Goal: Task Accomplishment & Management: Use online tool/utility

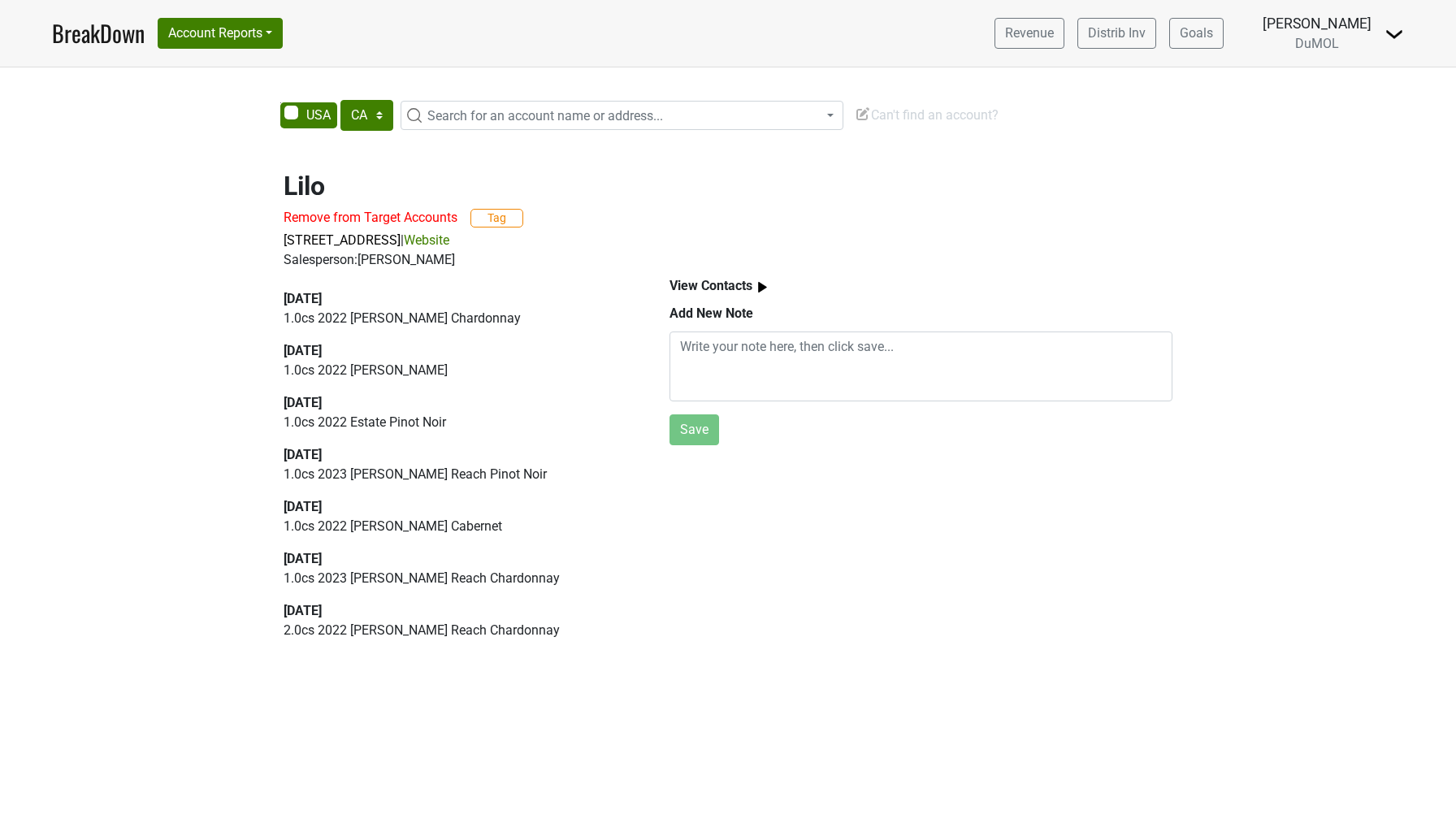
select select "CA"
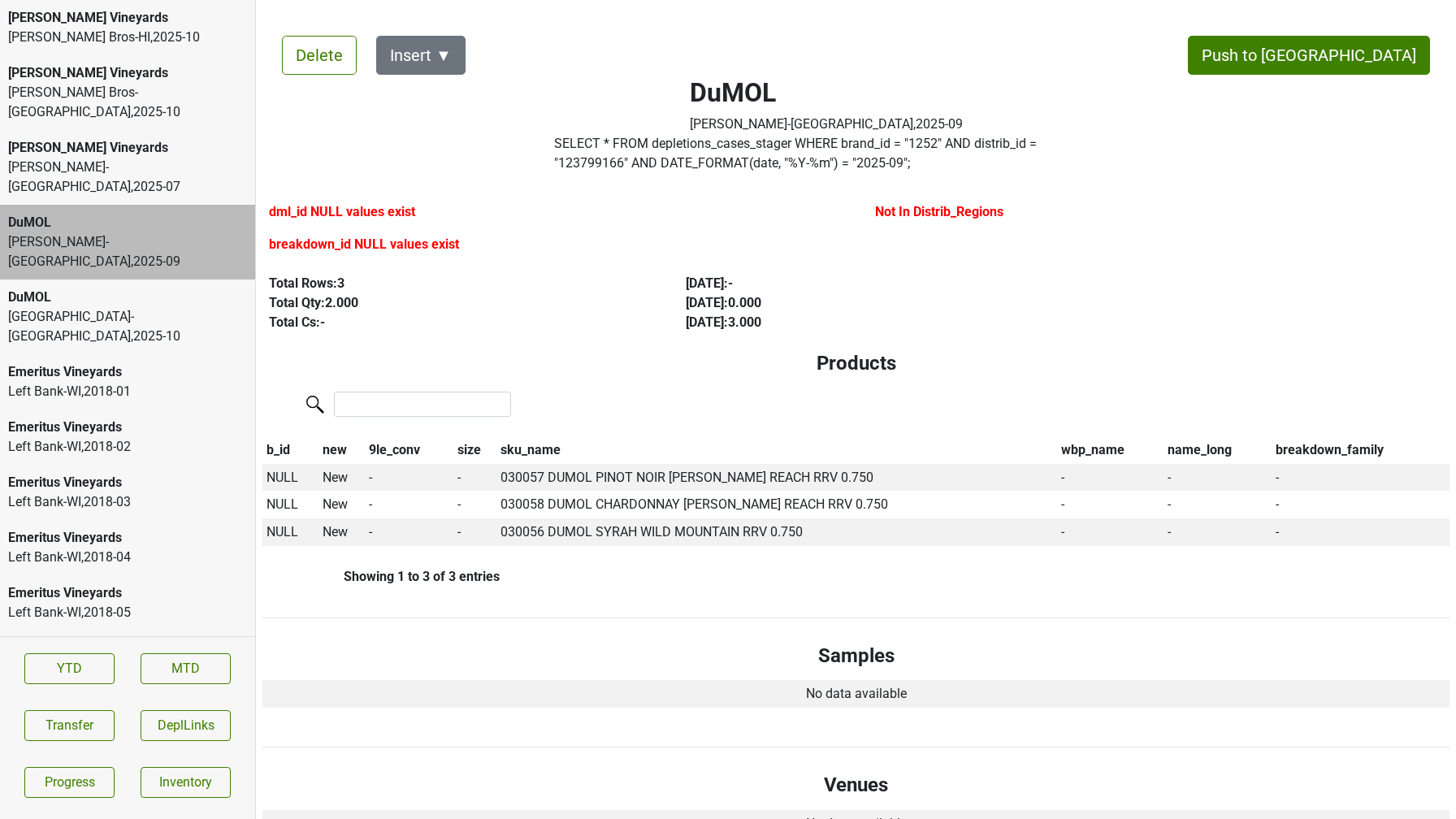
scroll to position [24, 0]
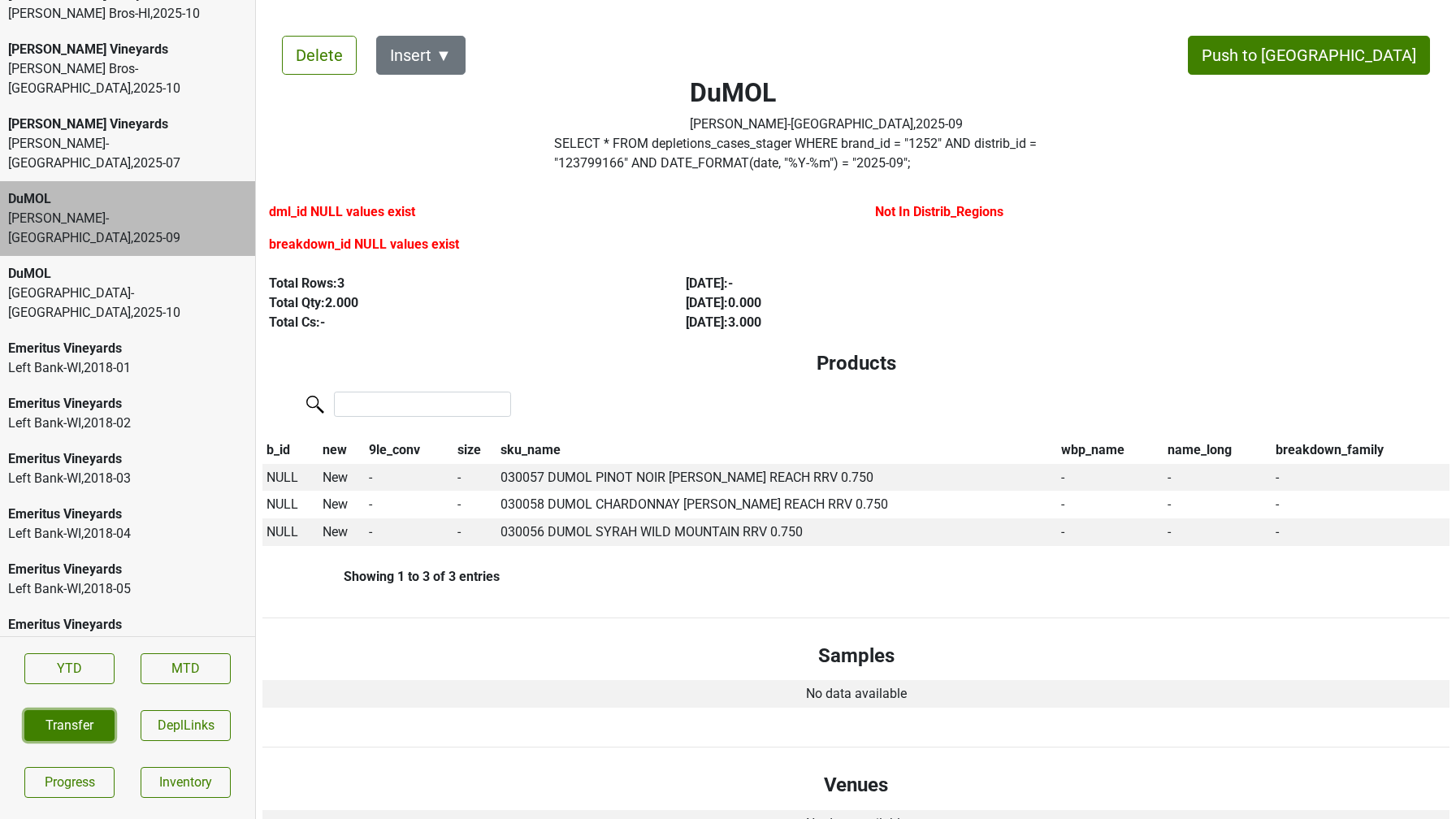
click at [77, 716] on button "Transfer" at bounding box center [70, 726] width 91 height 31
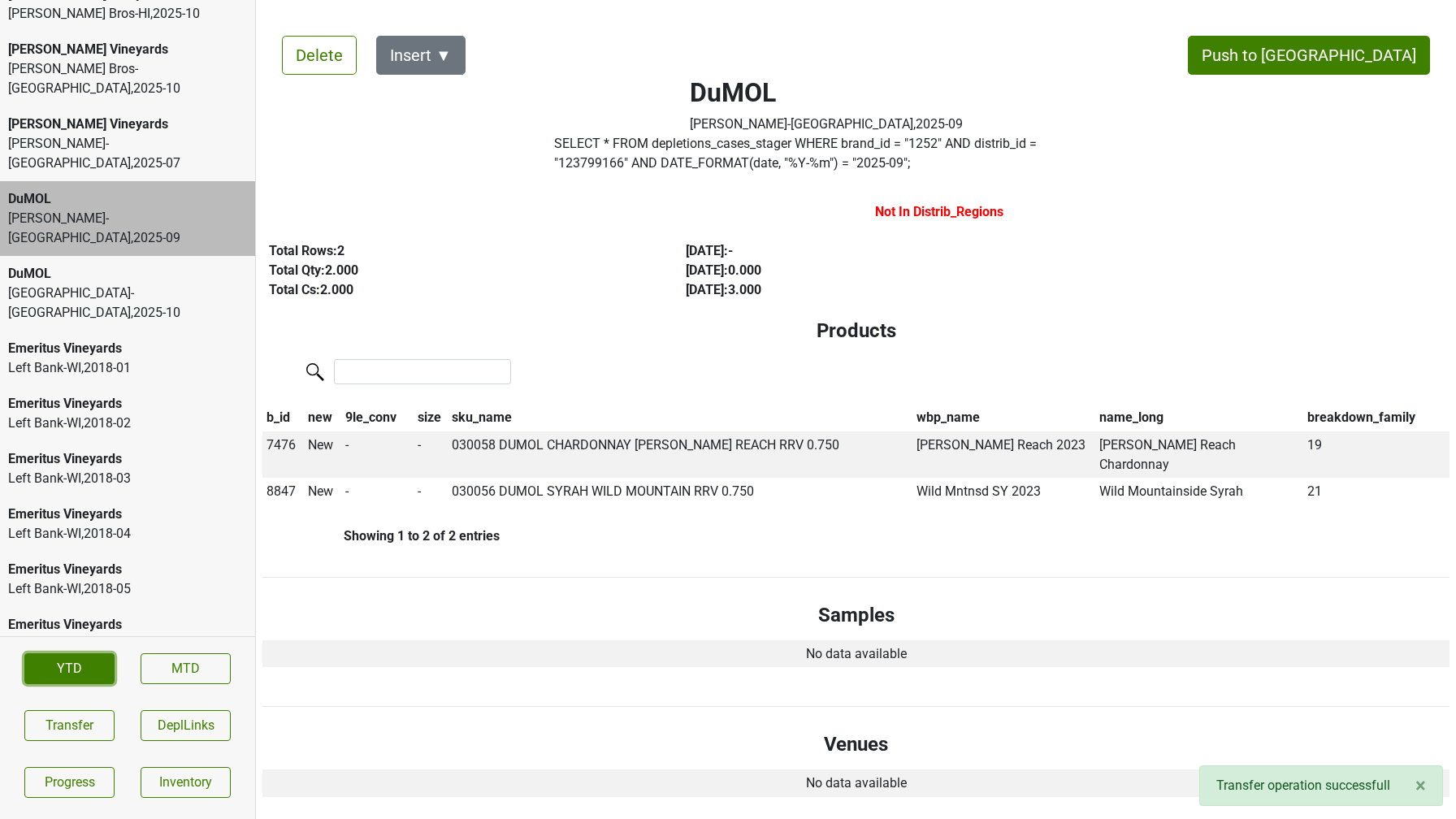
click at [85, 675] on link "YTD" at bounding box center [70, 669] width 91 height 31
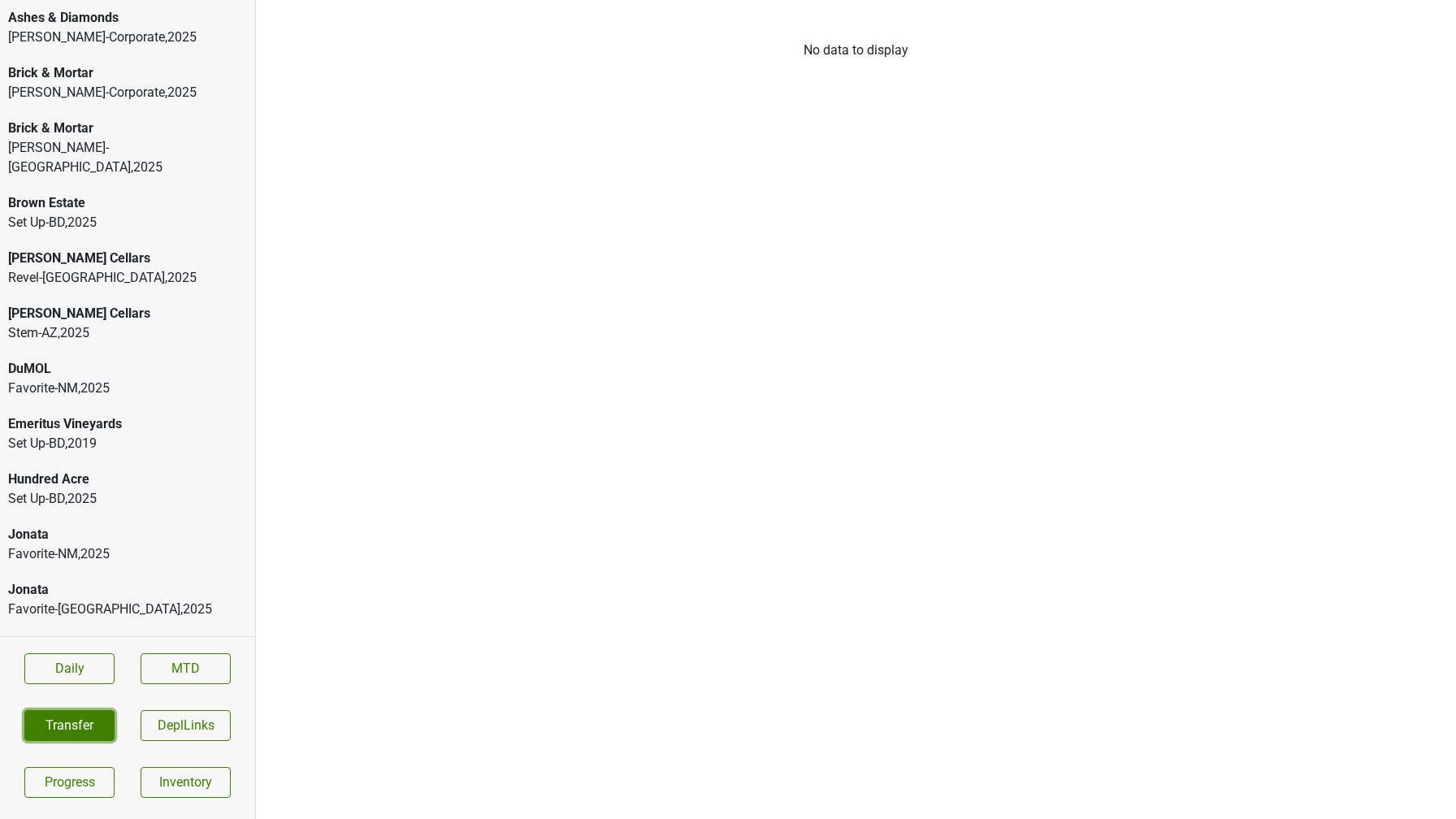
click at [91, 728] on button "Transfer" at bounding box center [70, 726] width 91 height 31
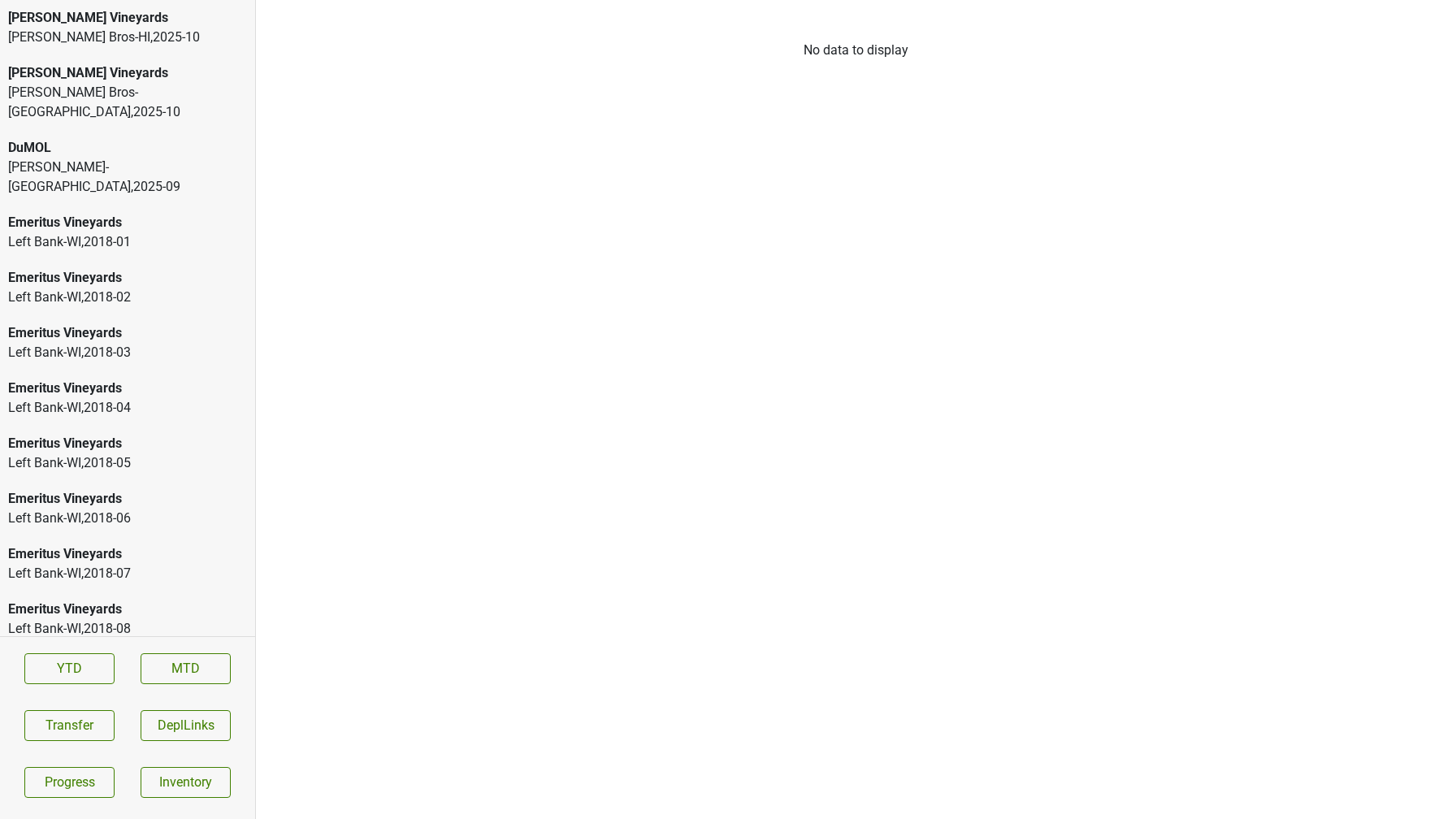
click at [47, 157] on div "Martignetti-NH , 2025 - 09" at bounding box center [127, 177] width 238 height 39
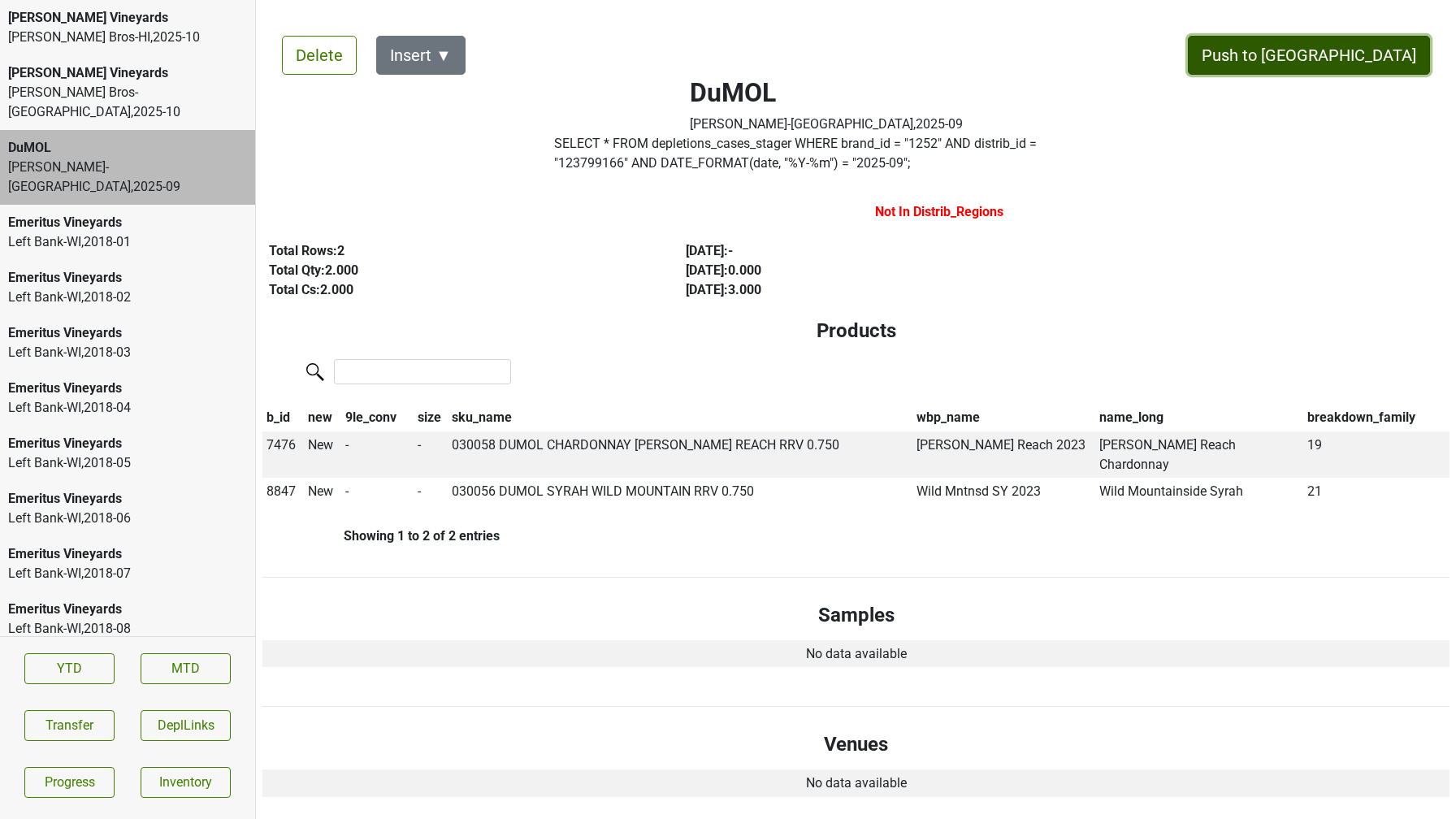
click at [1337, 60] on button "Push to DC" at bounding box center [1308, 56] width 242 height 39
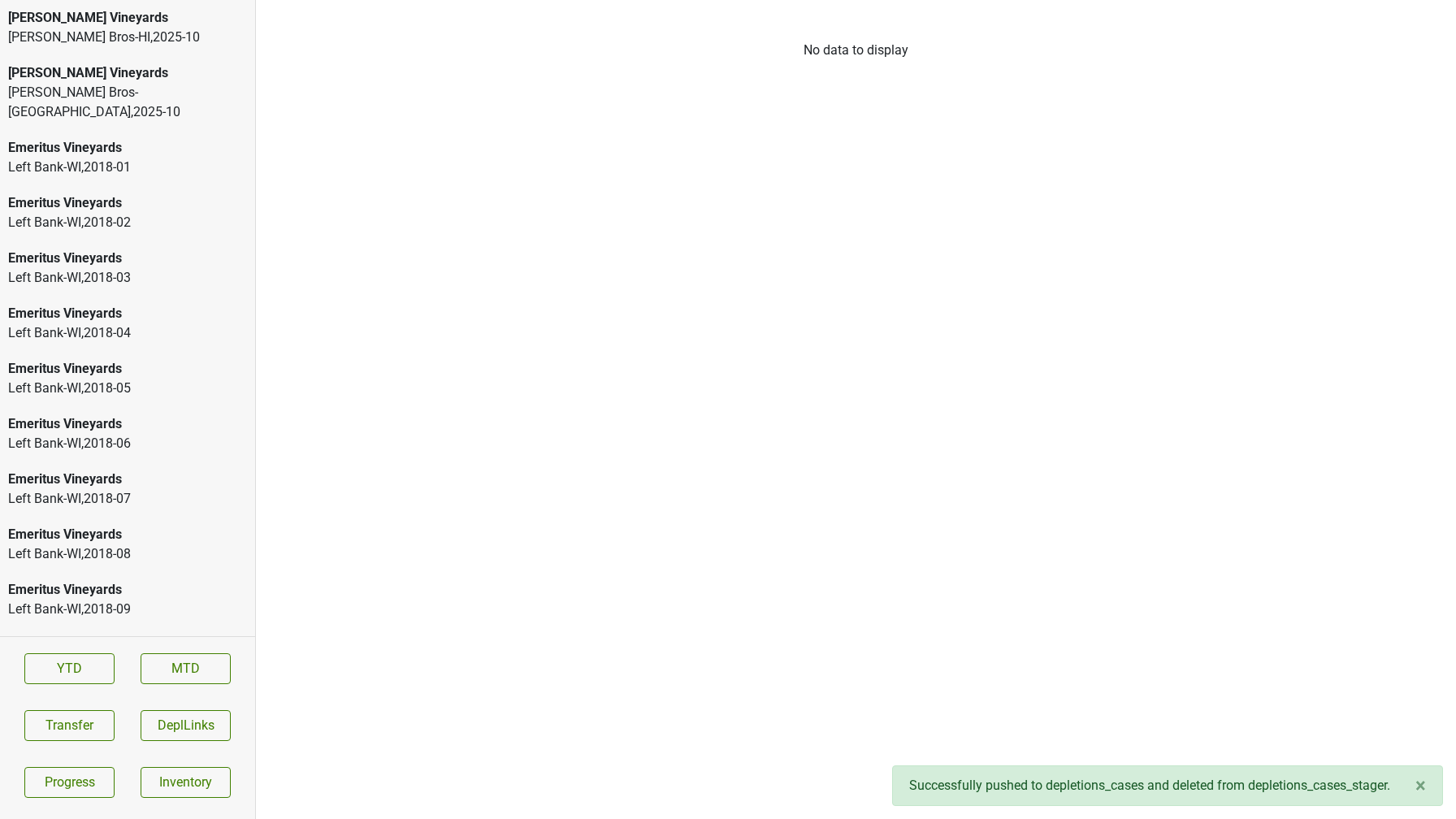
scroll to position [2513, 0]
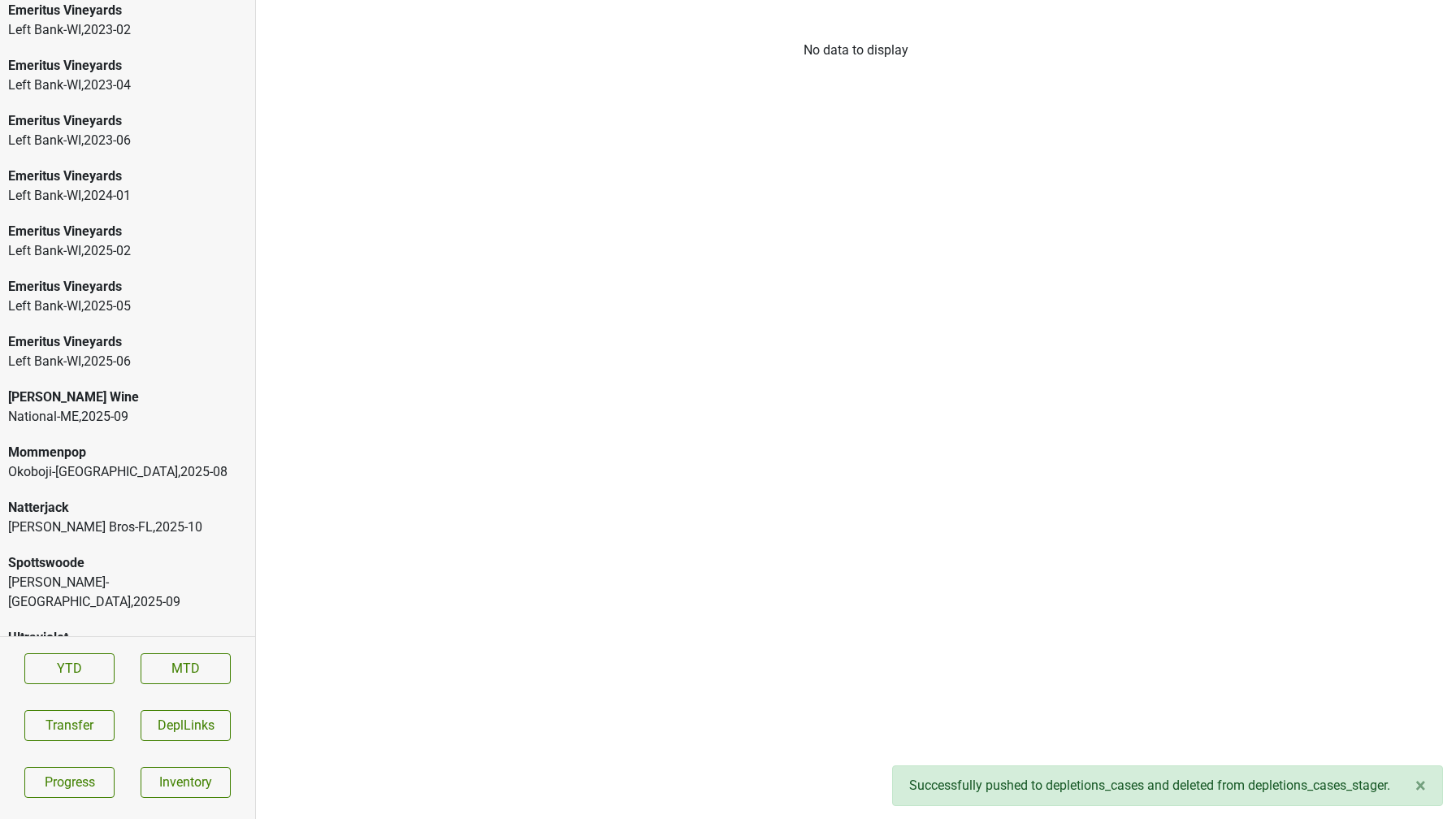
click at [3, 574] on div "Spottswoode Martignetti-NH , 2025 - 09" at bounding box center [127, 582] width 255 height 74
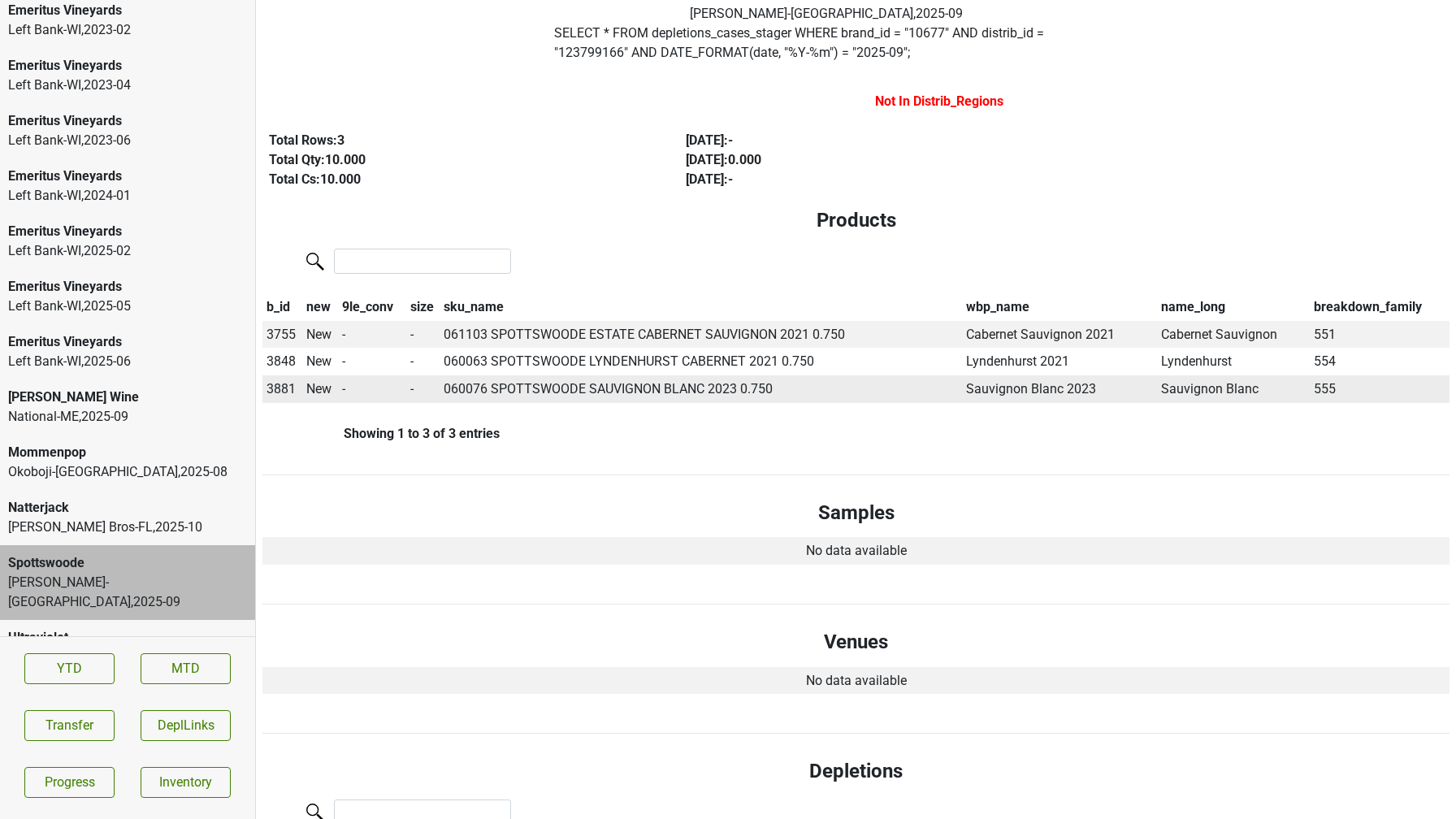
scroll to position [0, 0]
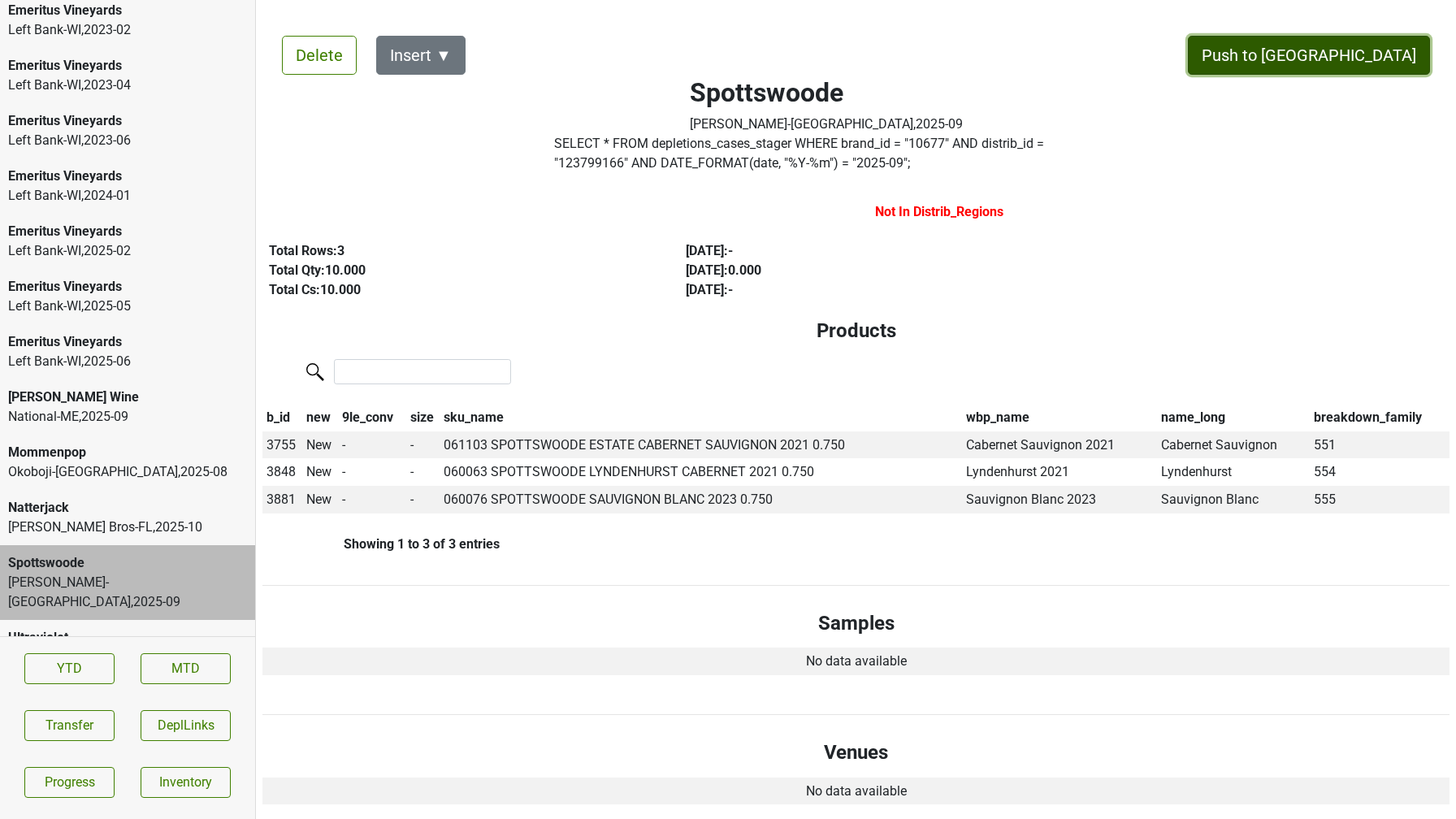
click at [1339, 45] on button "Push to DC" at bounding box center [1308, 56] width 242 height 39
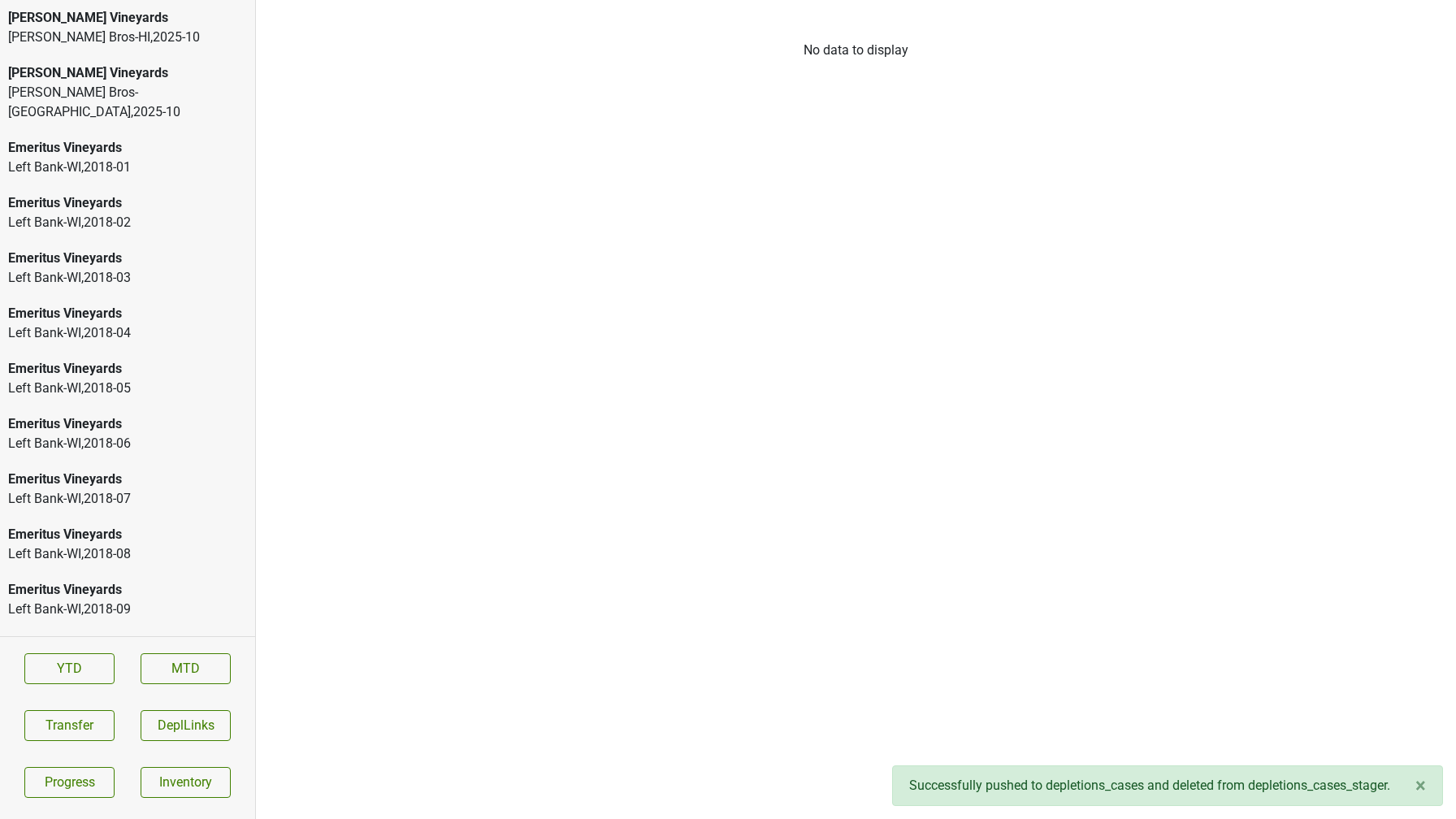
click at [115, 85] on div "Johnson Bros-MN , 2025 - 10" at bounding box center [127, 103] width 238 height 39
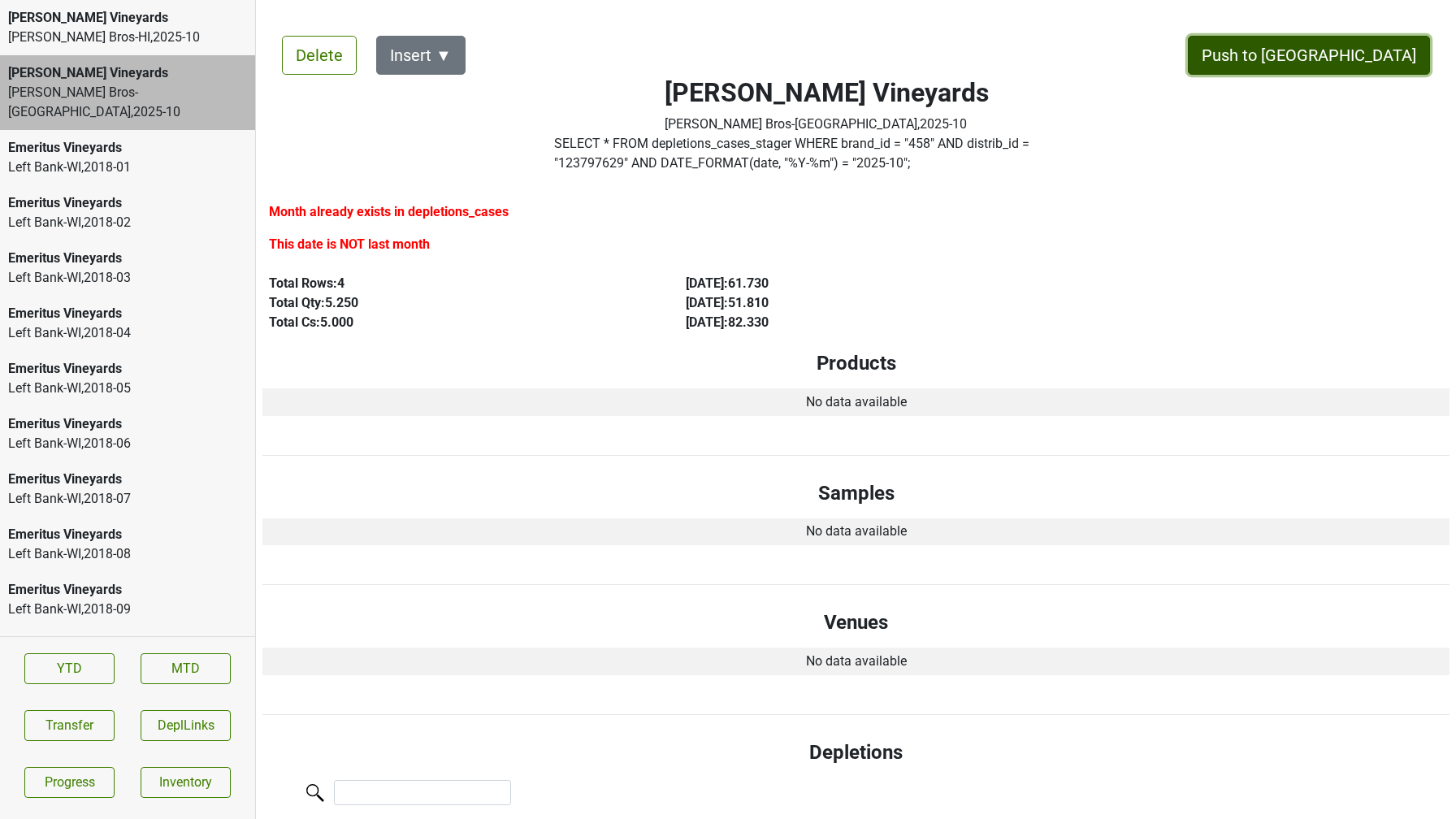
click at [1378, 49] on button "Push to [GEOGRAPHIC_DATA]" at bounding box center [1308, 56] width 242 height 39
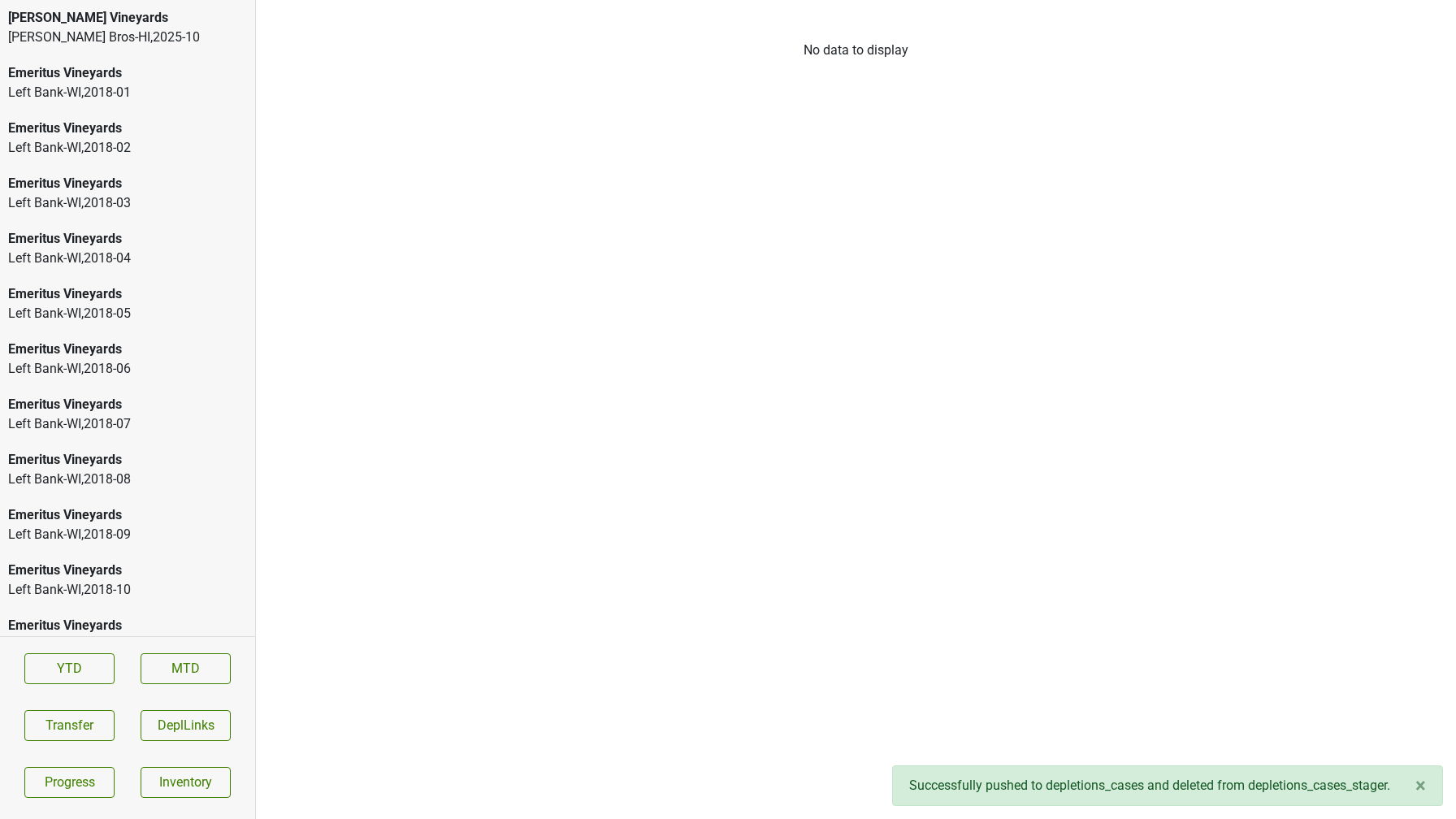
click at [164, 20] on div "[PERSON_NAME] Vineyards" at bounding box center [127, 18] width 238 height 20
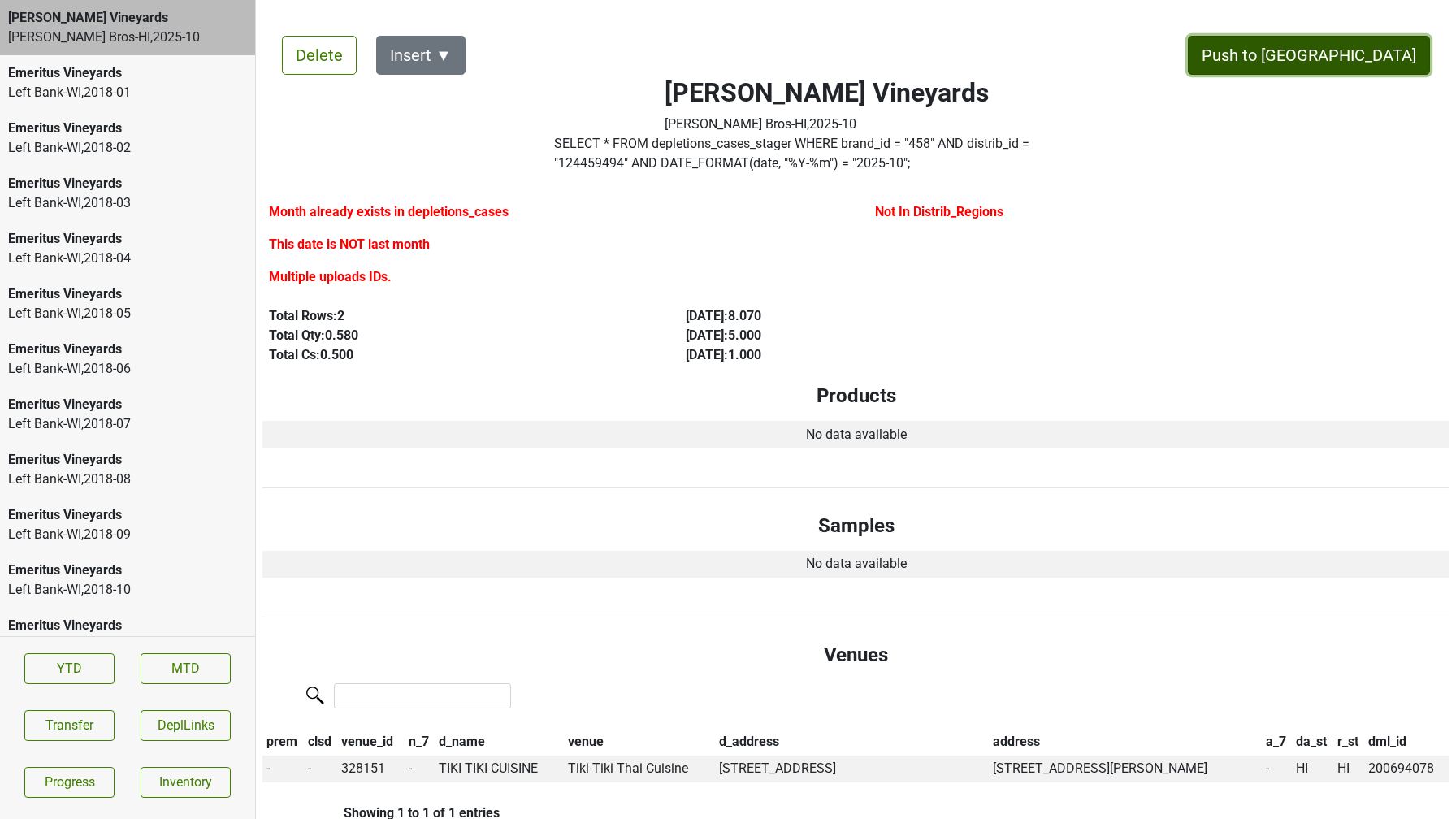
click at [1336, 62] on button "Push to [GEOGRAPHIC_DATA]" at bounding box center [1308, 56] width 242 height 39
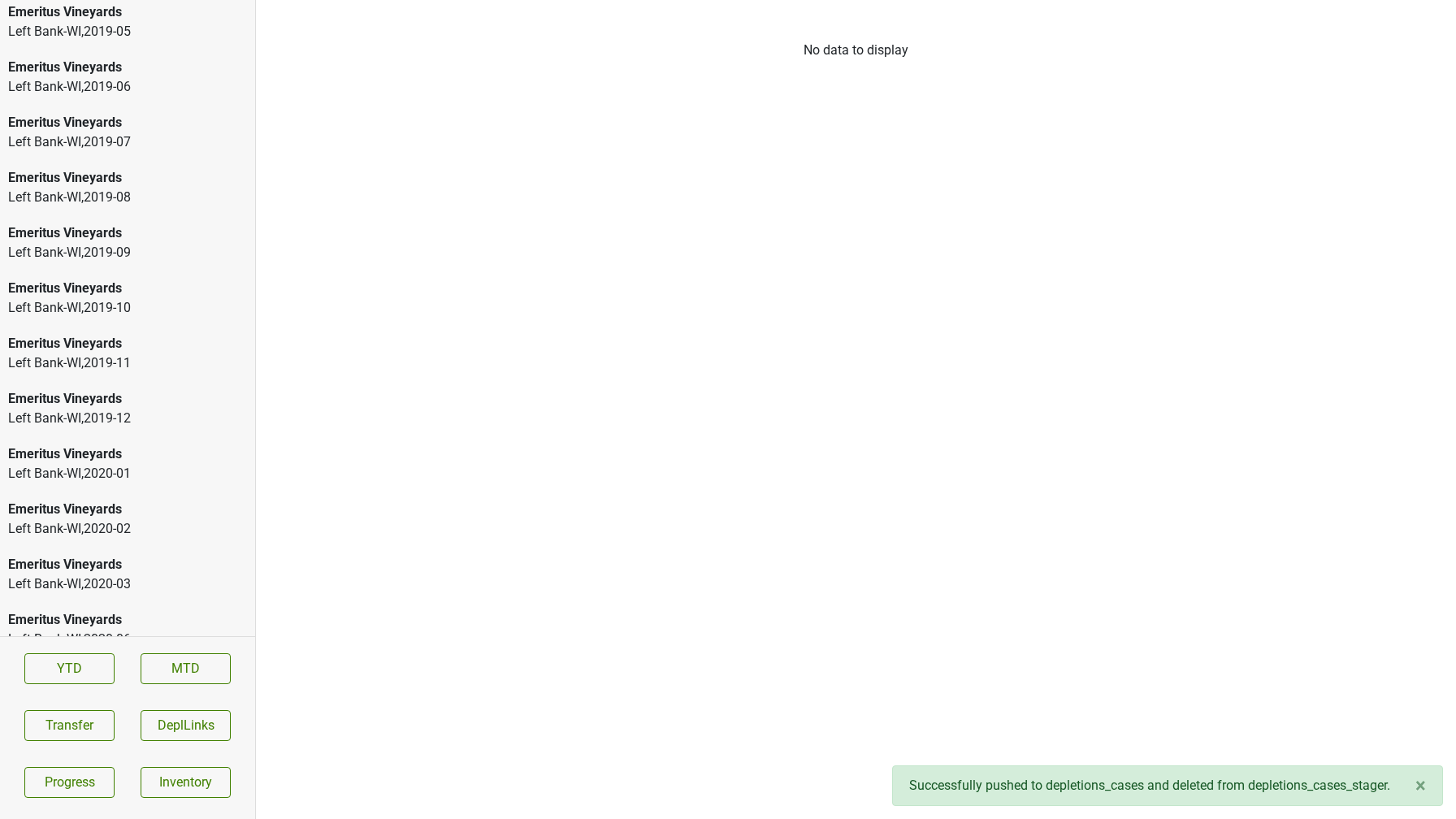
scroll to position [2348, 0]
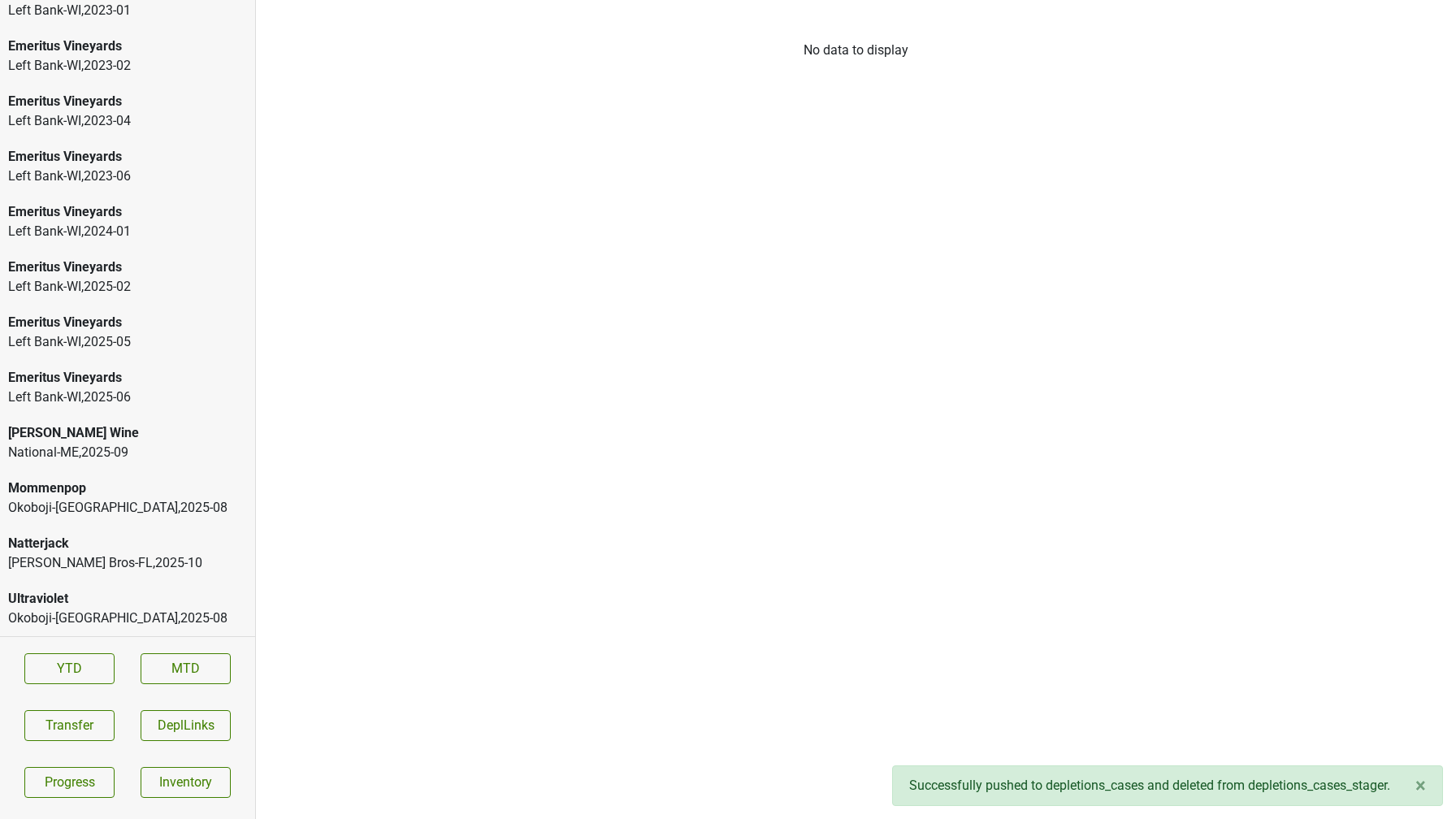
click at [104, 437] on div "[PERSON_NAME] Wine" at bounding box center [127, 433] width 238 height 20
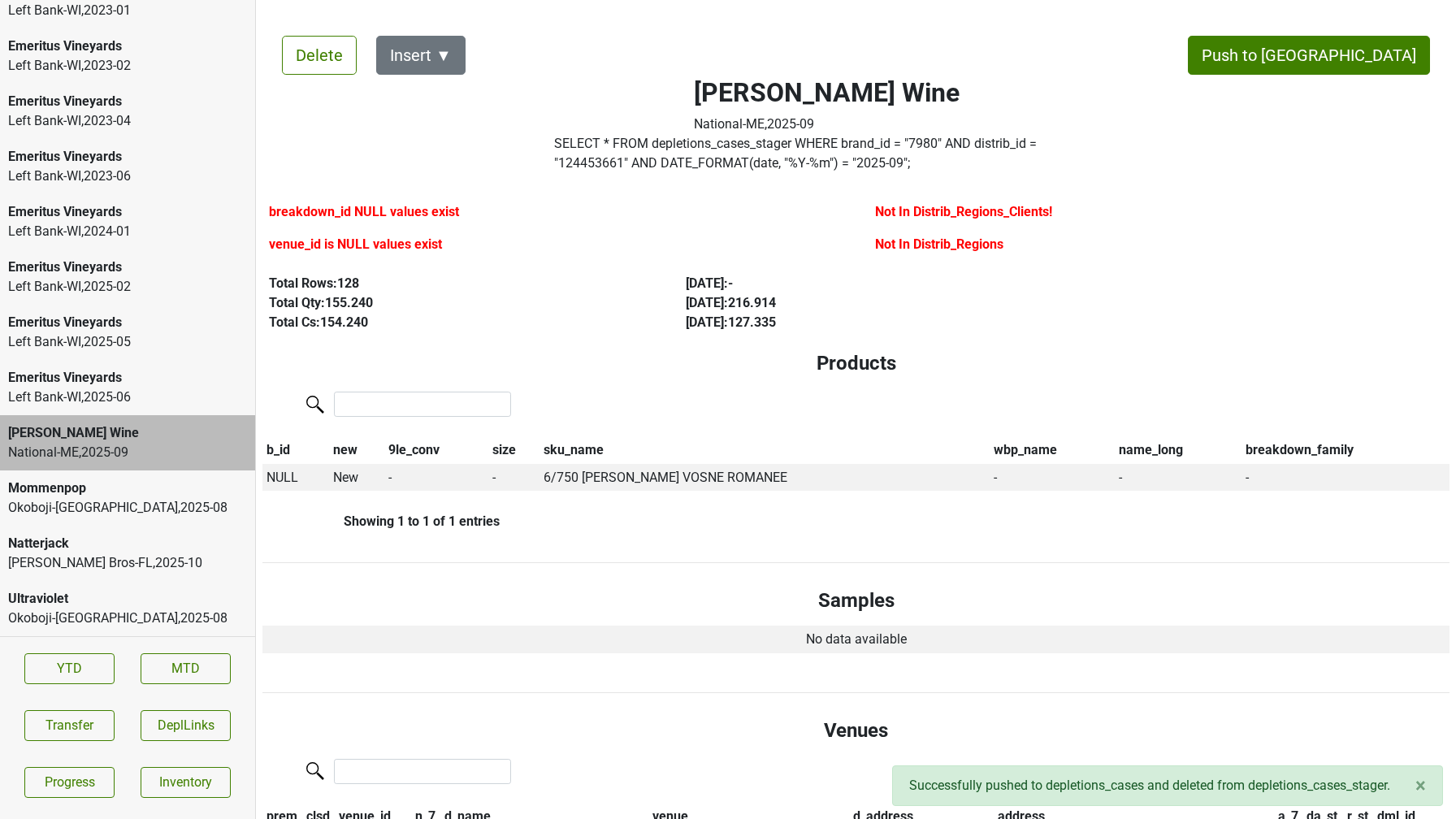
click at [97, 503] on div "Okoboji-IA , 2025 - 08" at bounding box center [127, 508] width 238 height 20
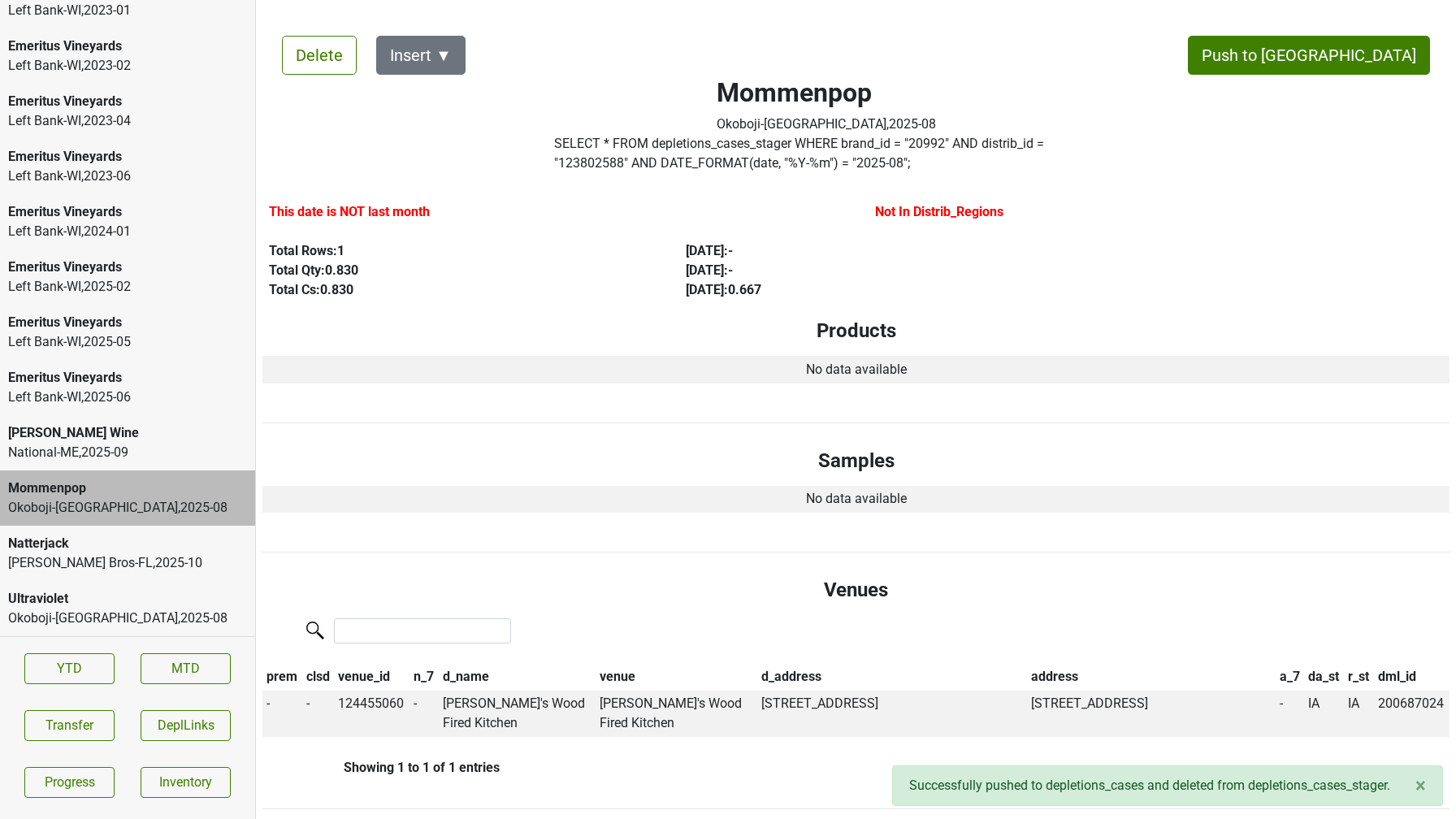
click at [100, 462] on div "National-ME , 2025 - 09" at bounding box center [127, 452] width 238 height 20
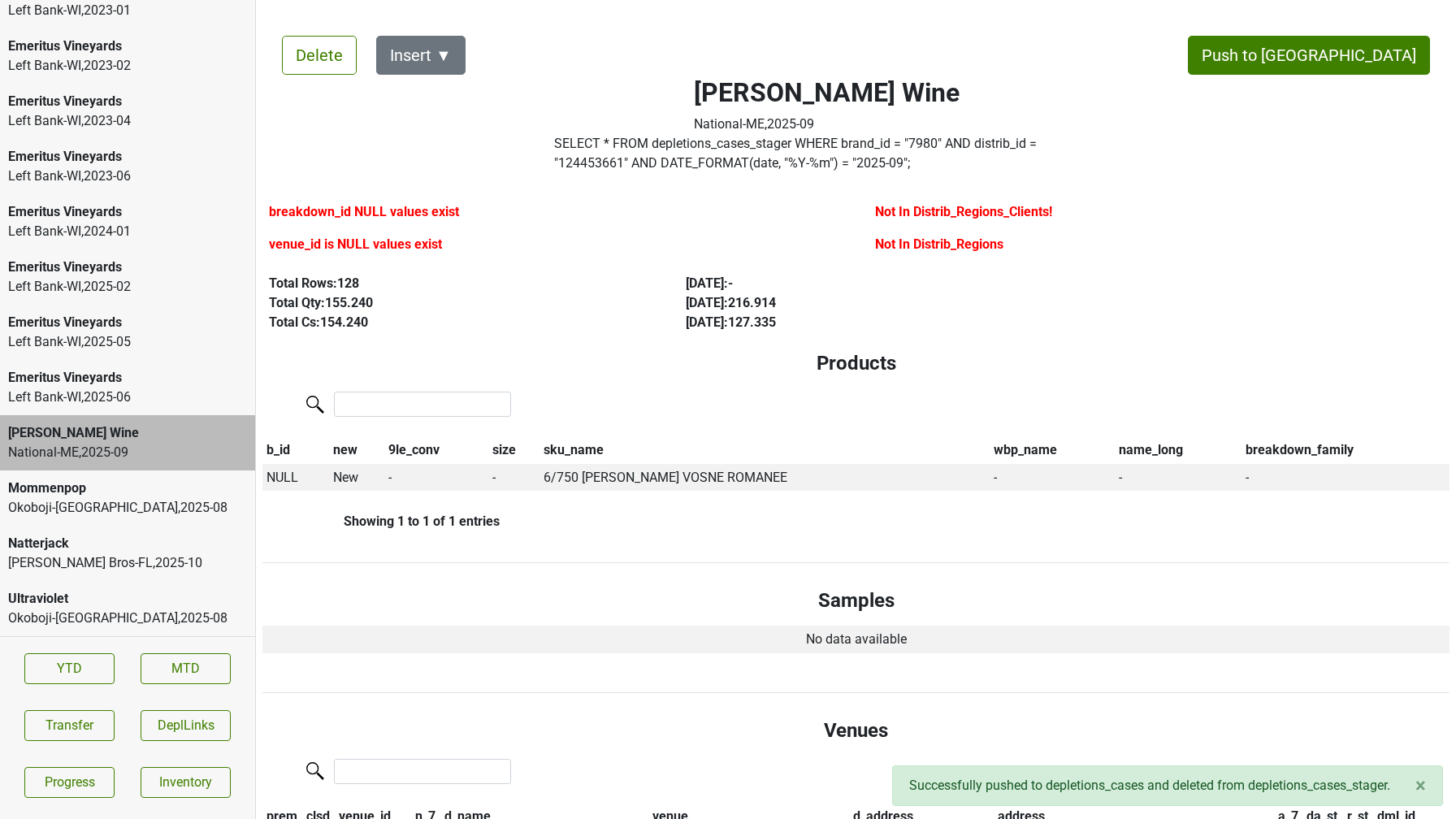
click at [88, 554] on div "Johnson Bros-FL , 2025 - 10" at bounding box center [127, 563] width 238 height 20
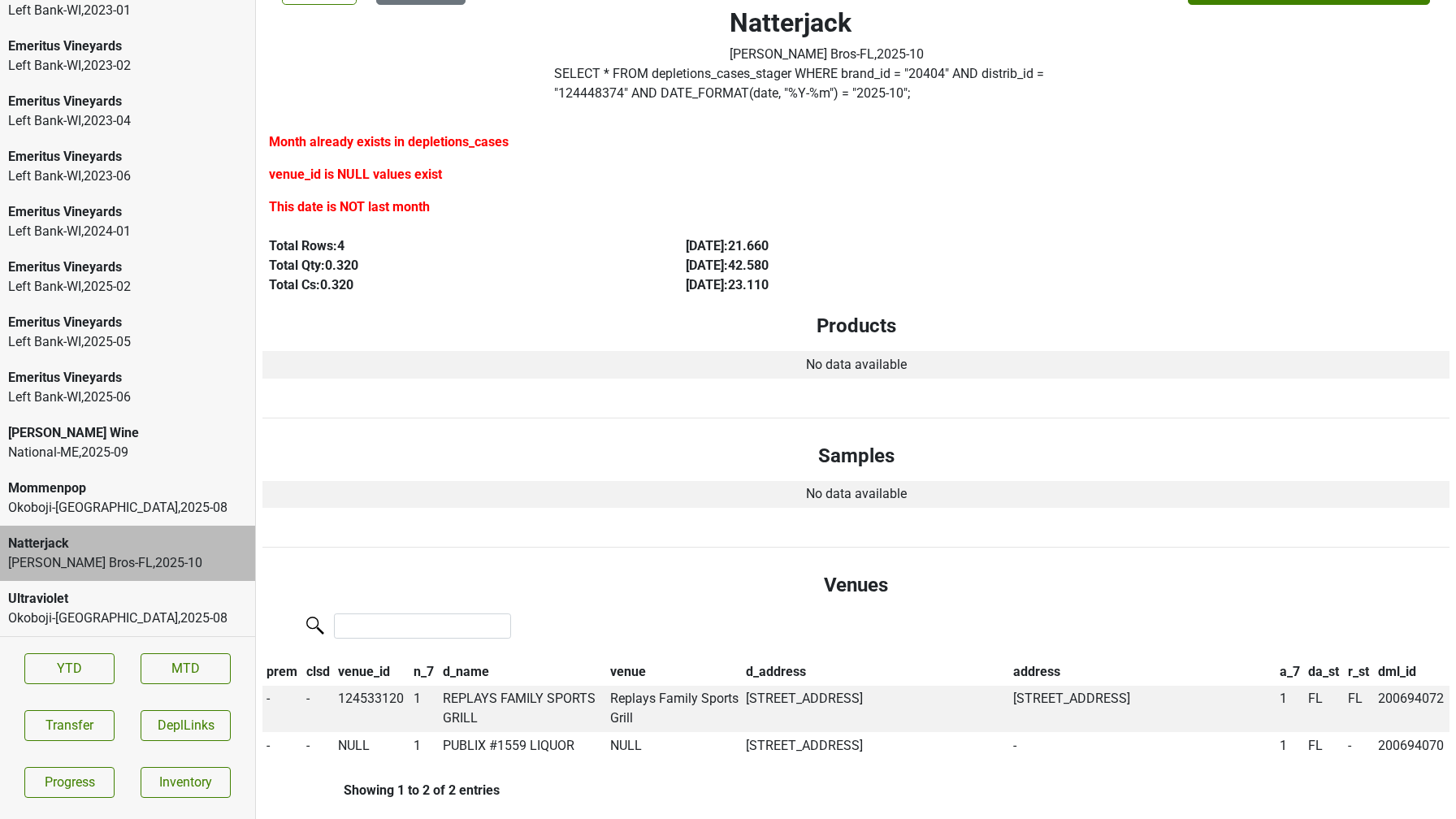
scroll to position [0, 0]
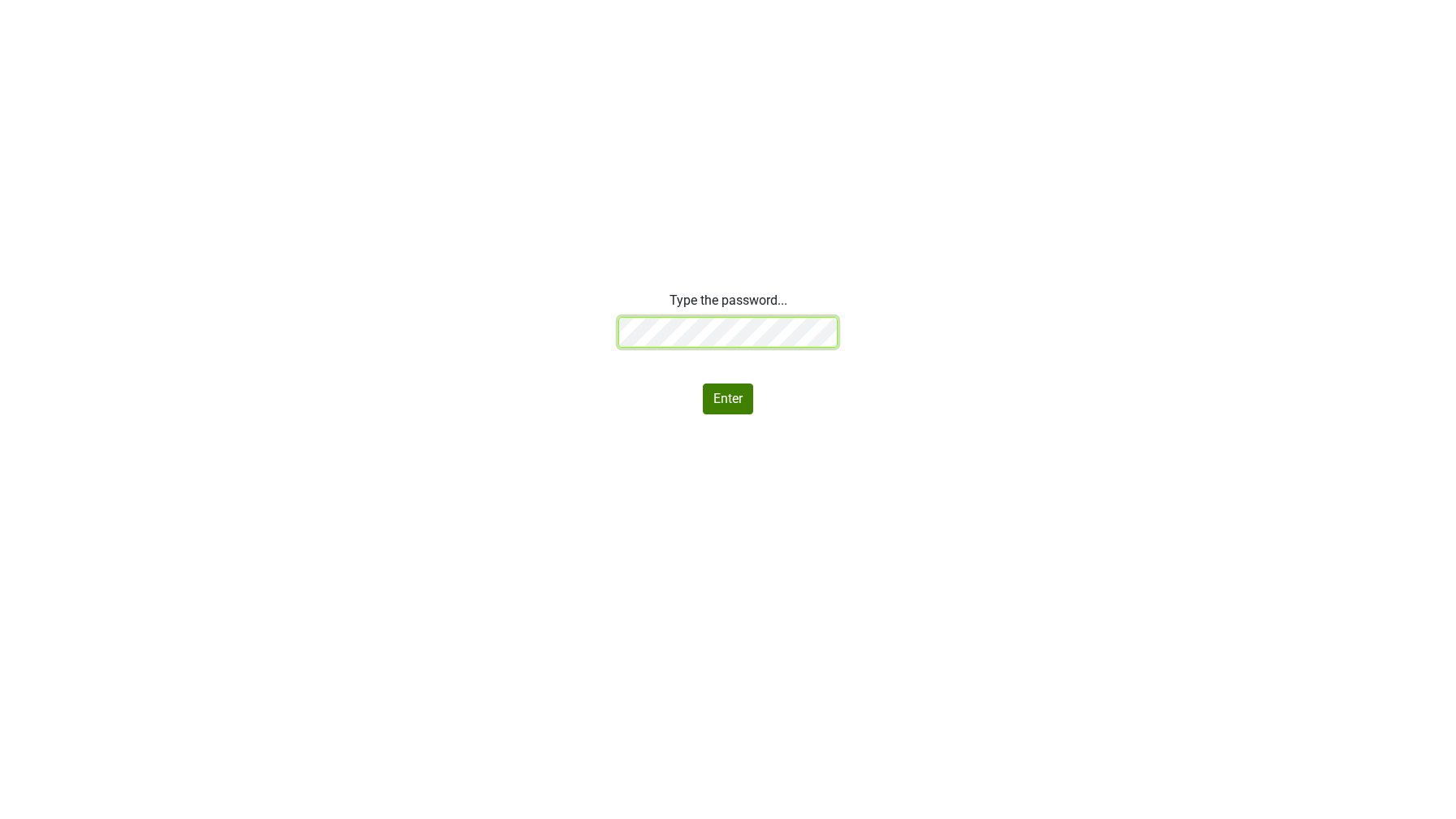
click at [500, 335] on div "Type the password... Enter" at bounding box center [728, 352] width 1456 height 124
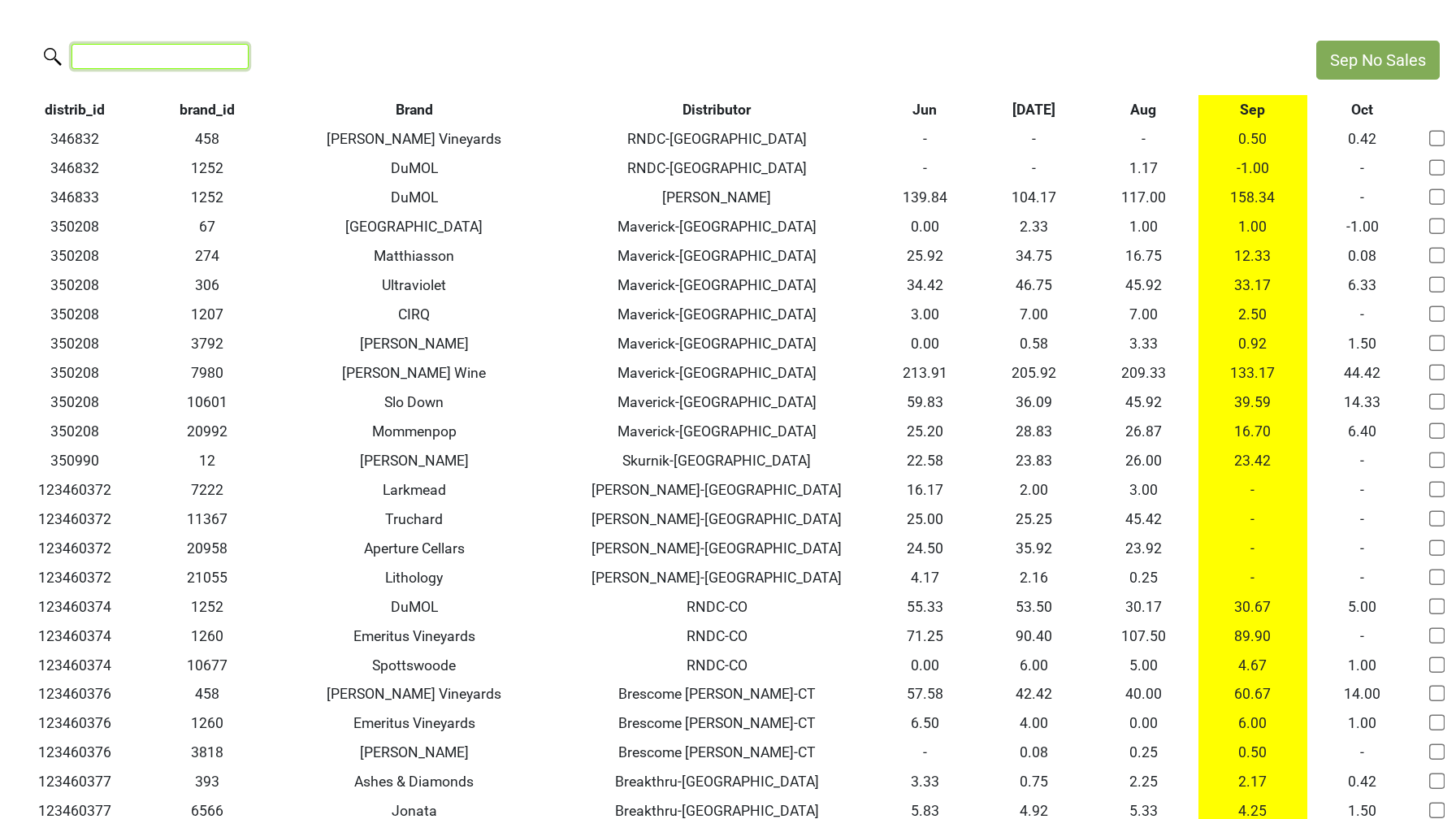
click at [130, 62] on input "search" at bounding box center [160, 56] width 177 height 25
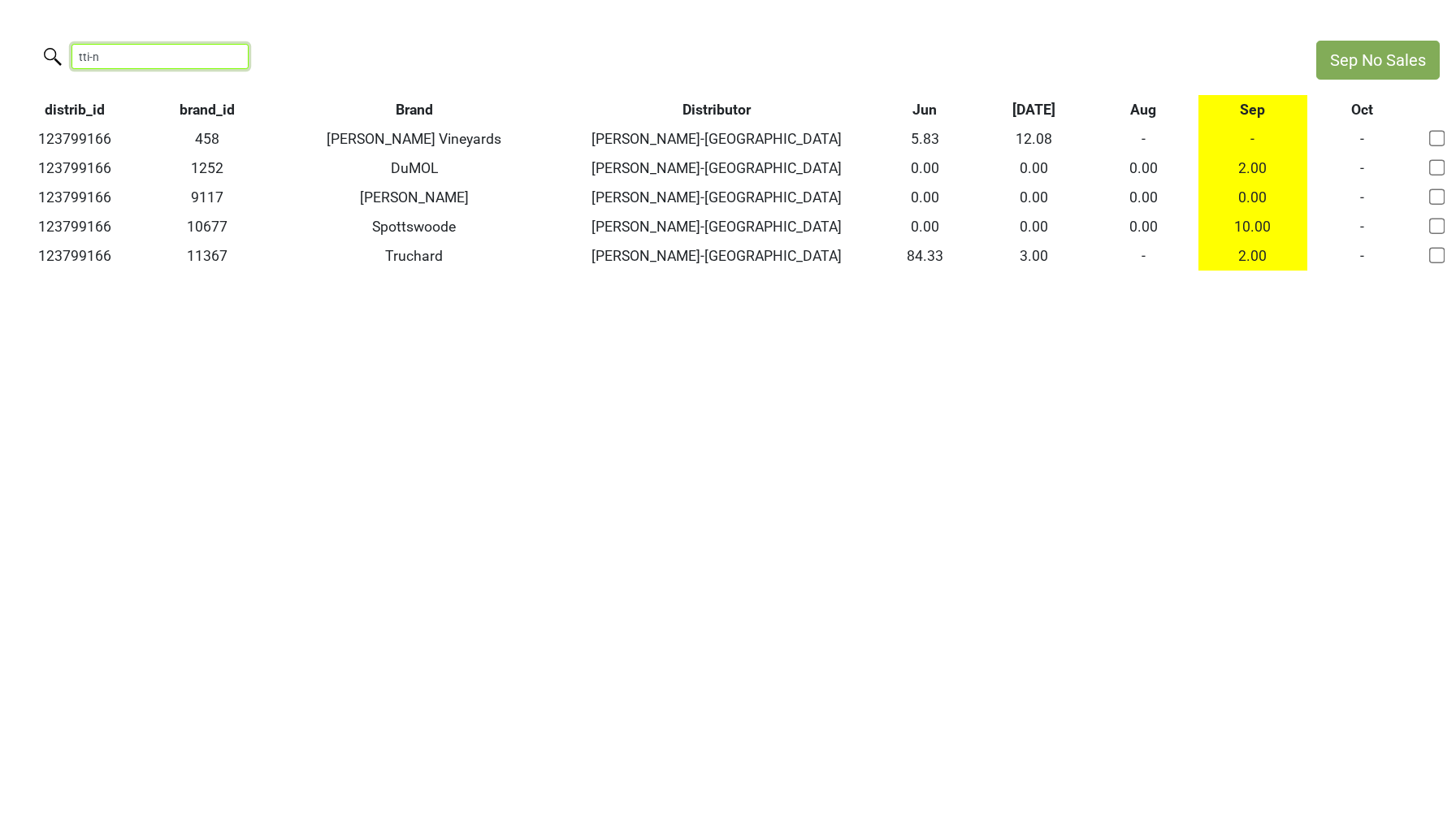
drag, startPoint x: 111, startPoint y: 59, endPoint x: 0, endPoint y: 57, distance: 111.0
click at [0, 57] on div "tti-n" at bounding box center [649, 58] width 1300 height 35
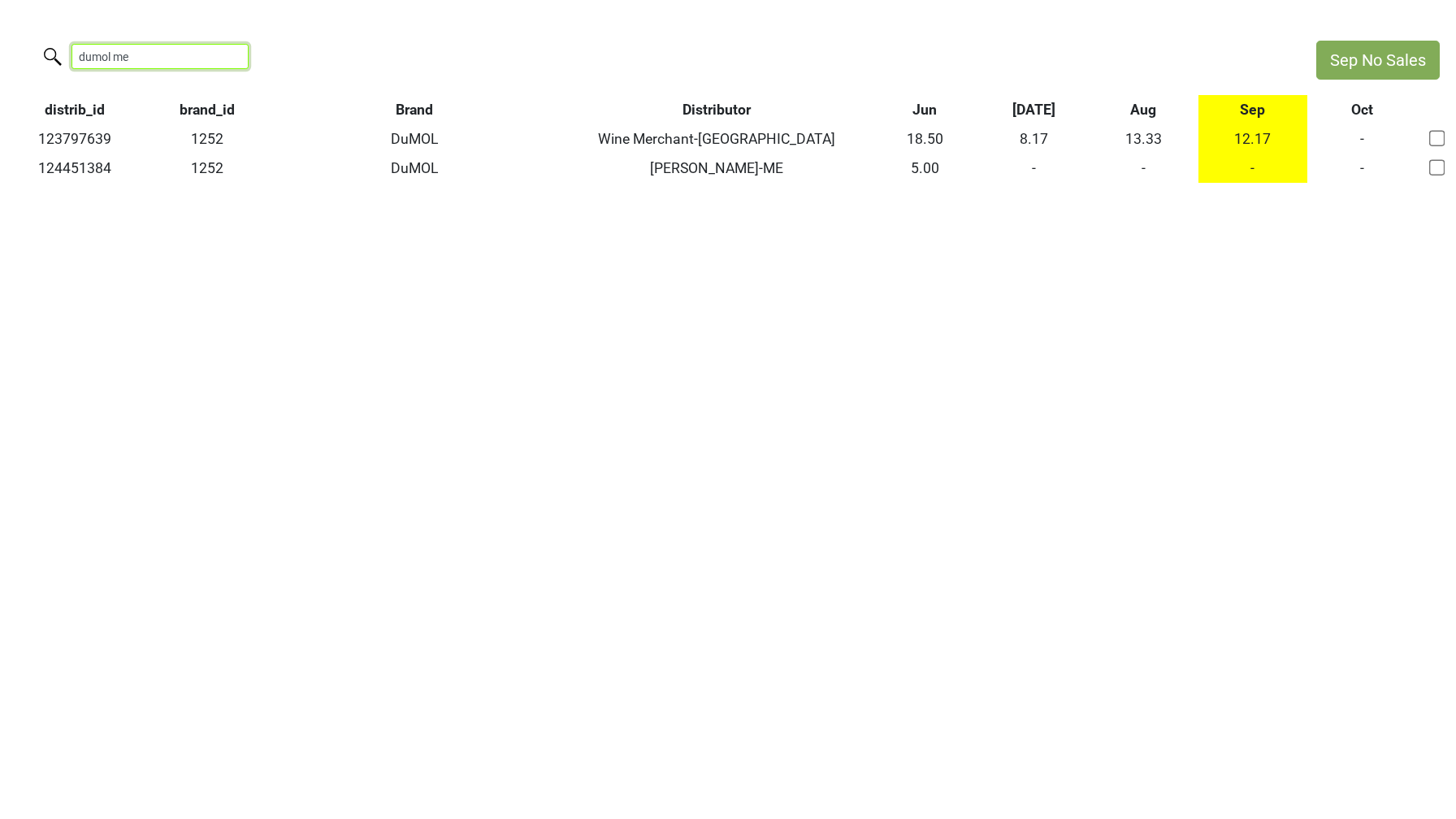
type input "dumol me"
drag, startPoint x: 137, startPoint y: 56, endPoint x: 4, endPoint y: 51, distance: 133.1
click at [4, 51] on div "dumol me" at bounding box center [649, 58] width 1300 height 35
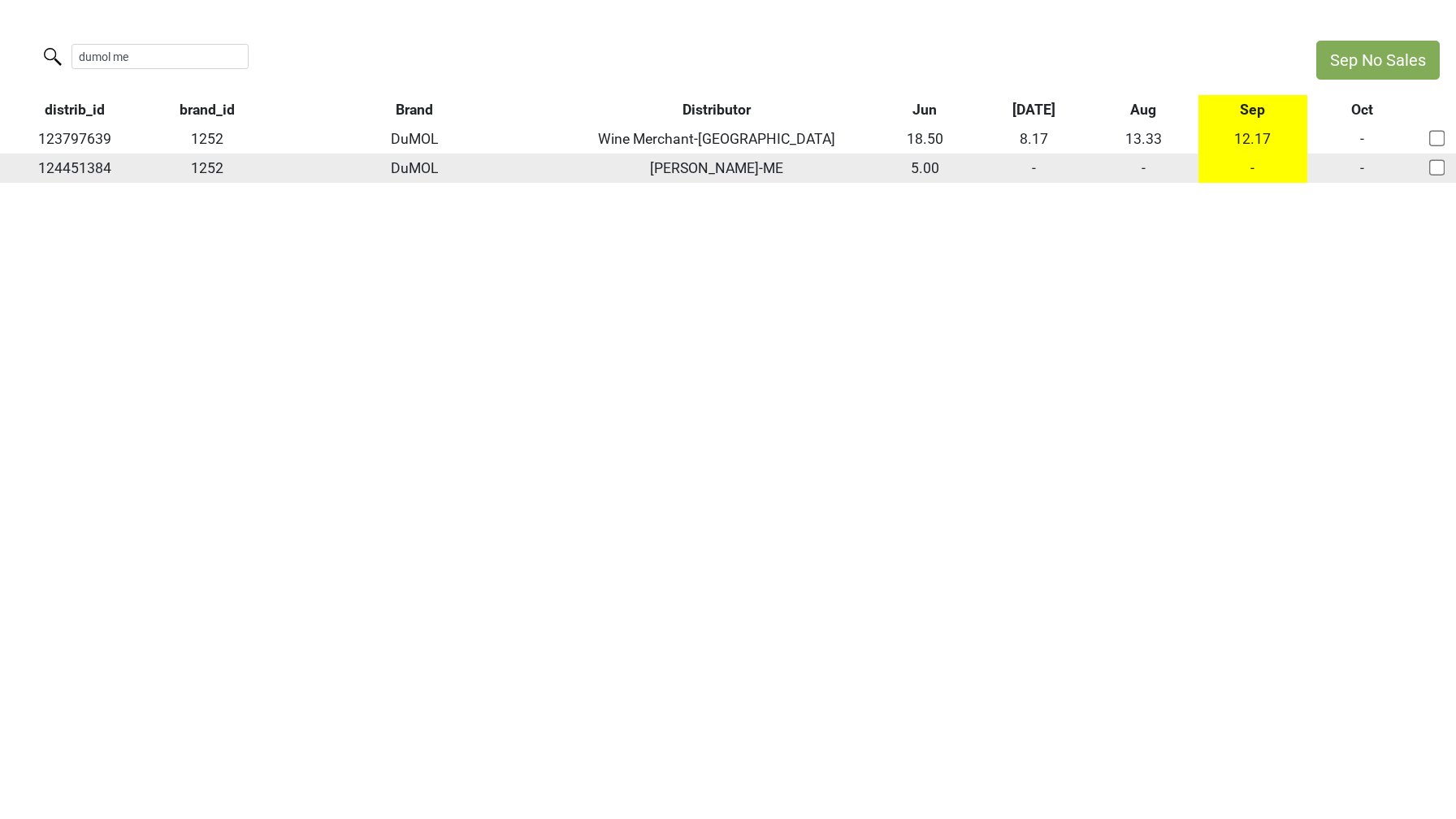
click at [72, 169] on td "124451384" at bounding box center [74, 168] width 150 height 29
copy td "124451384"
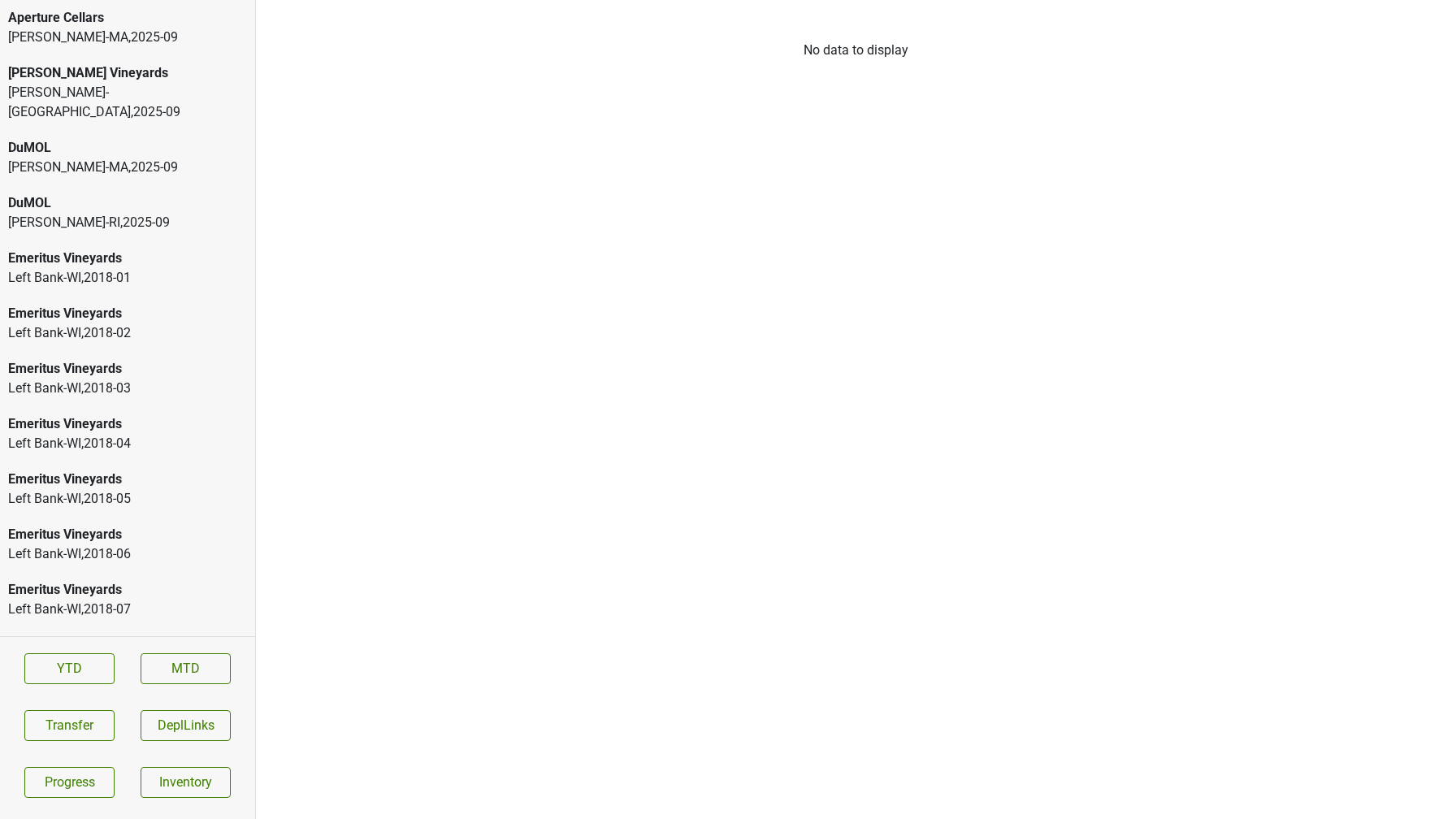
click at [50, 85] on div "[PERSON_NAME]-[GEOGRAPHIC_DATA] , 2025 - 09" at bounding box center [127, 103] width 238 height 39
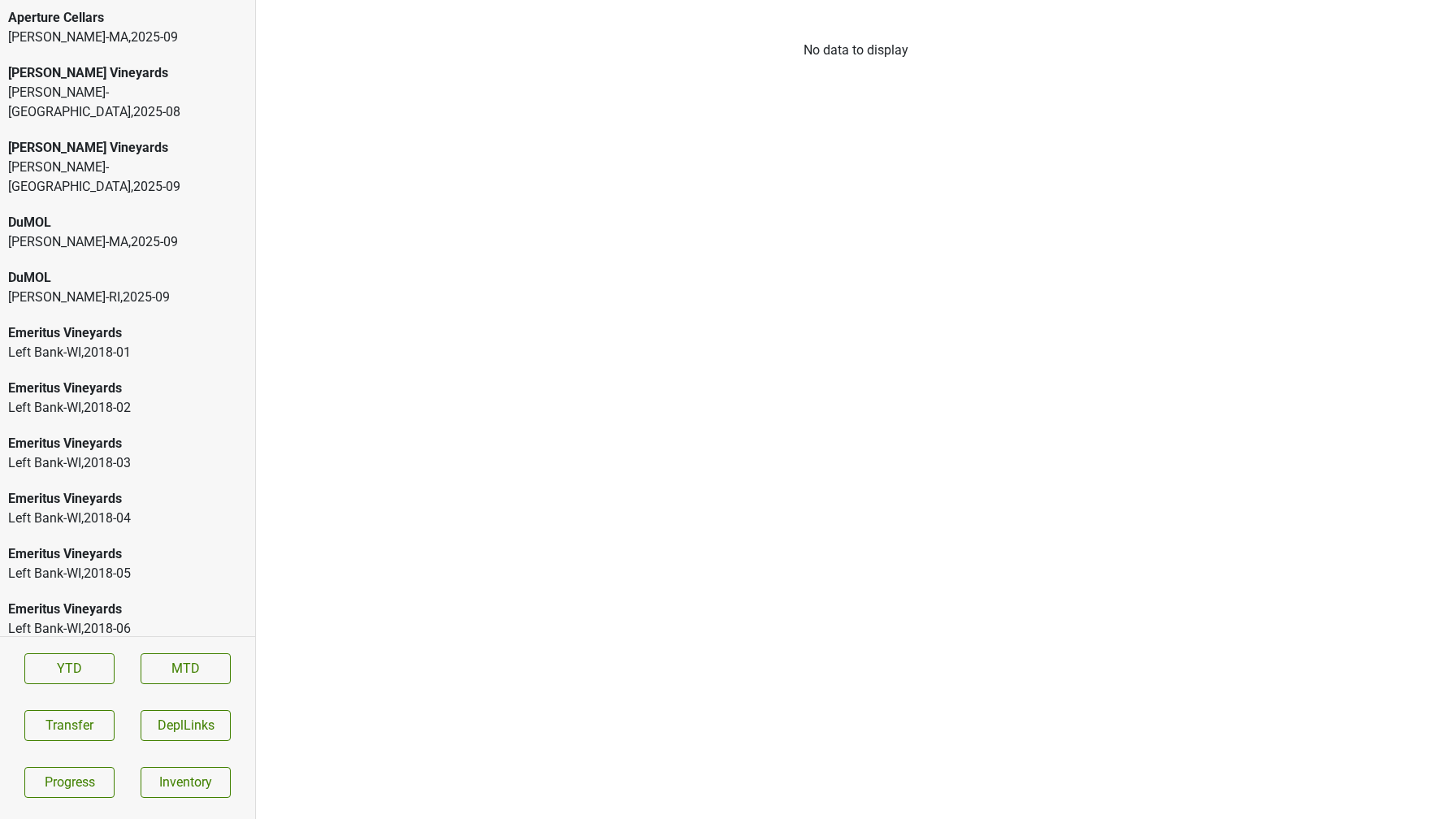
click at [97, 97] on div "Martignetti-NH , 2025 - 08" at bounding box center [127, 103] width 238 height 39
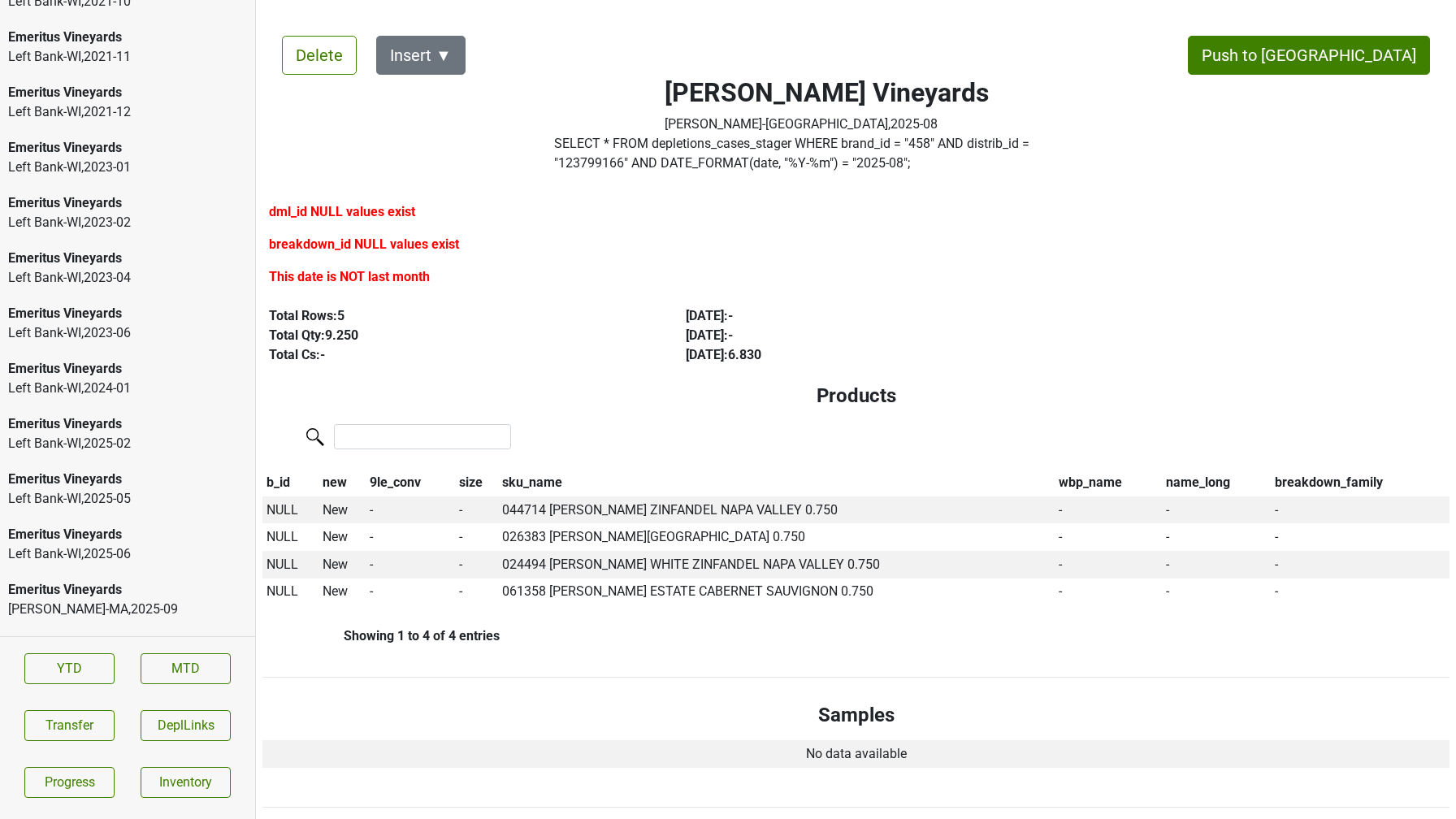
scroll to position [3177, 0]
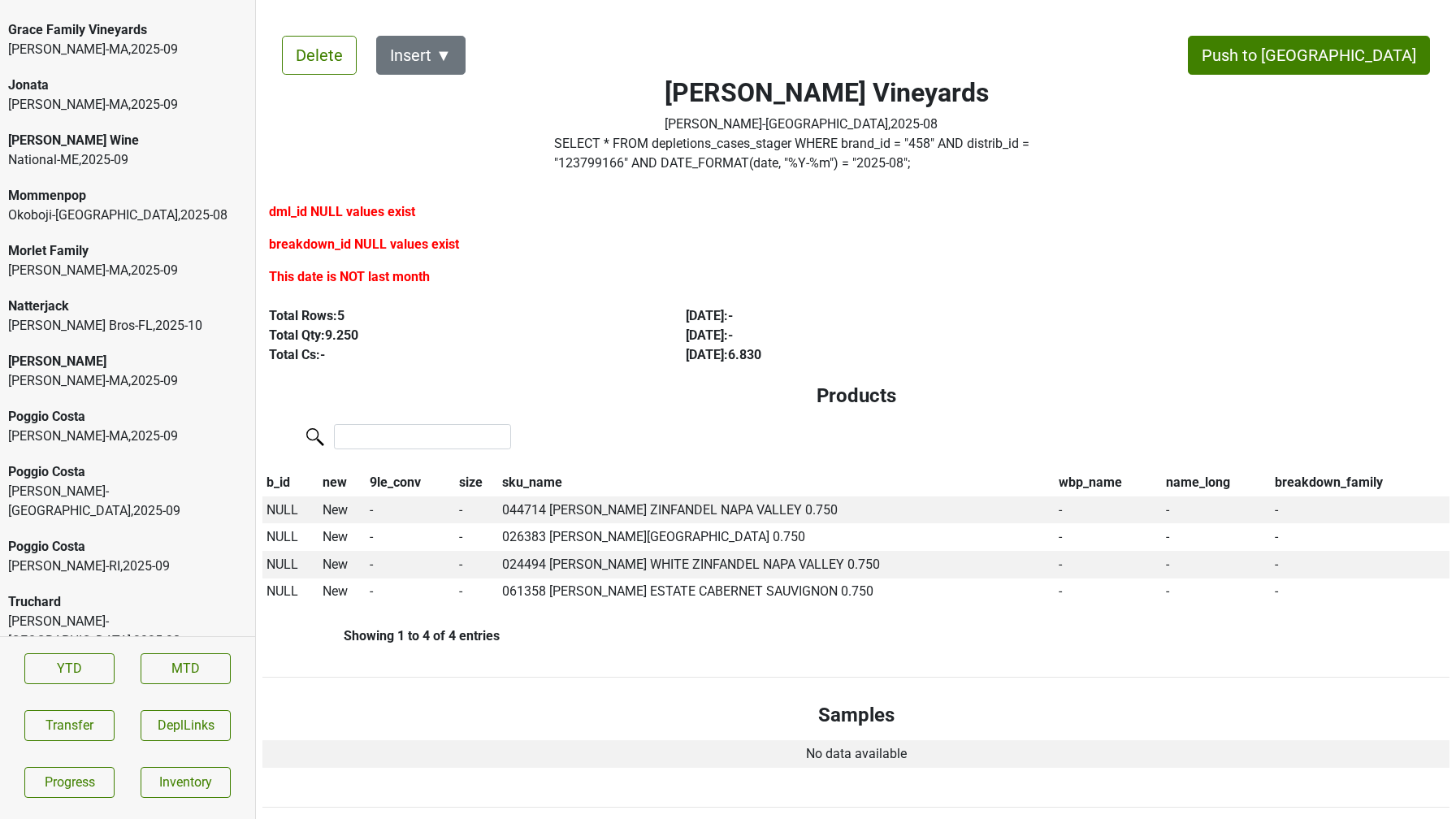
click at [93, 592] on div "Truchard" at bounding box center [127, 602] width 238 height 20
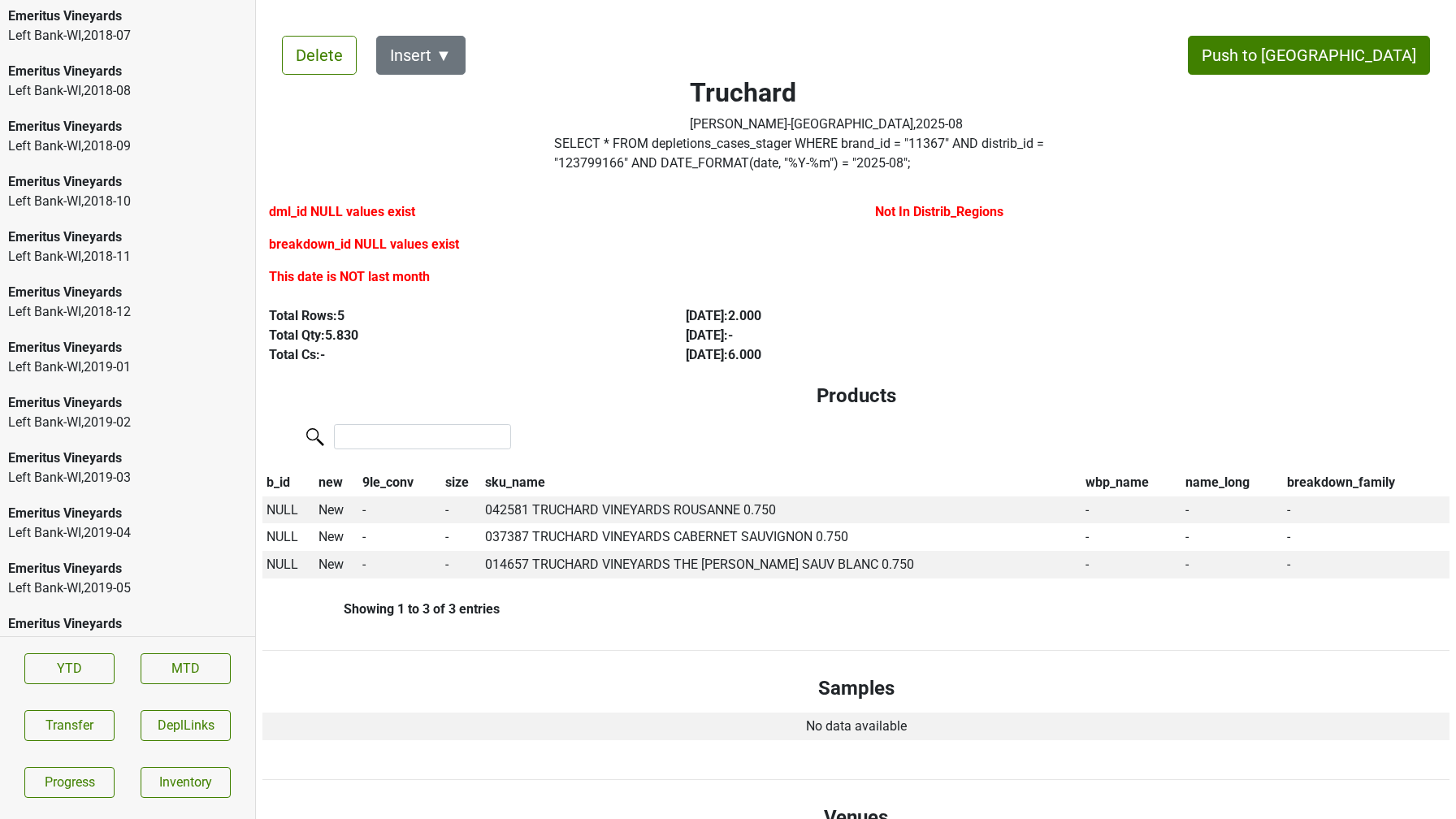
scroll to position [0, 0]
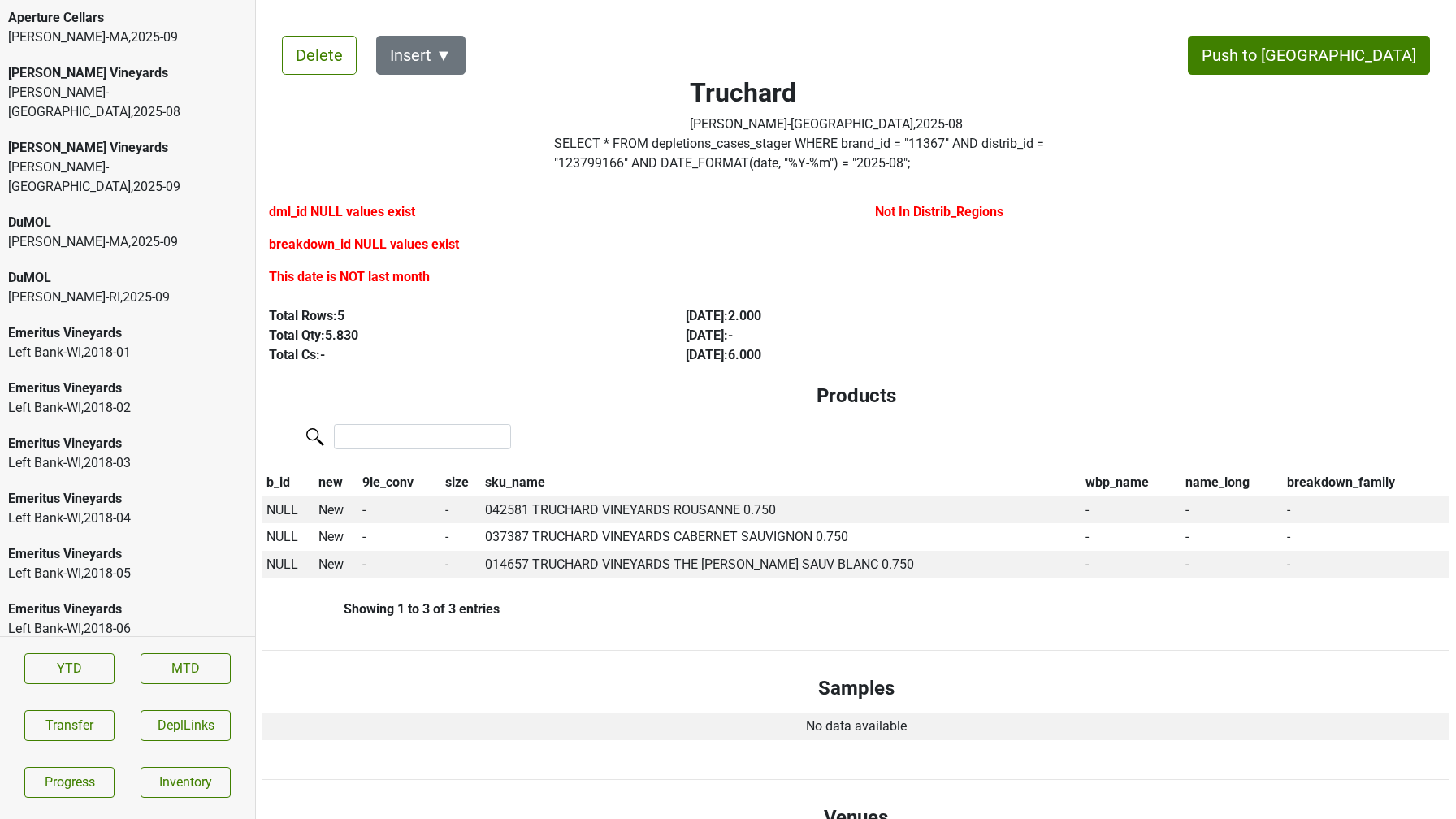
click at [97, 101] on div "Martignetti-NH , 2025 - 08" at bounding box center [127, 103] width 238 height 39
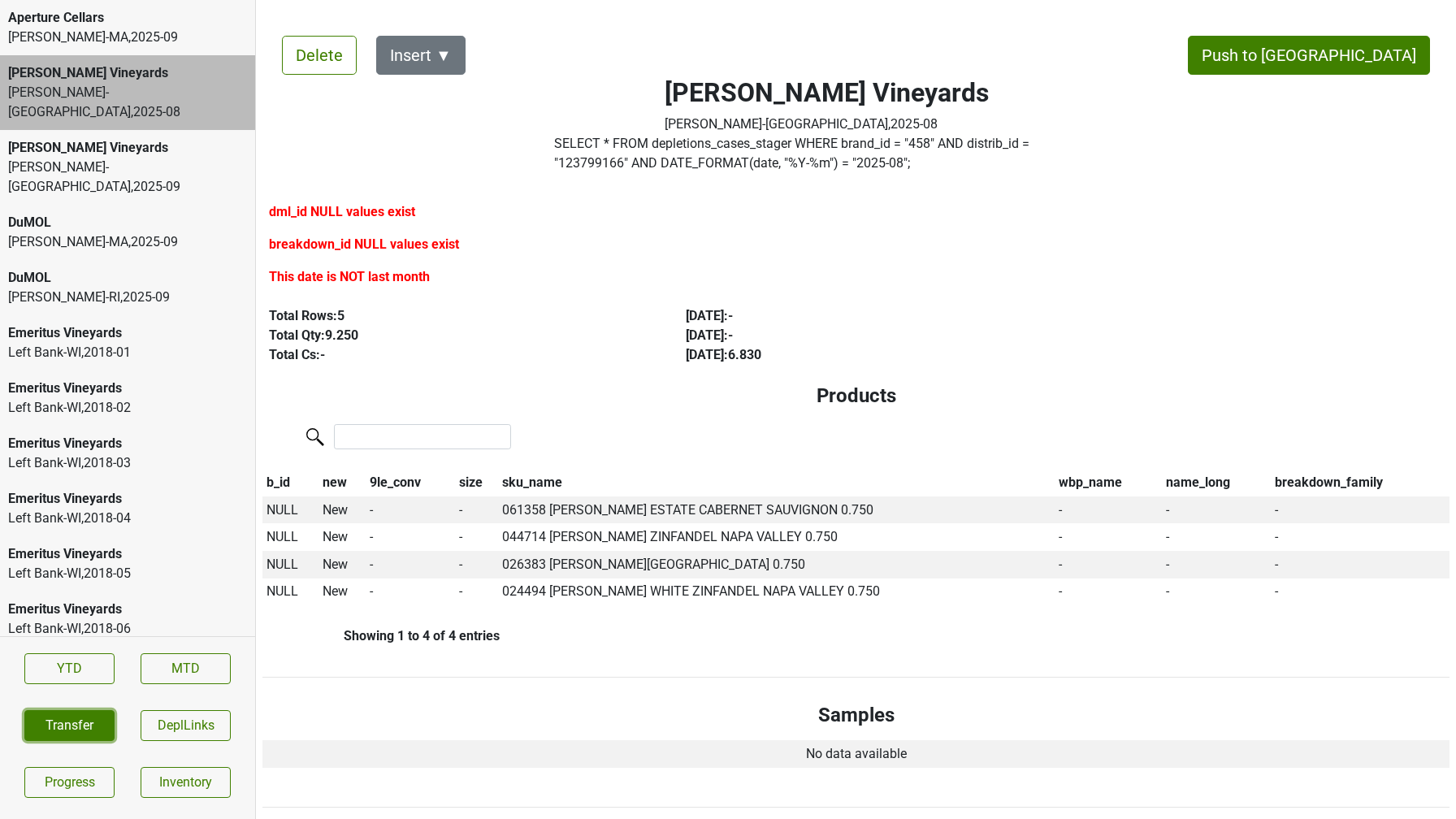
click at [86, 726] on button "Transfer" at bounding box center [70, 726] width 91 height 31
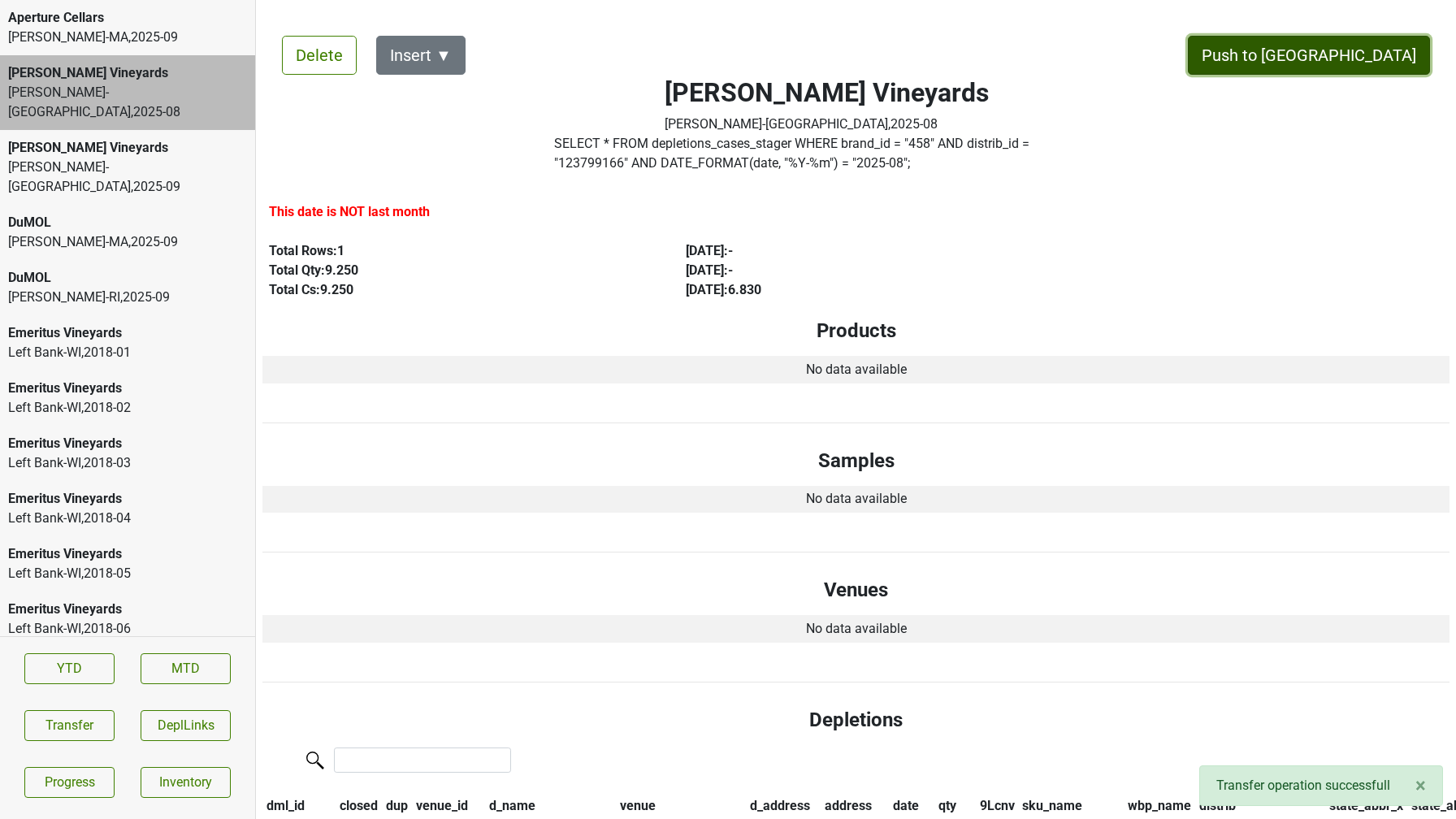
click at [1349, 58] on button "Push to DC" at bounding box center [1308, 56] width 242 height 39
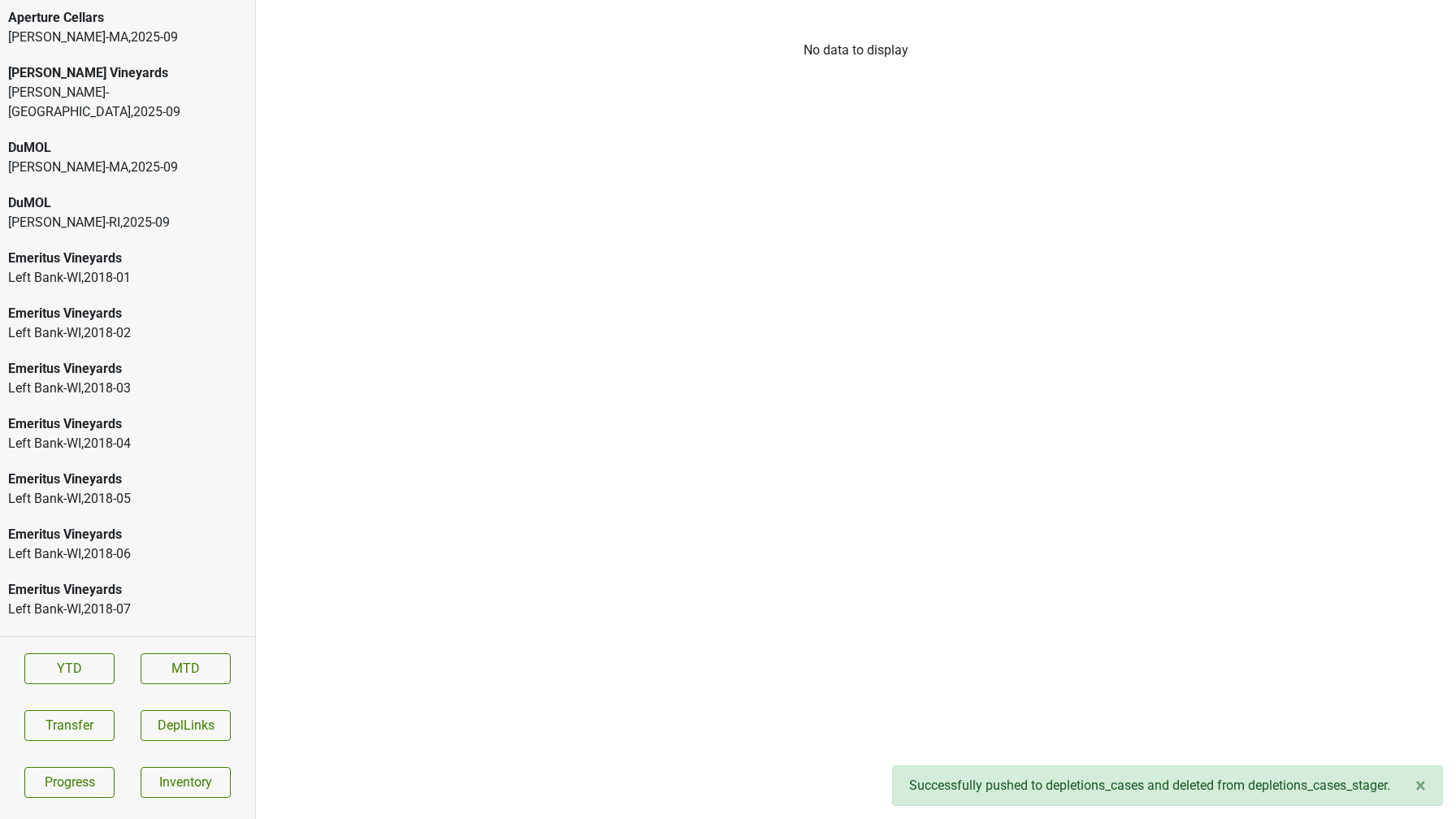
click at [138, 83] on div "Martignetti-NH , 2025 - 09" at bounding box center [127, 103] width 238 height 39
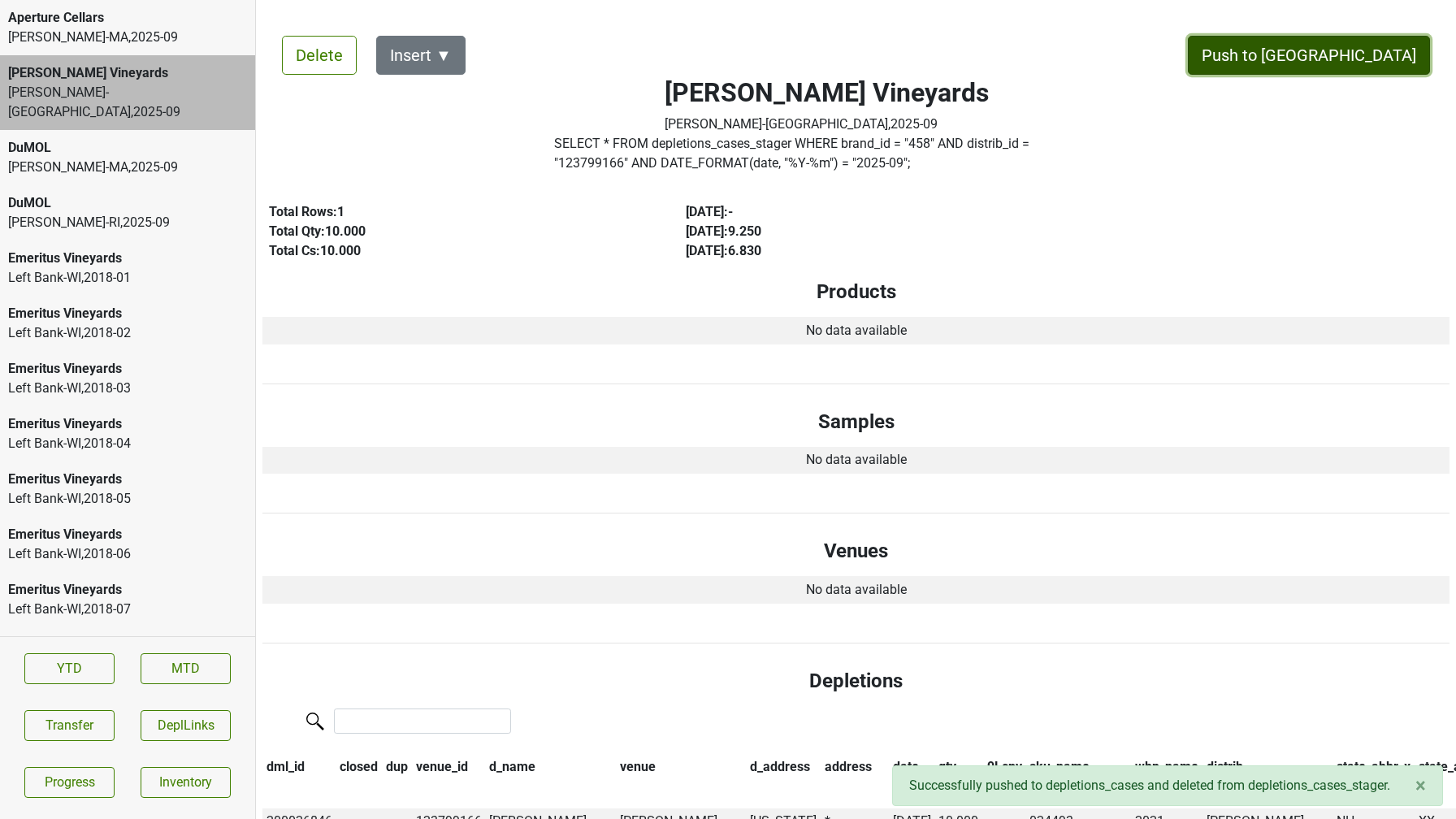
click at [1351, 44] on button "Push to DC" at bounding box center [1308, 56] width 242 height 39
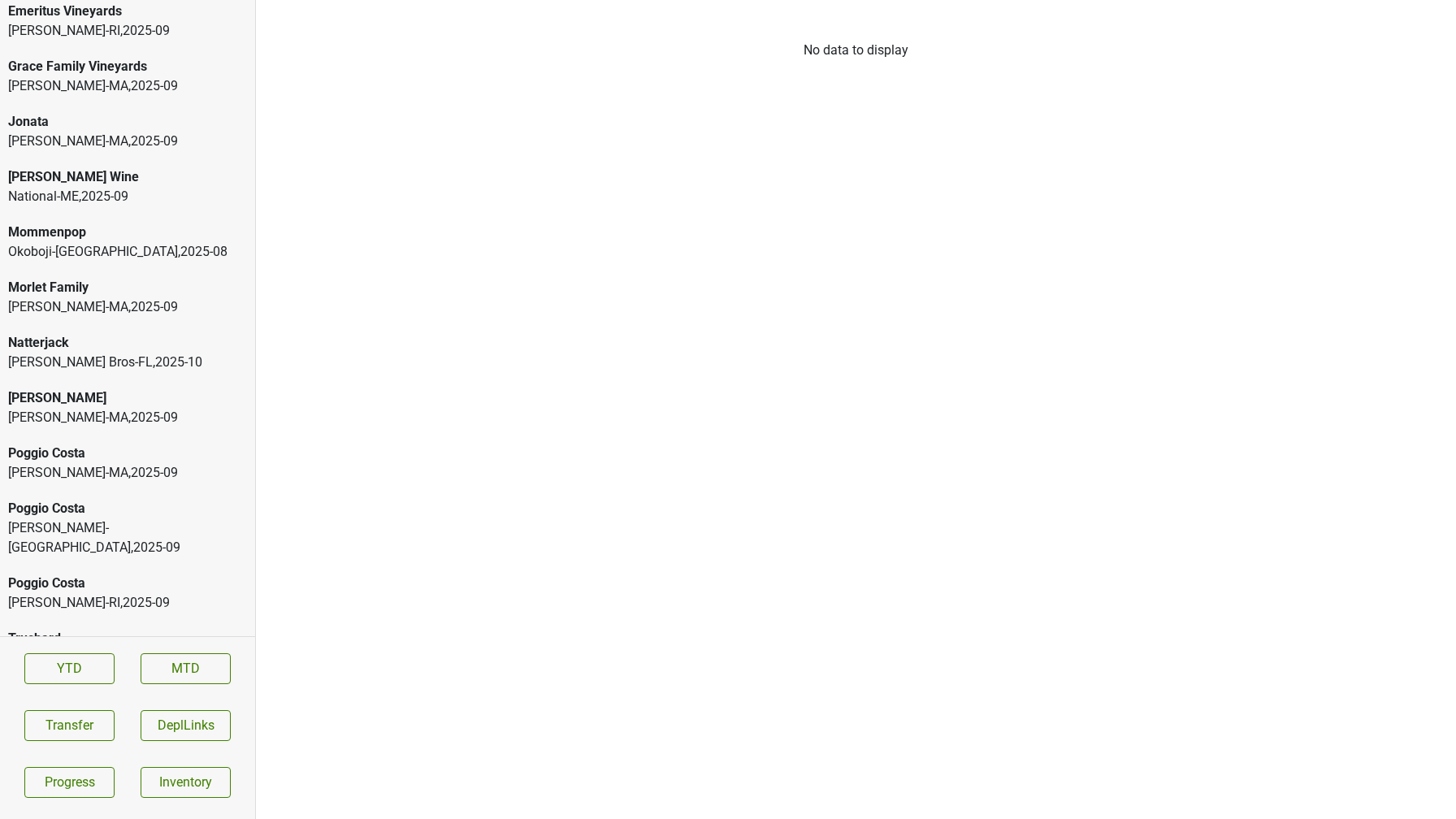
scroll to position [3067, 0]
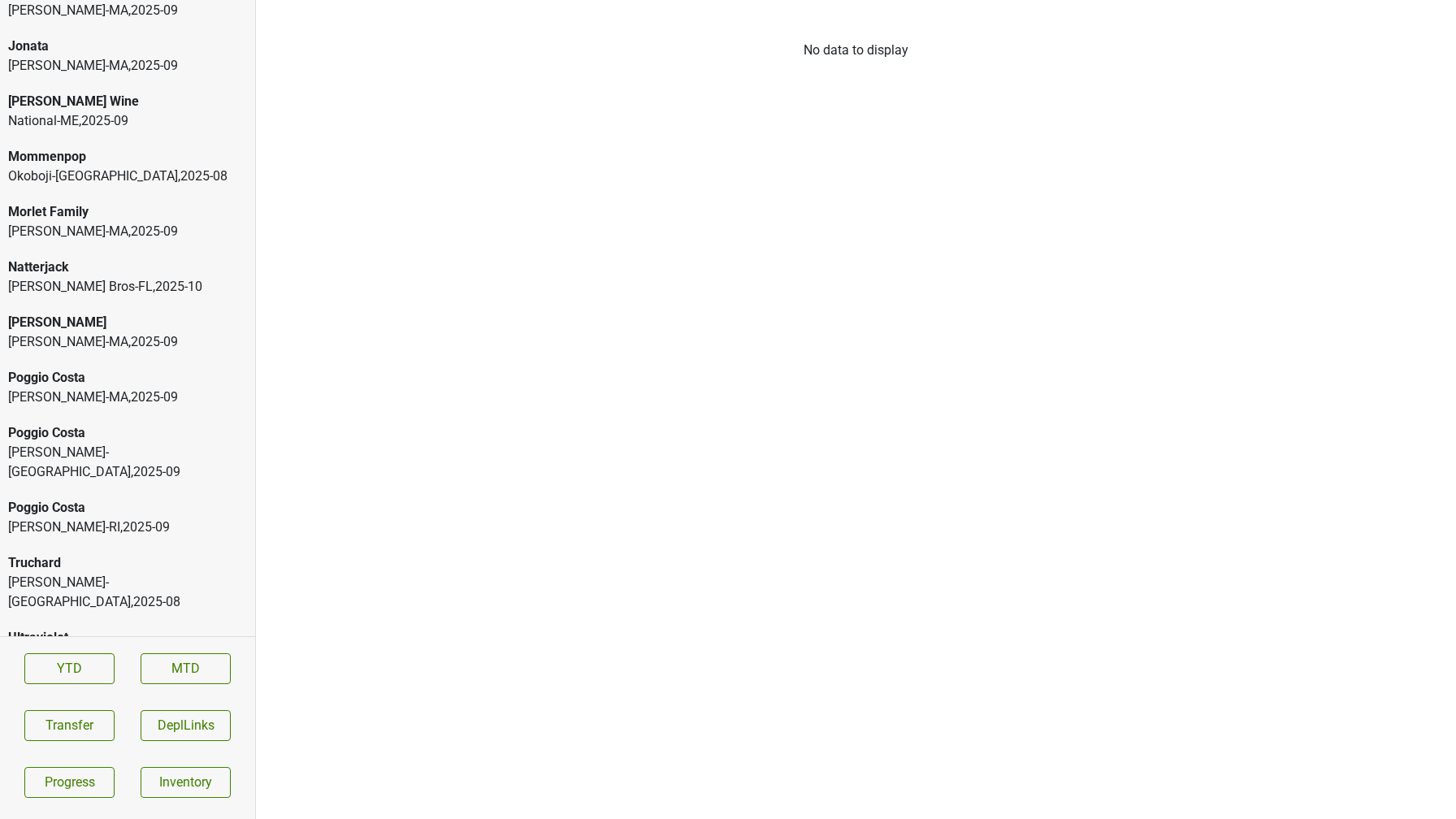
click at [82, 573] on div "Martignetti-NH , 2025 - 08" at bounding box center [127, 592] width 238 height 39
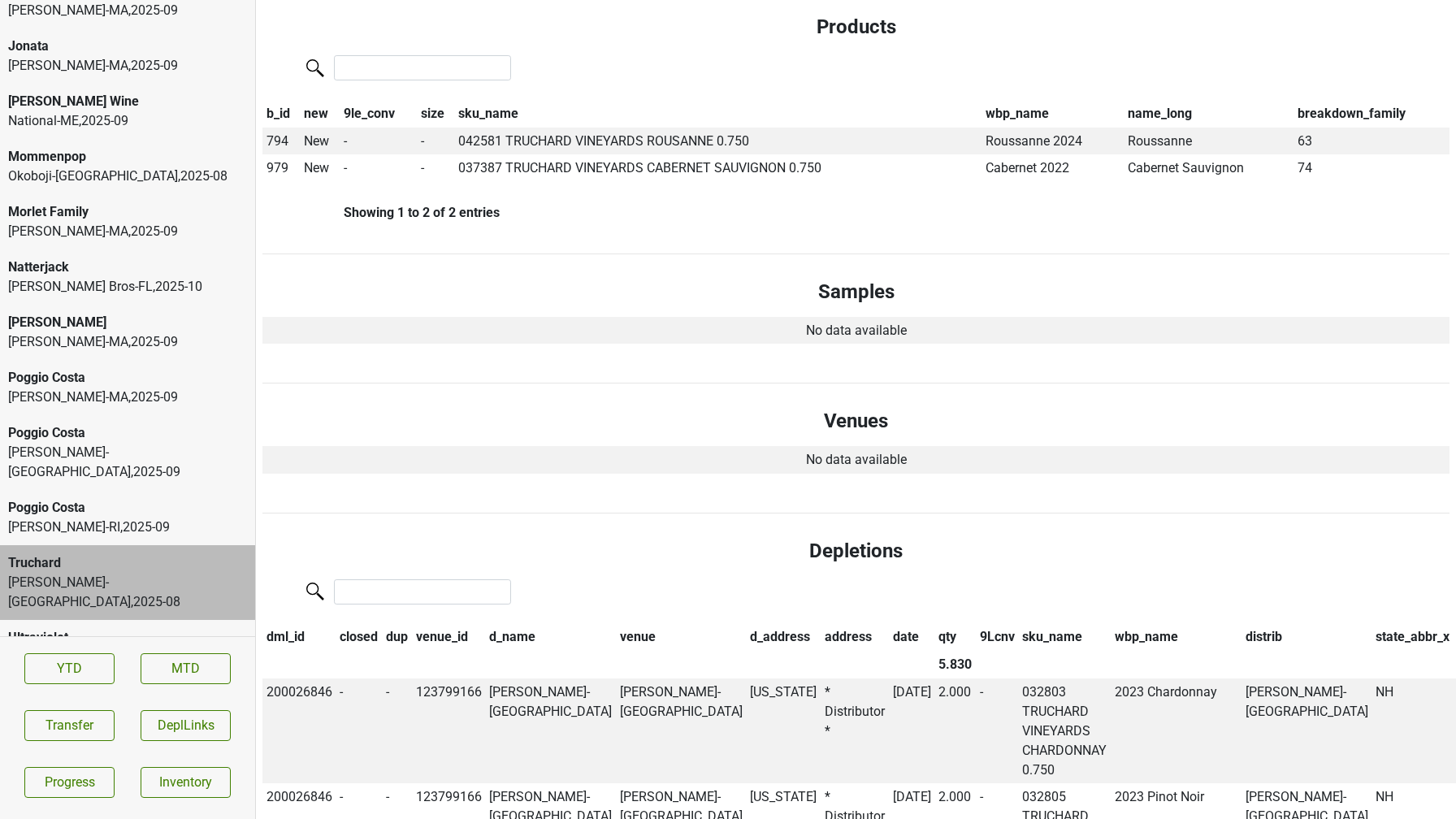
scroll to position [0, 0]
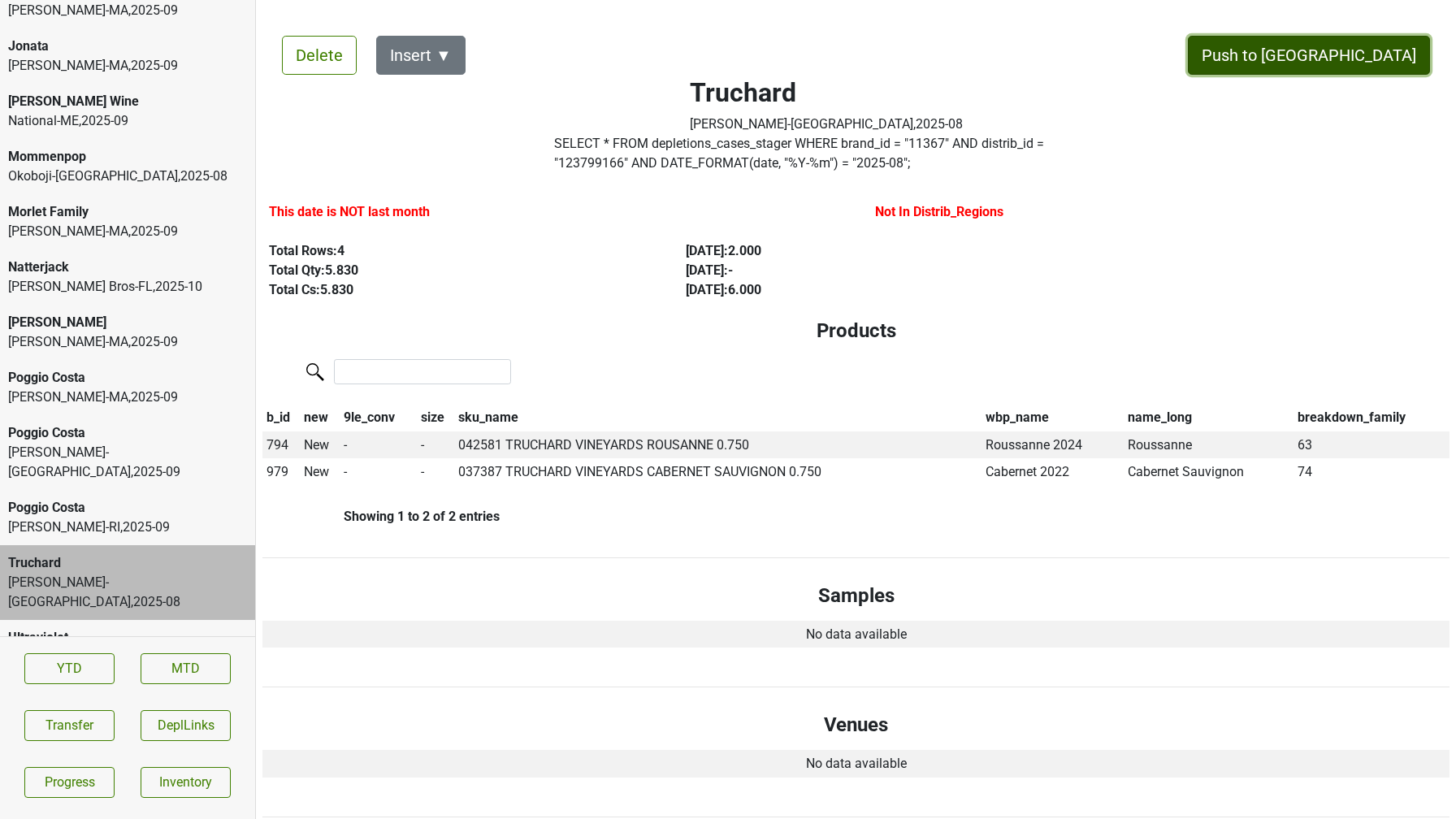
click at [1368, 58] on button "Push to DC" at bounding box center [1308, 56] width 242 height 39
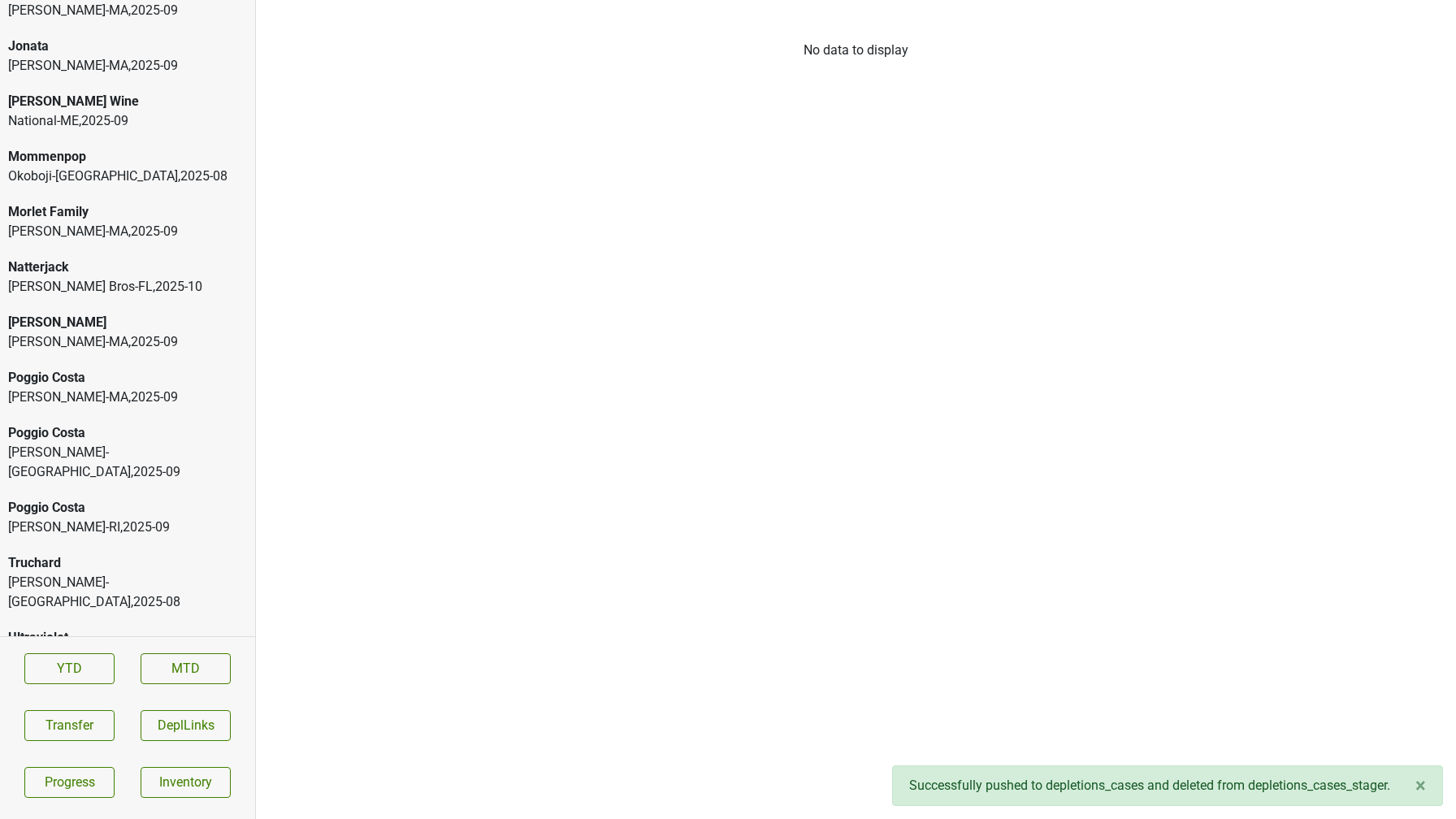
scroll to position [3011, 0]
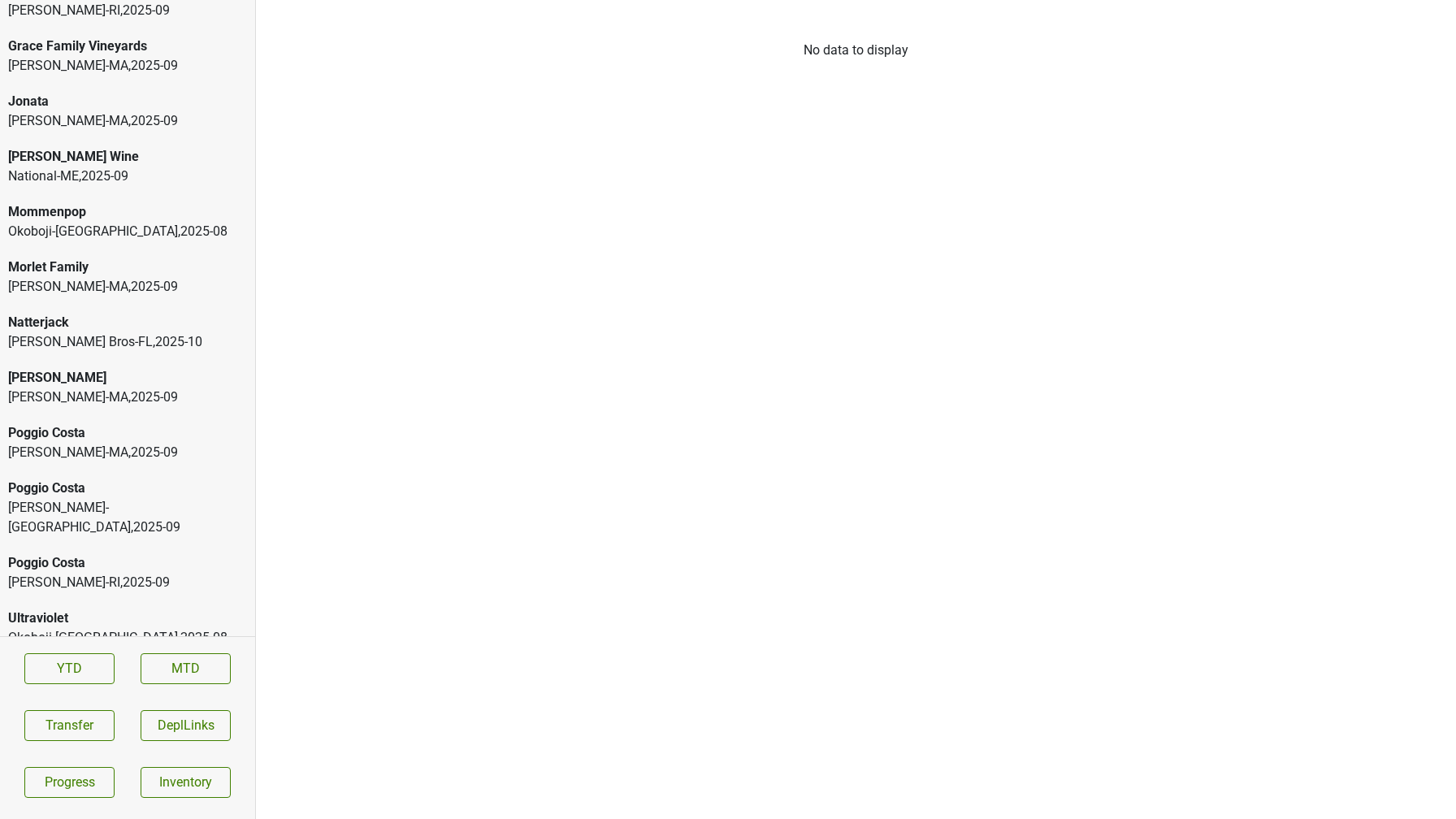
click at [110, 518] on div "Poggio Costa MS Walker-NY , 2025 - 09" at bounding box center [127, 507] width 255 height 74
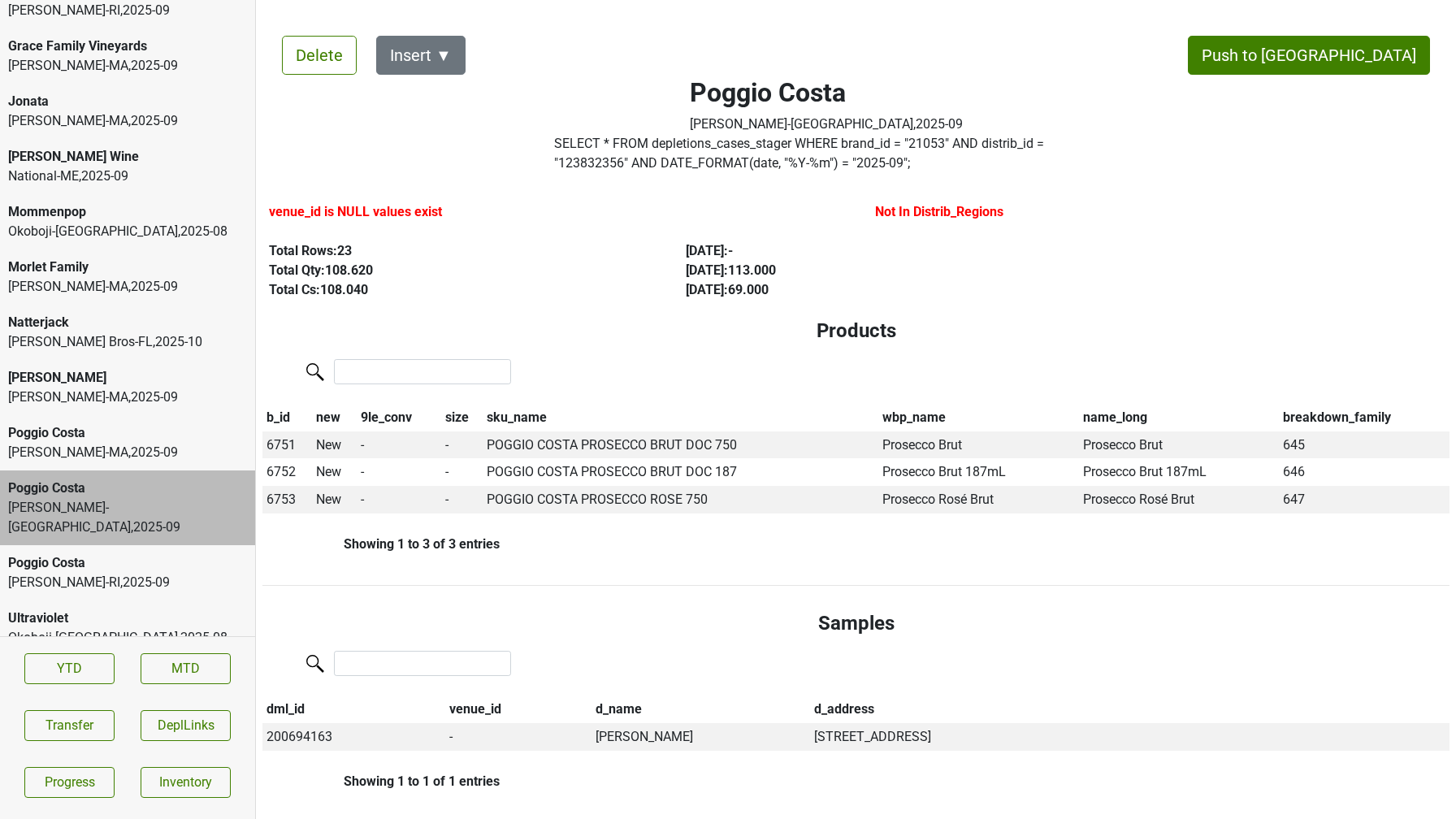
click at [92, 270] on div "Morlet Family" at bounding box center [127, 267] width 238 height 20
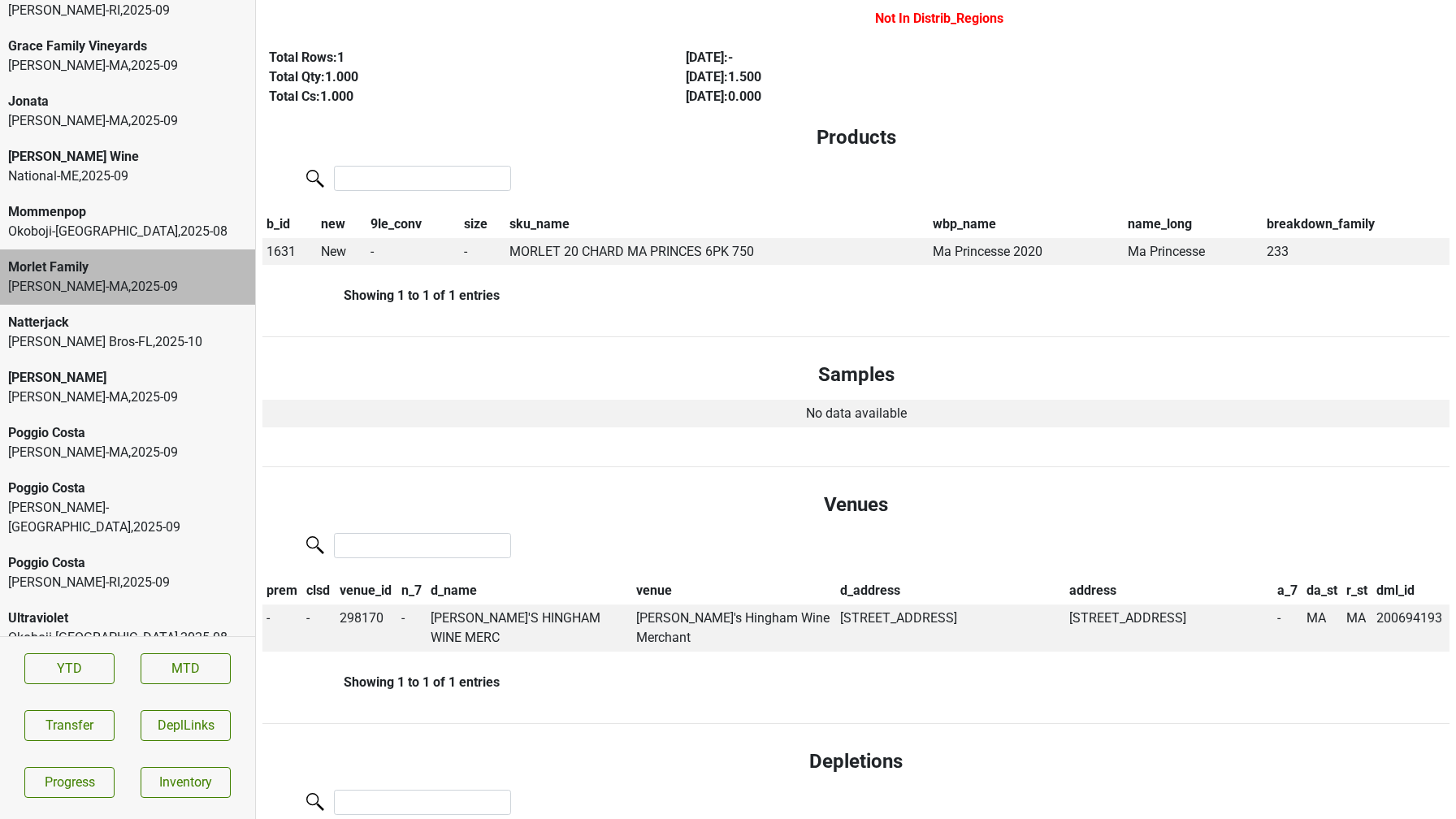
scroll to position [0, 0]
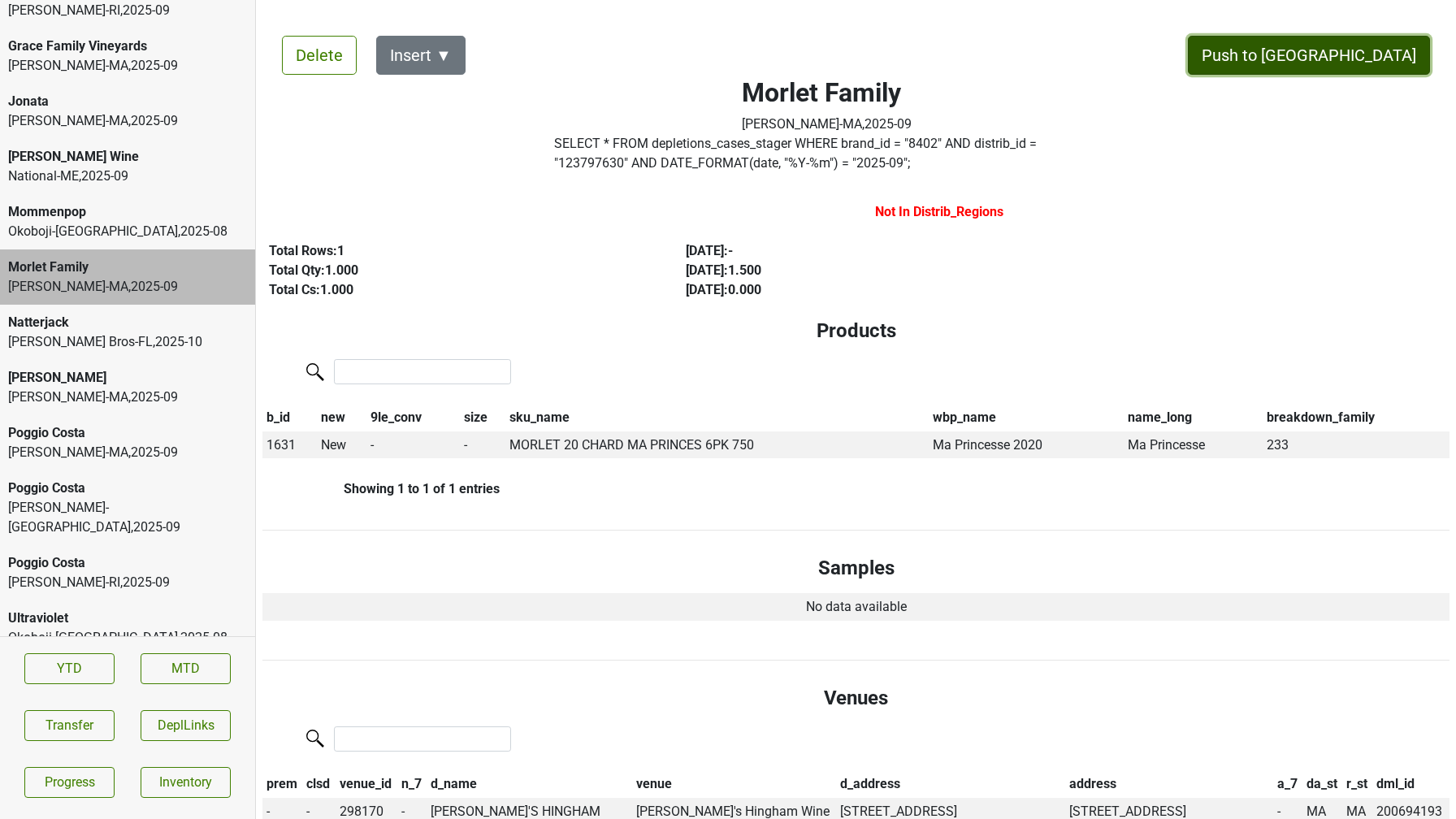
click at [1356, 52] on button "Push to DC" at bounding box center [1308, 56] width 242 height 39
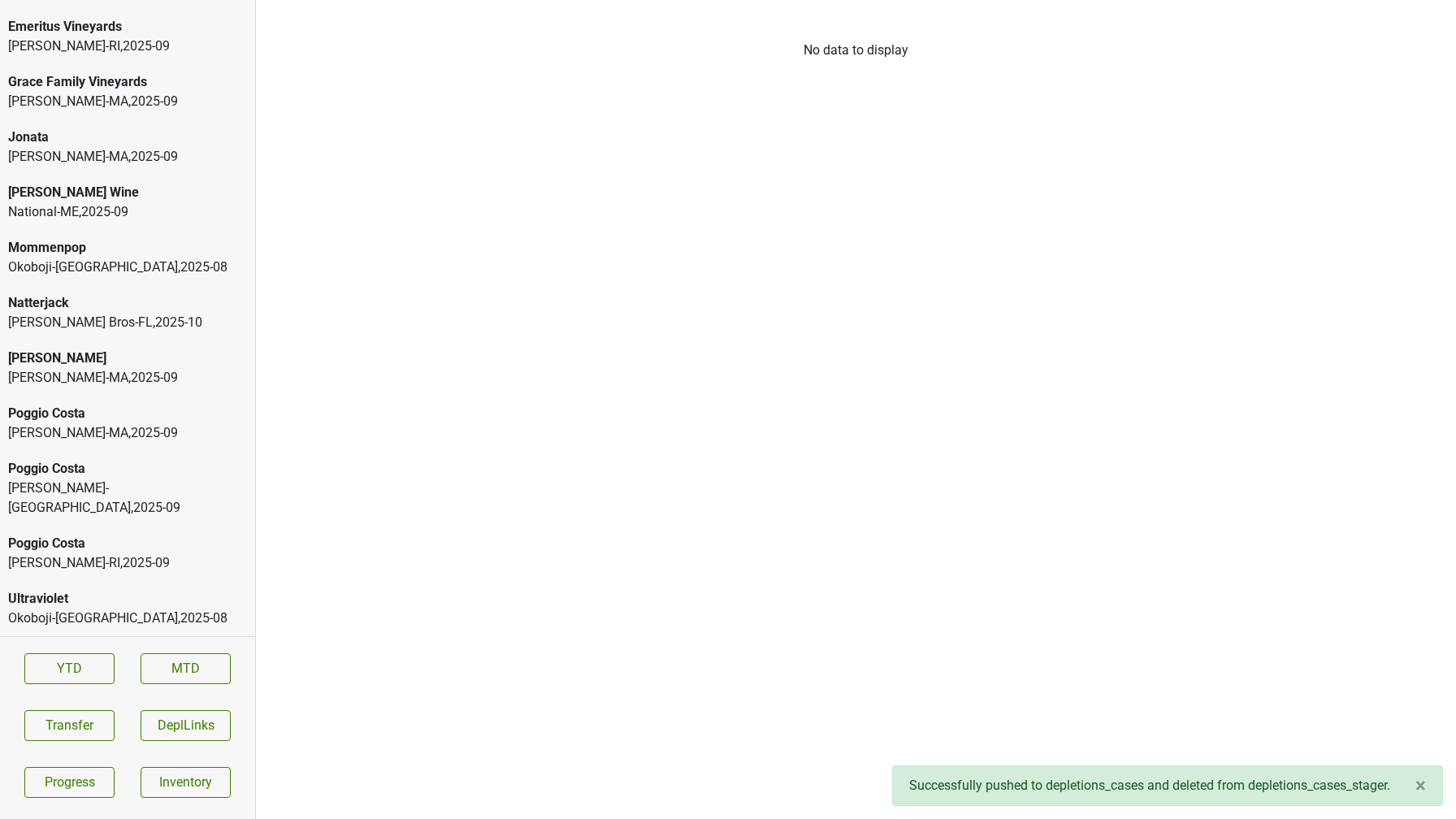
scroll to position [2956, 0]
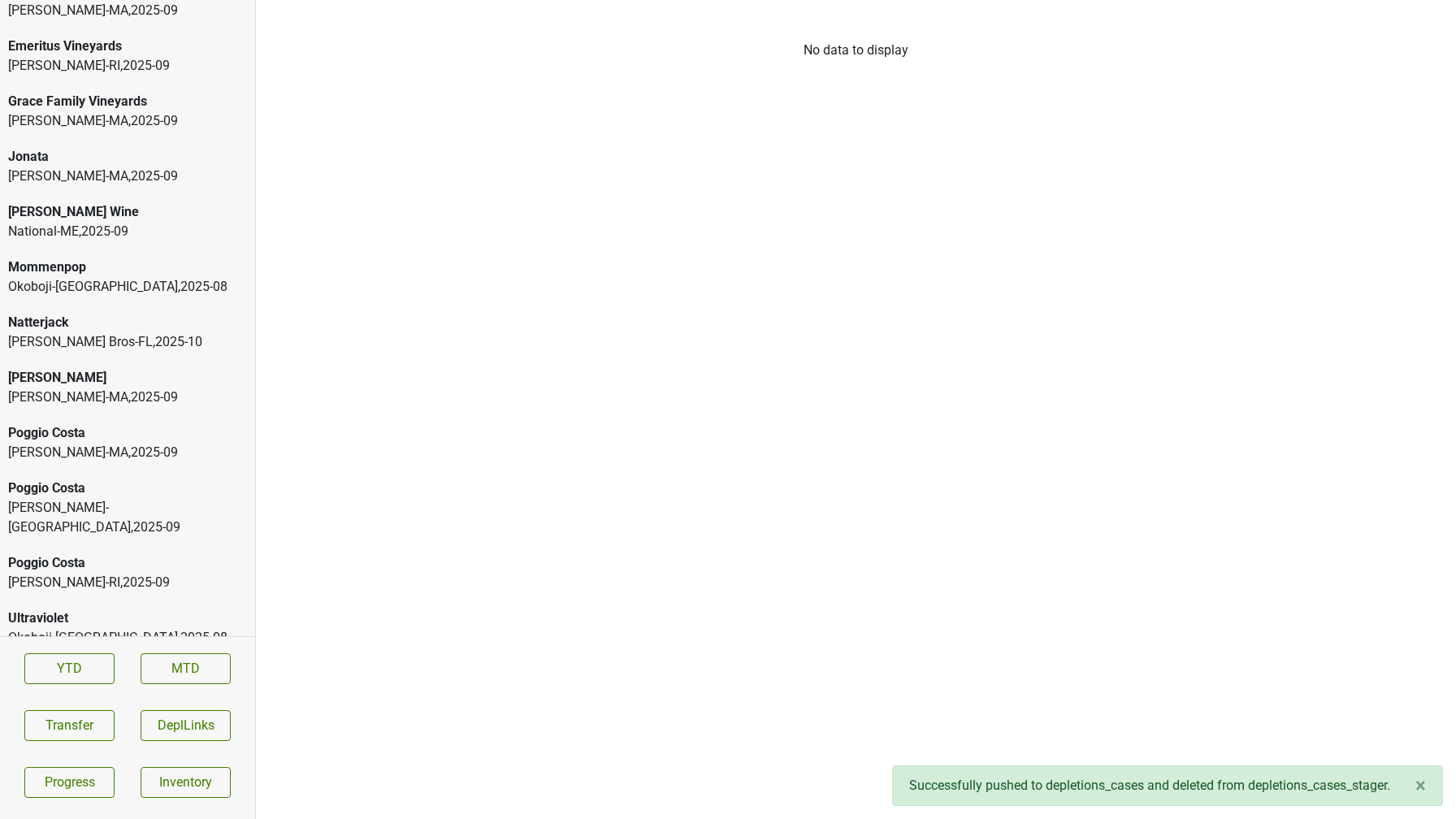
click at [91, 315] on div "Natterjack" at bounding box center [127, 322] width 238 height 20
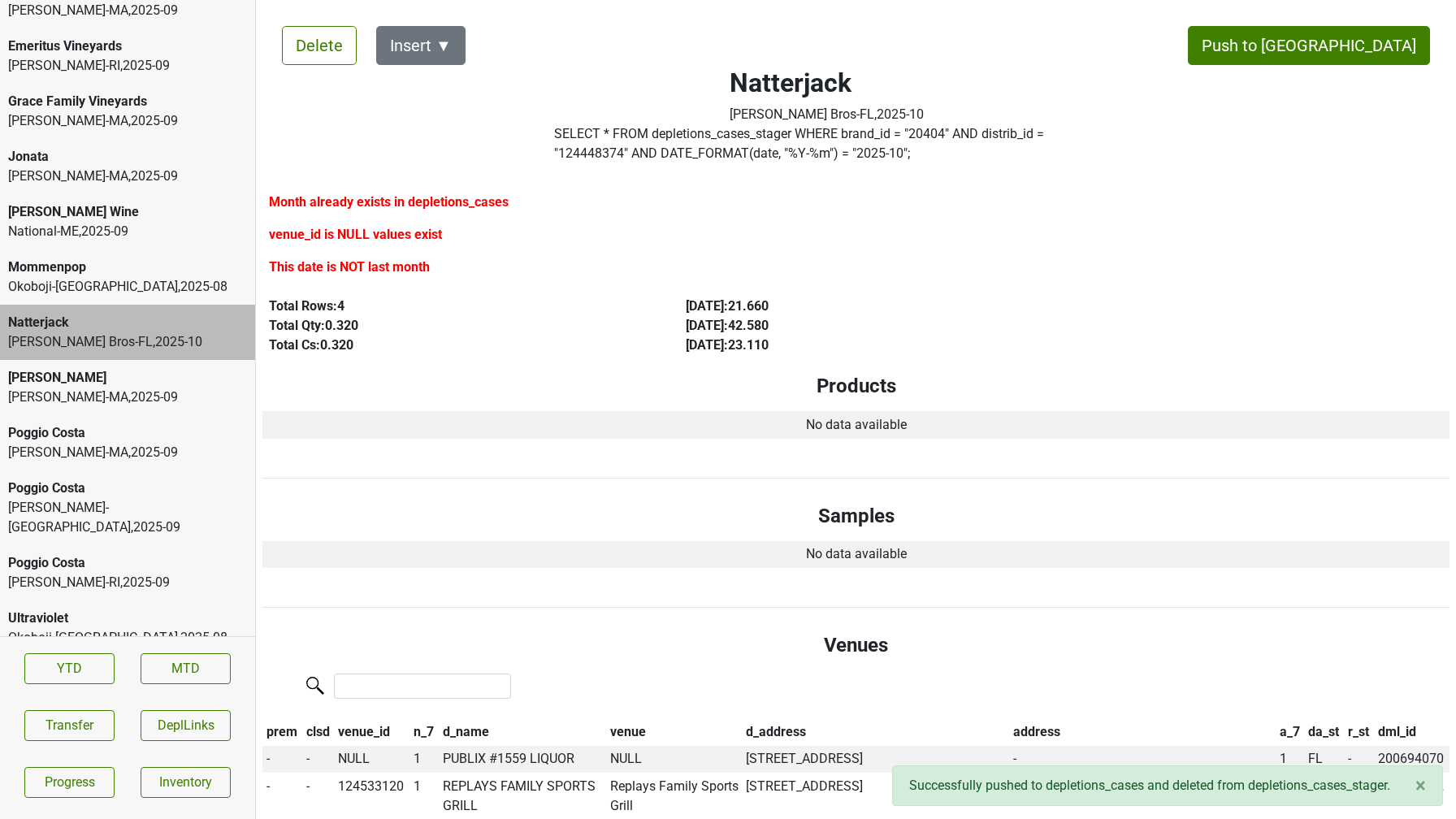
scroll to position [0, 0]
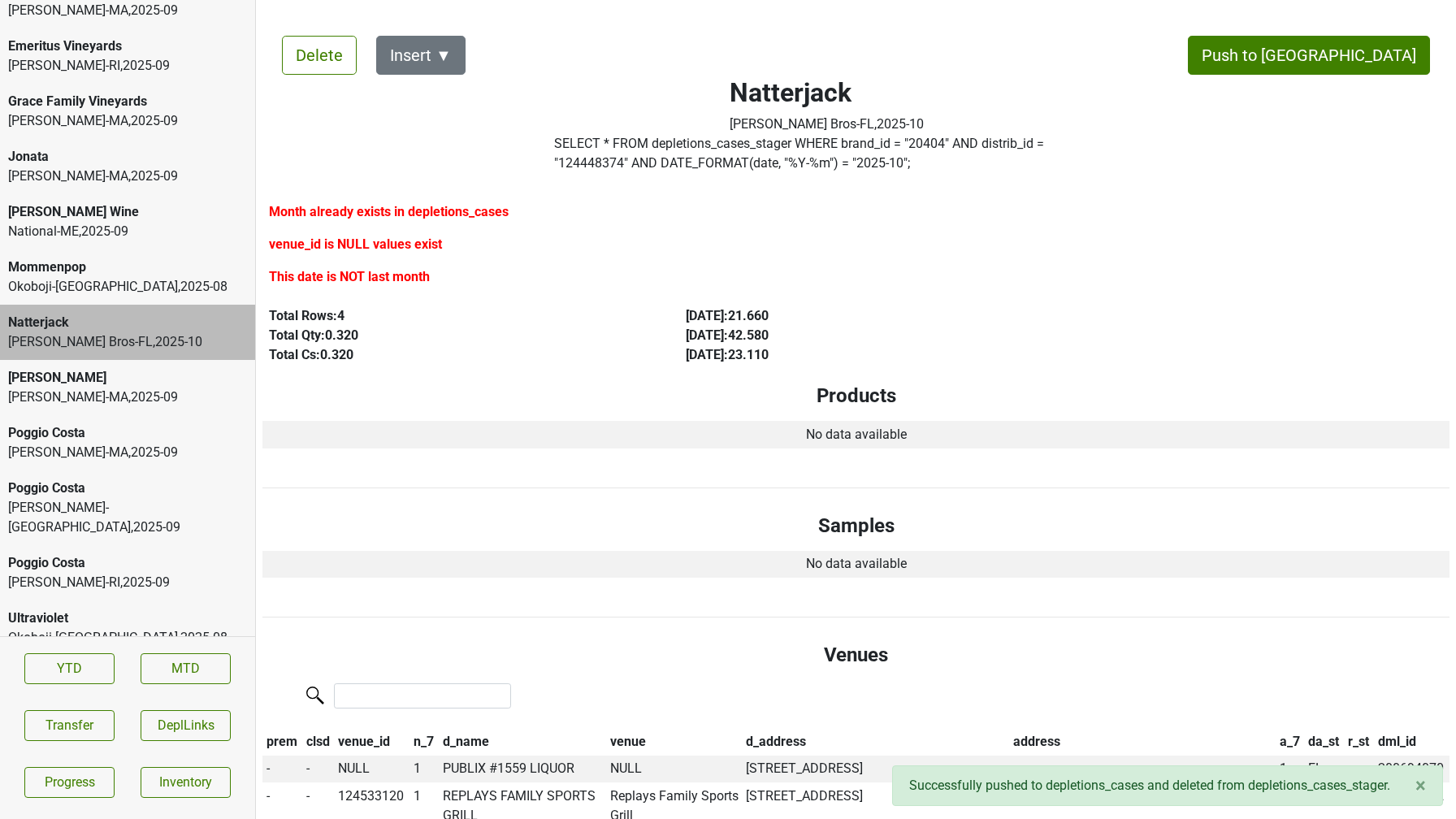
click at [107, 167] on div "MS Walker-MA , 2025 - 09" at bounding box center [127, 176] width 238 height 20
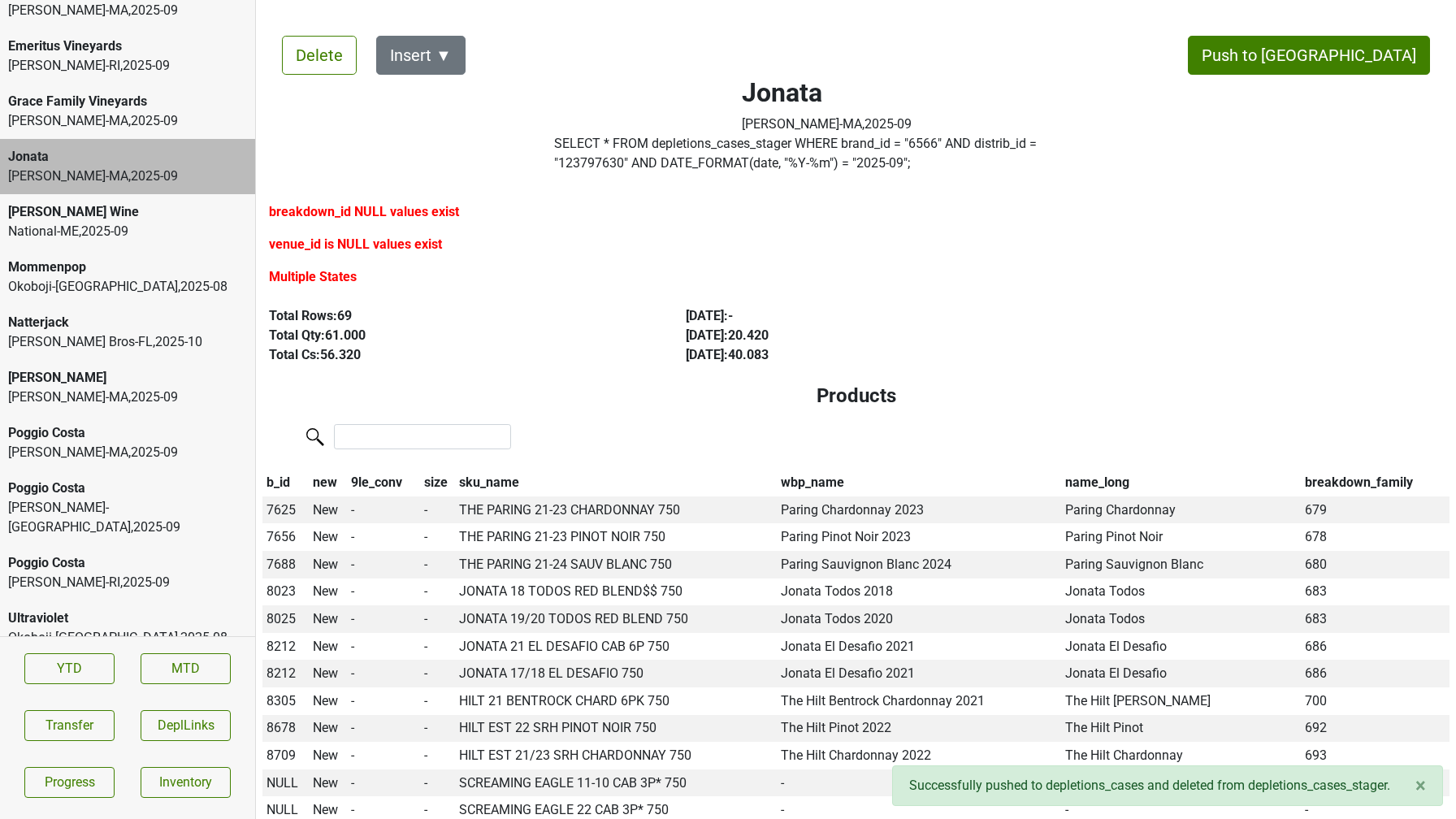
click at [124, 117] on div "MS Walker-MA , 2025 - 09" at bounding box center [127, 121] width 238 height 20
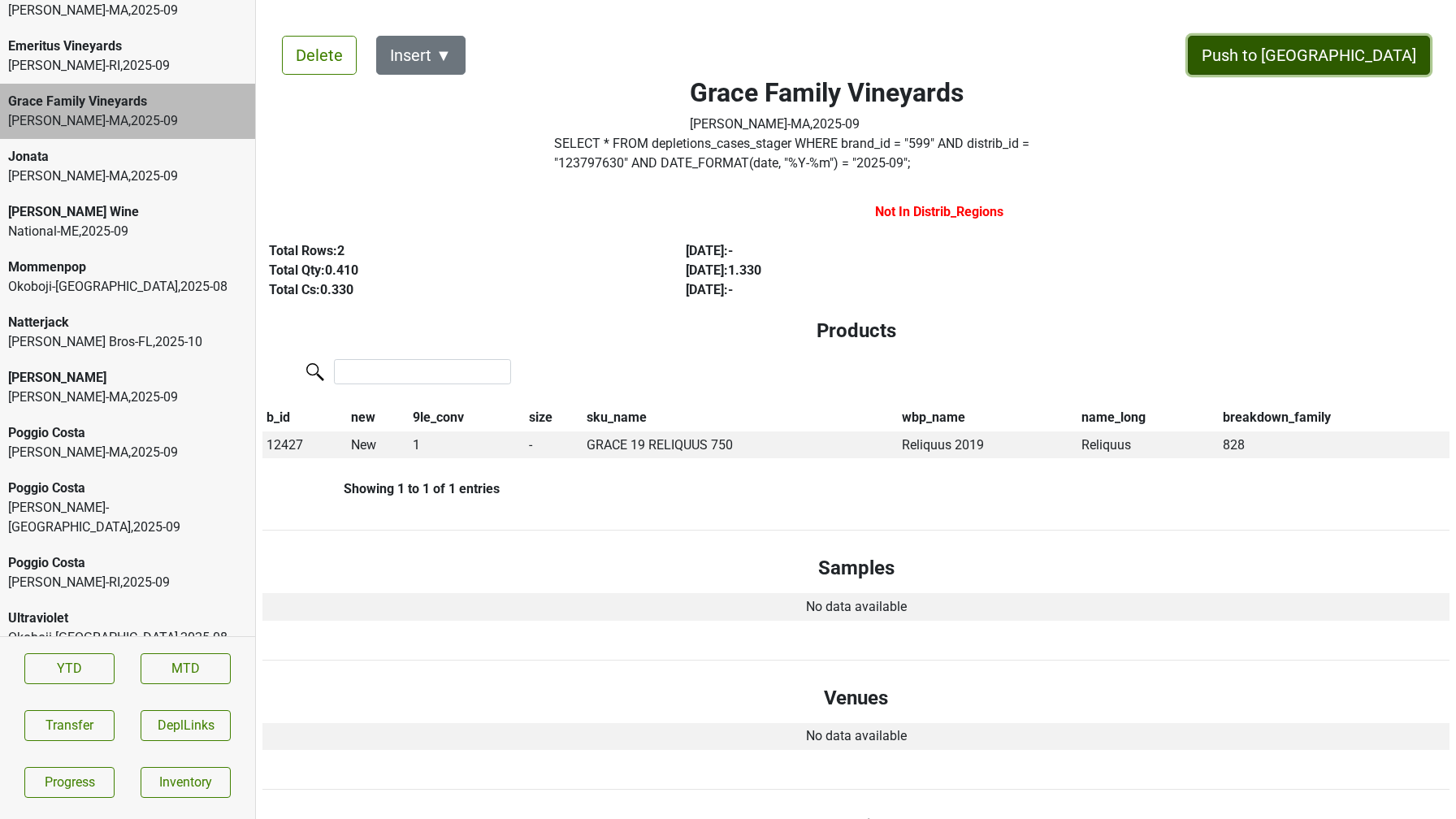
drag, startPoint x: 1347, startPoint y: 53, endPoint x: 1075, endPoint y: 516, distance: 537.0
click at [1075, 516] on div "Delete Insert ▼ Push to DC Grace Family Vineyards MS Walker-MA , 2025 - 09 SELE…" at bounding box center [855, 588] width 1187 height 1144
click at [1343, 60] on button "Push to DC" at bounding box center [1308, 56] width 242 height 39
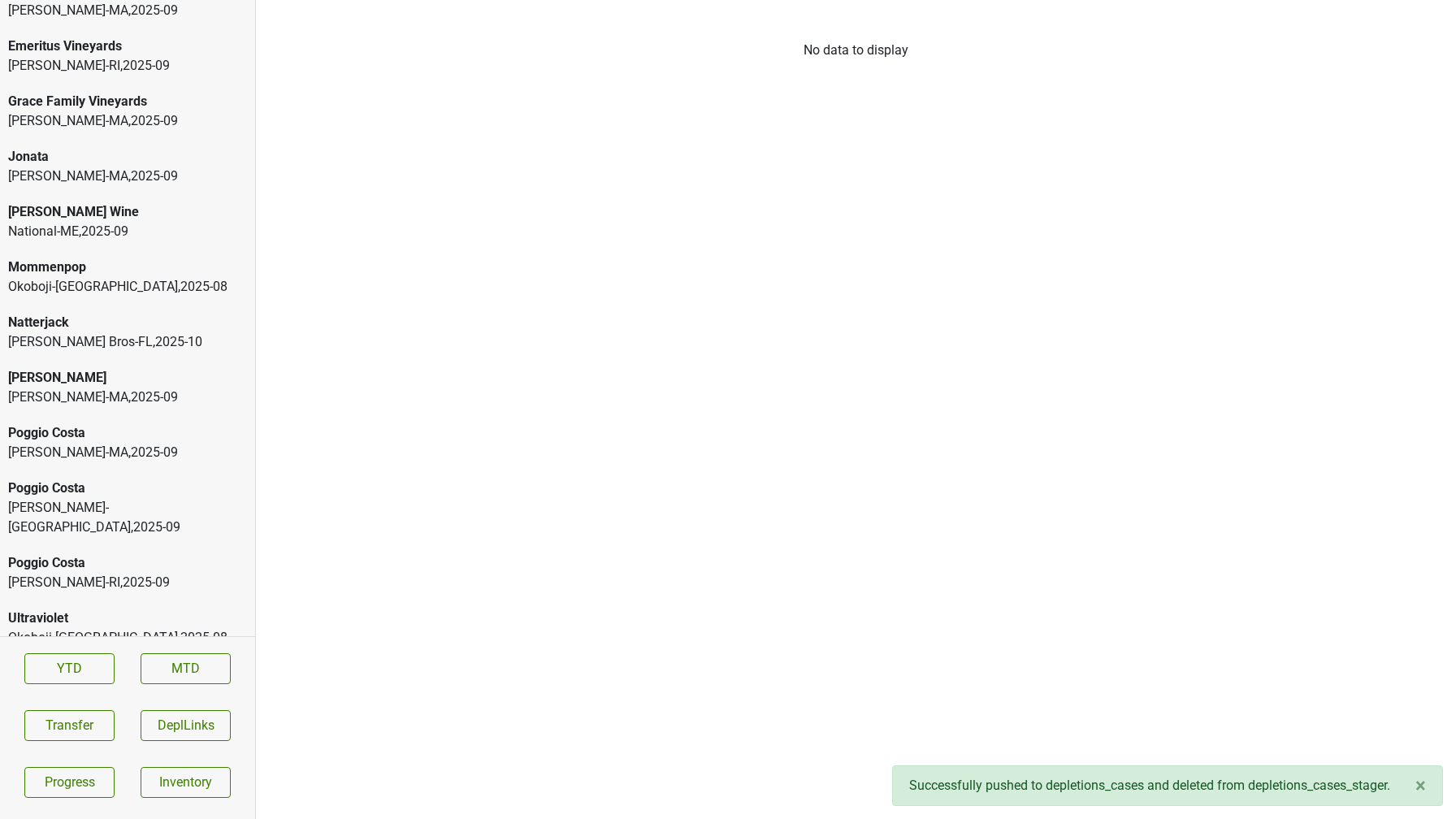
scroll to position [2901, 0]
drag, startPoint x: 120, startPoint y: 68, endPoint x: 107, endPoint y: 99, distance: 33.6
click at [107, 99] on div "Aperture Cellars MS Walker-MA , 2025 - 09 DuMOL MS Walker-MA , 2025 - 09 DuMOL …" at bounding box center [127, 318] width 255 height 636
click at [107, 99] on div "Emeritus Vineyards" at bounding box center [127, 101] width 238 height 20
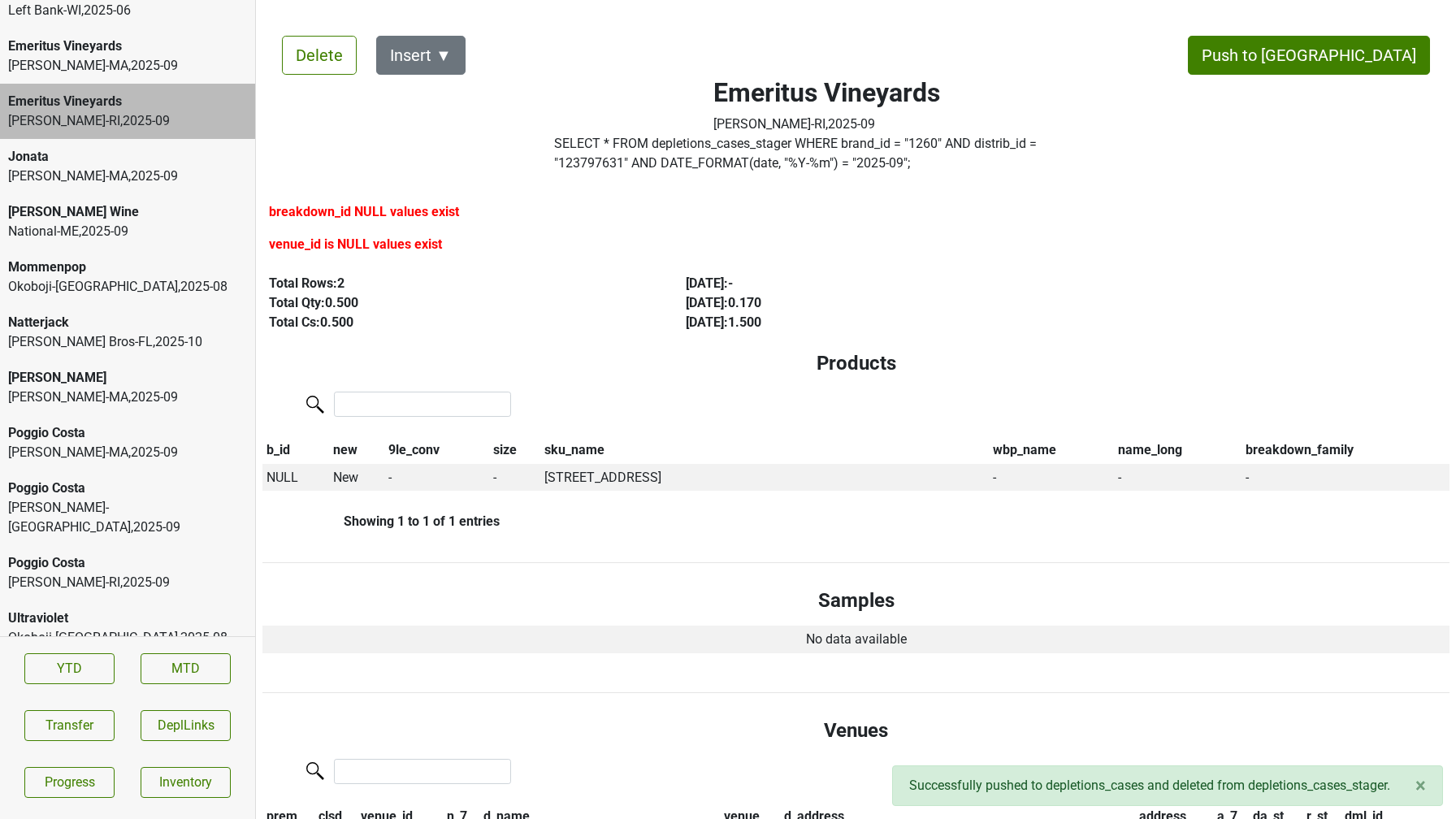
click at [91, 53] on div "Emeritus Vineyards" at bounding box center [127, 46] width 238 height 20
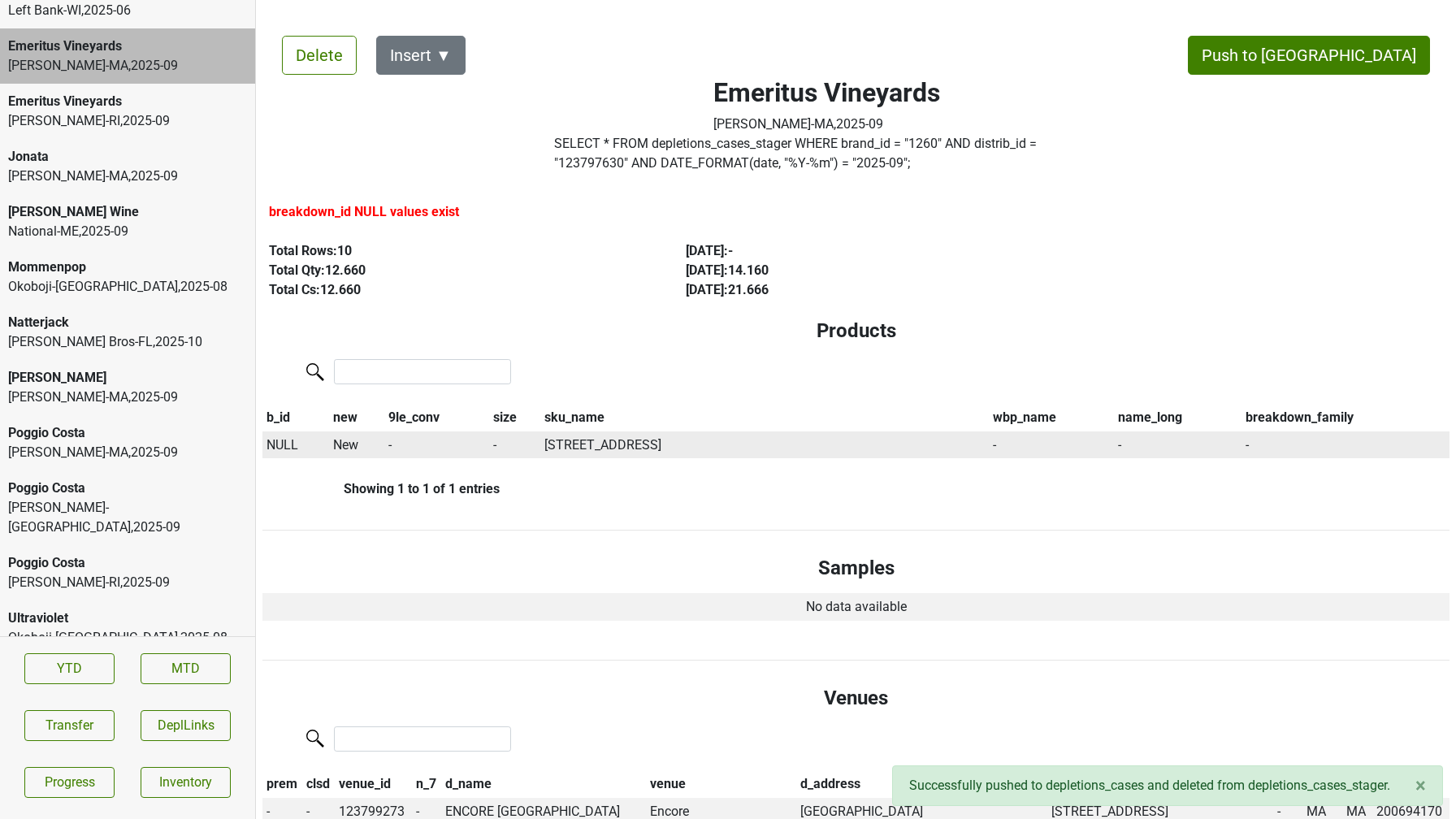
click at [280, 440] on span "NULL" at bounding box center [282, 445] width 32 height 15
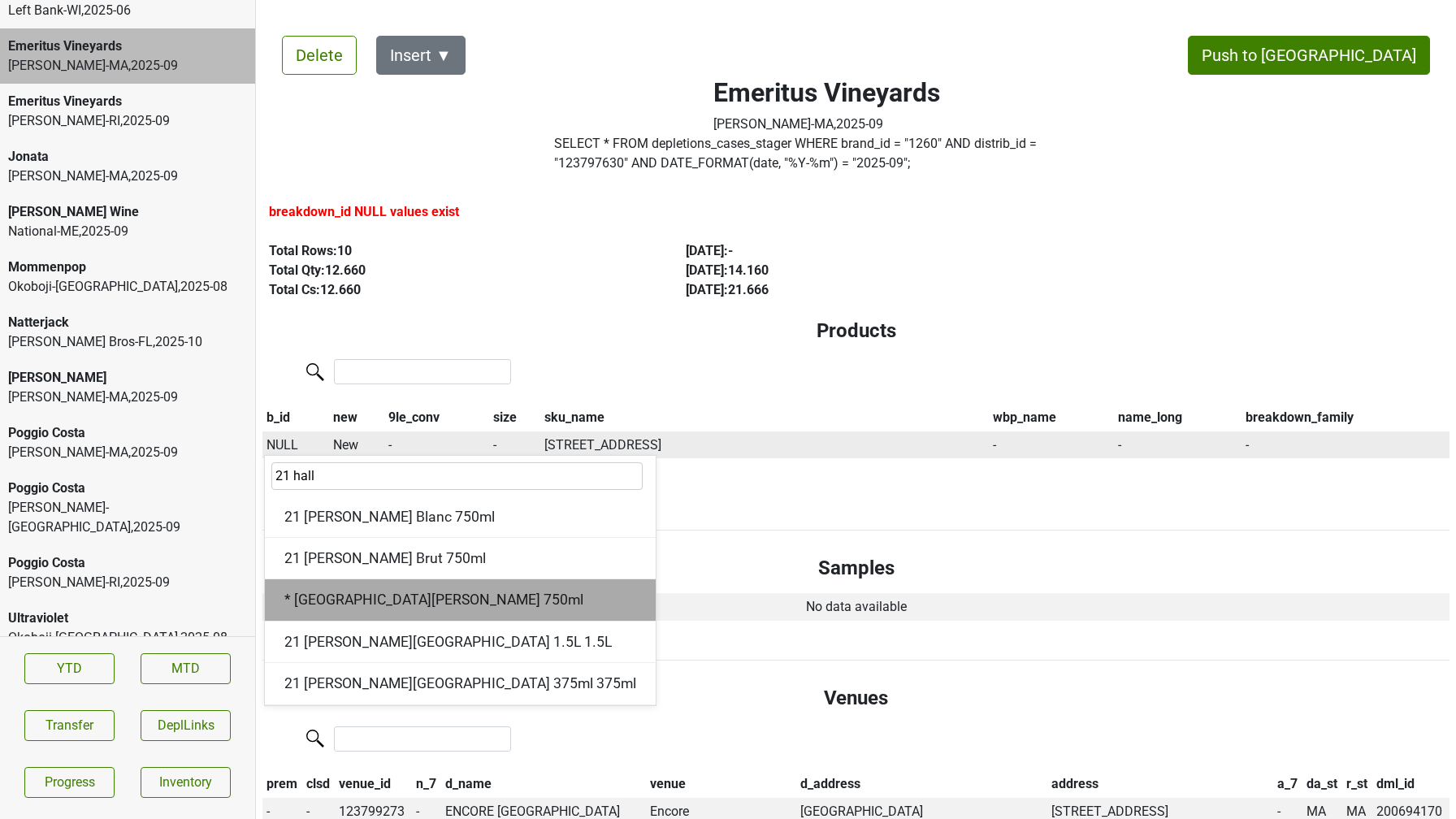
type input "21 hall"
click at [342, 600] on div "* 21 Hallberg Ranch 750ml" at bounding box center [460, 600] width 390 height 41
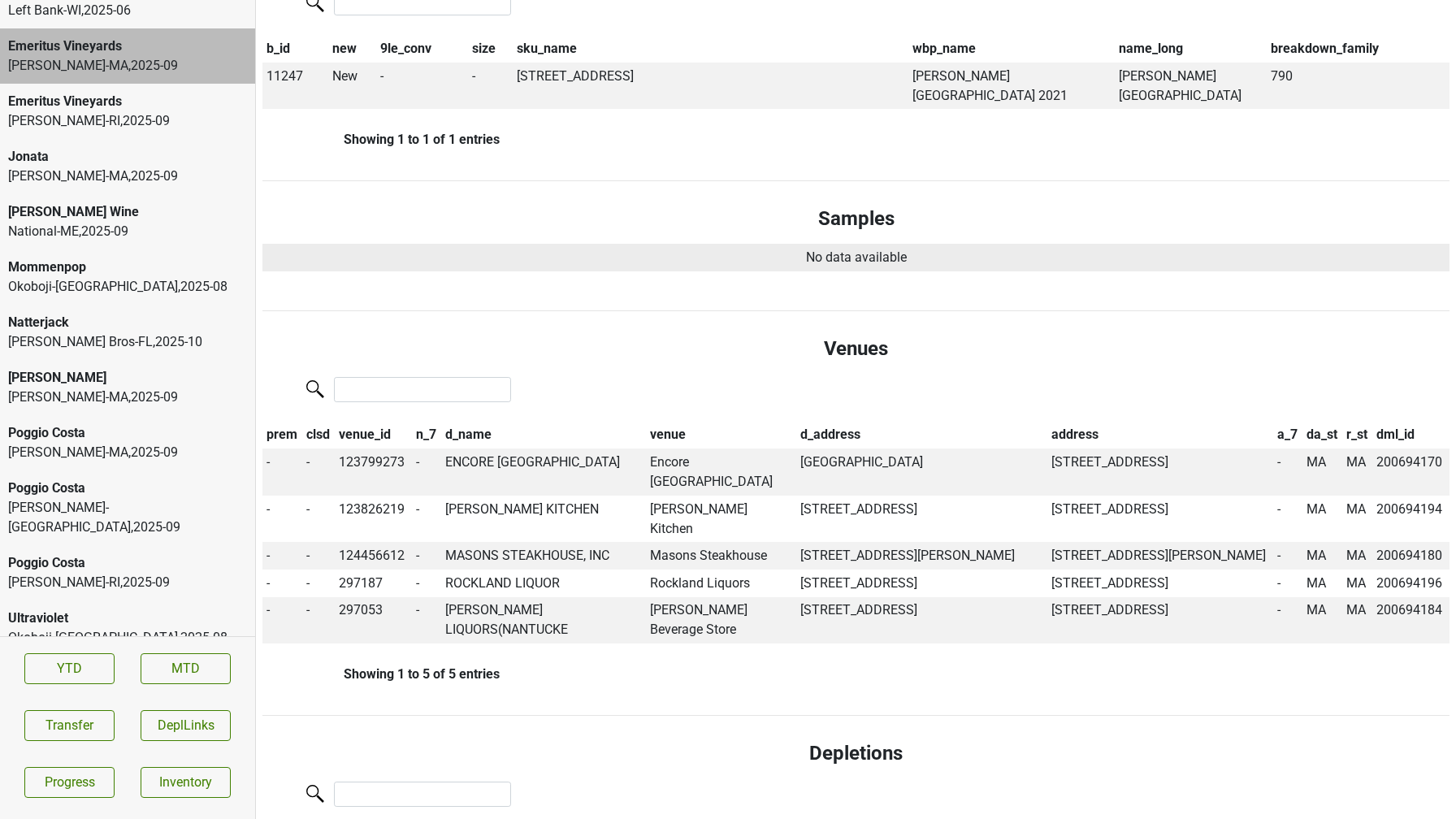
scroll to position [0, 0]
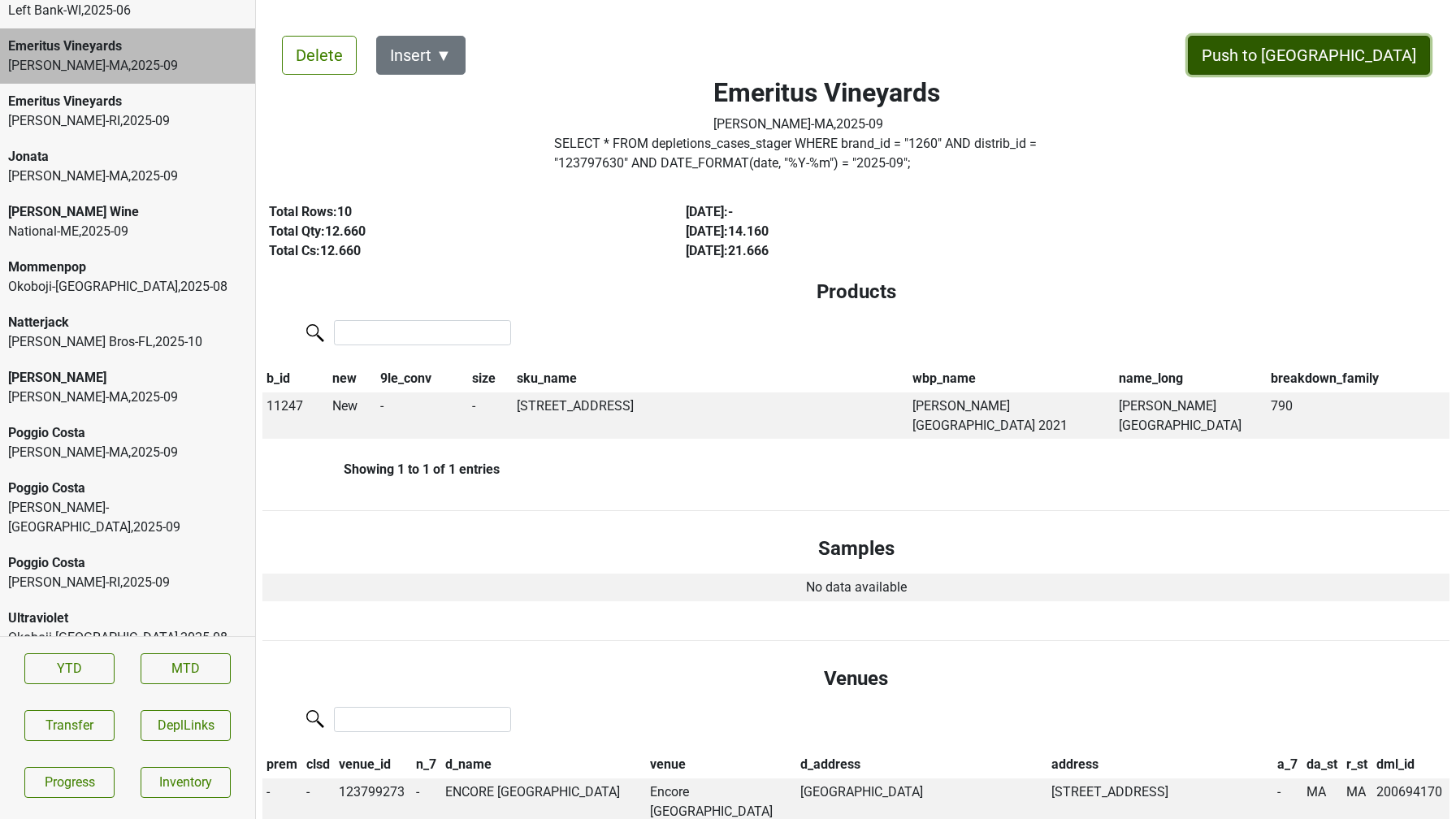
click at [1359, 58] on button "Push to [GEOGRAPHIC_DATA]" at bounding box center [1308, 56] width 242 height 39
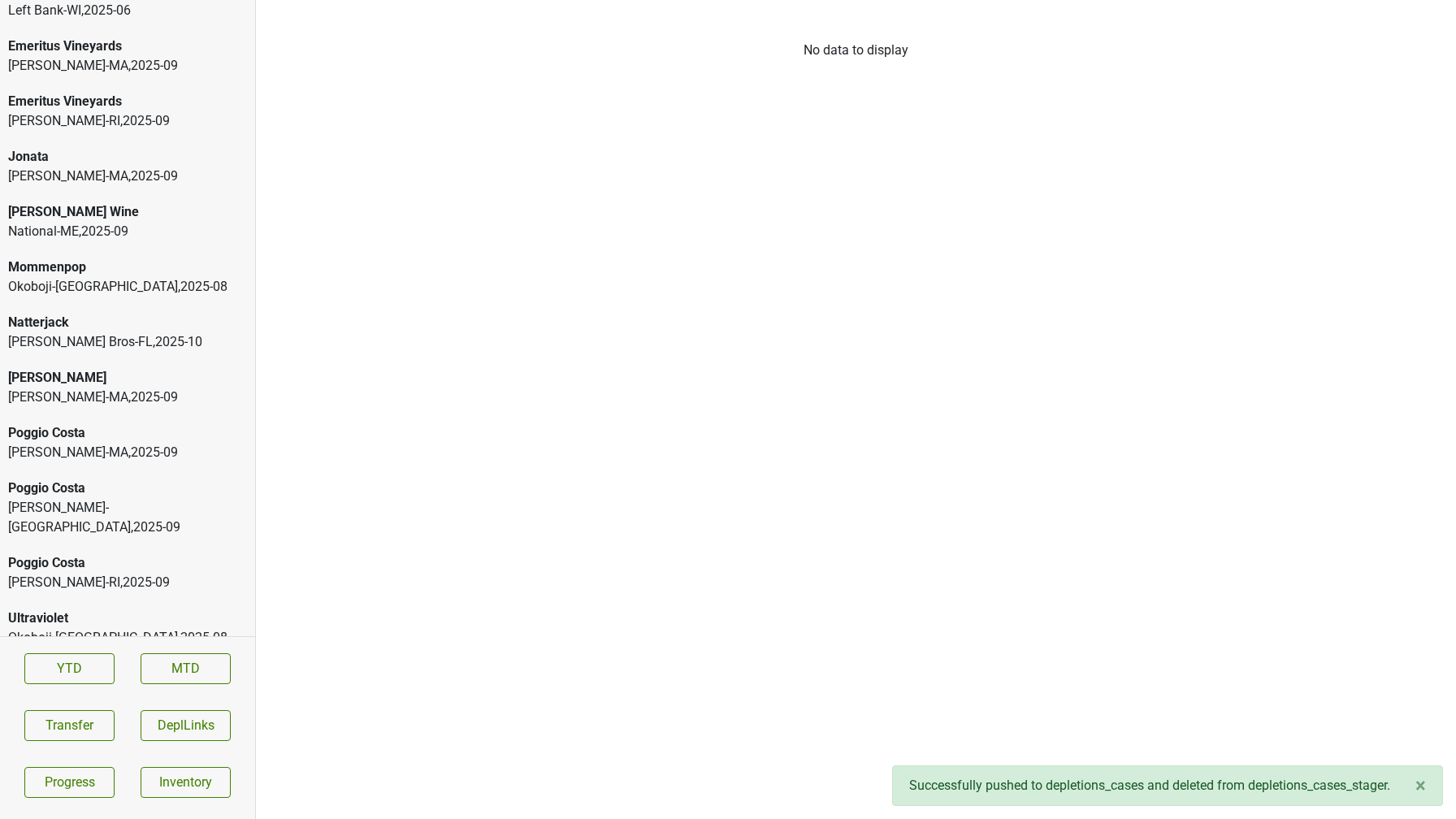
scroll to position [2845, 0]
click at [106, 573] on div "[PERSON_NAME]-[GEOGRAPHIC_DATA] , 2025 - 09" at bounding box center [127, 582] width 238 height 20
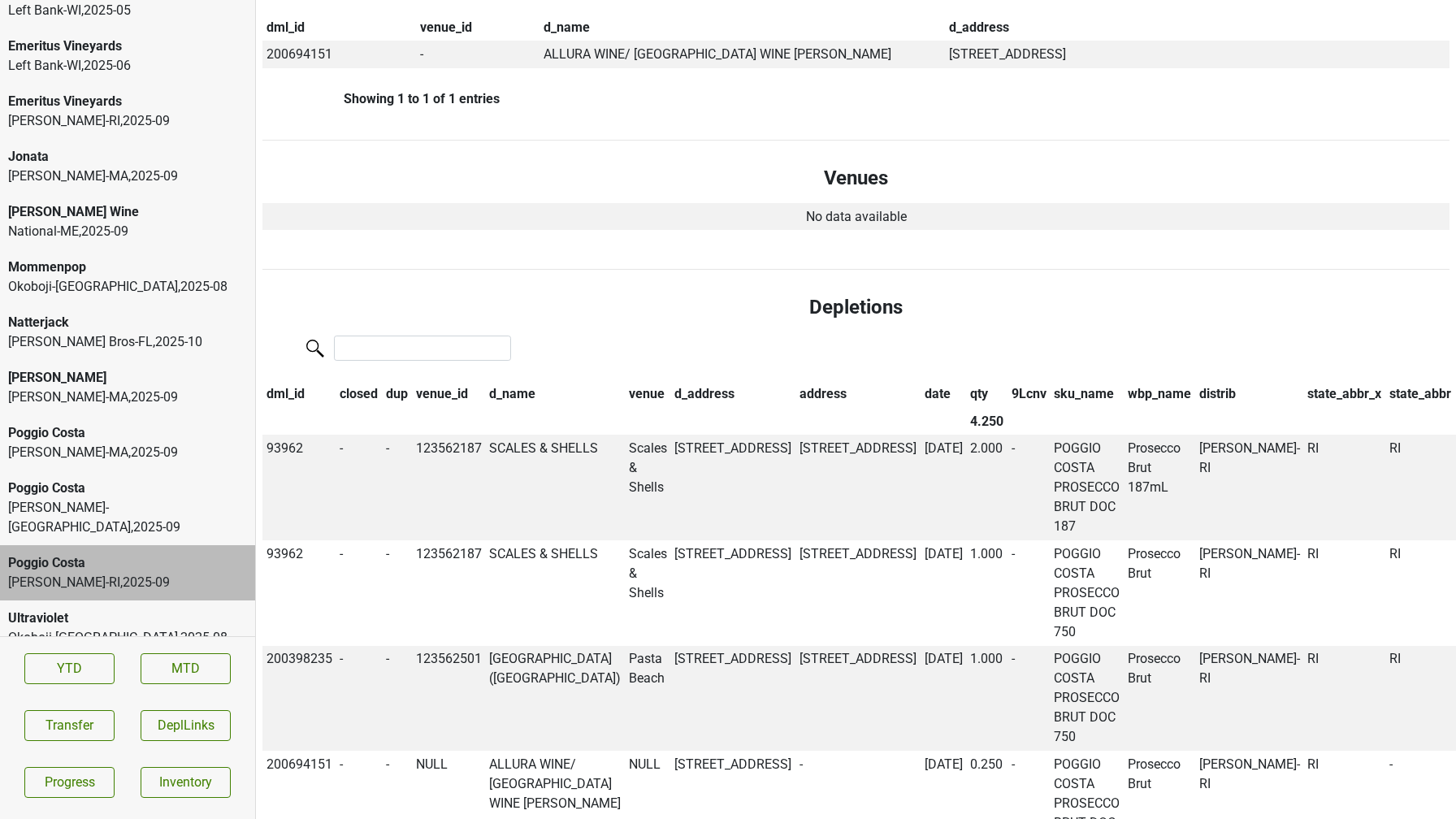
scroll to position [0, 0]
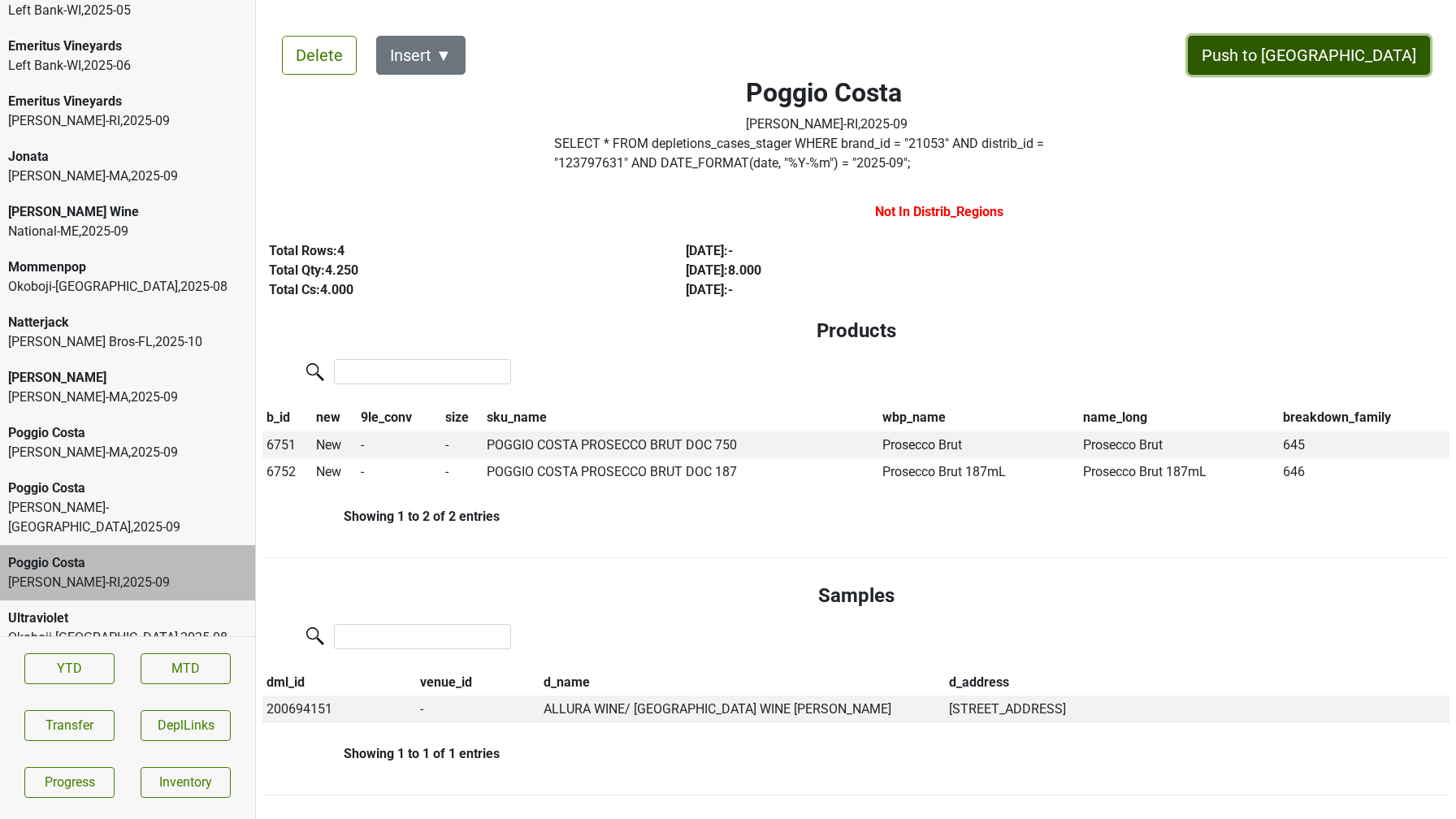
click at [1347, 57] on button "Push to [GEOGRAPHIC_DATA]" at bounding box center [1308, 56] width 242 height 39
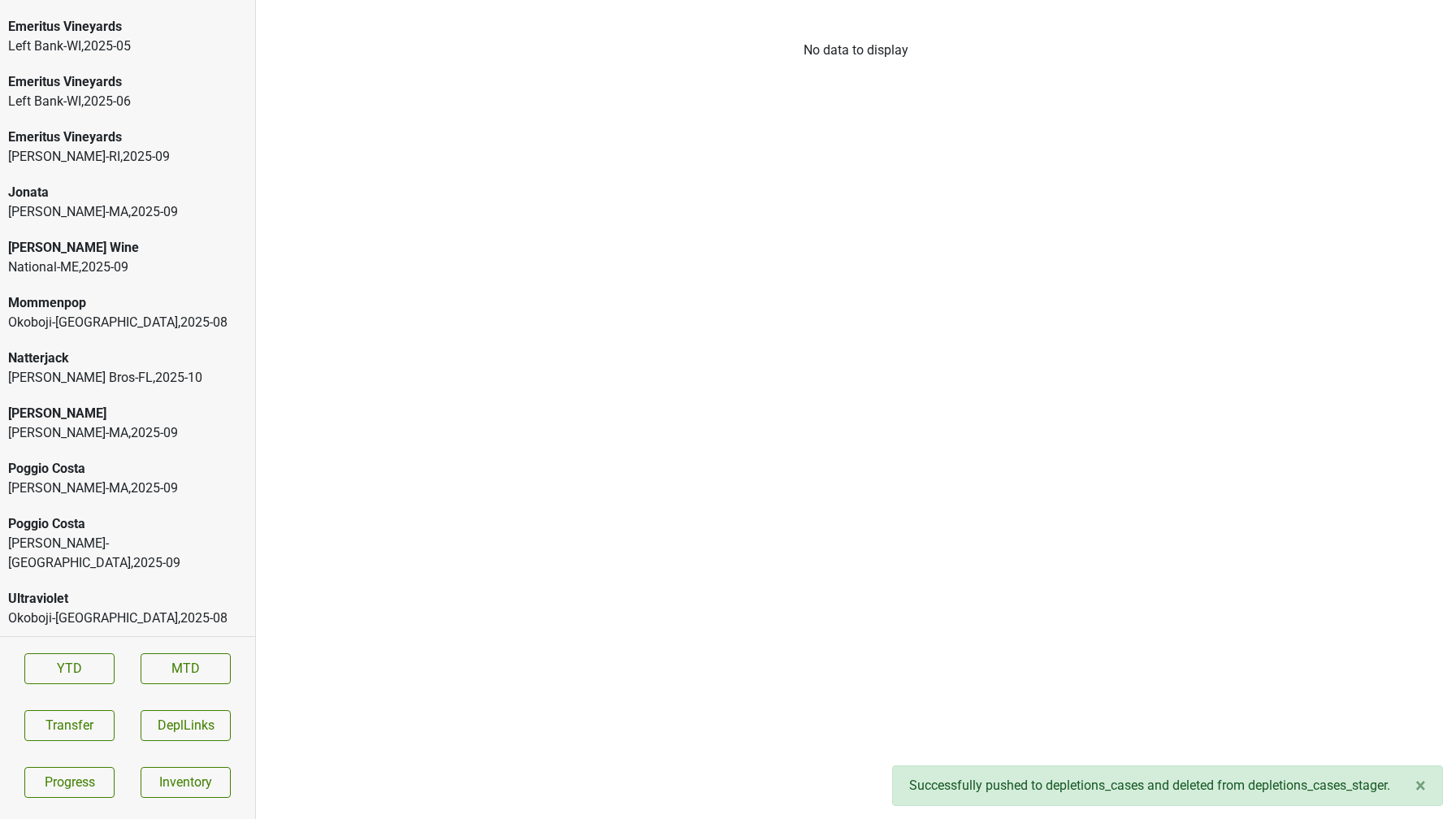
scroll to position [2790, 0]
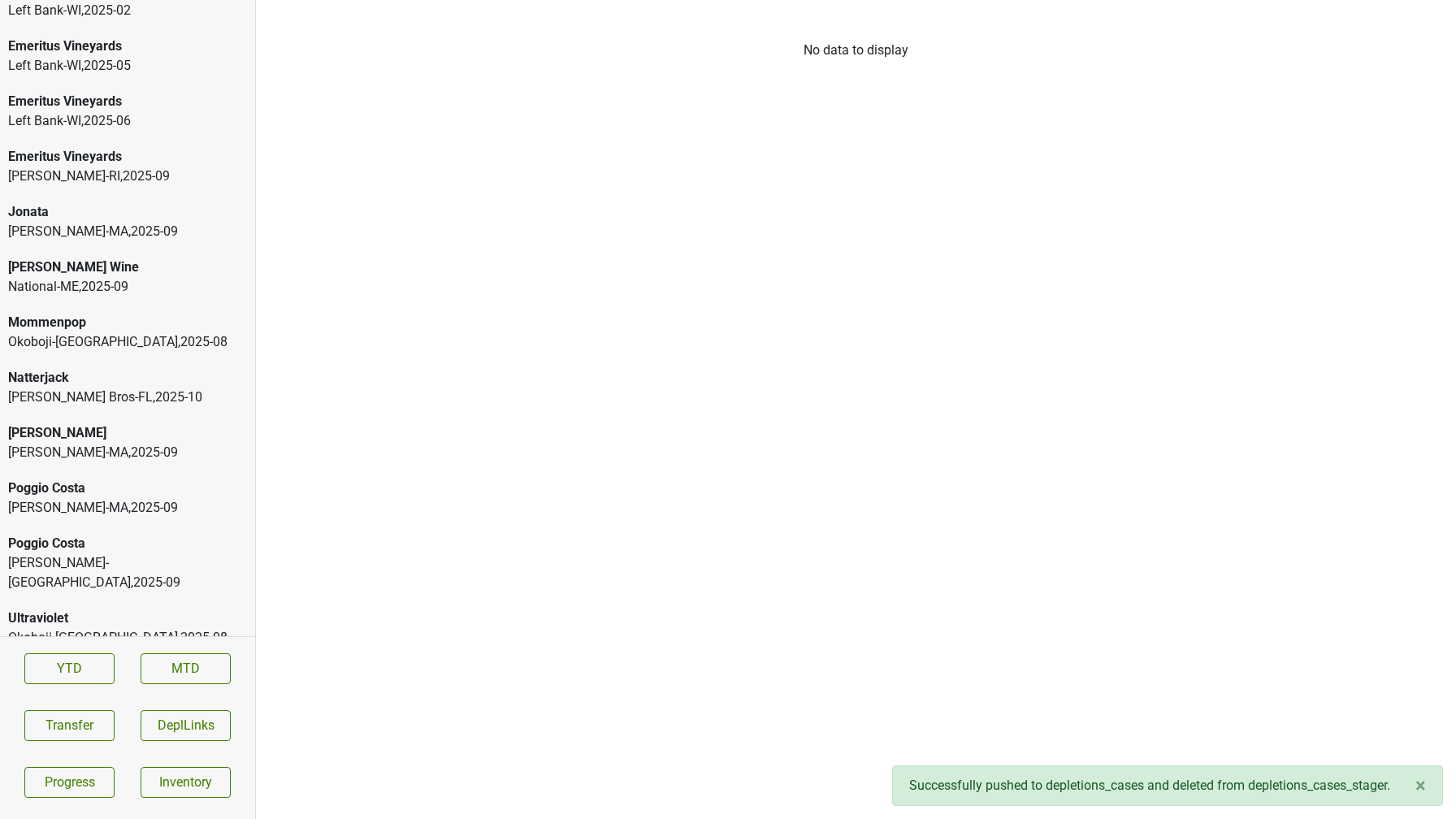
click at [36, 573] on div "Poggio Costa MS Walker-NY , 2025 - 09" at bounding box center [127, 563] width 255 height 74
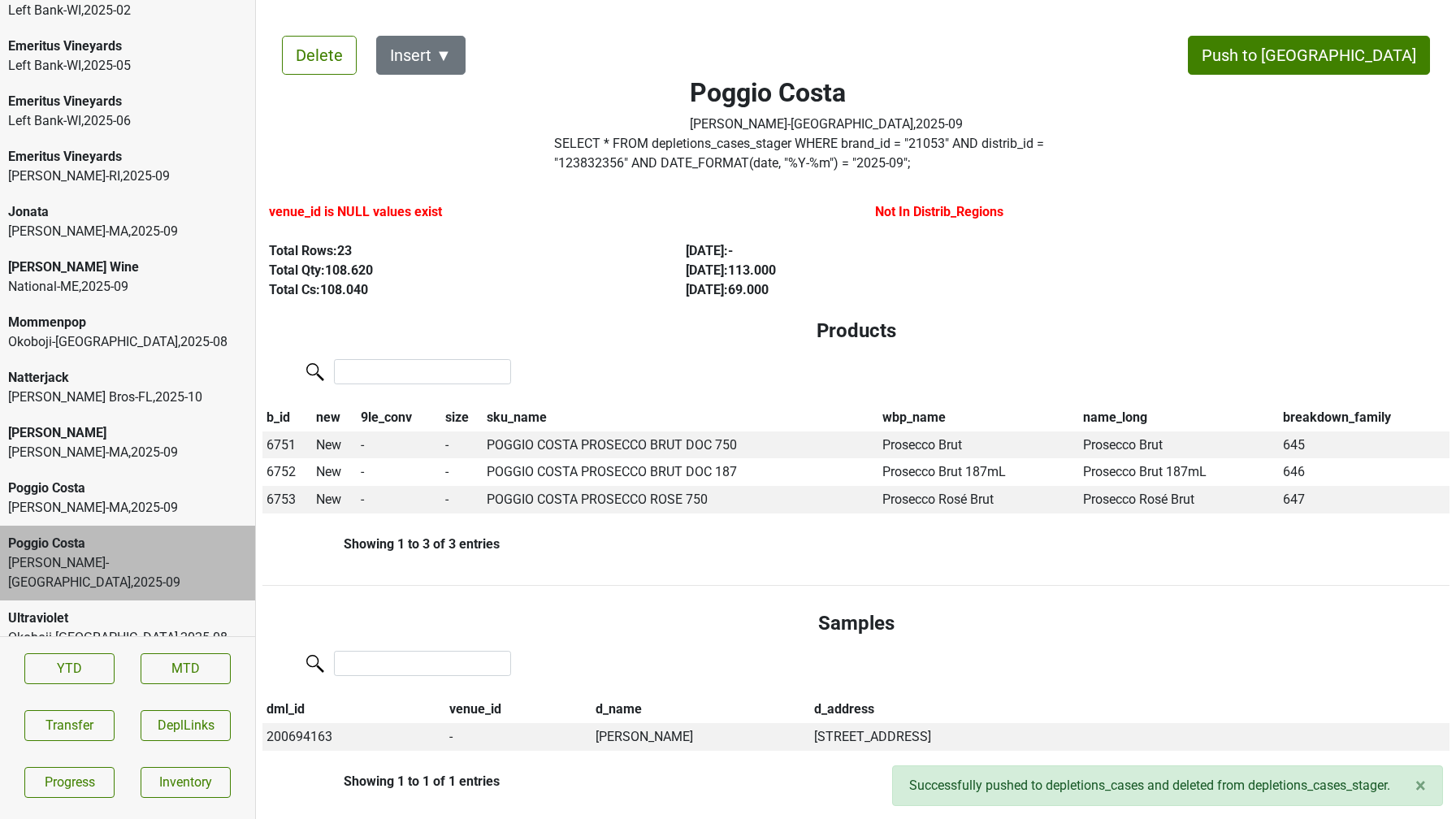
click at [57, 513] on div "[PERSON_NAME]-[GEOGRAPHIC_DATA] , 2025 - 09" at bounding box center [127, 508] width 238 height 20
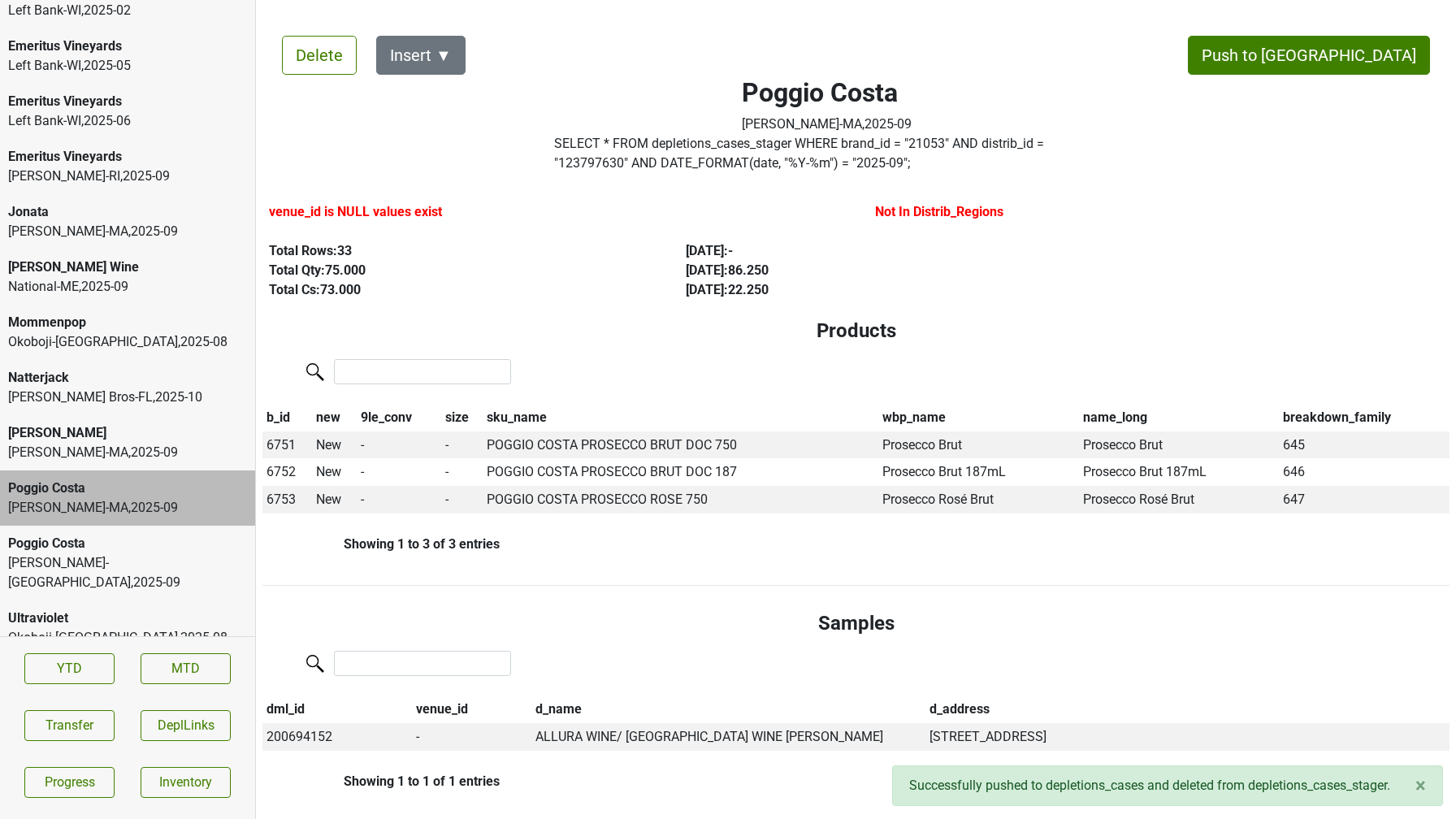
click at [71, 446] on div "[PERSON_NAME]-[GEOGRAPHIC_DATA] , 2025 - 09" at bounding box center [127, 452] width 238 height 20
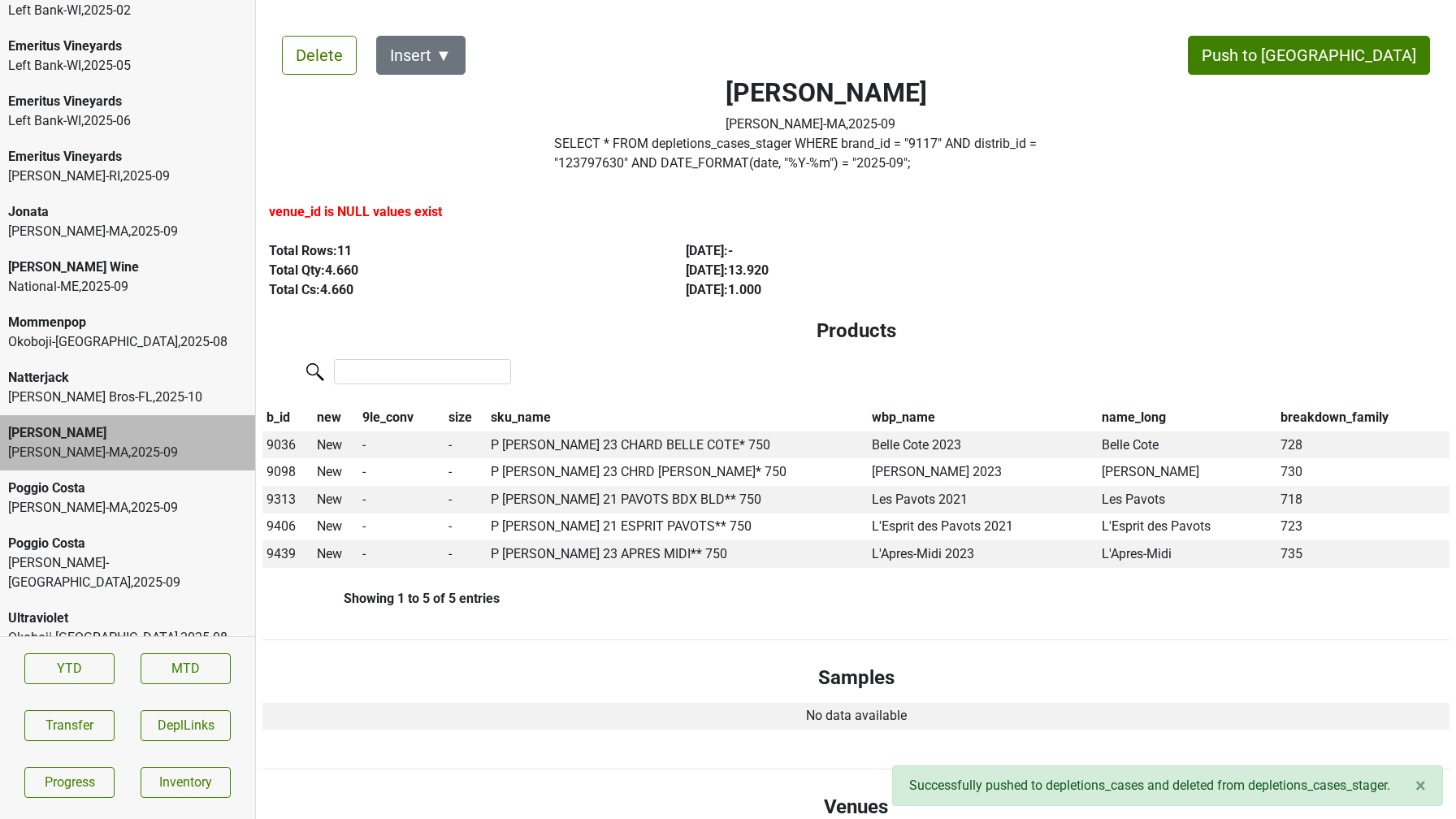
click at [79, 394] on div "Johnson Bros-FL , 2025 - 10" at bounding box center [127, 397] width 238 height 20
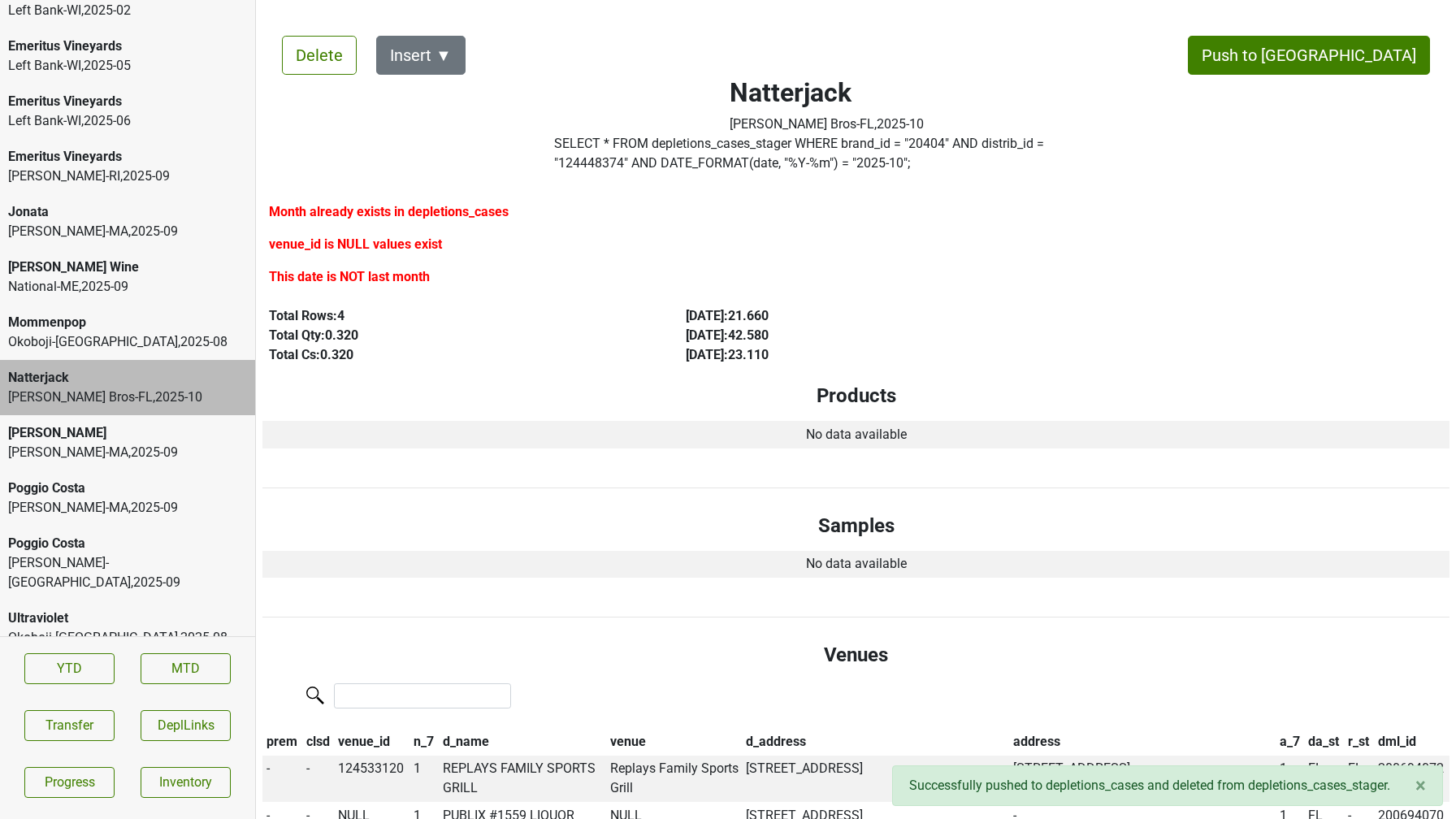
click at [127, 341] on div "Okoboji-IA , 2025 - 08" at bounding box center [127, 342] width 238 height 20
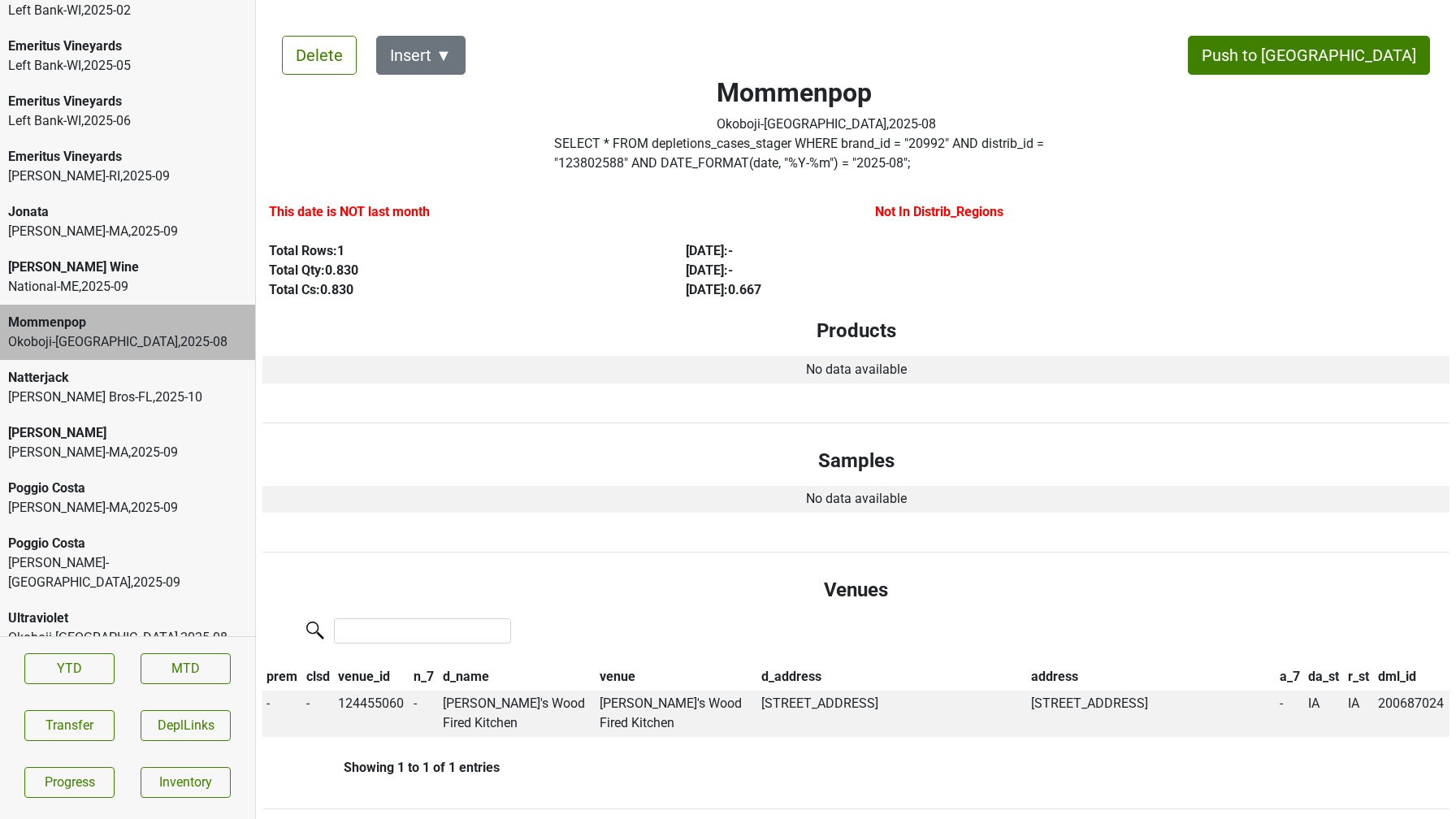
click at [91, 287] on div "National-ME , 2025 - 09" at bounding box center [127, 286] width 238 height 20
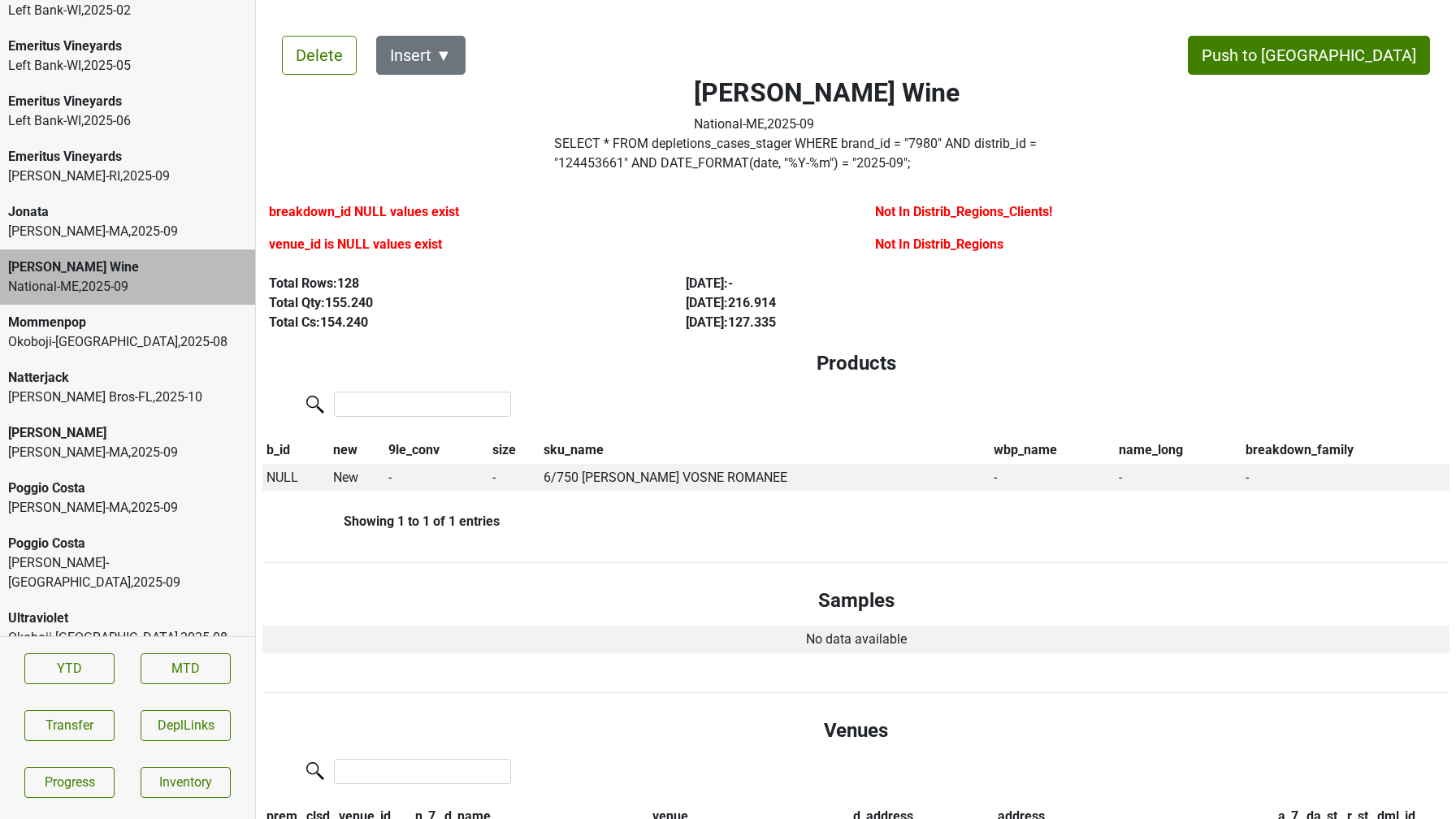
click at [78, 227] on div "[PERSON_NAME]-[GEOGRAPHIC_DATA] , 2025 - 09" at bounding box center [127, 232] width 238 height 20
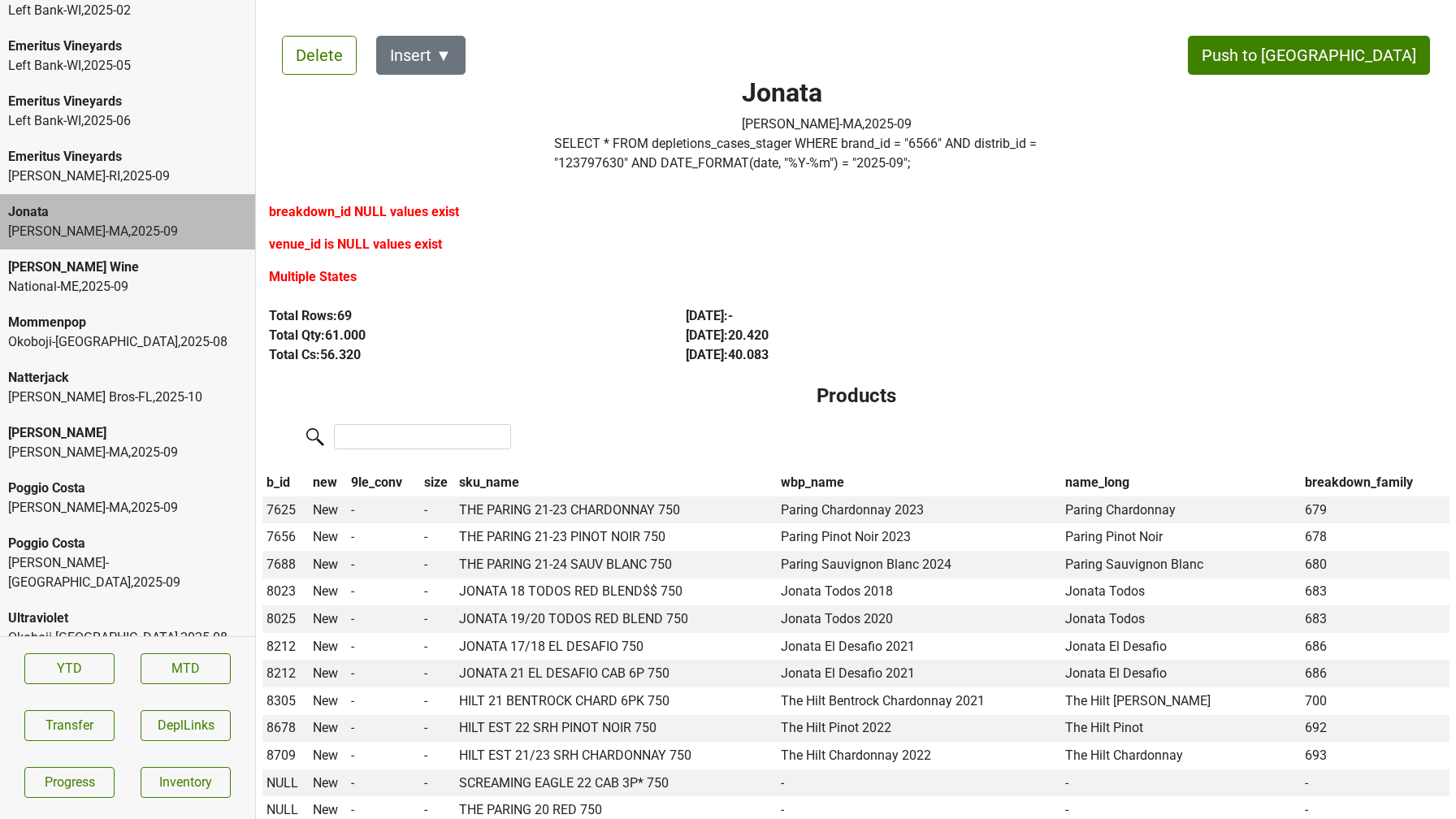
click at [89, 154] on div "Emeritus Vineyards" at bounding box center [127, 156] width 238 height 20
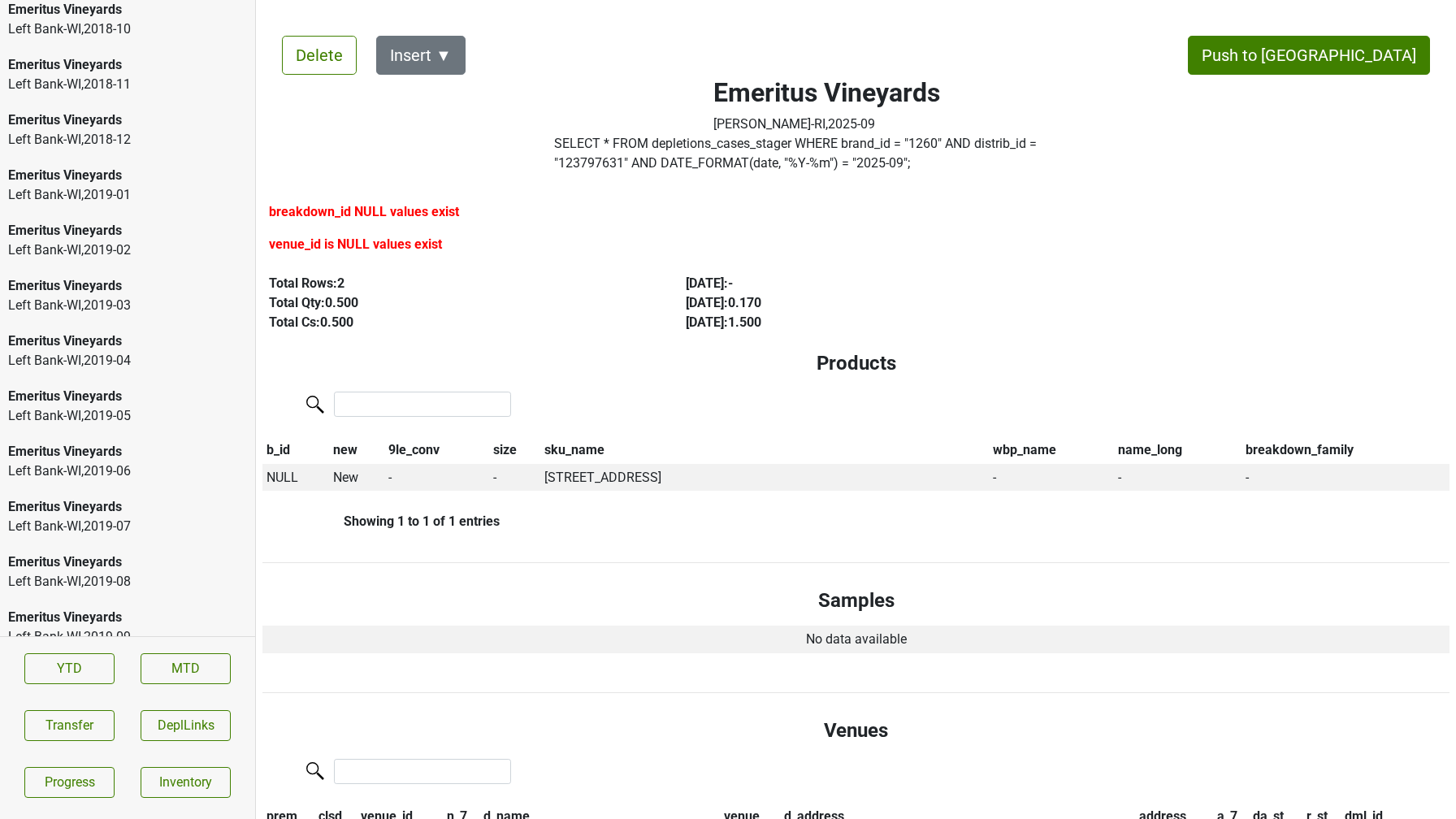
scroll to position [0, 0]
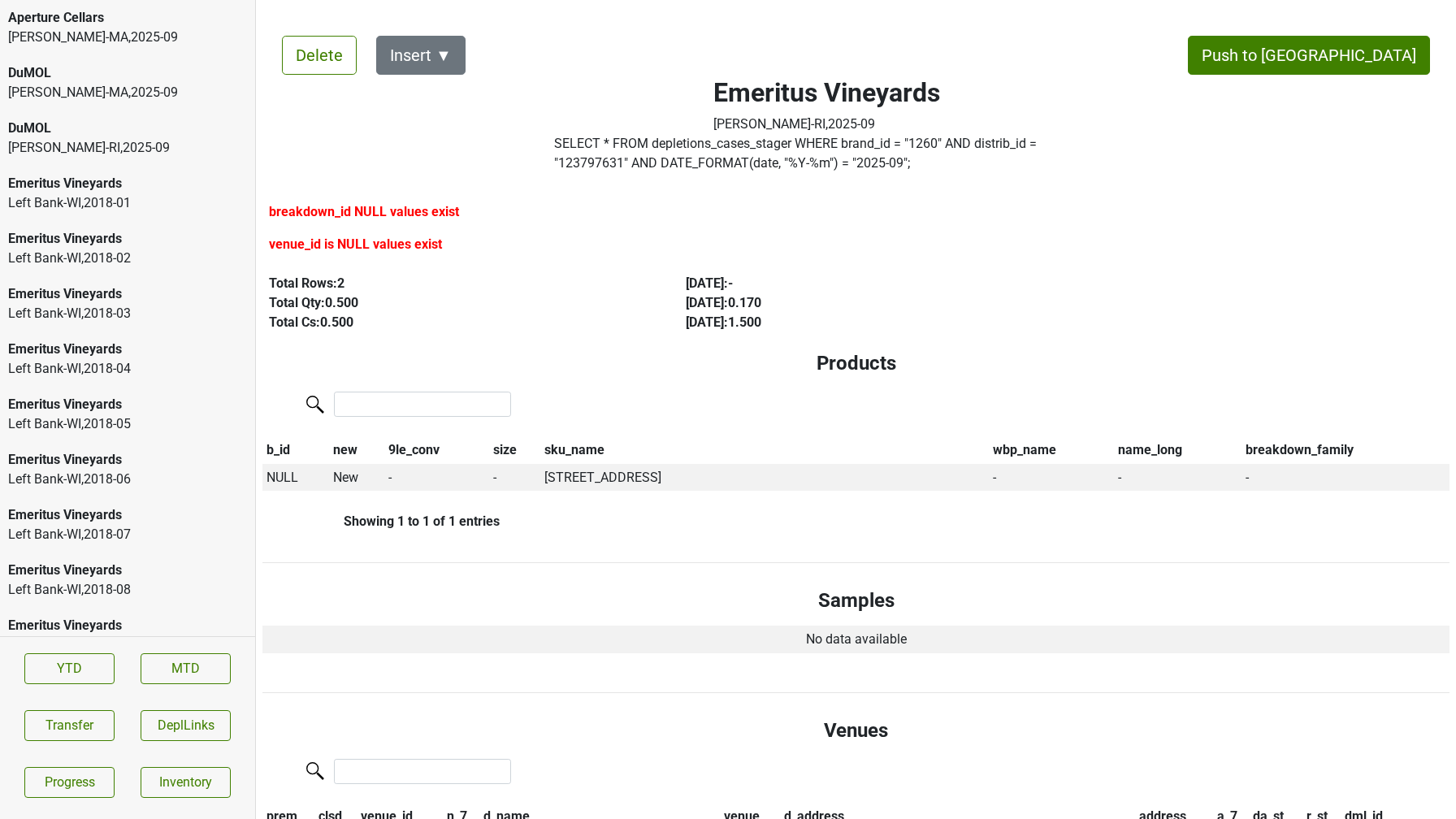
click at [89, 154] on div "MS Walker-RI , 2025 - 09" at bounding box center [127, 148] width 238 height 20
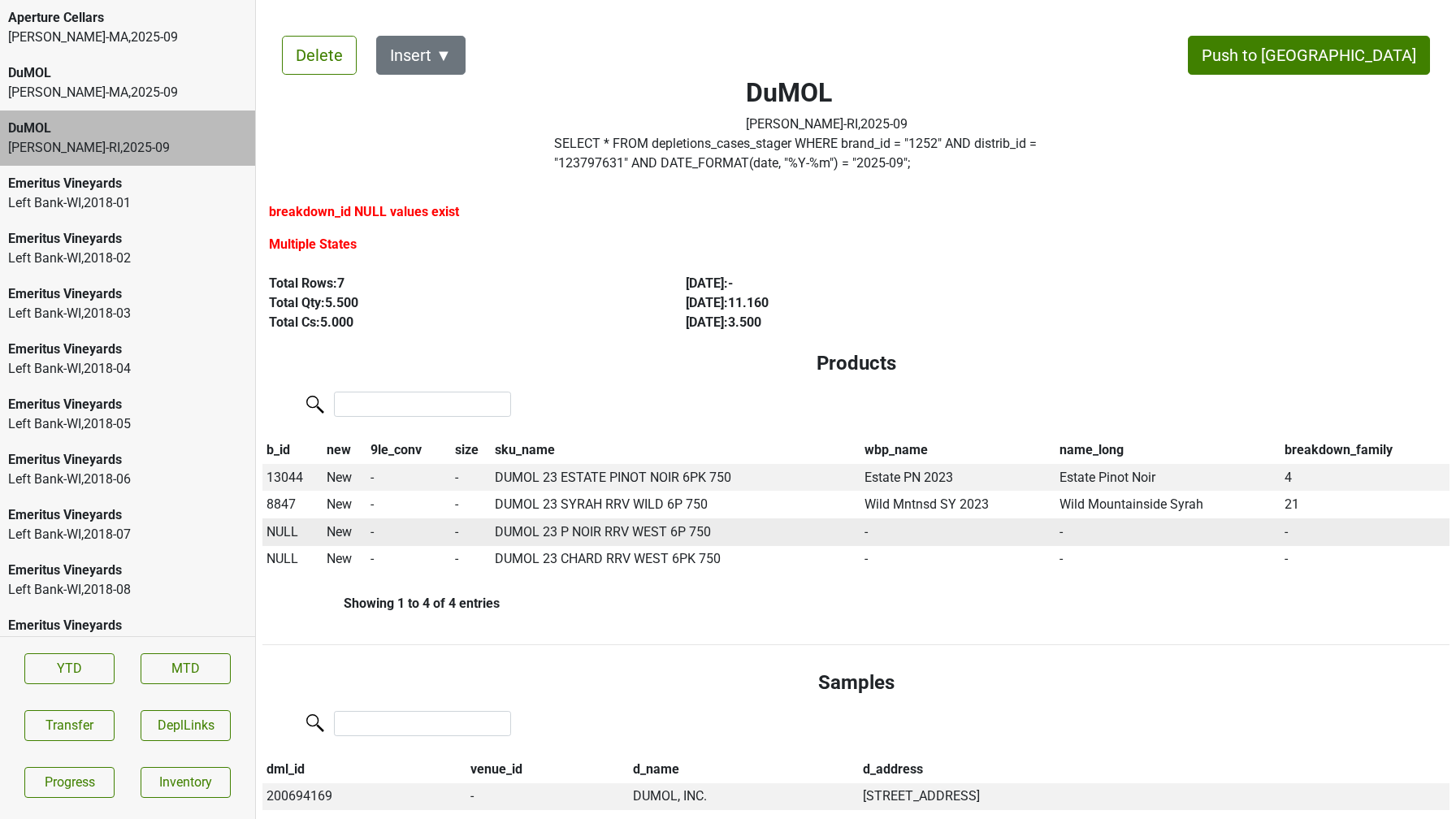
click at [286, 533] on span "NULL" at bounding box center [282, 532] width 32 height 15
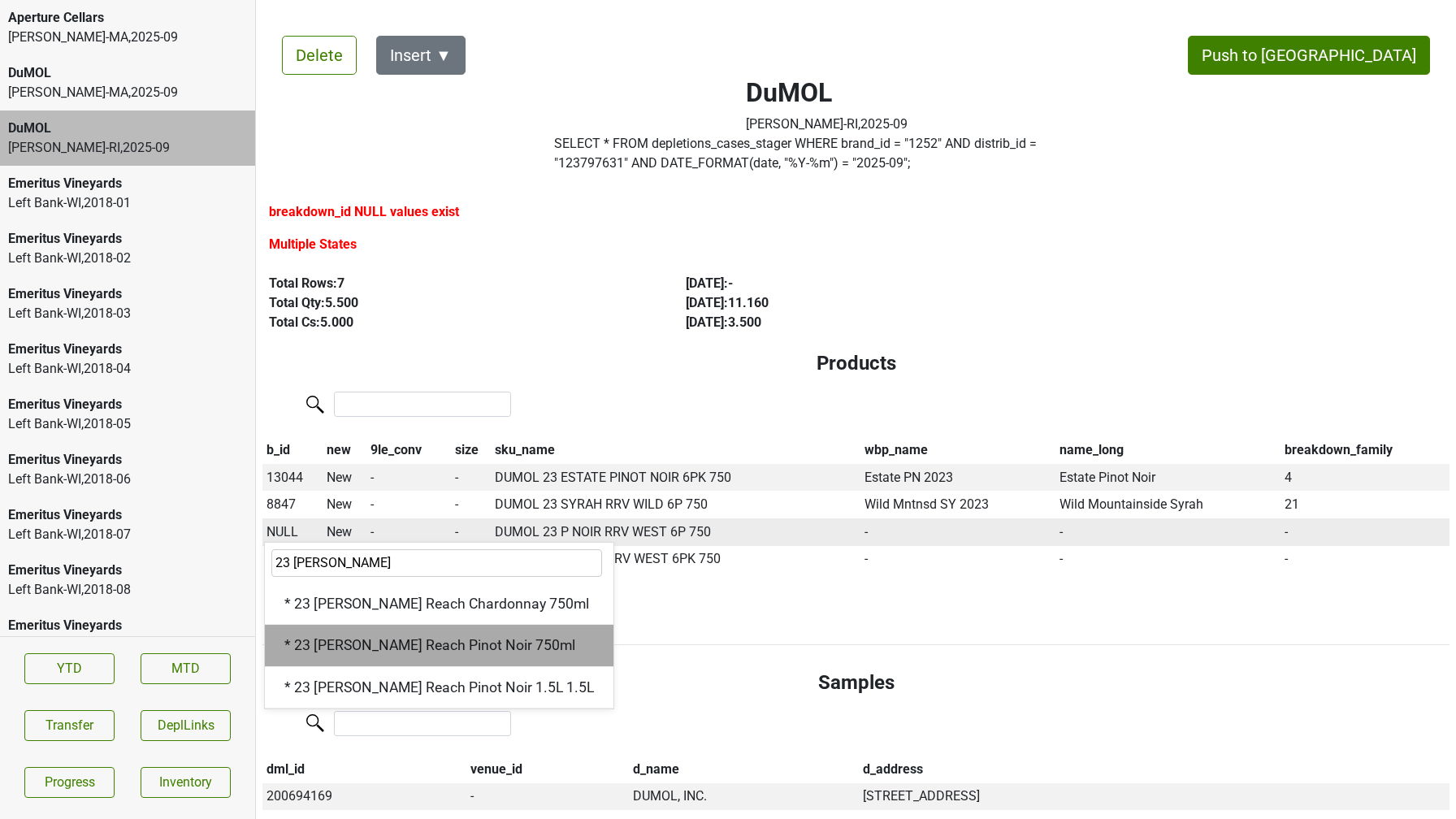
type input "23 wes"
click at [345, 639] on div "* 23 Wester Reach Pinot Noir 750ml" at bounding box center [439, 645] width 349 height 41
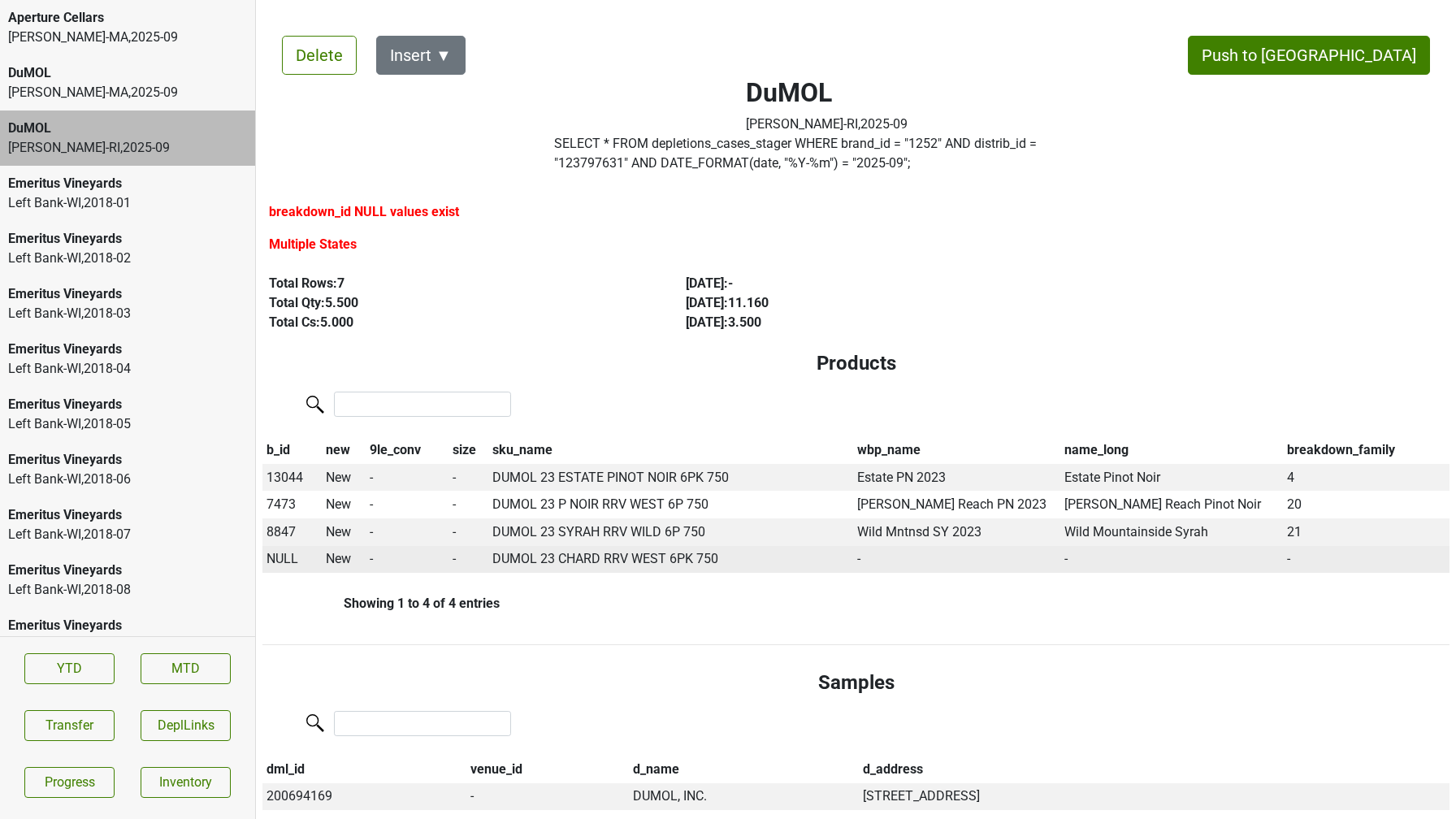
click at [286, 559] on span "NULL" at bounding box center [282, 559] width 32 height 15
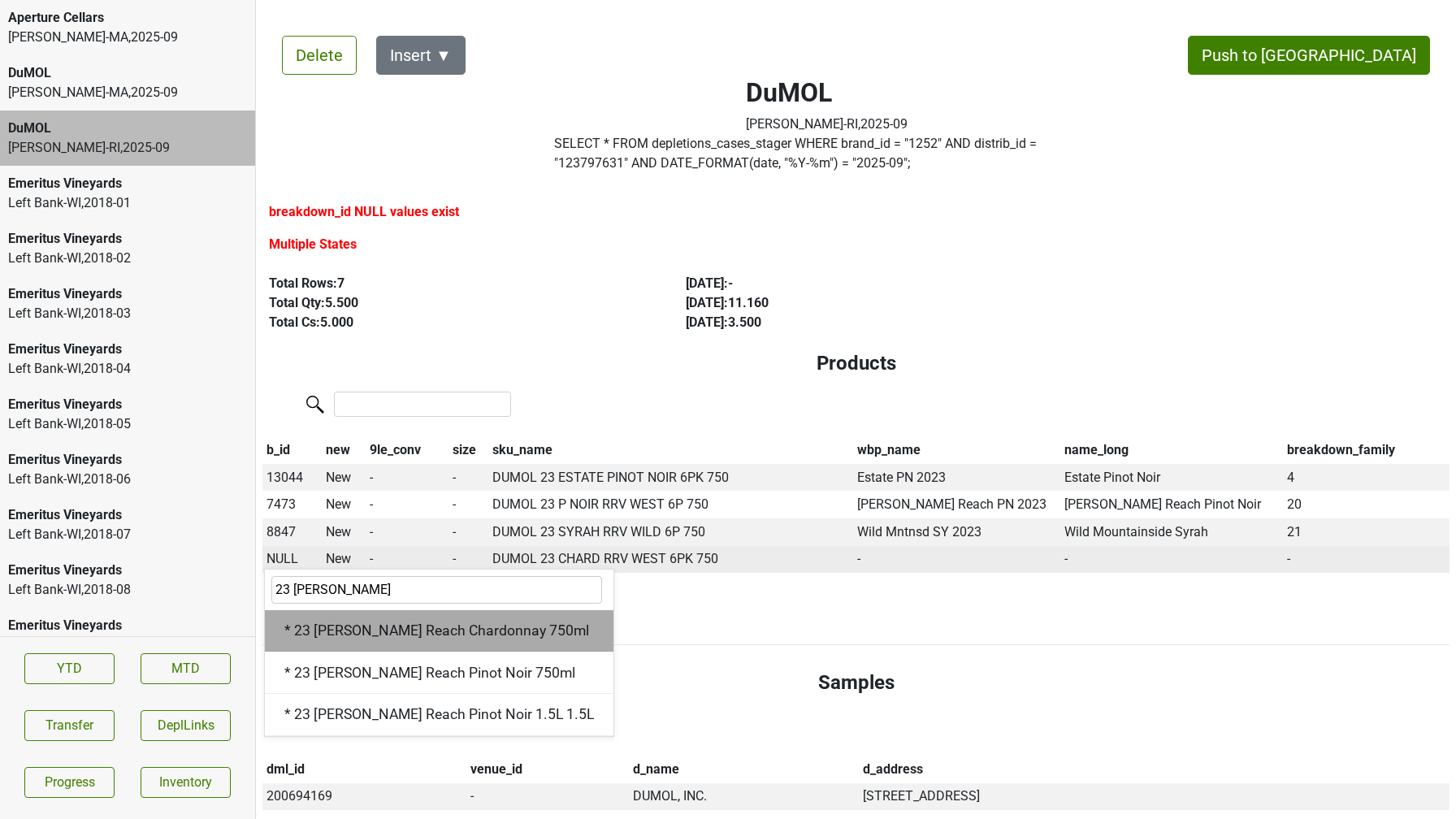
type input "23 wester"
click at [349, 626] on div "* 23 Wester Reach Chardonnay 750ml" at bounding box center [439, 631] width 349 height 41
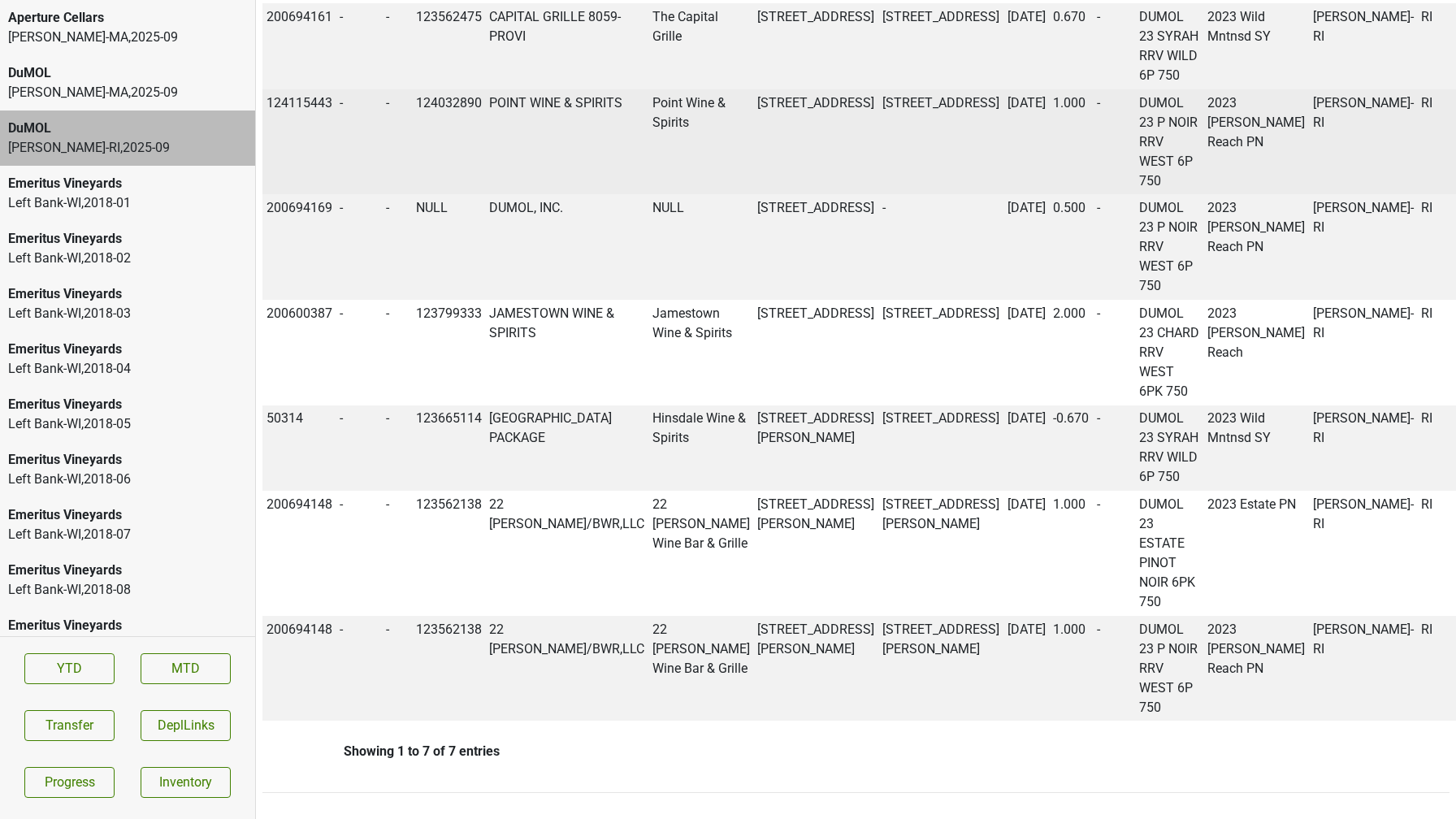
scroll to position [1388, 0]
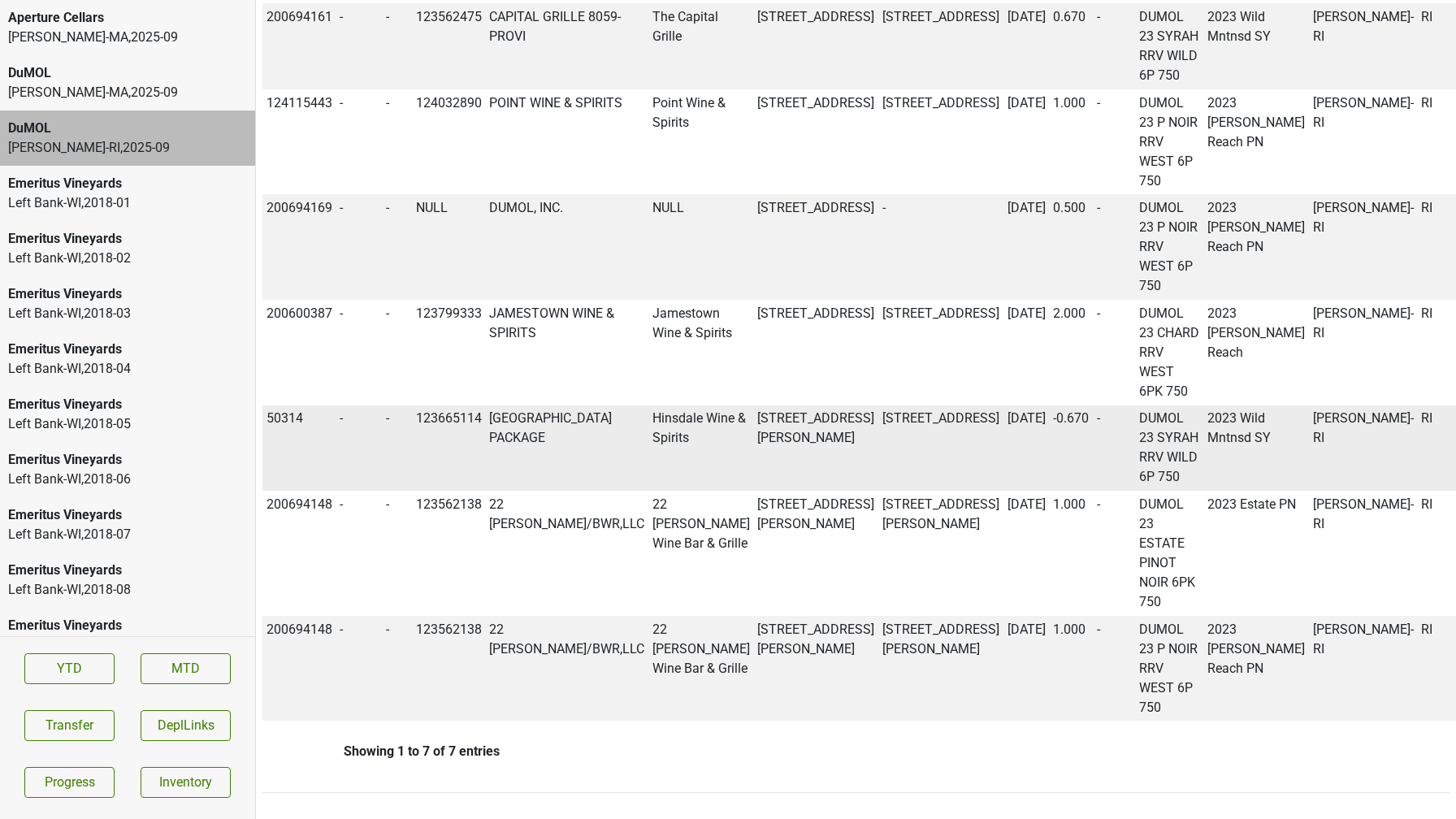
click at [525, 473] on td "SOUTH STREET PACKAGE" at bounding box center [567, 448] width 163 height 86
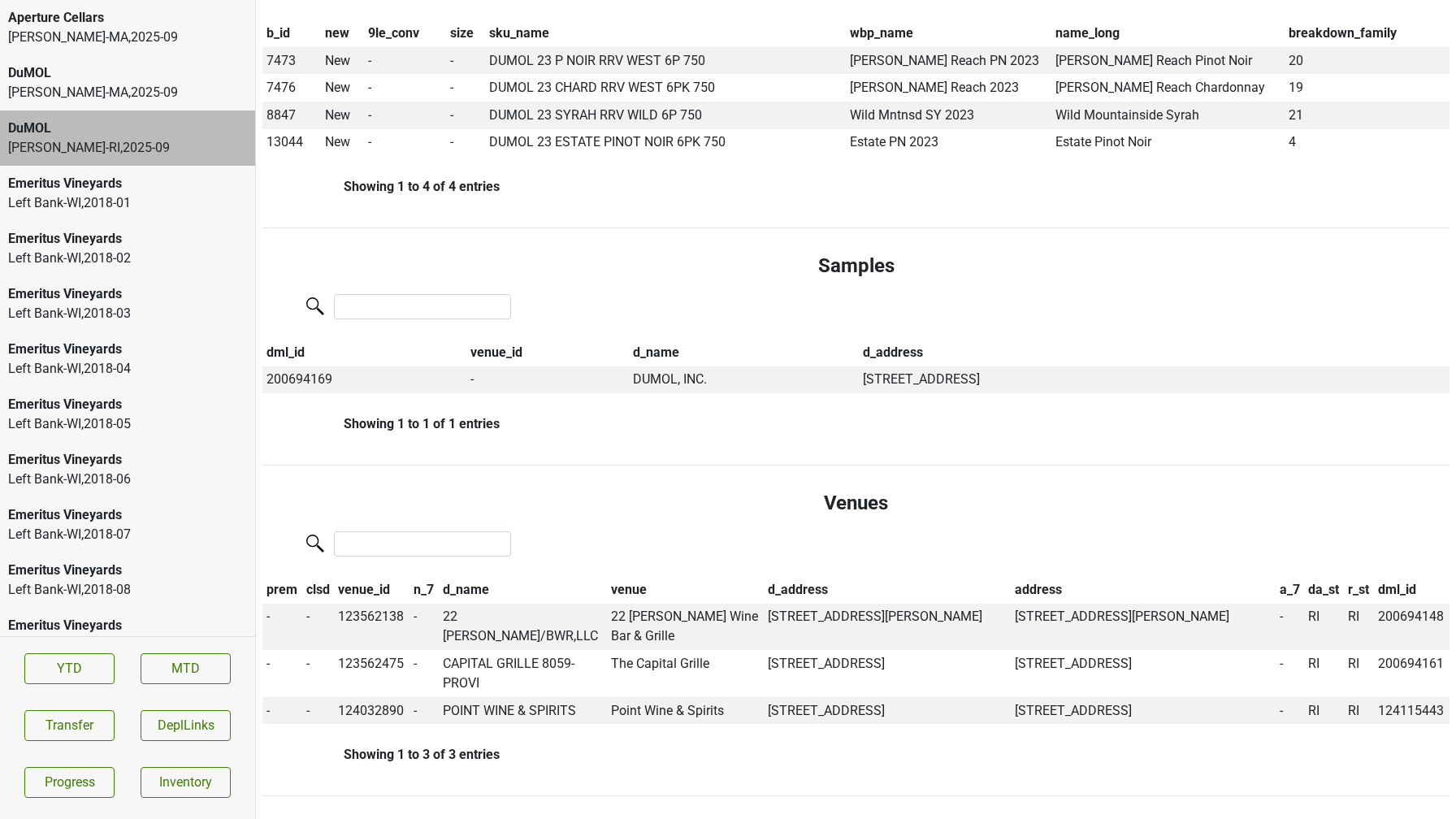
scroll to position [0, 0]
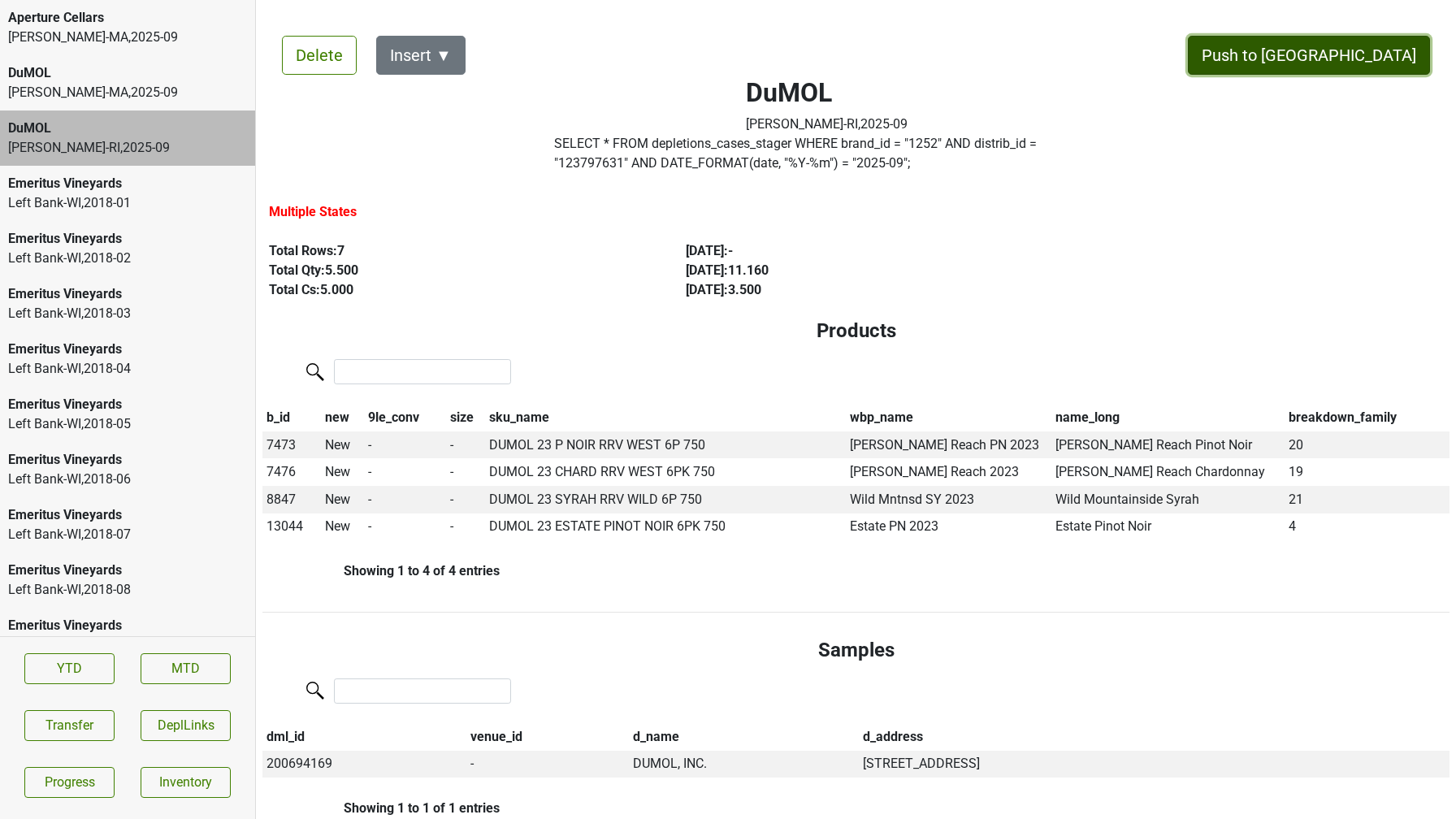
click at [1374, 56] on button "Push to [GEOGRAPHIC_DATA]" at bounding box center [1308, 56] width 242 height 39
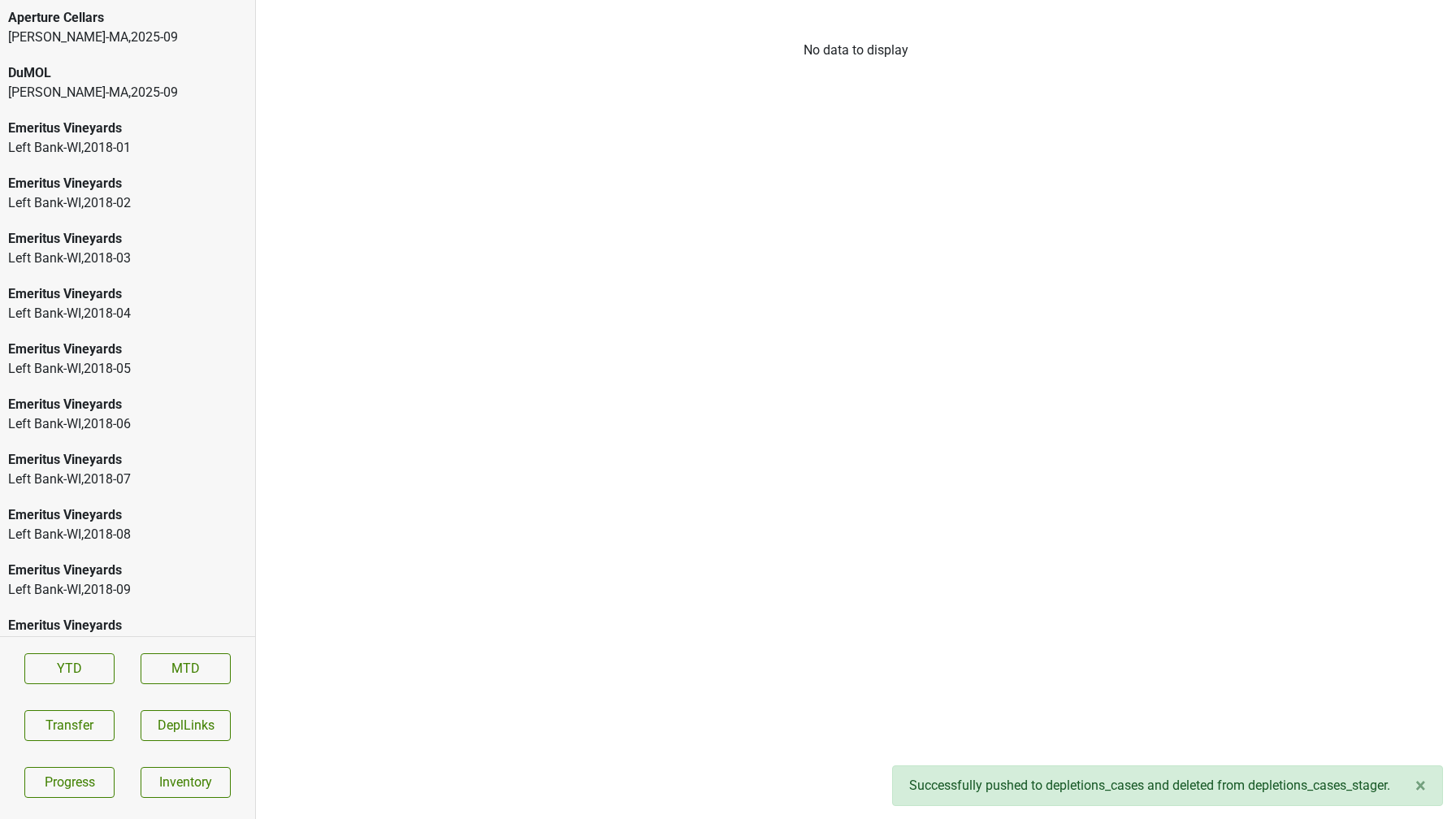
click at [204, 83] on div "MS Walker-MA , 2025 - 09" at bounding box center [127, 92] width 238 height 20
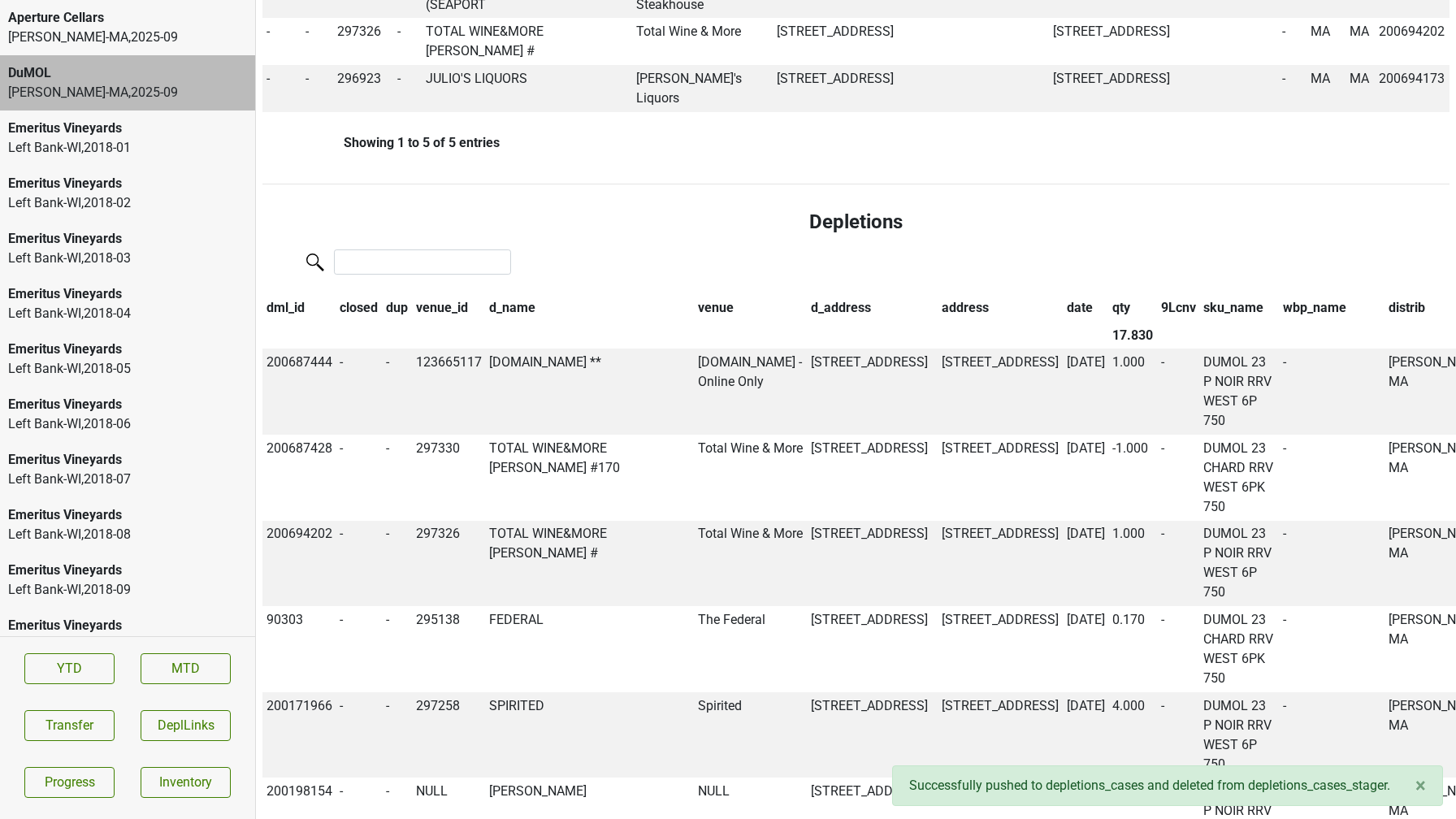
scroll to position [1060, 0]
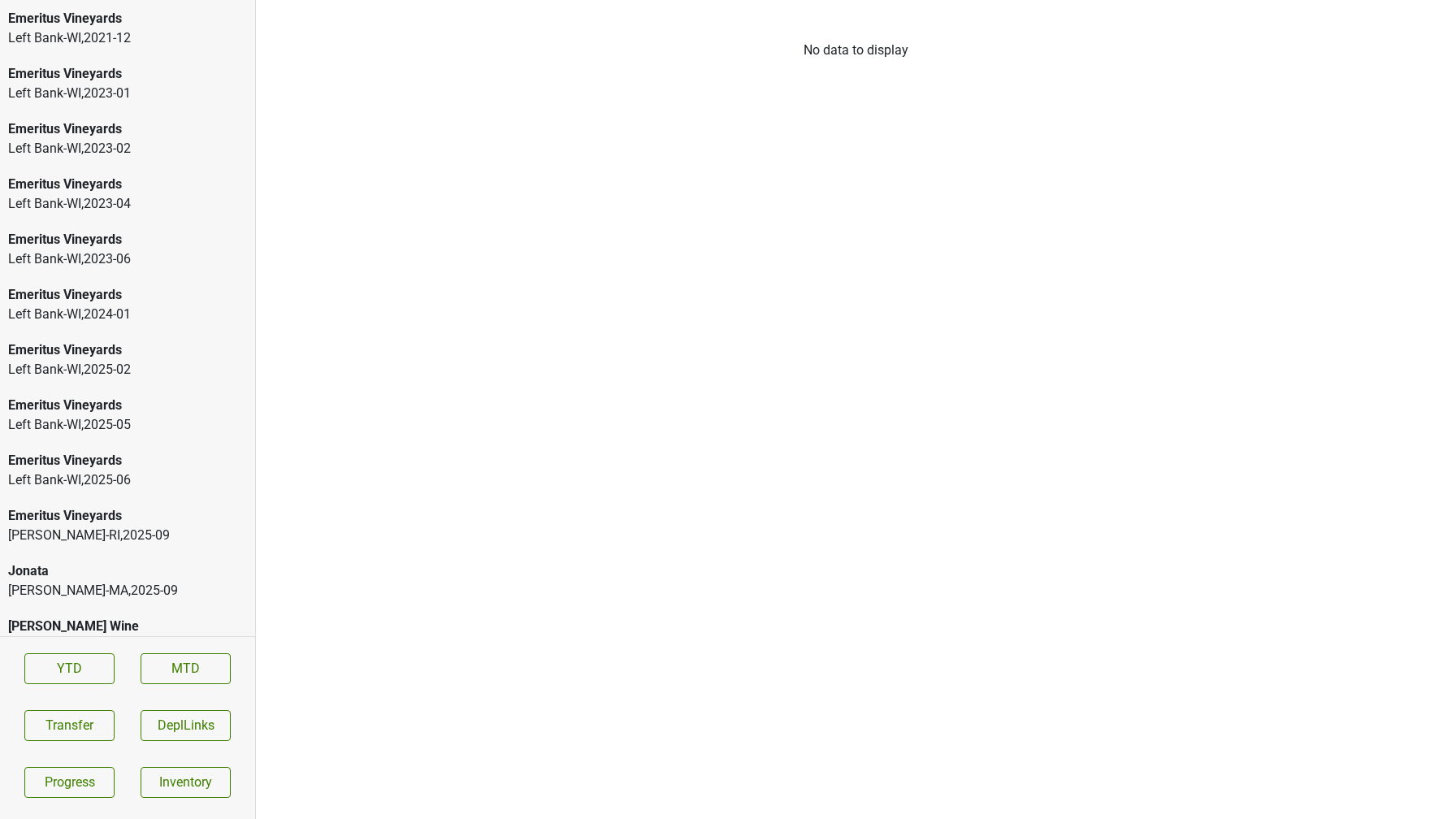
scroll to position [2790, 0]
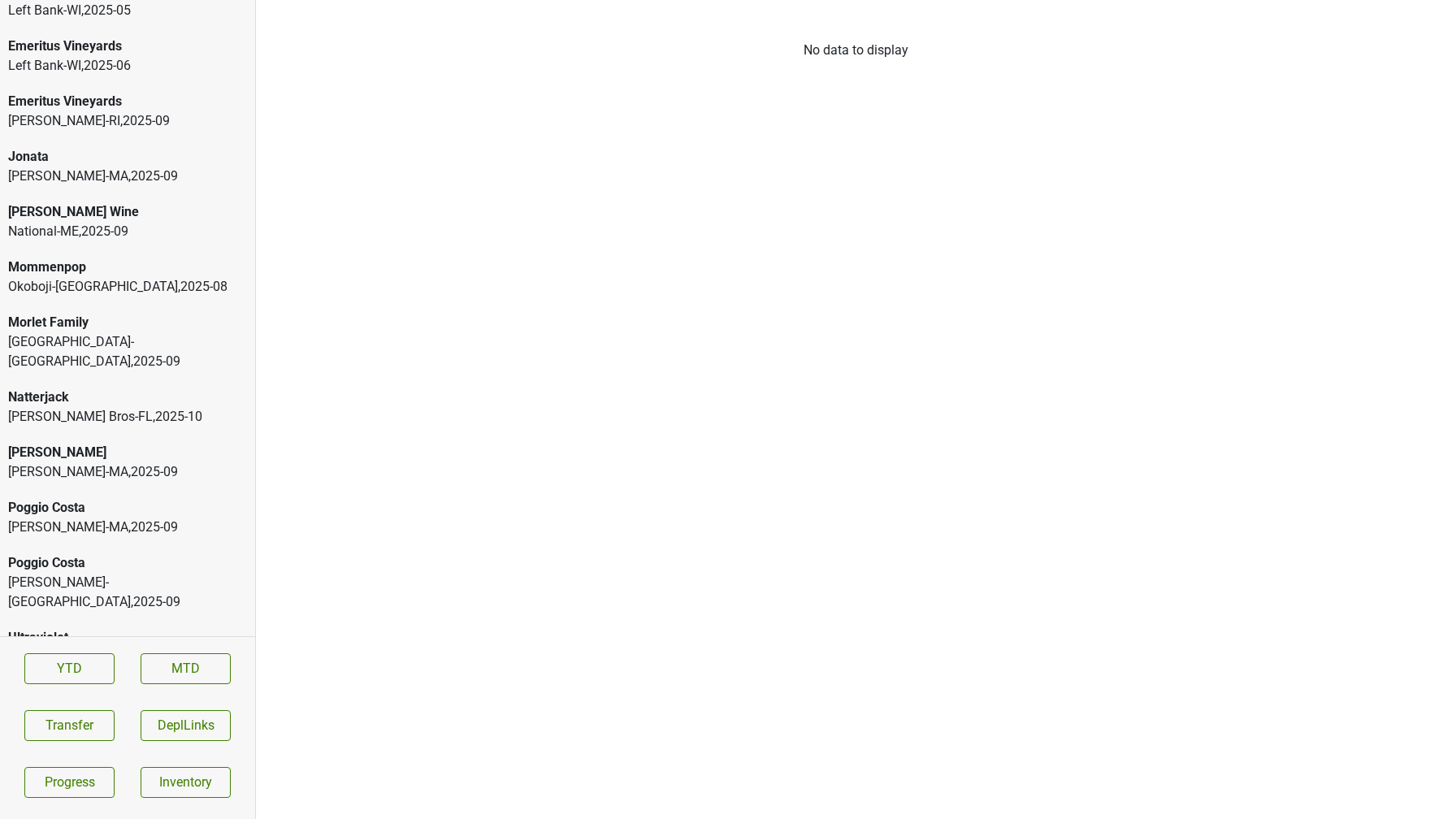
click at [119, 328] on div "Morlet Family" at bounding box center [127, 322] width 238 height 20
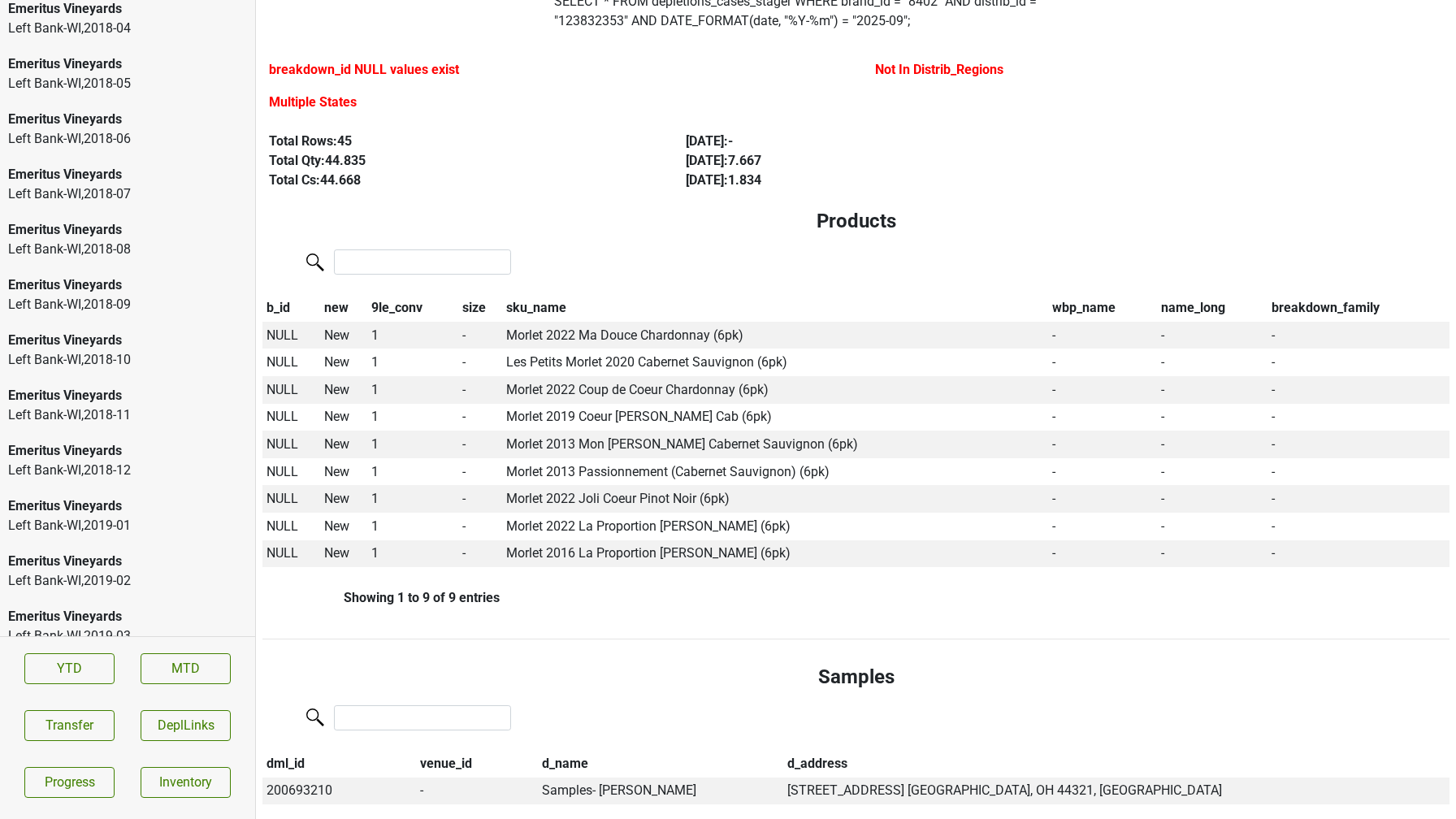
scroll to position [0, 0]
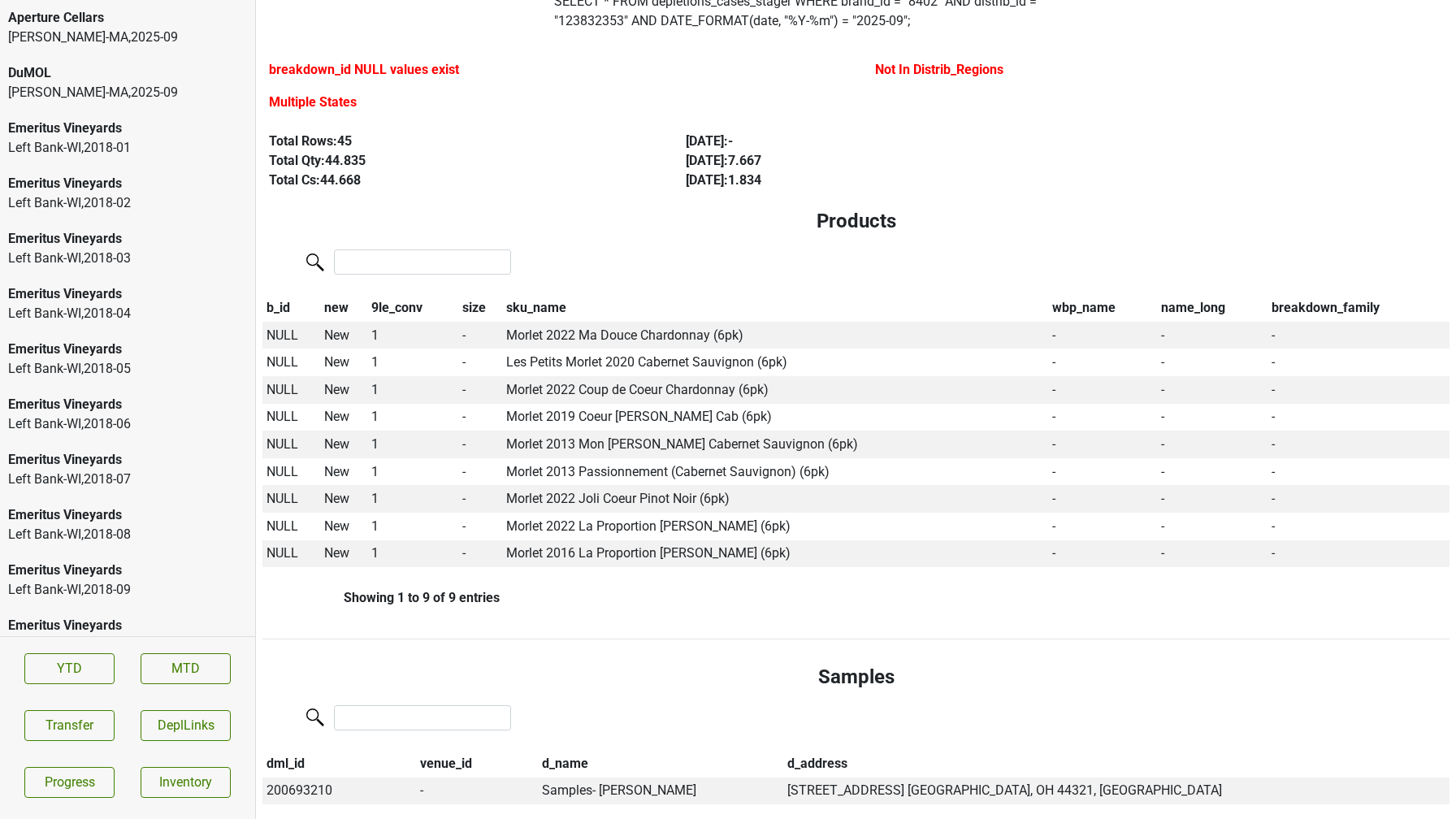
click at [159, 35] on div "[PERSON_NAME]-[GEOGRAPHIC_DATA] , 2025 - 09" at bounding box center [127, 37] width 238 height 20
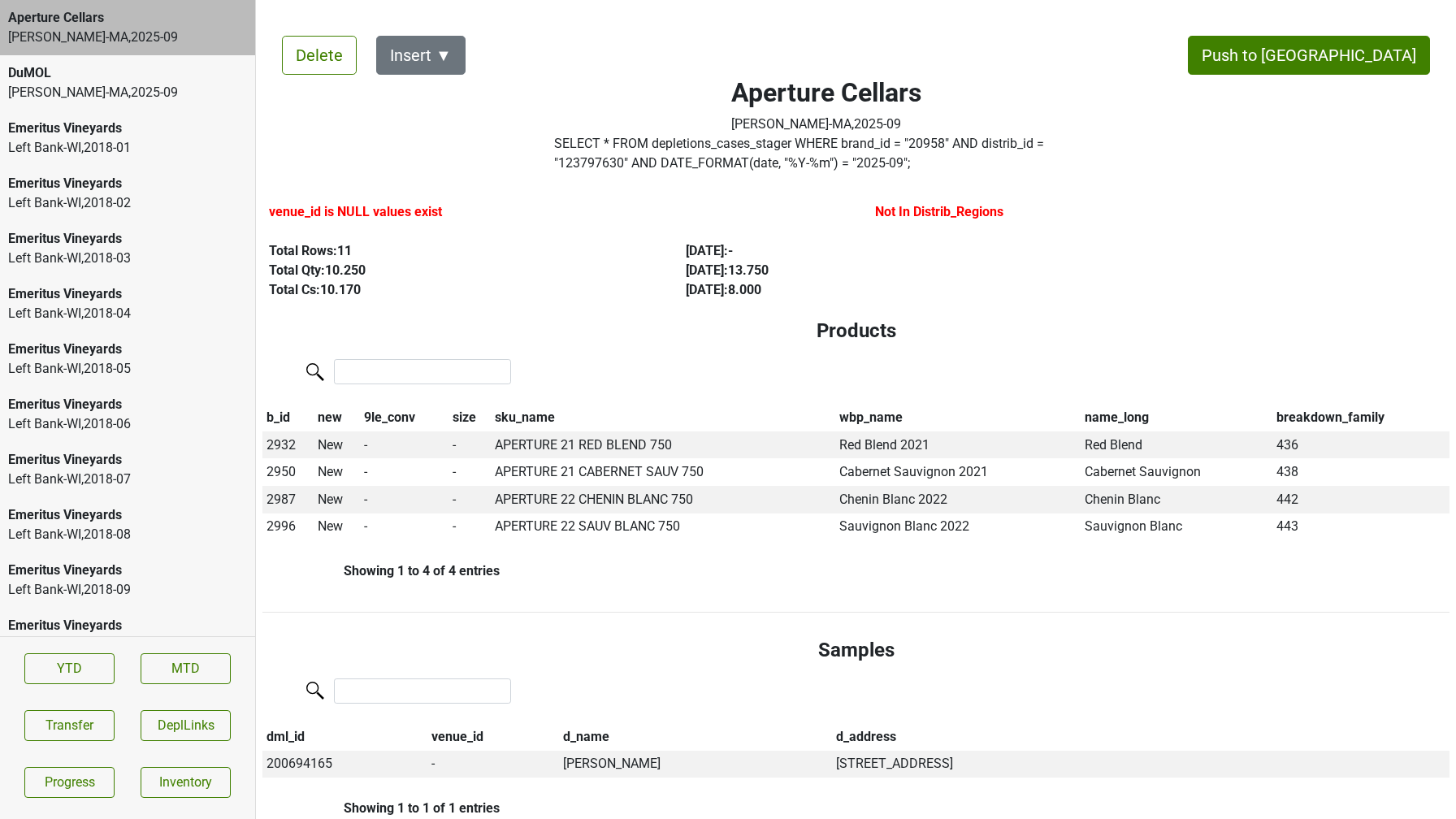
click at [159, 56] on div "DuMOL MS Walker-MA , 2025 - 09" at bounding box center [127, 83] width 255 height 56
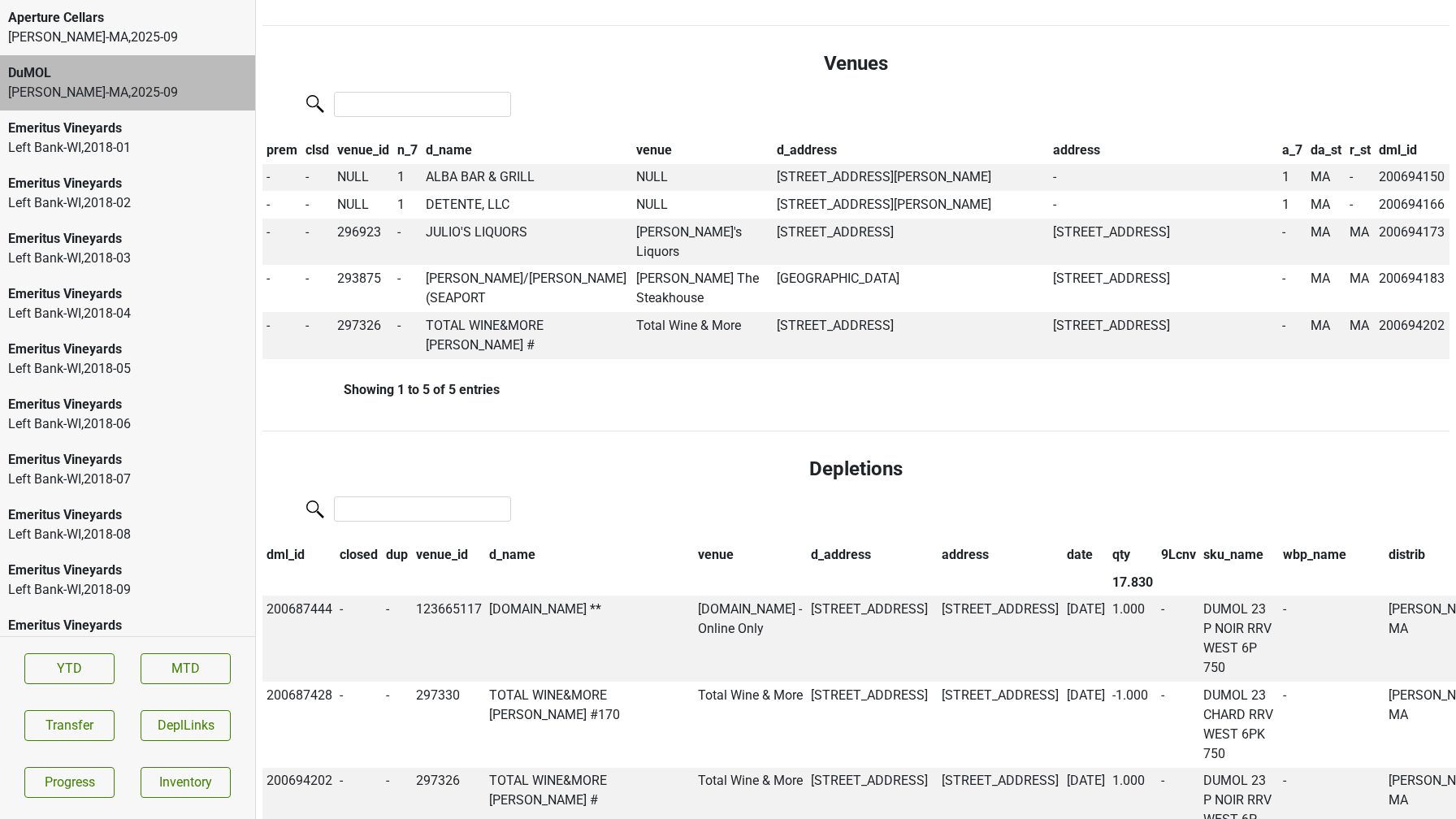
scroll to position [814, 0]
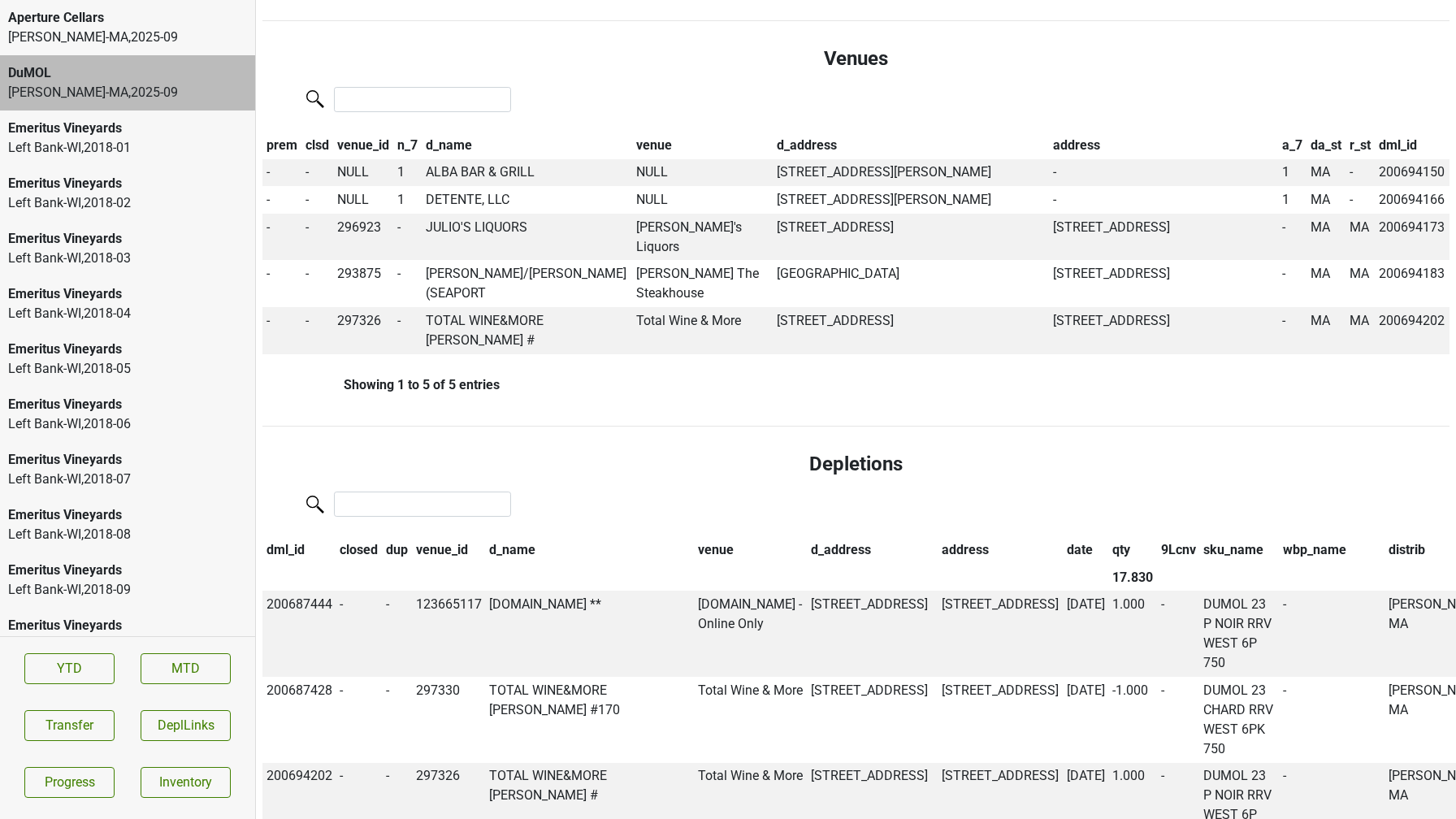
click at [1384, 553] on th "distrib" at bounding box center [1438, 550] width 109 height 27
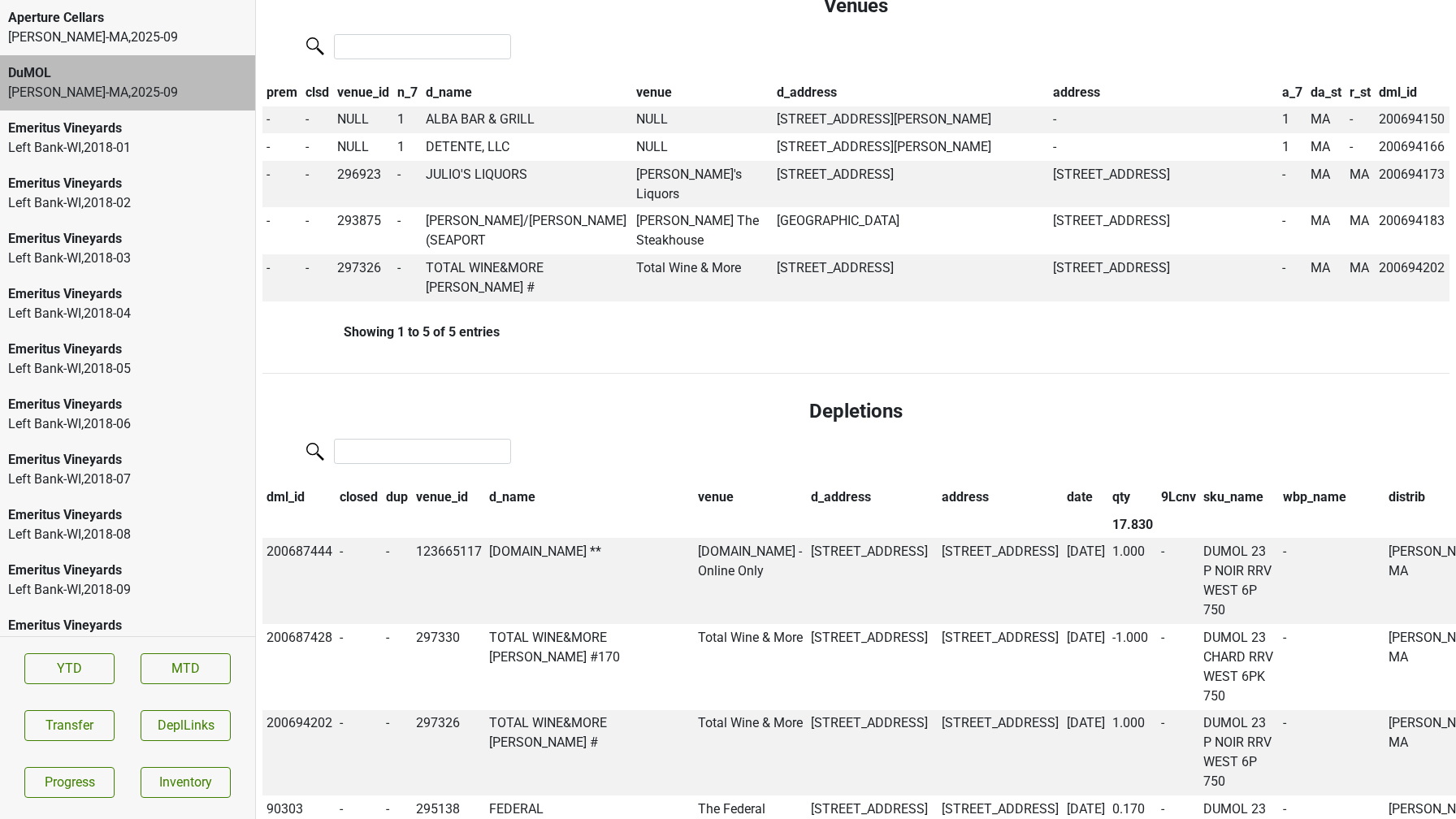
scroll to position [868, 0]
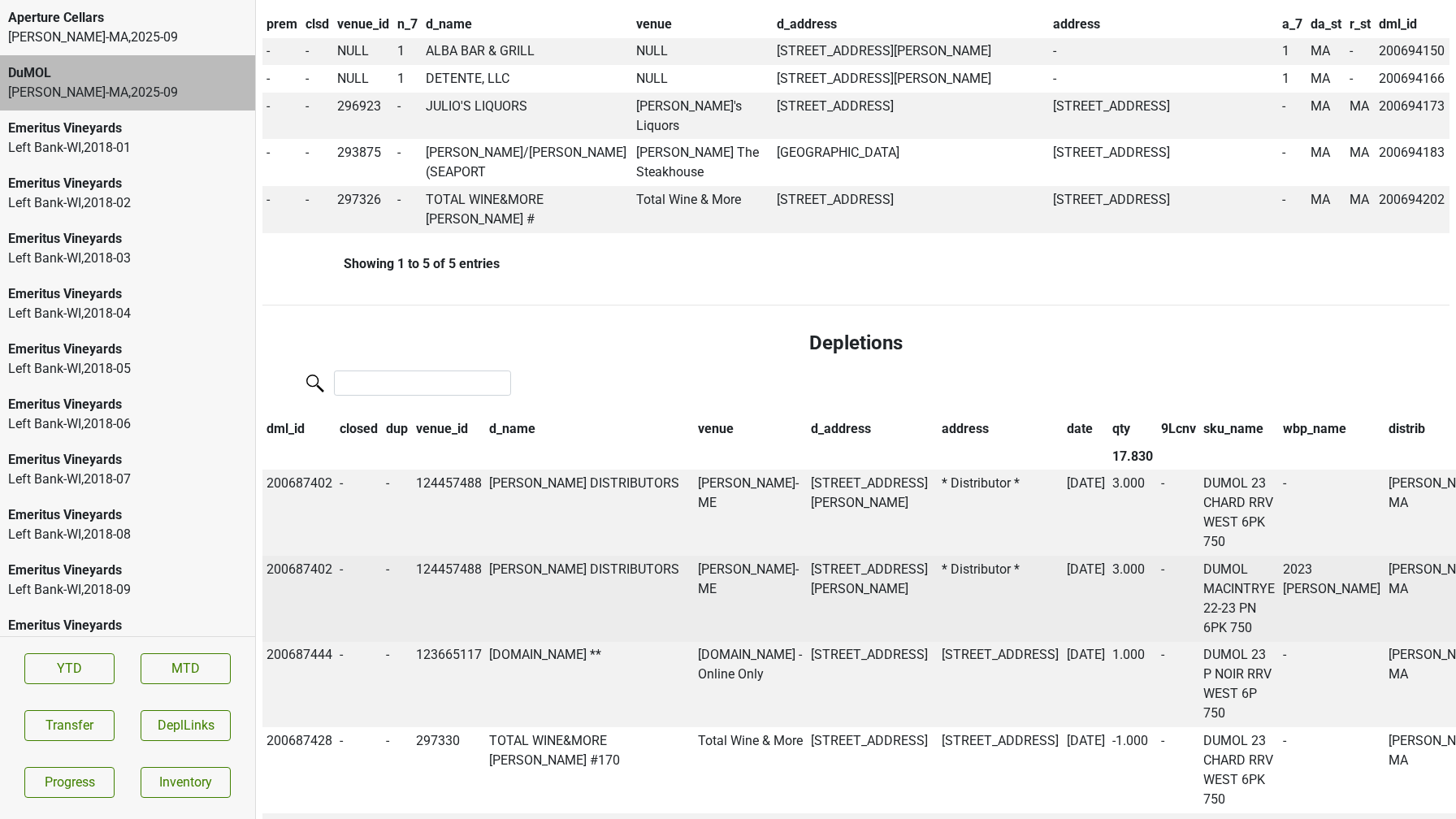
scroll to position [932, 0]
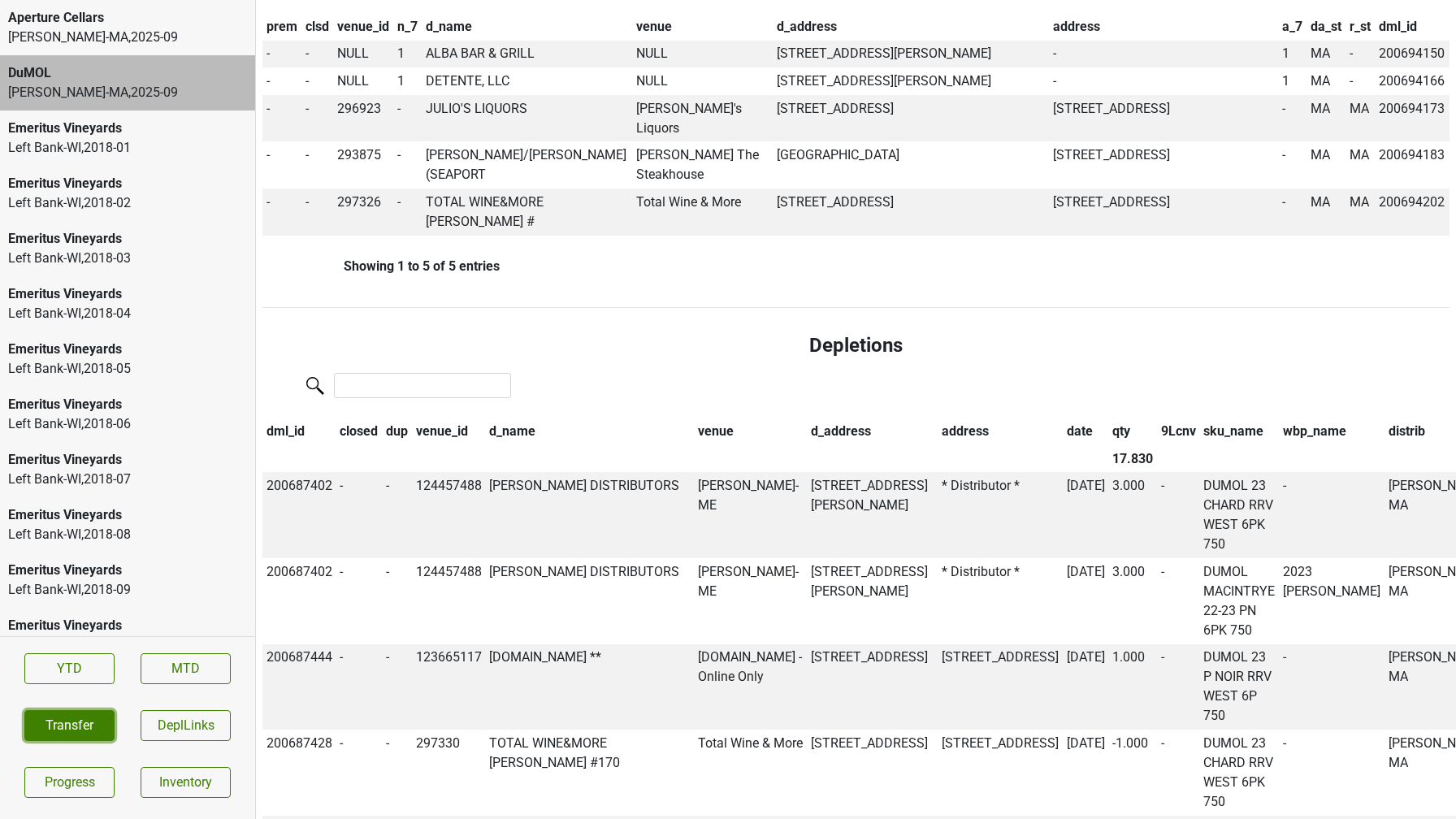
click at [74, 726] on button "Transfer" at bounding box center [70, 726] width 91 height 31
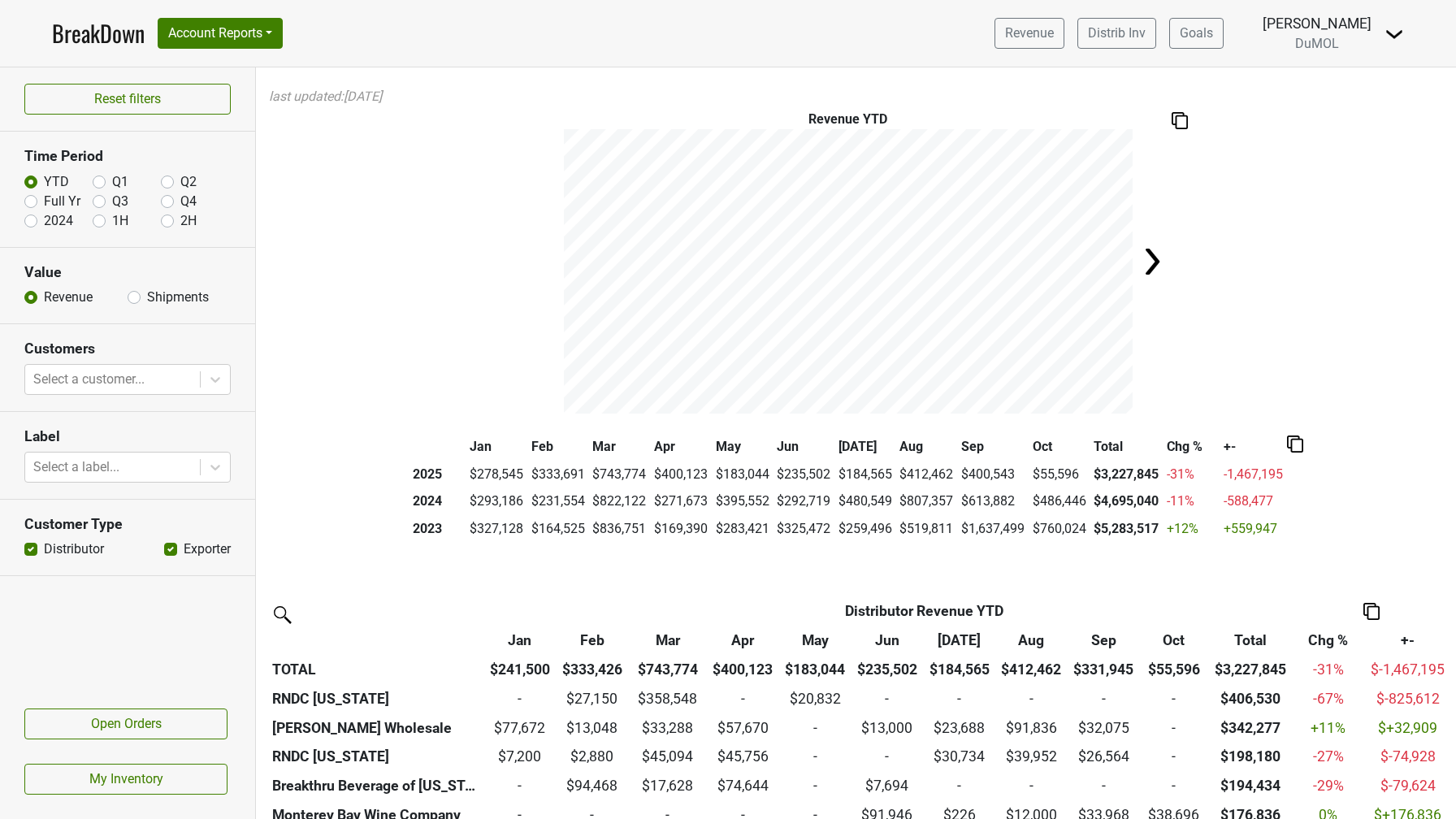
click at [98, 38] on link "BreakDown" at bounding box center [98, 33] width 92 height 34
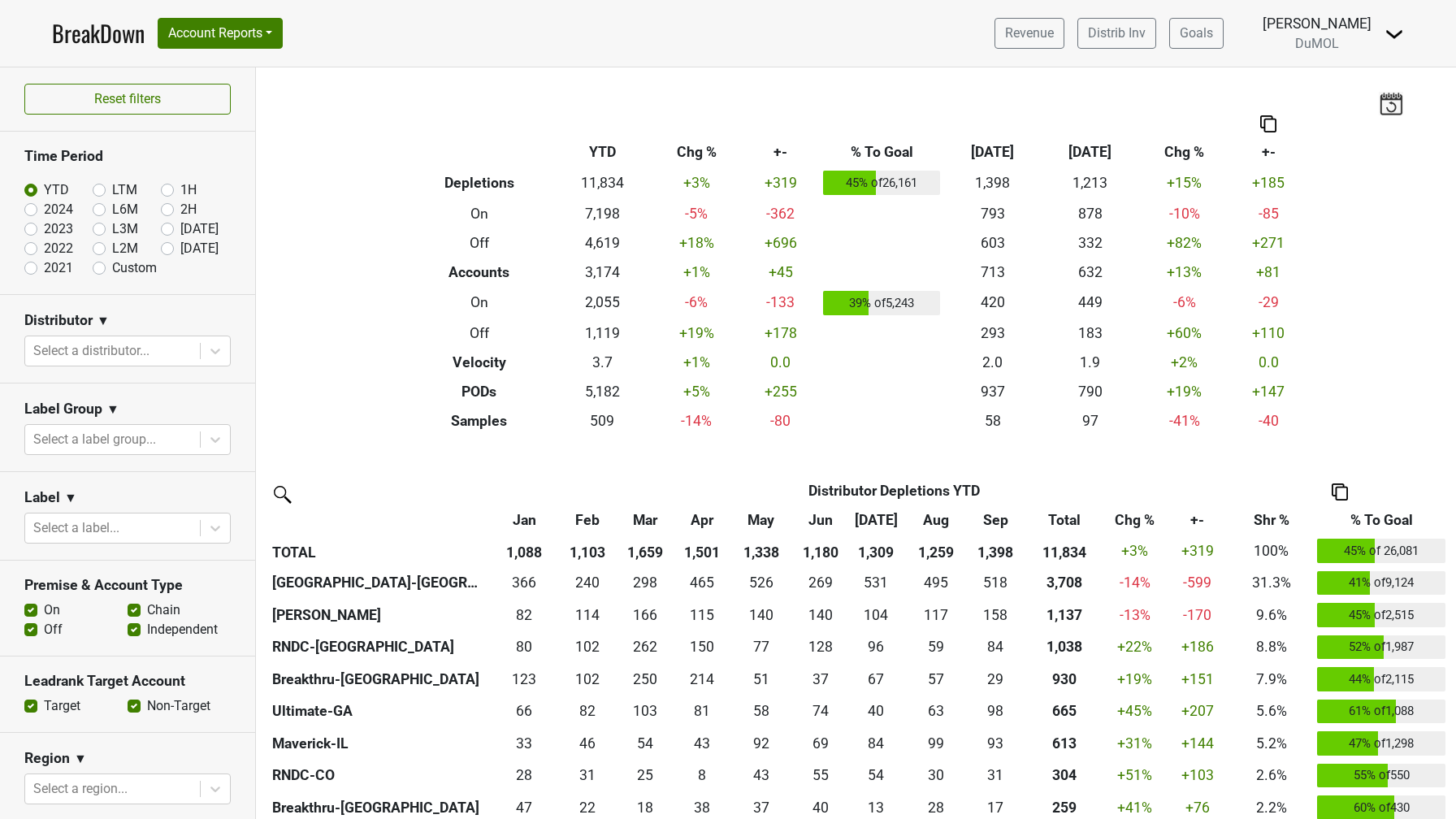
click at [281, 507] on div at bounding box center [275, 497] width 39 height 37
click at [281, 498] on img at bounding box center [281, 493] width 26 height 26
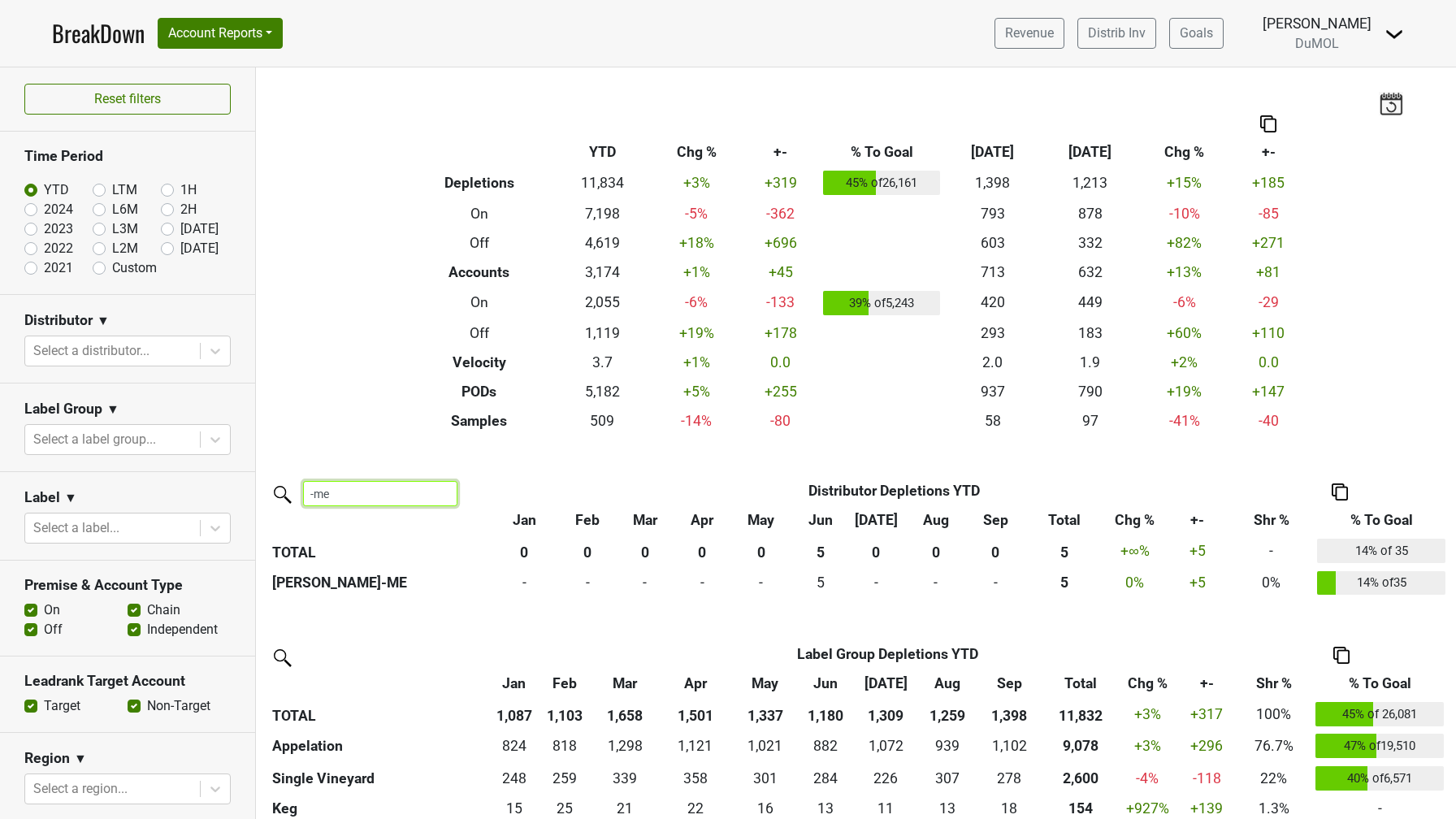
scroll to position [14, 0]
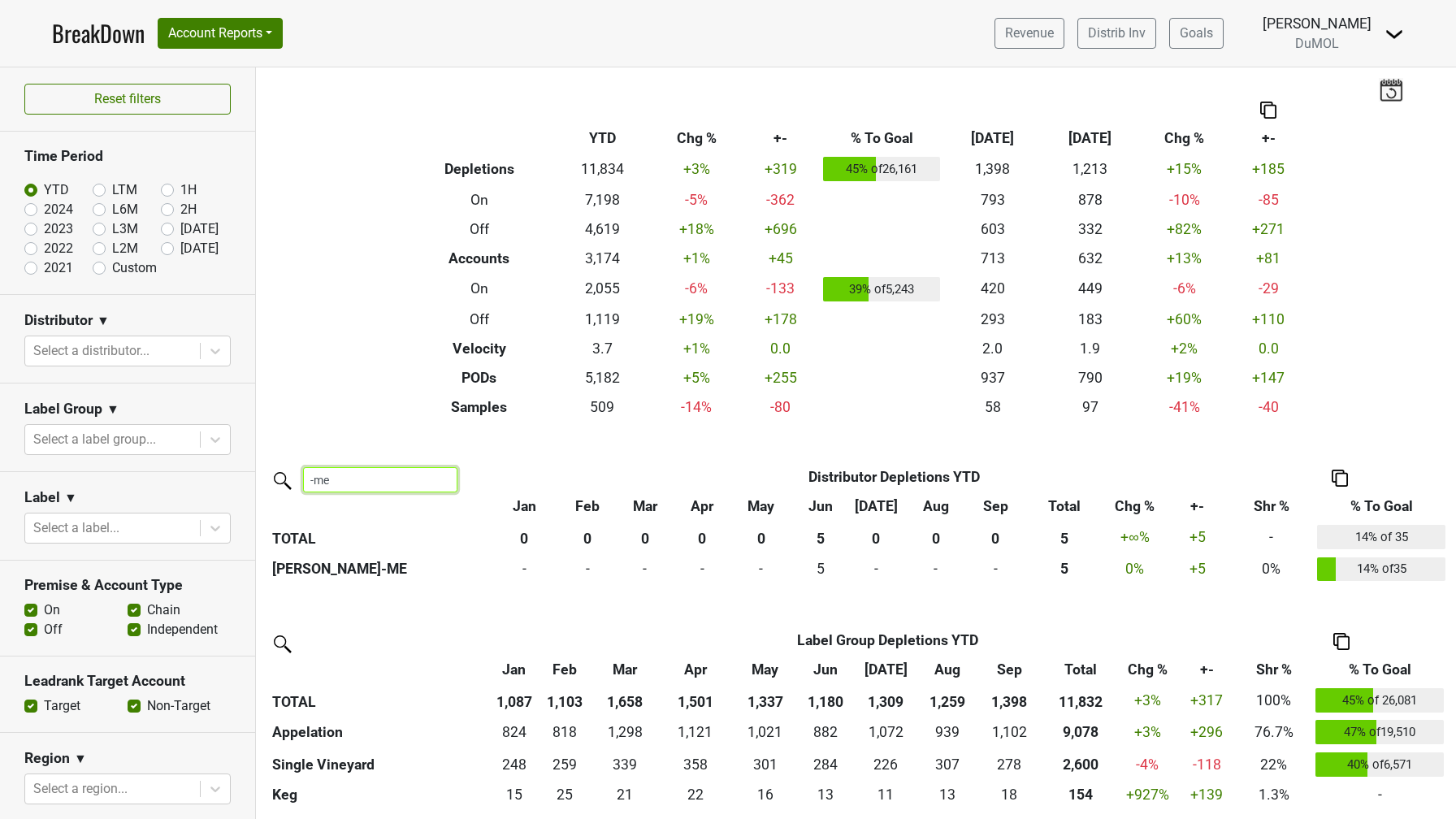
type input "-me"
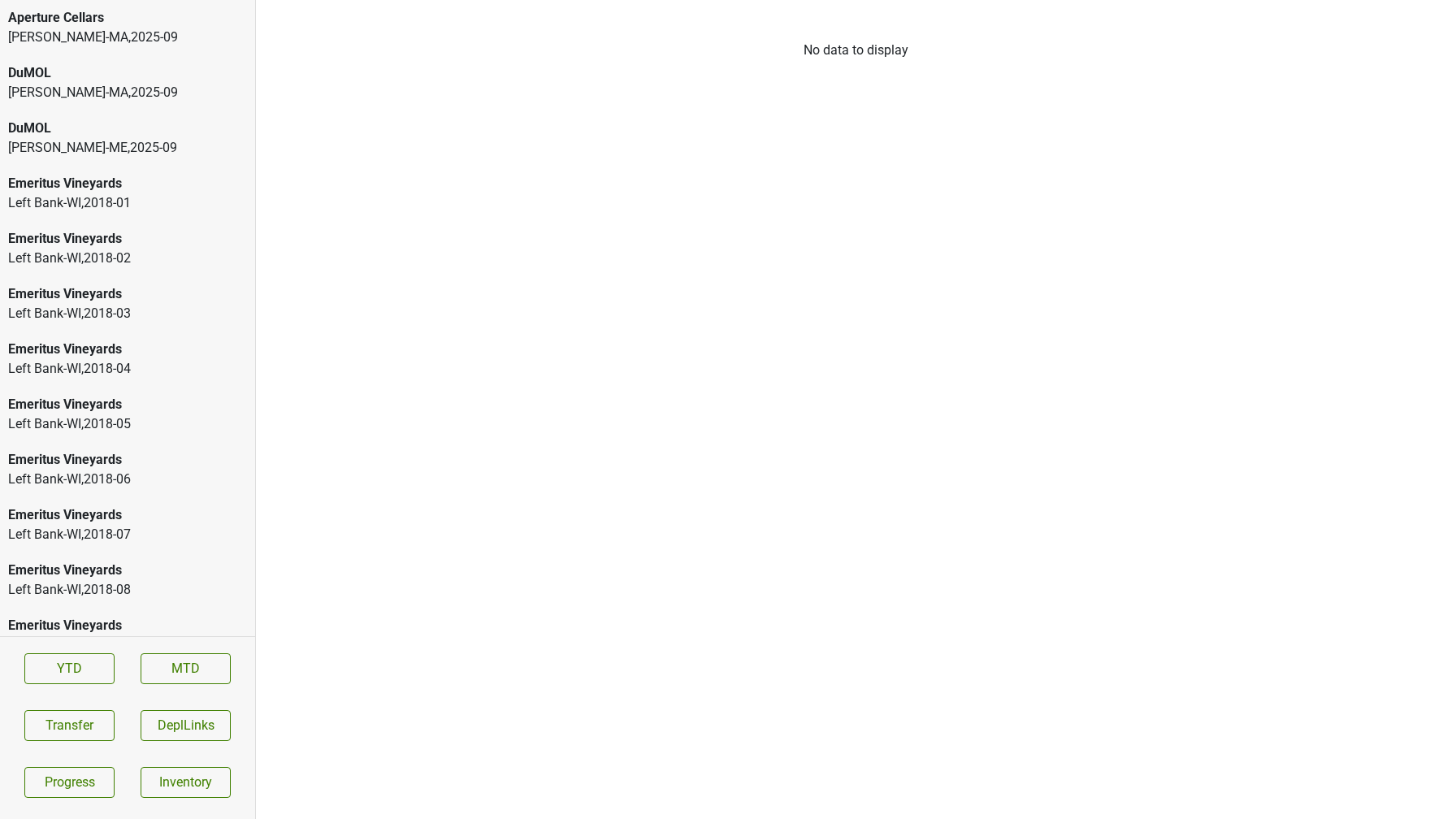
click at [78, 138] on div "[PERSON_NAME]-ME , 2025 - 09" at bounding box center [127, 148] width 238 height 20
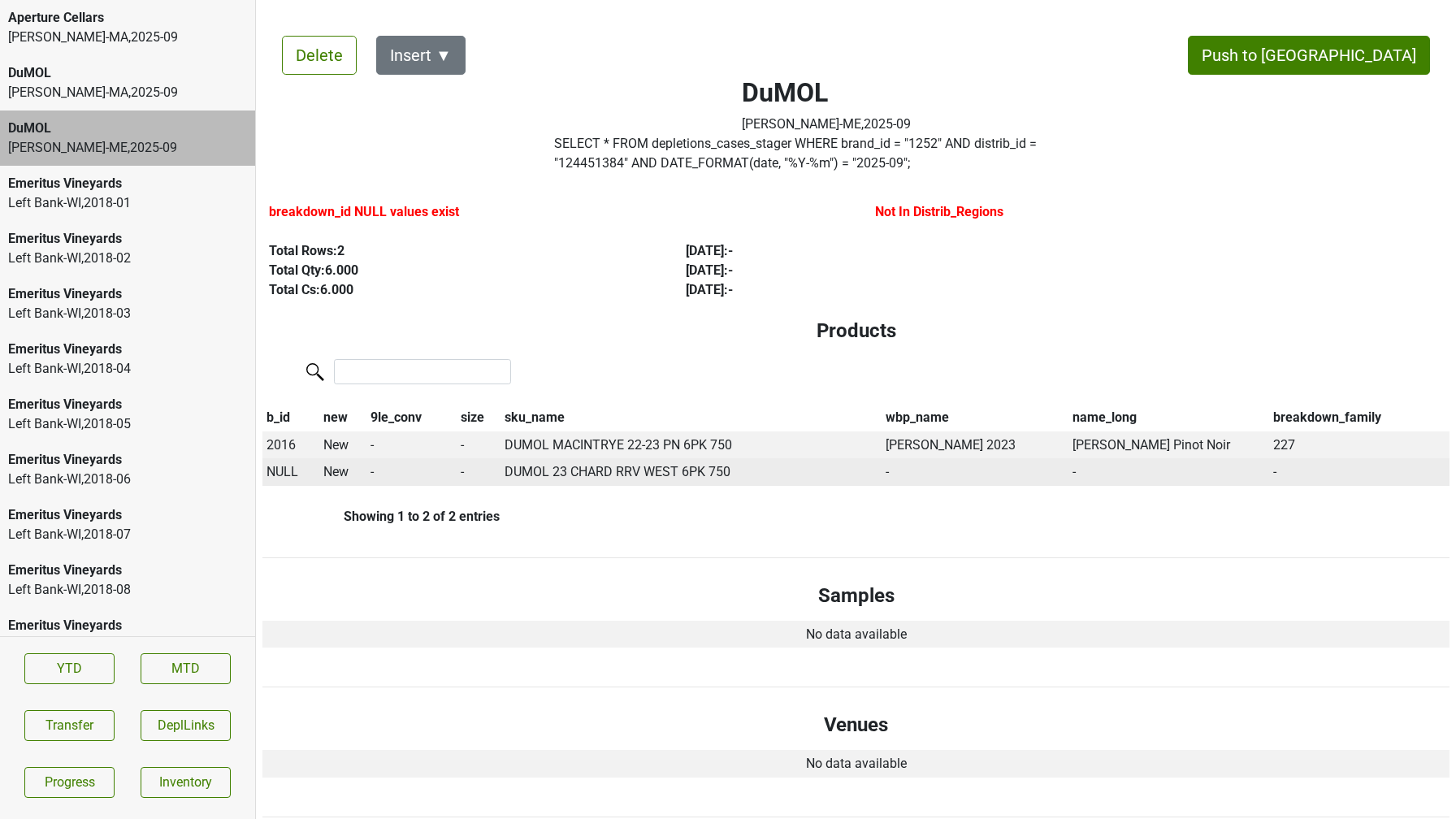
scroll to position [10, 0]
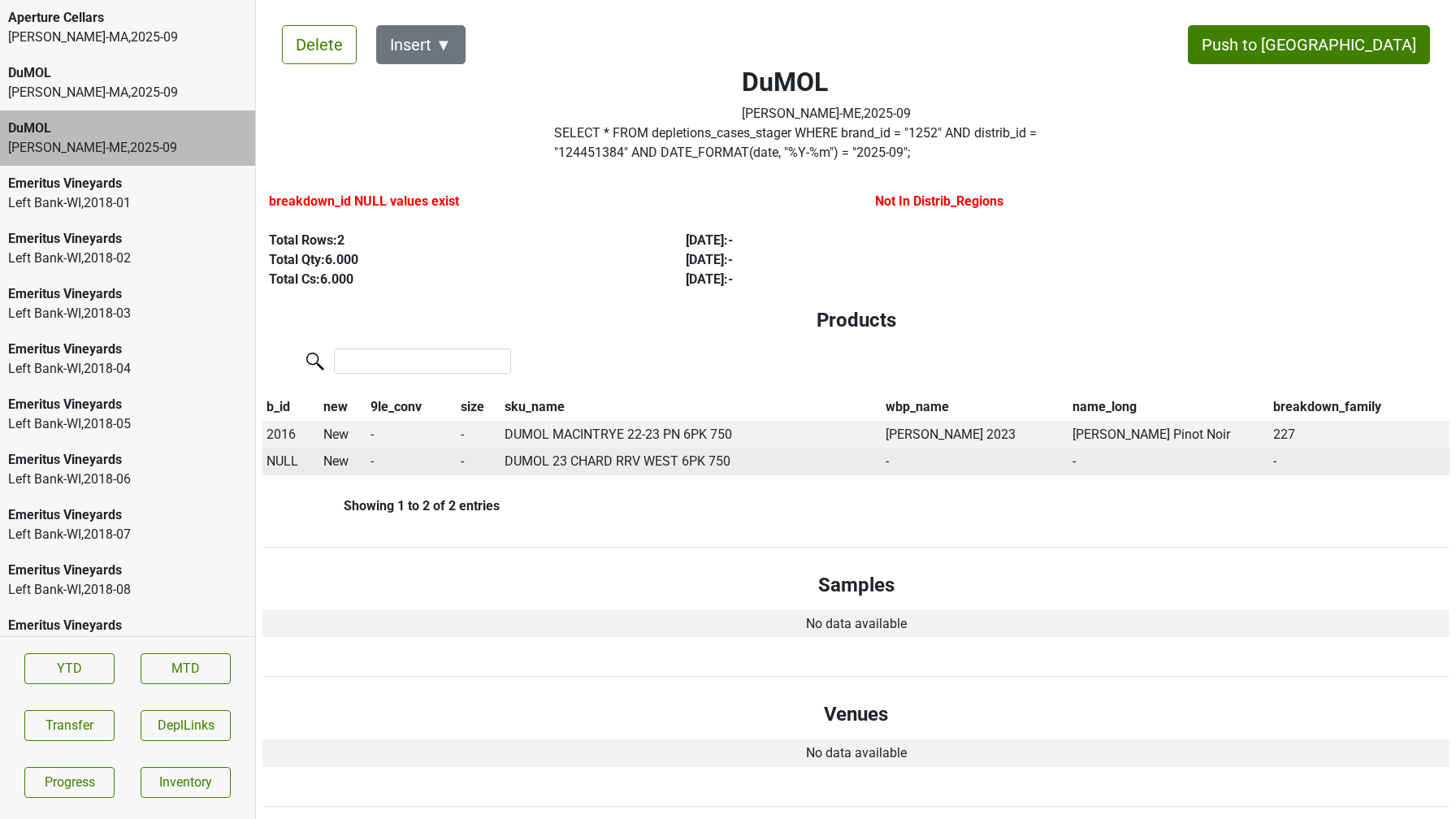
click at [288, 460] on span "NULL" at bounding box center [282, 461] width 32 height 15
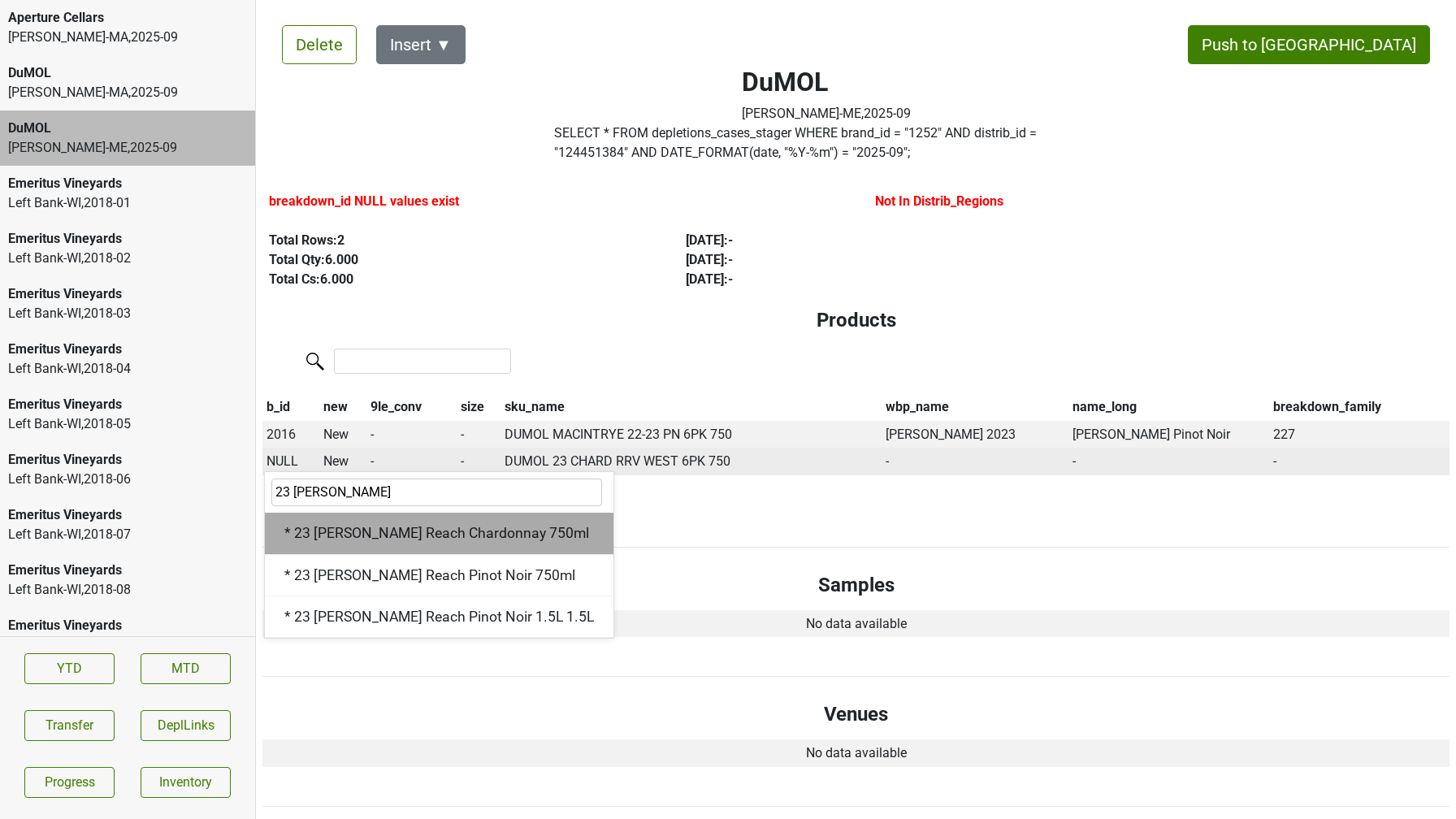
type input "23 wester"
click at [321, 545] on div "* 23 Wester Reach Chardonnay 750ml" at bounding box center [439, 533] width 349 height 41
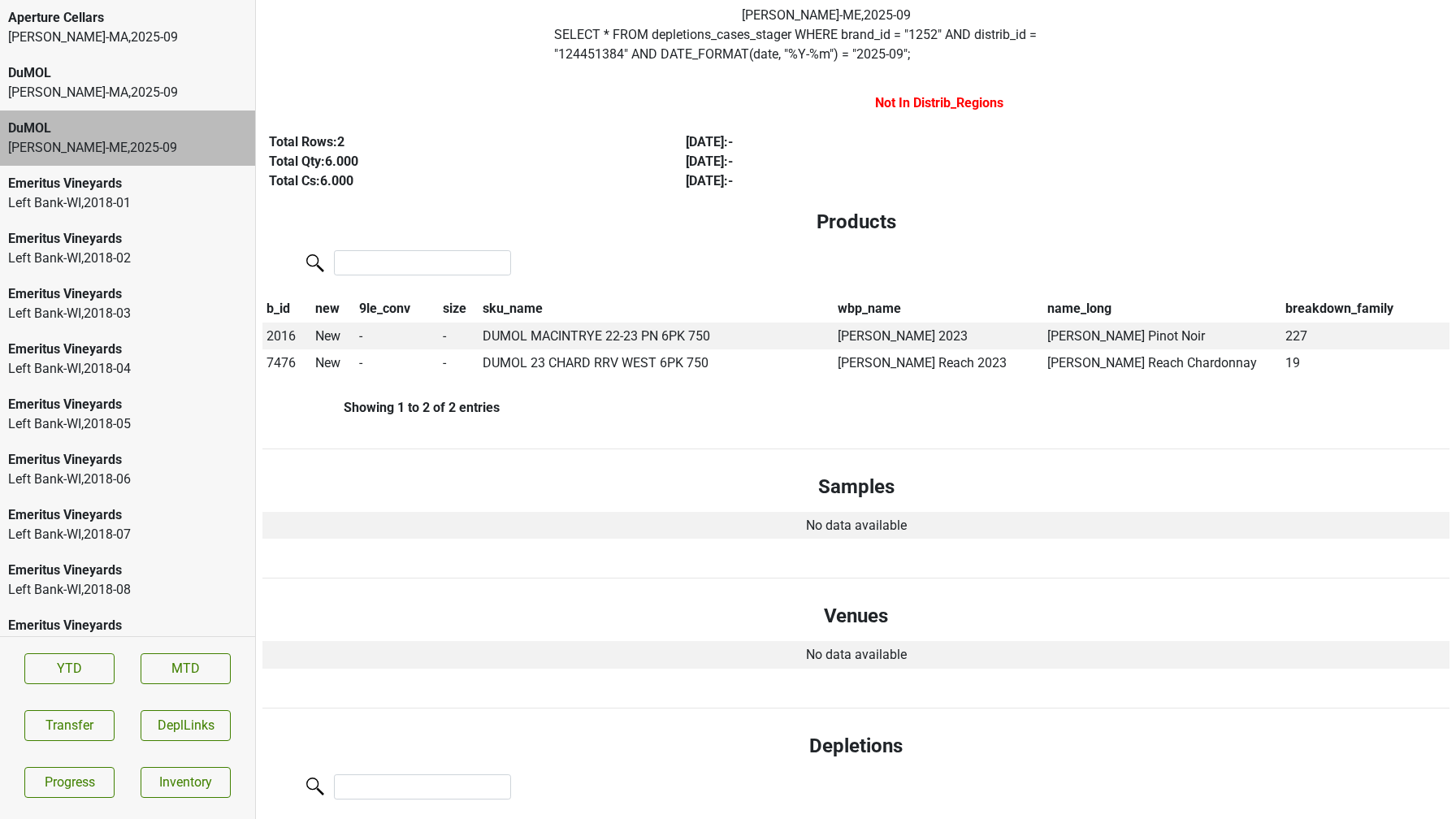
scroll to position [0, 0]
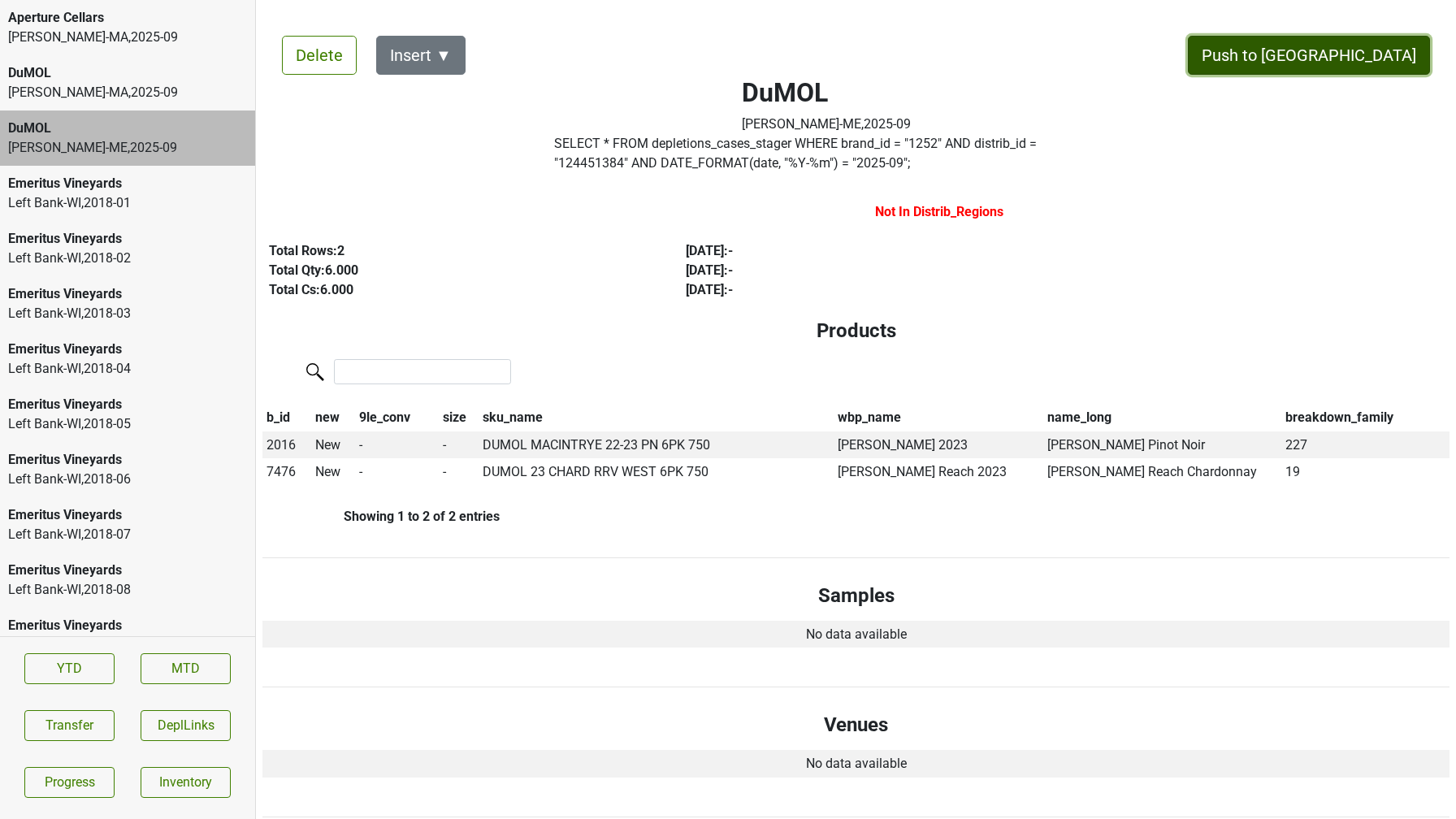
click at [1378, 48] on button "Push to DC" at bounding box center [1308, 56] width 242 height 39
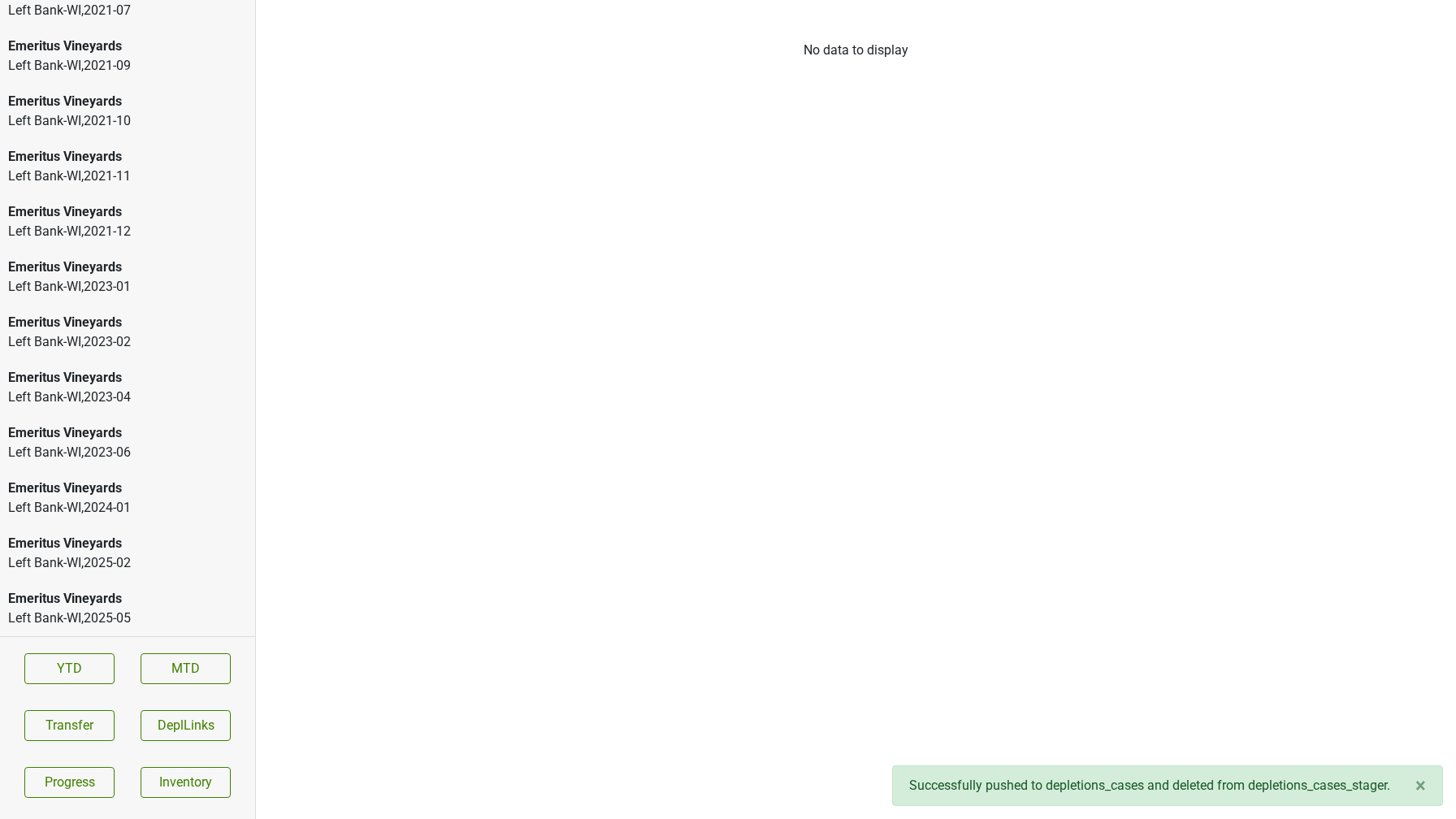
scroll to position [2845, 0]
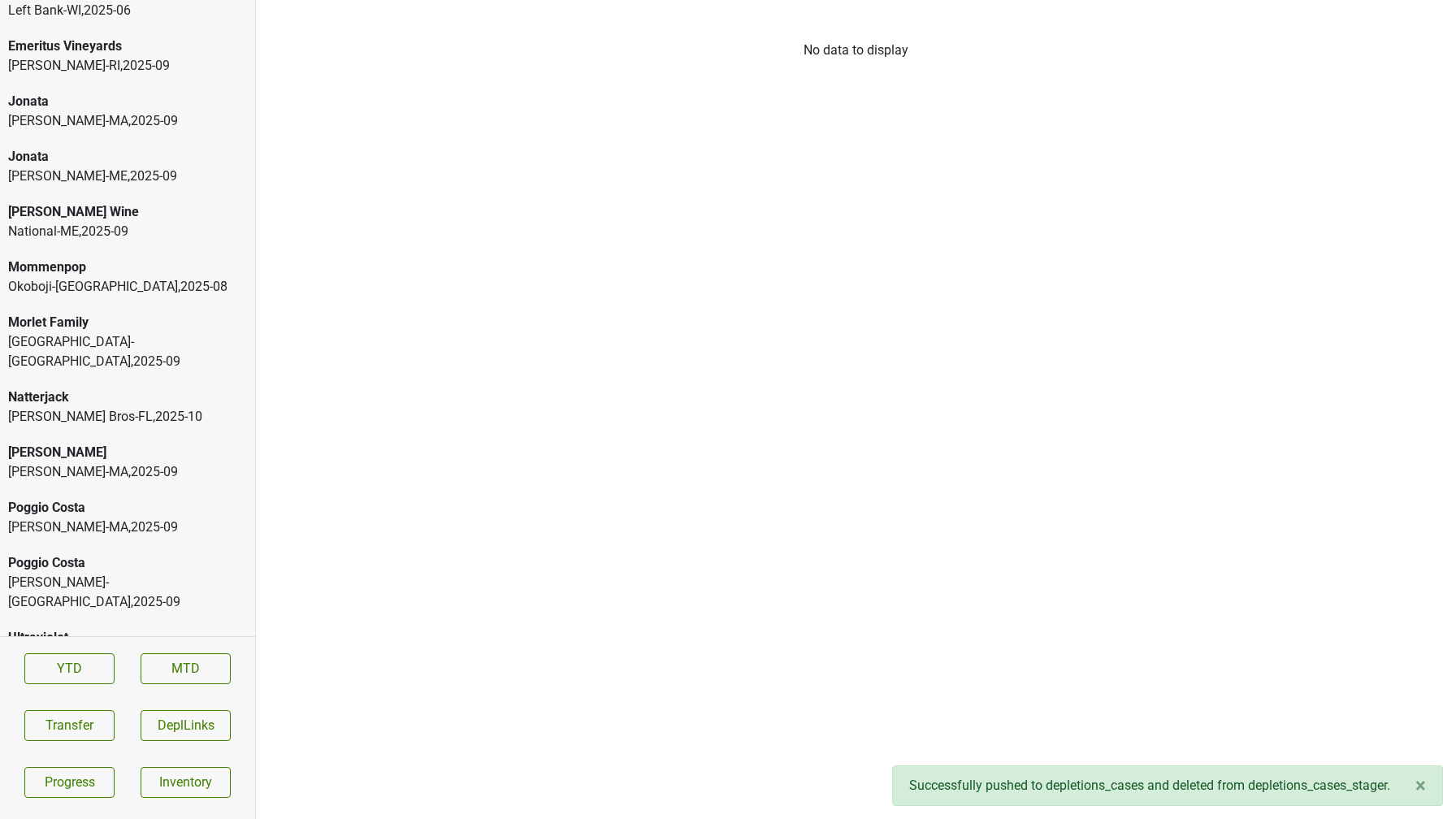
click at [85, 338] on div "Tramonte-OH , 2025 - 09" at bounding box center [127, 352] width 238 height 39
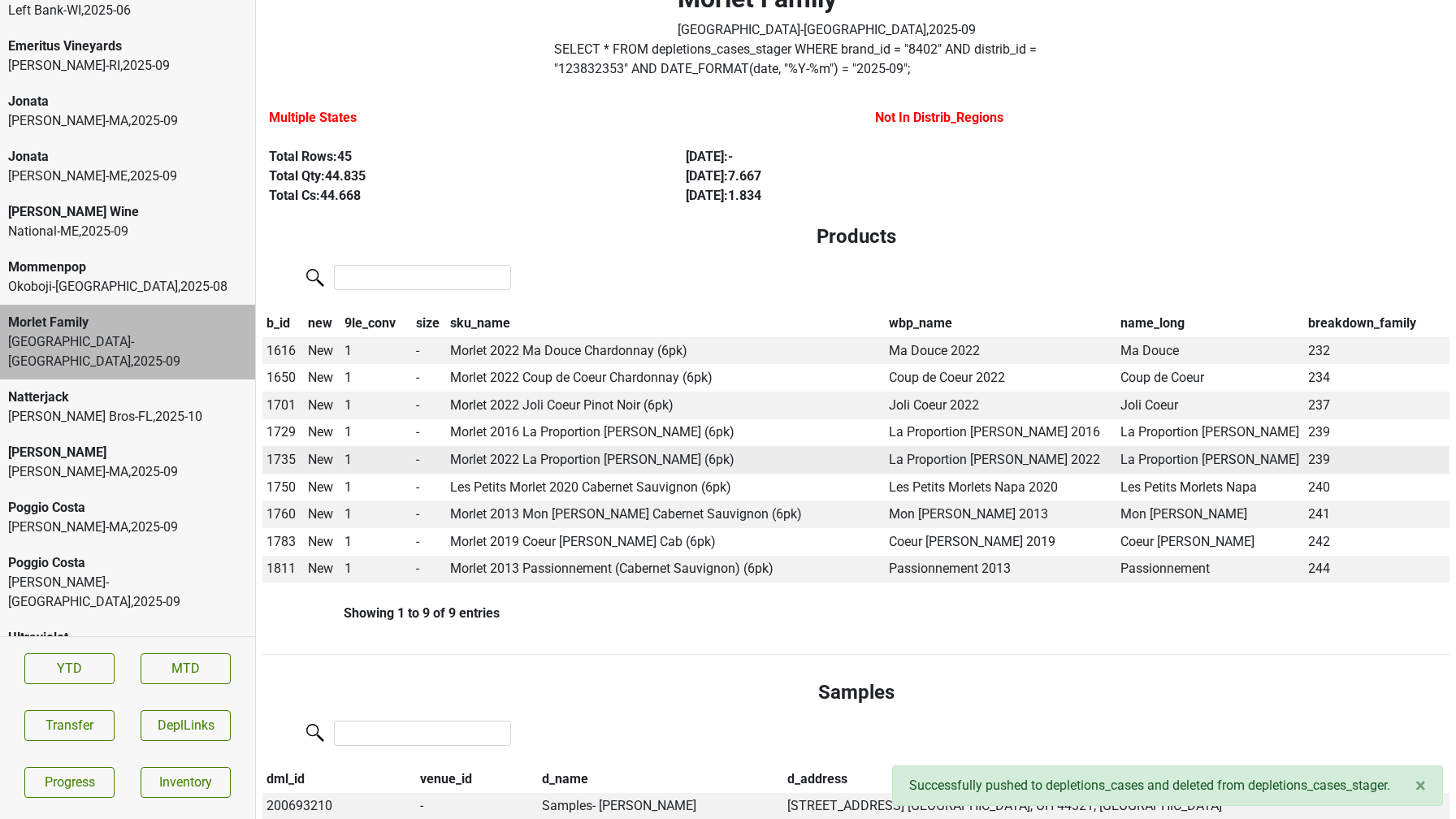
scroll to position [95, 0]
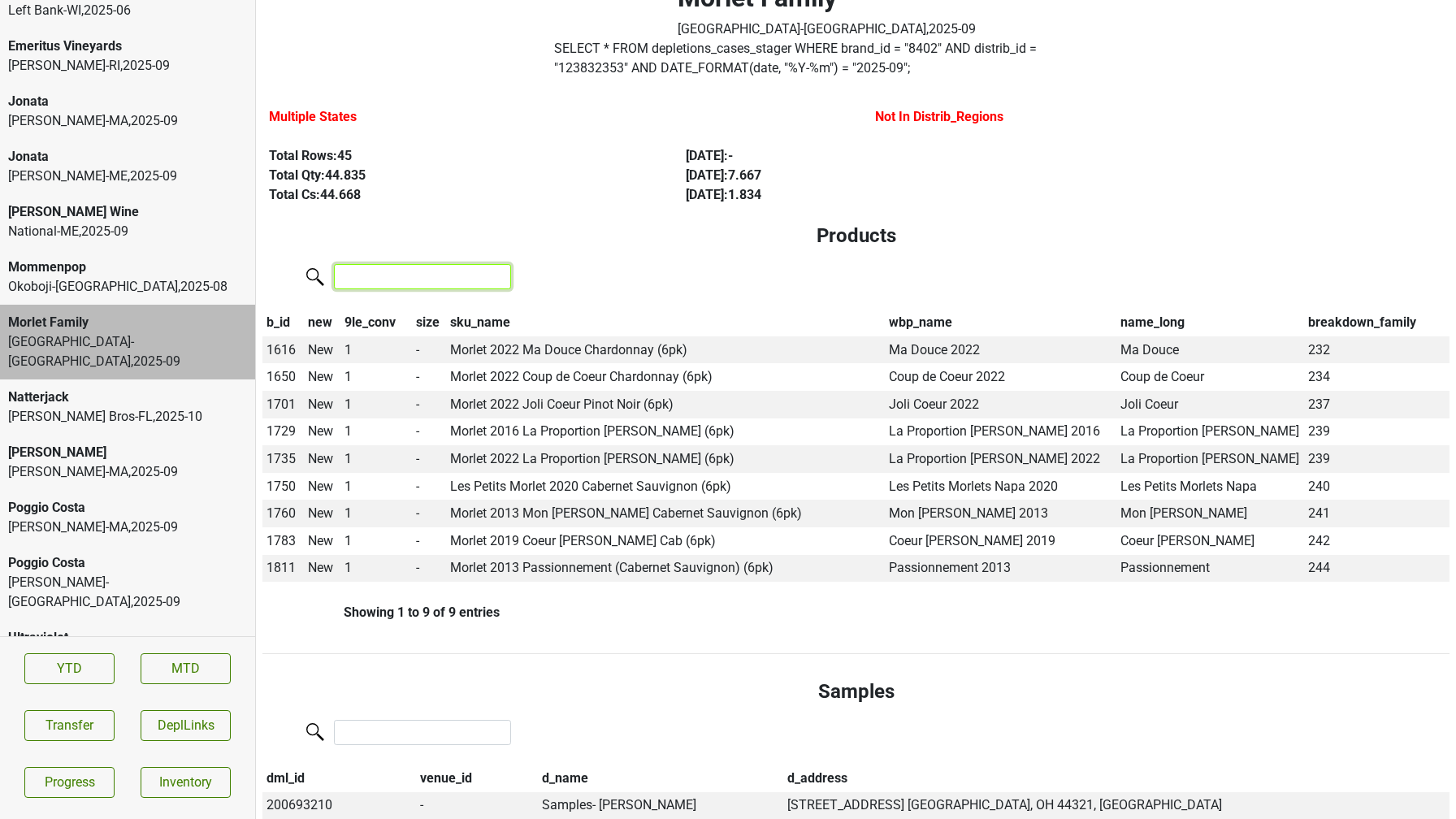
click at [379, 283] on input "search" at bounding box center [422, 276] width 177 height 25
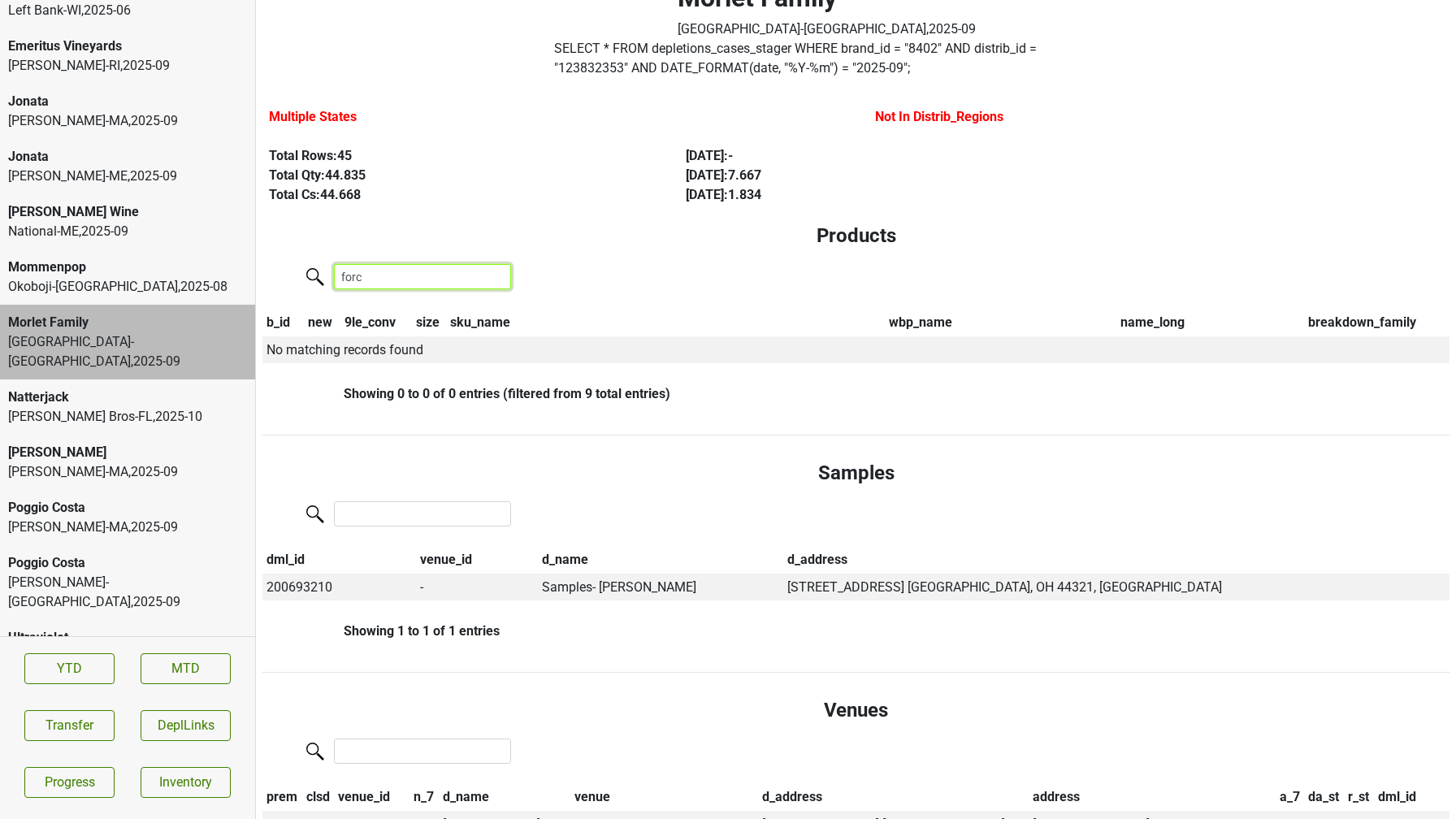
type input "force"
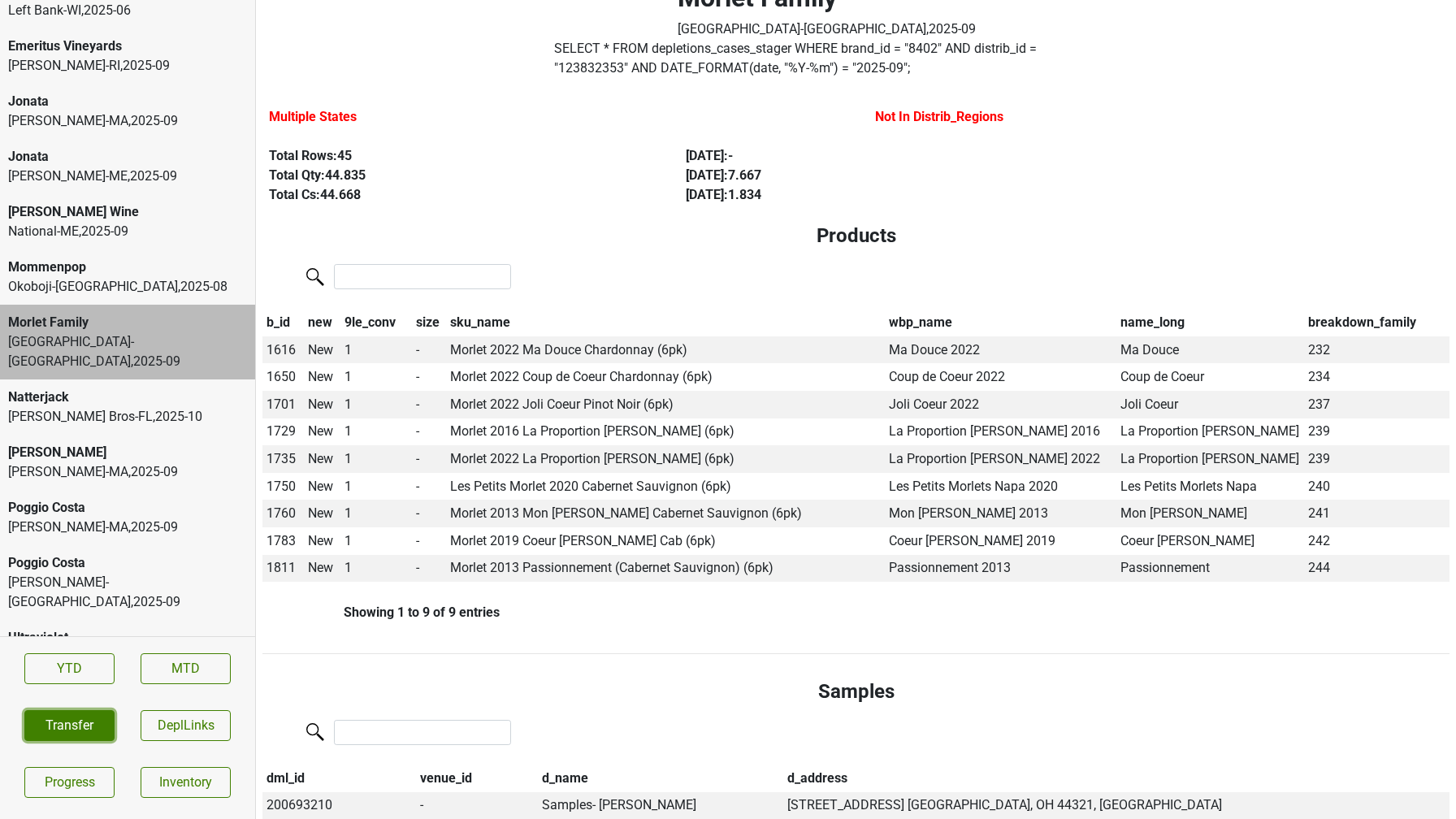
click at [63, 724] on button "Transfer" at bounding box center [70, 726] width 91 height 31
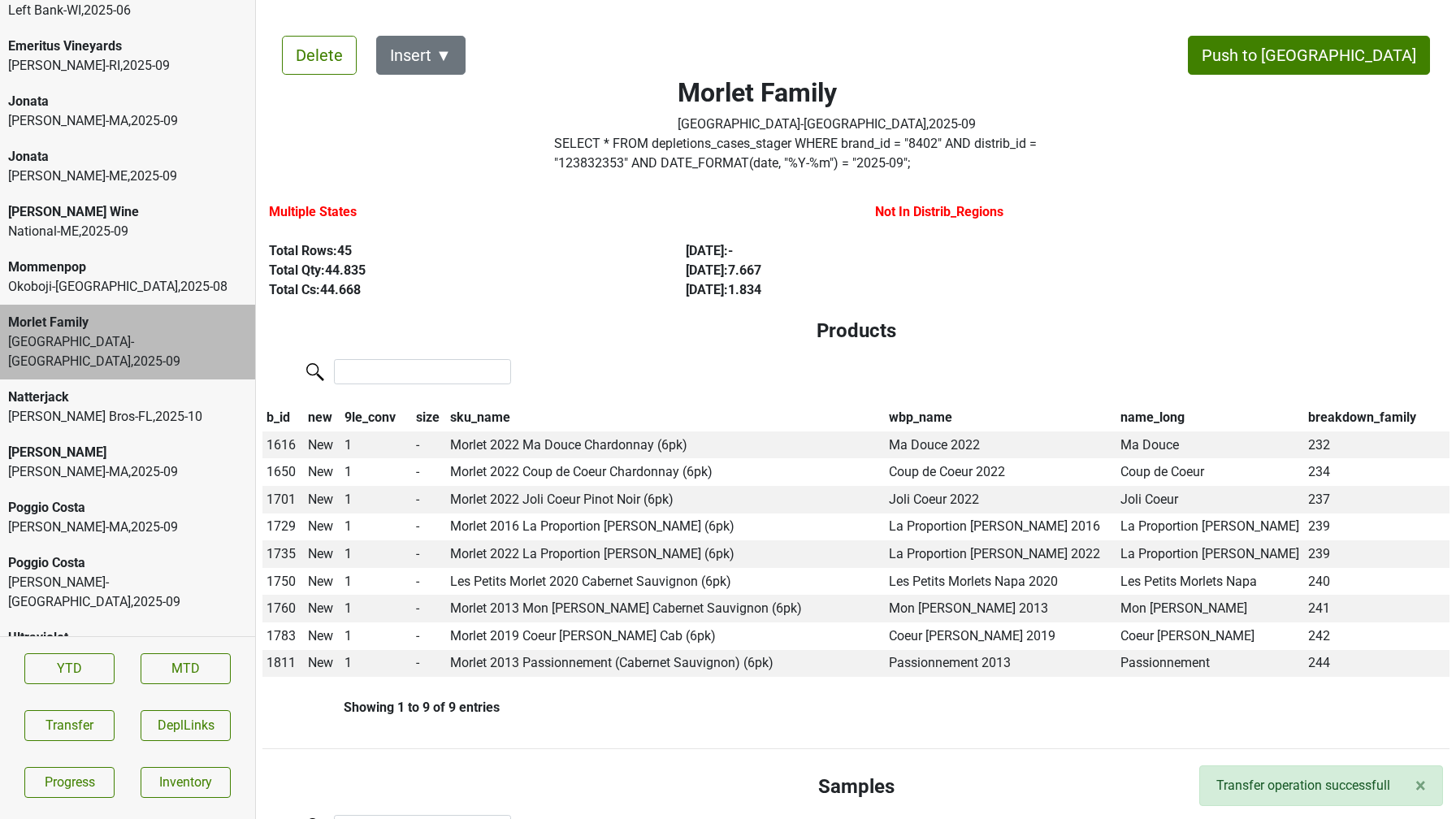
click at [89, 226] on div "National-ME , 2025 - 09" at bounding box center [127, 232] width 238 height 20
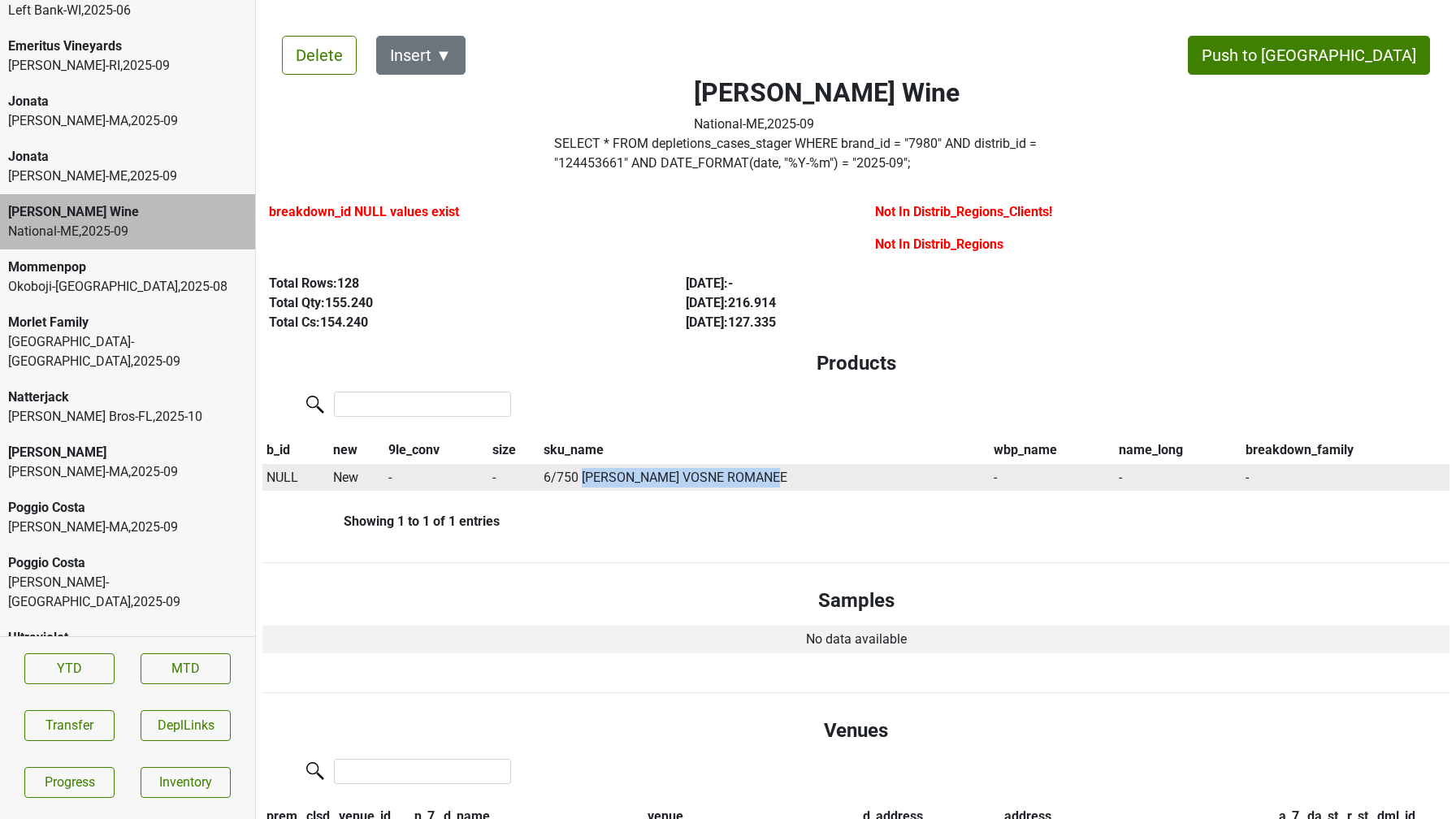
drag, startPoint x: 584, startPoint y: 480, endPoint x: 823, endPoint y: 480, distance: 239.0
click at [823, 480] on td "6/750 PASCALE RION VOSNE ROMANEE" at bounding box center [765, 478] width 450 height 27
copy td "PASCALE RION VOSNE ROMANEE"
click at [278, 478] on span "NULL" at bounding box center [282, 477] width 32 height 15
type input "rion"
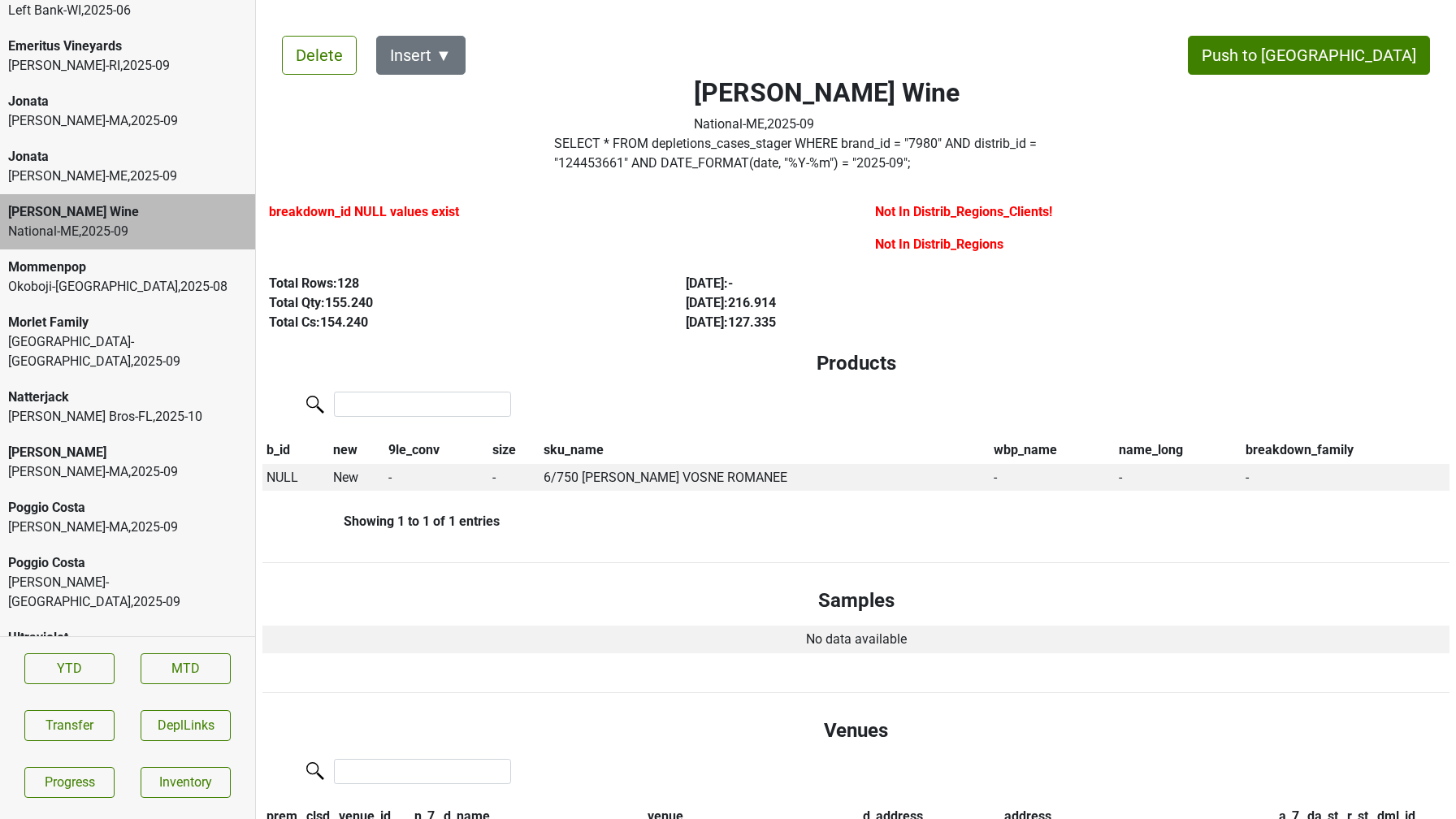
click at [85, 302] on div "Mommenpop Okoboji-IA , 2025 - 08" at bounding box center [127, 277] width 255 height 56
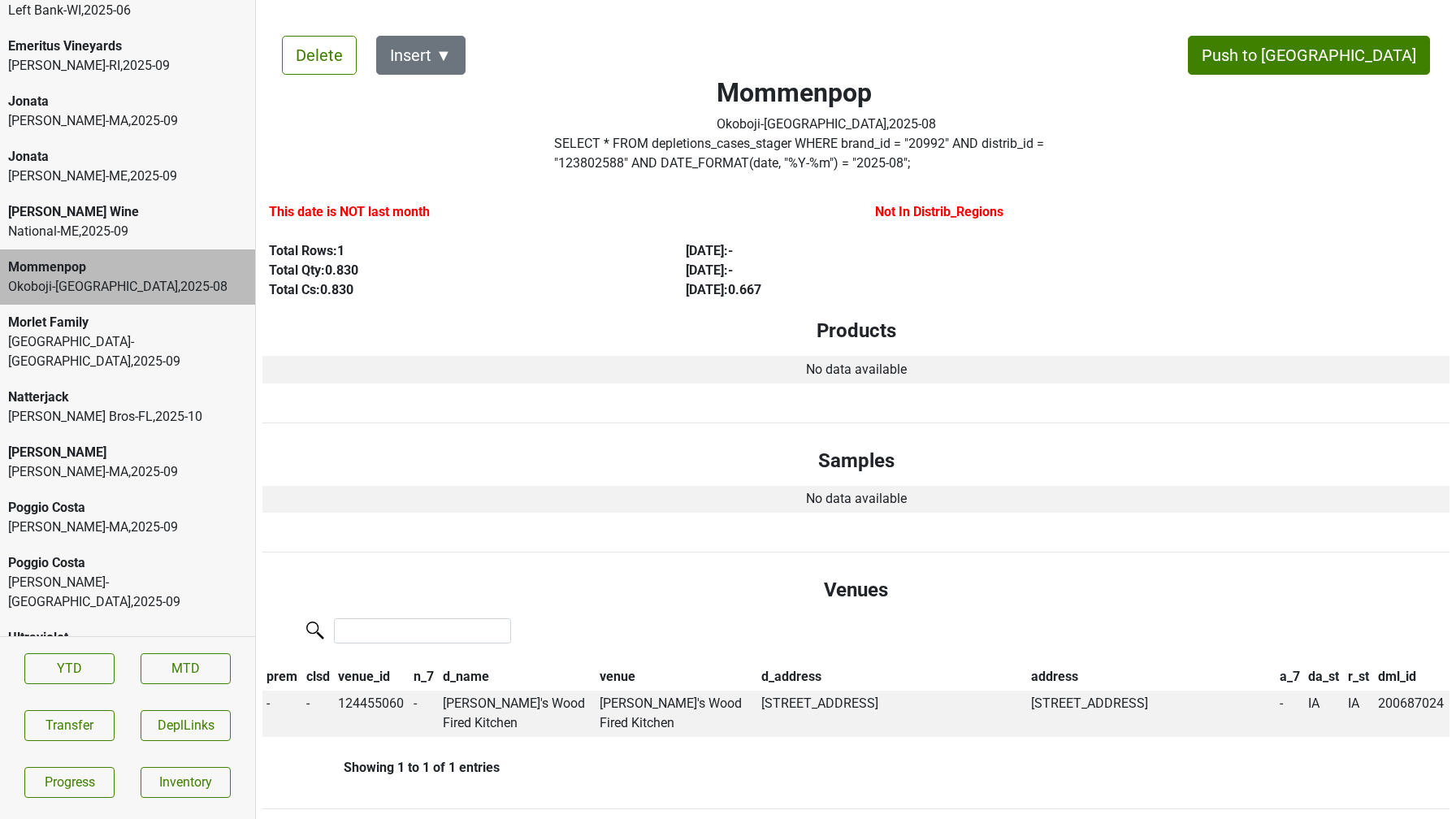
click at [57, 225] on div "National-ME , 2025 - 09" at bounding box center [127, 232] width 238 height 20
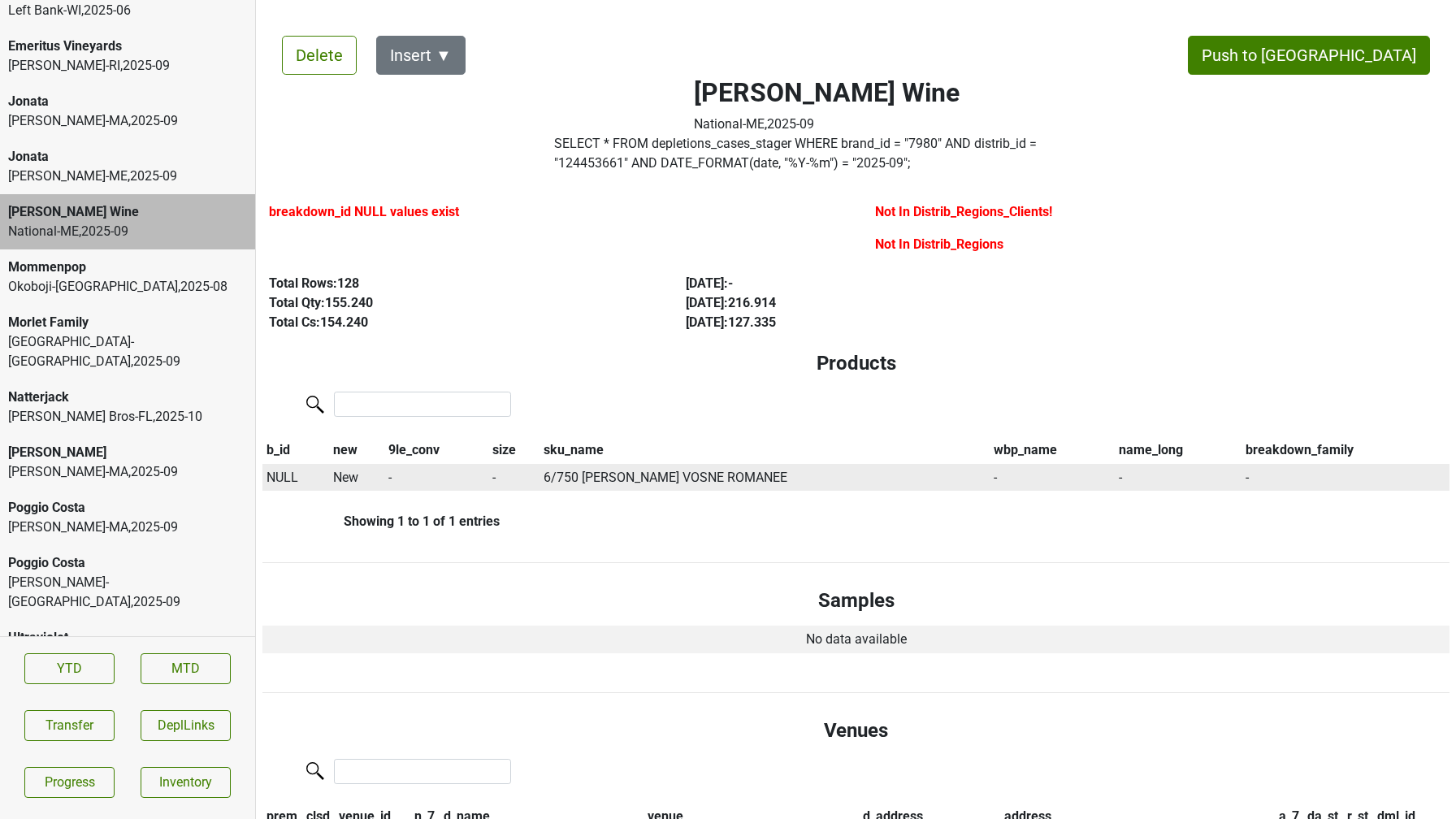
click at [284, 480] on span "NULL" at bounding box center [282, 477] width 32 height 15
type input "22 rion"
click at [320, 539] on div "22 Rion Vosne-Romanee 750ml" at bounding box center [384, 550] width 238 height 41
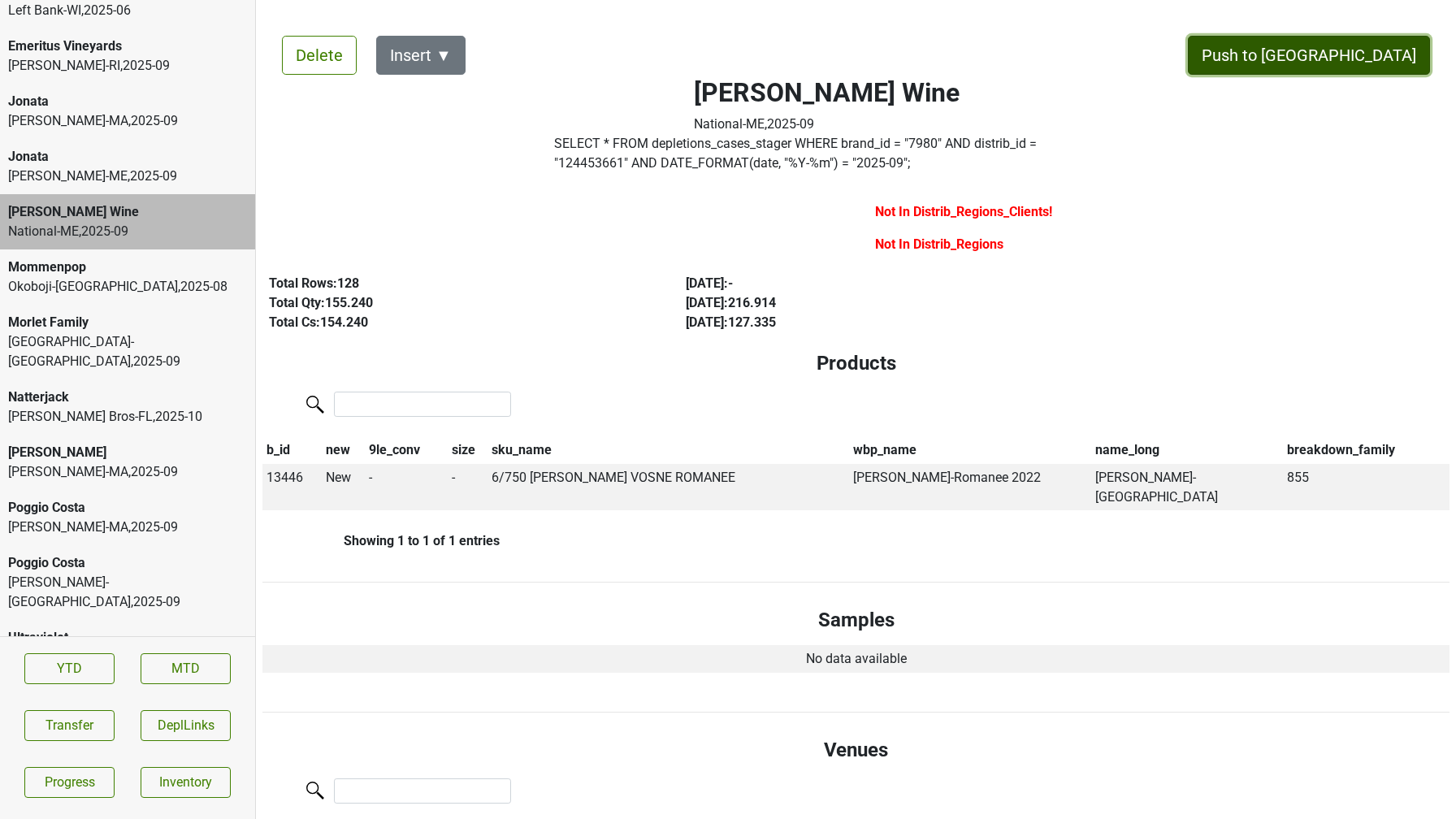
click at [1389, 55] on button "Push to DC" at bounding box center [1308, 56] width 242 height 39
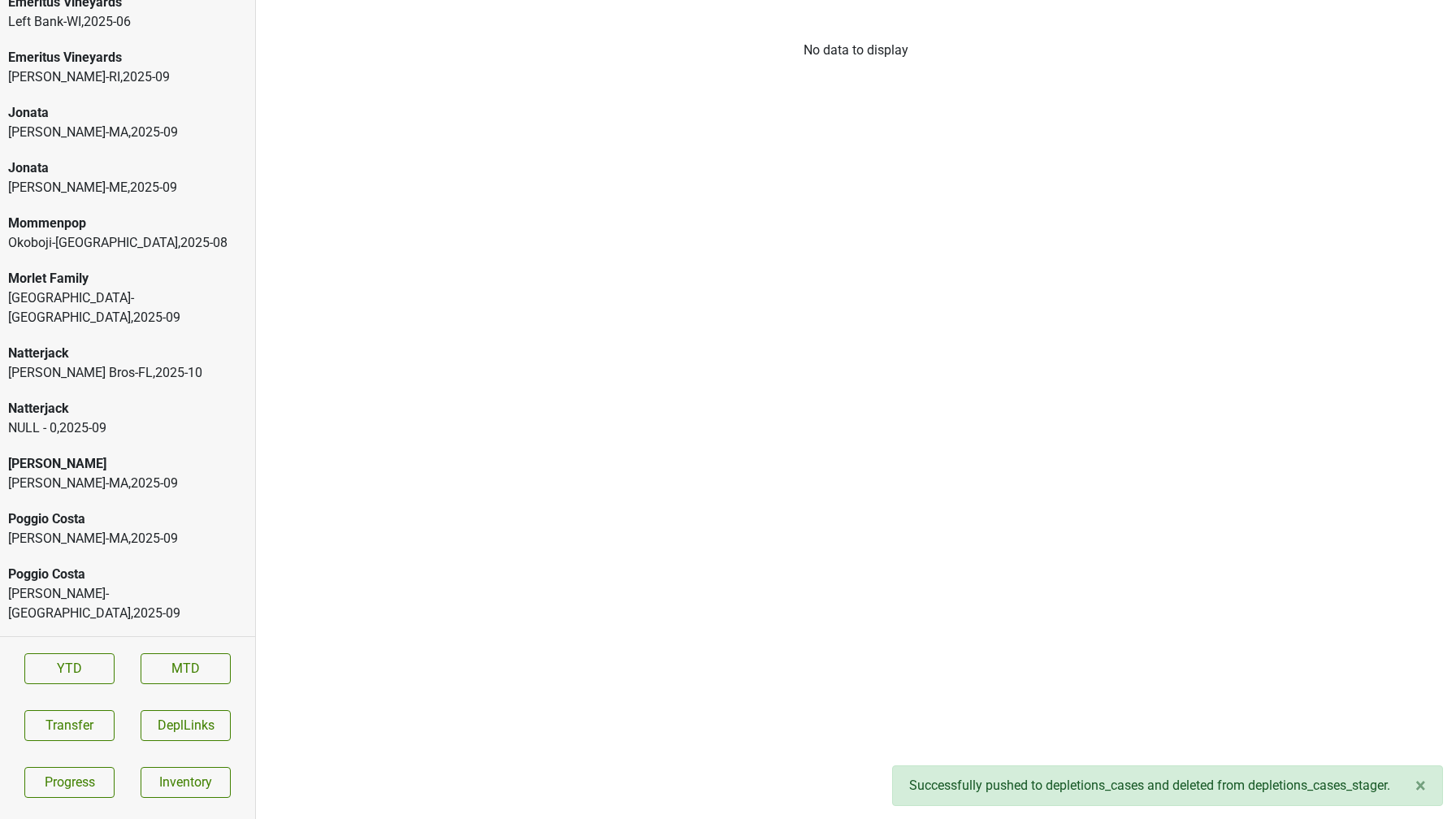
scroll to position [2901, 0]
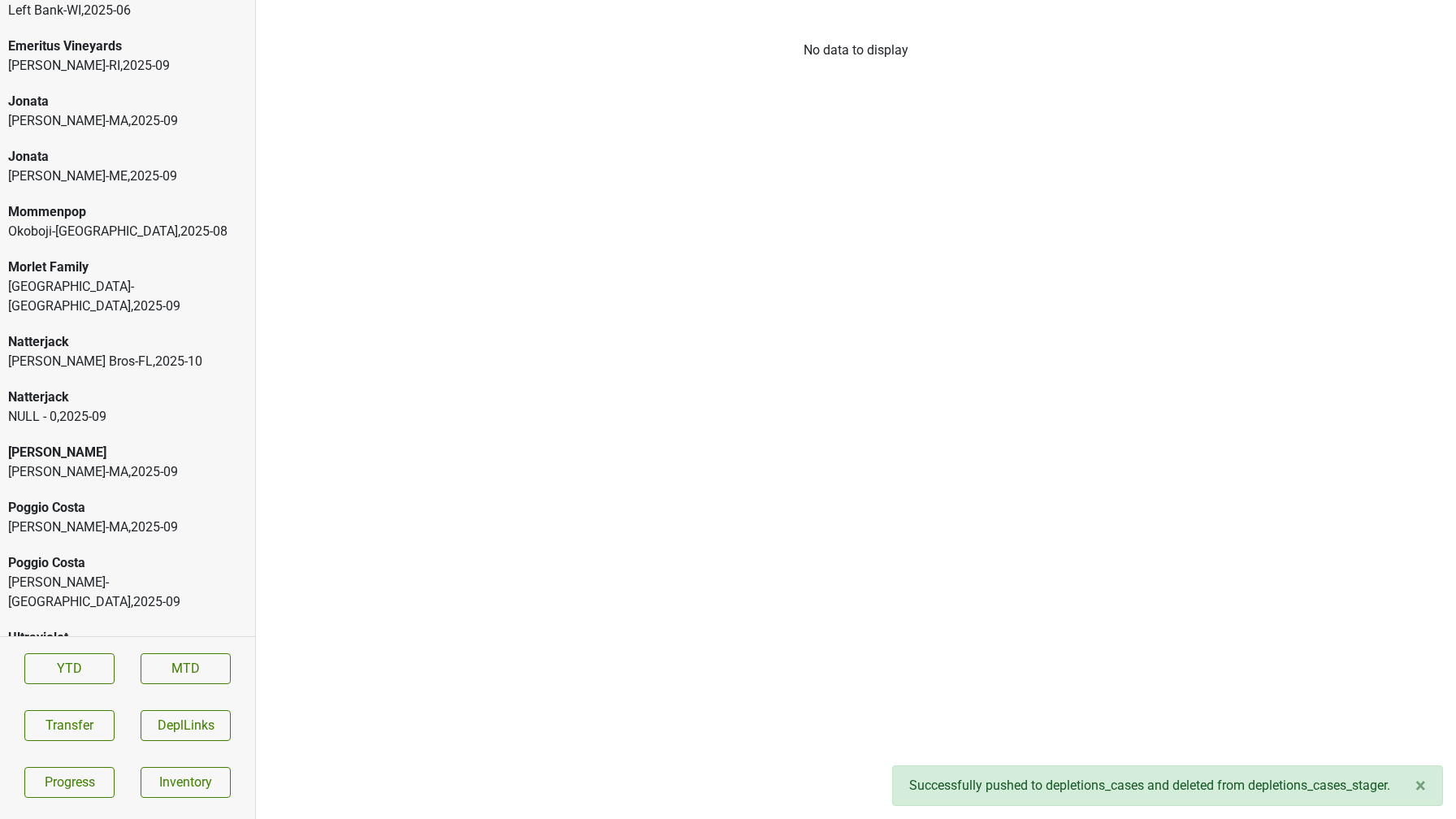
click at [189, 463] on div "Peter Michael MS Walker-MA , 2025 - 09" at bounding box center [127, 463] width 255 height 56
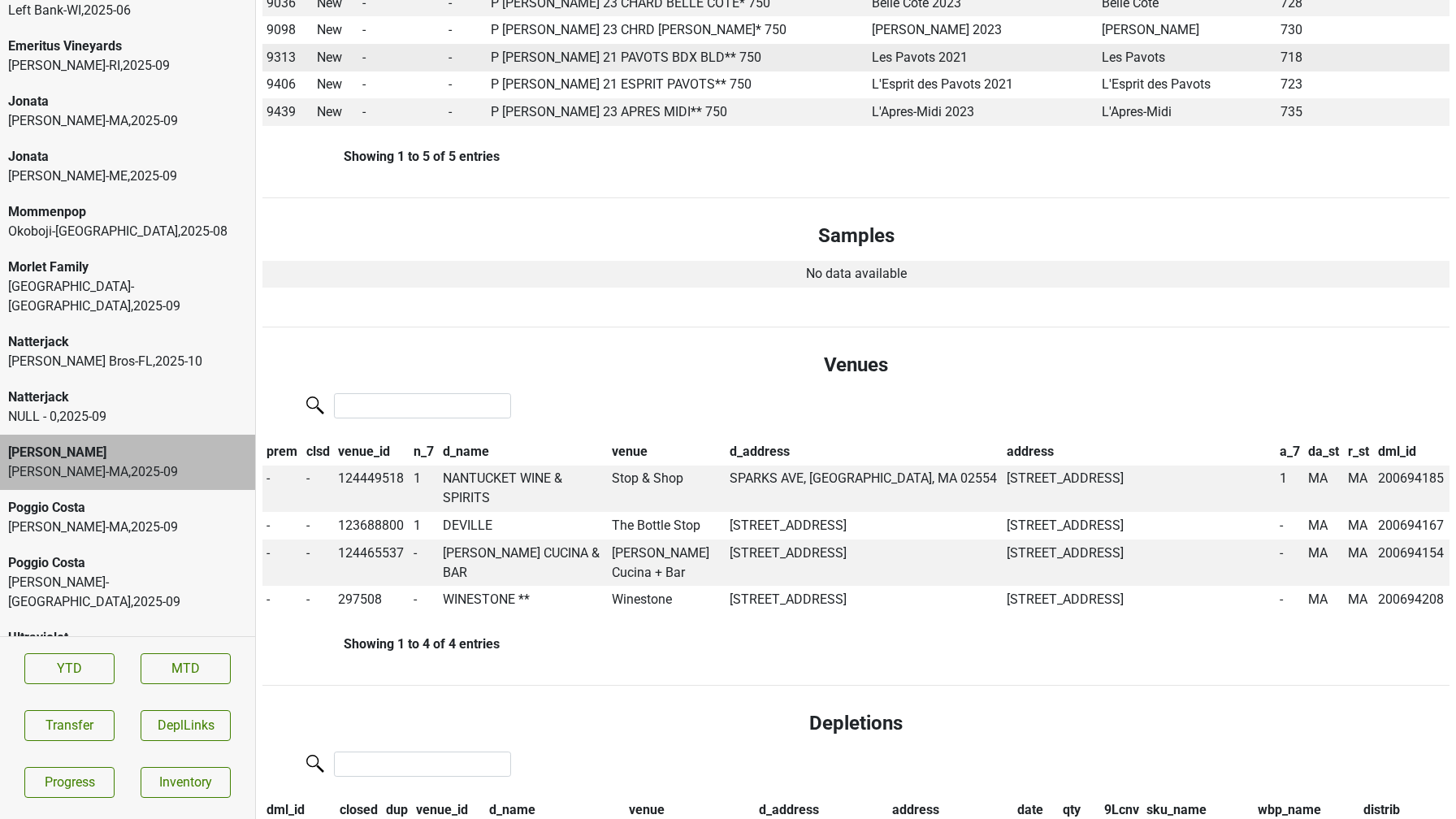
scroll to position [404, 0]
click at [528, 478] on td "NANTUCKET WINE & SPIRITS" at bounding box center [523, 487] width 169 height 47
click at [372, 473] on td "124449518" at bounding box center [373, 487] width 75 height 47
copy td "124449518"
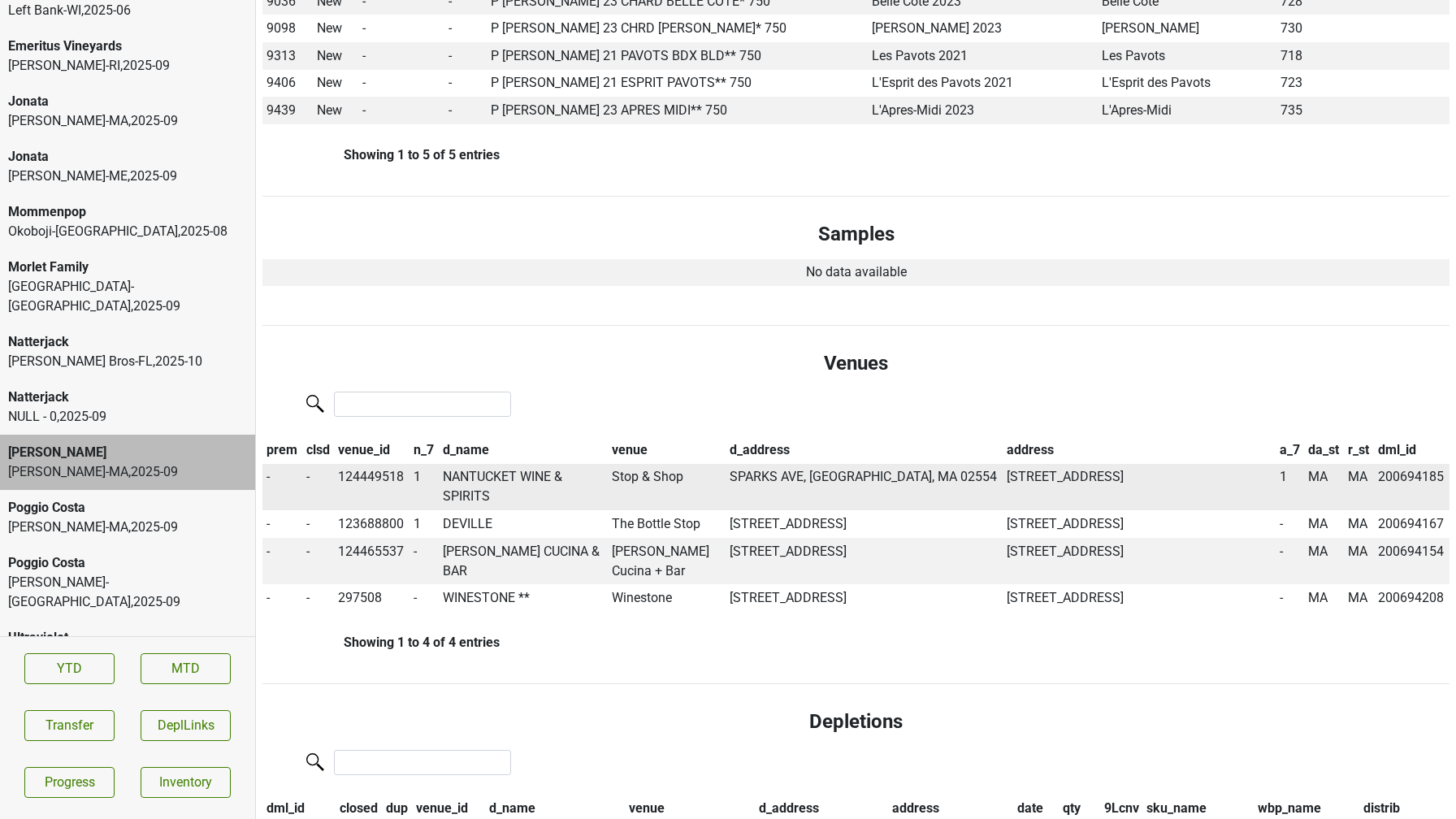
scroll to position [1606, 0]
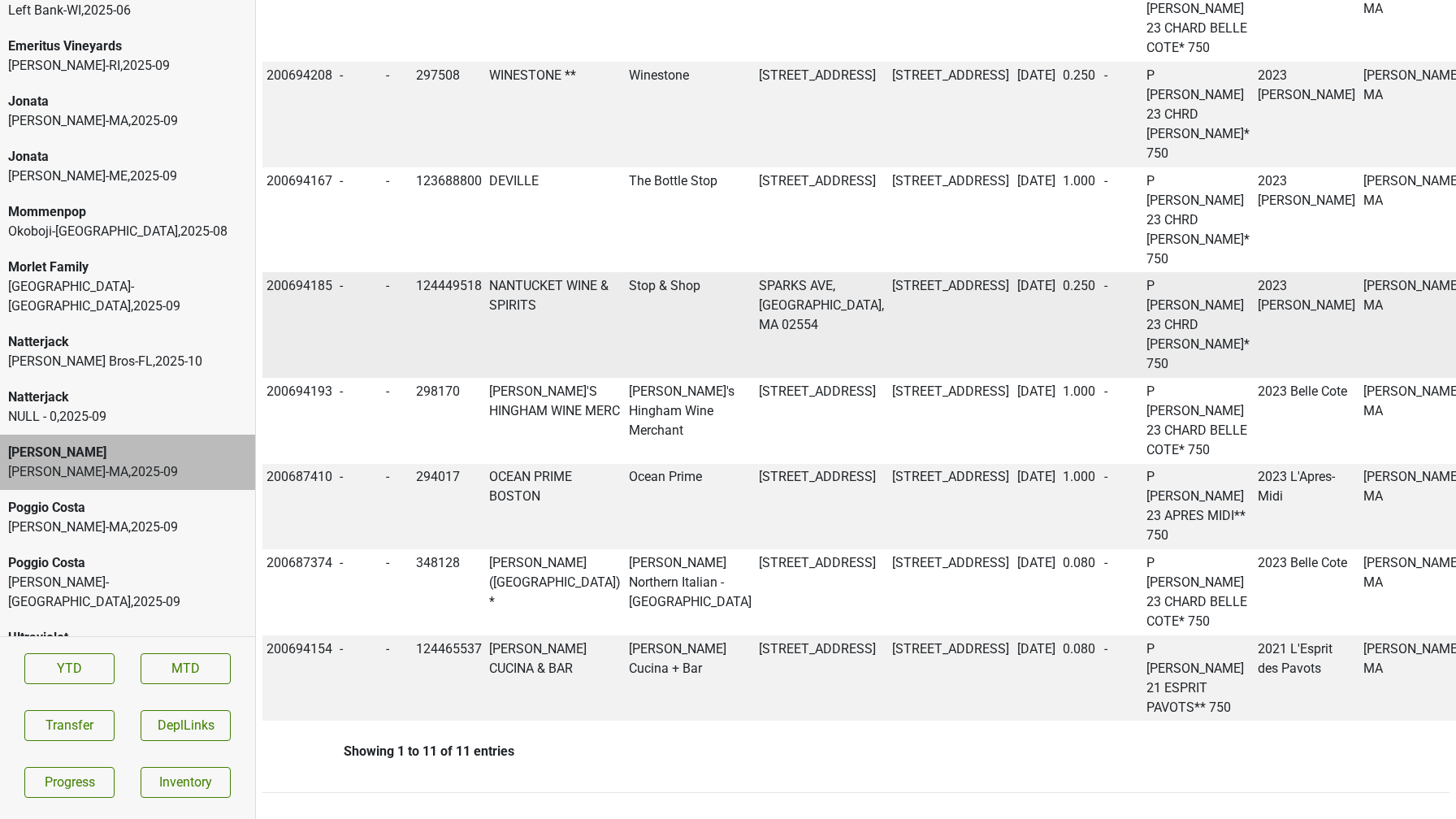
click at [299, 378] on td "200694185" at bounding box center [299, 325] width 74 height 106
copy td "200694185"
click at [76, 725] on button "Transfer" at bounding box center [70, 726] width 91 height 31
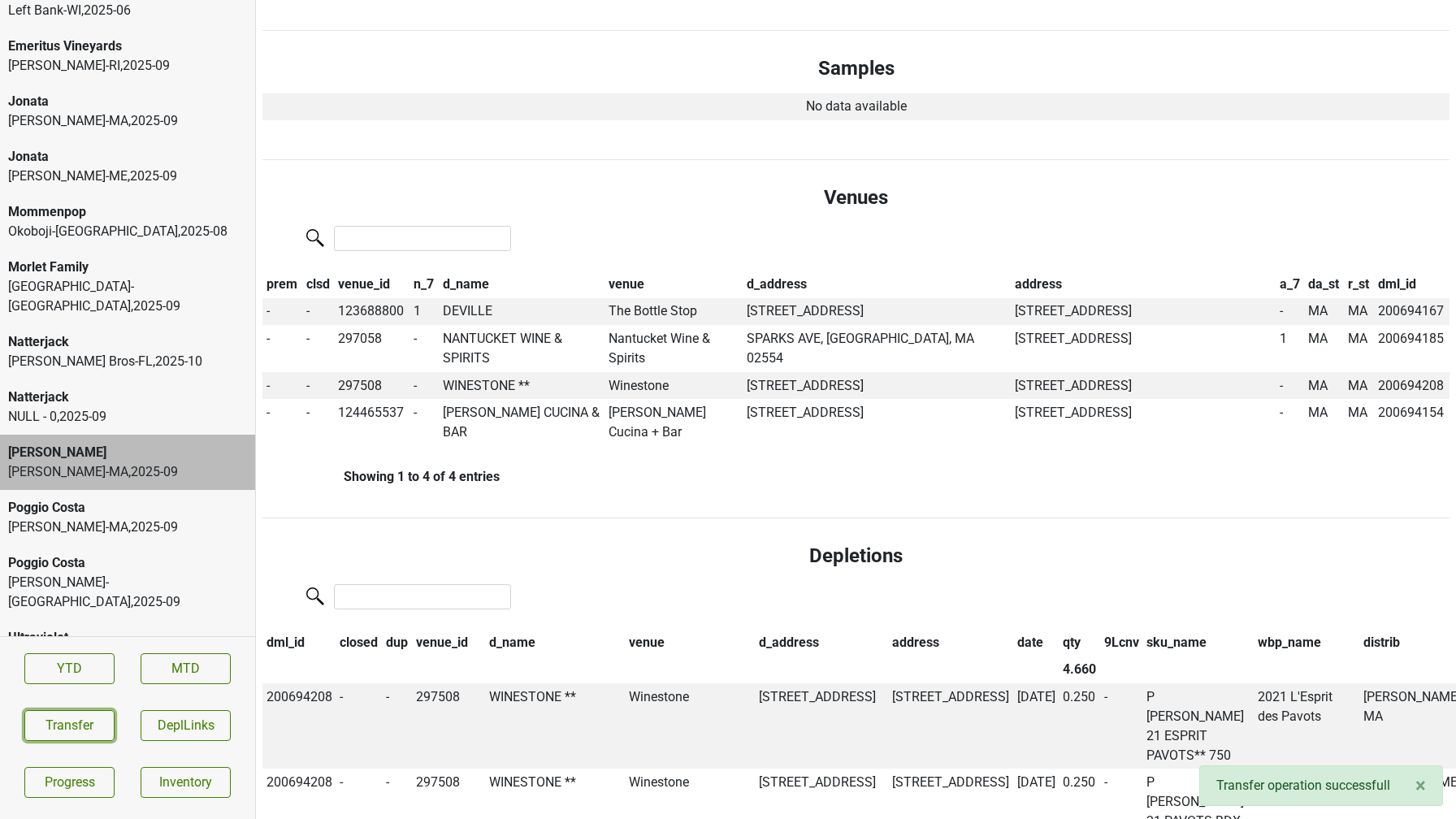
scroll to position [0, 0]
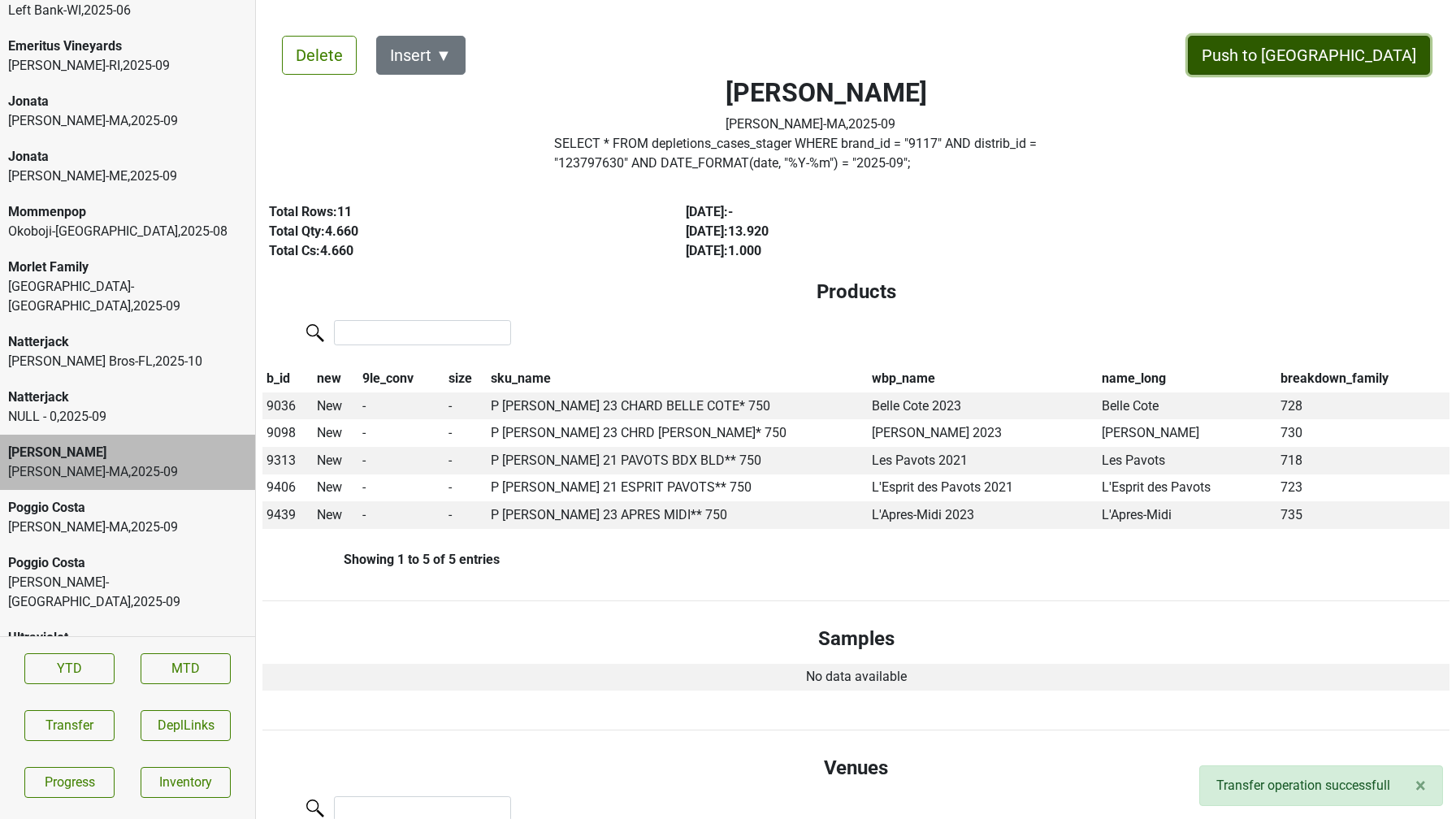
click at [1353, 47] on button "Push to DC" at bounding box center [1308, 56] width 242 height 39
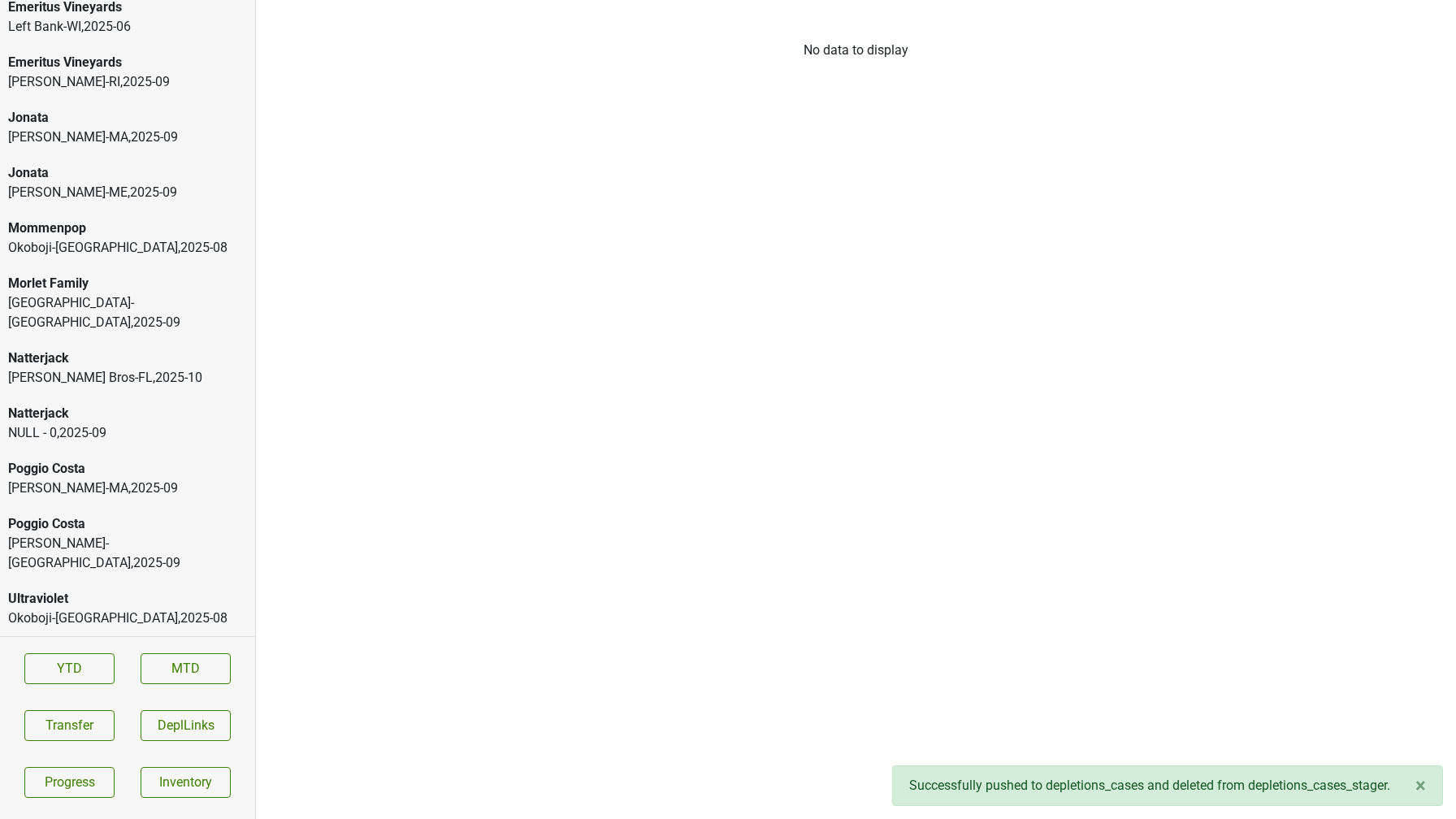
scroll to position [2845, 0]
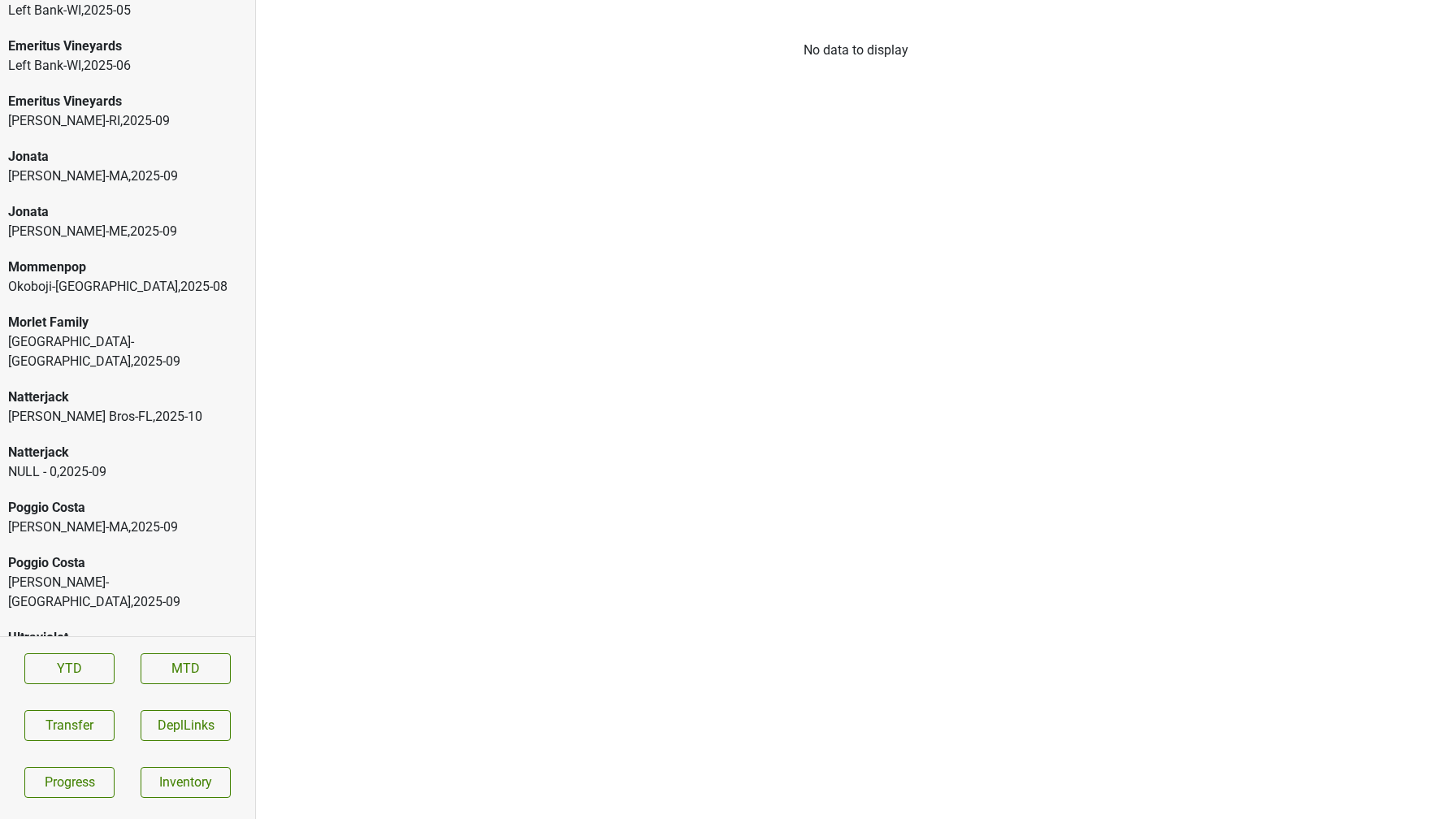
click at [65, 407] on div "Johnson Bros-FL , 2025 - 10" at bounding box center [127, 416] width 238 height 20
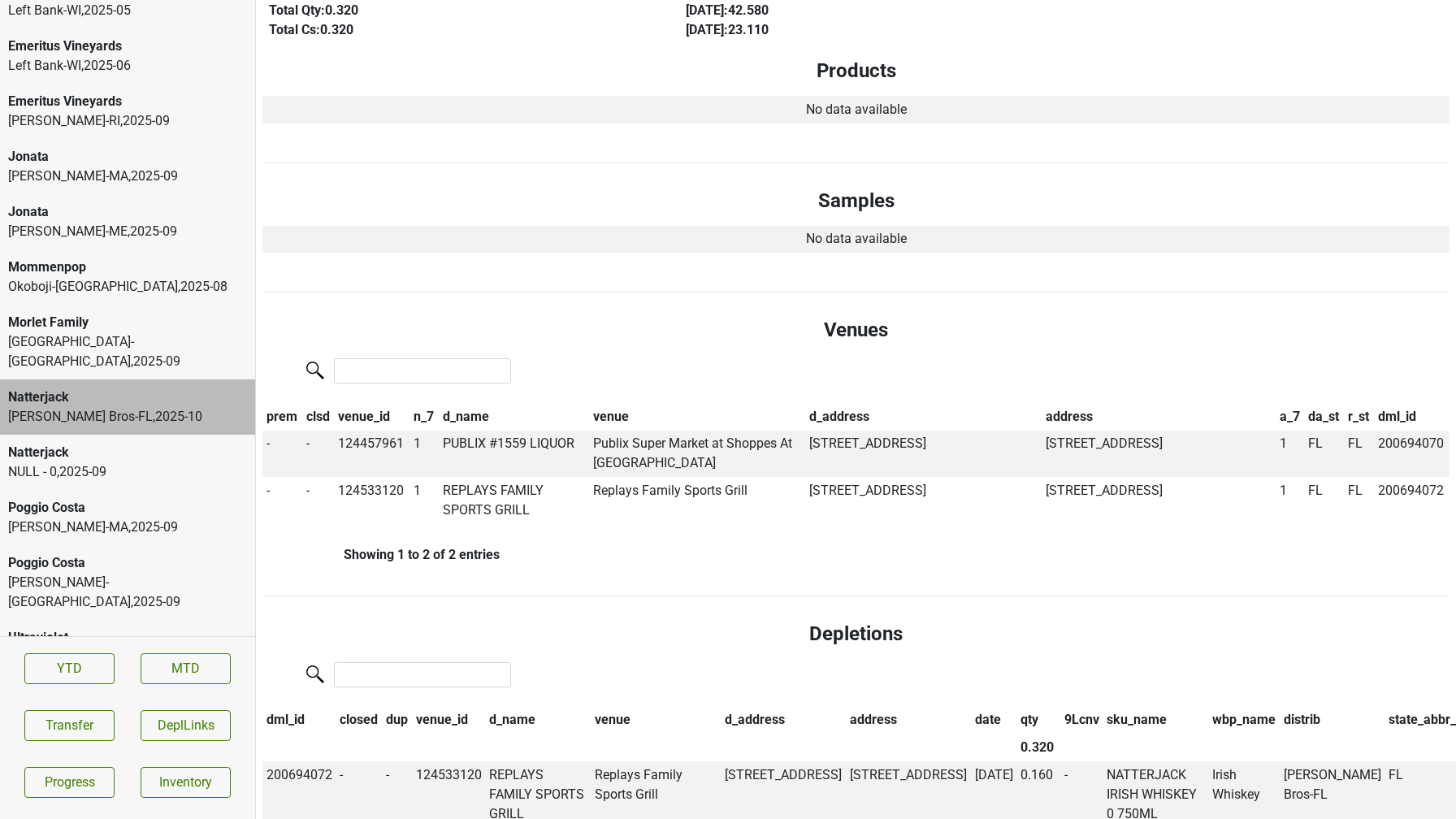
scroll to position [0, 0]
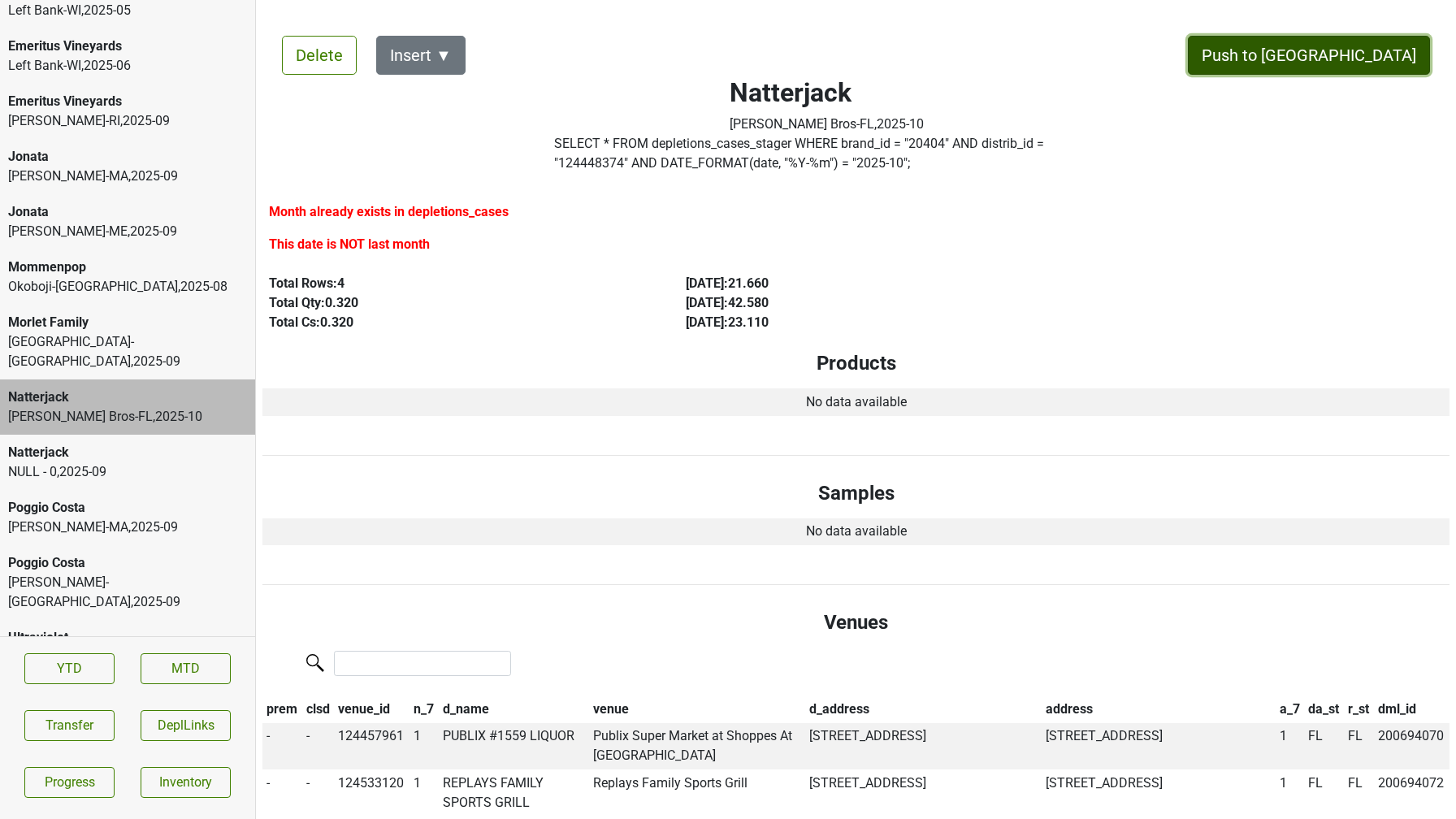
click at [1402, 39] on button "Push to DC" at bounding box center [1308, 56] width 242 height 39
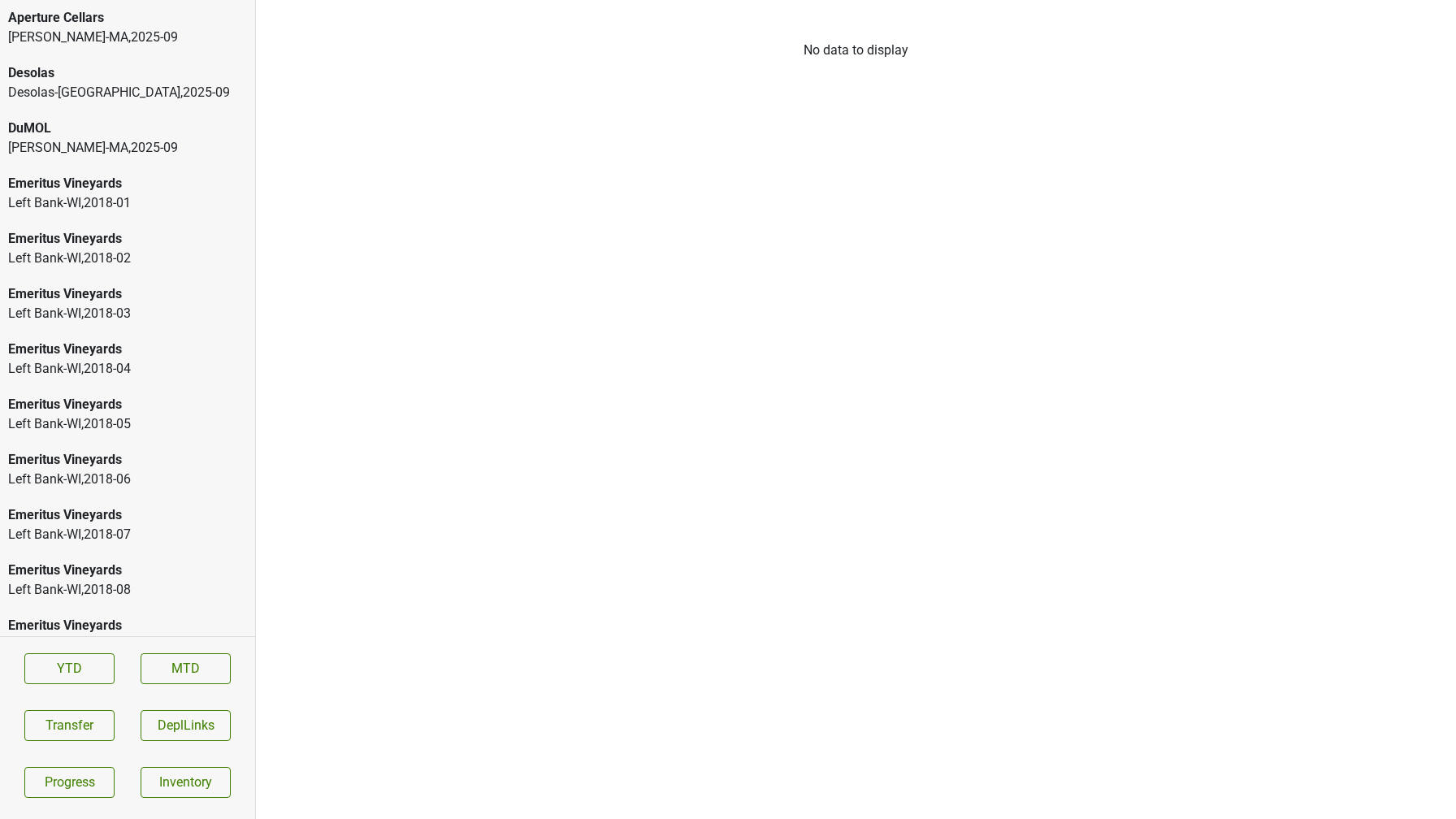
click at [103, 66] on div "Desolas" at bounding box center [127, 73] width 238 height 20
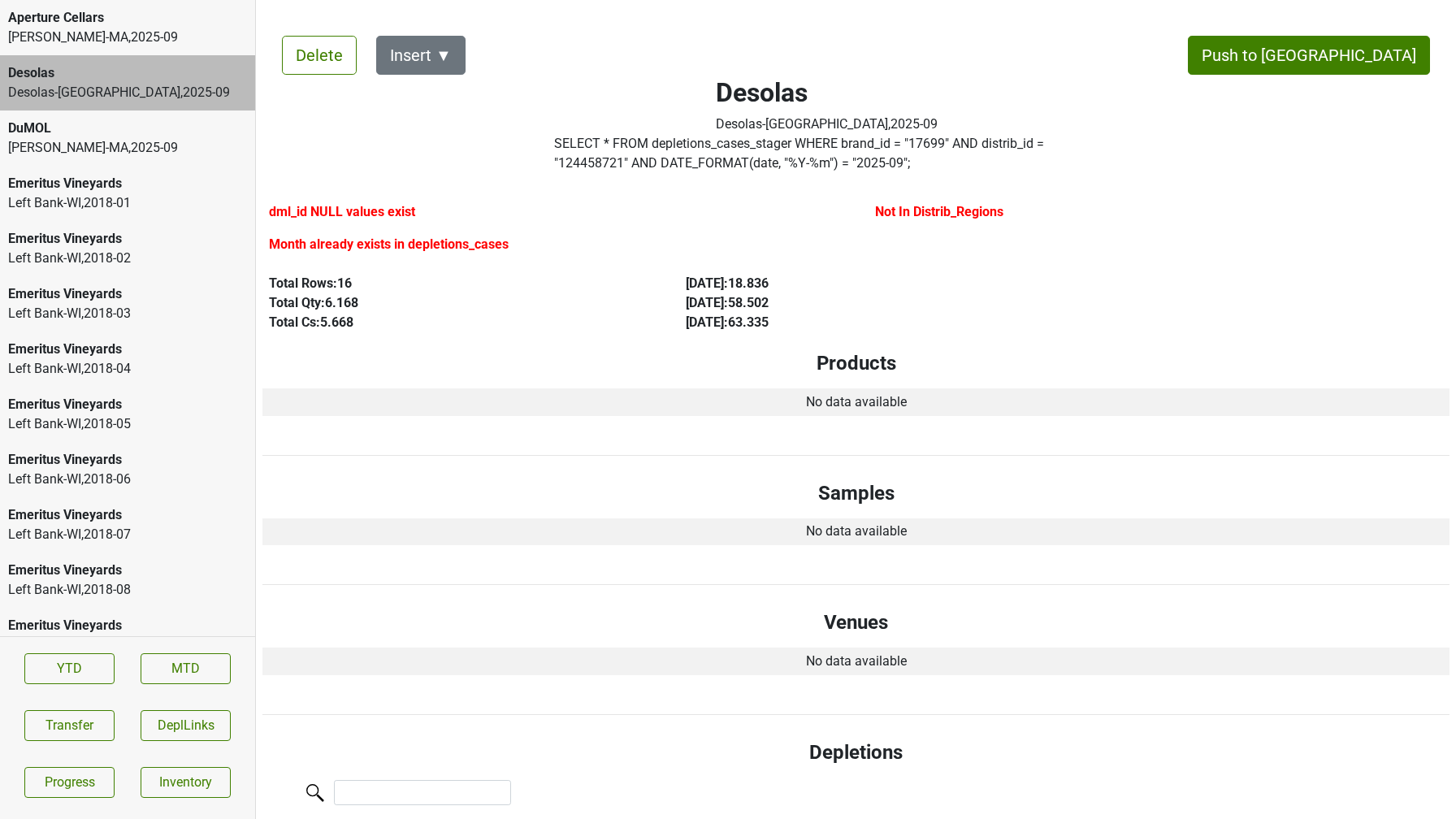
click at [146, 146] on div "MS Walker-MA , 2025 - 09" at bounding box center [127, 148] width 238 height 20
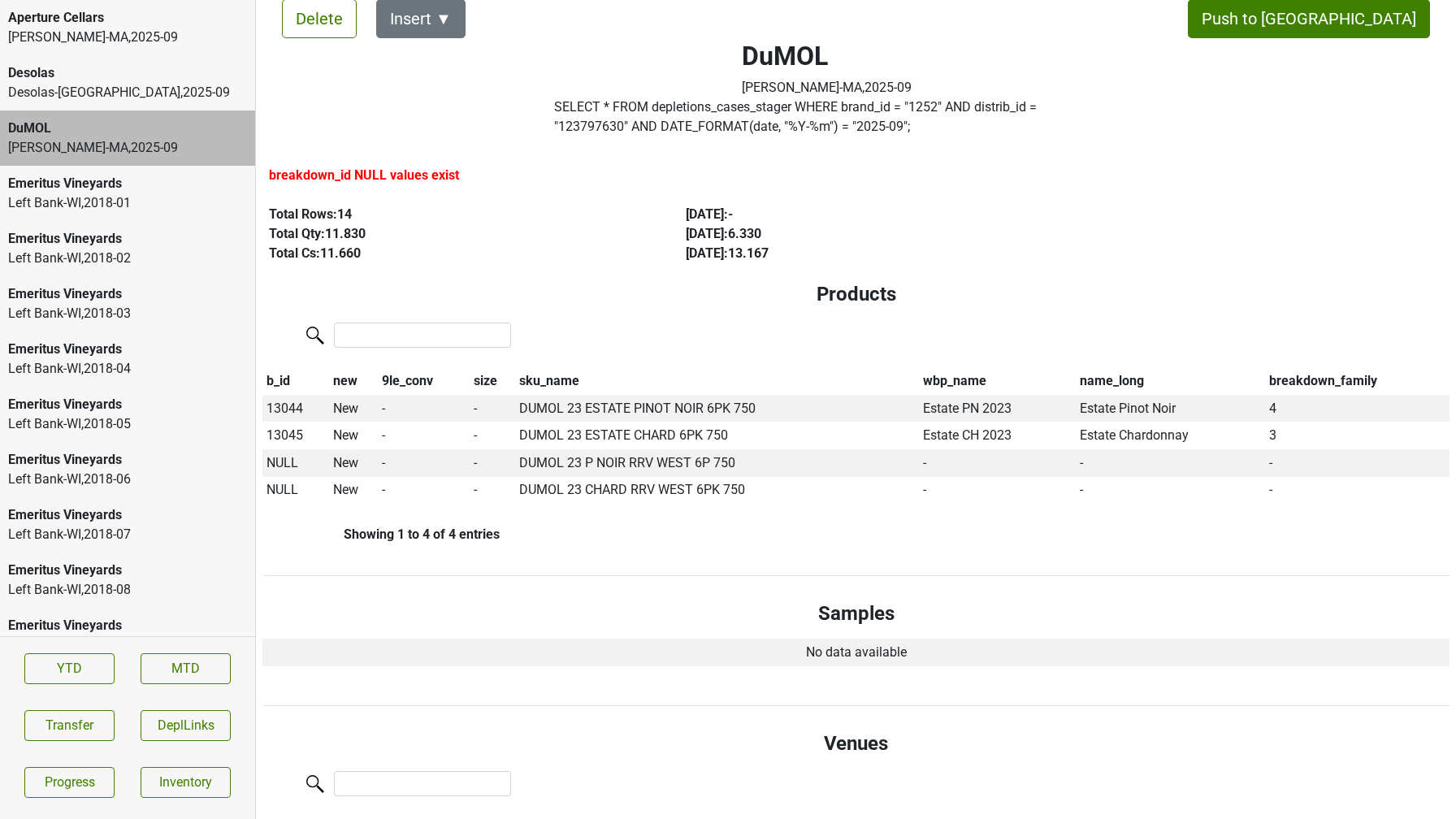
scroll to position [38, 0]
click at [285, 463] on span "NULL" at bounding box center [282, 462] width 32 height 15
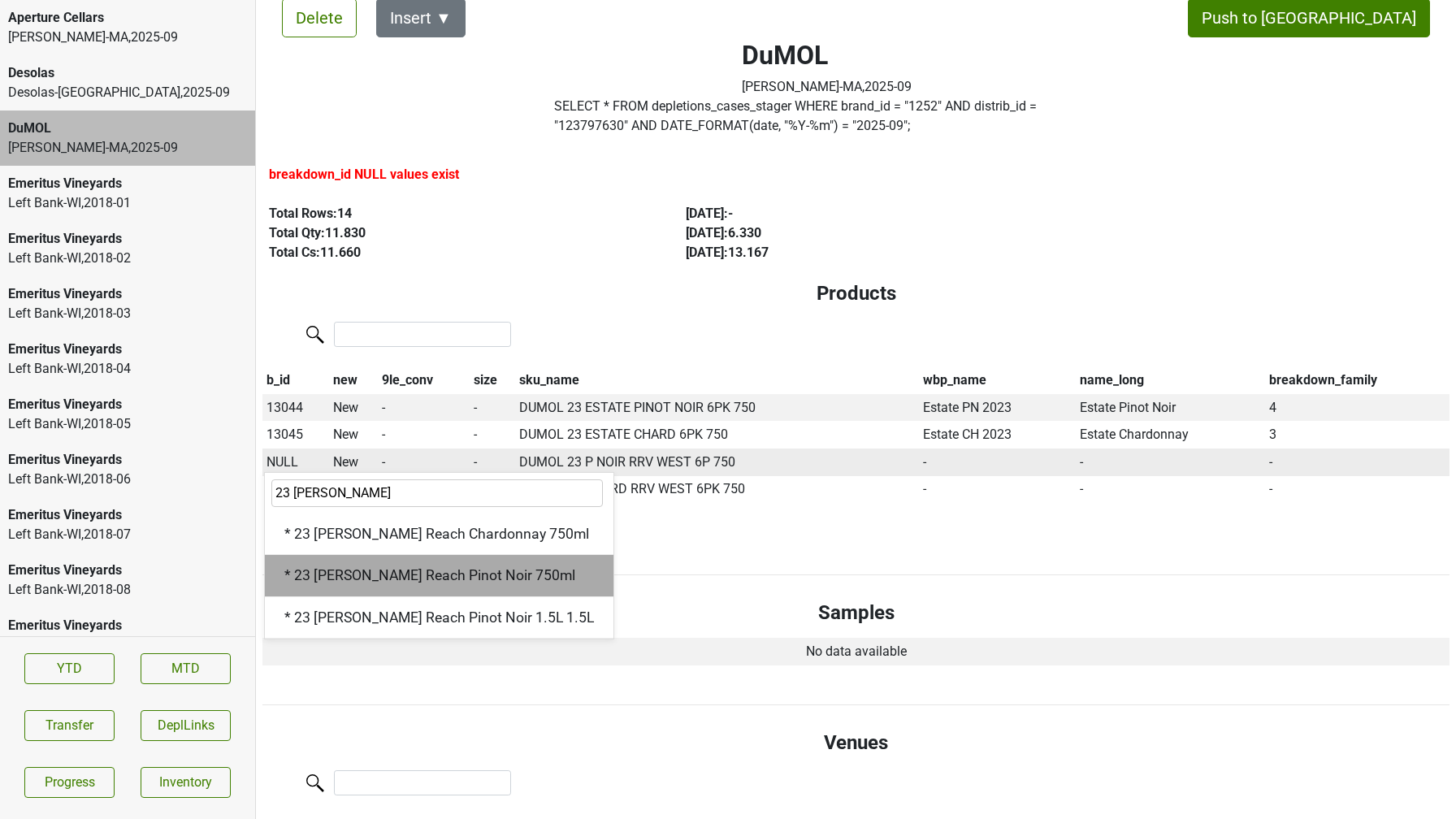
type input "23 wester"
click at [315, 577] on div "* 23 Wester Reach Pinot Noir 750ml" at bounding box center [439, 575] width 349 height 41
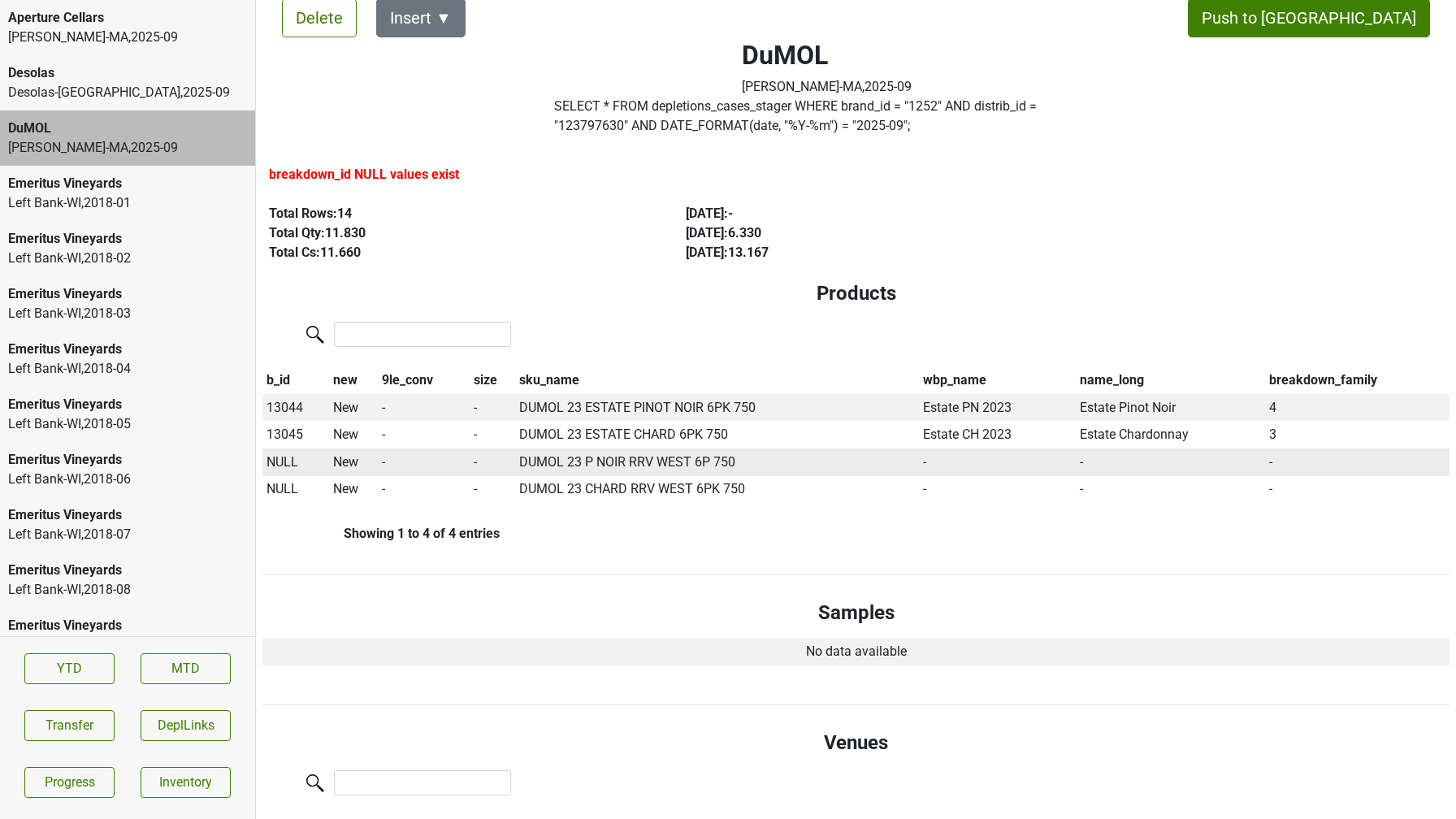
scroll to position [0, 0]
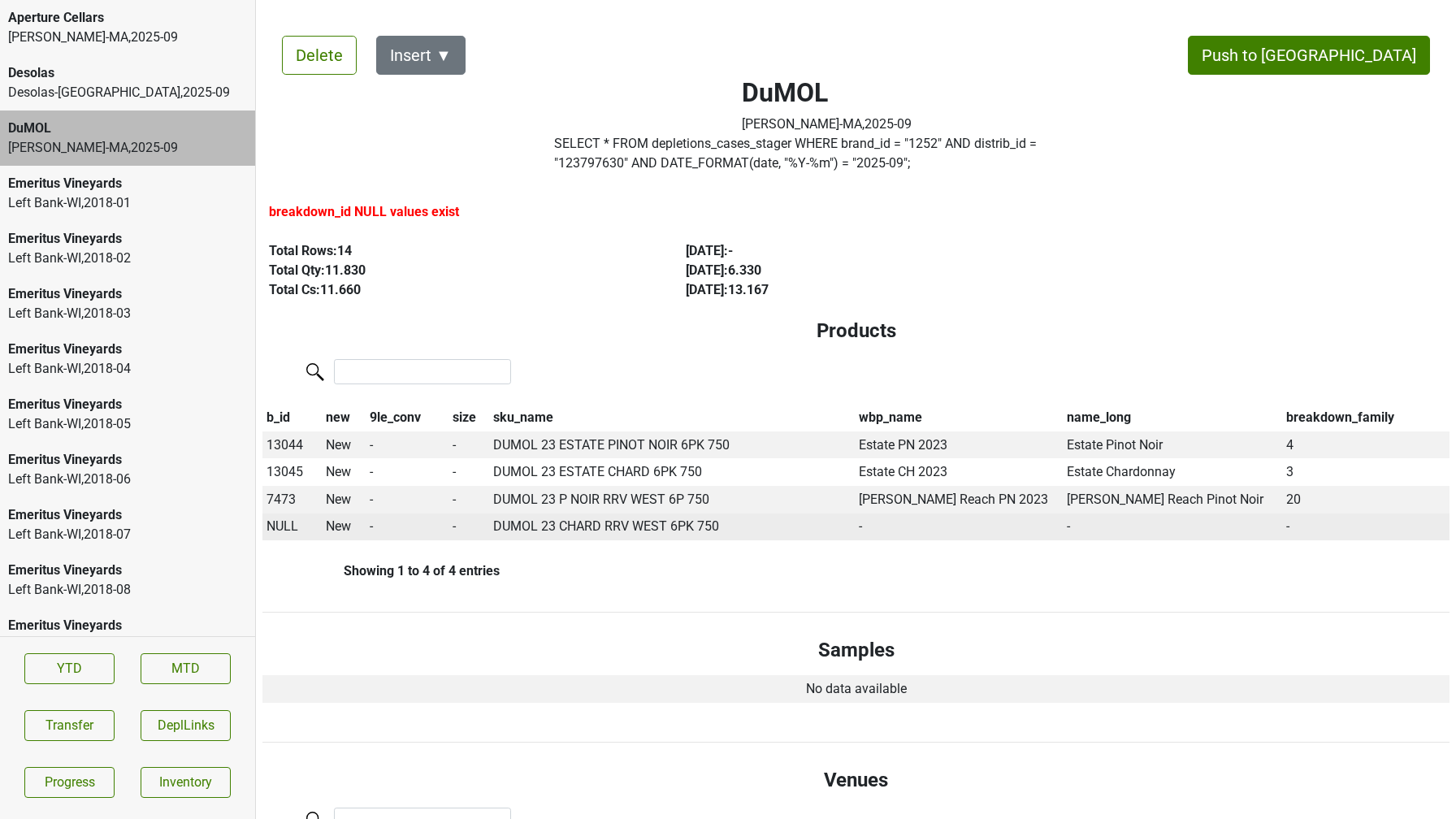
click at [284, 535] on td "NULL" at bounding box center [292, 527] width 60 height 27
click at [271, 514] on td "NULL" at bounding box center [292, 527] width 60 height 27
click at [272, 523] on span "NULL" at bounding box center [282, 527] width 32 height 15
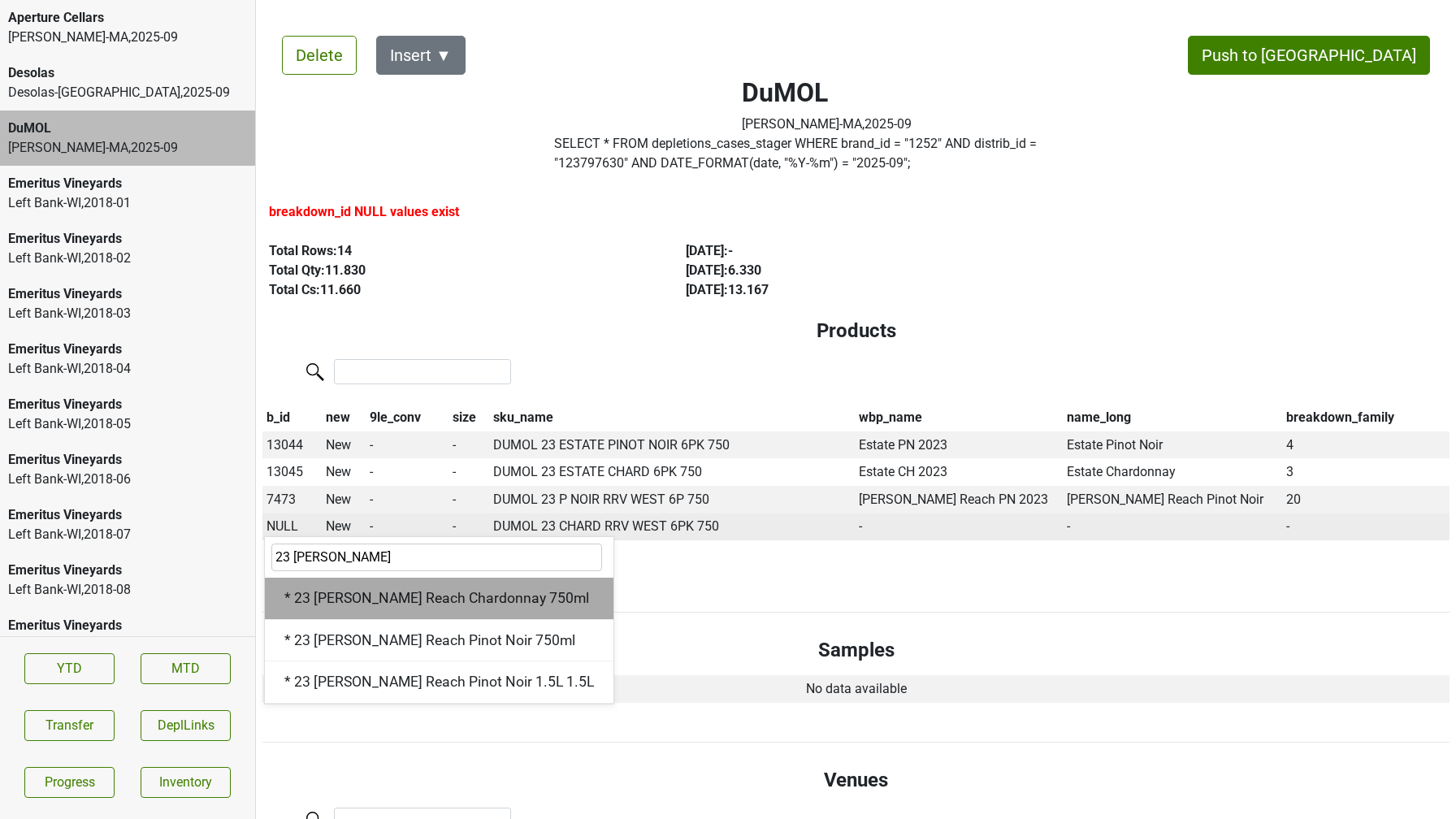
type input "23 wester"
click at [420, 605] on div "* 23 Wester Reach Chardonnay 750ml" at bounding box center [439, 598] width 349 height 41
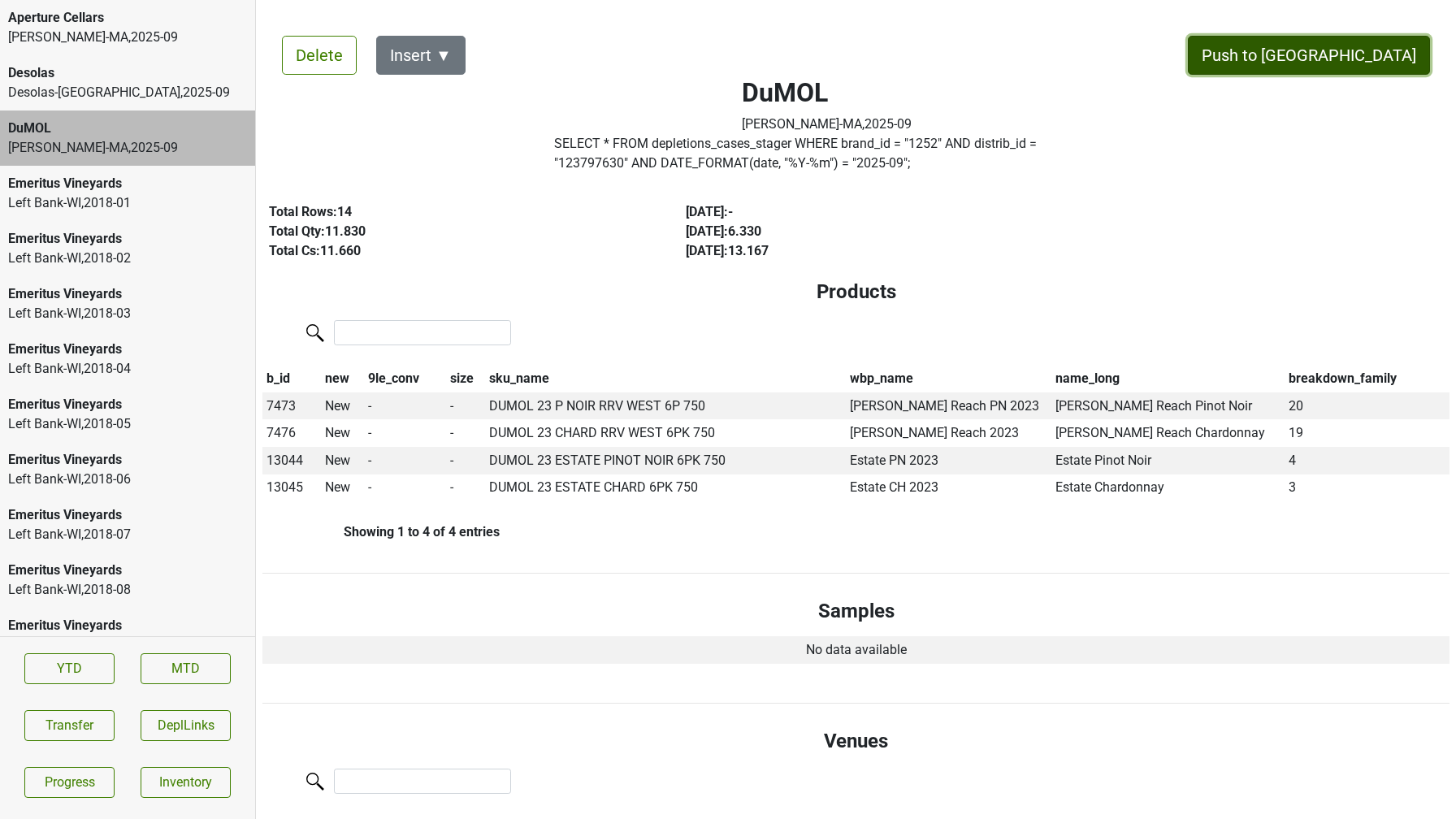
click at [1369, 63] on button "Push to DC" at bounding box center [1308, 56] width 242 height 39
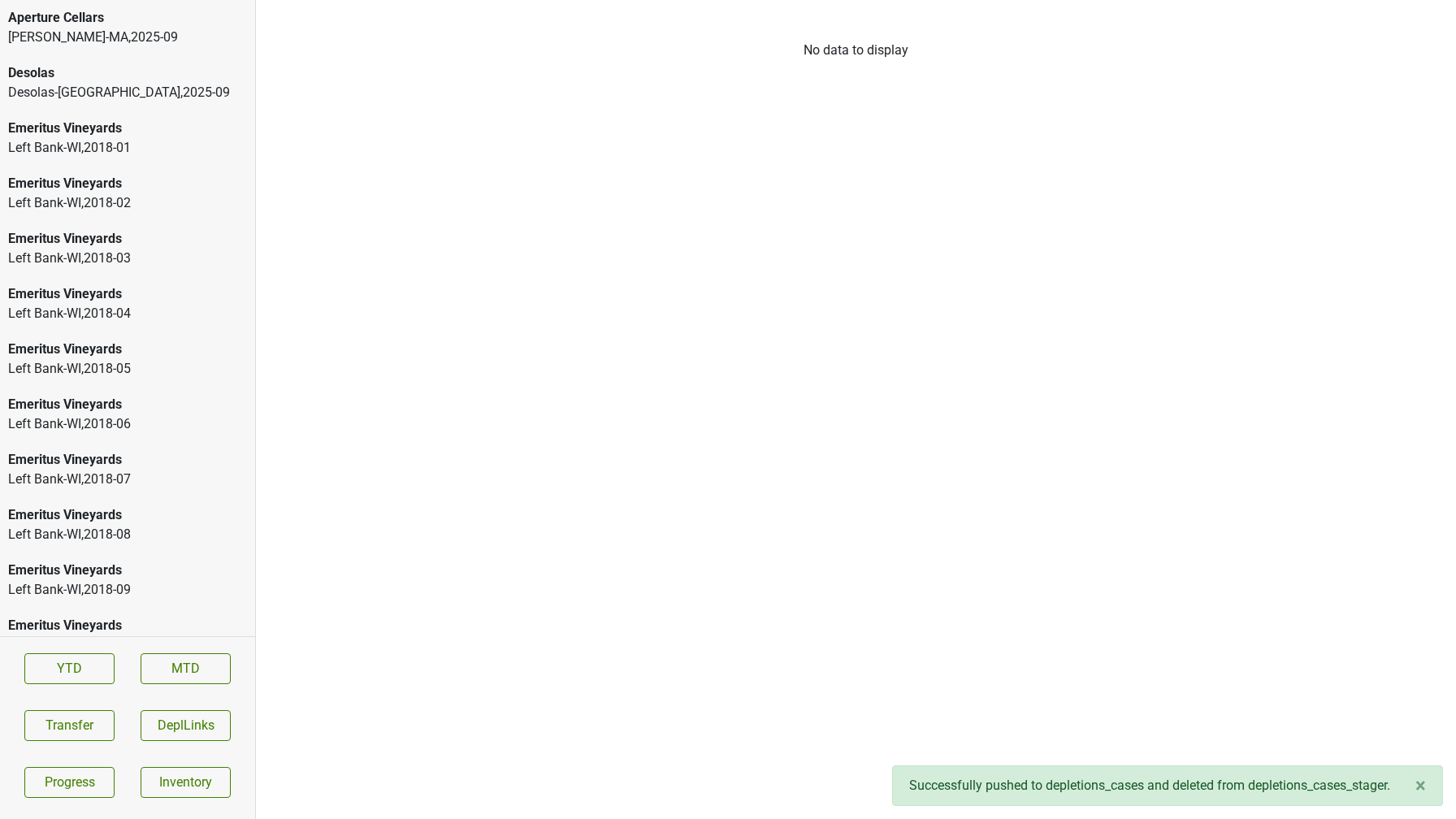
click at [119, 38] on div "MS Walker-MA , 2025 - 09" at bounding box center [127, 37] width 238 height 20
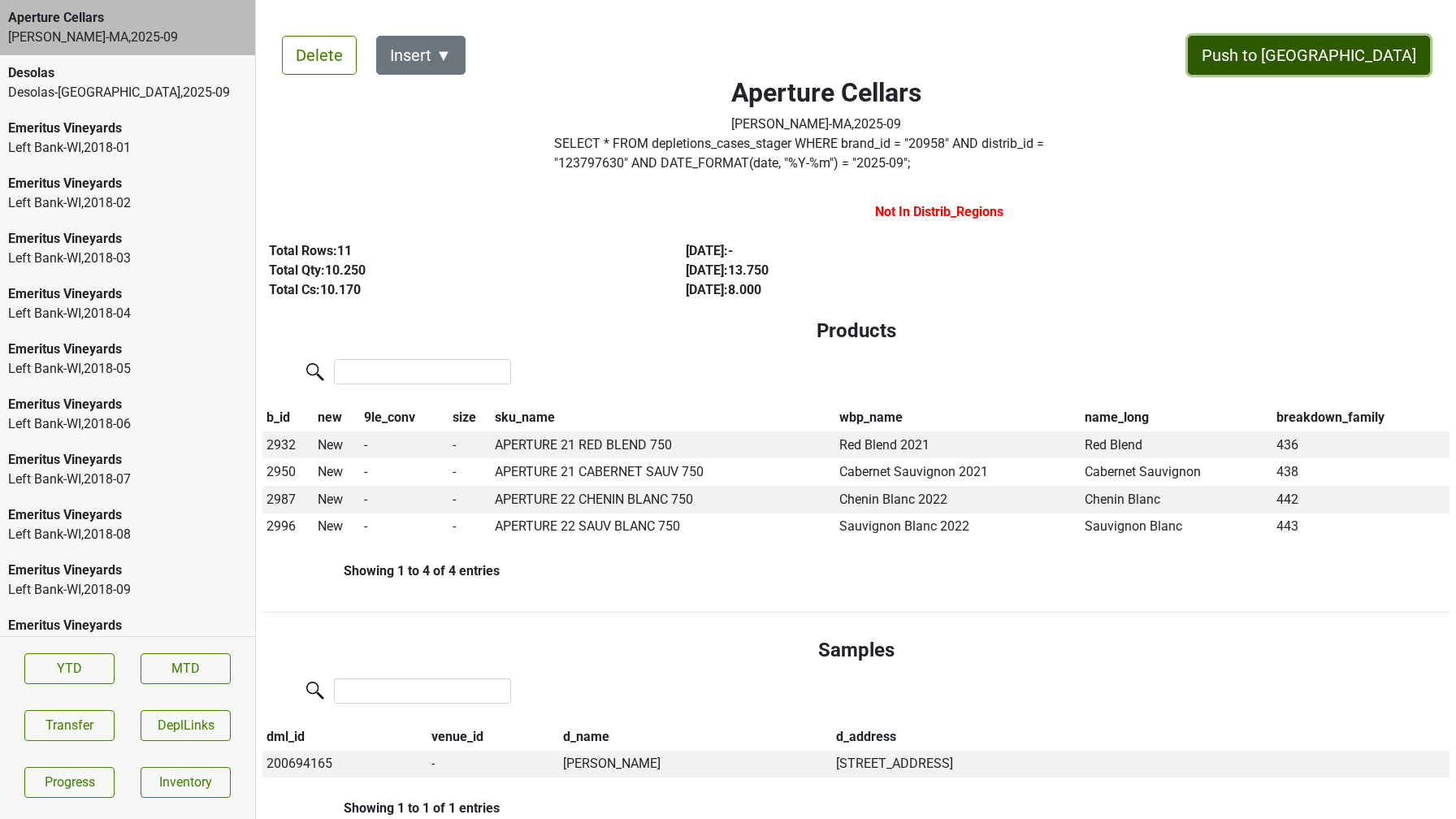
click at [1358, 50] on button "Push to DC" at bounding box center [1308, 56] width 242 height 39
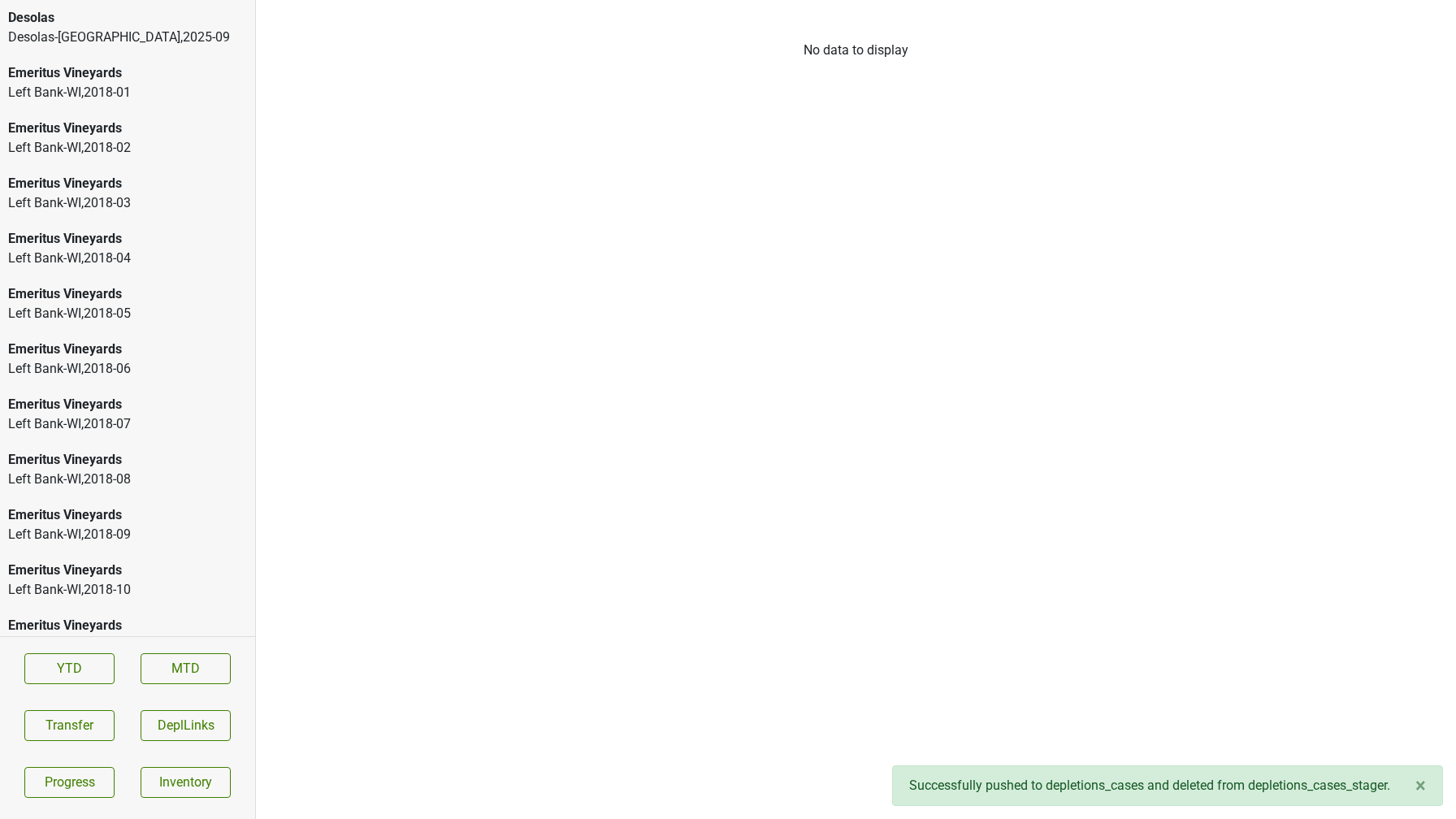
click at [41, 39] on div "Desolas-TX , 2025 - 09" at bounding box center [127, 37] width 238 height 20
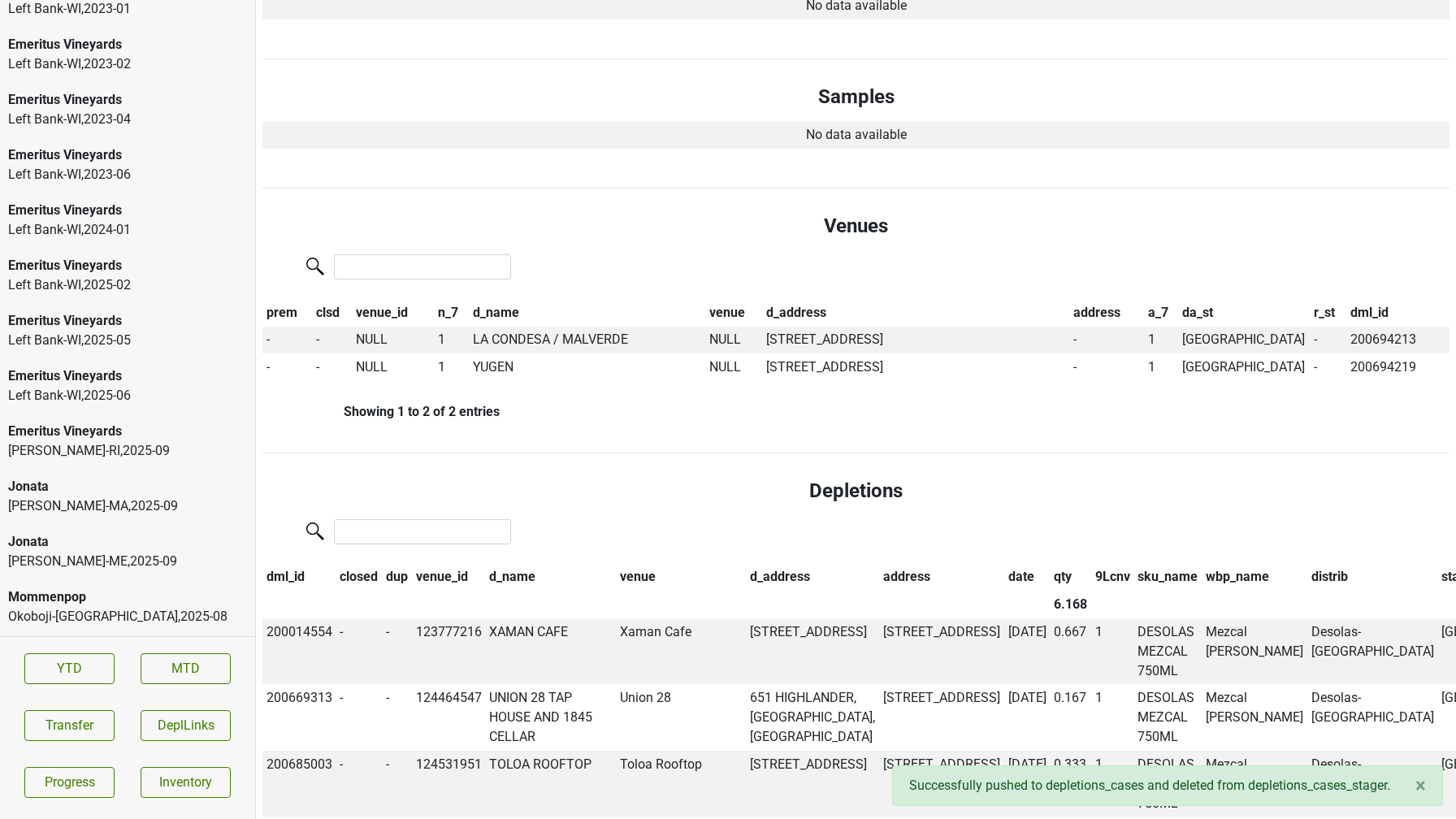
scroll to position [2679, 0]
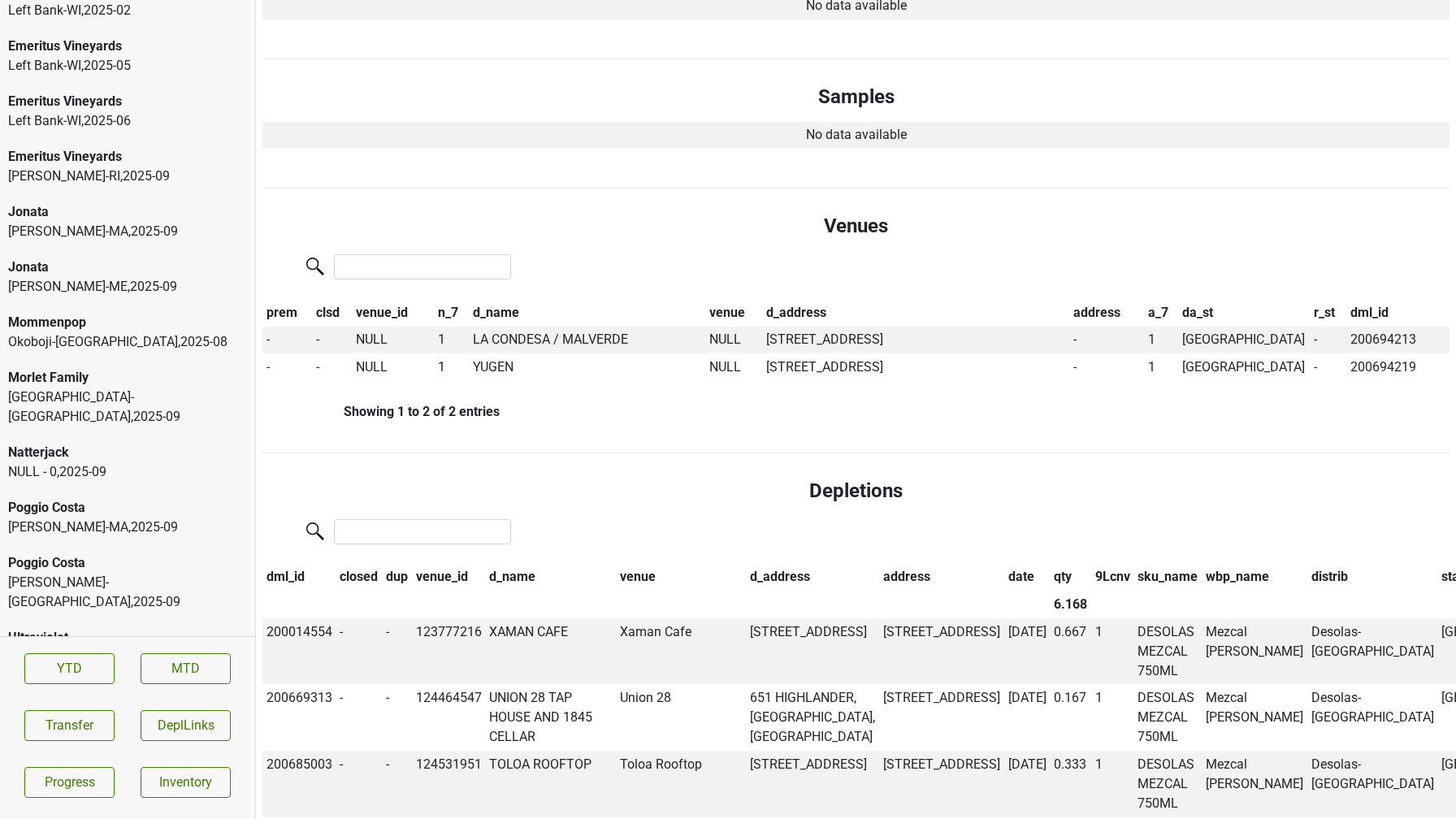
click at [45, 463] on div "NULL - 0 , 2025 - 09" at bounding box center [127, 472] width 238 height 20
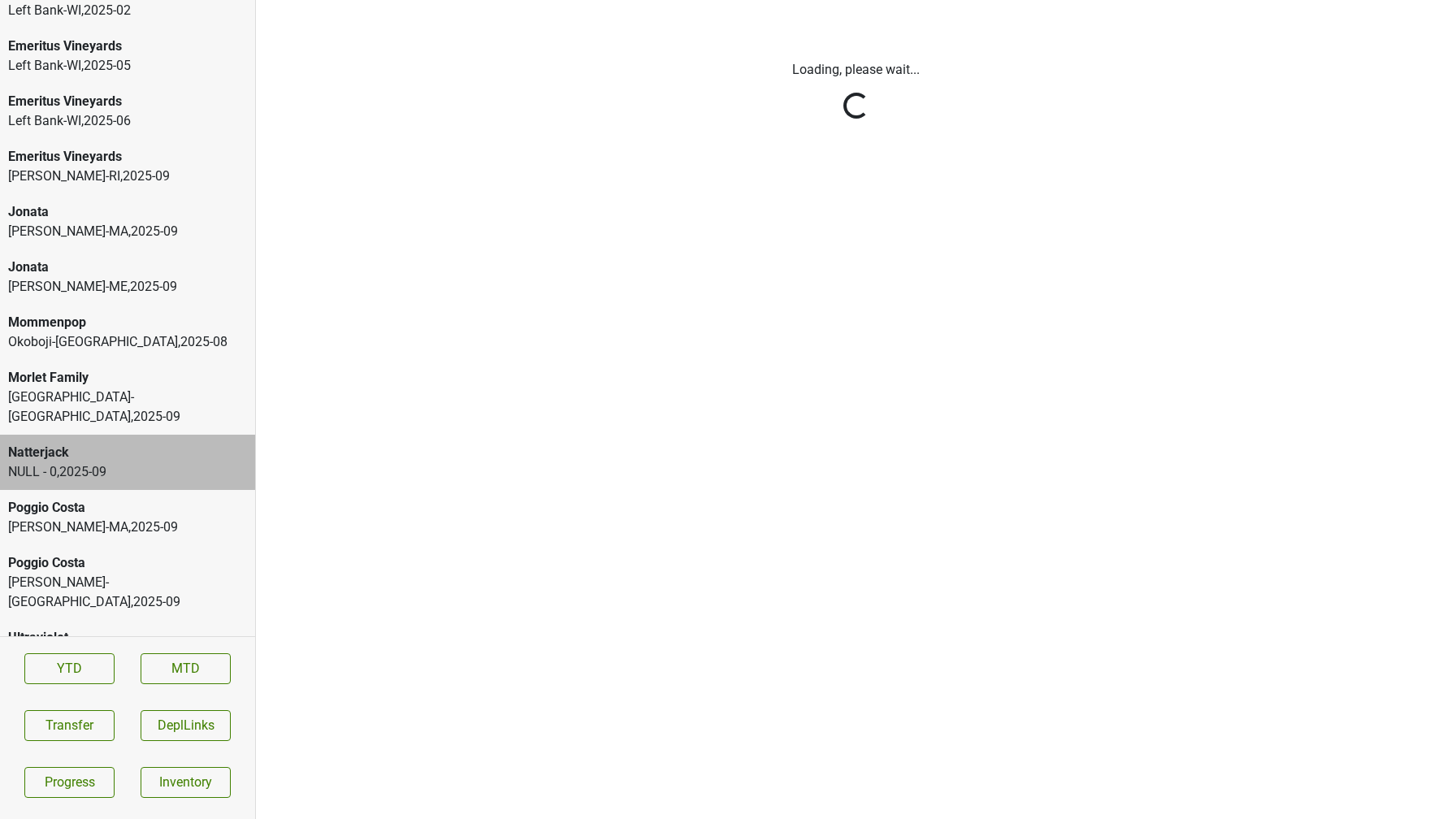
scroll to position [0, 0]
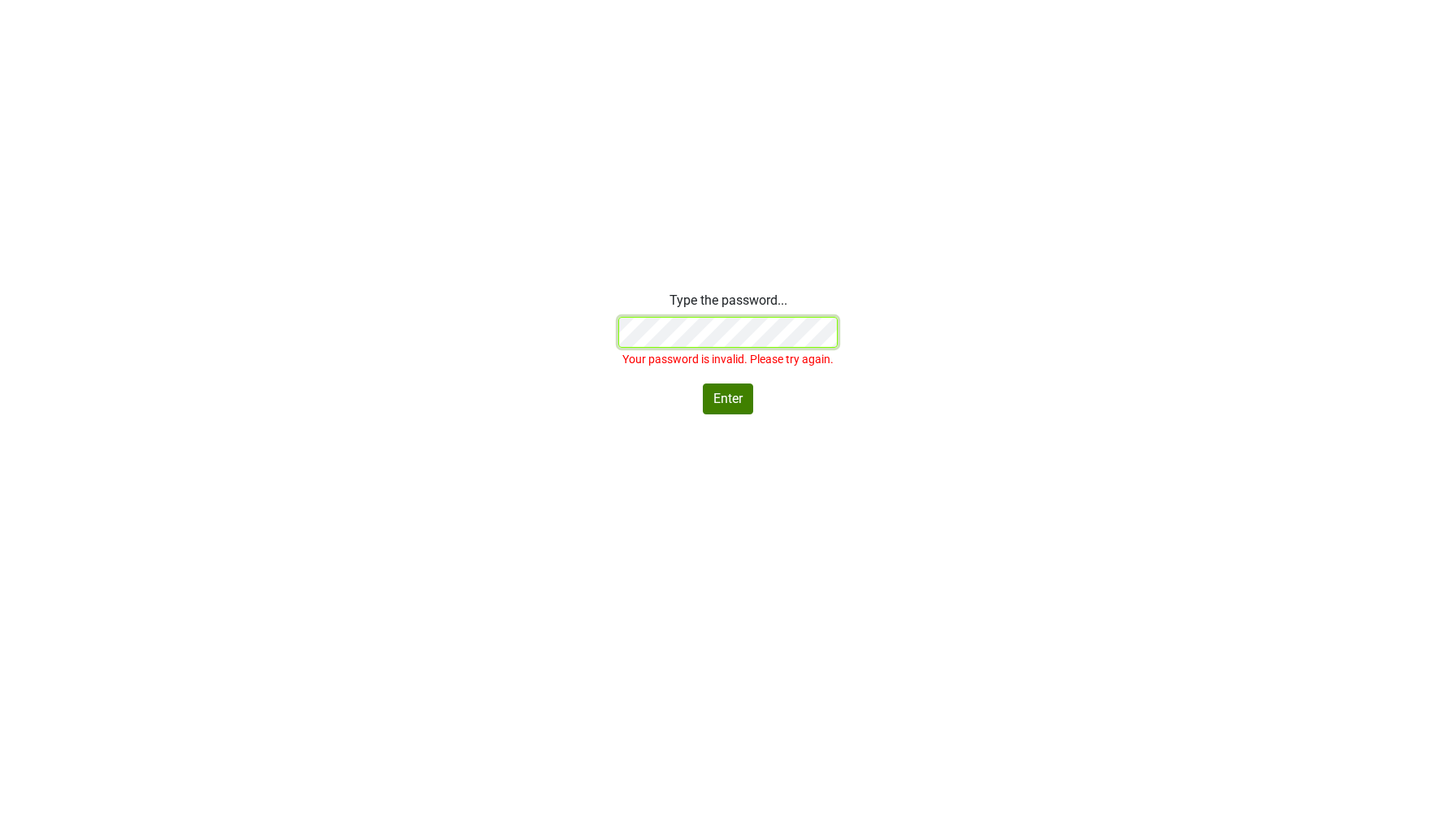
click at [513, 334] on div "Type the password... Your password is invalid. Please try again. Enter" at bounding box center [728, 352] width 1456 height 124
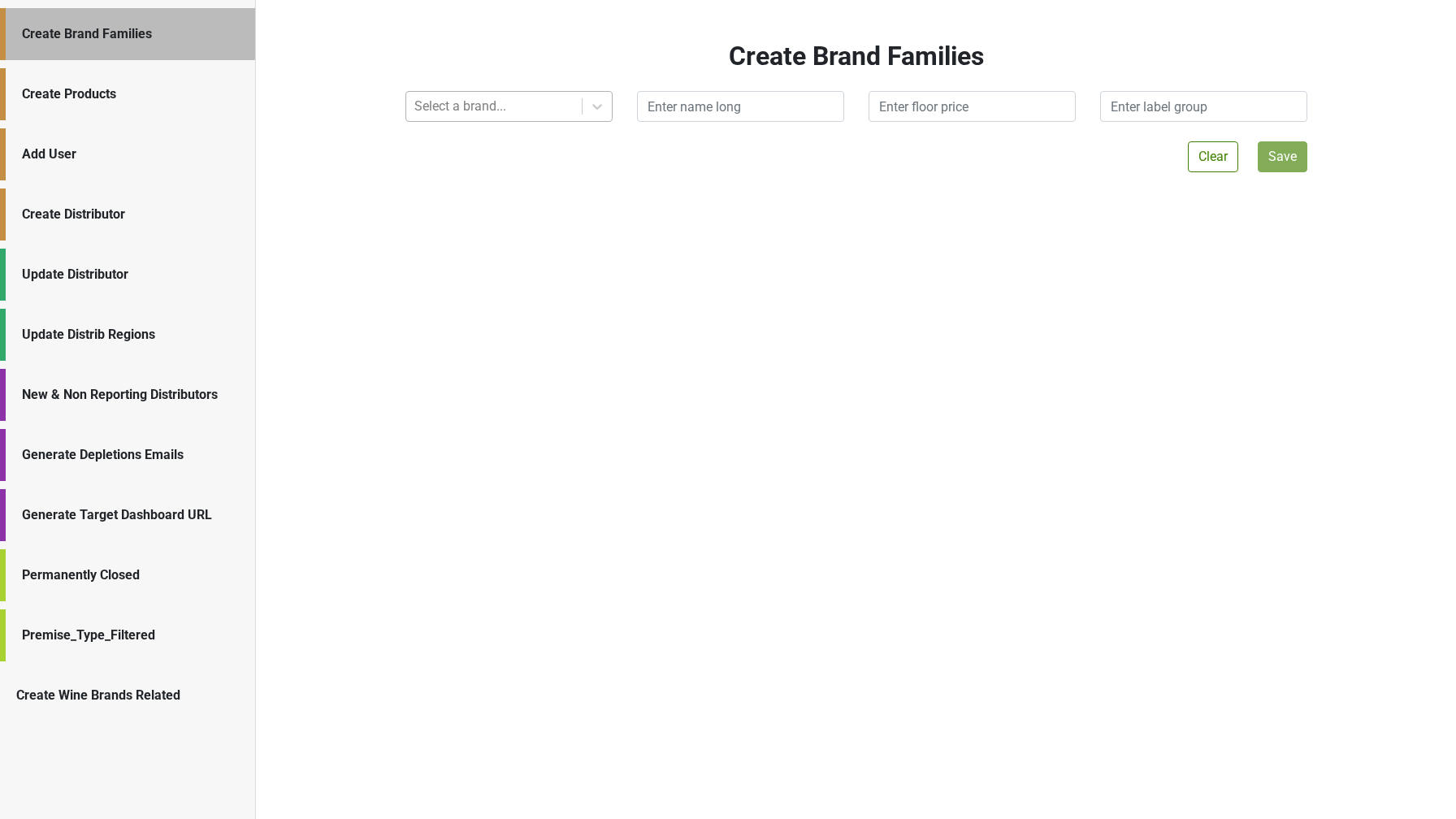
click at [448, 108] on div at bounding box center [494, 106] width 159 height 23
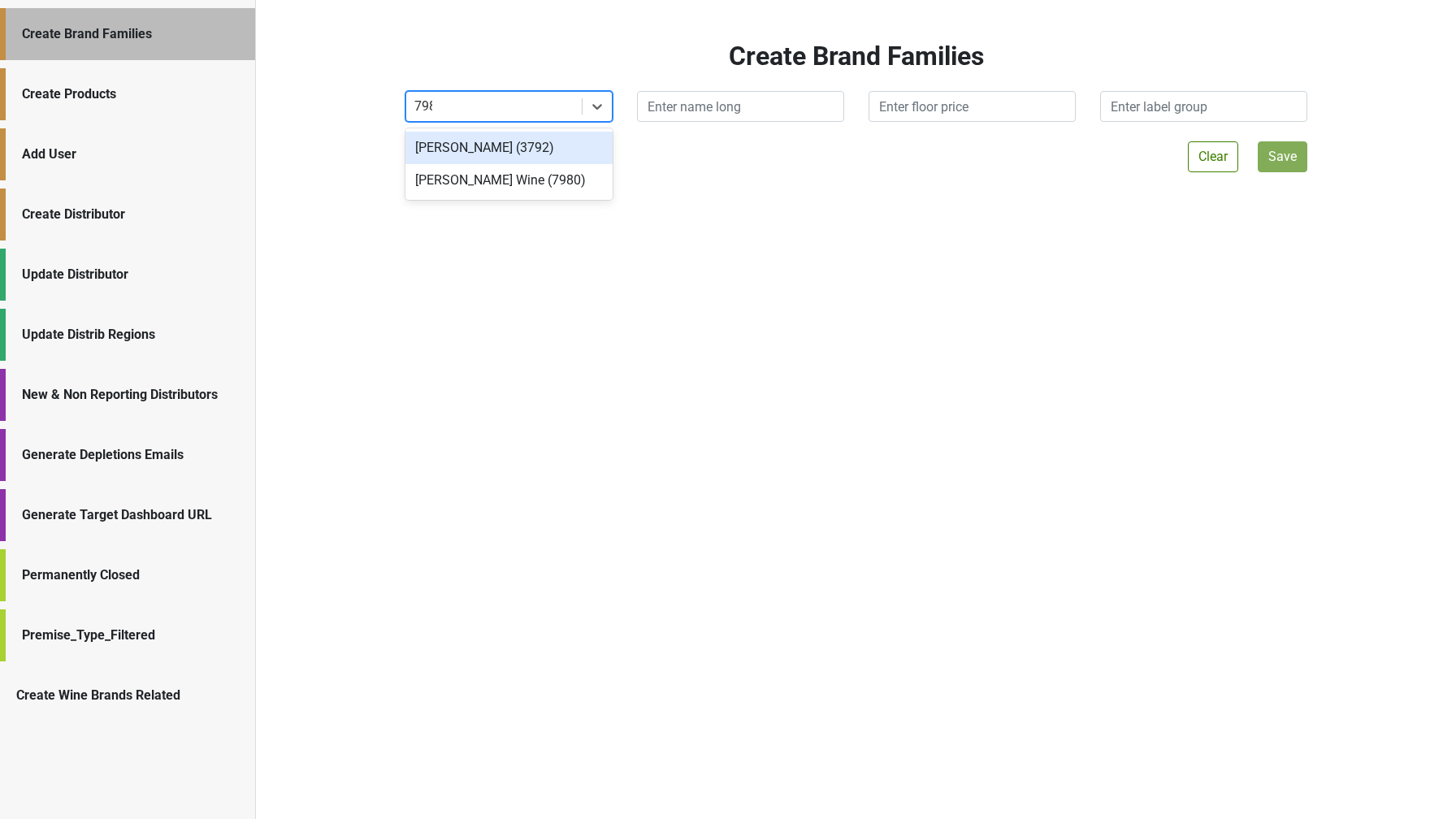
type input "7980"
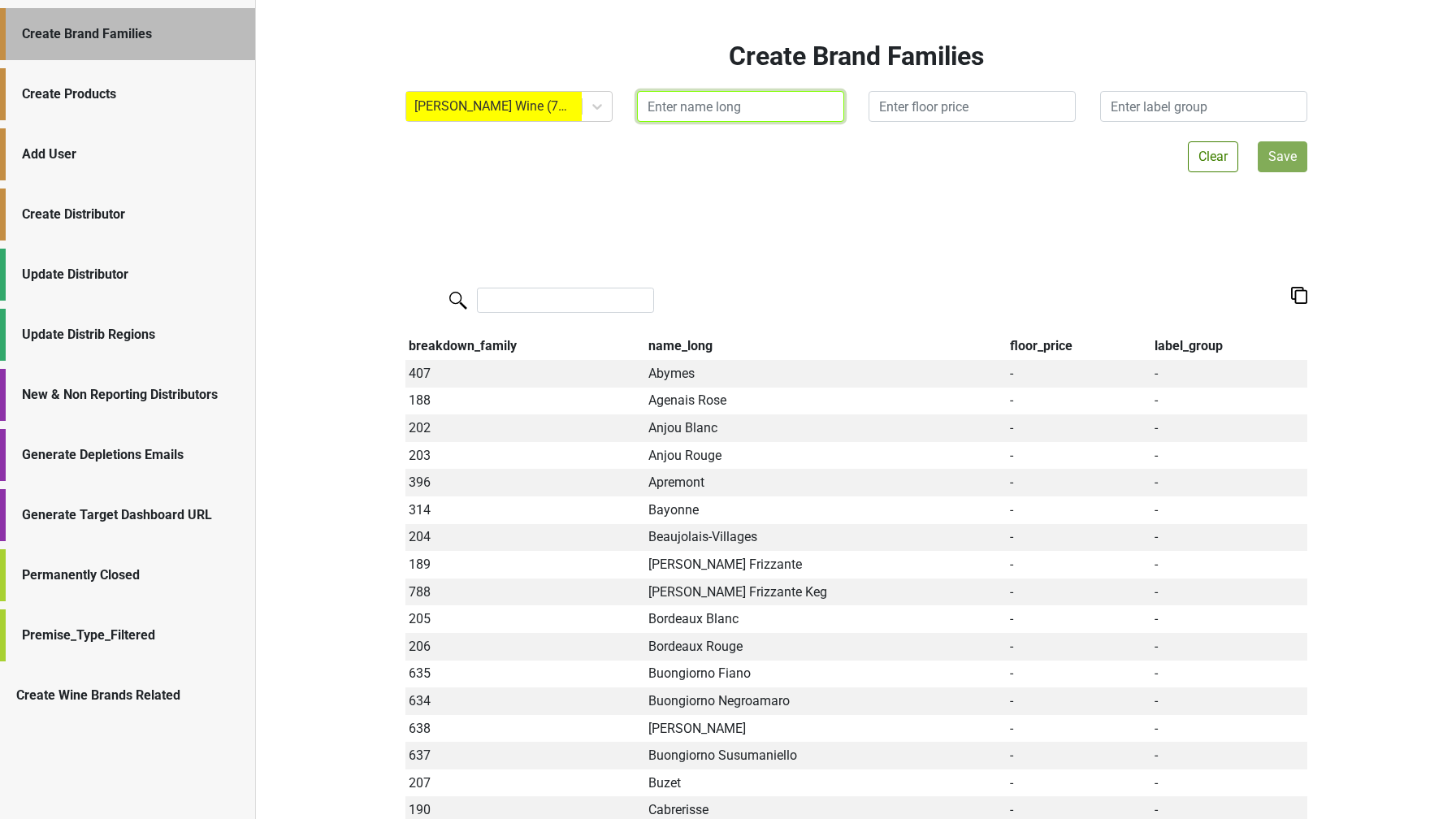
click at [684, 109] on input "text" at bounding box center [740, 106] width 207 height 31
click at [673, 103] on input "[PERSON_NAME]" at bounding box center [740, 106] width 207 height 31
type input "[PERSON_NAME]-[GEOGRAPHIC_DATA]"
click at [1278, 161] on button "Save" at bounding box center [1283, 156] width 50 height 31
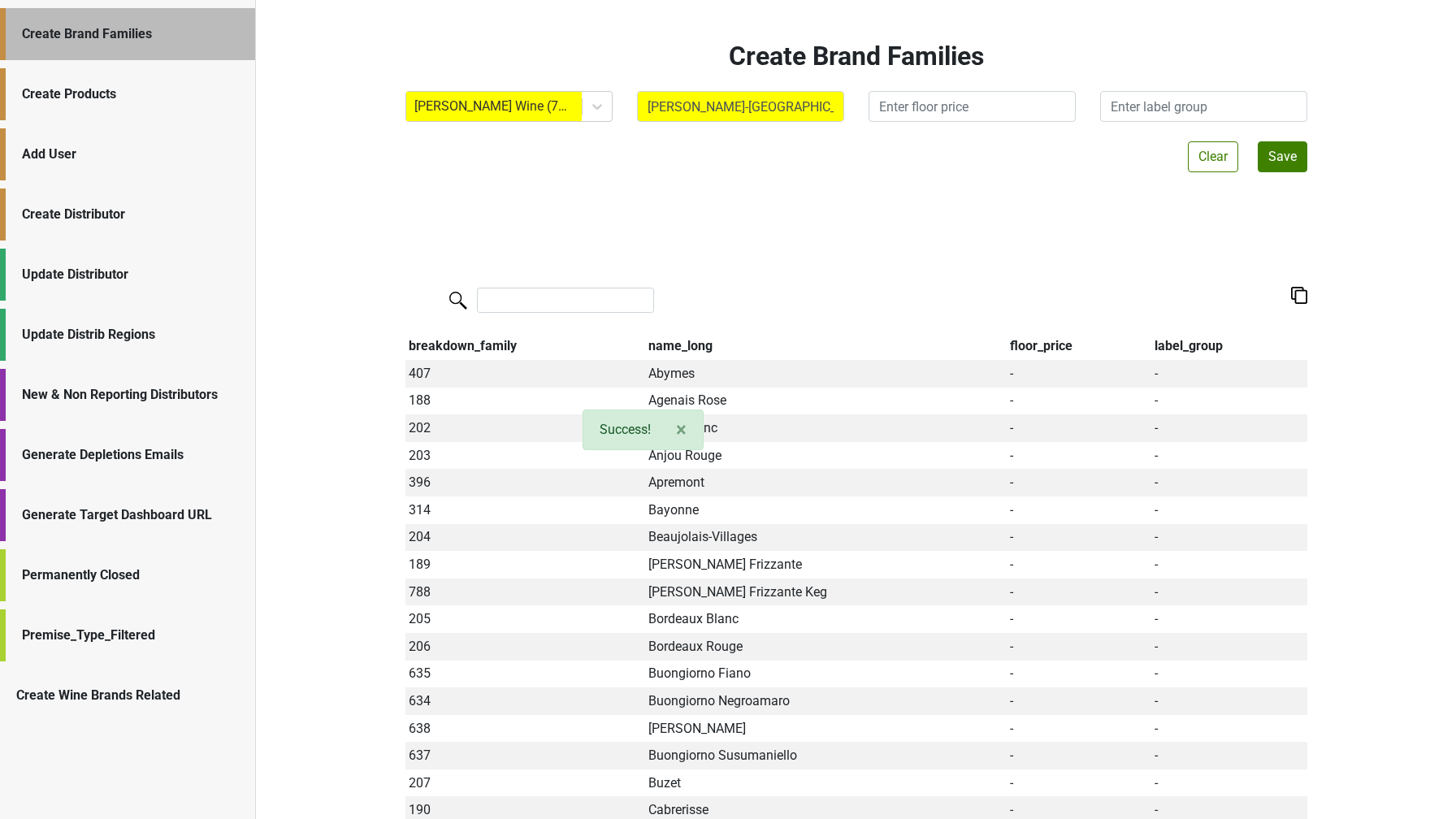
click at [104, 93] on div "Create Products" at bounding box center [131, 94] width 217 height 20
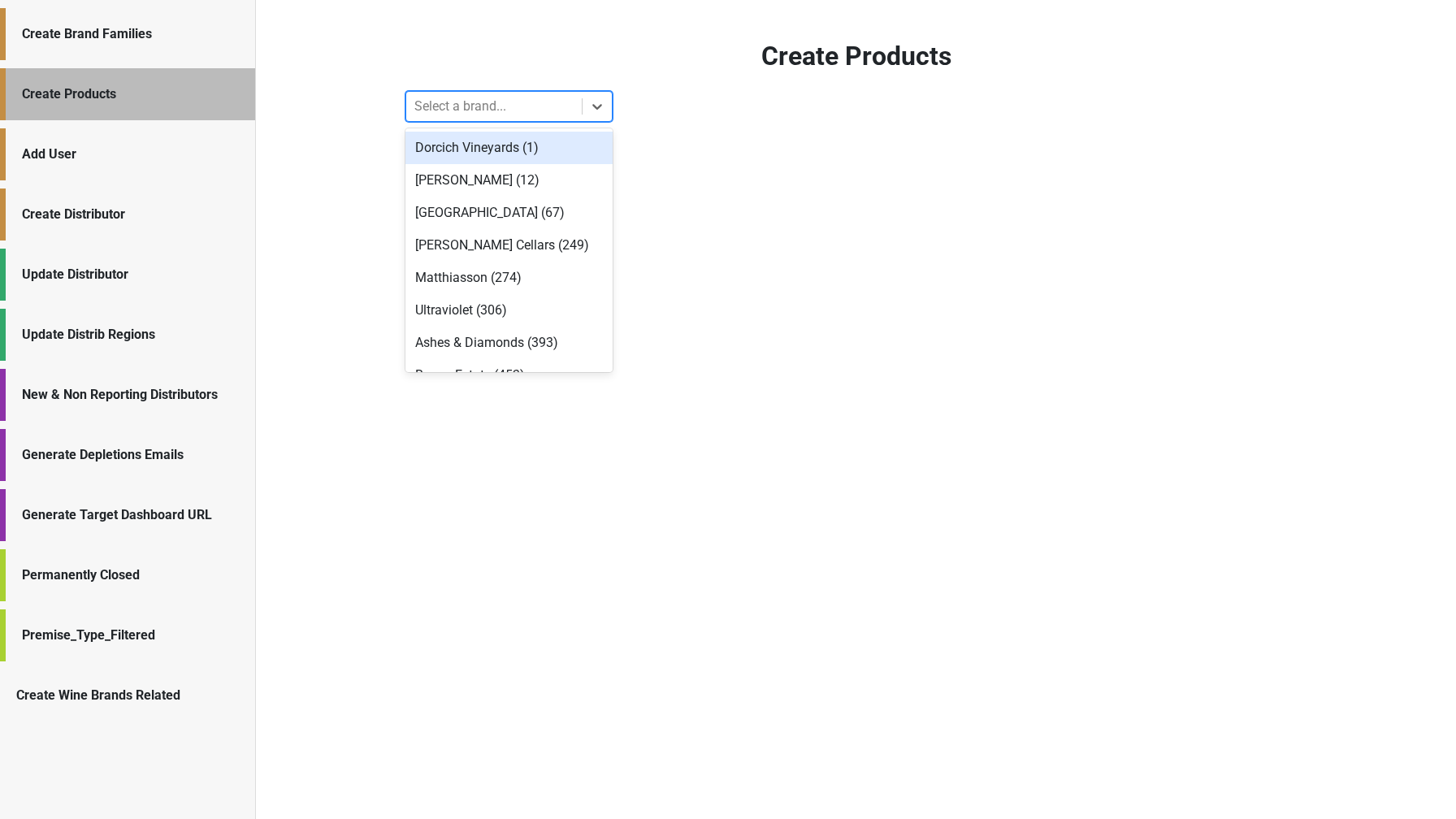
click at [434, 103] on div at bounding box center [494, 106] width 159 height 23
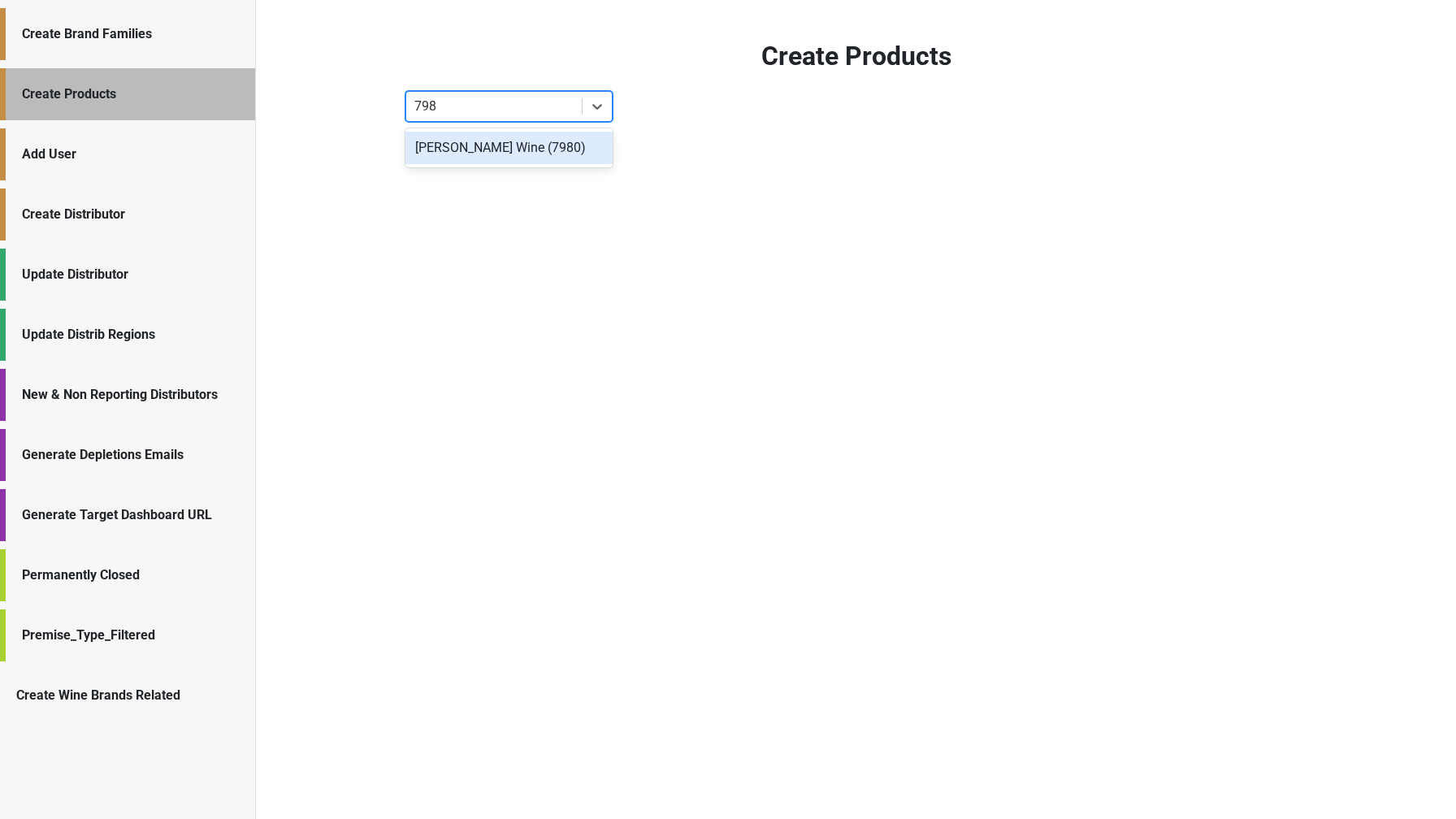
type input "7980"
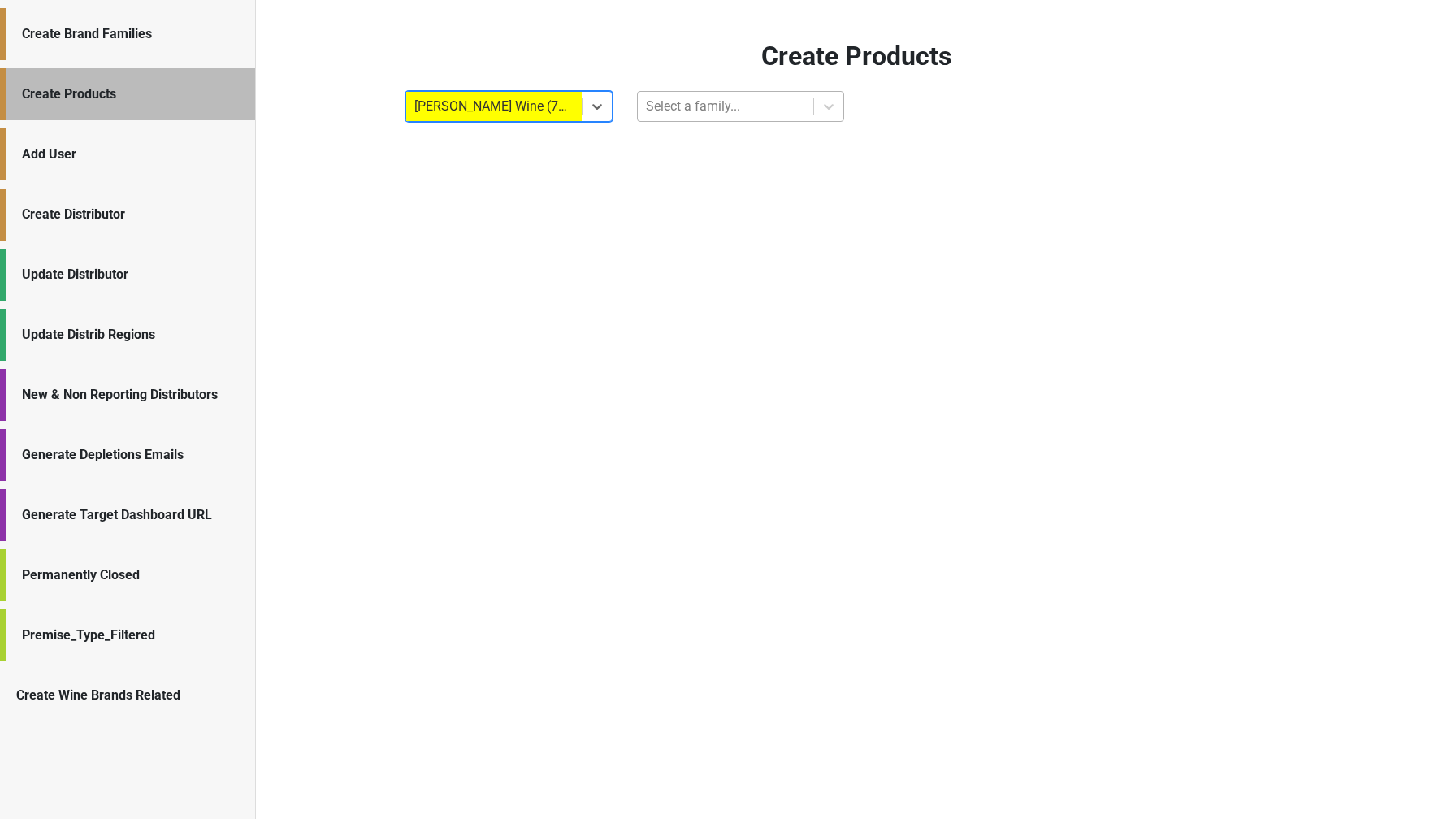
click at [666, 110] on div at bounding box center [725, 106] width 159 height 23
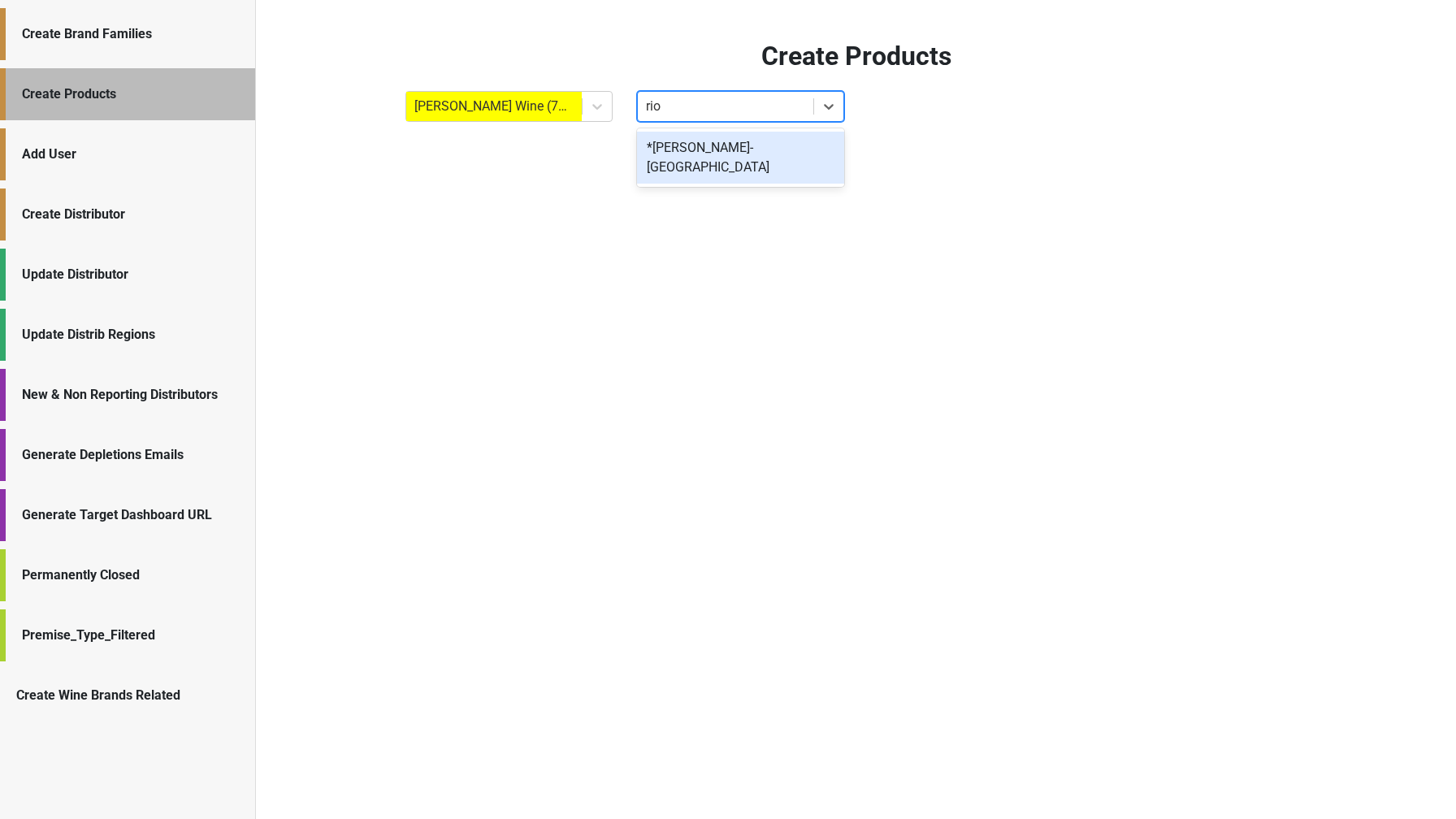
type input "rion"
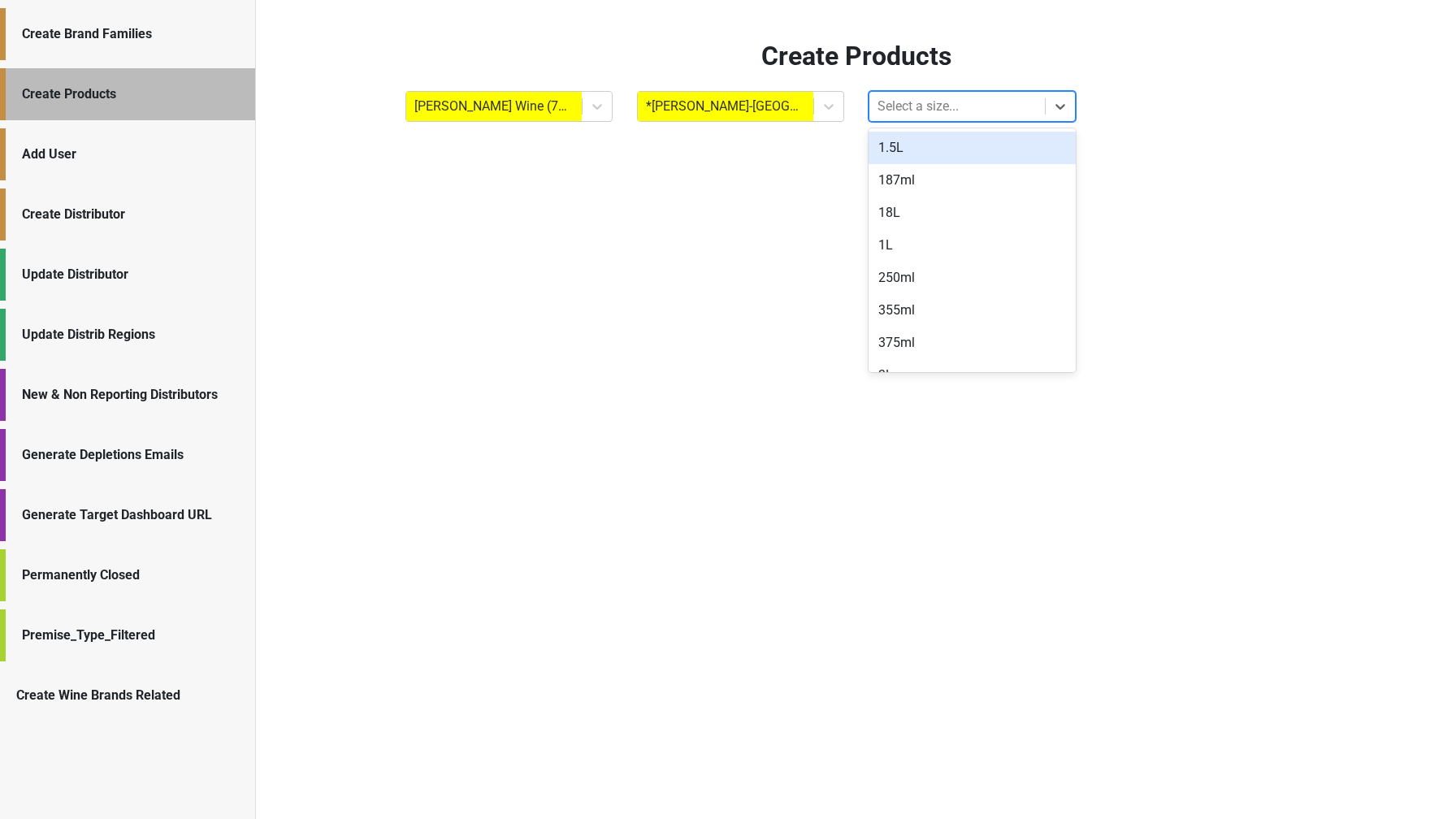
click at [976, 112] on div at bounding box center [957, 106] width 159 height 23
type input "750"
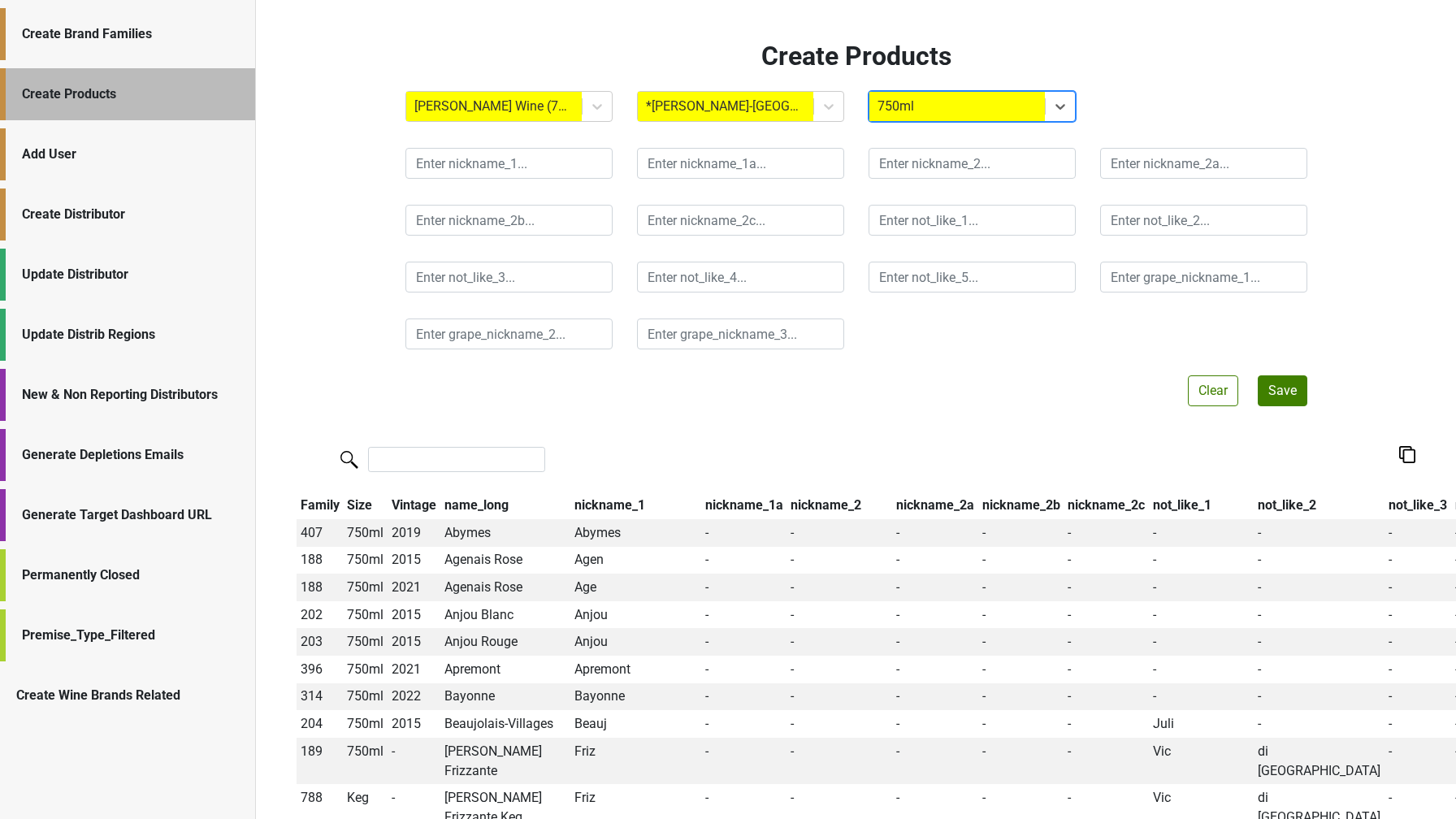
click at [537, 181] on div at bounding box center [856, 249] width 926 height 227
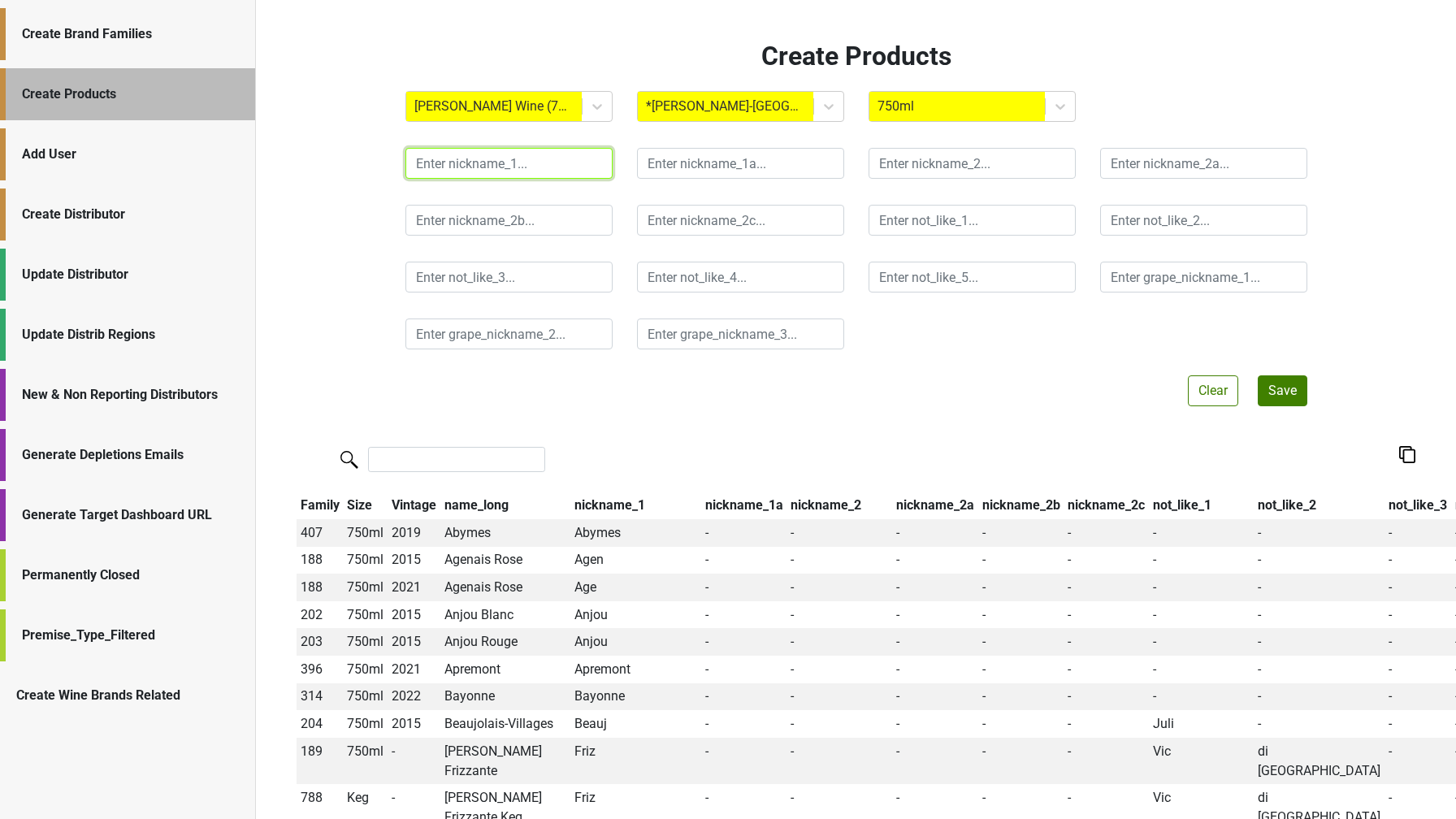
click at [536, 171] on input "text" at bounding box center [508, 163] width 207 height 31
type input "R"
type input "Rion"
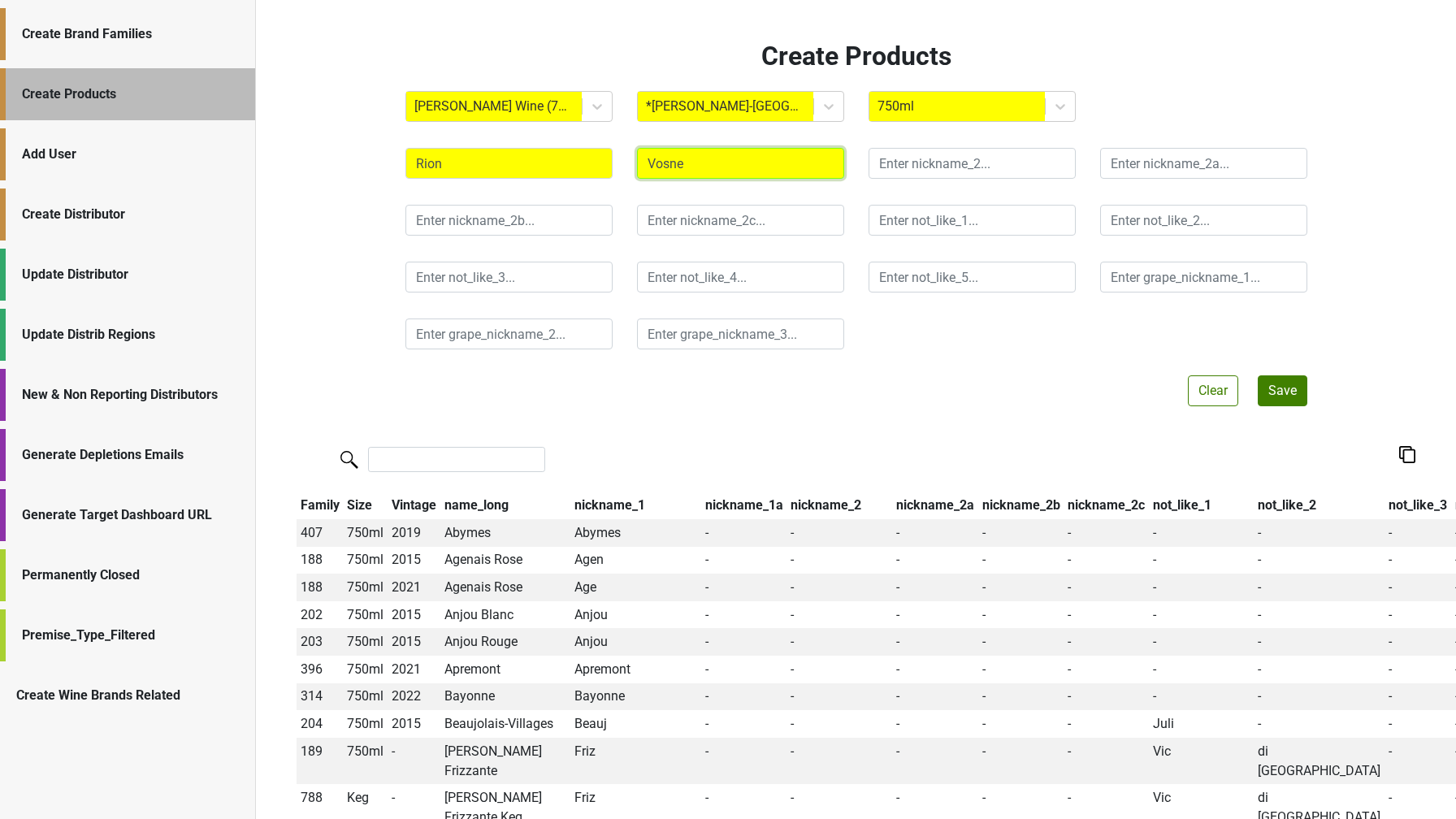
type input "Vosne"
click at [420, 468] on input "search" at bounding box center [456, 459] width 177 height 25
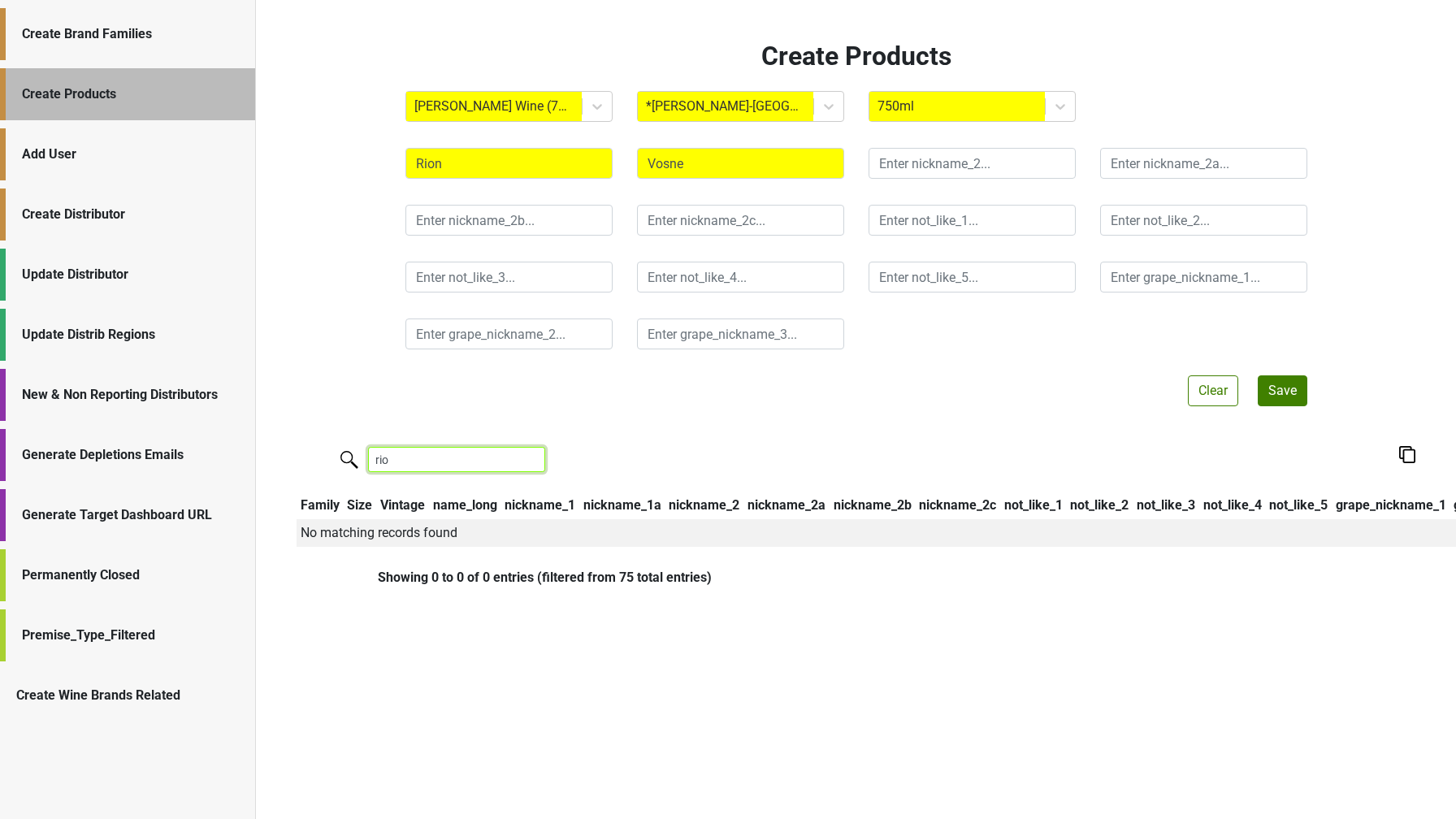
type input "rion"
click at [521, 460] on input "rion" at bounding box center [456, 459] width 177 height 25
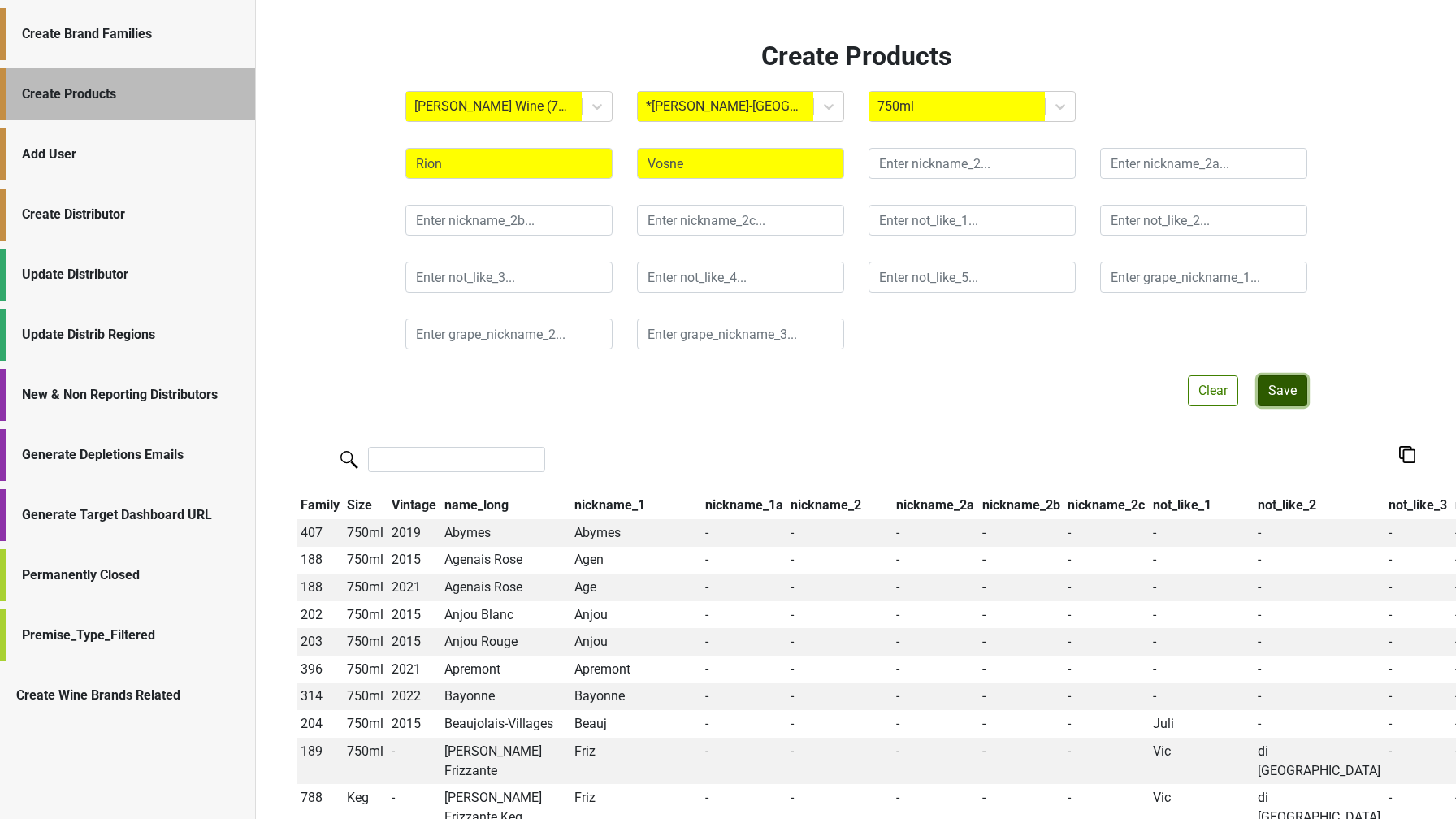
click at [1278, 392] on button "Save" at bounding box center [1283, 391] width 50 height 31
click at [680, 416] on button "× Close alert" at bounding box center [681, 430] width 43 height 39
click at [145, 40] on div "Create Brand Families" at bounding box center [131, 34] width 217 height 20
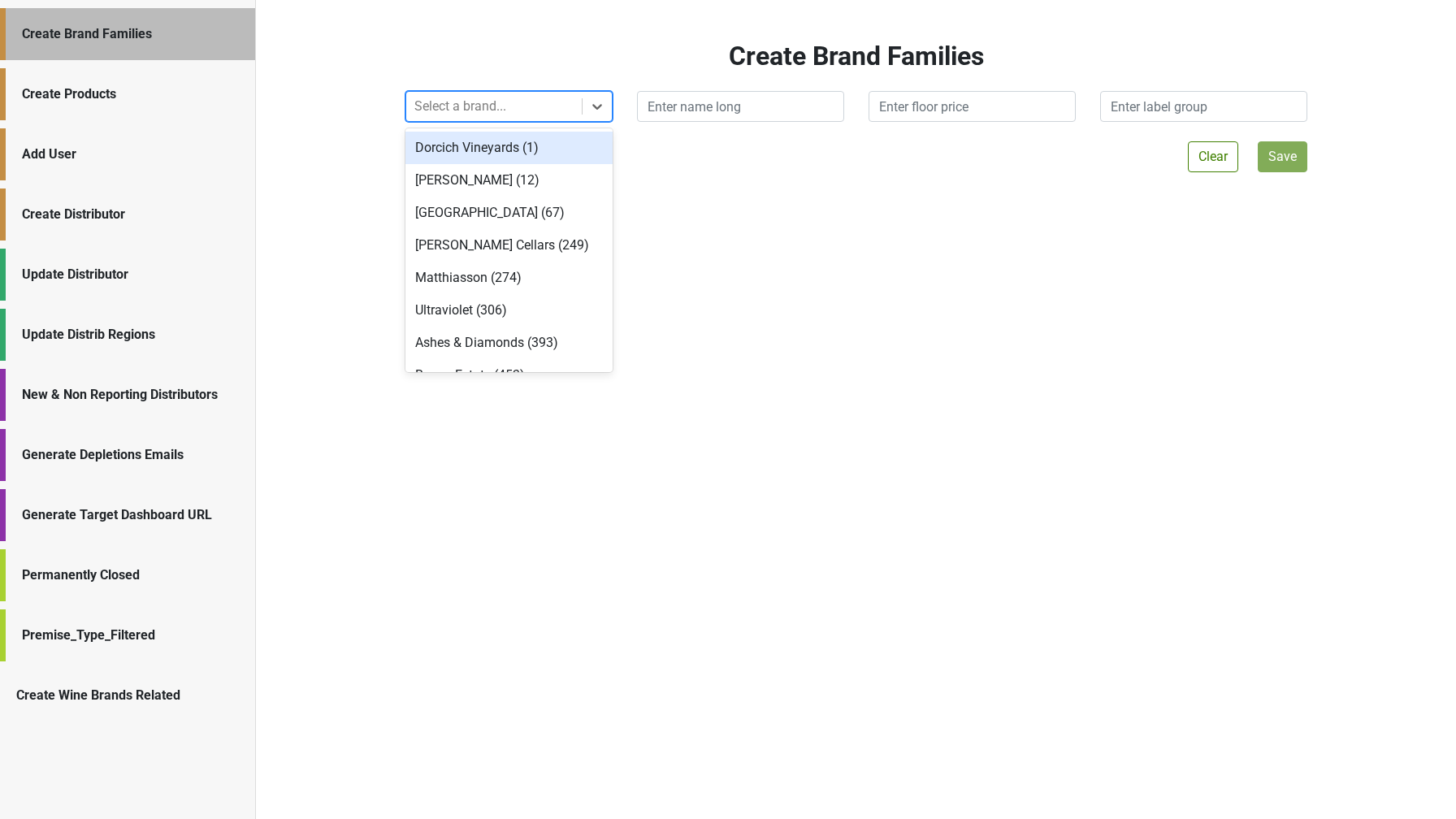
click at [483, 113] on div at bounding box center [494, 106] width 159 height 23
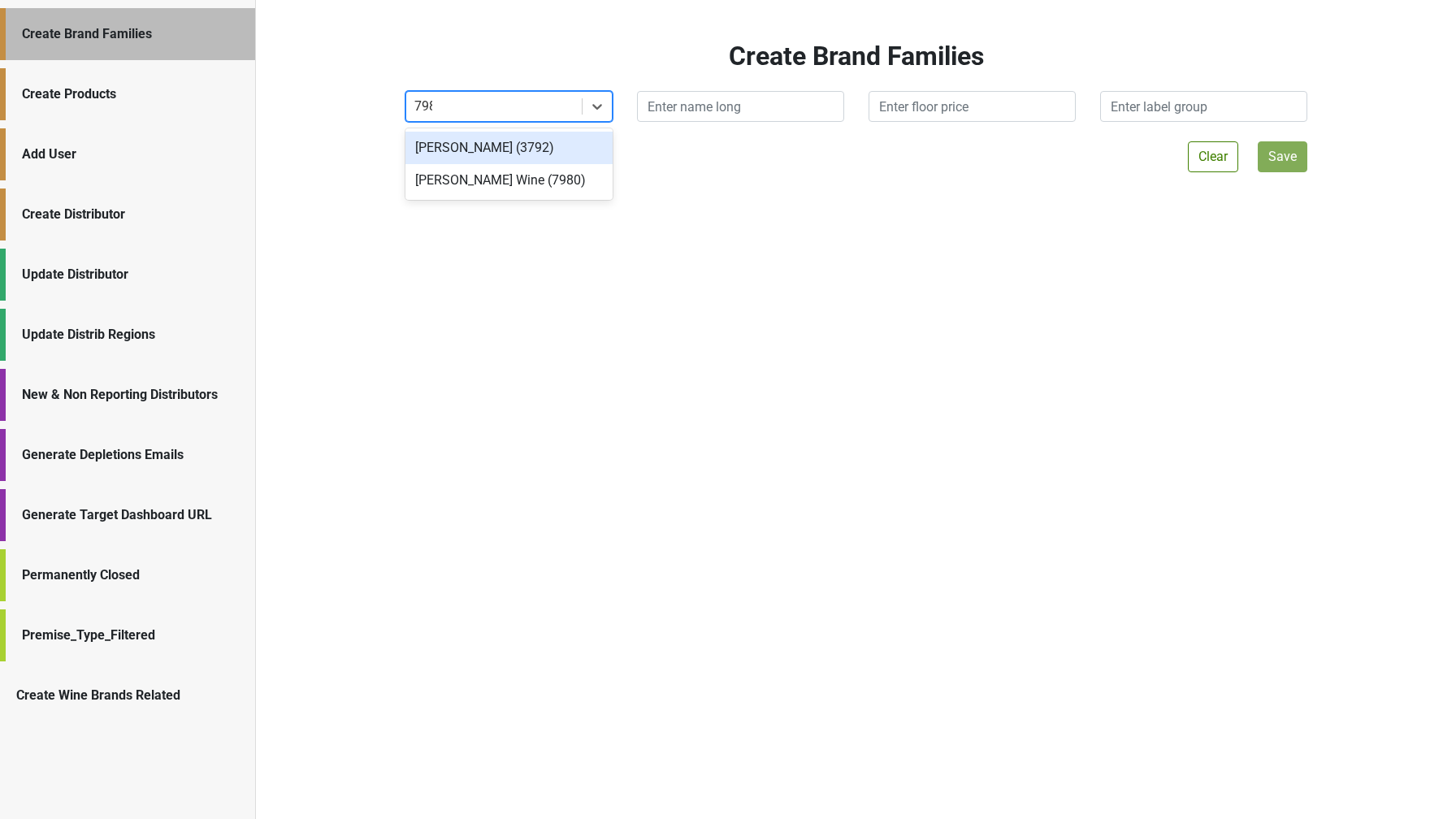
type input "7980"
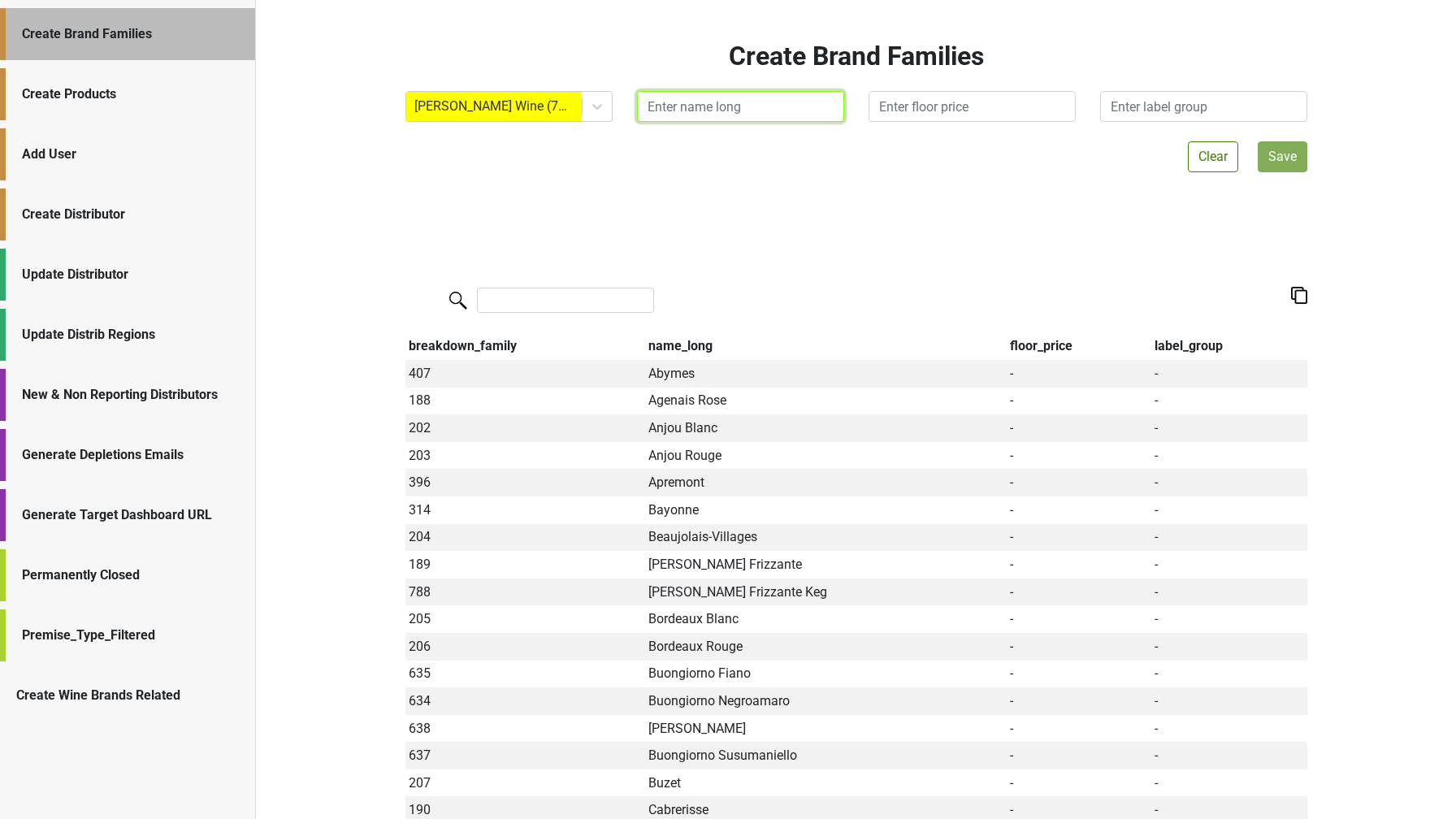
click at [753, 116] on input "text" at bounding box center [740, 106] width 207 height 31
drag, startPoint x: 763, startPoint y: 110, endPoint x: 594, endPoint y: 108, distance: 169.0
click at [594, 108] on div "Mary Taylor Wine (7980) Gaillac Braucol" at bounding box center [856, 106] width 926 height 31
type input "Gaillac Braucol"
click at [1281, 156] on button "Save" at bounding box center [1283, 156] width 50 height 31
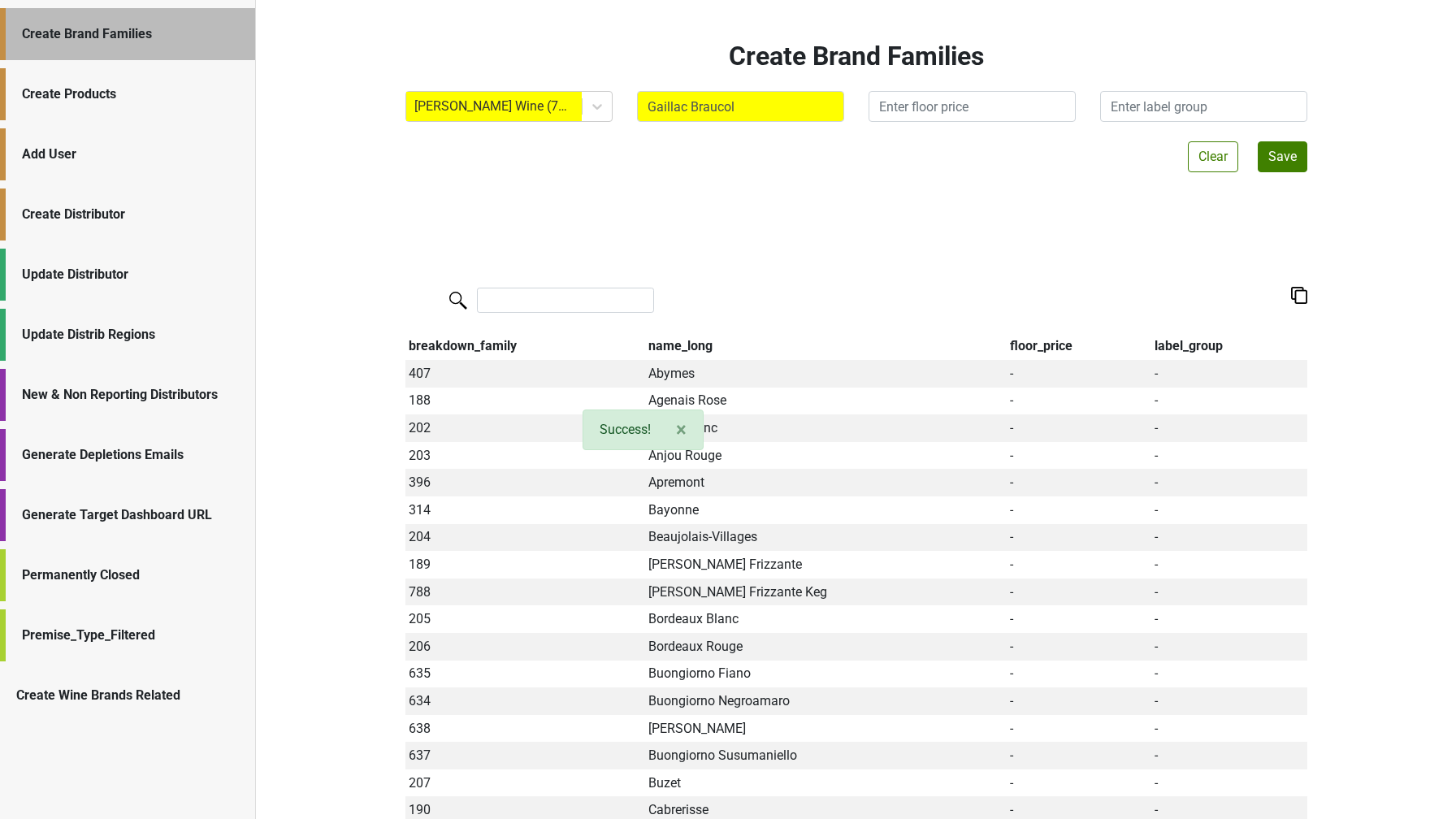
click at [140, 95] on div "Create Products" at bounding box center [131, 94] width 217 height 20
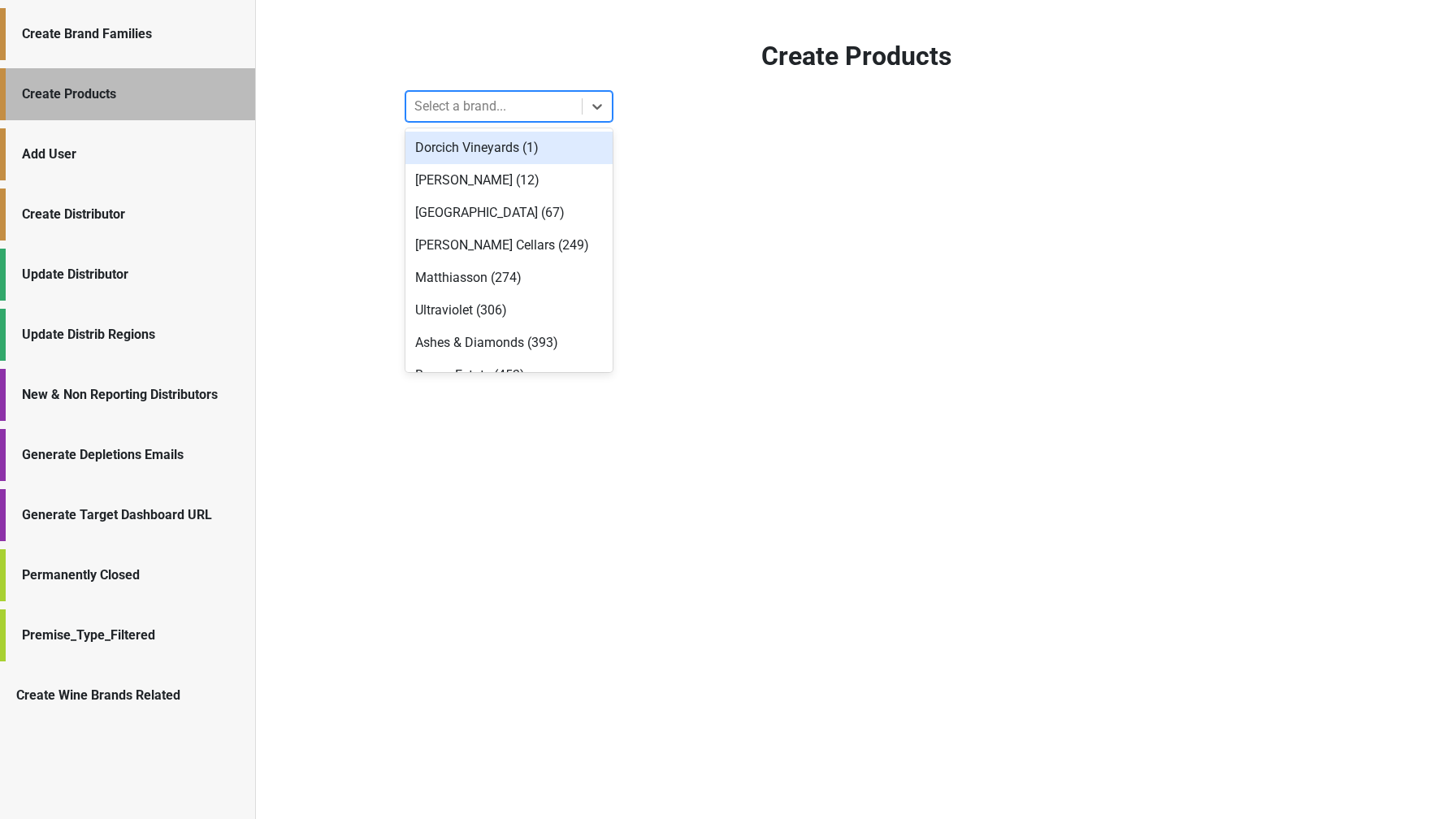
click at [442, 110] on div at bounding box center [494, 106] width 159 height 23
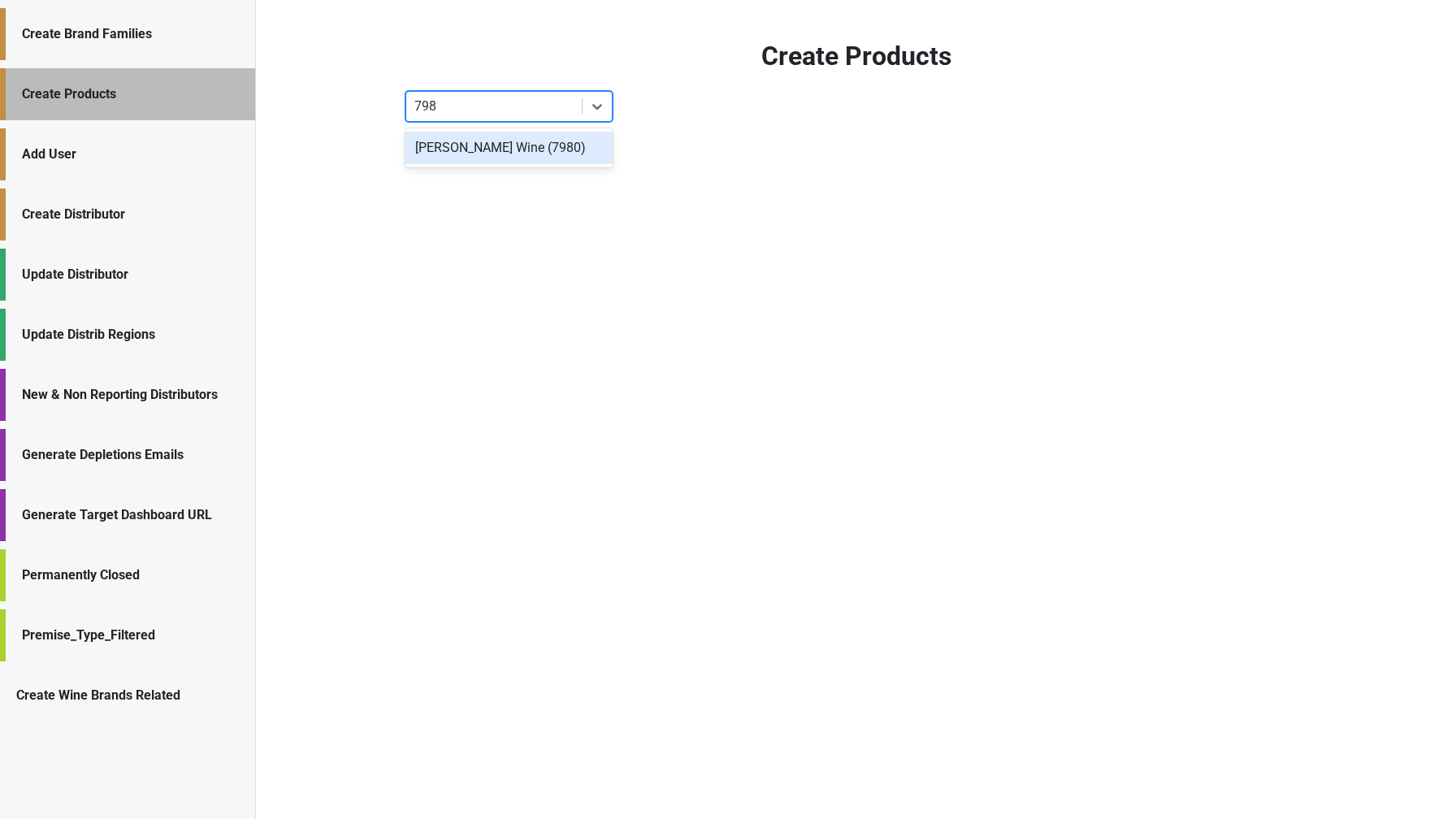
type input "7980"
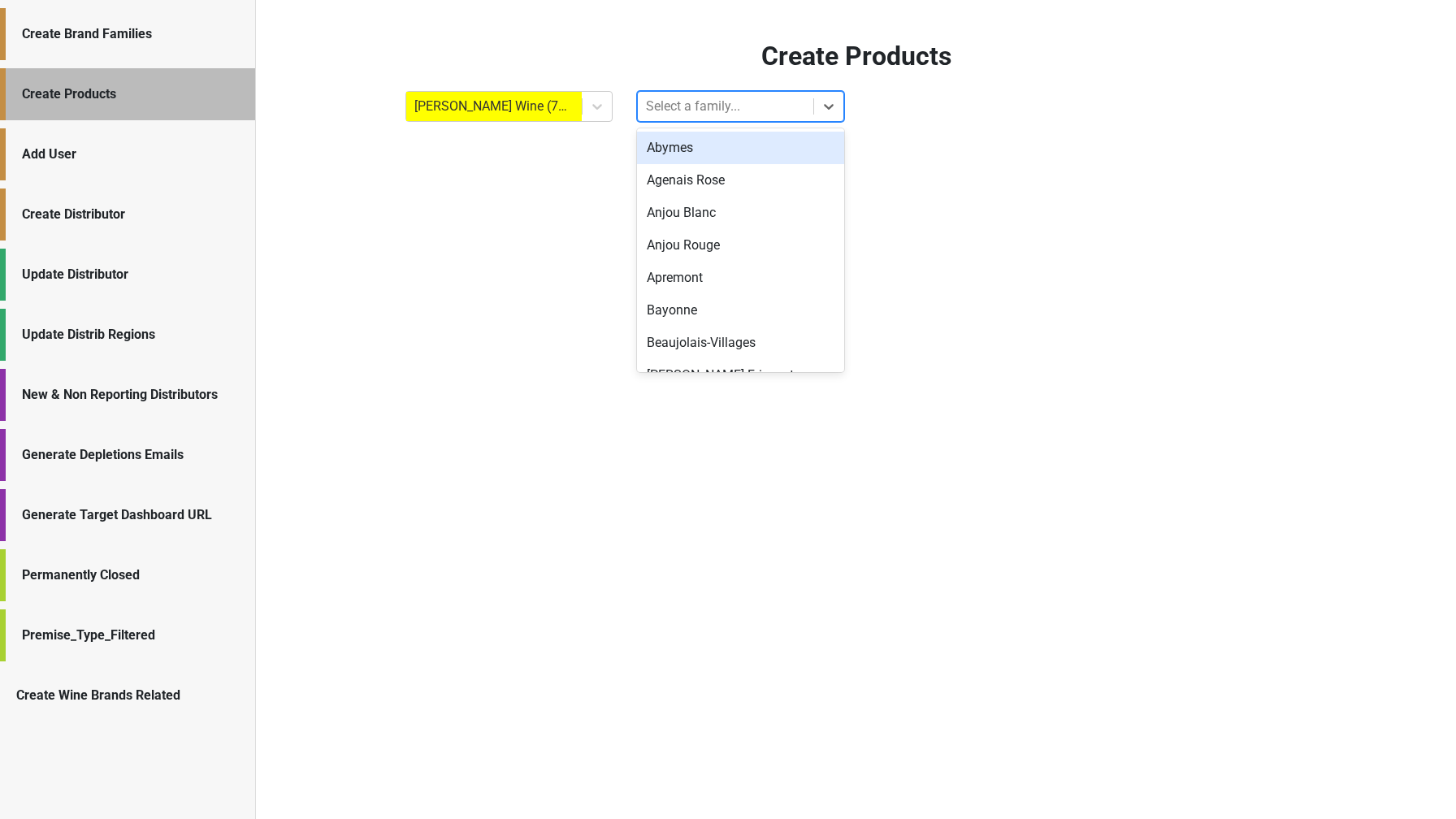
click at [696, 99] on div at bounding box center [725, 106] width 159 height 23
type input "gailla"
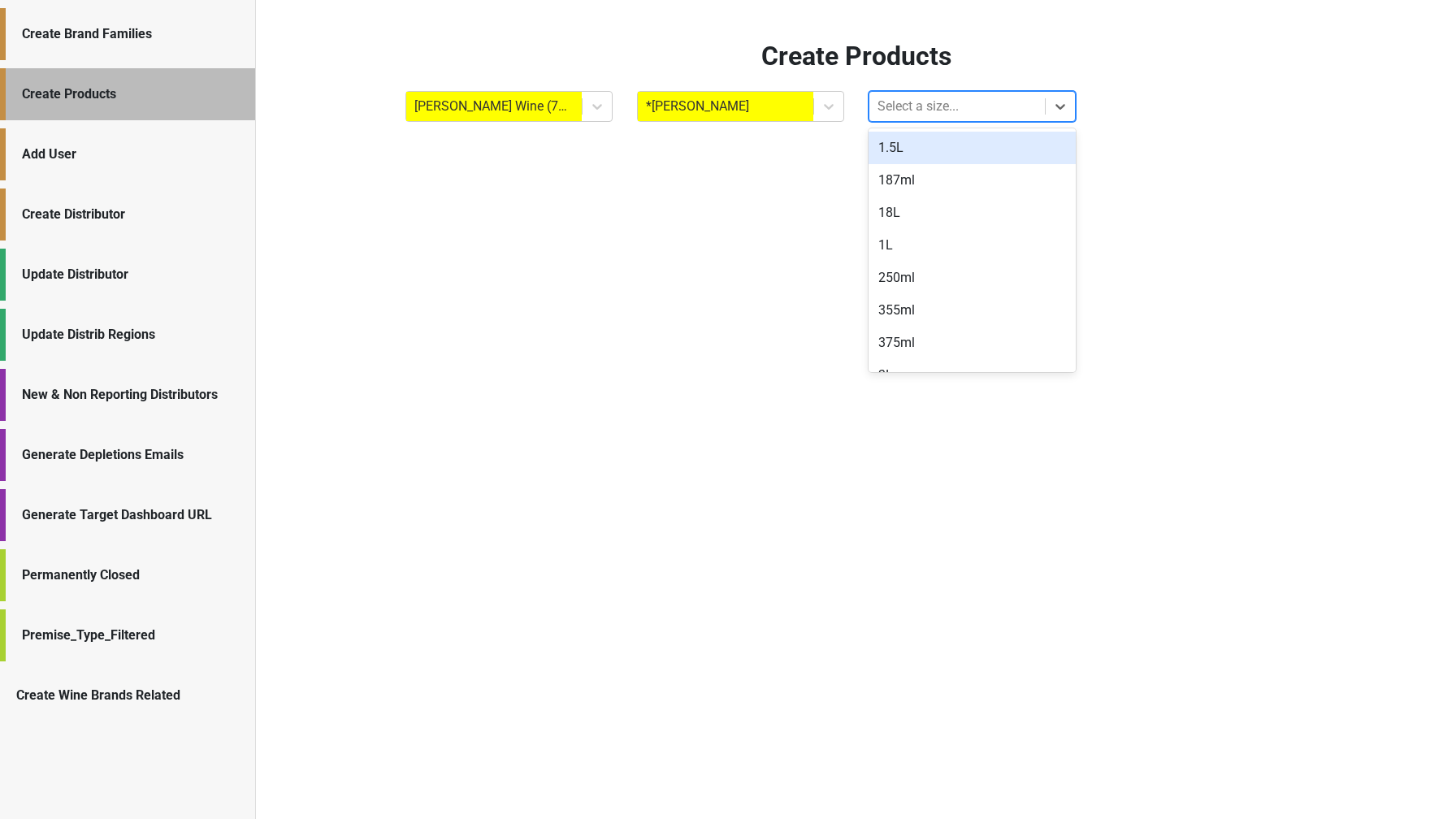
click at [965, 97] on div at bounding box center [957, 106] width 159 height 23
type input "750"
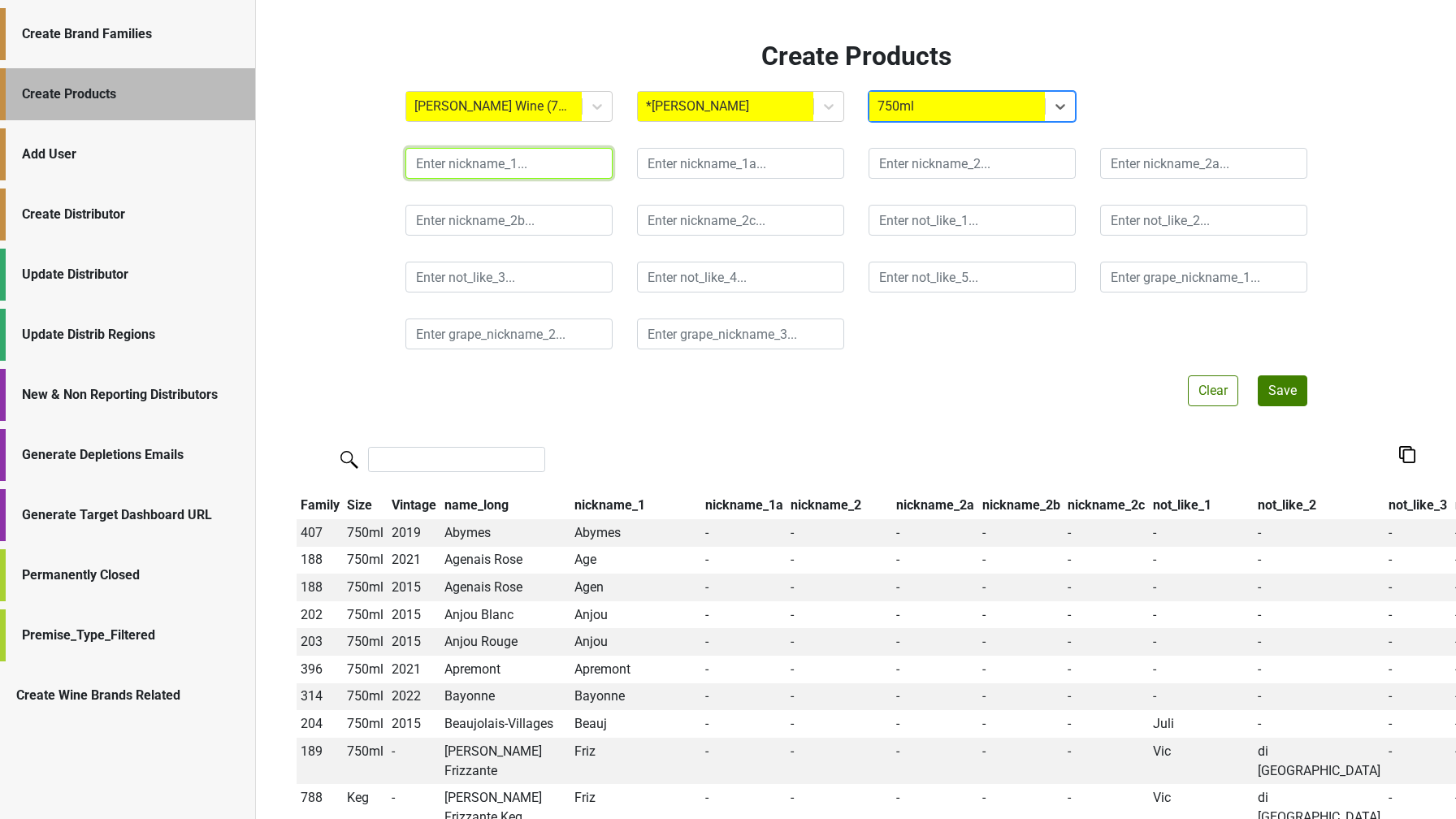
click at [494, 171] on input "text" at bounding box center [508, 163] width 207 height 31
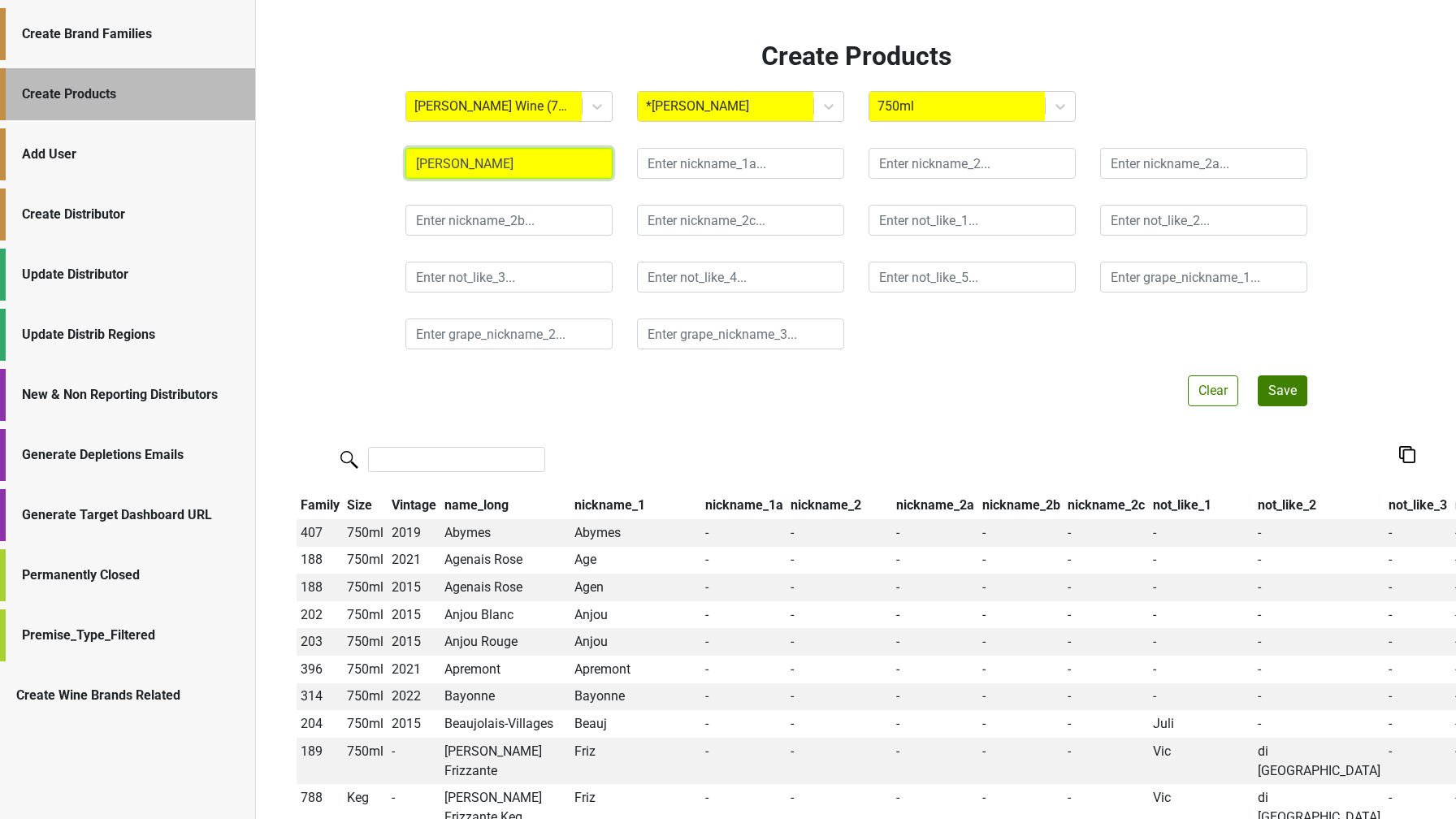
type input "Brauc"
click at [476, 469] on input "search" at bounding box center [456, 459] width 177 height 25
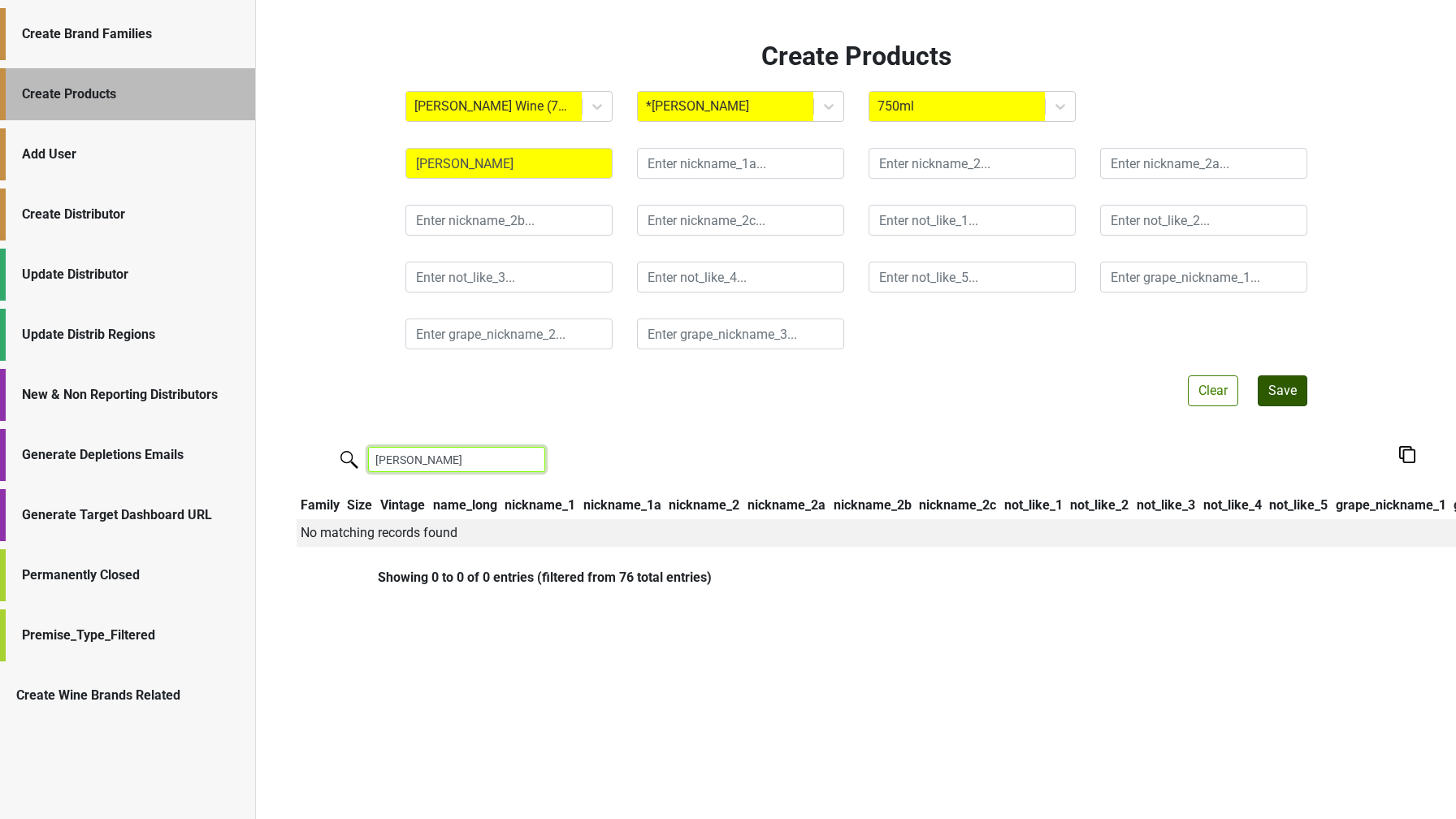
type input "brauc"
click at [1283, 397] on button "Save" at bounding box center [1283, 391] width 50 height 31
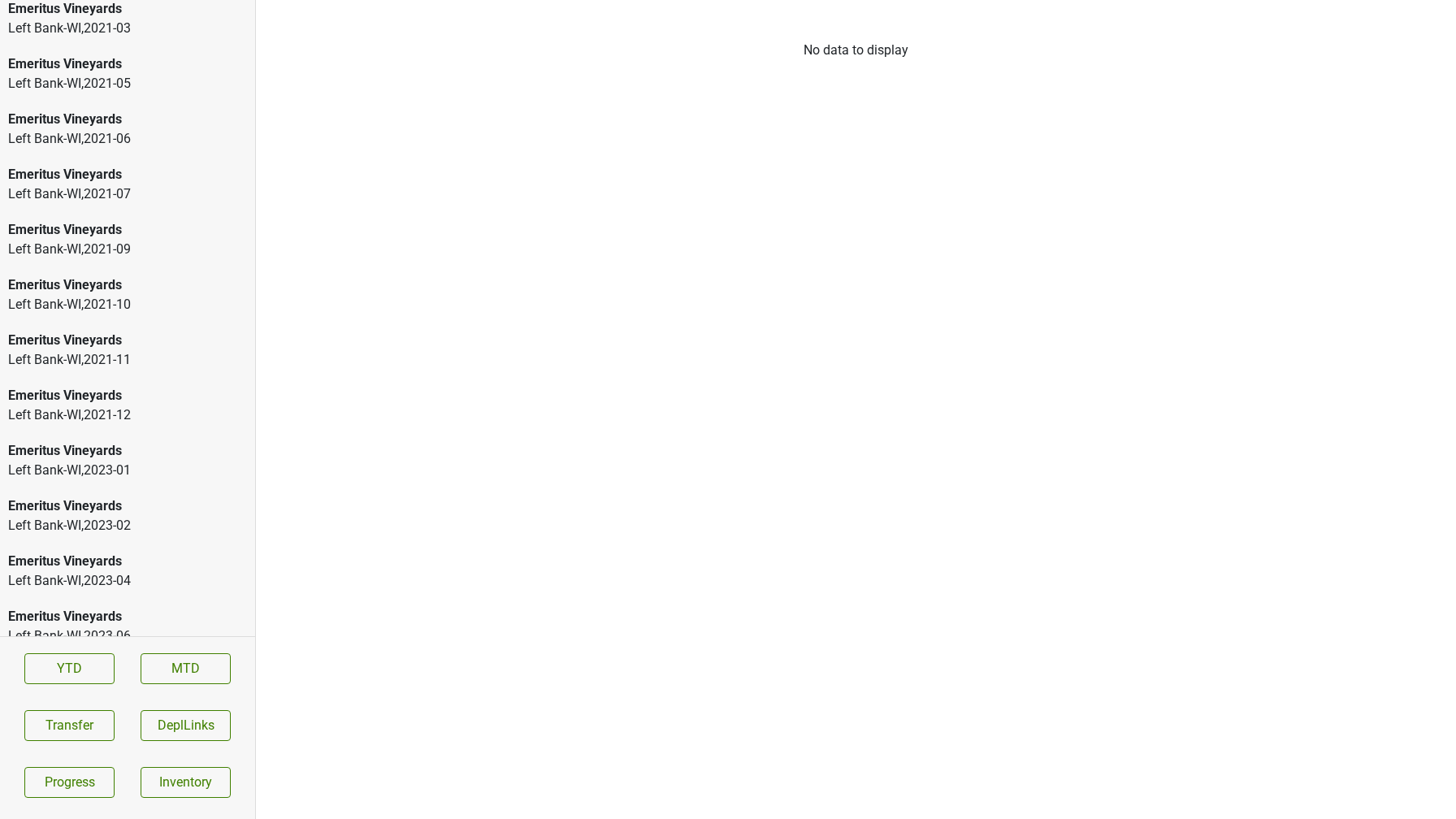
scroll to position [2679, 0]
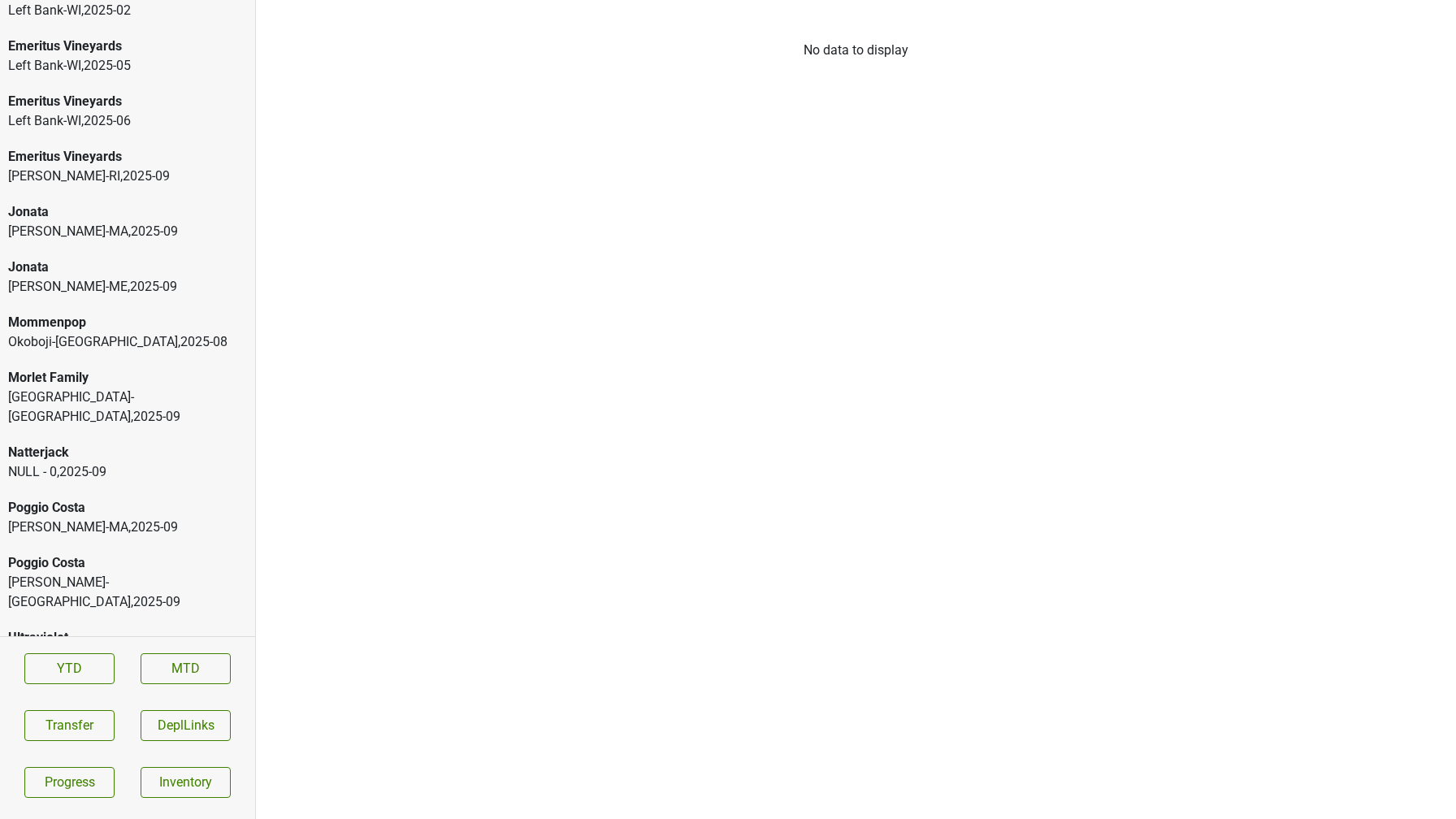
click at [88, 227] on div "[PERSON_NAME]-[GEOGRAPHIC_DATA] , 2025 - 09" at bounding box center [127, 232] width 238 height 20
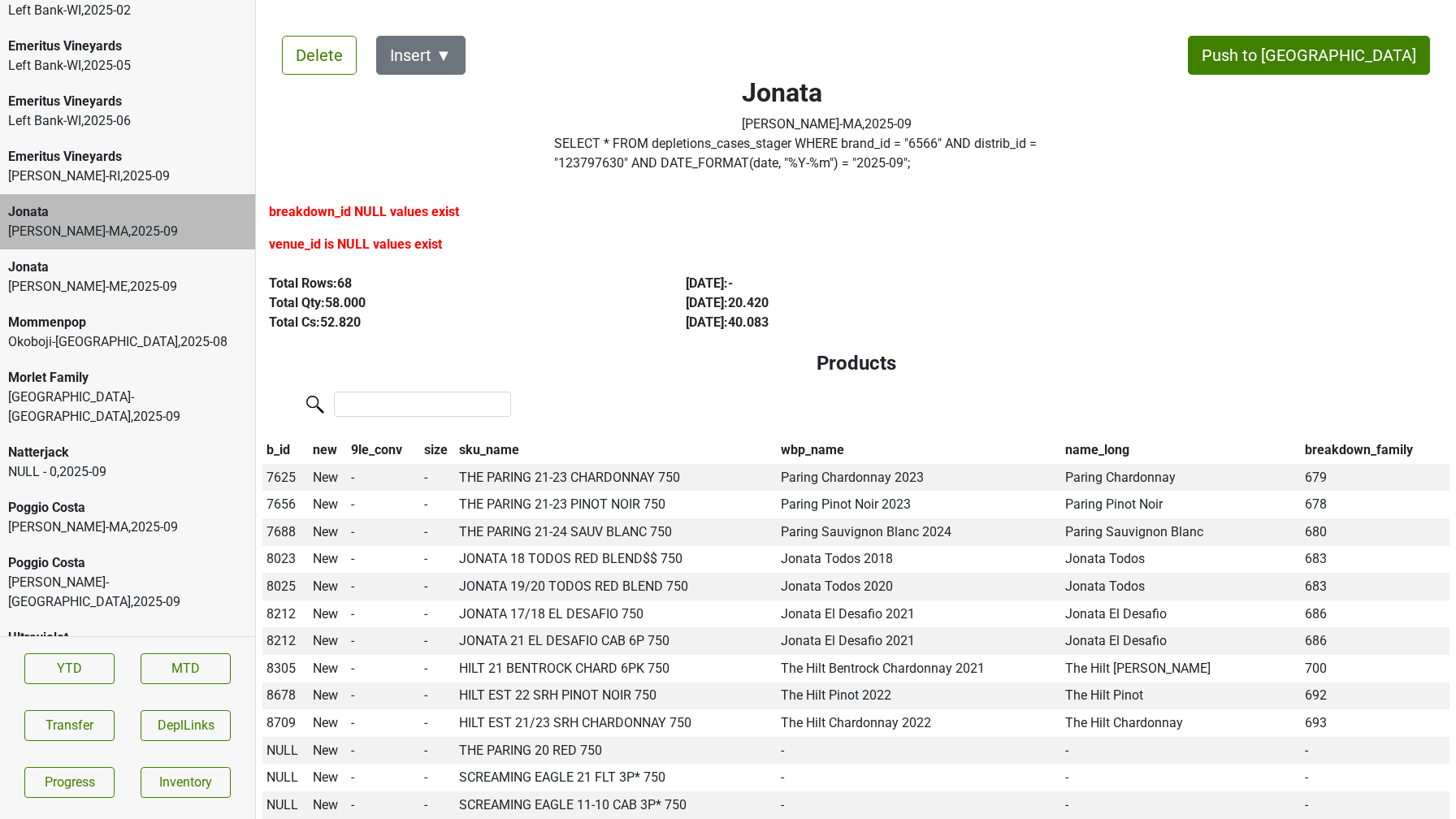
click at [97, 173] on div "[PERSON_NAME]-[GEOGRAPHIC_DATA] , 2025 - 09" at bounding box center [127, 176] width 238 height 20
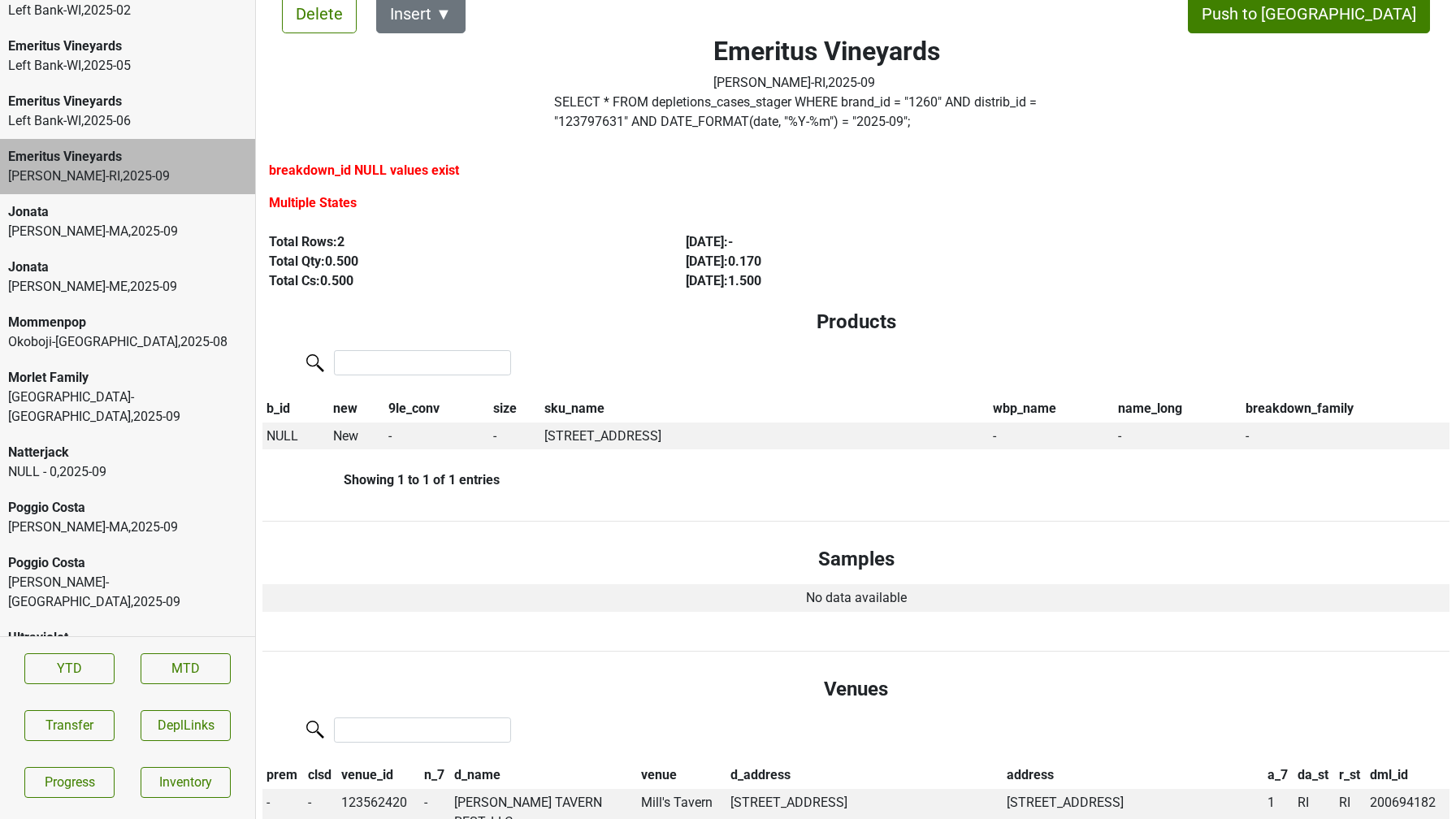
scroll to position [45, 0]
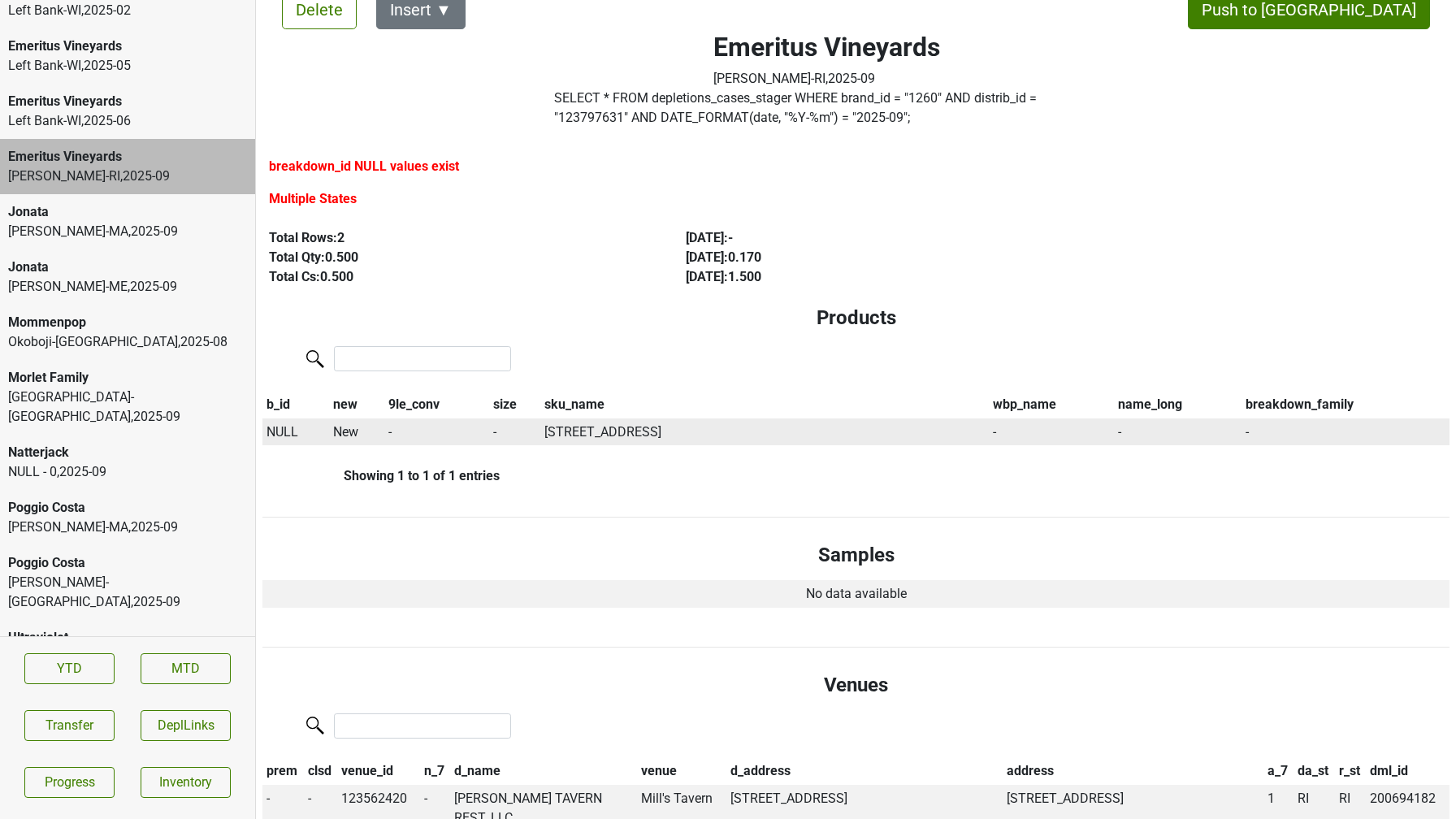
click at [274, 437] on span "NULL" at bounding box center [282, 432] width 32 height 15
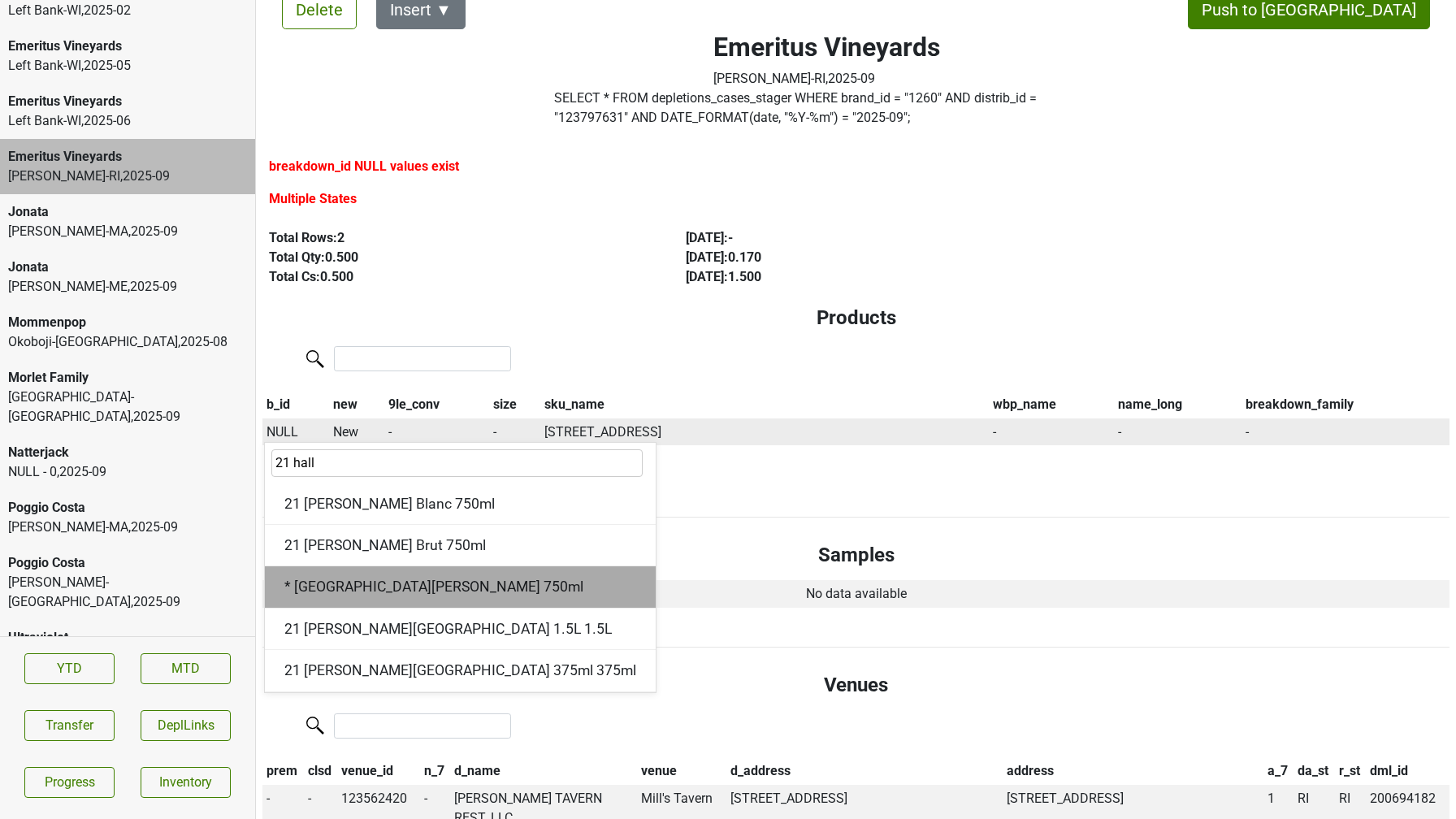
type input "21 hall"
click at [365, 595] on div "* [GEOGRAPHIC_DATA][PERSON_NAME] 750ml" at bounding box center [460, 587] width 390 height 41
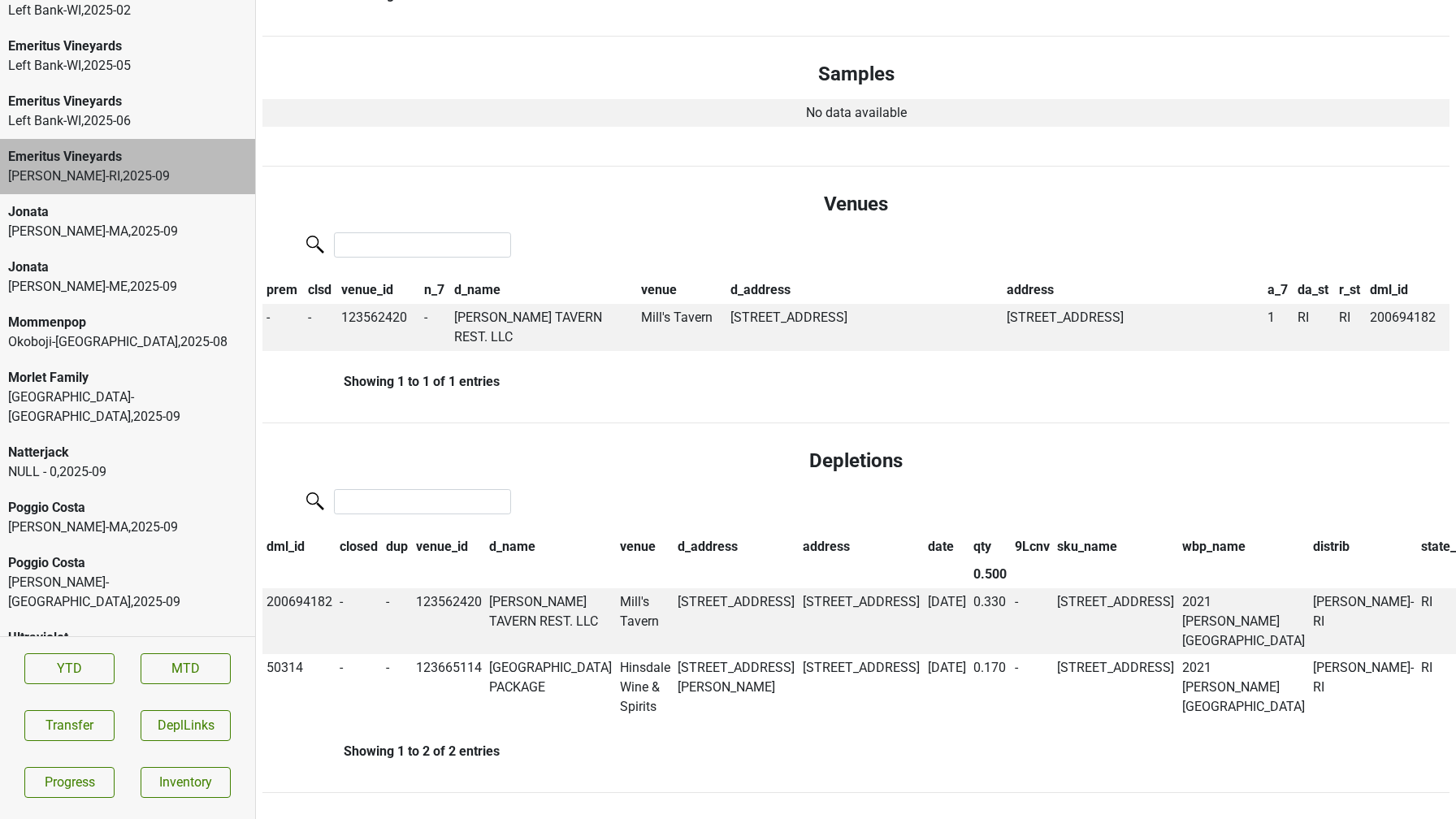
scroll to position [0, 0]
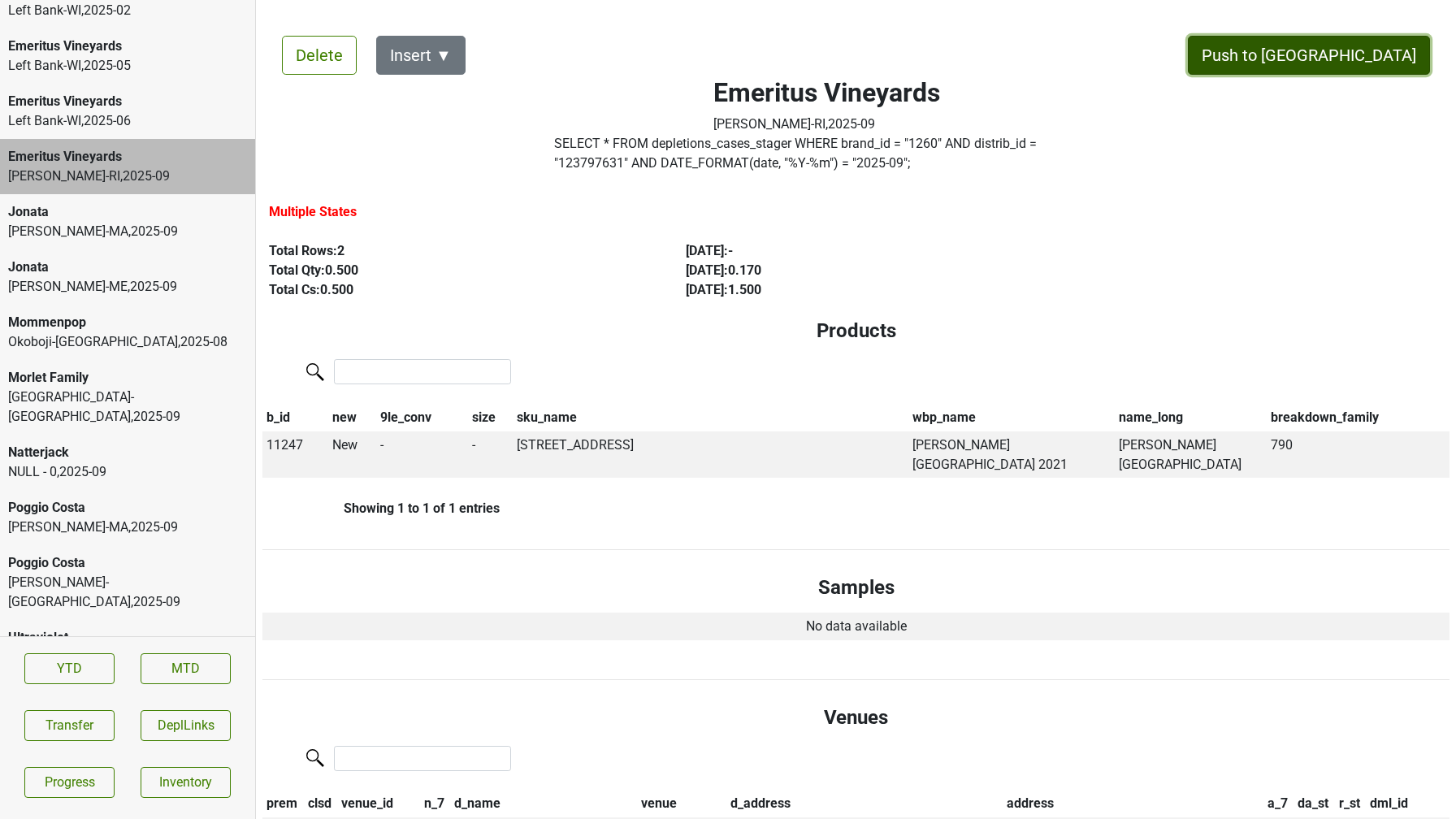
click at [1365, 54] on button "Push to [GEOGRAPHIC_DATA]" at bounding box center [1308, 56] width 242 height 39
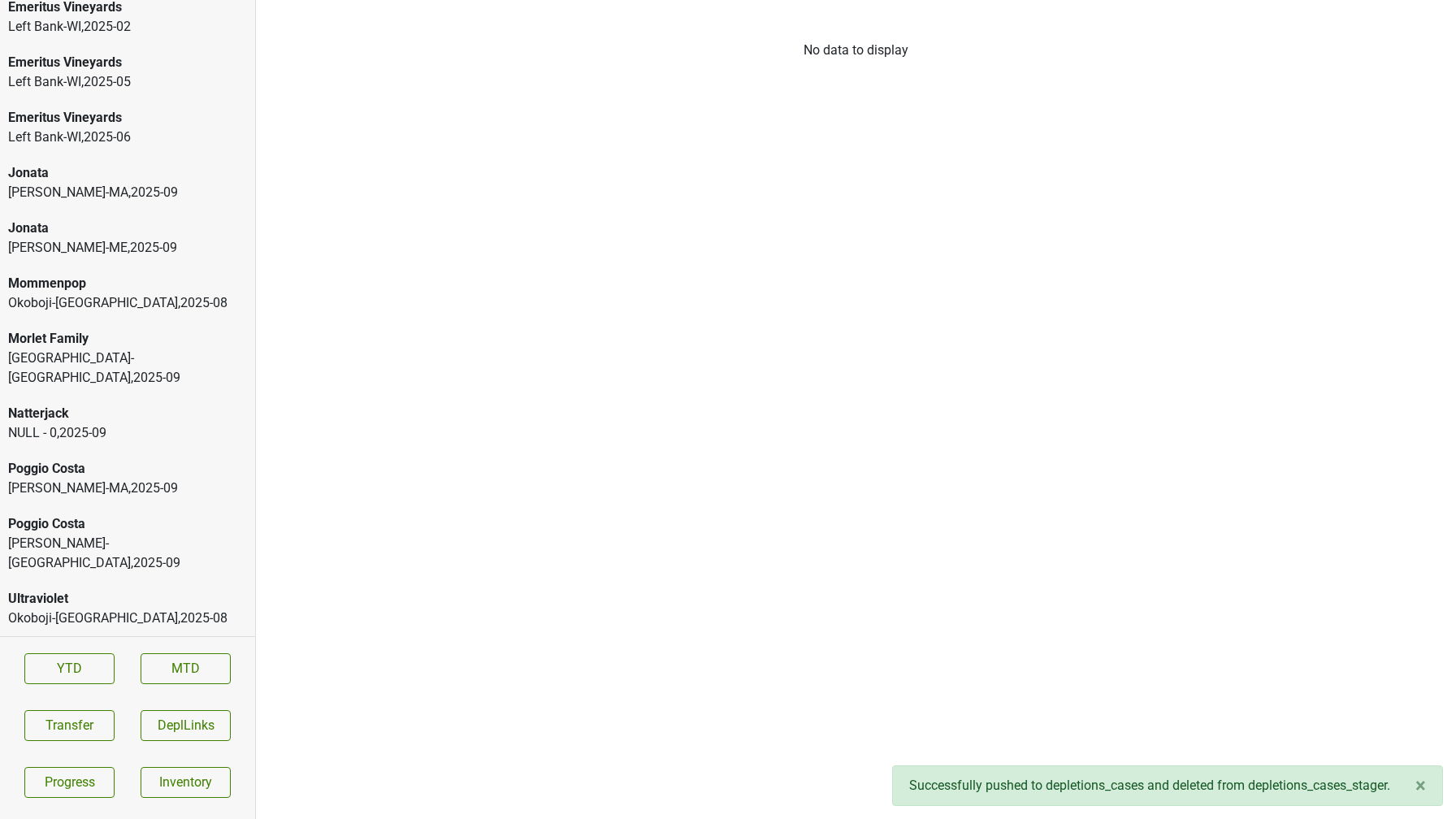
scroll to position [2625, 0]
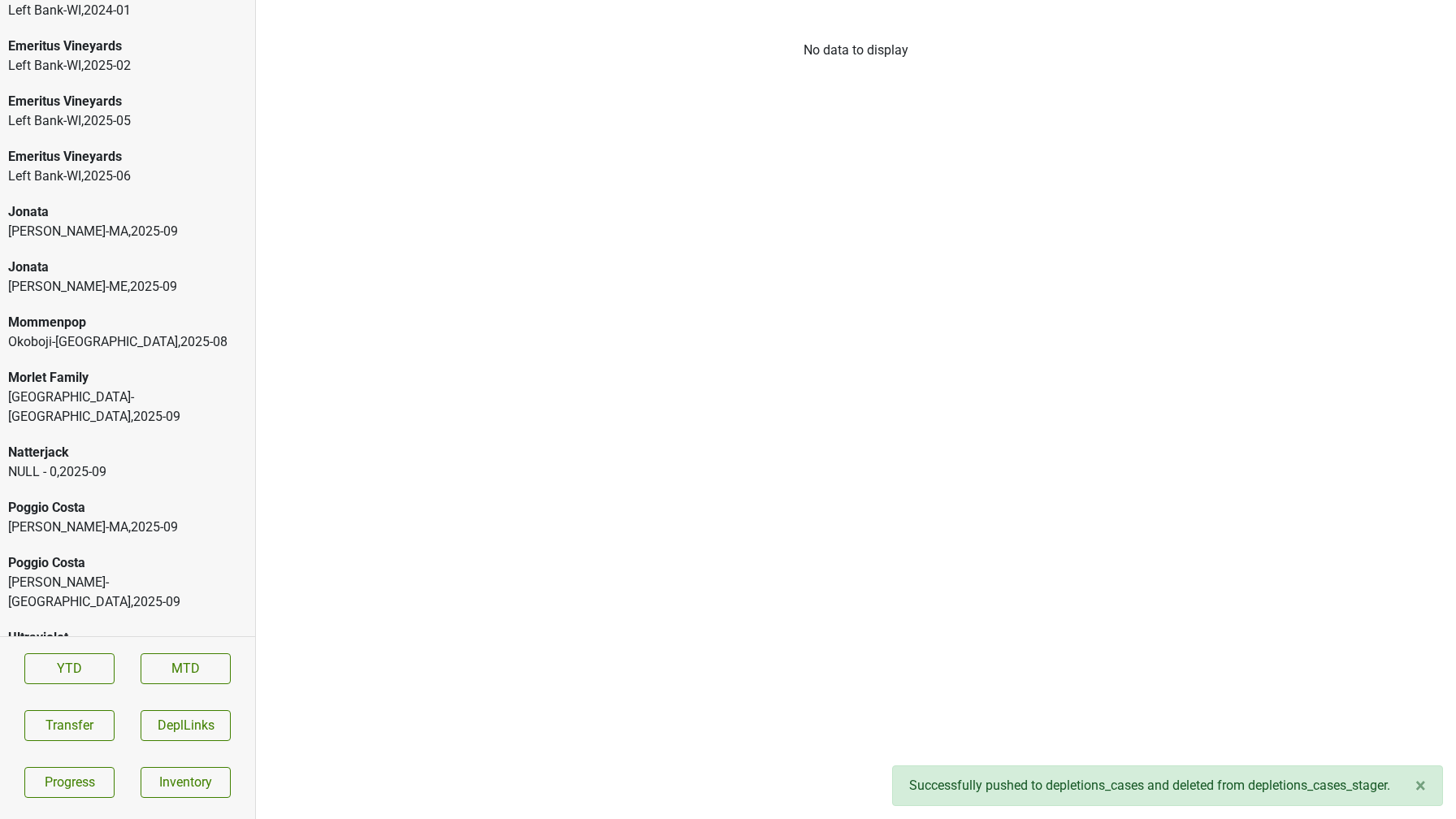
click at [173, 208] on div "Jonata" at bounding box center [127, 212] width 238 height 20
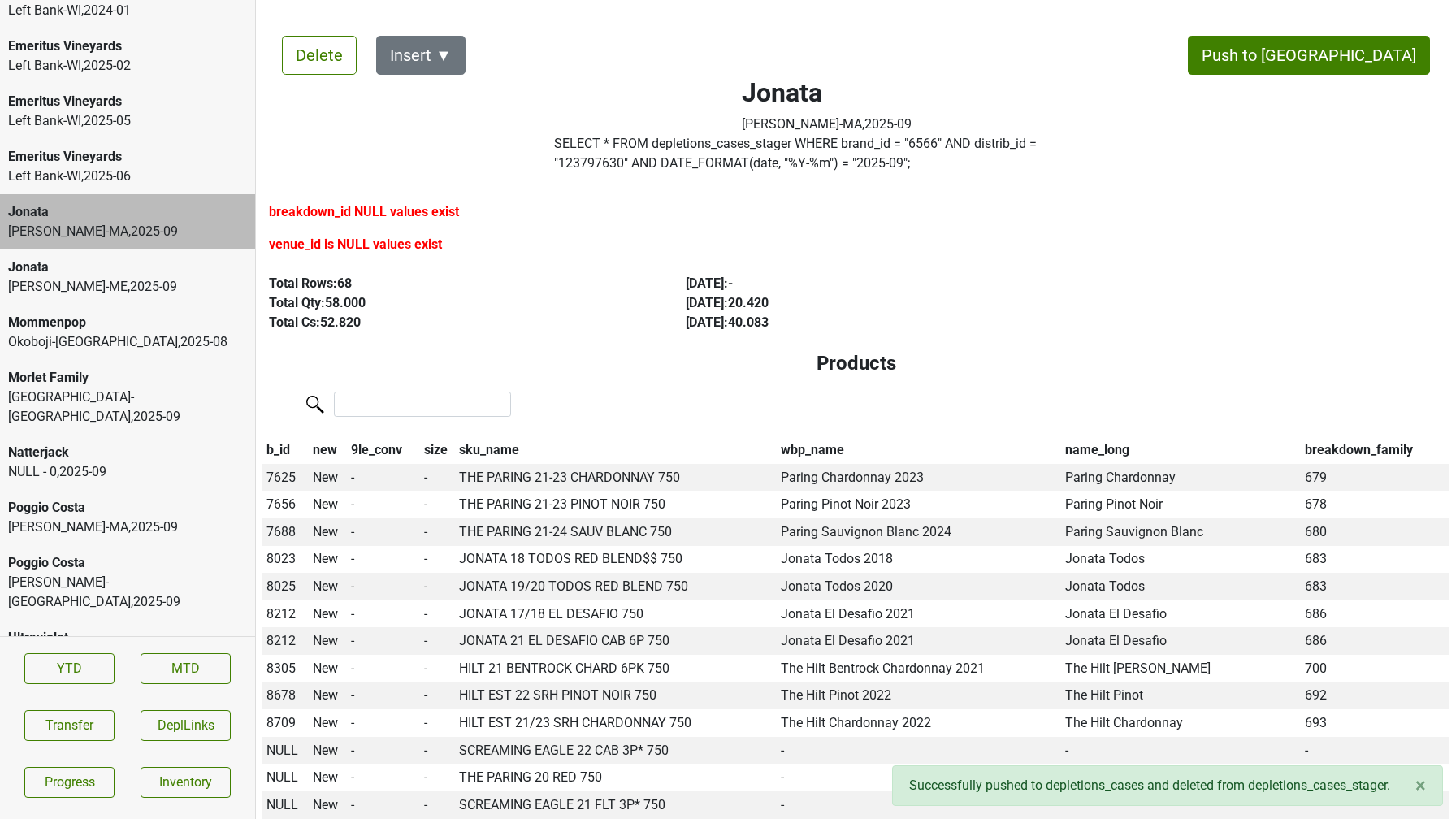
click at [142, 278] on div "[PERSON_NAME]-ME , 2025 - 09" at bounding box center [127, 286] width 238 height 20
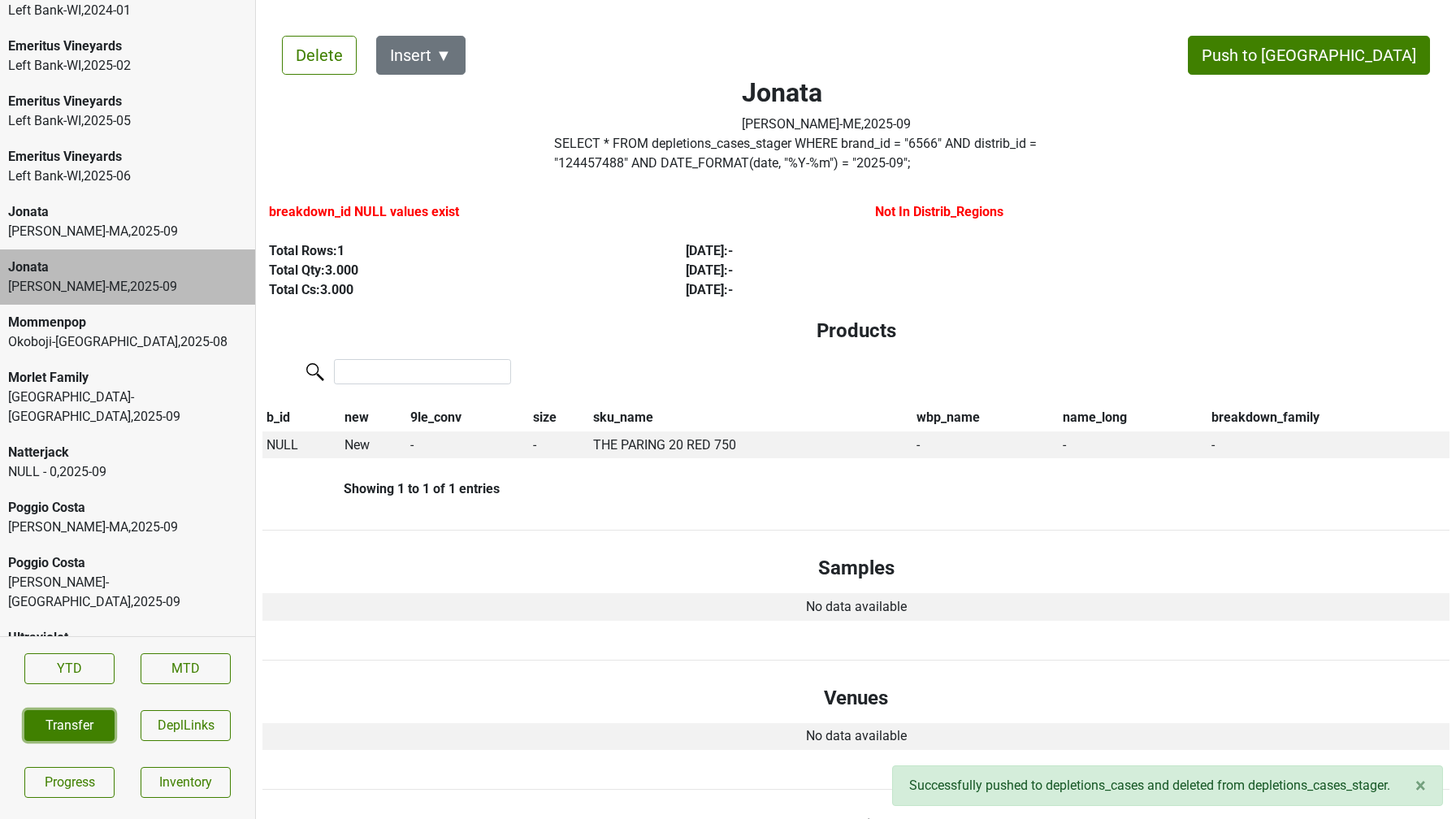
click at [57, 721] on button "Transfer" at bounding box center [70, 726] width 91 height 31
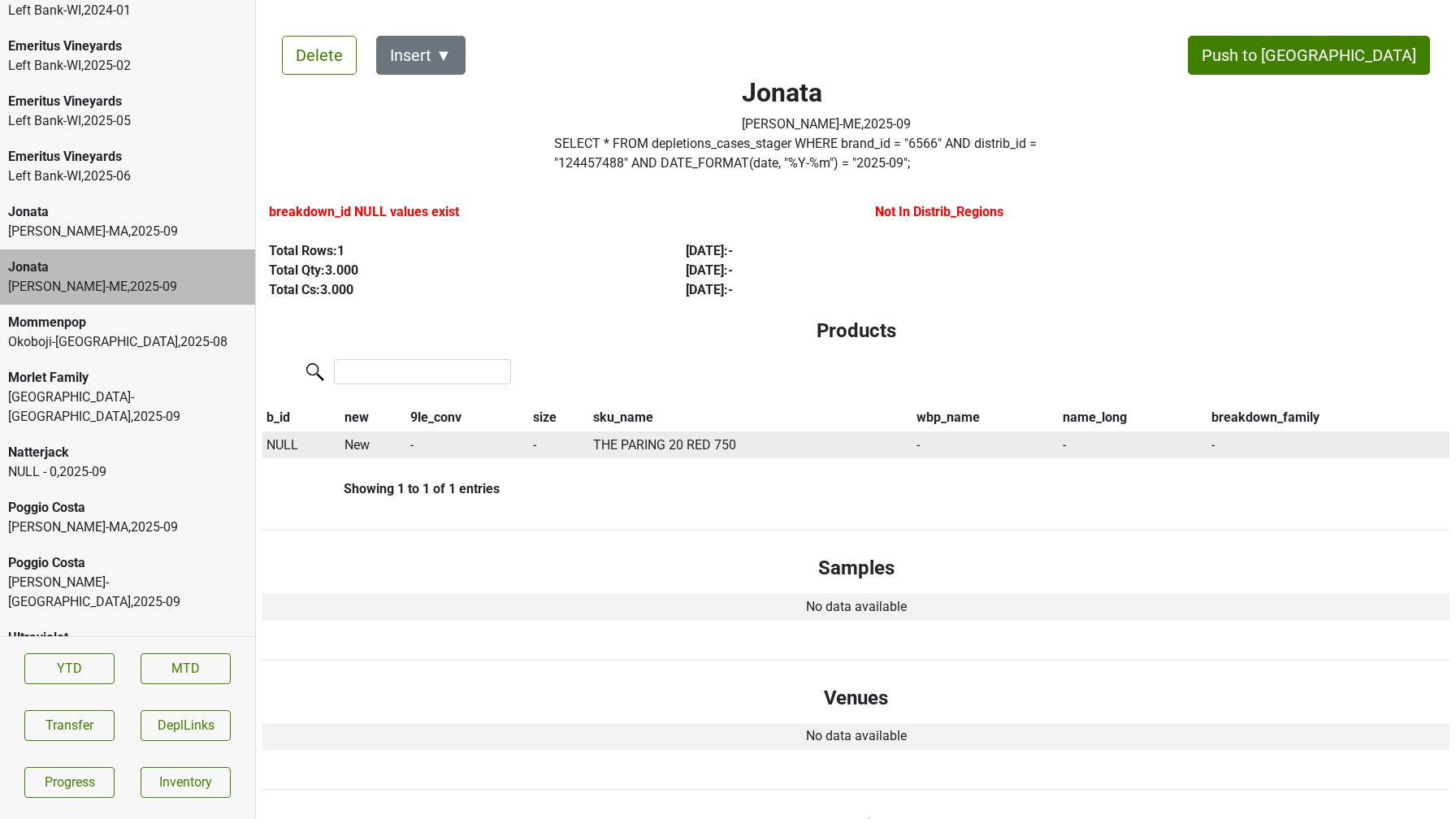
click at [277, 437] on span "NULL" at bounding box center [282, 445] width 32 height 15
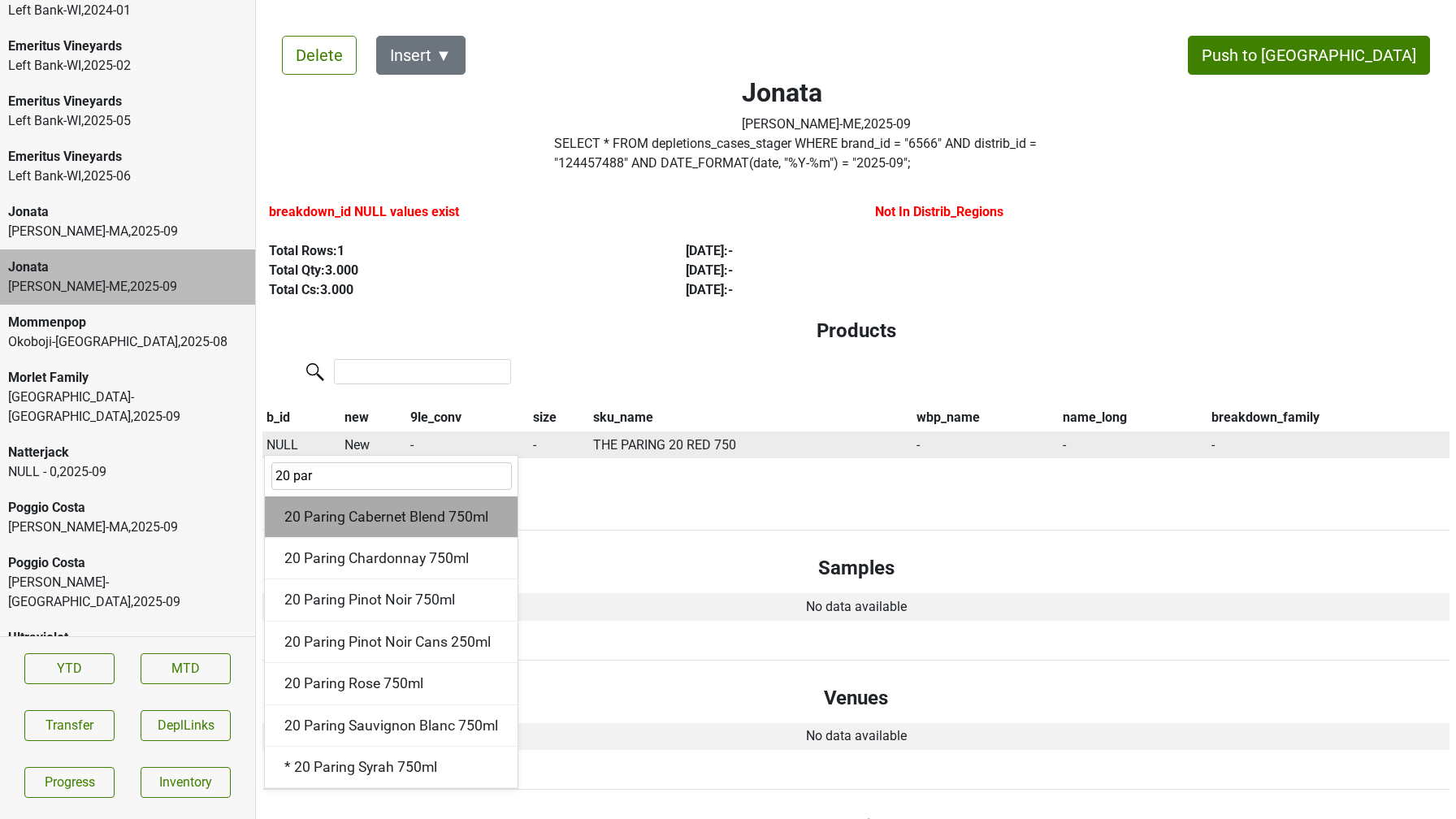
type input "20 par"
click at [374, 527] on div "20 Paring Cabernet Blend 750ml" at bounding box center [391, 517] width 253 height 41
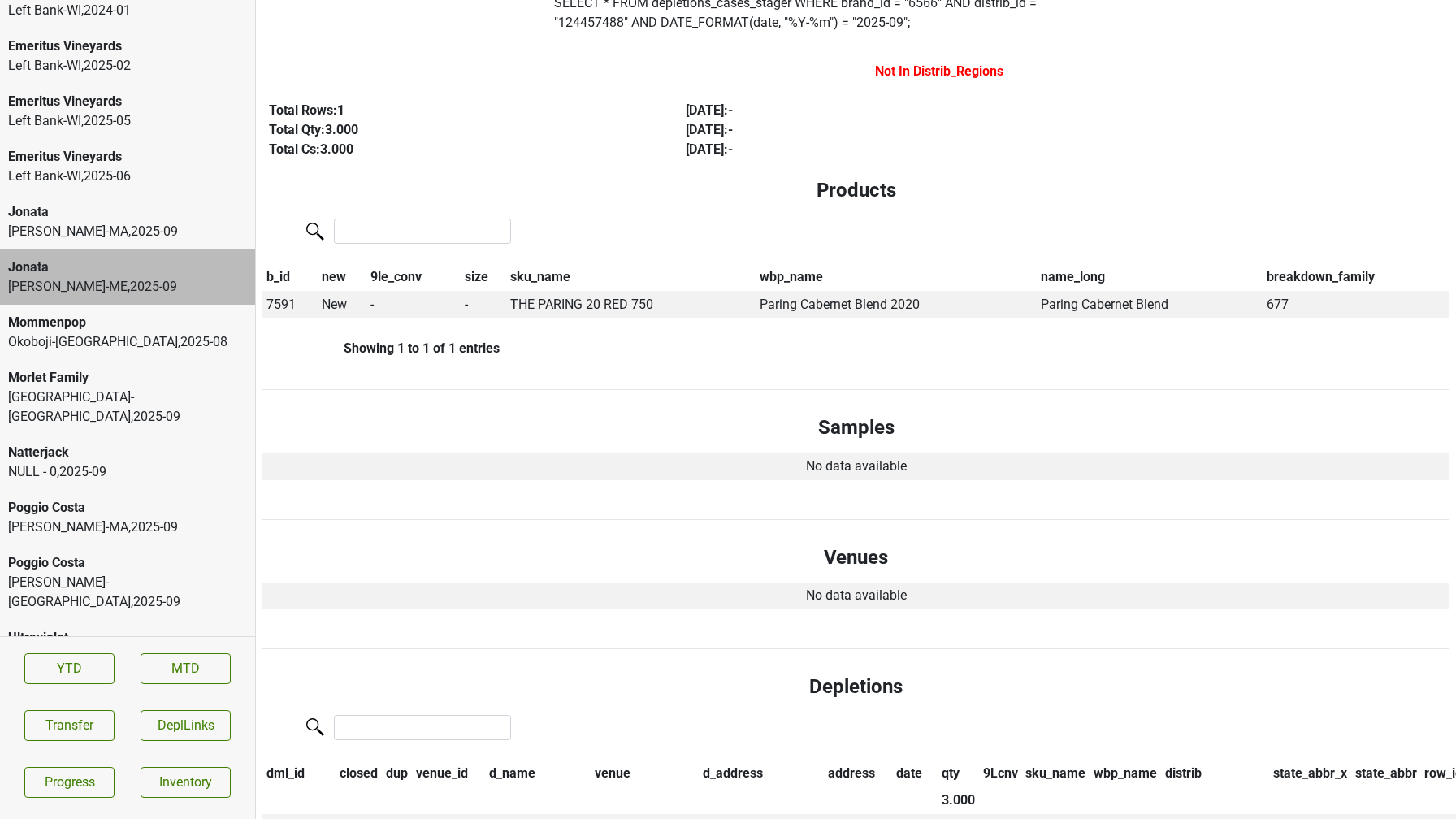
scroll to position [0, 0]
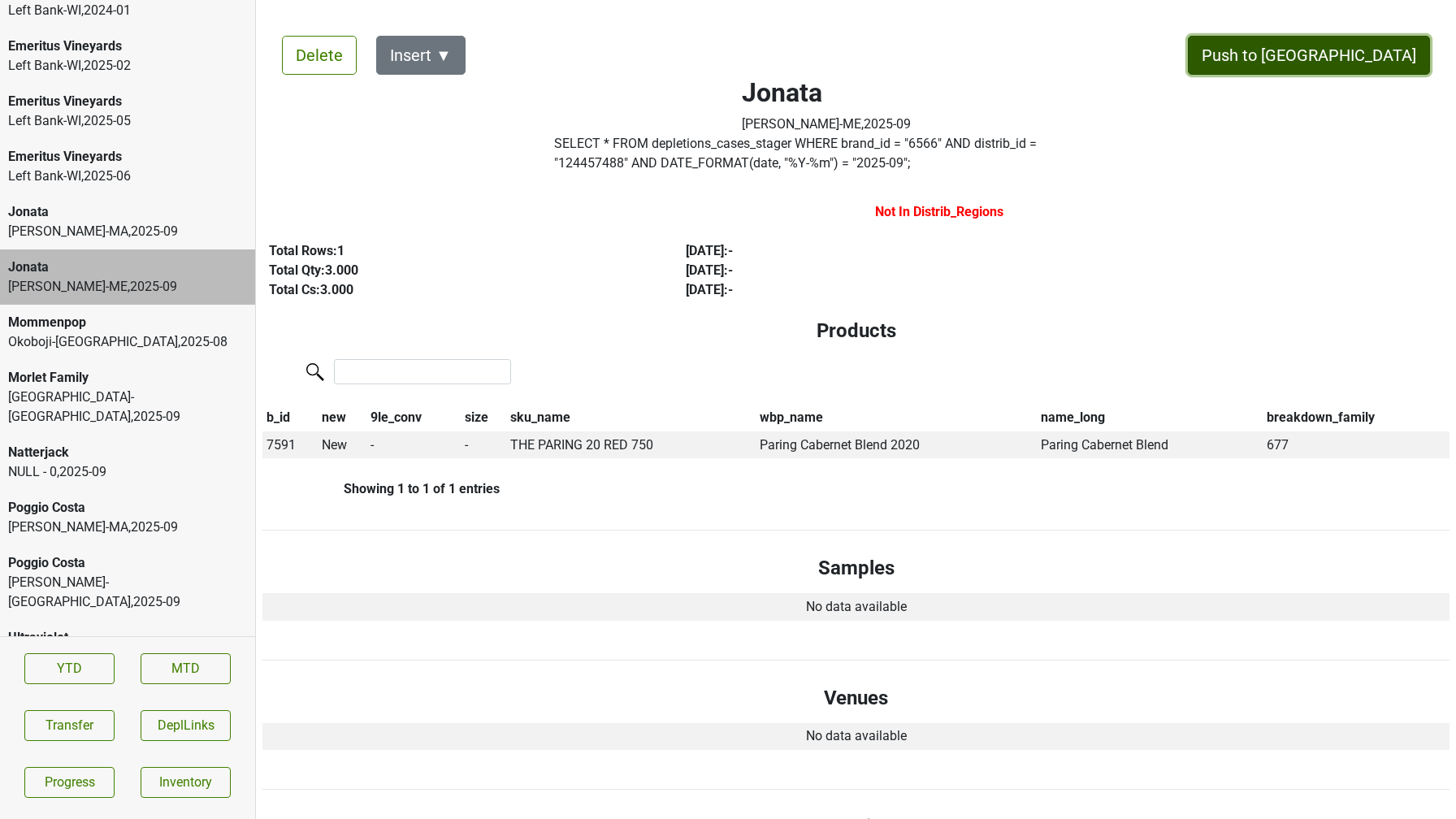
click at [1352, 57] on button "Push to [GEOGRAPHIC_DATA]" at bounding box center [1308, 56] width 242 height 39
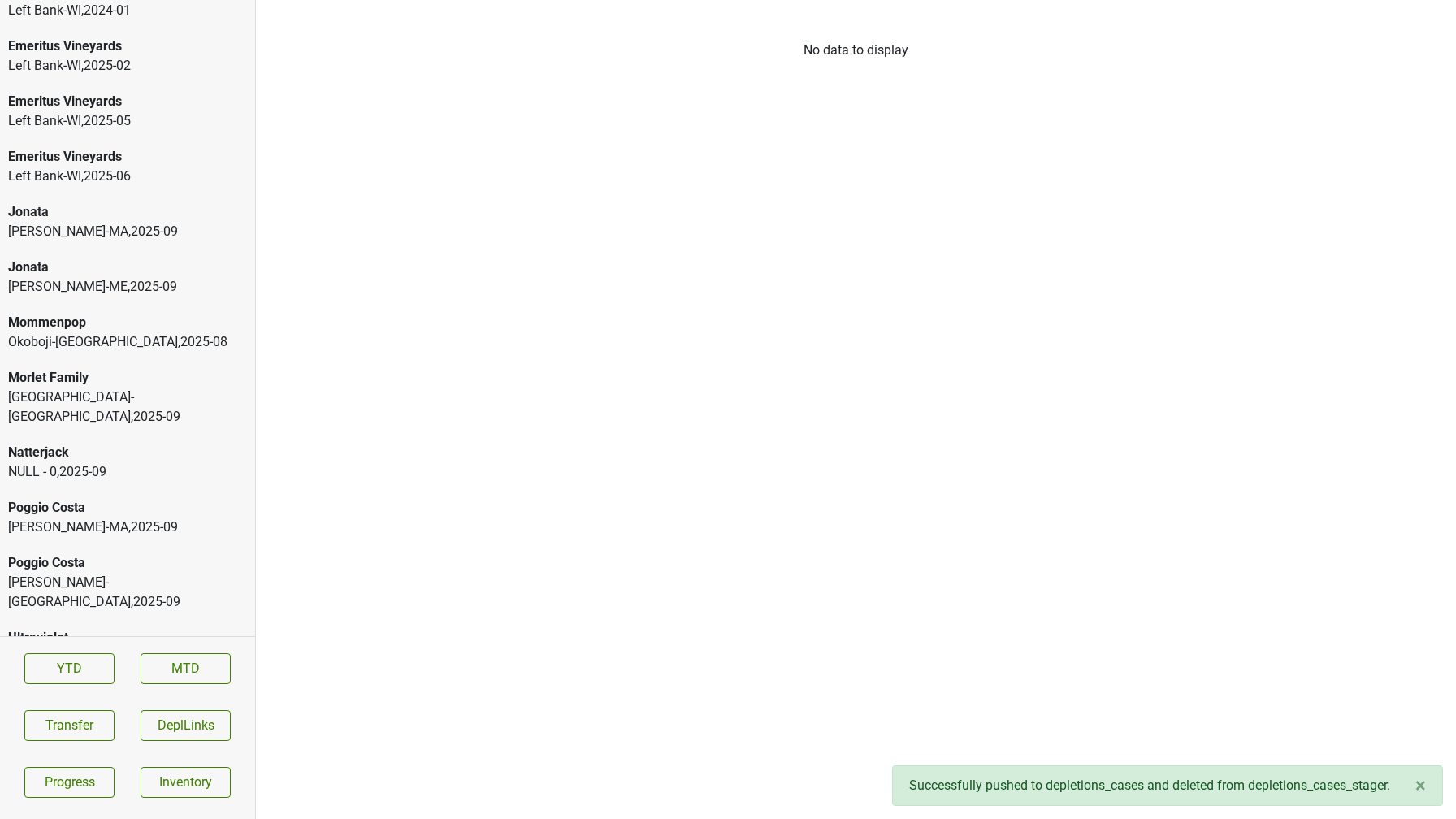
scroll to position [2569, 0]
click at [97, 519] on div "Poggio Costa [PERSON_NAME]-[GEOGRAPHIC_DATA] , 2025 - 09" at bounding box center [127, 517] width 255 height 56
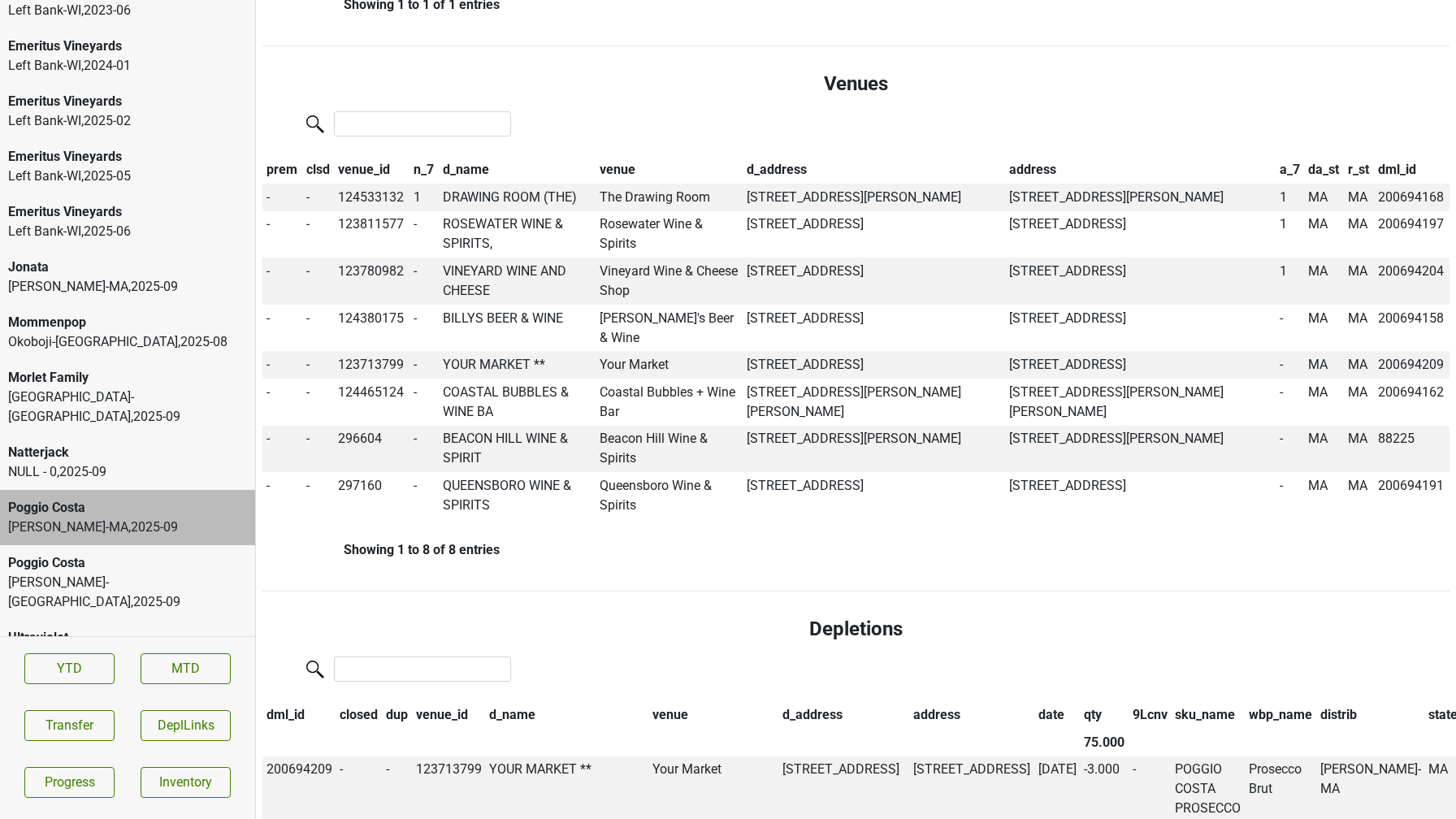
scroll to position [775, 0]
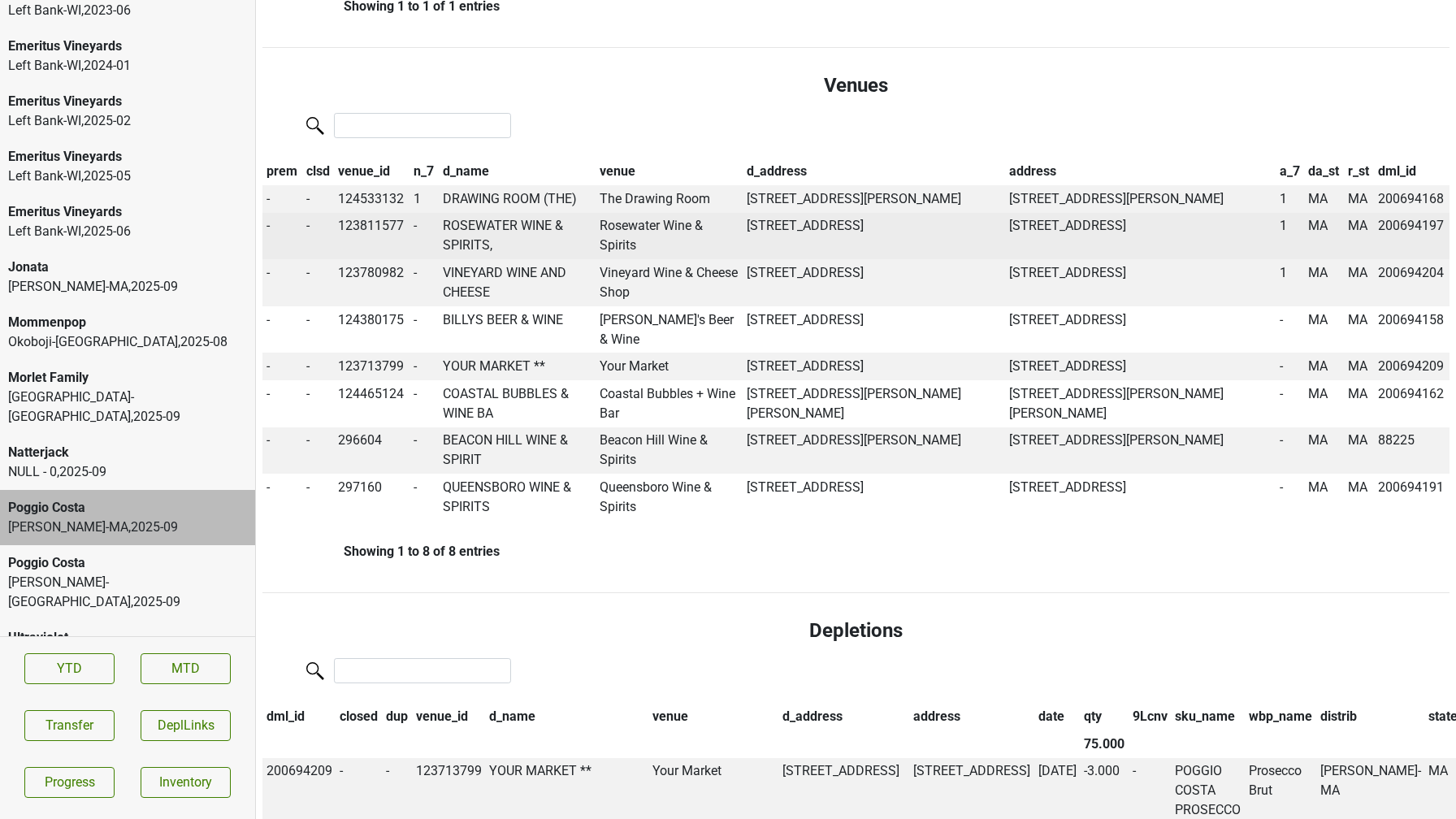
click at [541, 229] on td "ROSEWATER WINE & SPIRITS," at bounding box center [516, 236] width 156 height 47
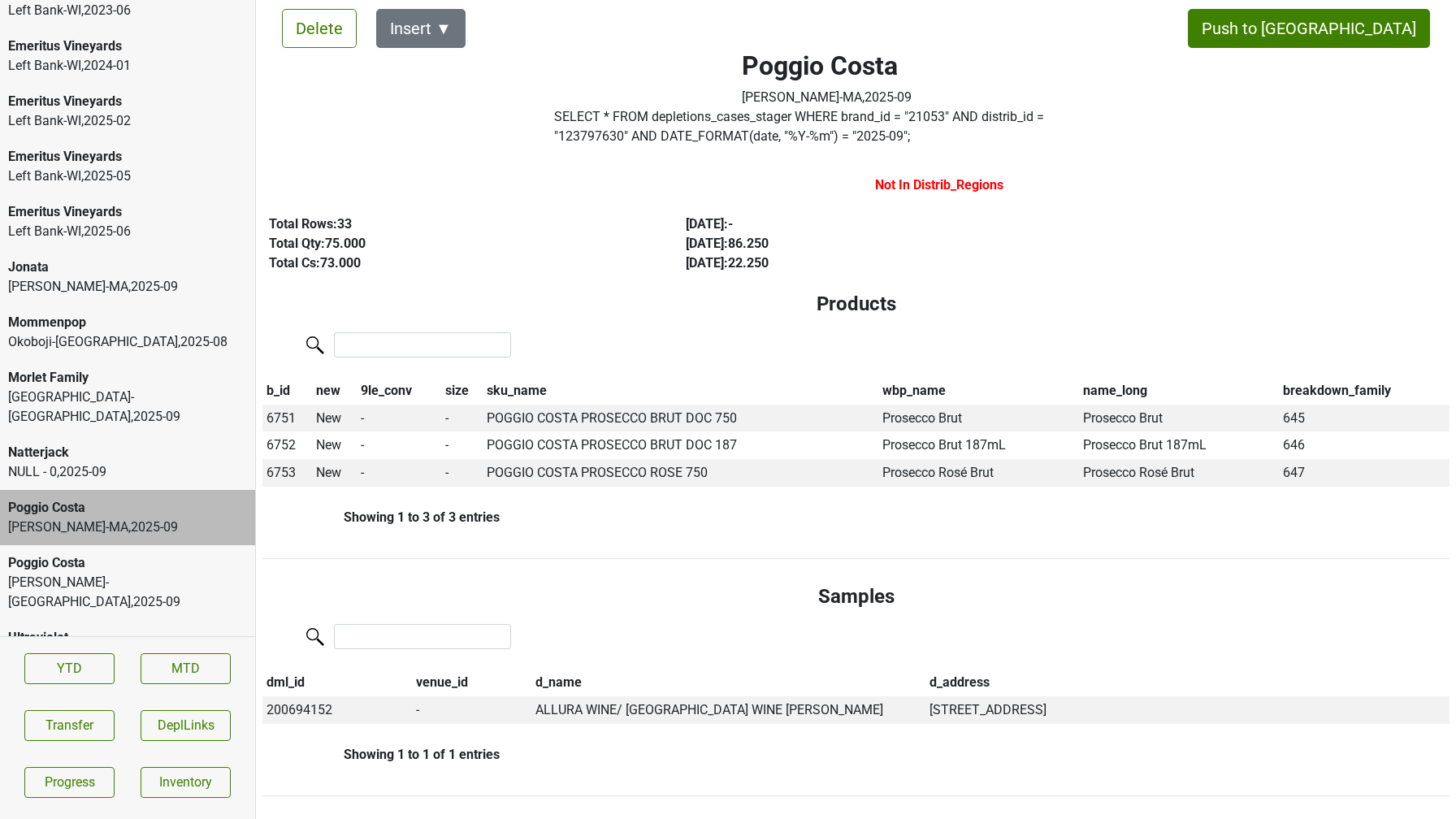
scroll to position [0, 0]
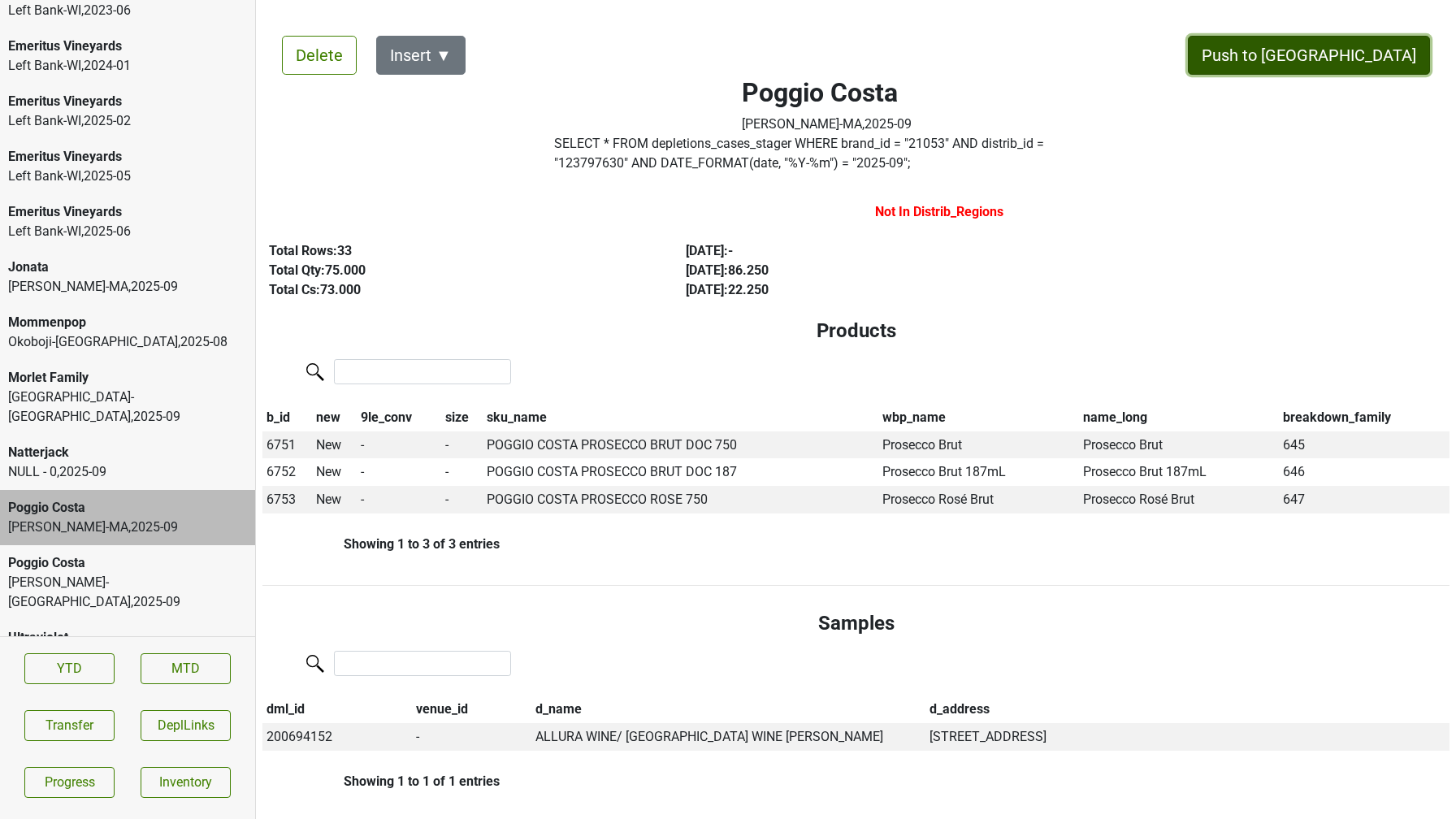
click at [1352, 51] on button "Push to [GEOGRAPHIC_DATA]" at bounding box center [1308, 56] width 242 height 39
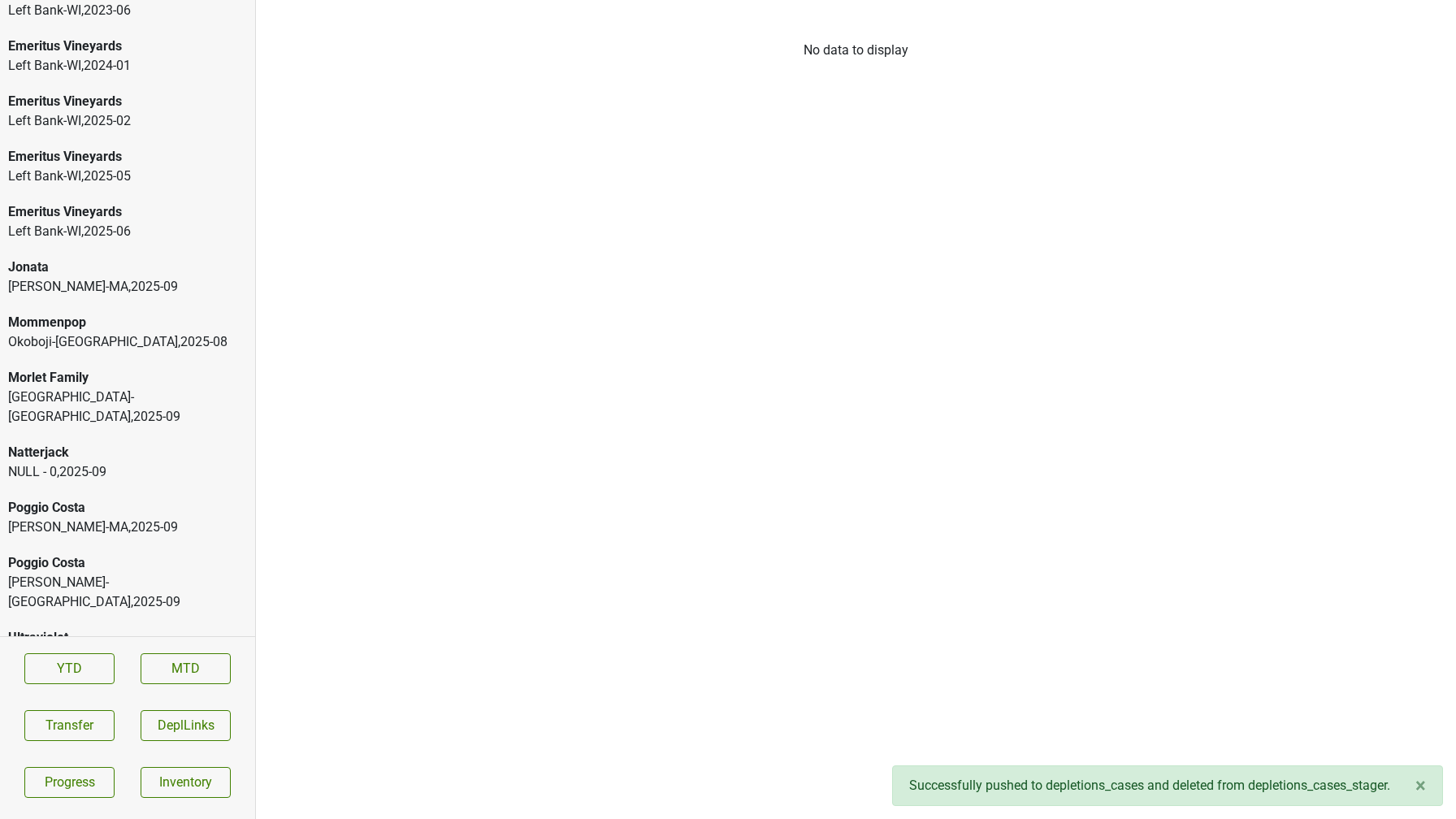
scroll to position [2513, 0]
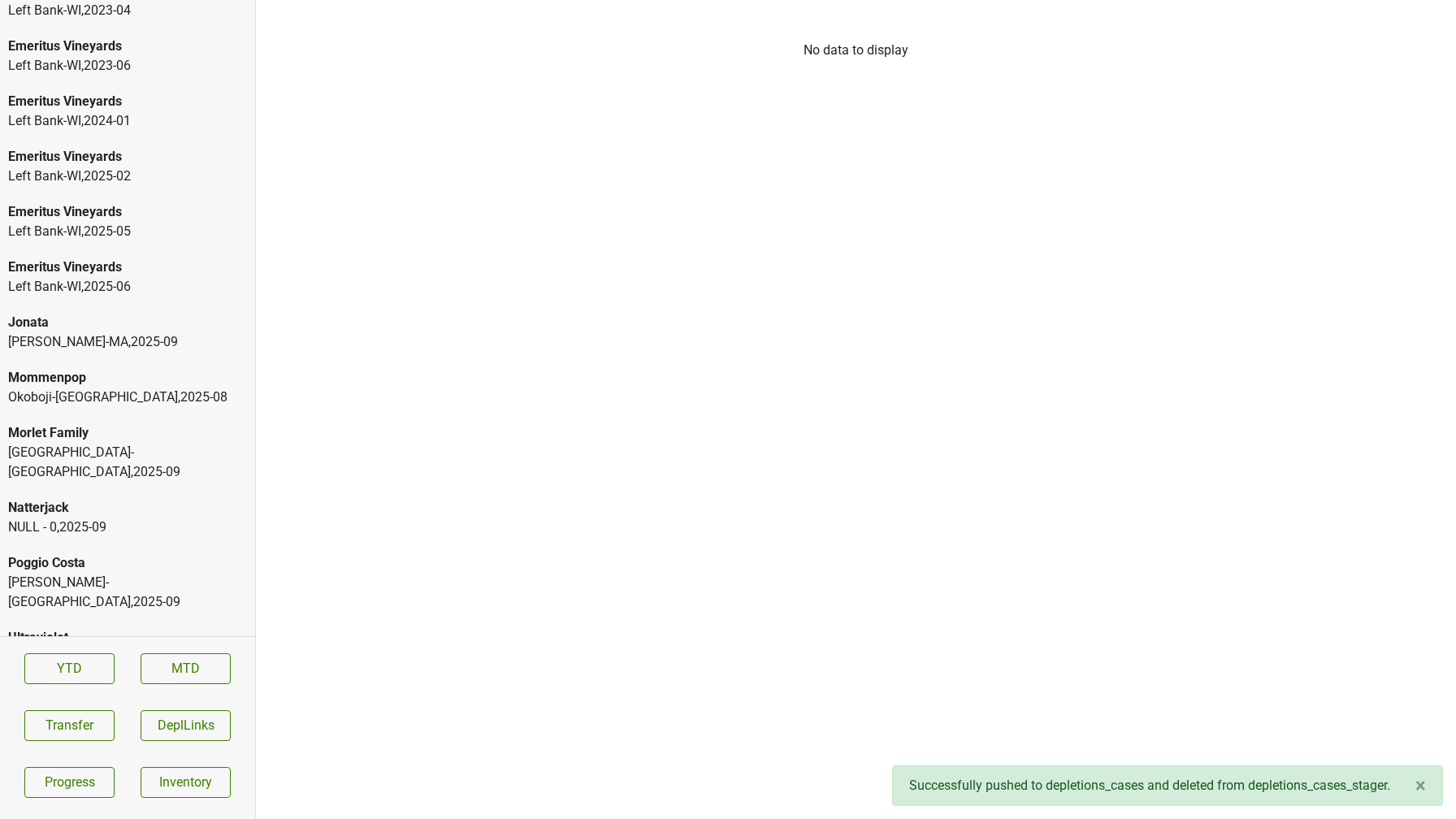
click at [140, 553] on div "Poggio Costa" at bounding box center [127, 563] width 238 height 20
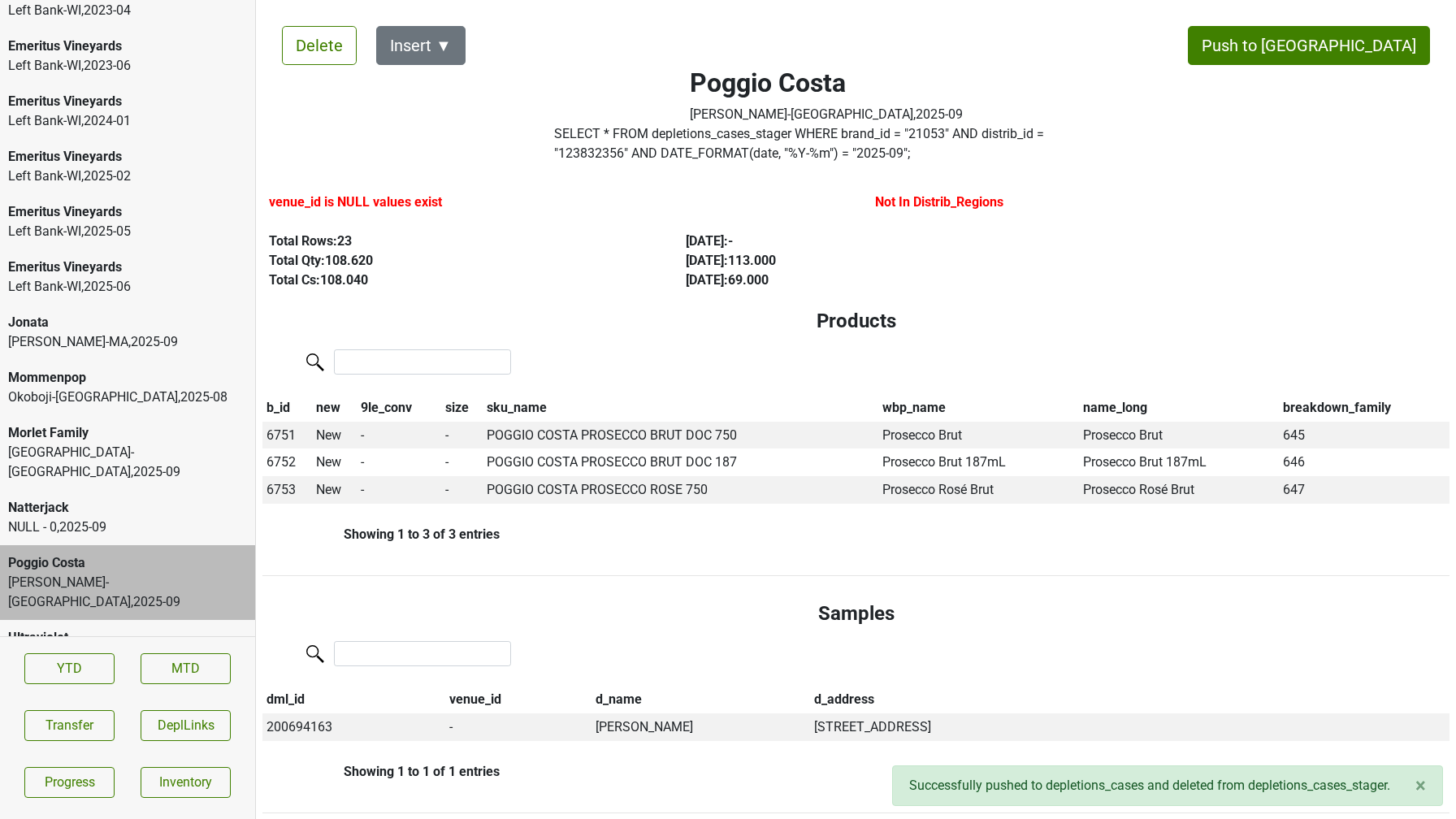
scroll to position [0, 0]
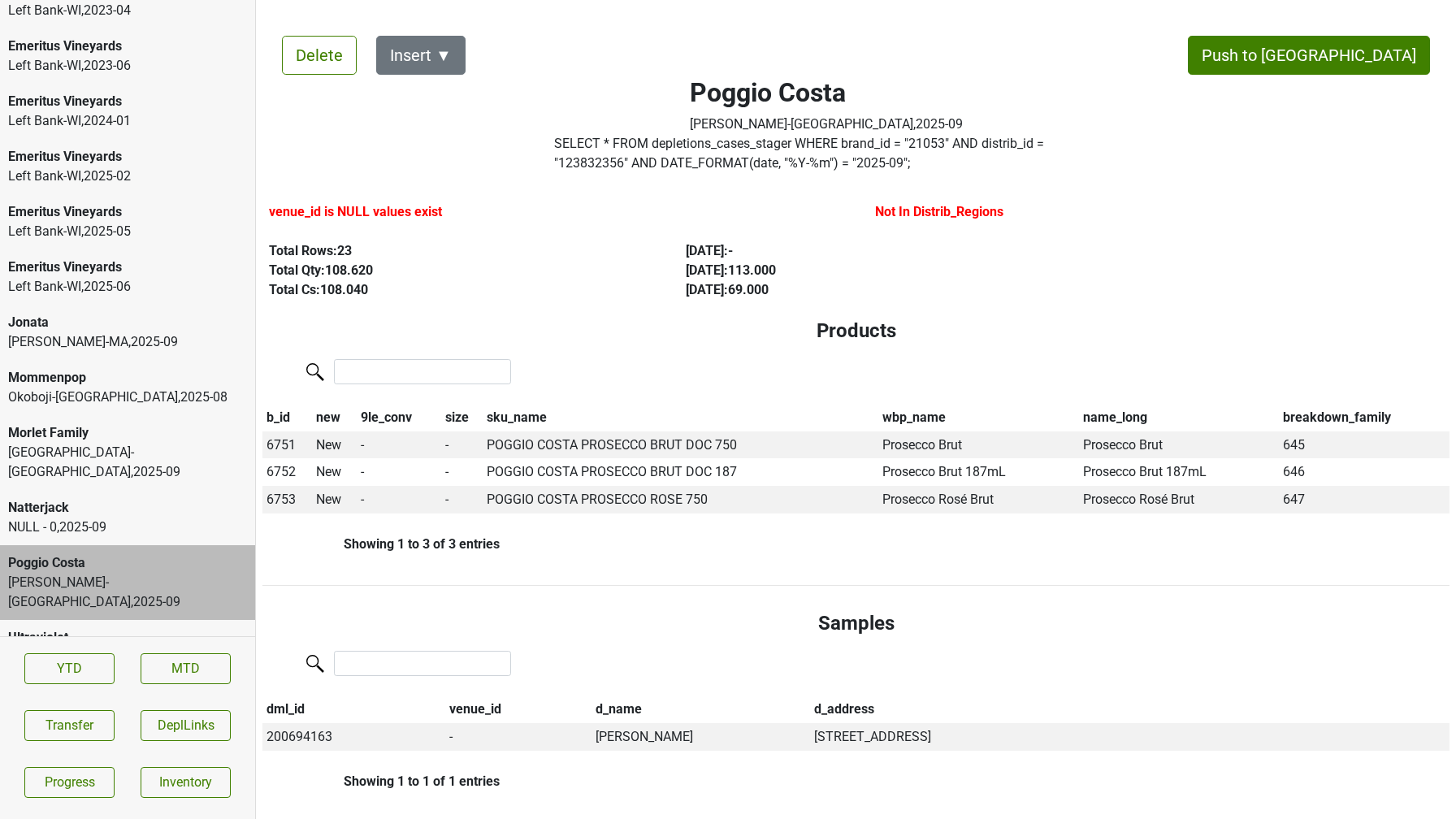
click at [173, 327] on div "Jonata" at bounding box center [127, 322] width 238 height 20
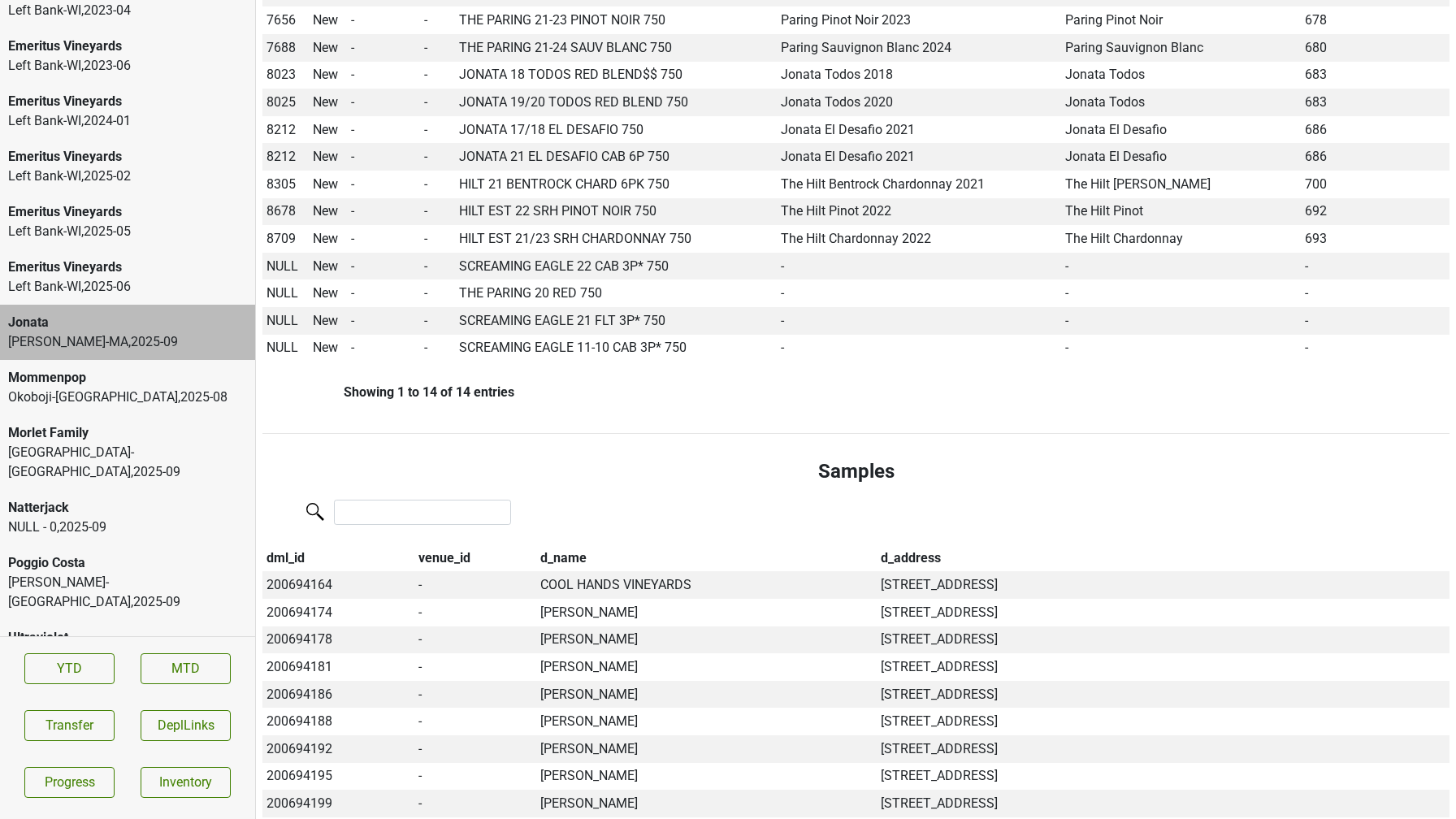
scroll to position [486, 0]
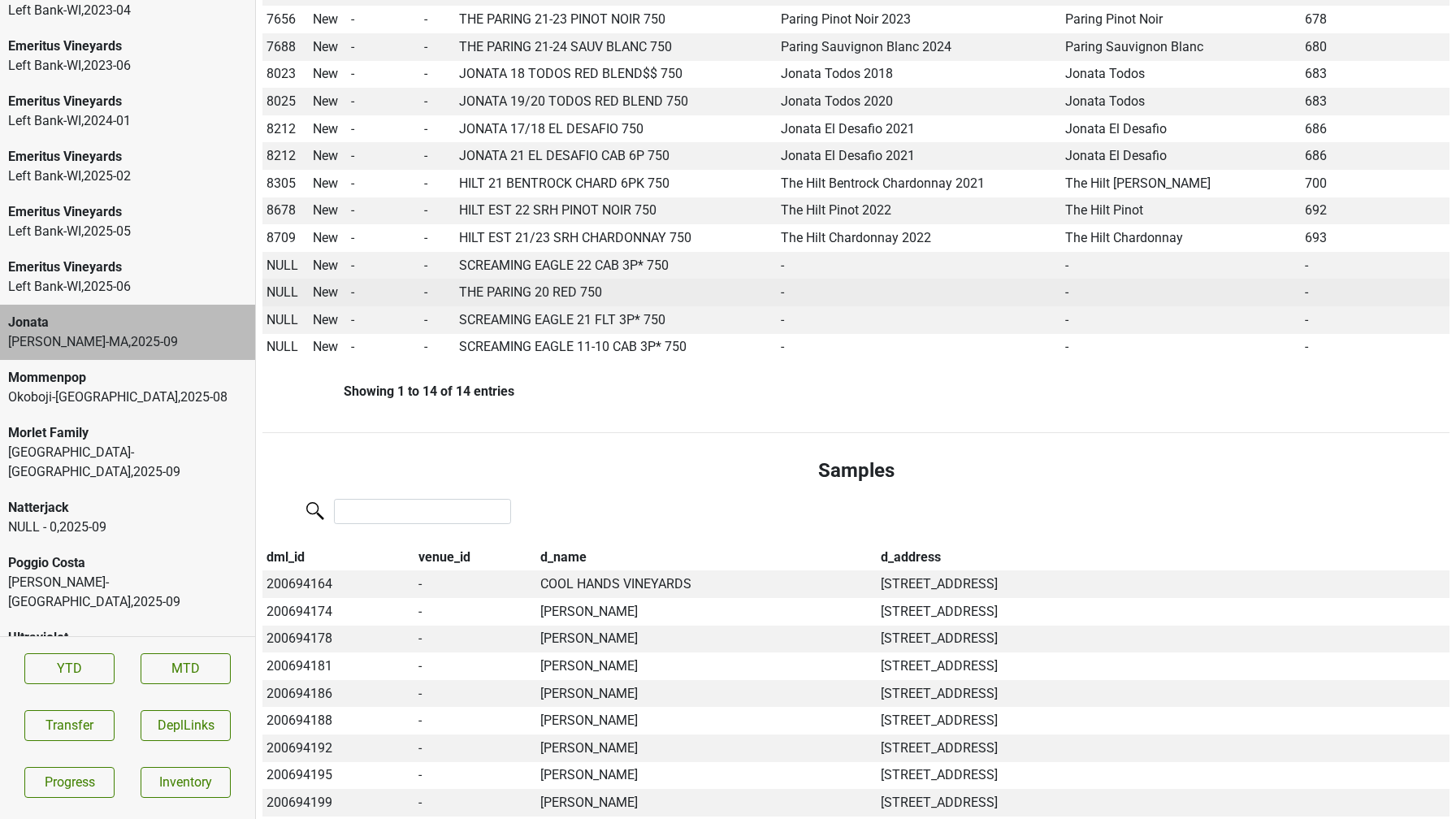
click at [277, 297] on span "NULL" at bounding box center [282, 292] width 32 height 15
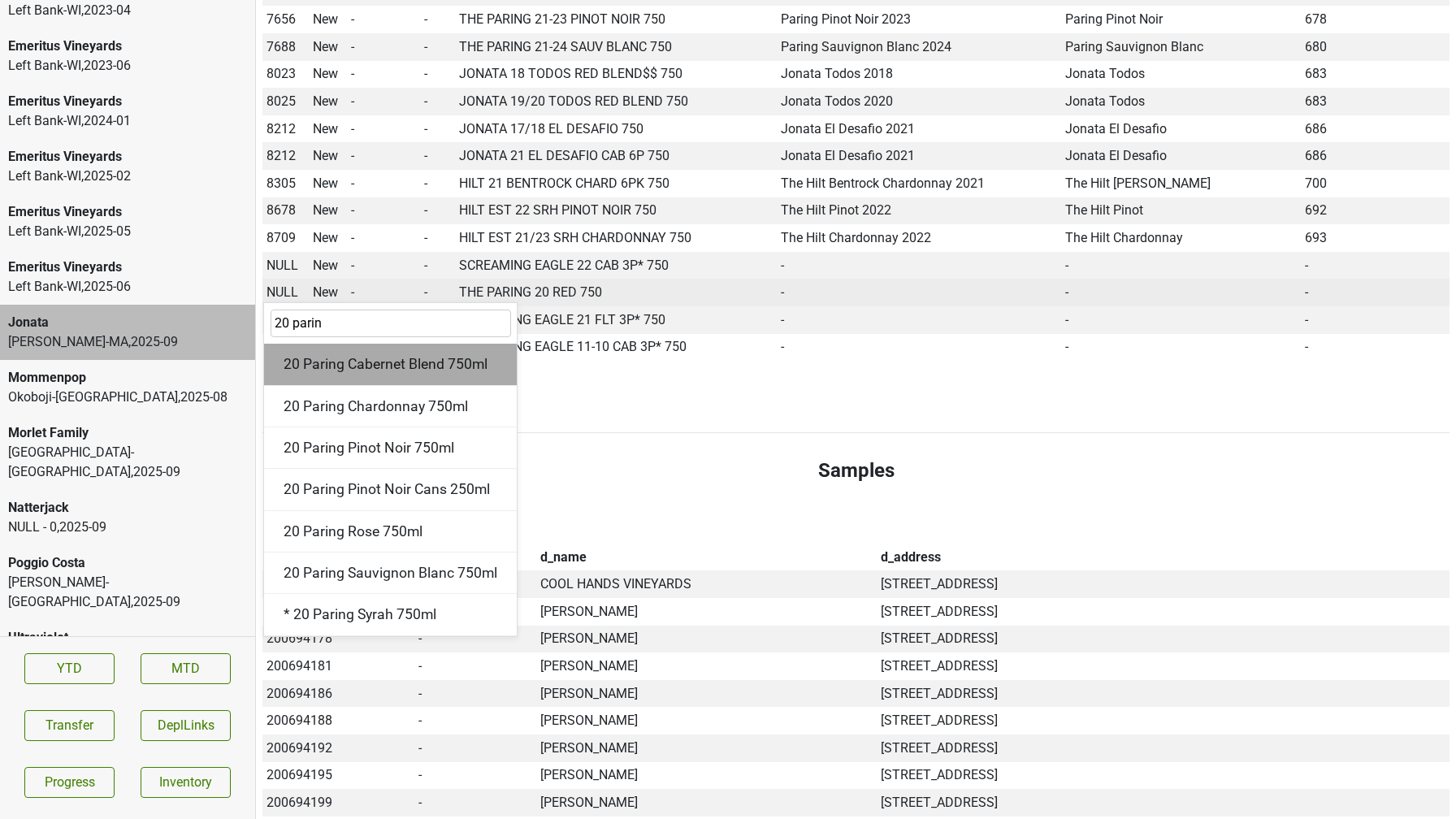
type input "20 parin"
click at [326, 354] on div "20 Paring Cabernet Blend 750ml" at bounding box center [390, 364] width 253 height 41
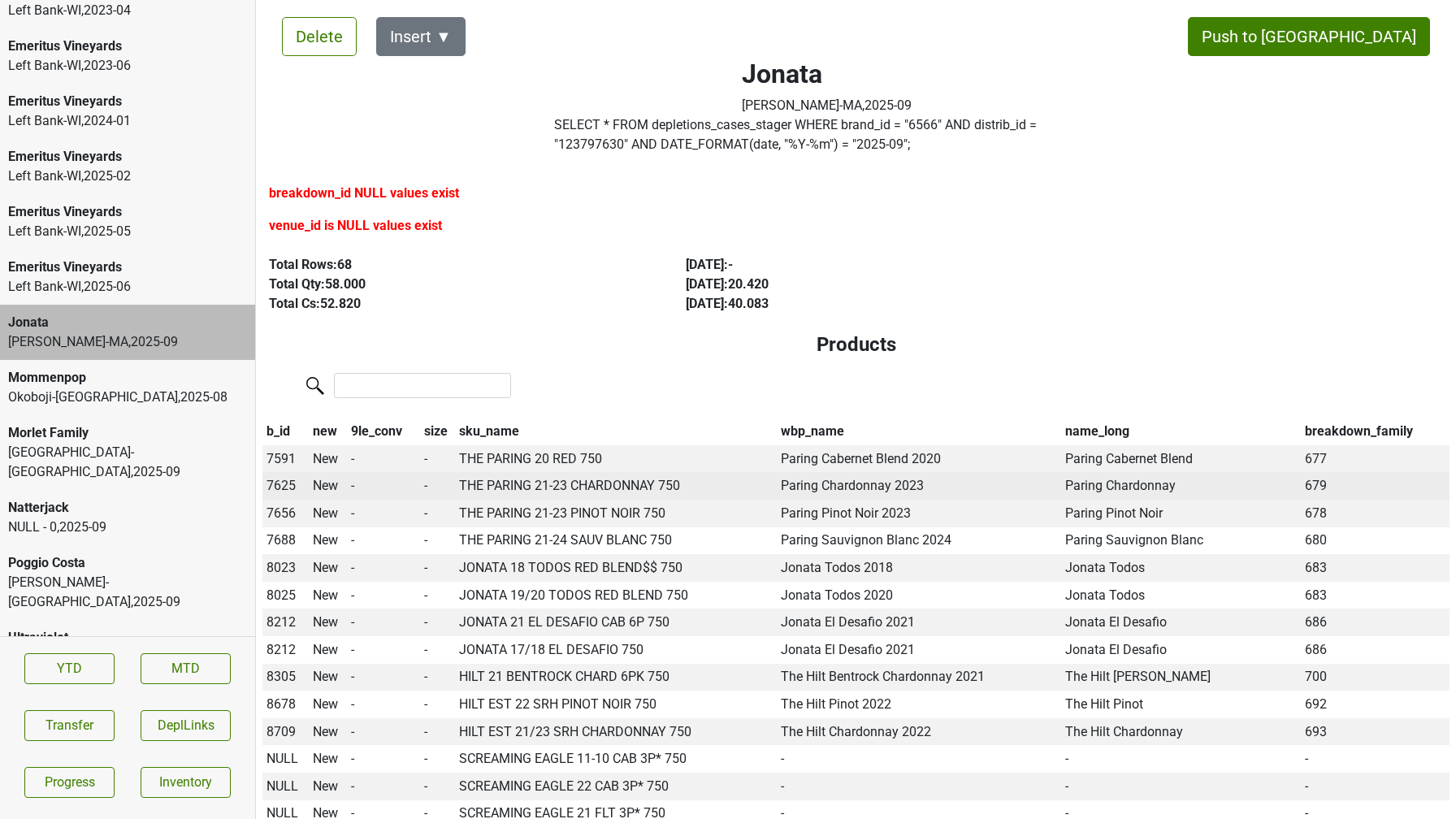
scroll to position [0, 0]
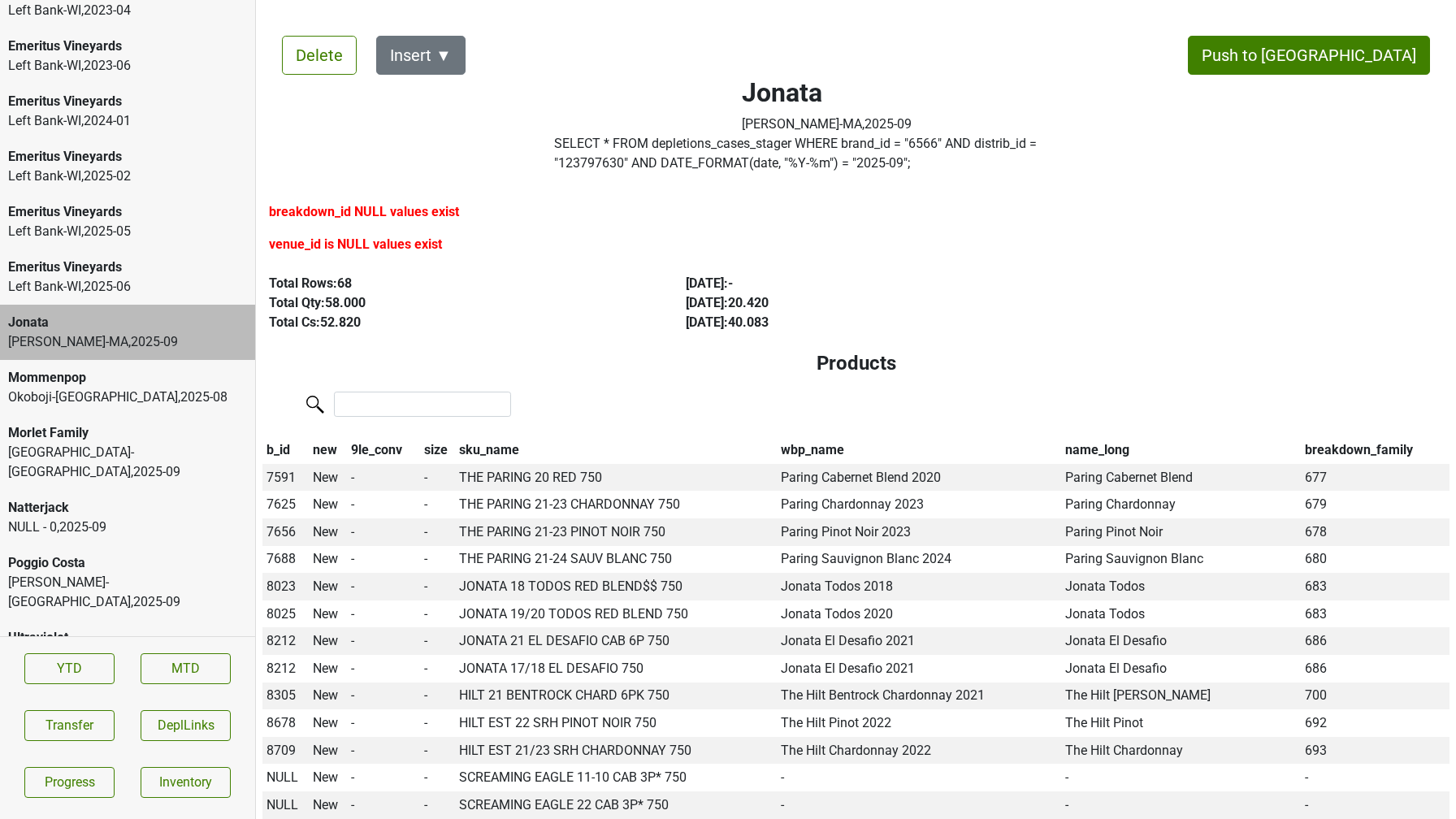
click at [687, 170] on label "SELECT * FROM depletions_cases_stager WHERE brand_id = " 6566 " AND distrib_id …" at bounding box center [826, 154] width 545 height 39
click at [75, 723] on button "Transfer" at bounding box center [70, 726] width 91 height 31
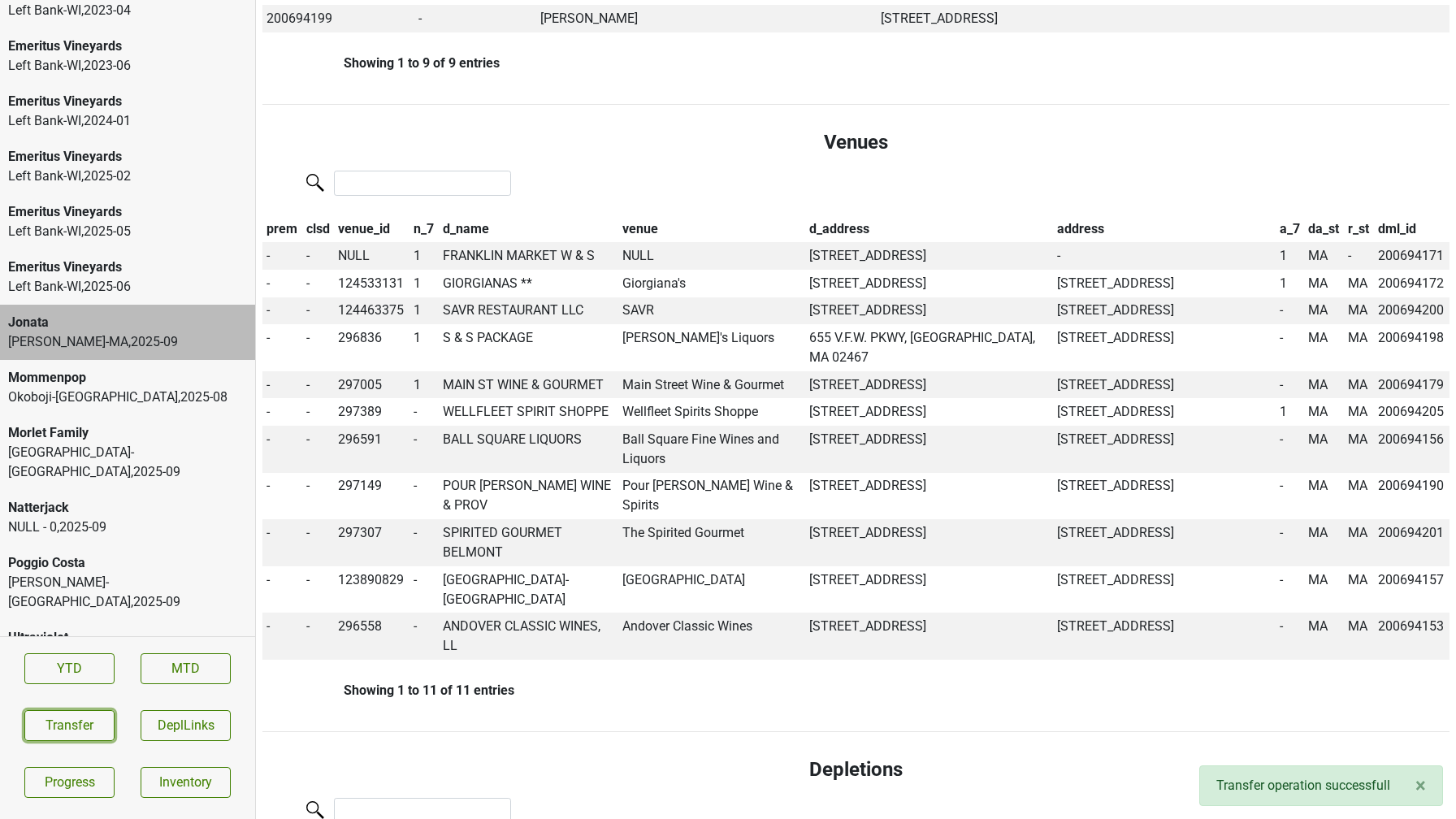
scroll to position [1164, 0]
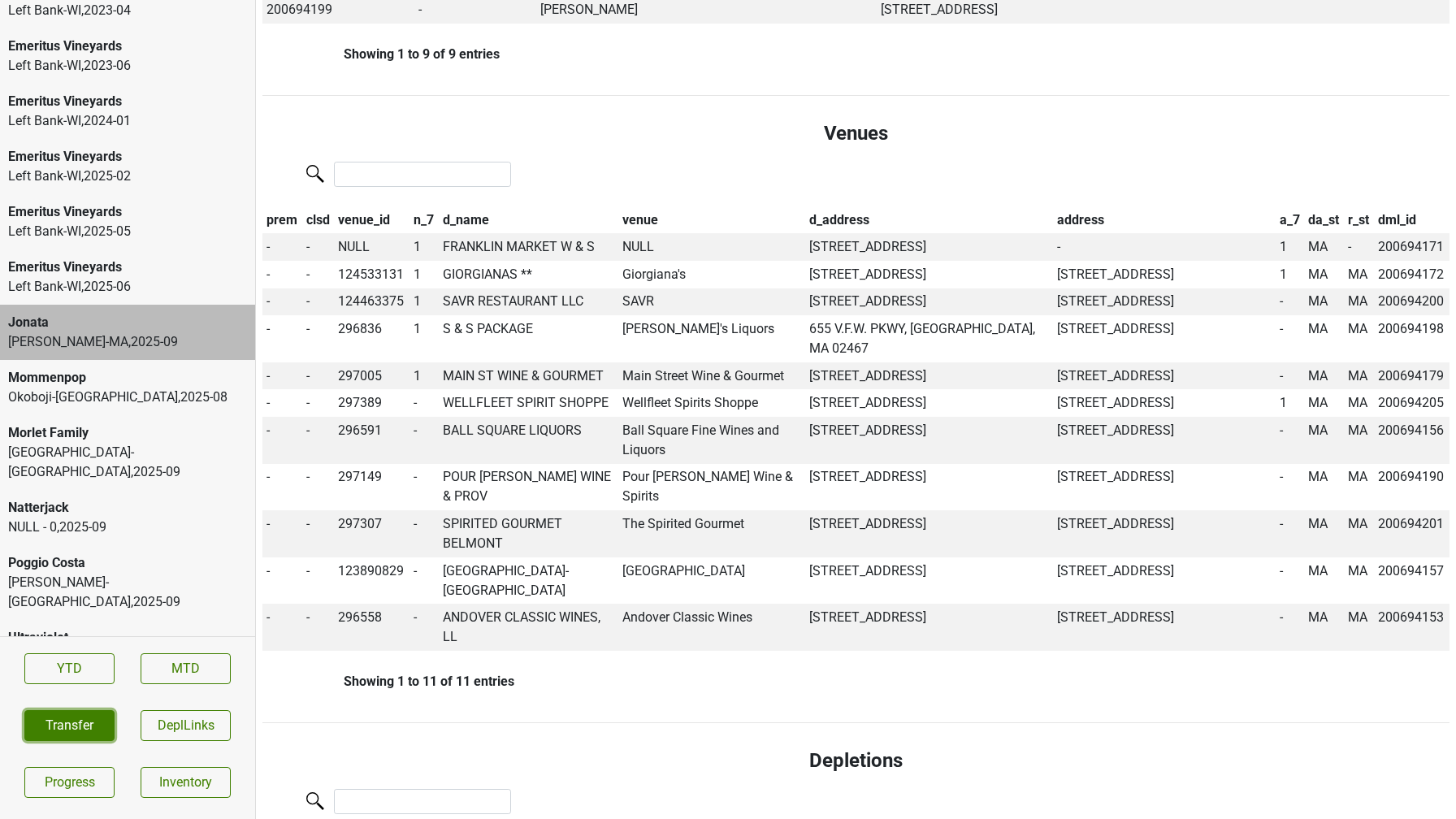
click at [75, 719] on button "Transfer" at bounding box center [70, 726] width 91 height 31
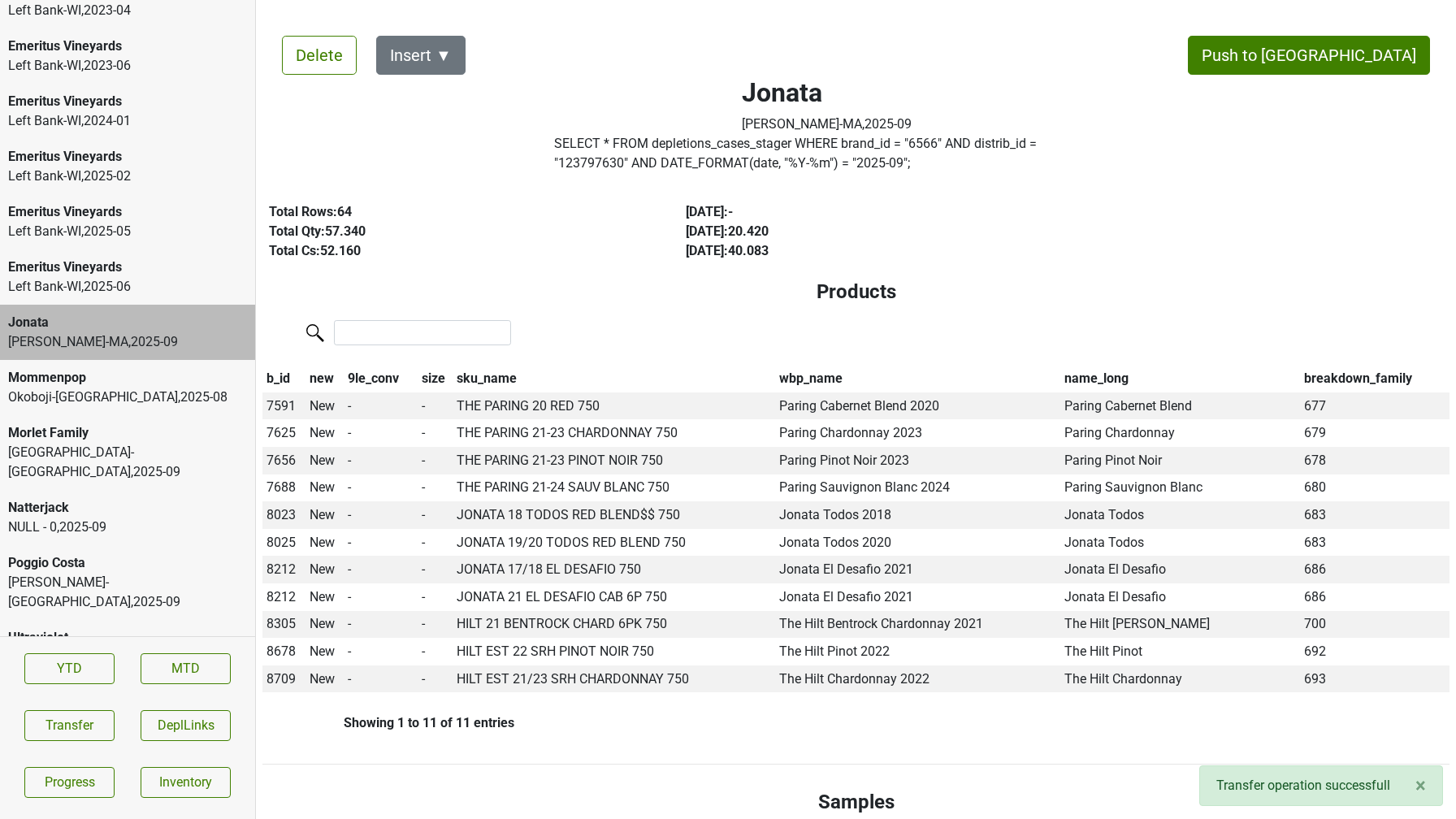
click at [73, 573] on div "[PERSON_NAME]-[GEOGRAPHIC_DATA] , 2025 - 09" at bounding box center [127, 592] width 238 height 39
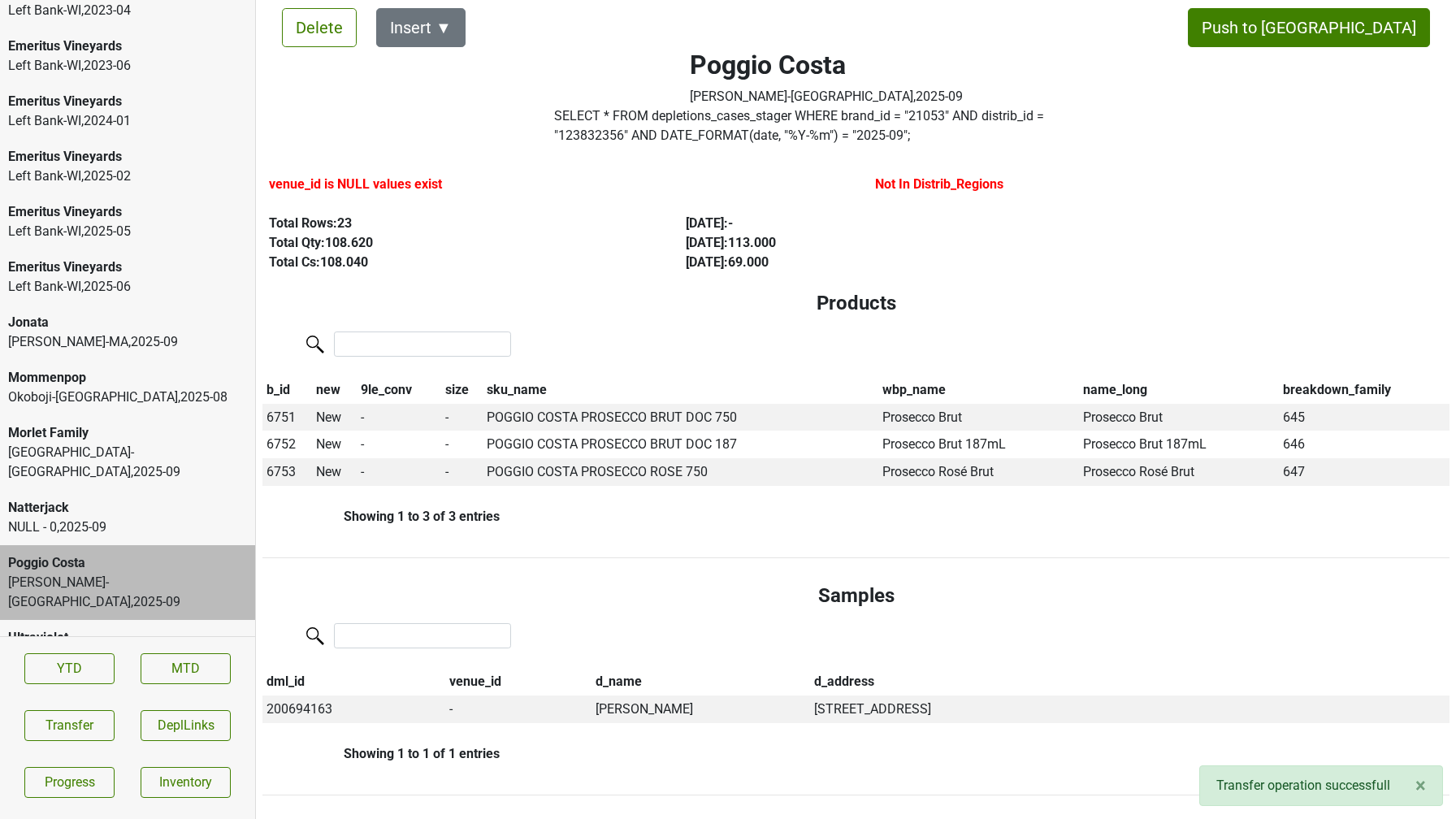
scroll to position [39, 0]
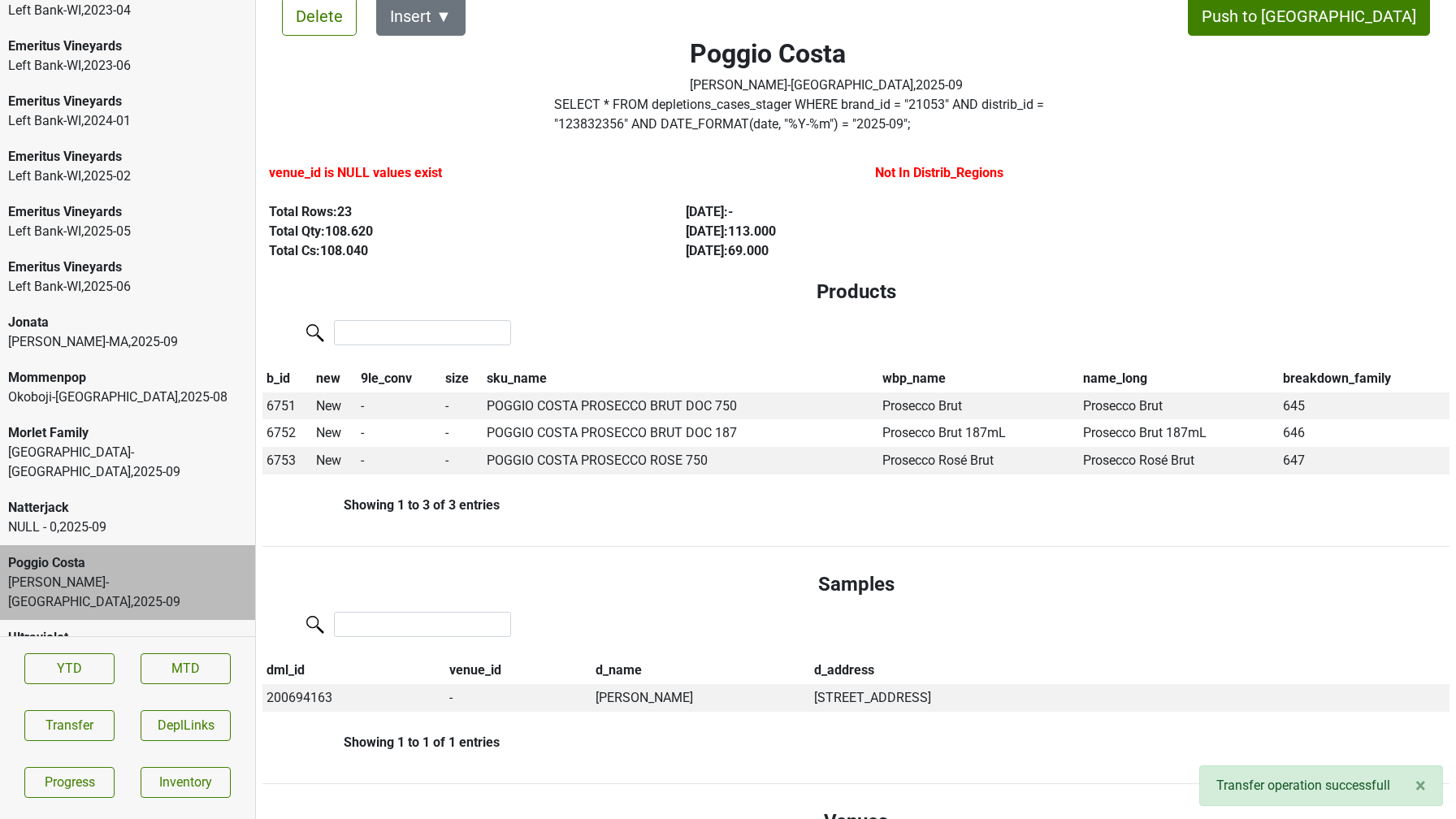
click at [138, 628] on div "Ultraviolet" at bounding box center [127, 638] width 238 height 20
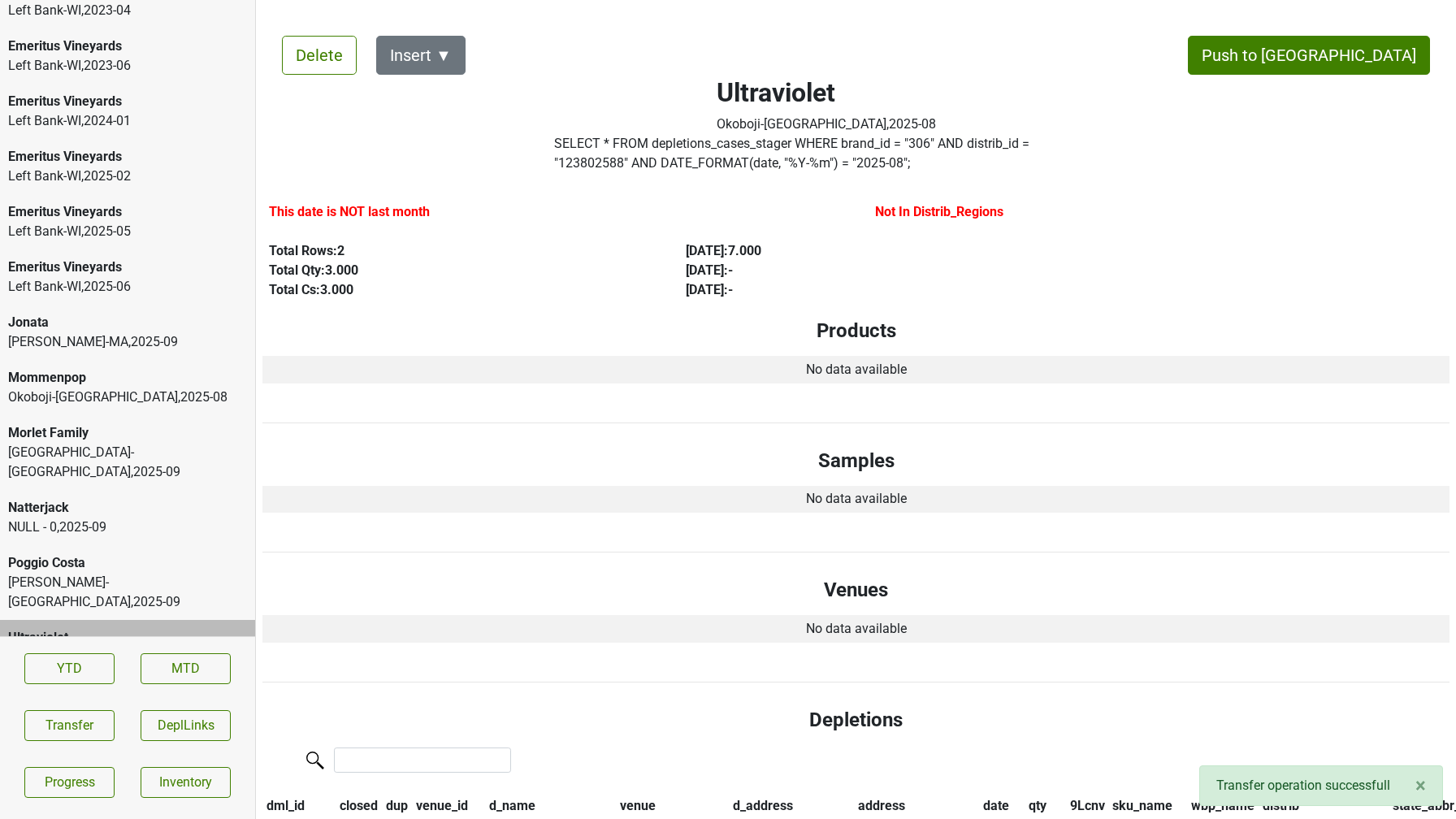
click at [86, 321] on div "Jonata" at bounding box center [127, 322] width 238 height 20
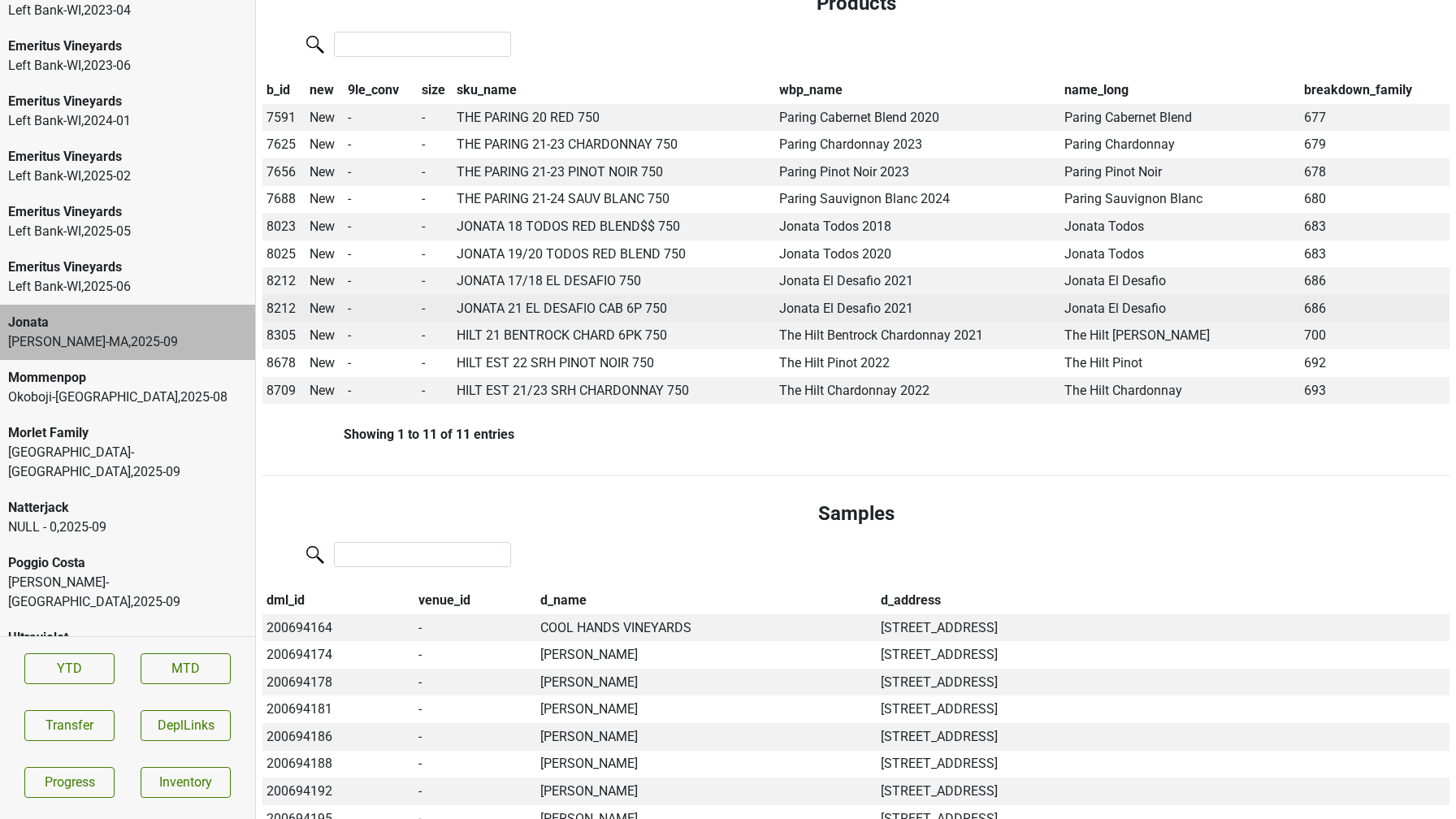
scroll to position [288, 0]
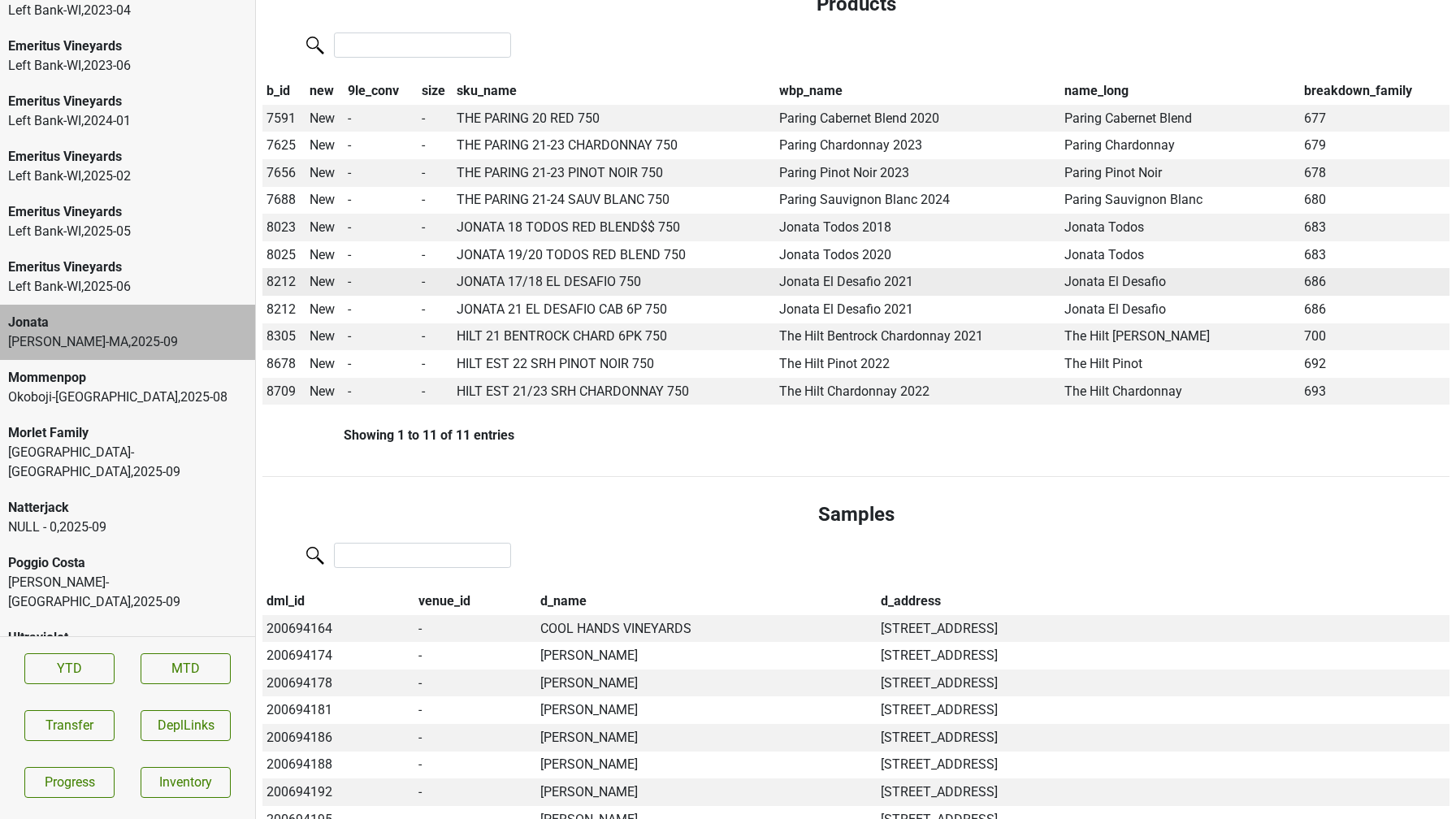
click at [288, 283] on span "8212" at bounding box center [281, 281] width 29 height 15
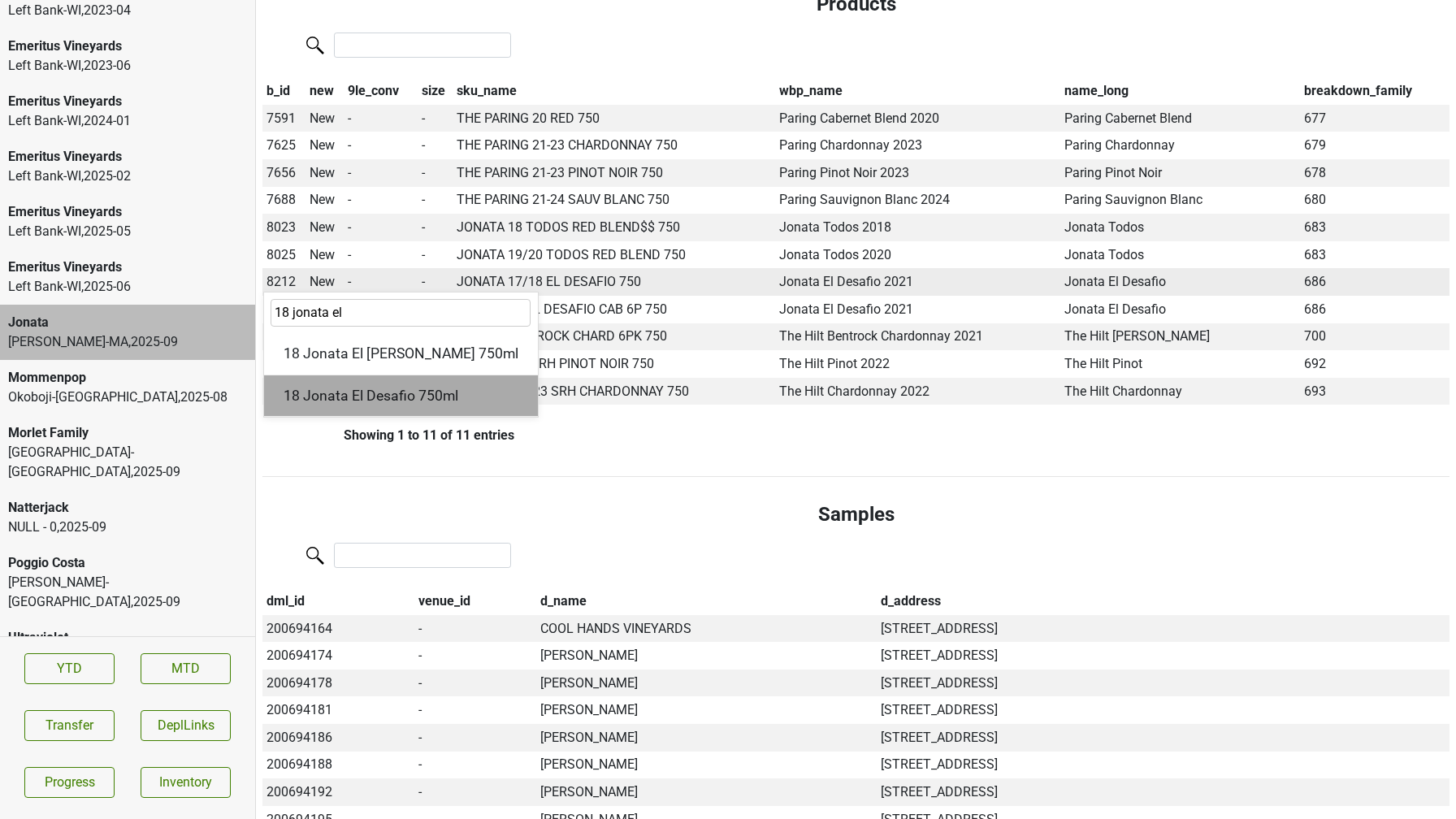
type input "18 jonata el"
click at [410, 387] on div "18 Jonata El Desafio 750ml" at bounding box center [401, 396] width 273 height 41
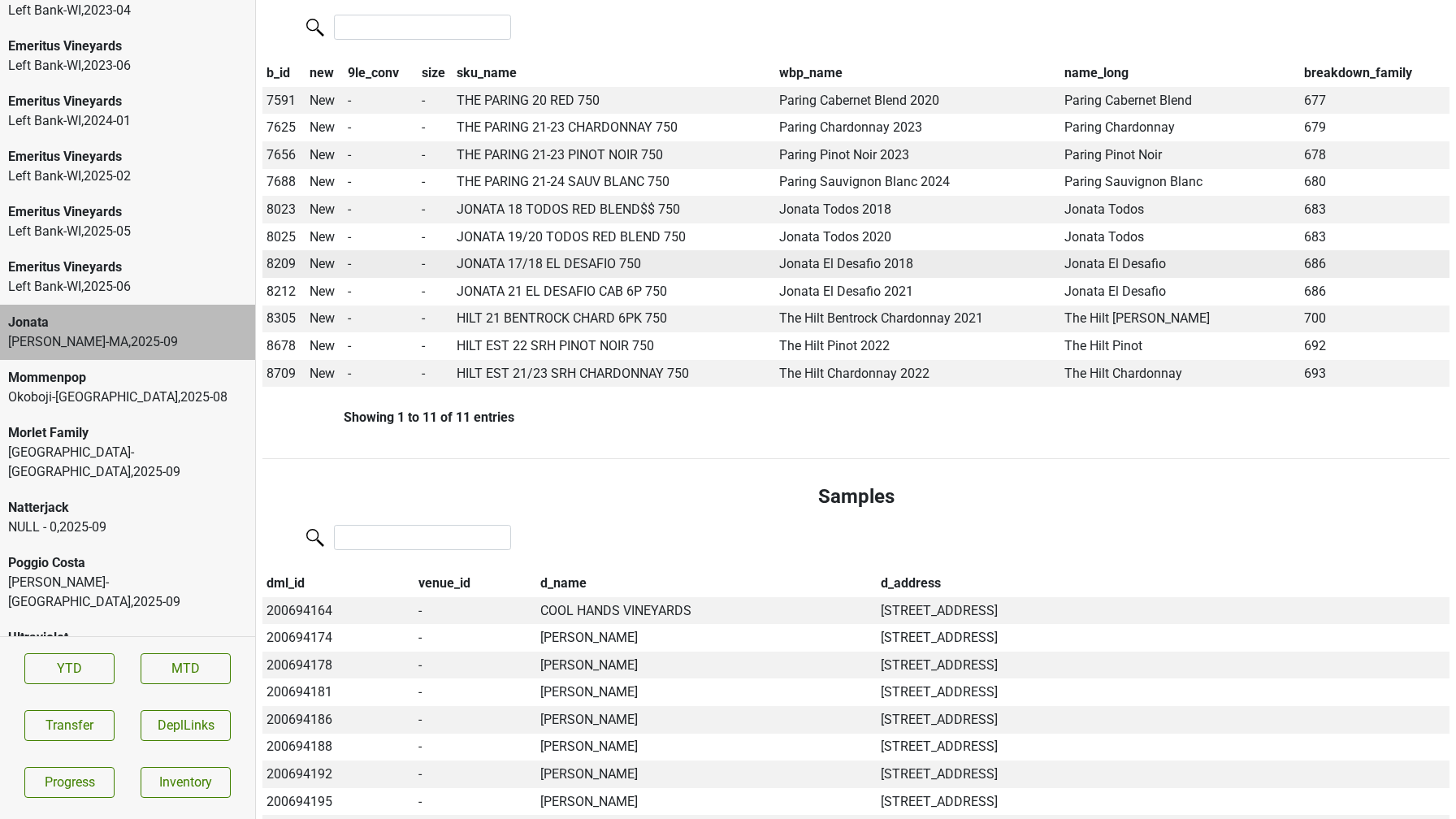
scroll to position [313, 0]
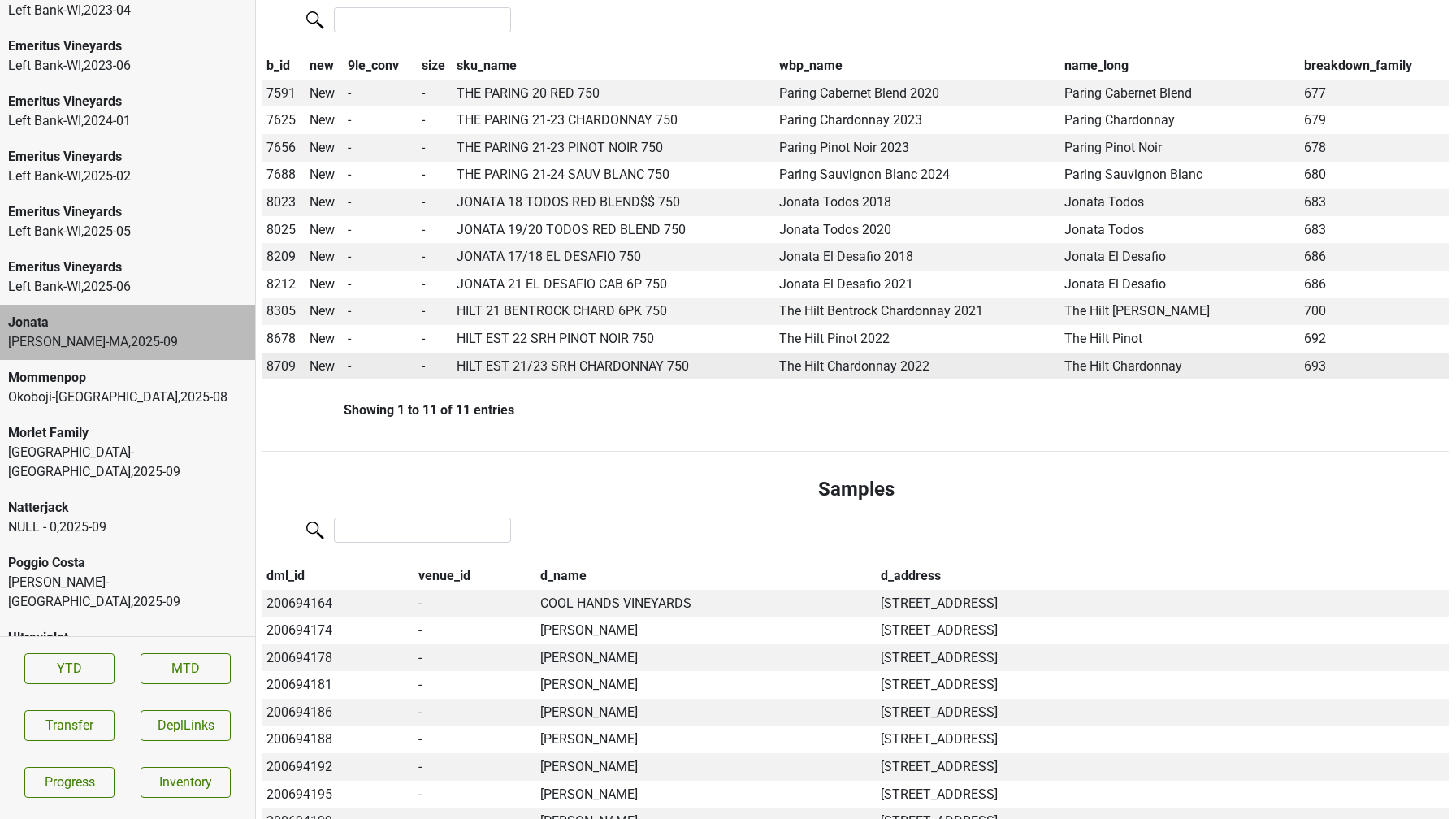
click at [281, 368] on span "8709" at bounding box center [281, 366] width 29 height 15
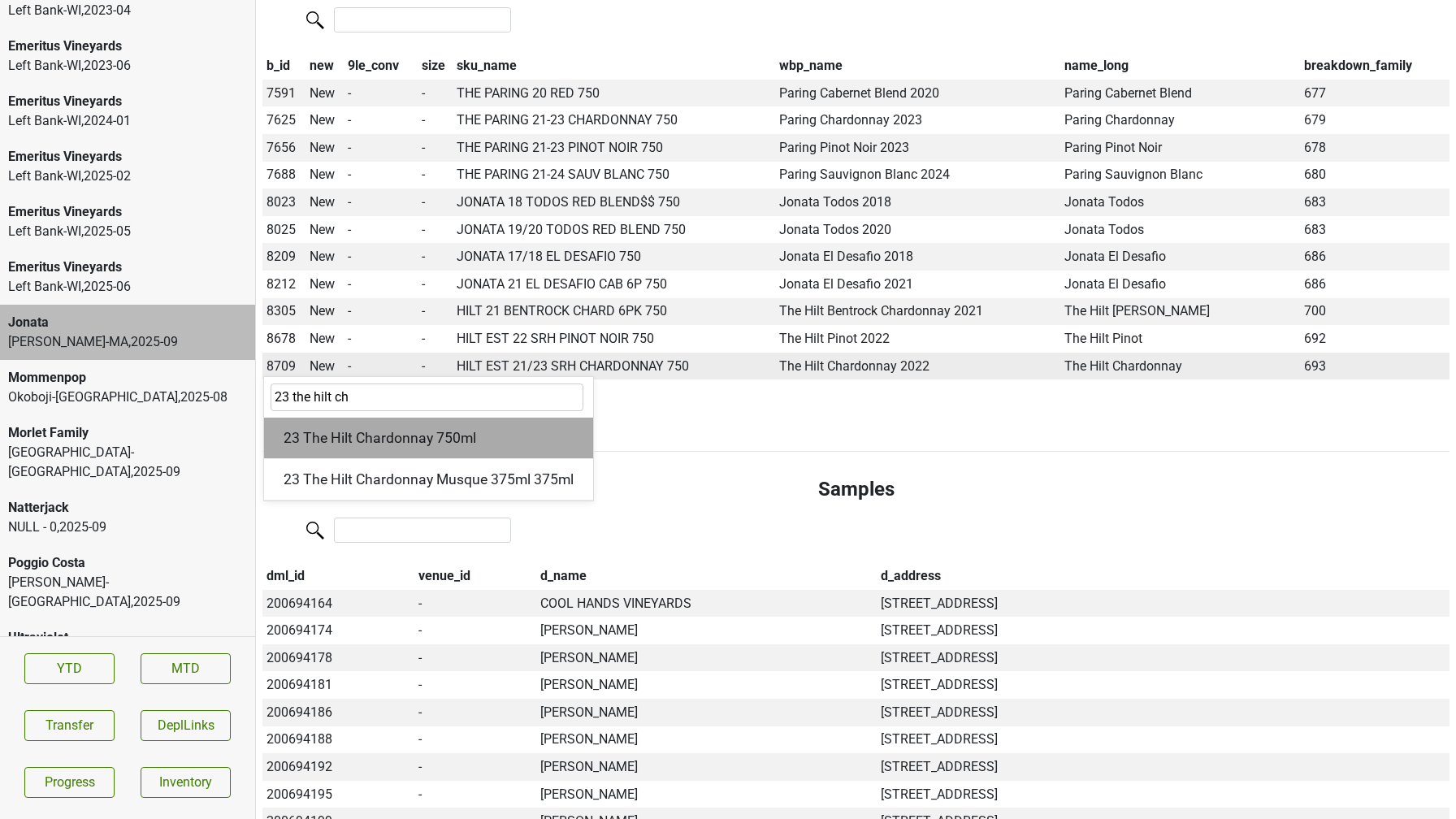
type input "23 the hilt ch"
click at [319, 442] on div "23 The Hilt Chardonnay 750ml" at bounding box center [428, 439] width 329 height 41
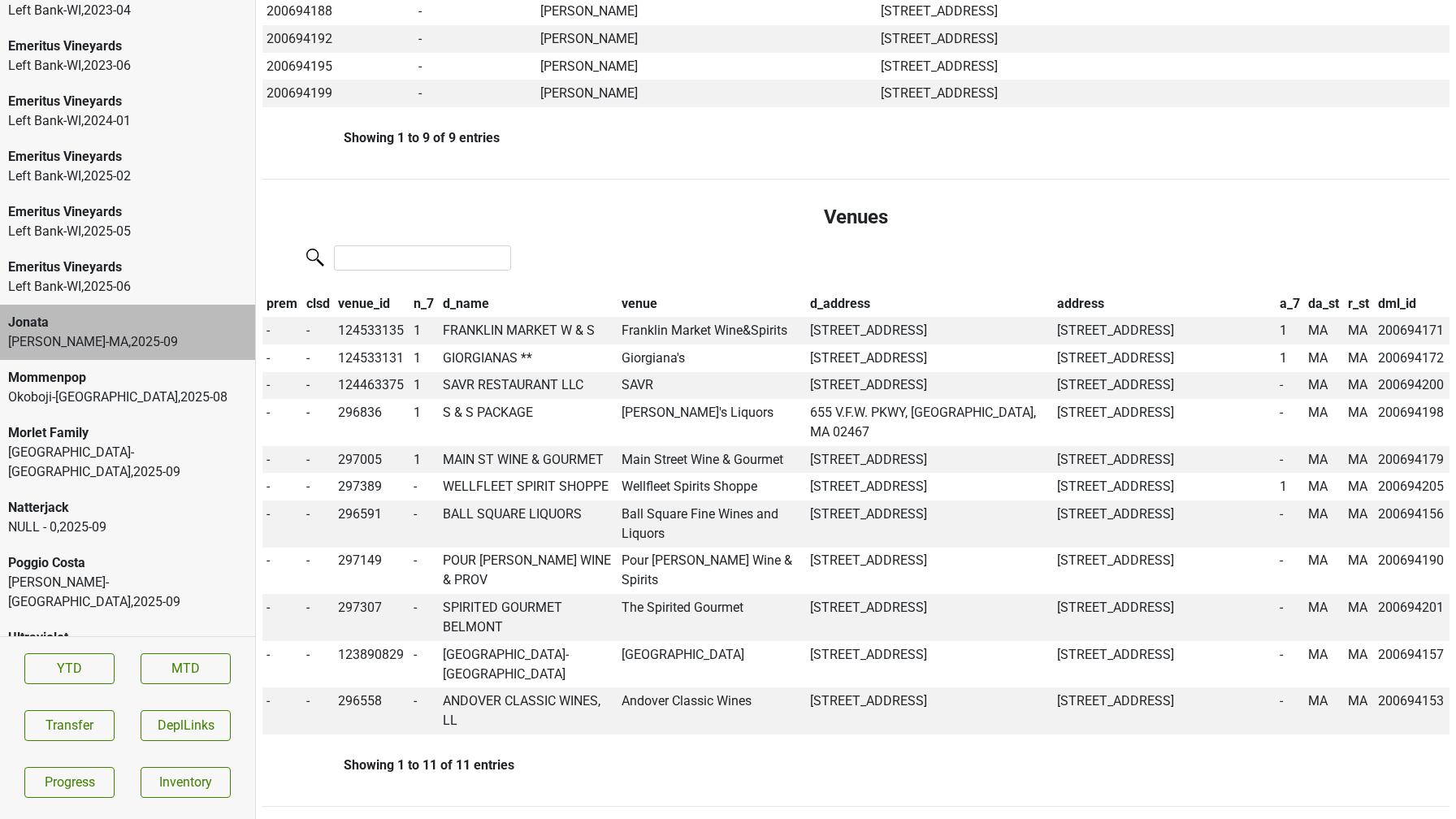
scroll to position [1045, 0]
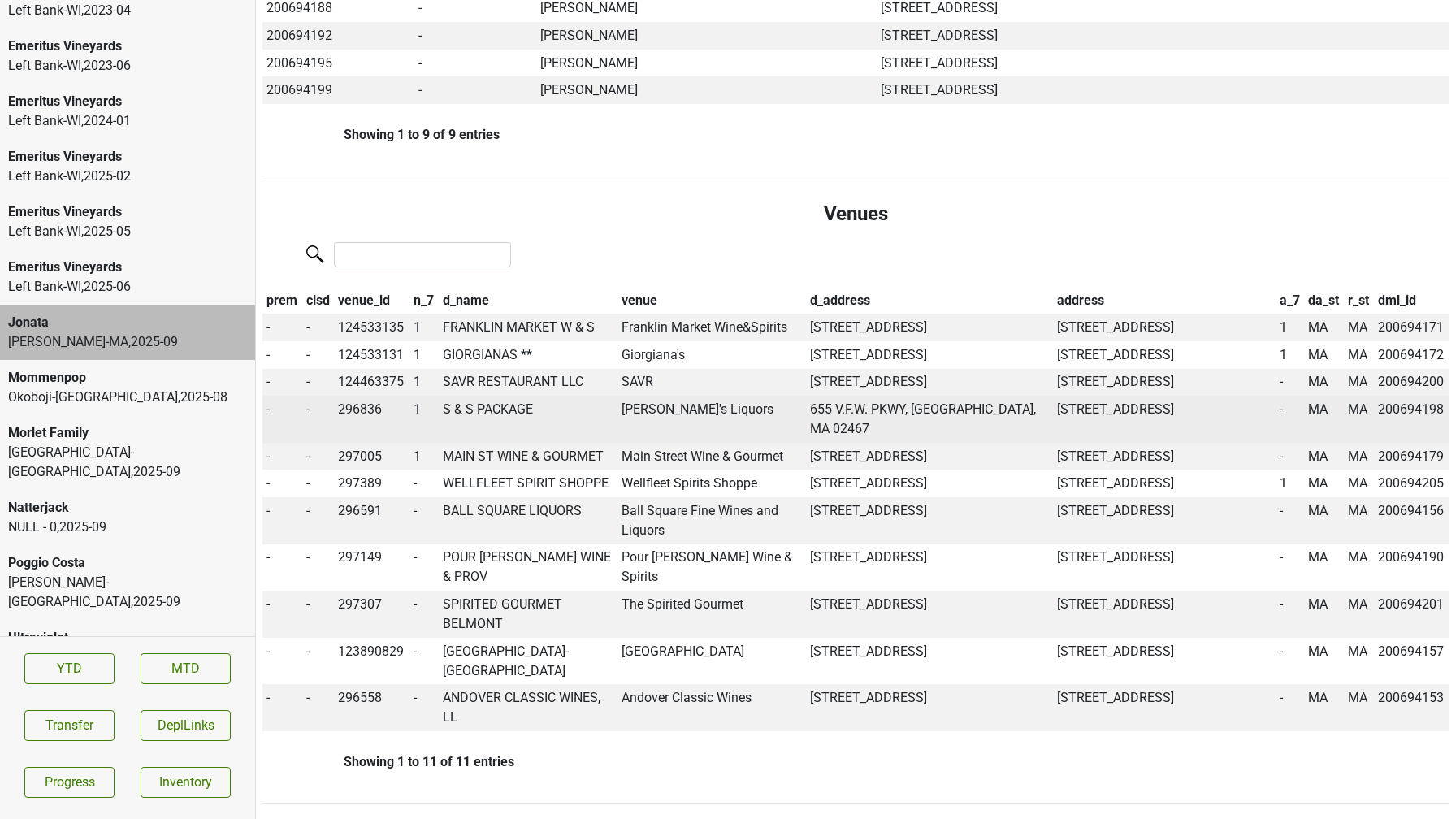
click at [494, 431] on td "S & S PACKAGE" at bounding box center [527, 419] width 179 height 47
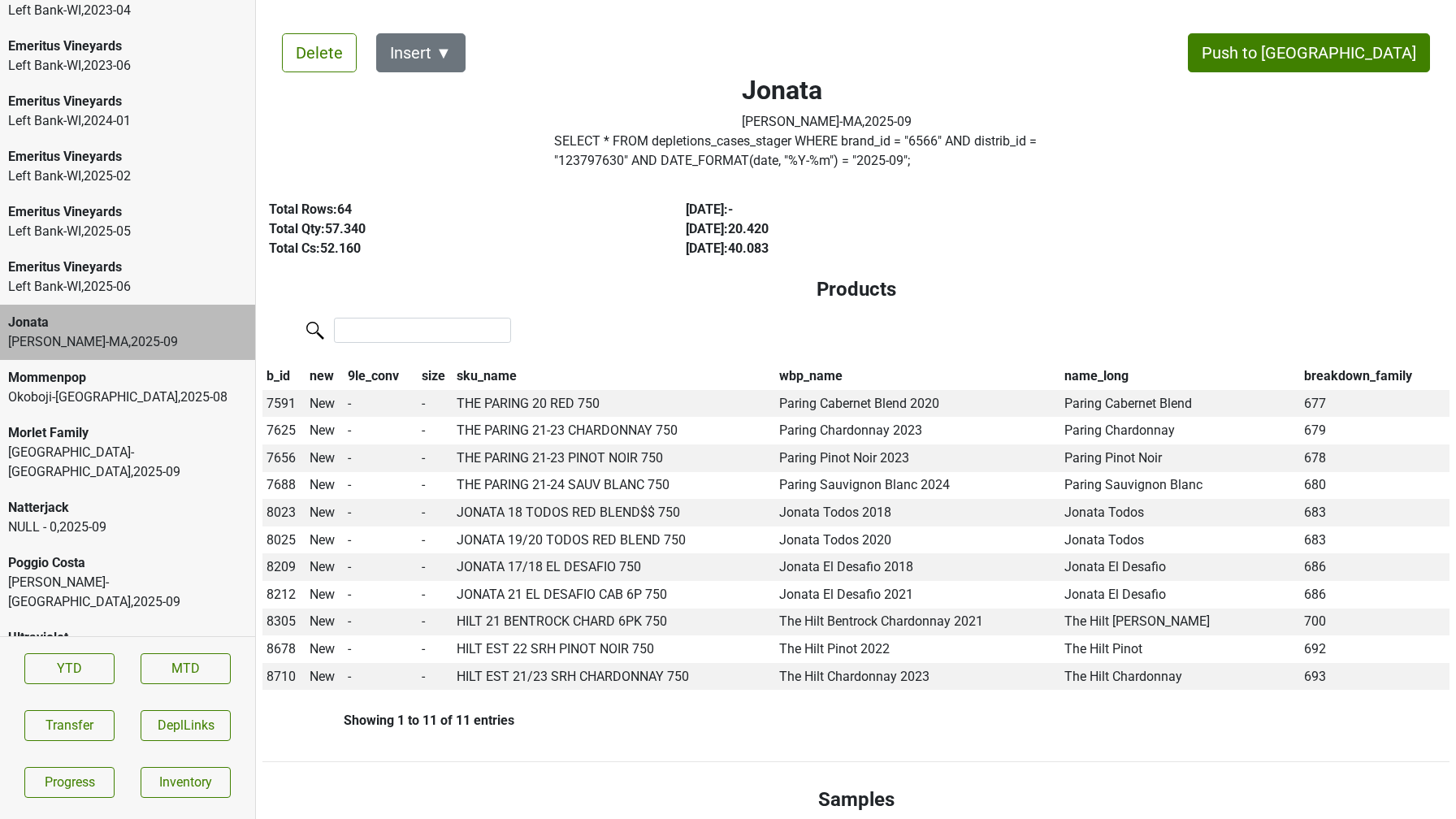
scroll to position [0, 0]
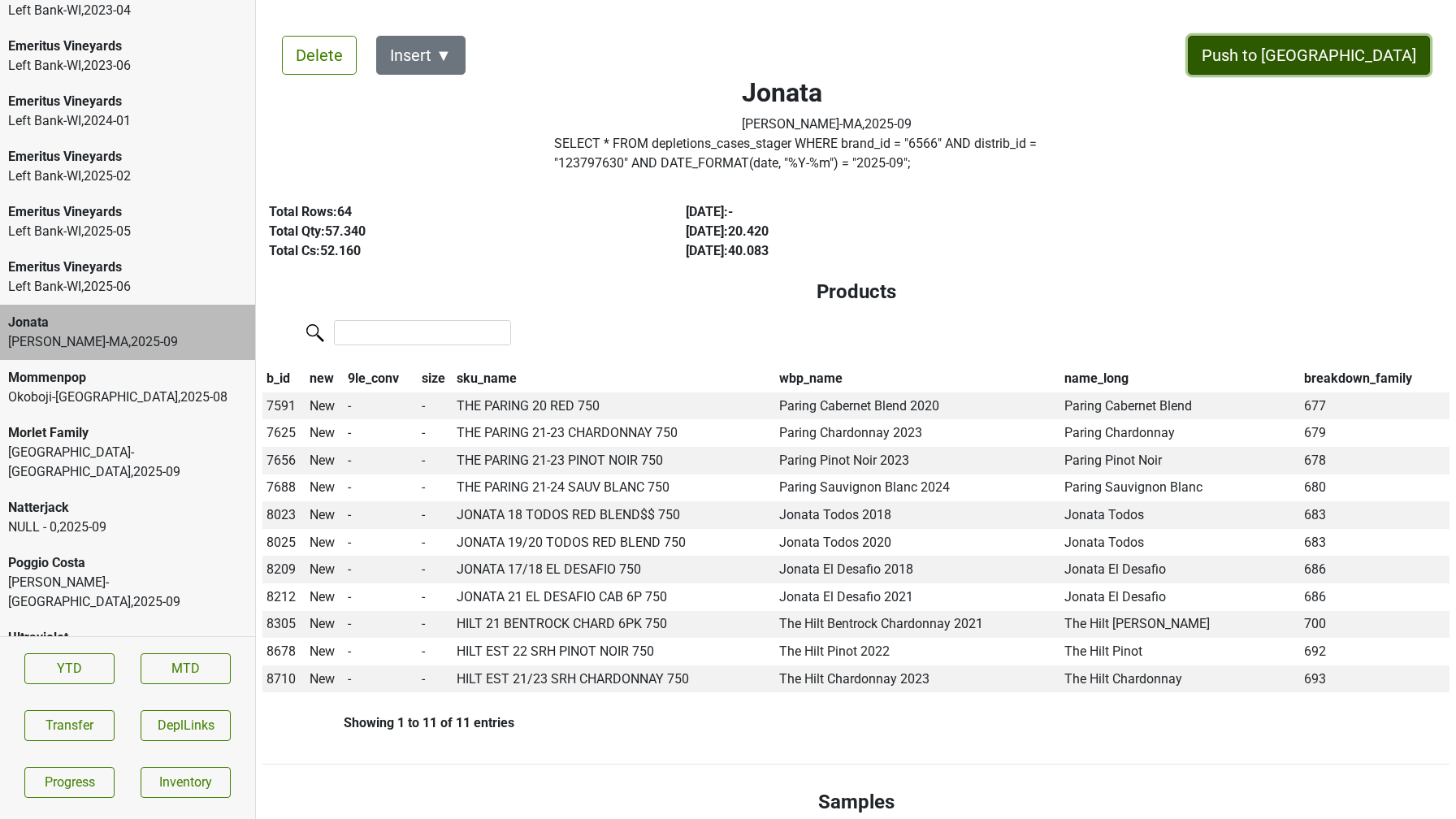
click at [1352, 61] on button "Push to [GEOGRAPHIC_DATA]" at bounding box center [1308, 56] width 242 height 39
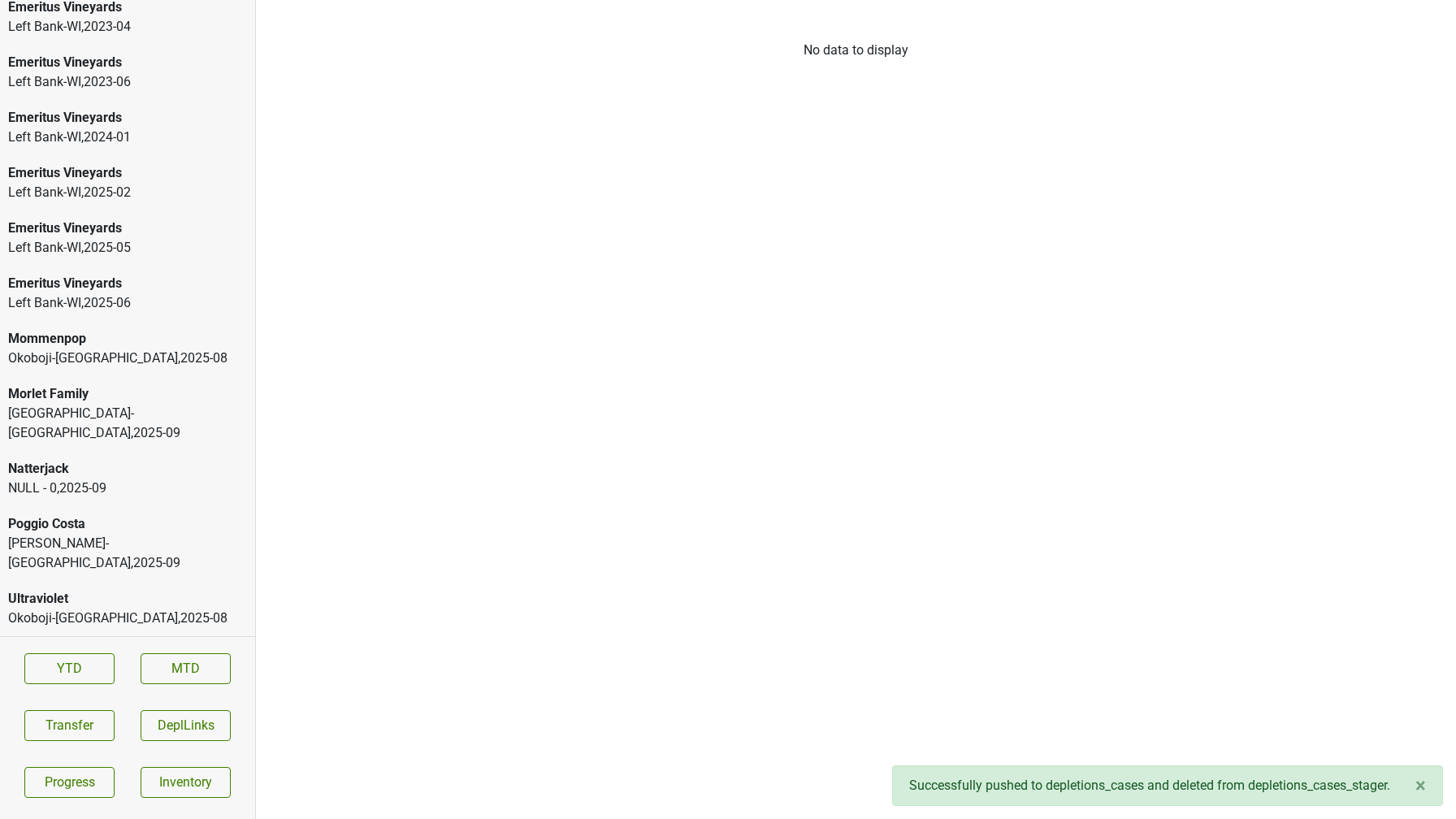
scroll to position [2459, 0]
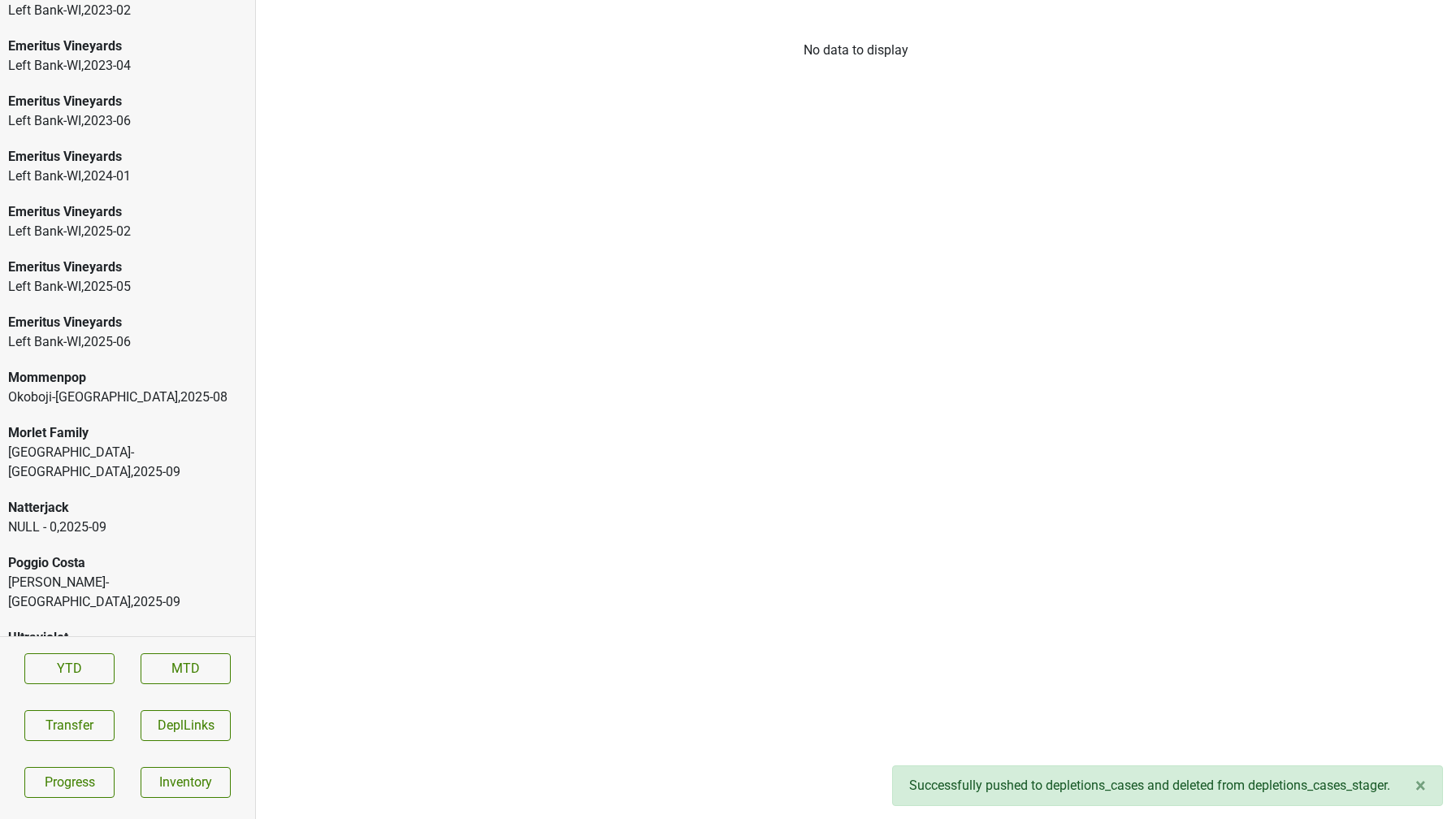
click at [168, 433] on div "Morlet Family" at bounding box center [127, 433] width 238 height 20
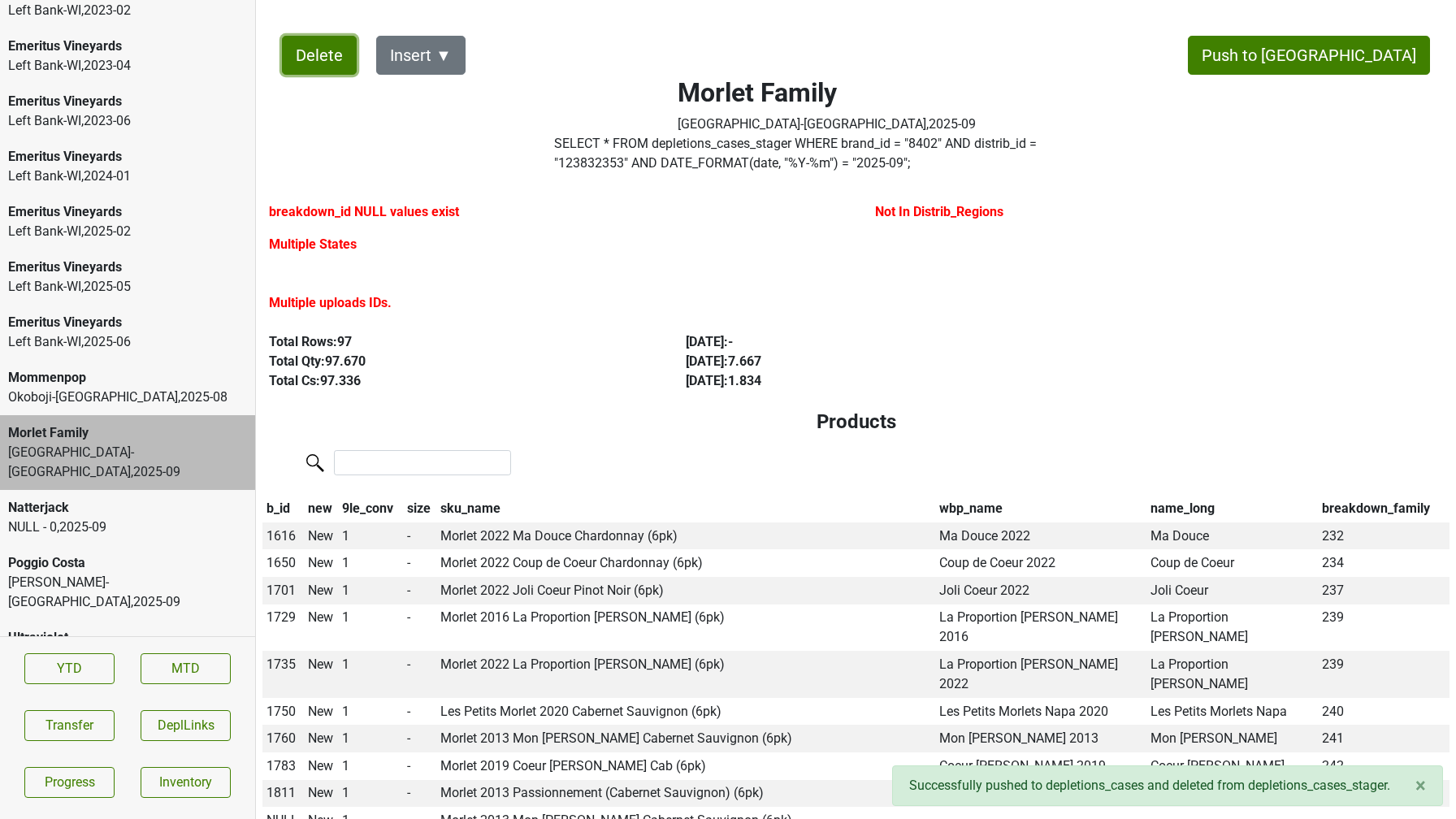
click at [299, 43] on button "Delete" at bounding box center [319, 56] width 74 height 39
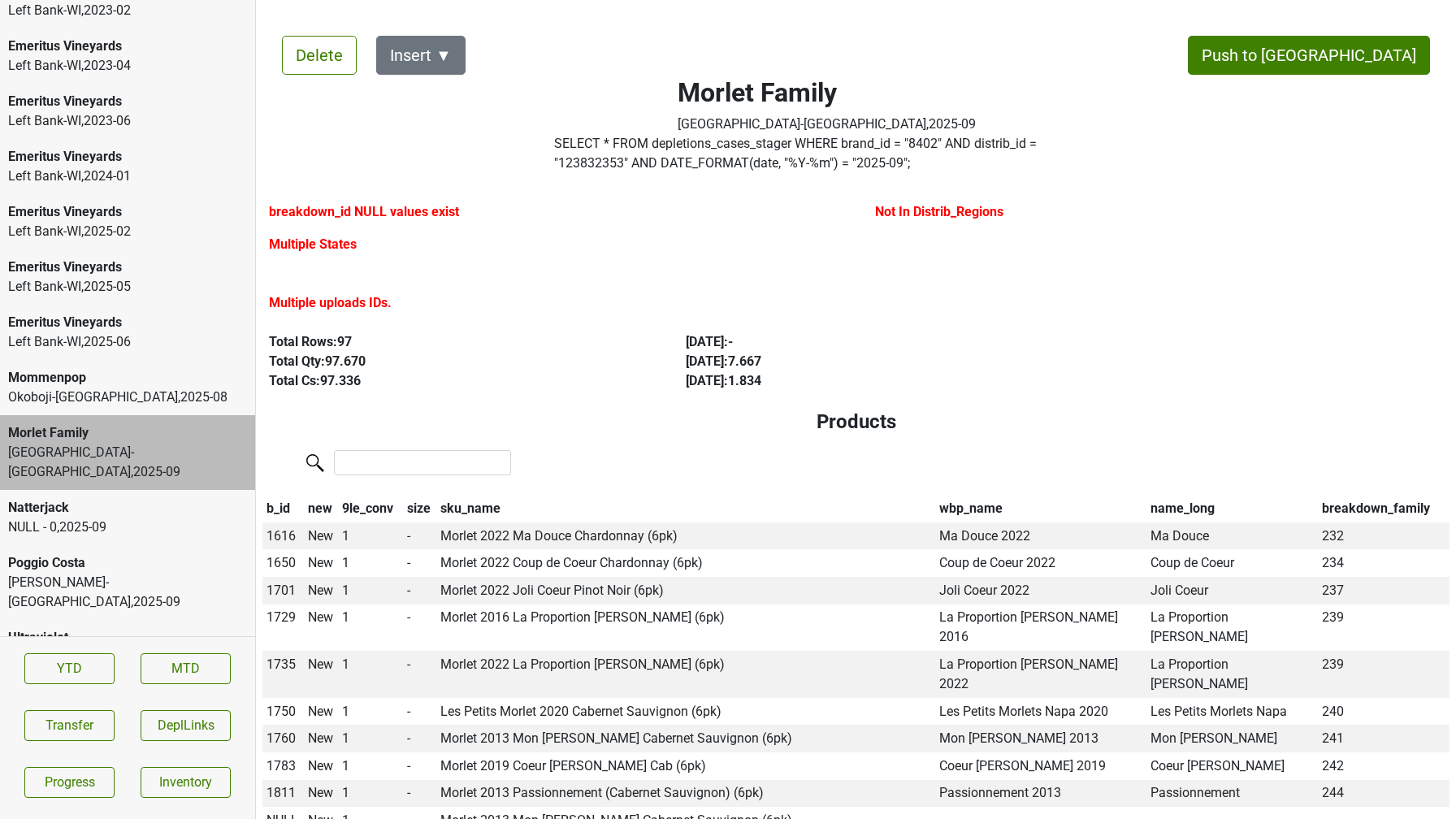
click at [672, 136] on label "SELECT * FROM depletions_cases_stager WHERE brand_id = " 8402 " AND distrib_id …" at bounding box center [826, 154] width 545 height 39
click at [97, 711] on button "Transfer" at bounding box center [70, 726] width 91 height 31
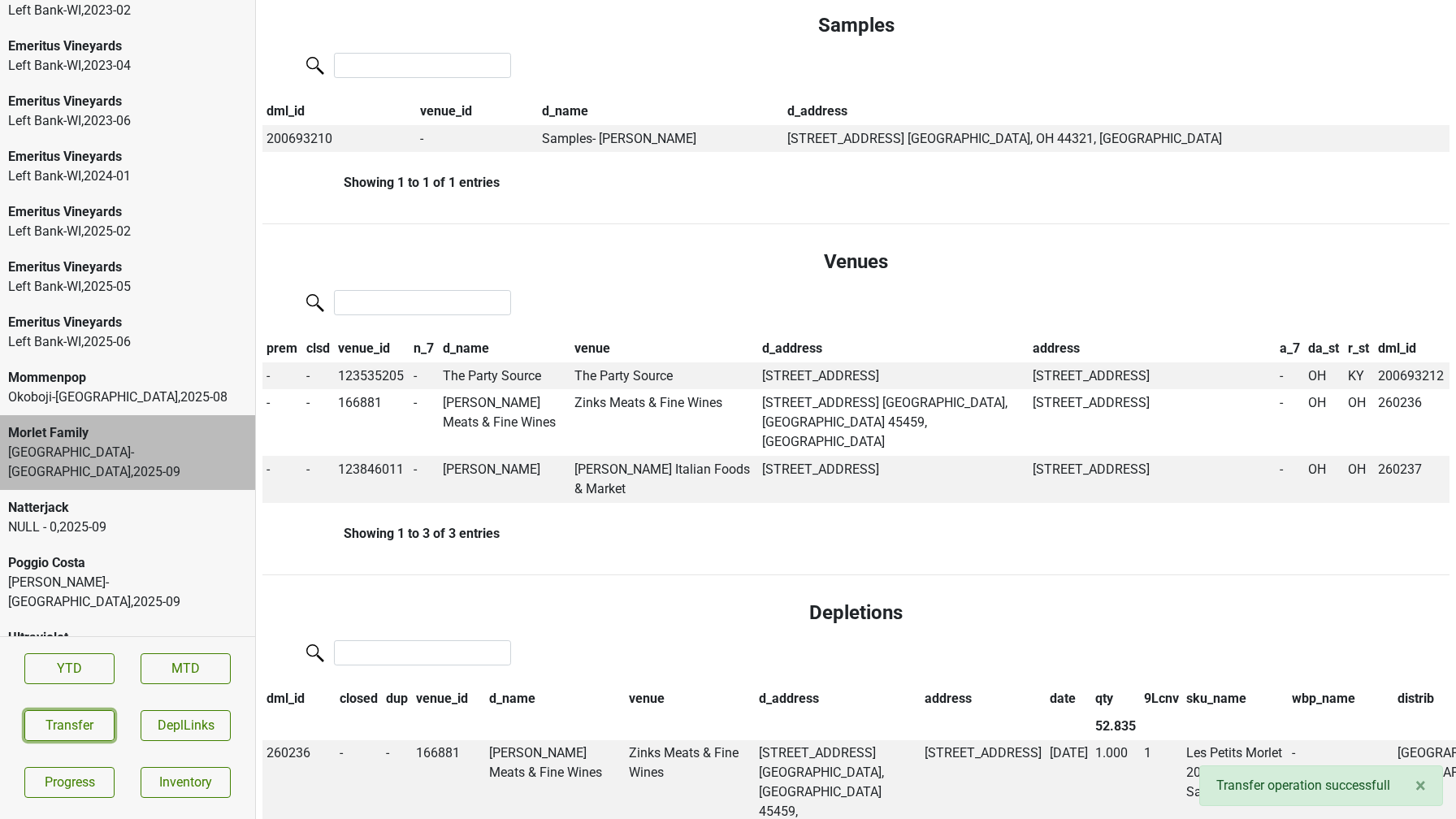
scroll to position [0, 0]
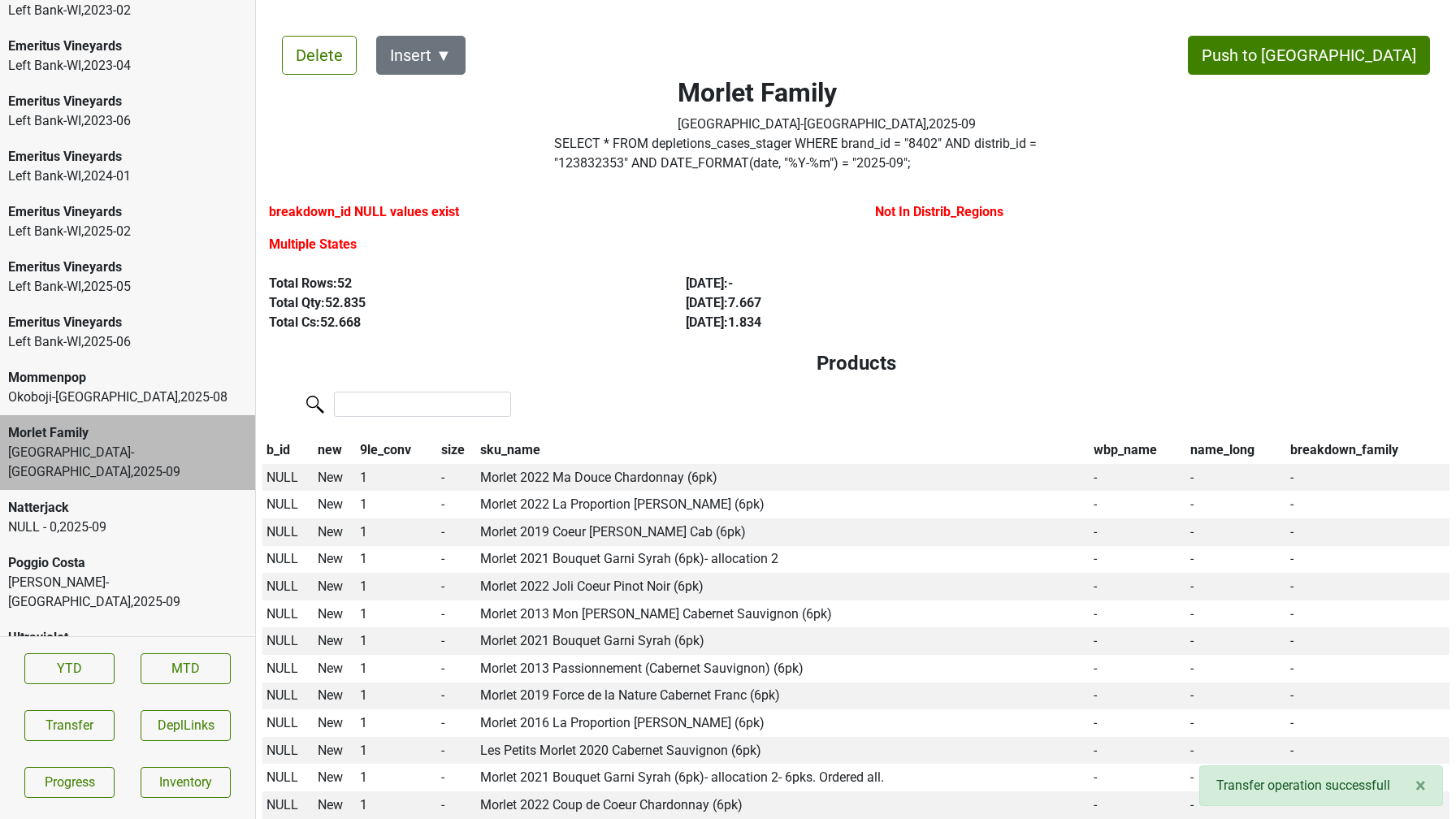
click at [619, 156] on label "SELECT * FROM depletions_cases_stager WHERE brand_id = " 8402 " AND distrib_id …" at bounding box center [826, 154] width 545 height 39
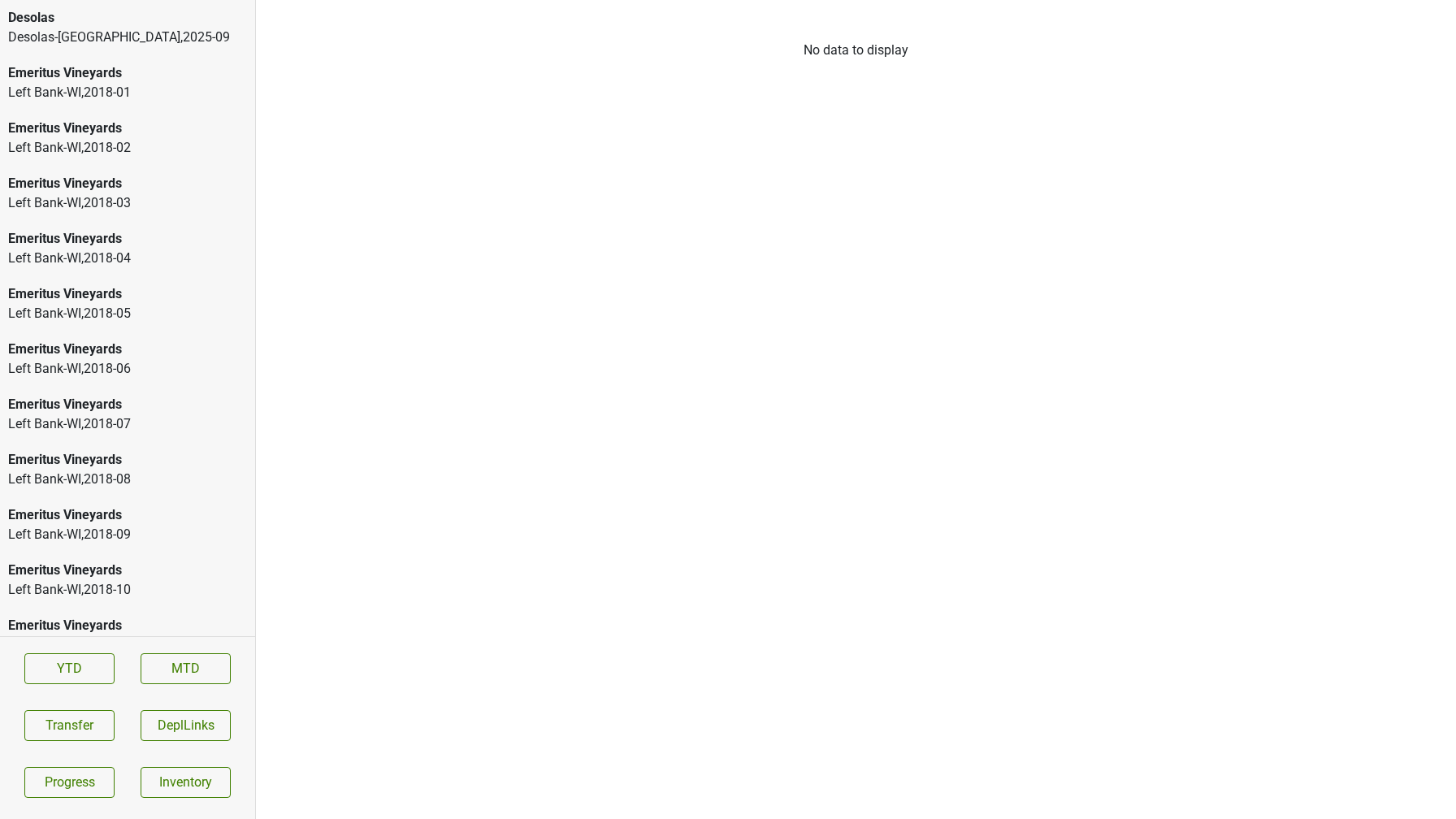
click at [62, 32] on div "[GEOGRAPHIC_DATA]-[GEOGRAPHIC_DATA] , 2025 - 09" at bounding box center [127, 37] width 238 height 20
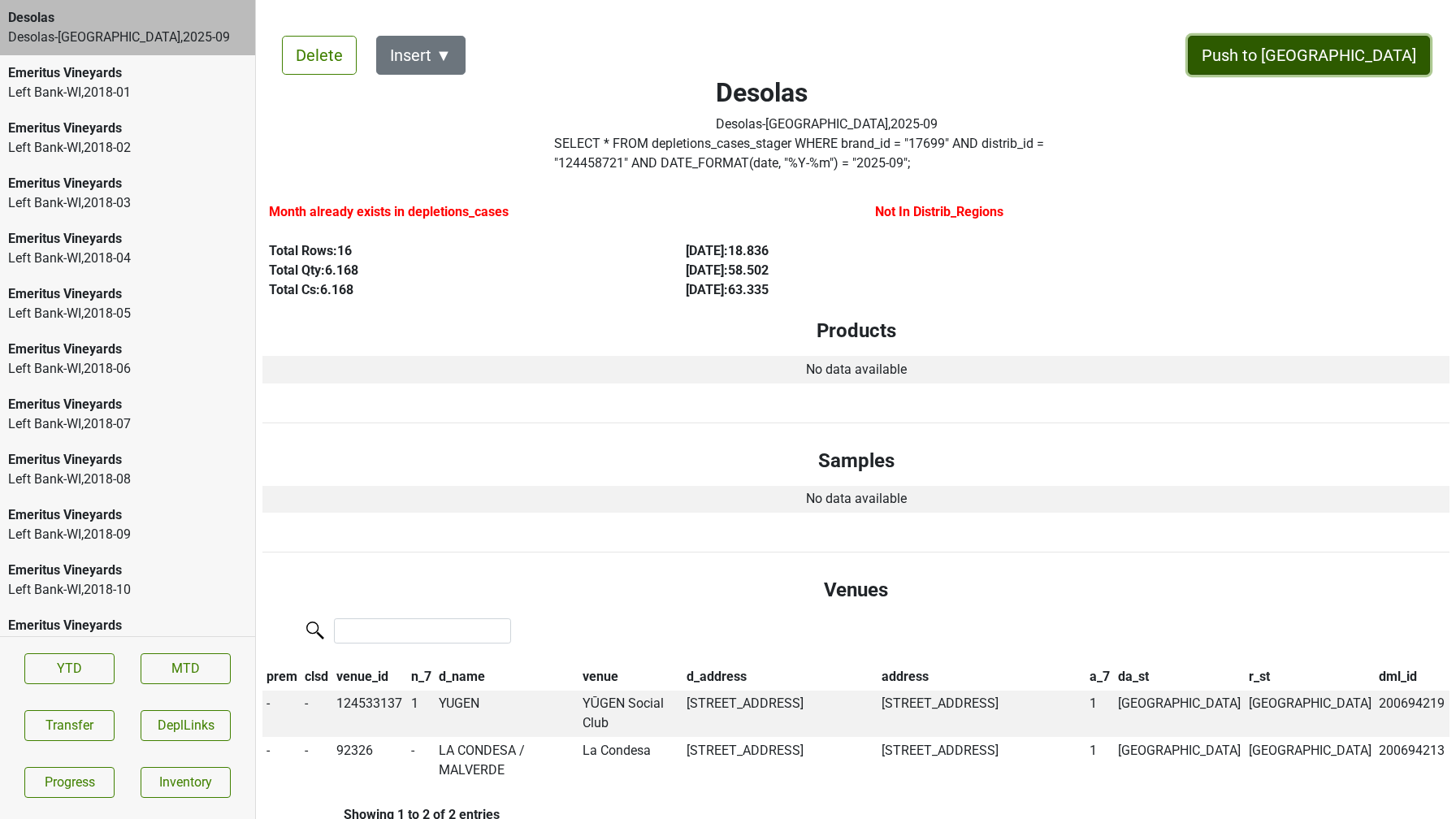
click at [1356, 52] on button "Push to [GEOGRAPHIC_DATA]" at bounding box center [1308, 56] width 242 height 39
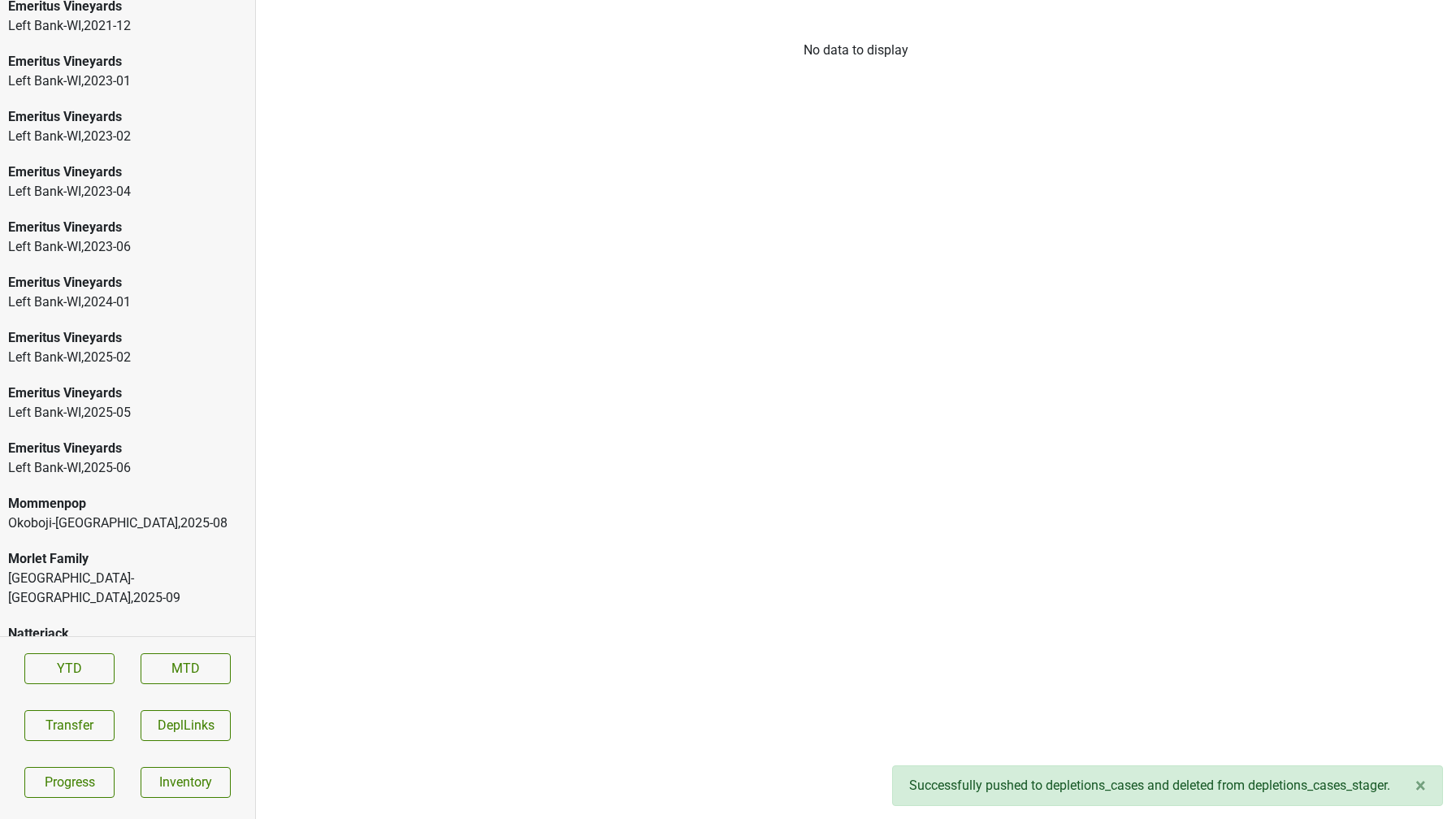
scroll to position [2403, 0]
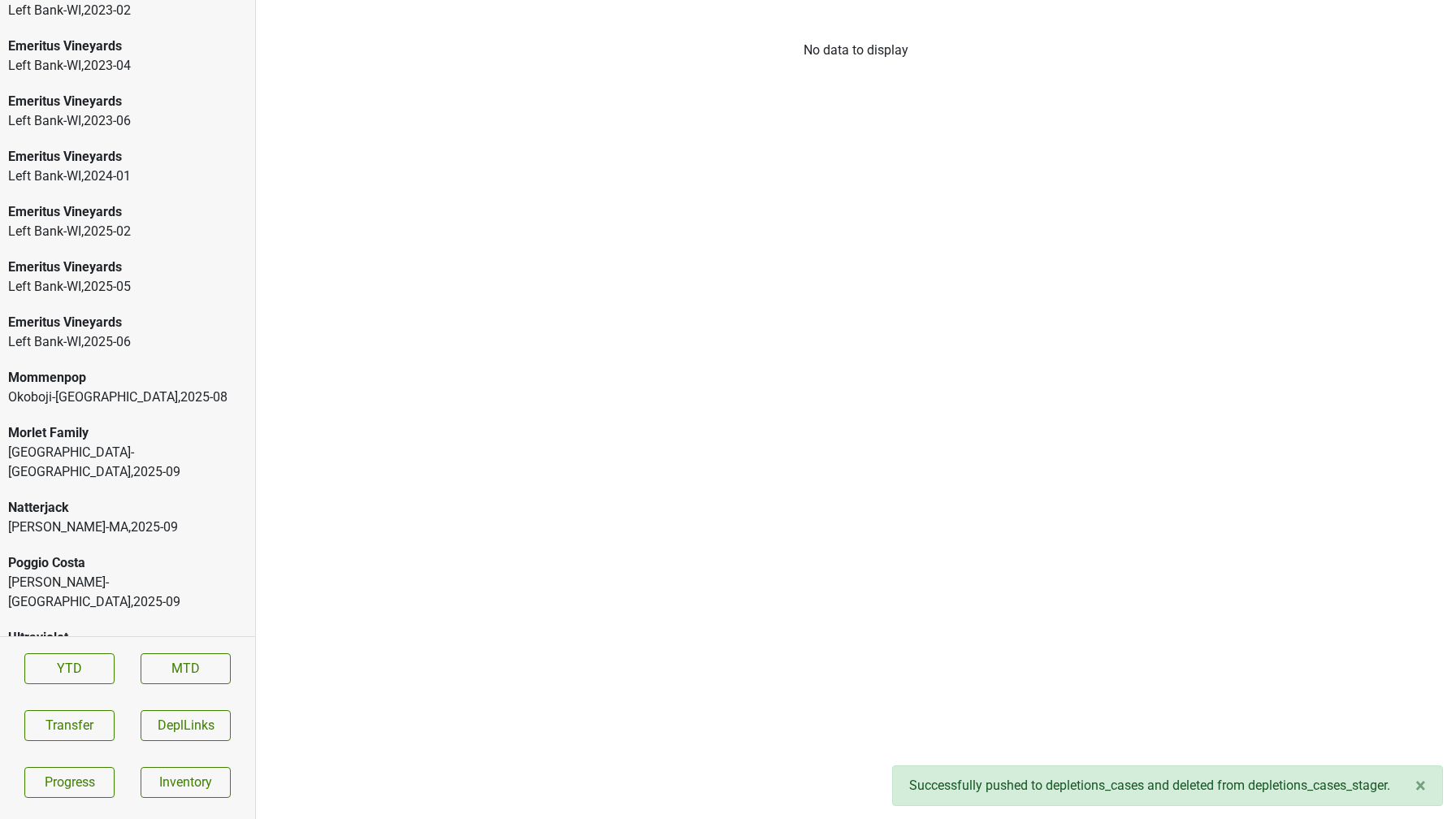
click at [168, 498] on div "Natterjack" at bounding box center [127, 508] width 238 height 20
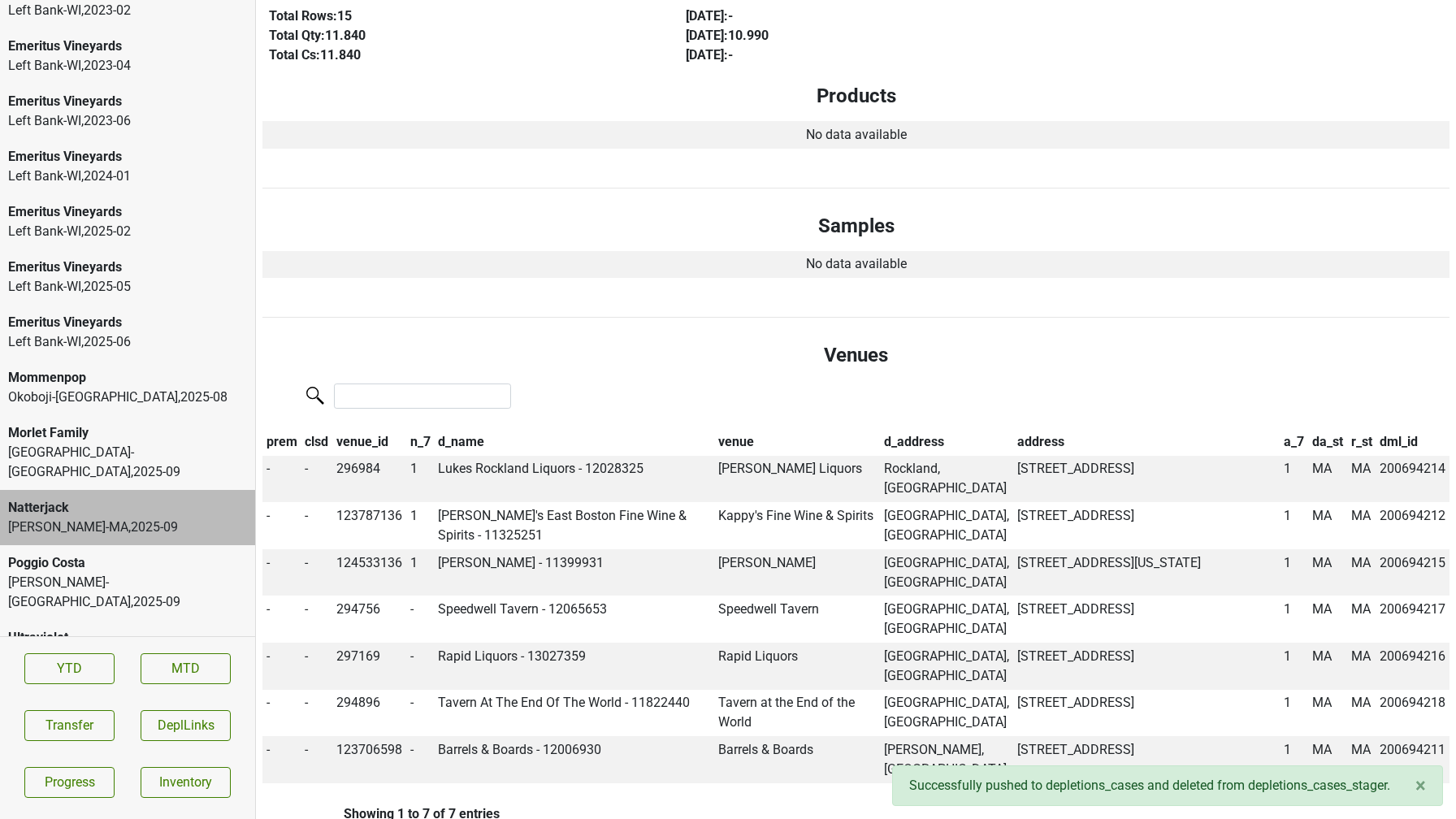
scroll to position [0, 0]
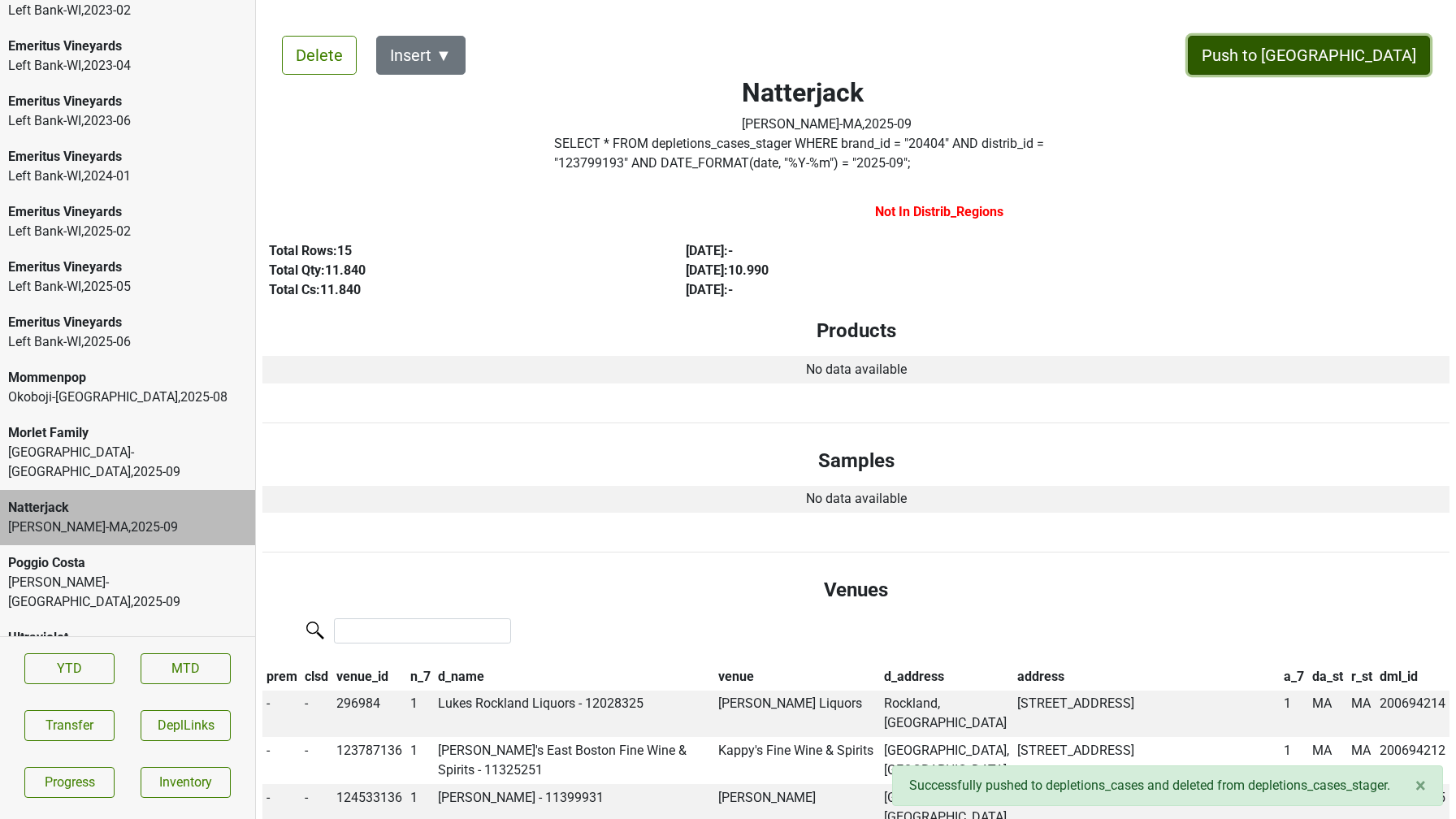
click at [1339, 51] on button "Push to [GEOGRAPHIC_DATA]" at bounding box center [1308, 56] width 242 height 39
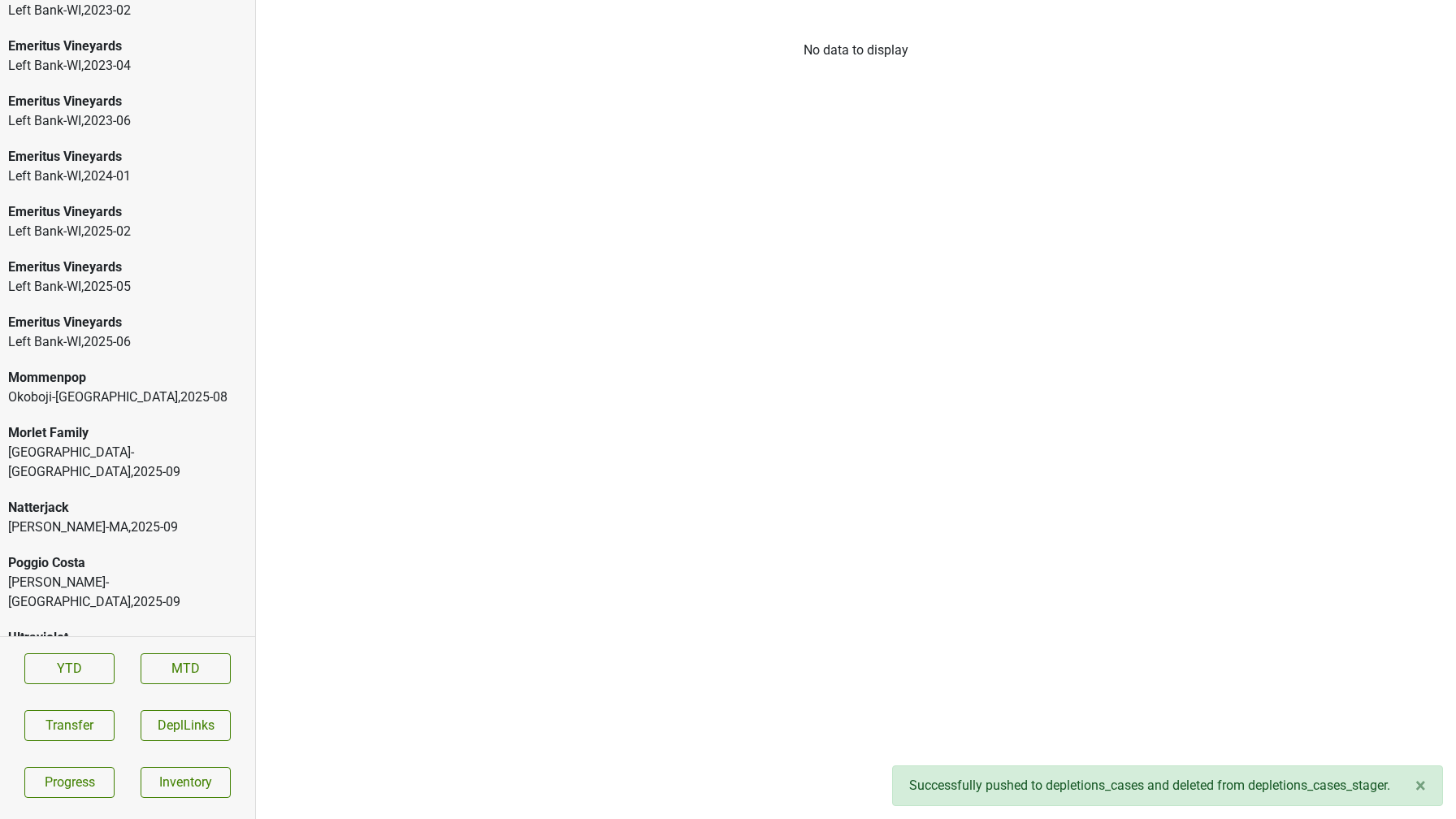
scroll to position [2348, 0]
click at [90, 494] on div "Morlet Family" at bounding box center [127, 488] width 238 height 20
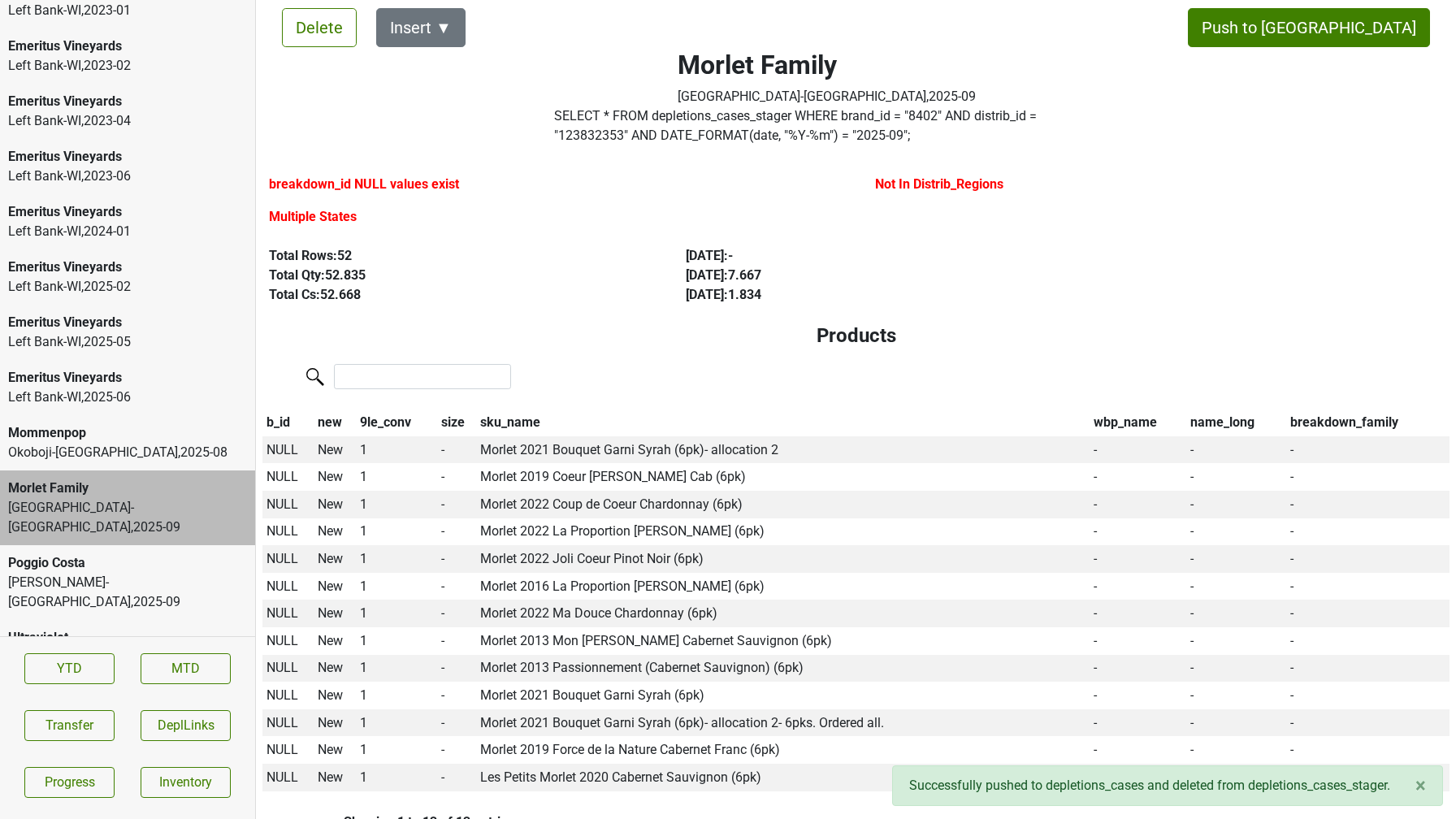
scroll to position [0, 0]
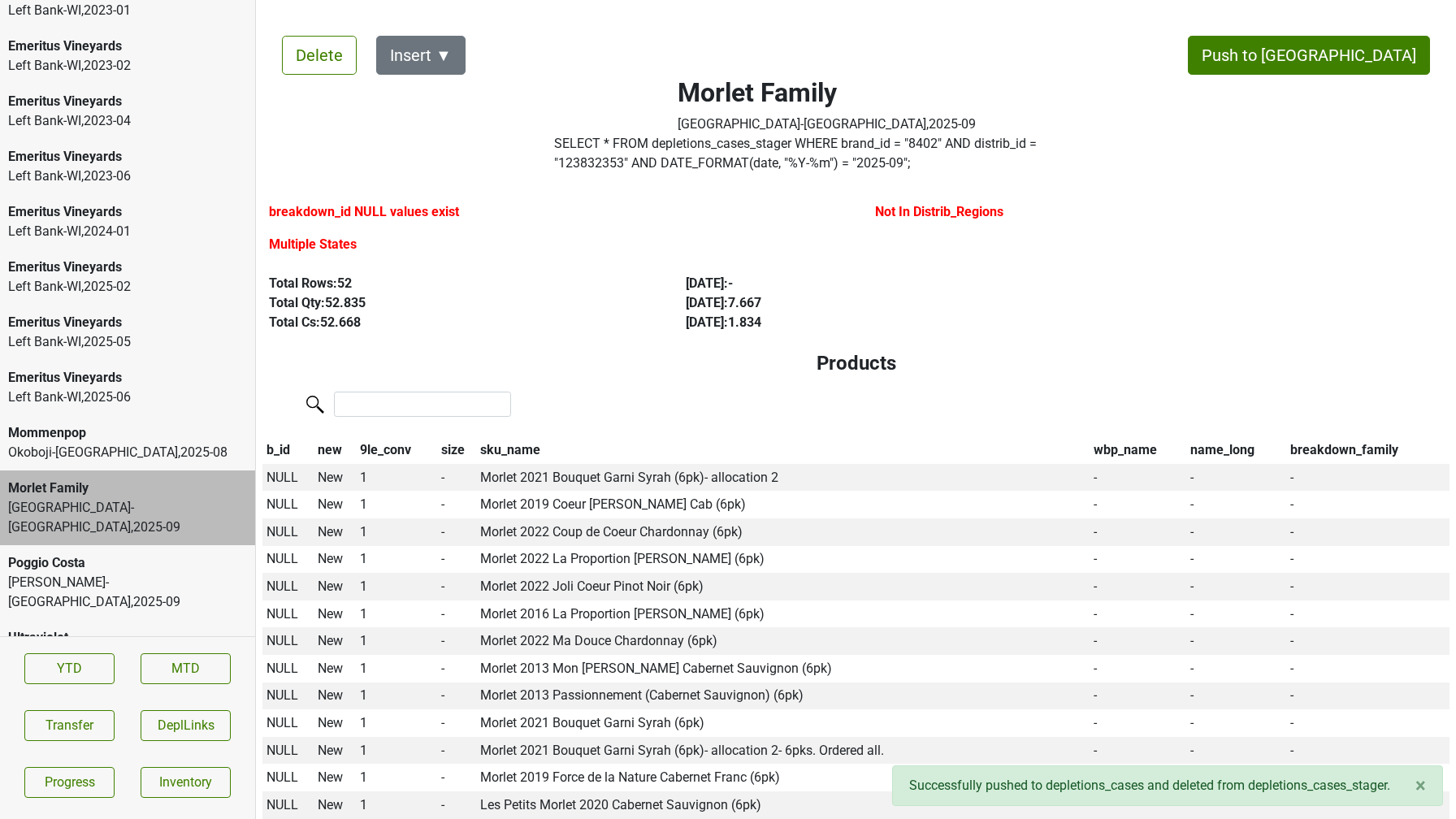
click at [54, 573] on div "[PERSON_NAME]-[GEOGRAPHIC_DATA] , 2025 - 09" at bounding box center [127, 592] width 238 height 39
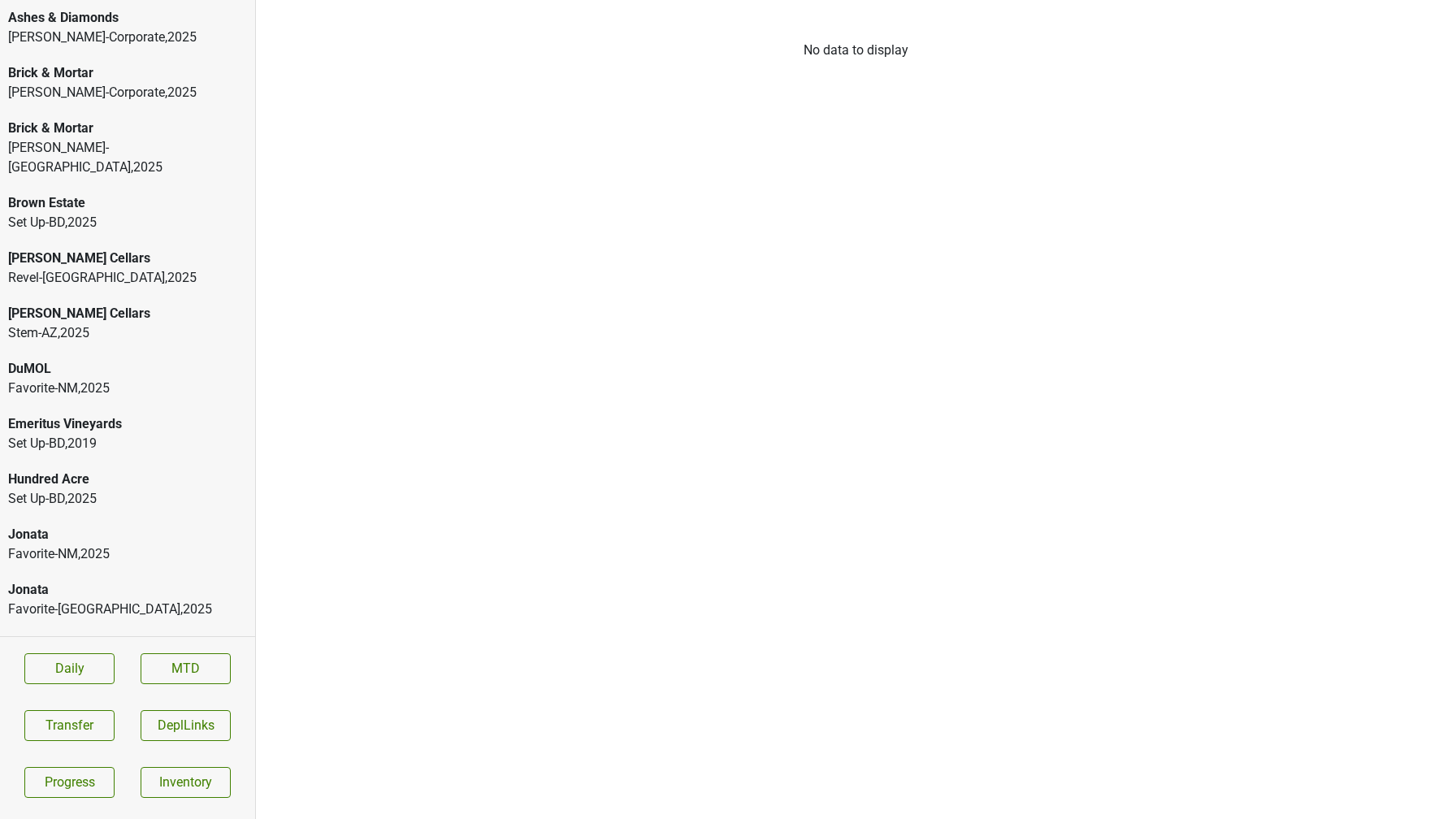
scroll to position [303, 0]
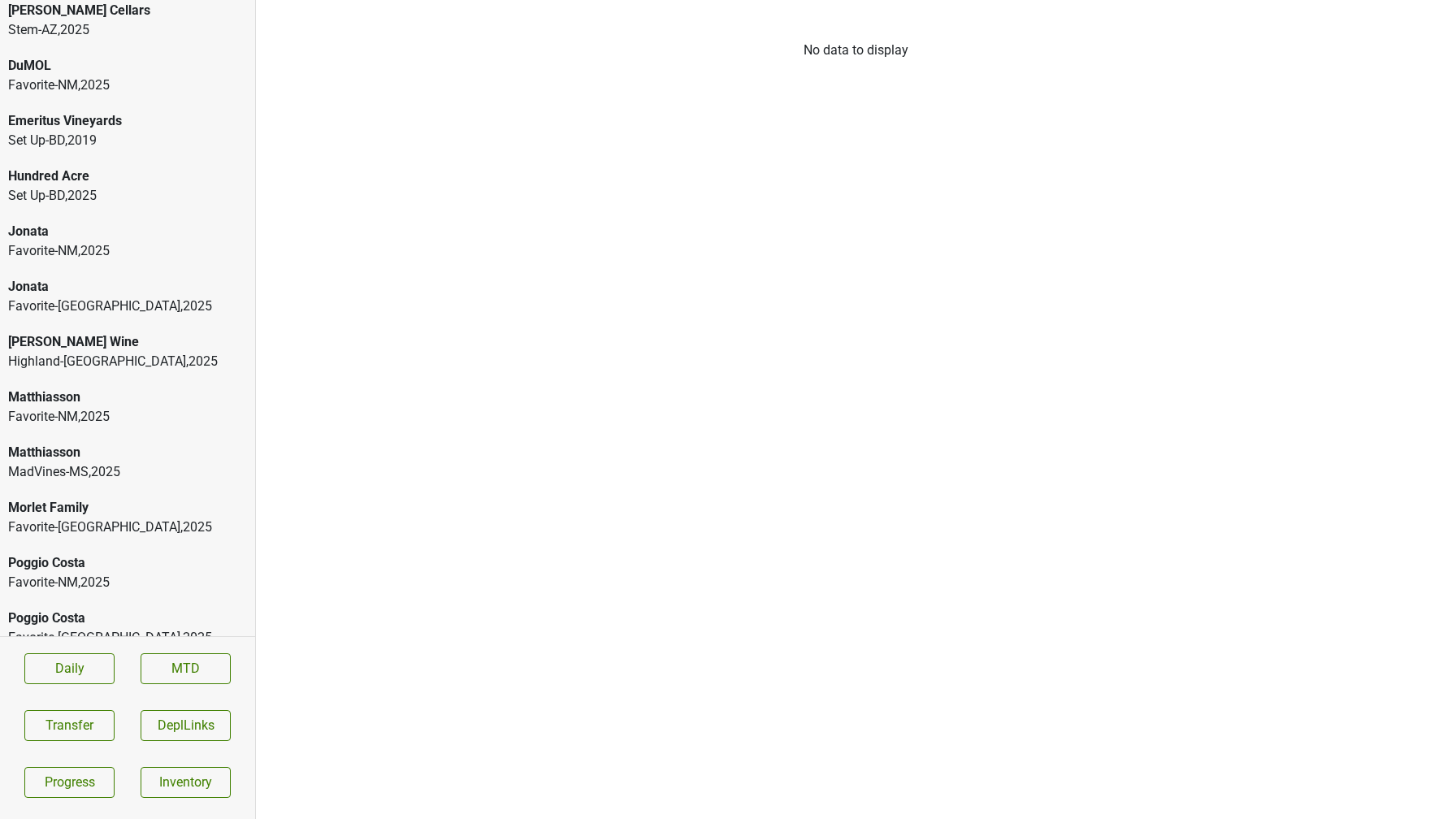
click at [57, 463] on div "MadVines-MS , 2025" at bounding box center [127, 472] width 238 height 20
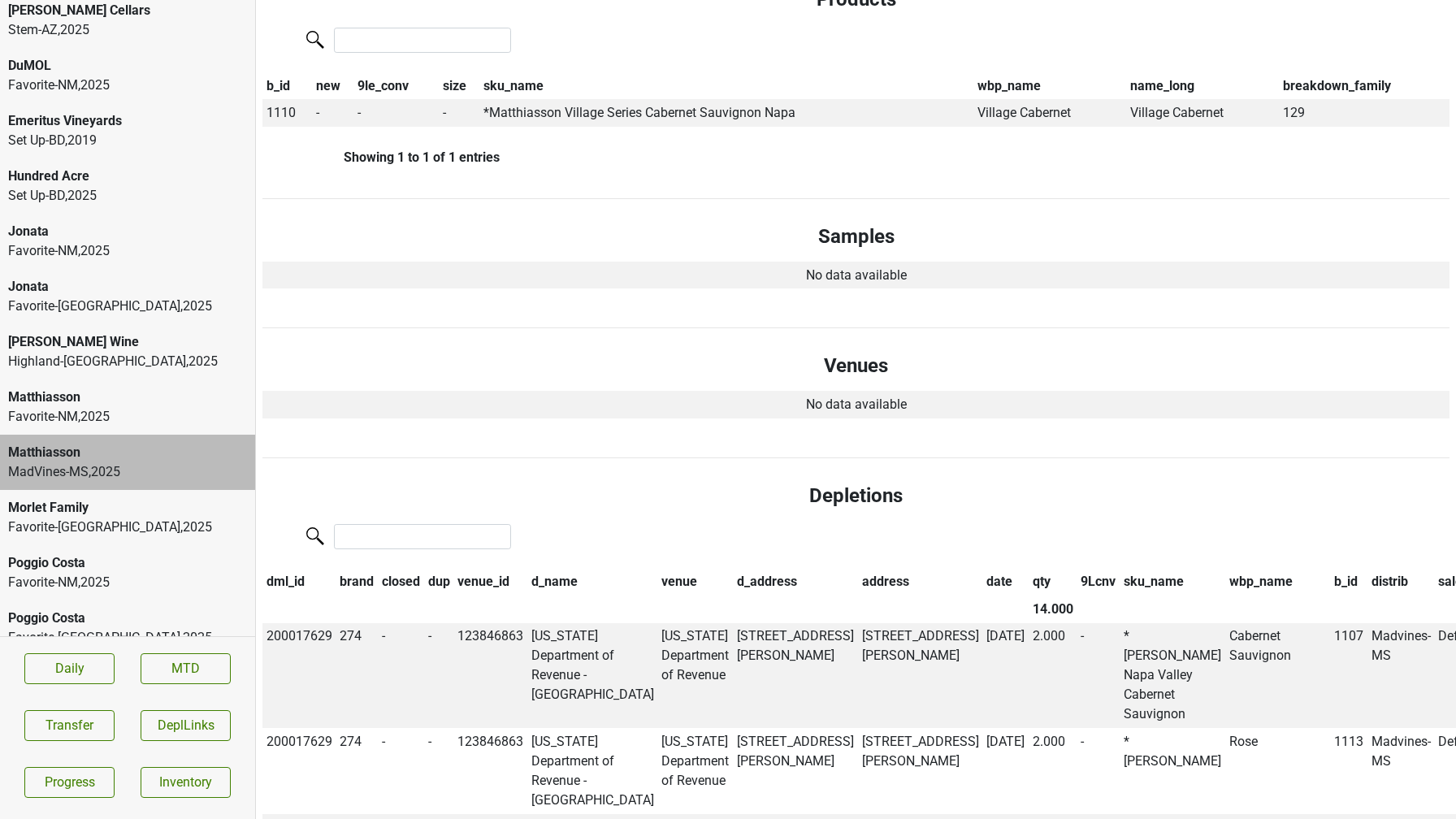
scroll to position [0, 0]
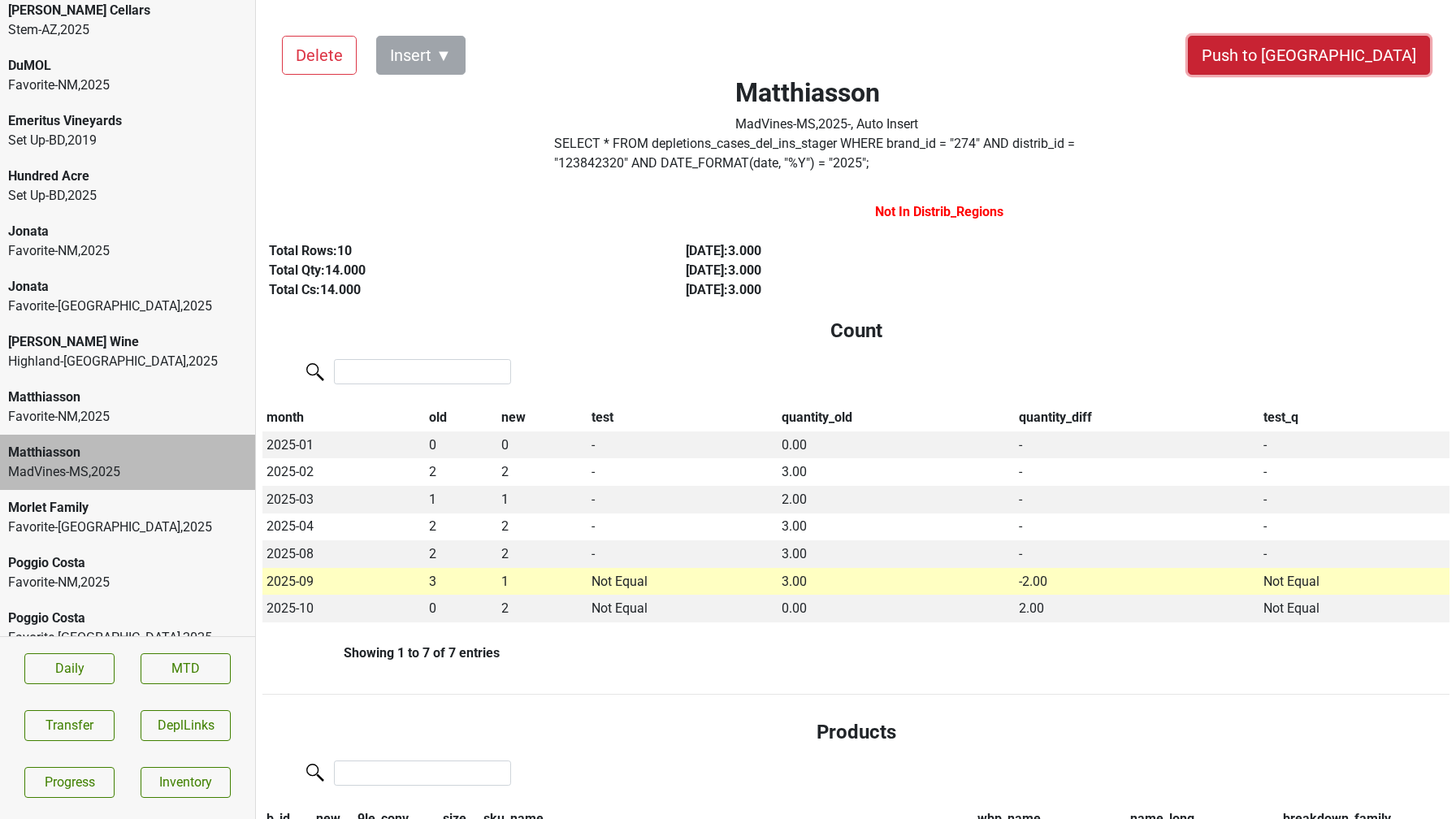
click at [1346, 58] on button "Push to [GEOGRAPHIC_DATA]" at bounding box center [1308, 56] width 242 height 39
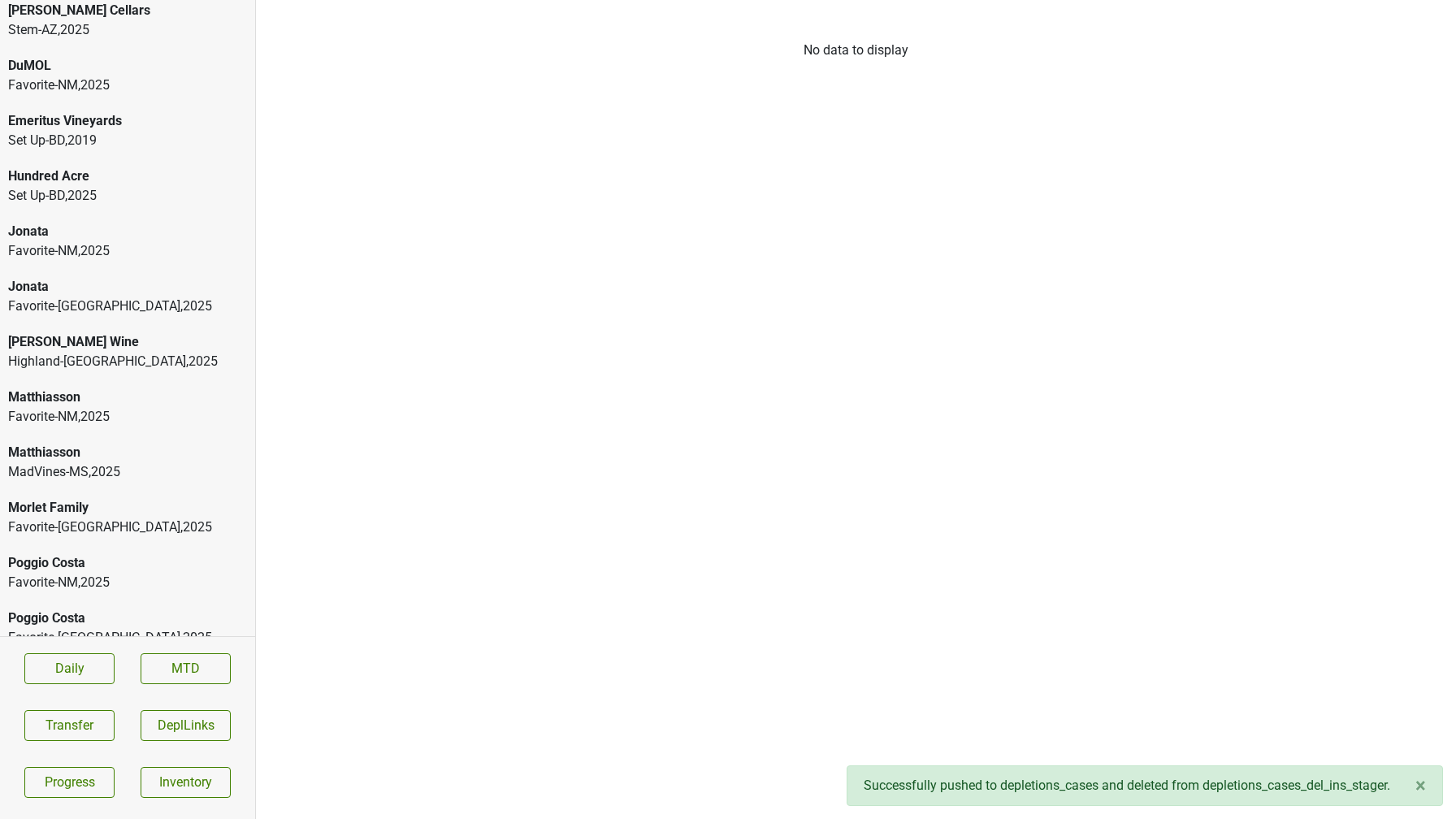
scroll to position [248, 0]
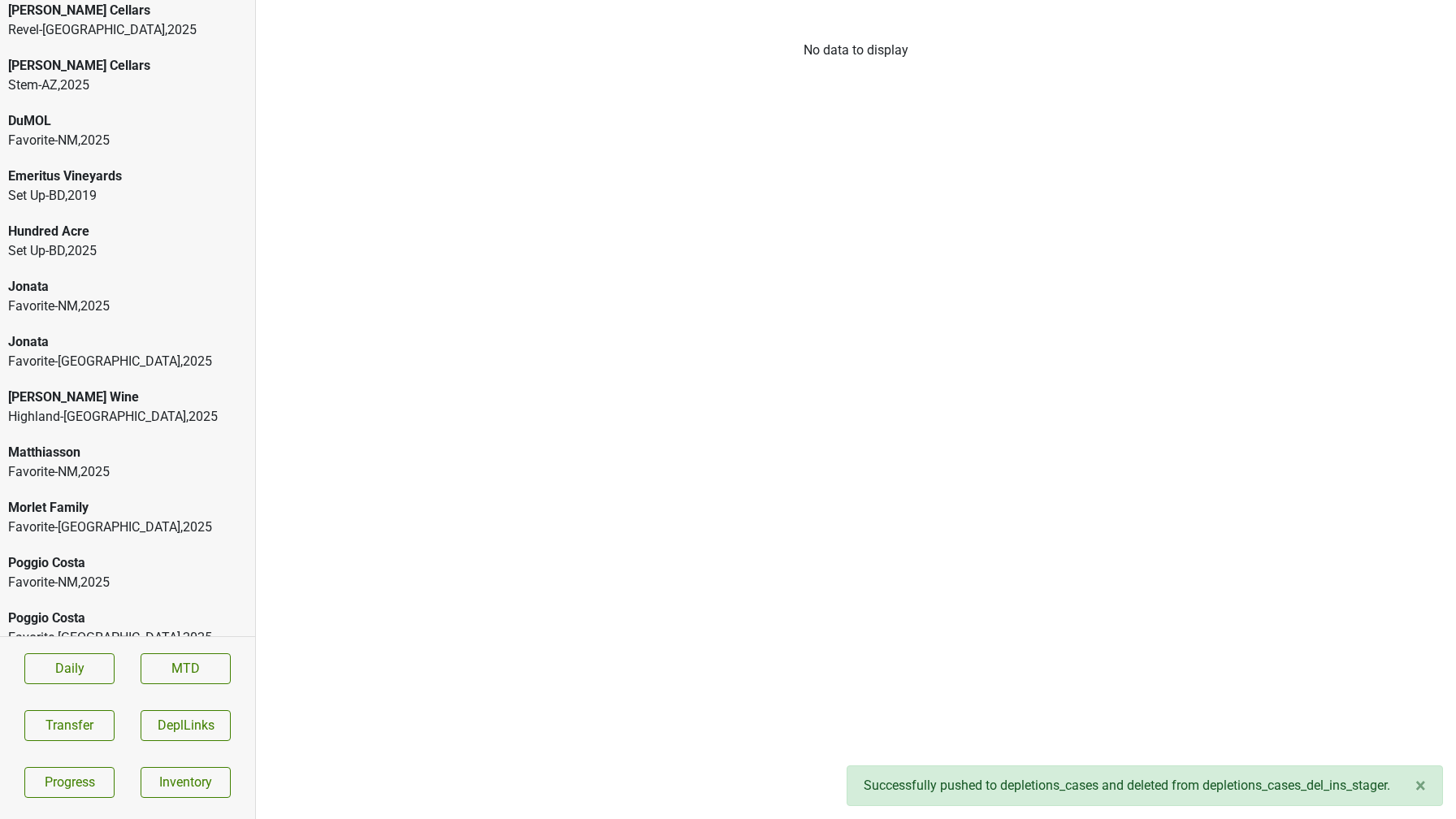
click at [73, 573] on div "Favorite-NM , 2025" at bounding box center [127, 582] width 238 height 20
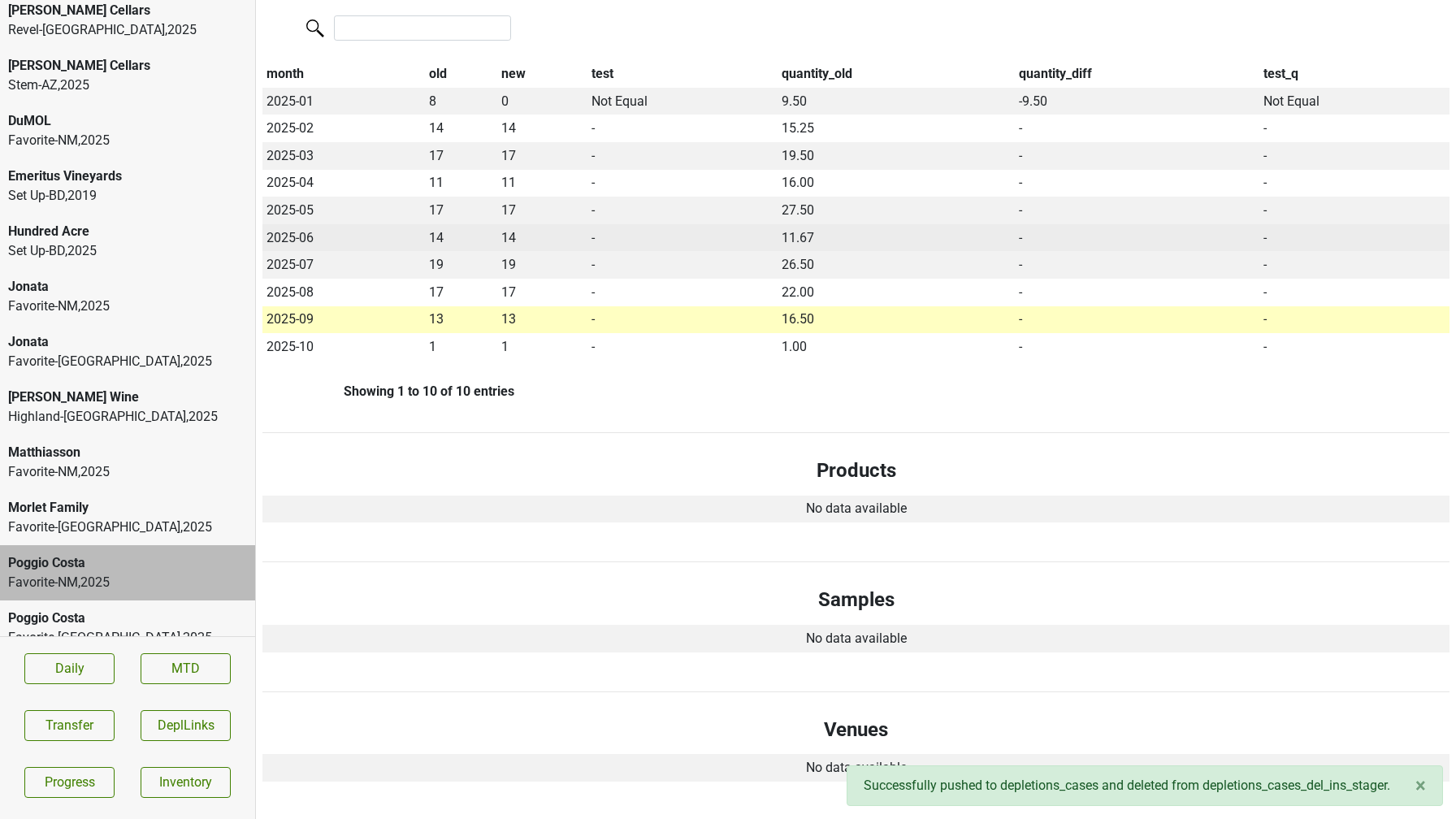
scroll to position [0, 0]
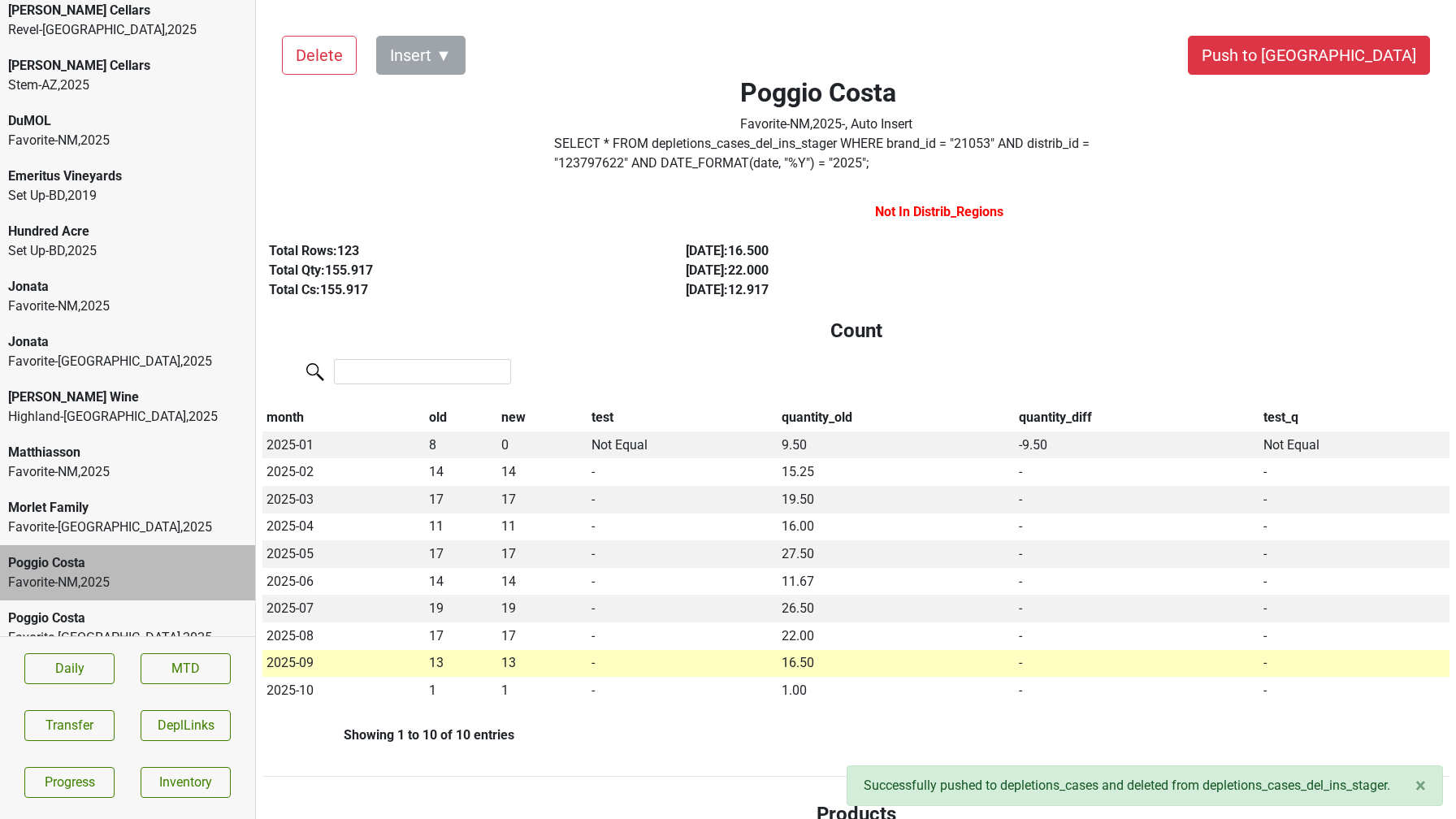
click at [171, 628] on div "Favorite-TX , 2025" at bounding box center [127, 638] width 238 height 20
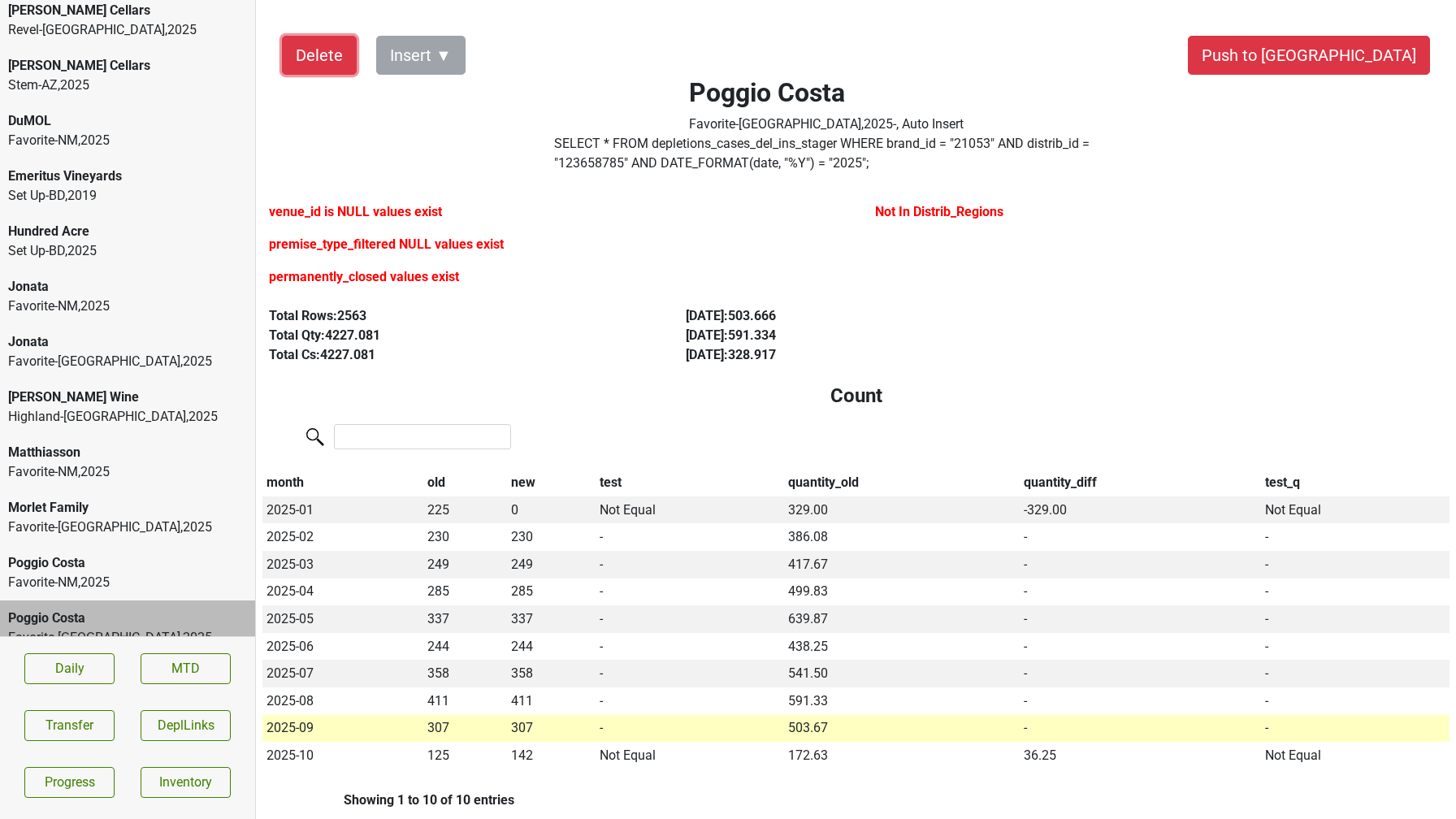
click at [312, 56] on button "Delete" at bounding box center [319, 56] width 74 height 39
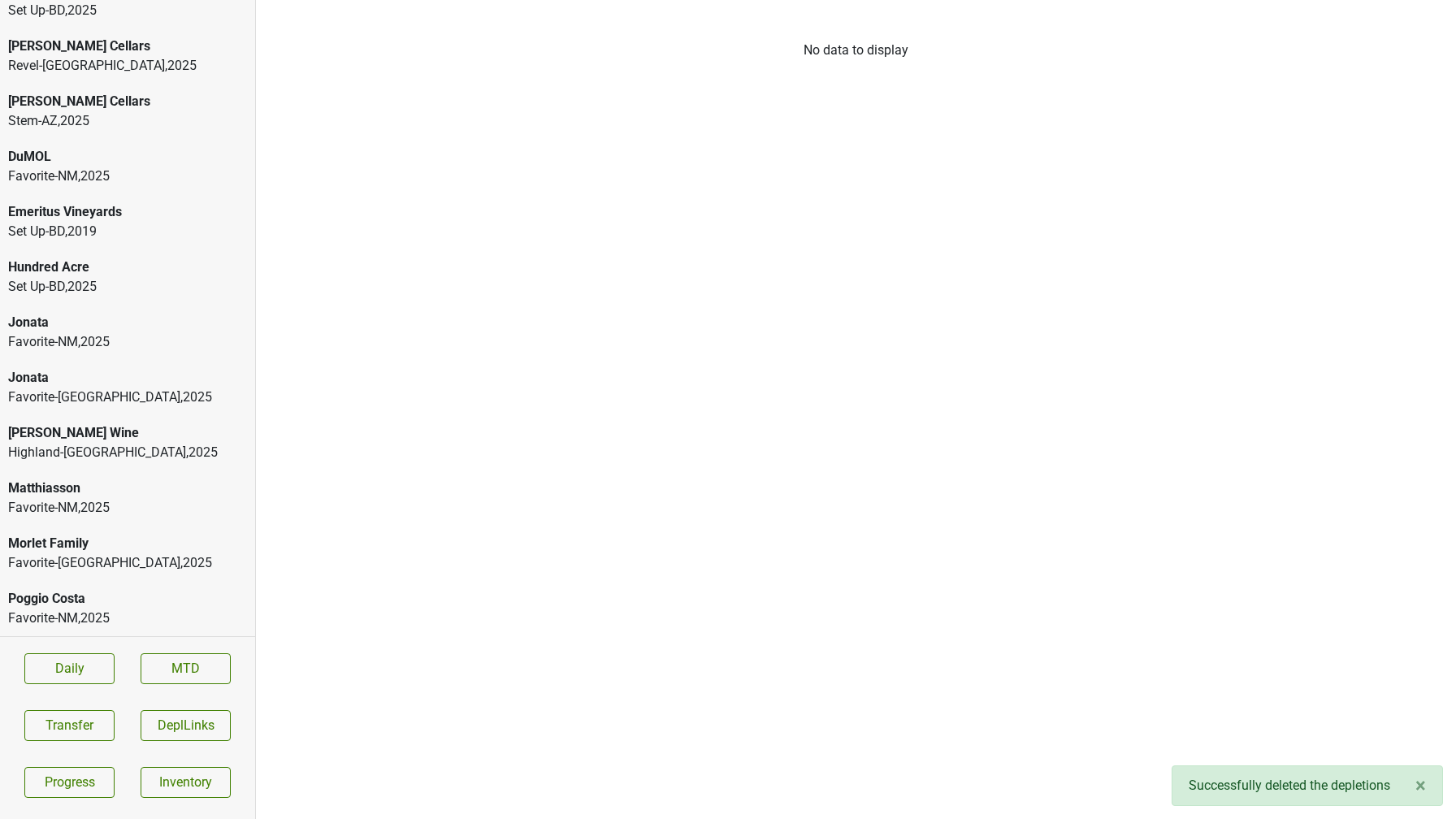
scroll to position [192, 0]
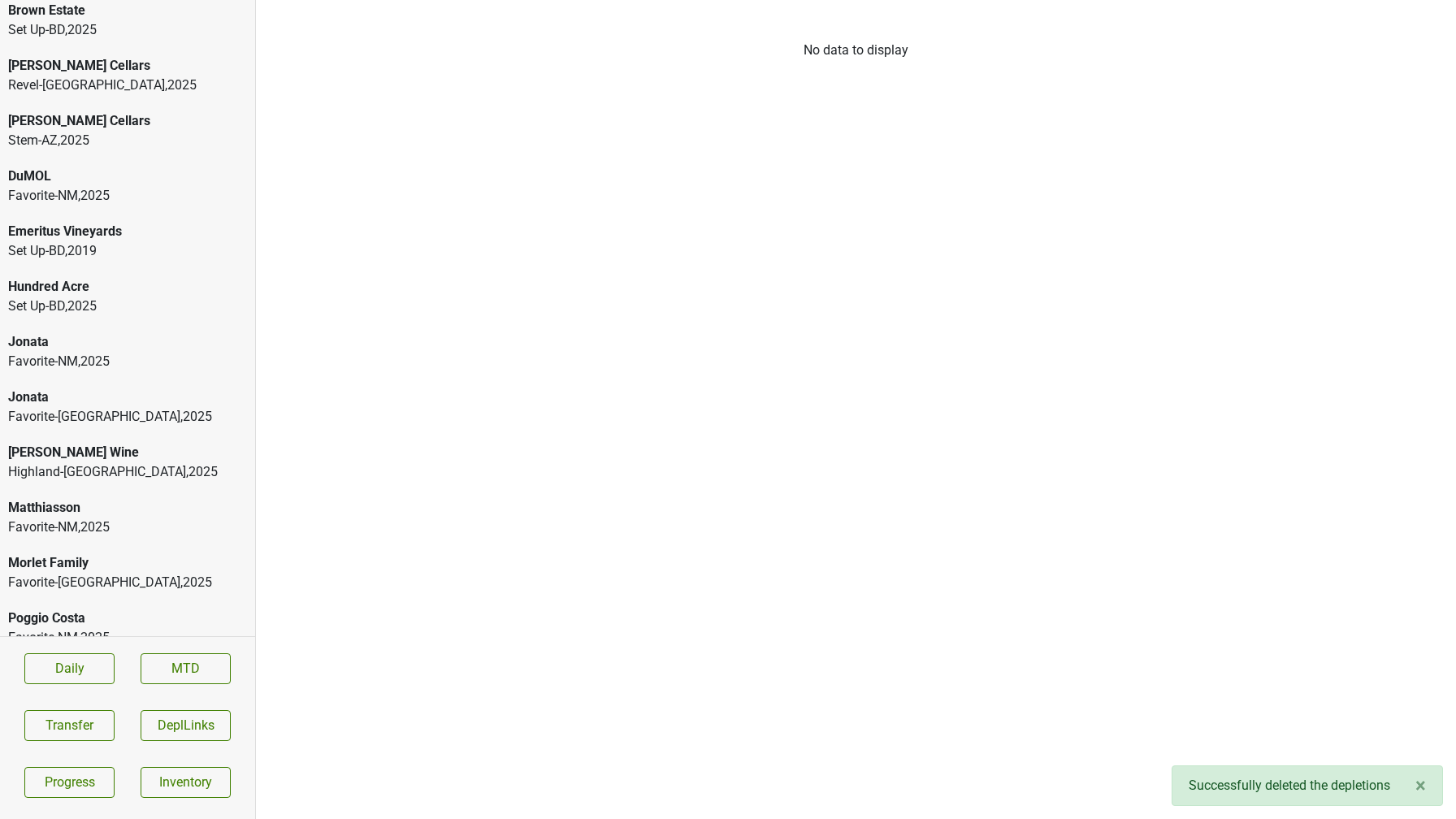
click at [57, 609] on div "Poggio Costa" at bounding box center [127, 618] width 238 height 20
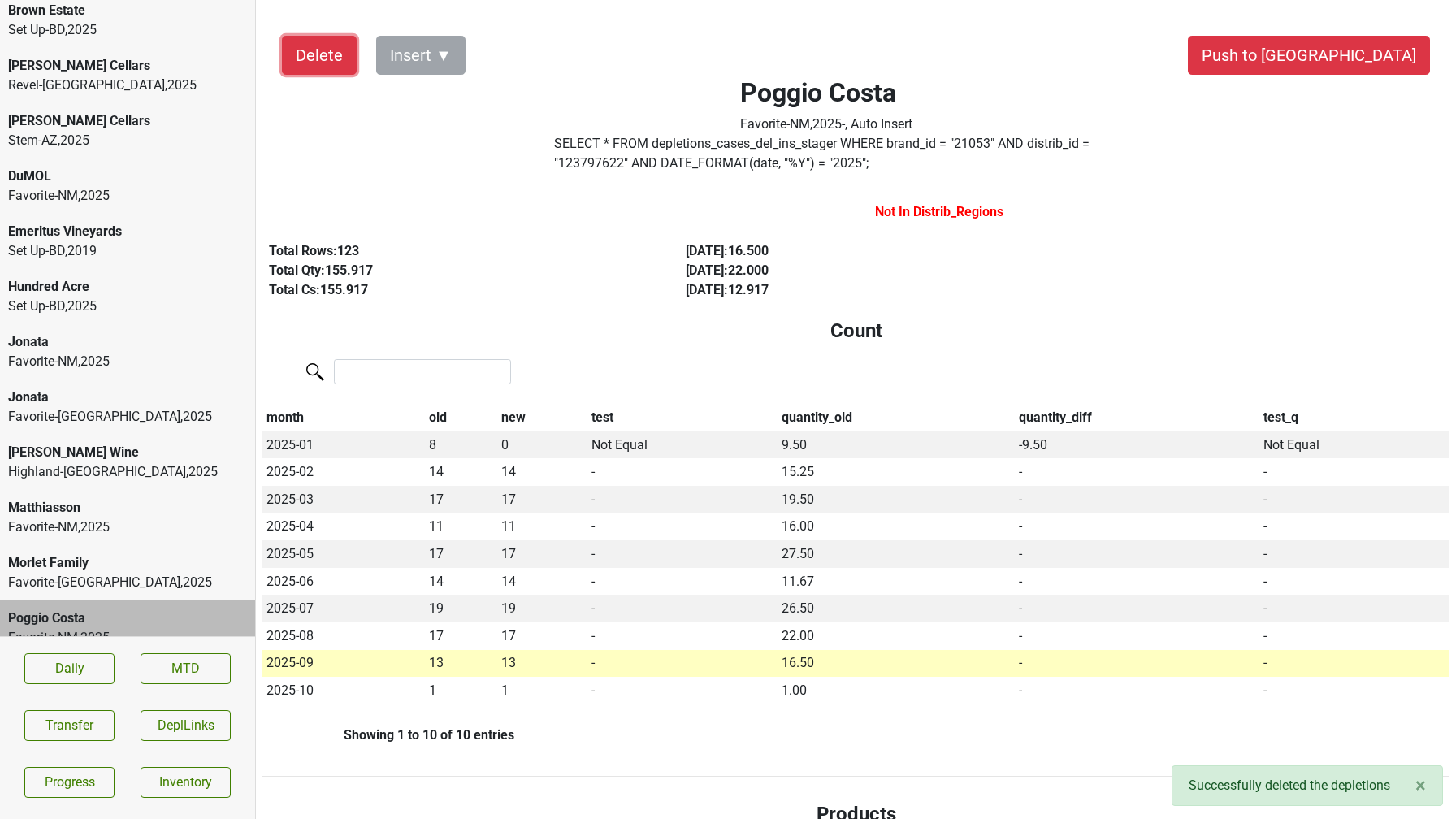
click at [302, 52] on button "Delete" at bounding box center [319, 56] width 74 height 39
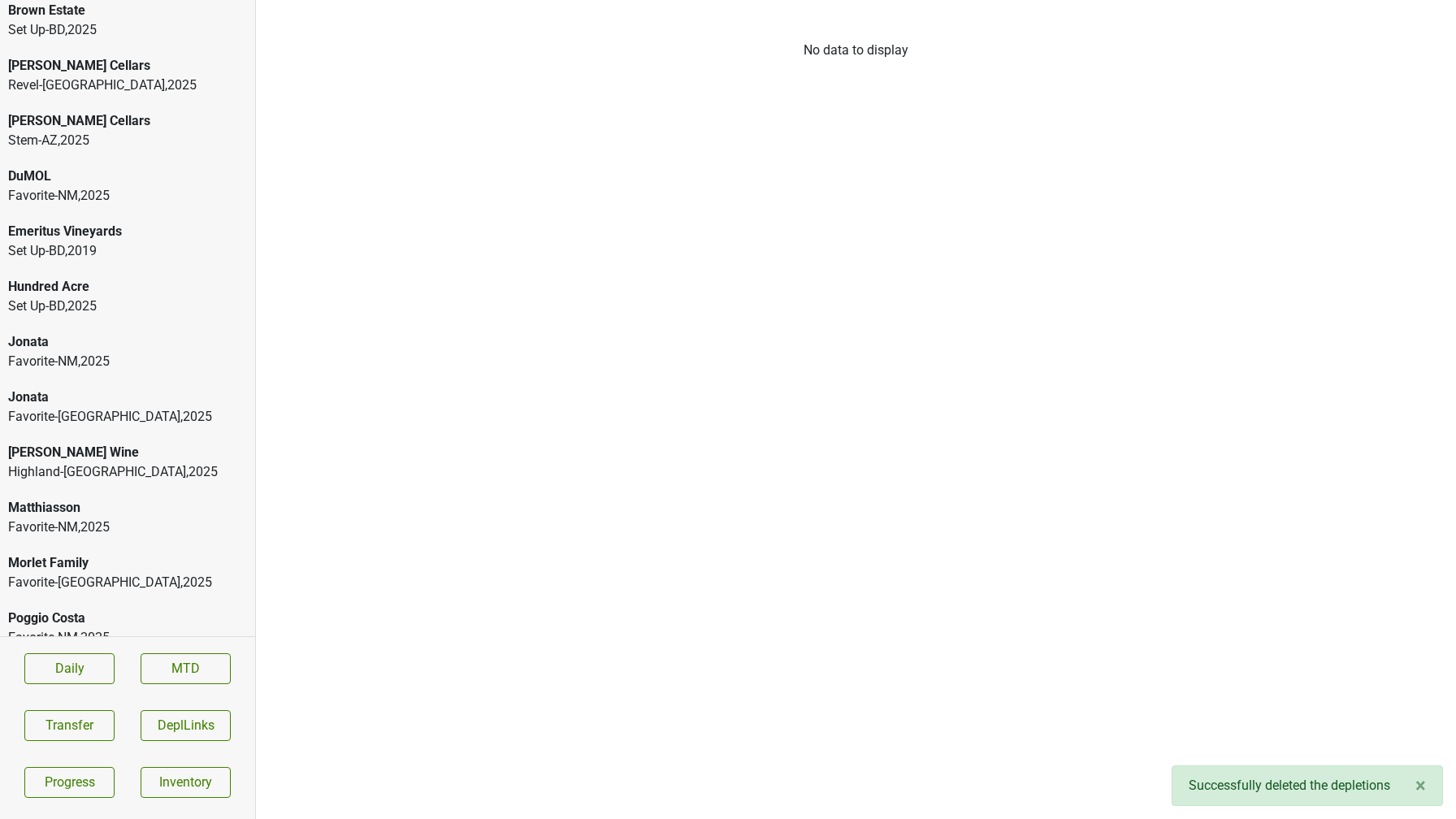
scroll to position [138, 0]
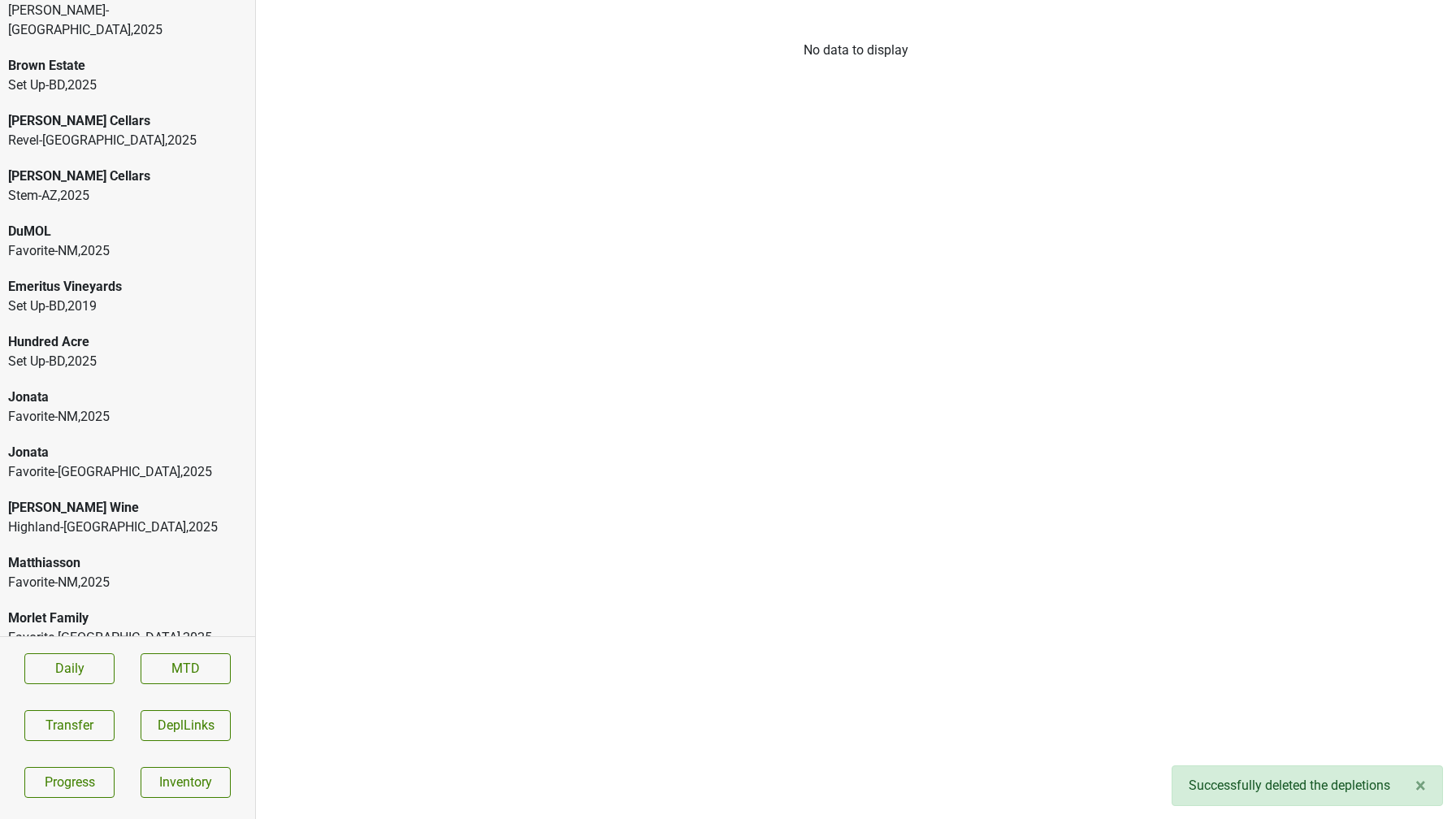
click at [145, 628] on div "Favorite-TX , 2025" at bounding box center [127, 638] width 238 height 20
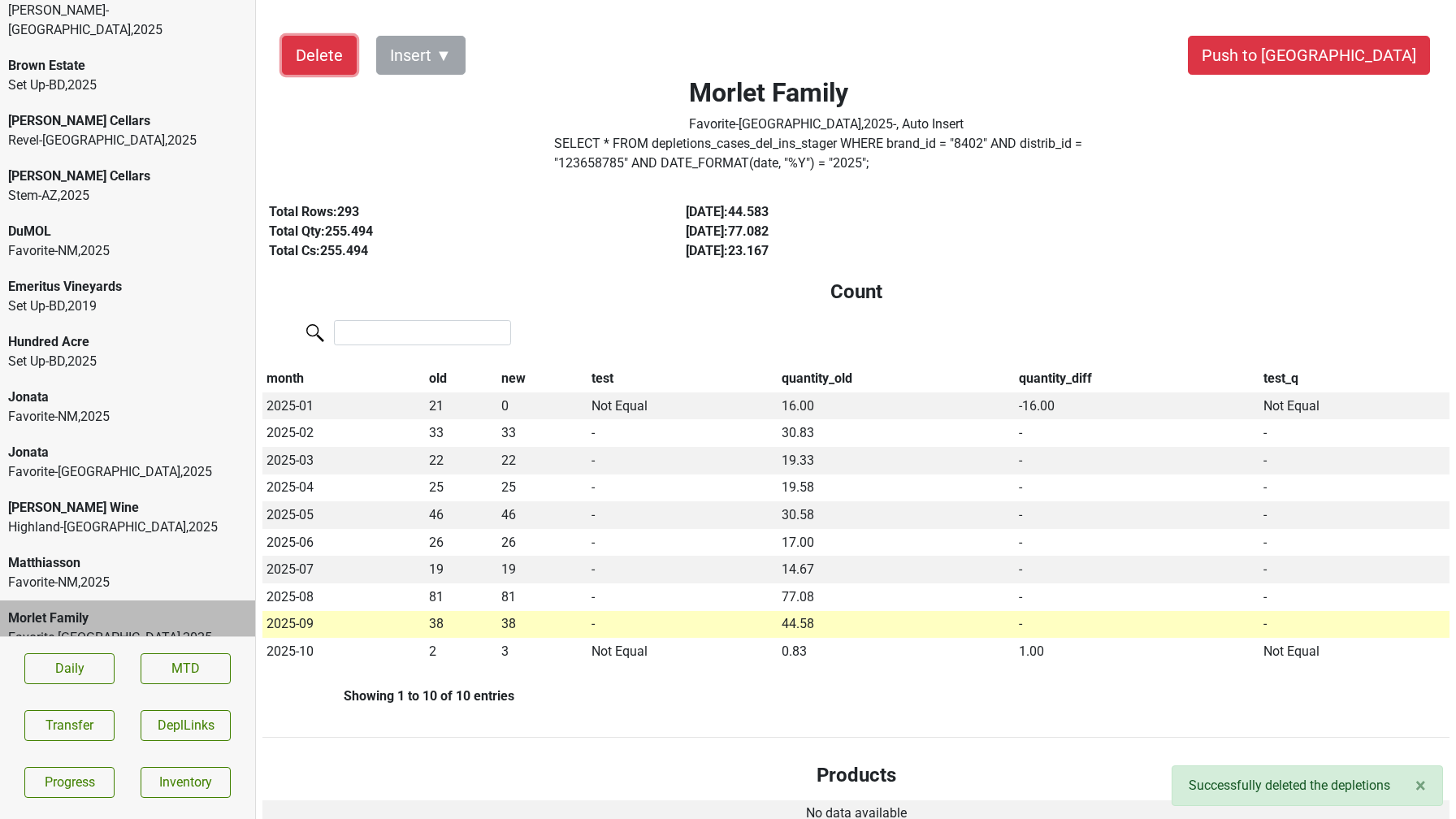
click at [305, 61] on button "Delete" at bounding box center [319, 56] width 74 height 39
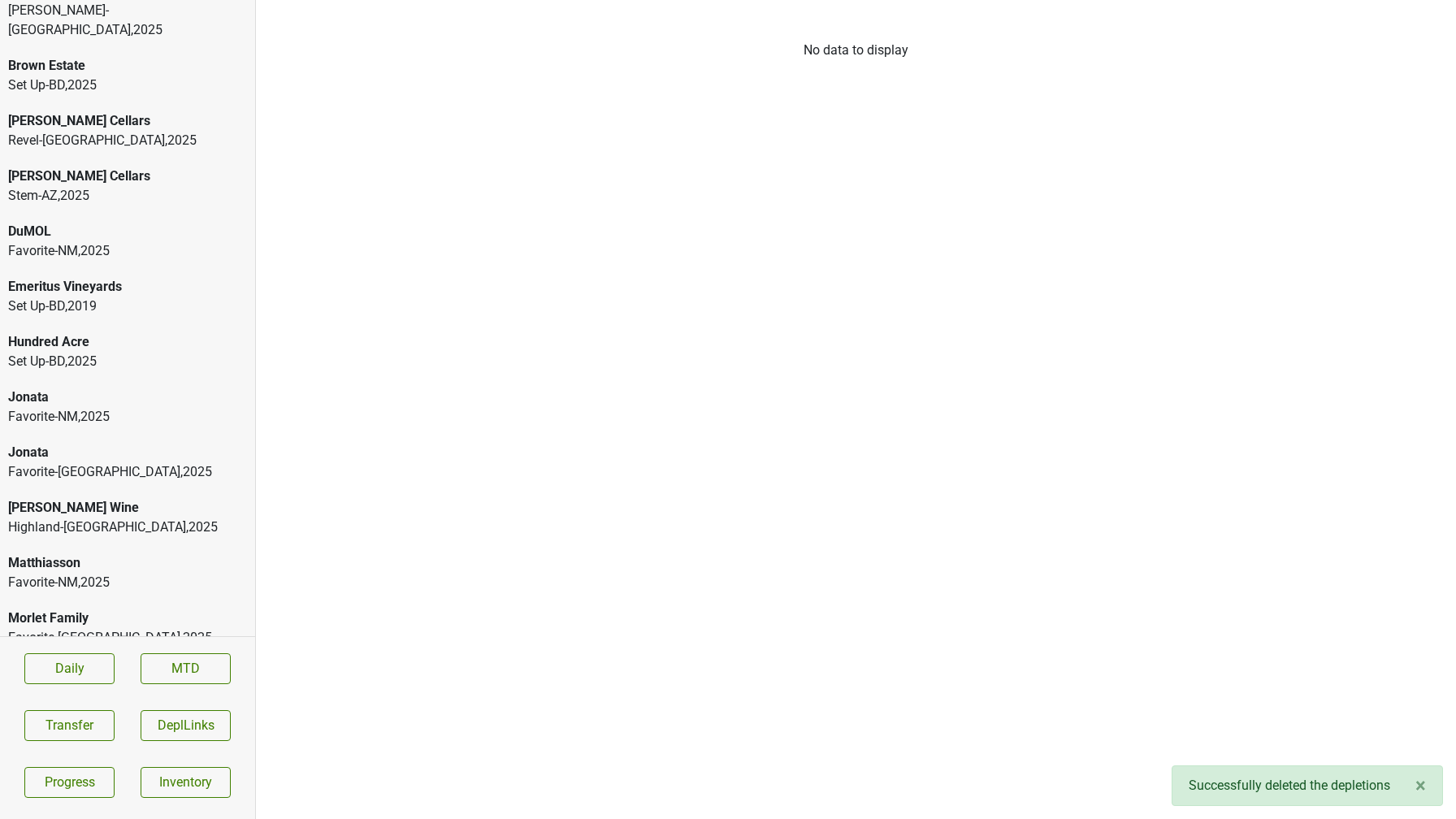
scroll to position [82, 0]
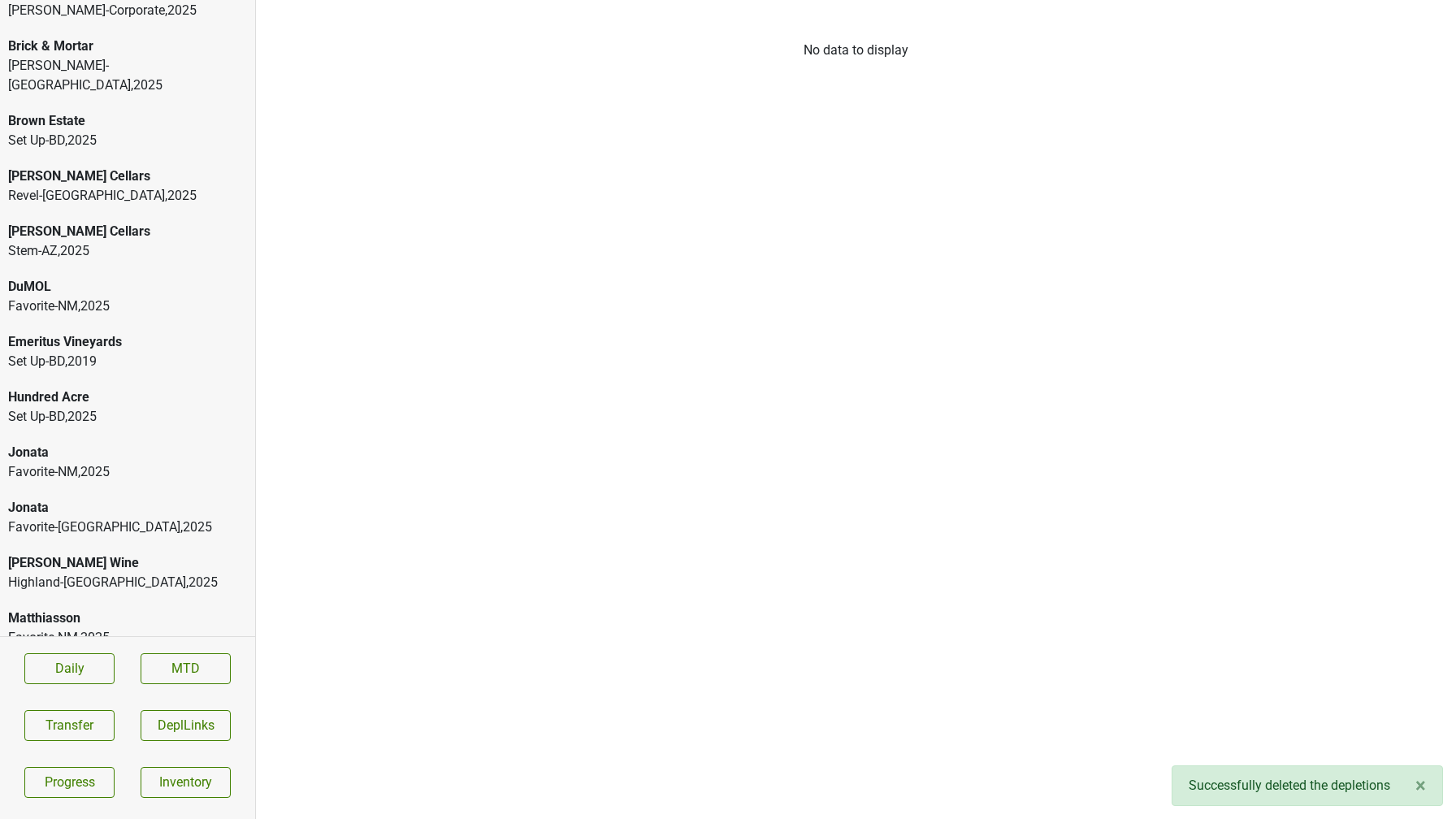
click at [100, 634] on div "Matthiasson Favorite-NM , 2025" at bounding box center [127, 628] width 255 height 56
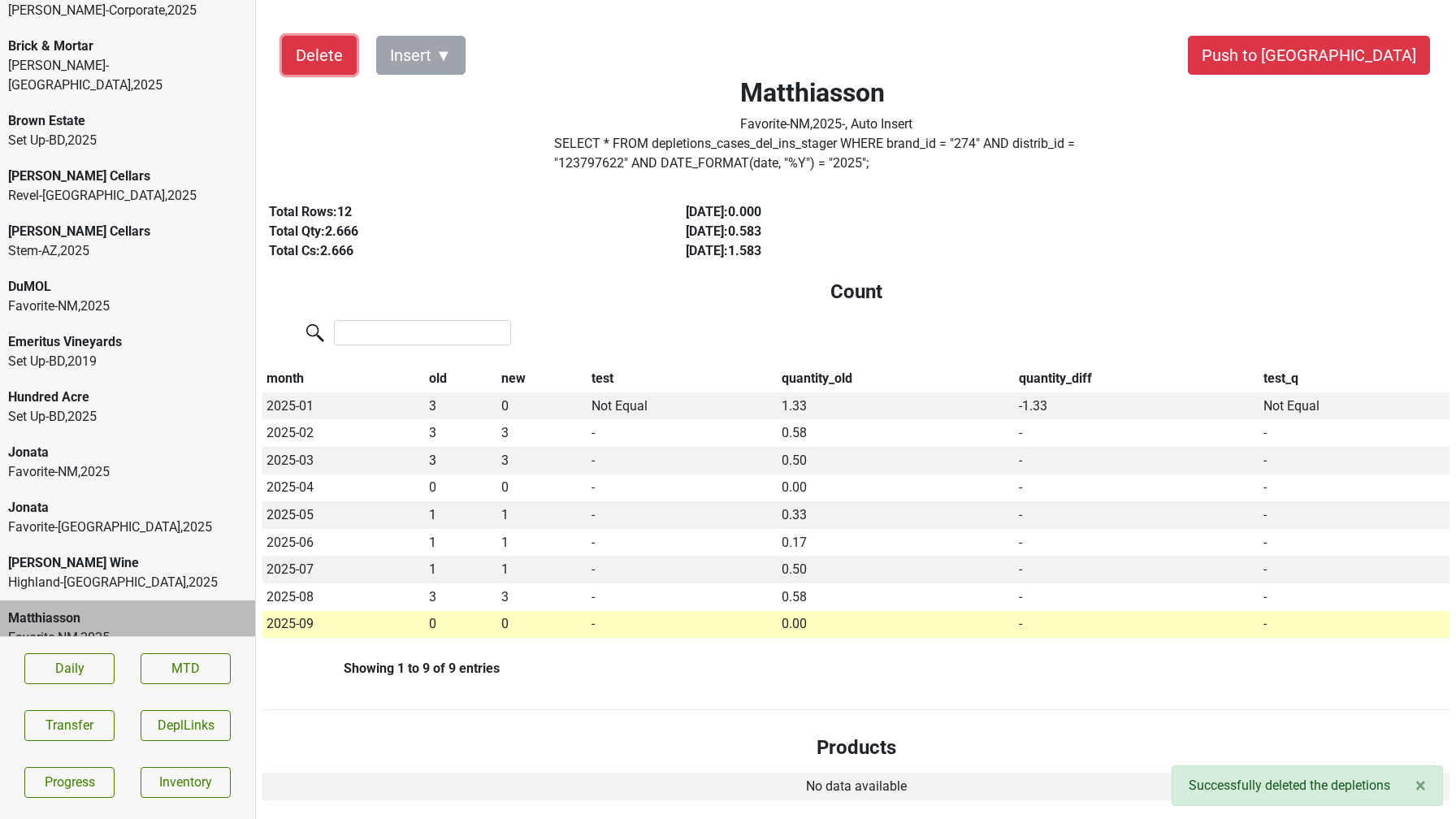
click at [303, 41] on button "Delete" at bounding box center [319, 56] width 74 height 39
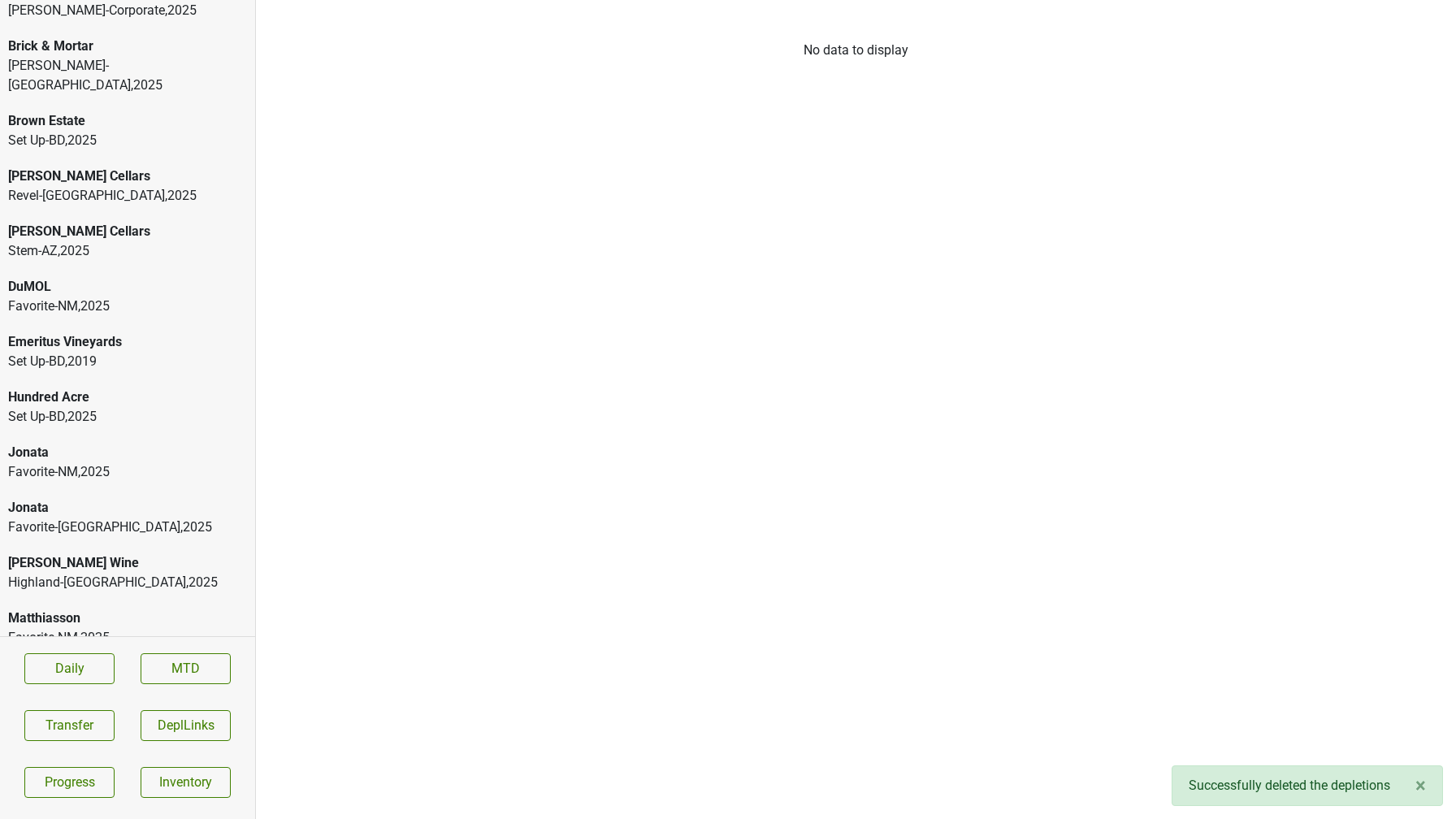
scroll to position [27, 0]
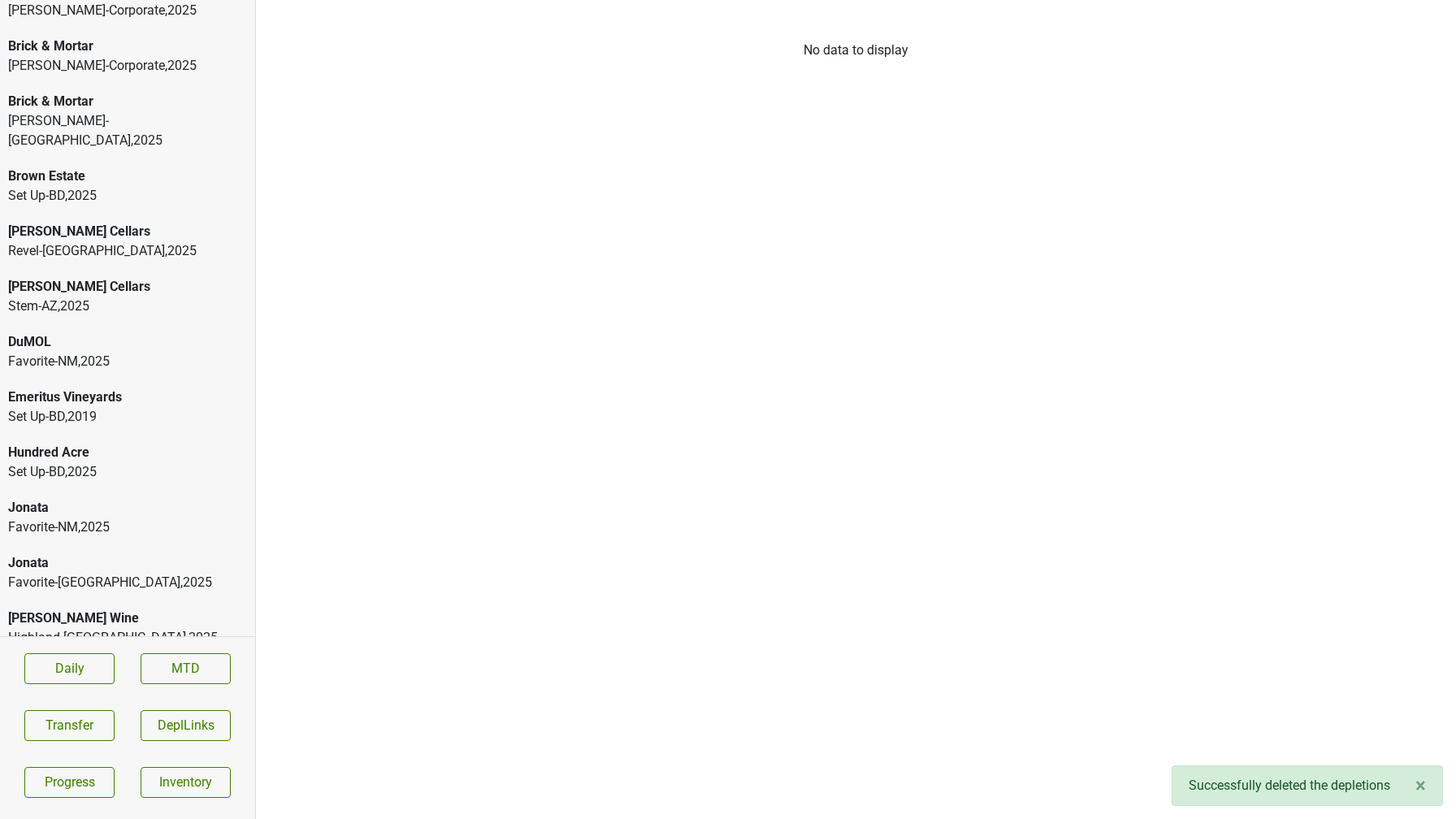
click at [67, 628] on div "Highland-CT , 2025" at bounding box center [127, 638] width 238 height 20
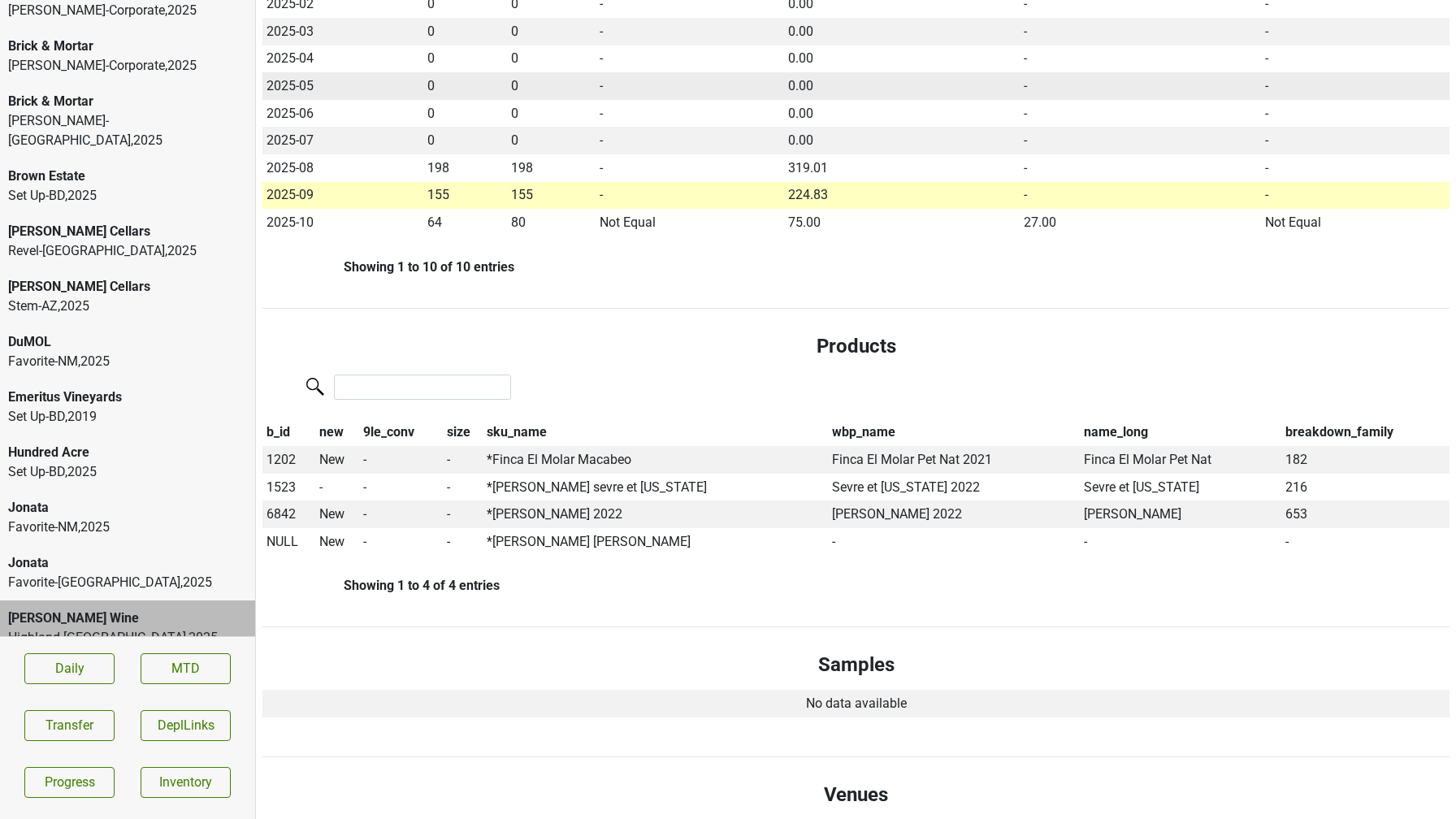
scroll to position [503, 0]
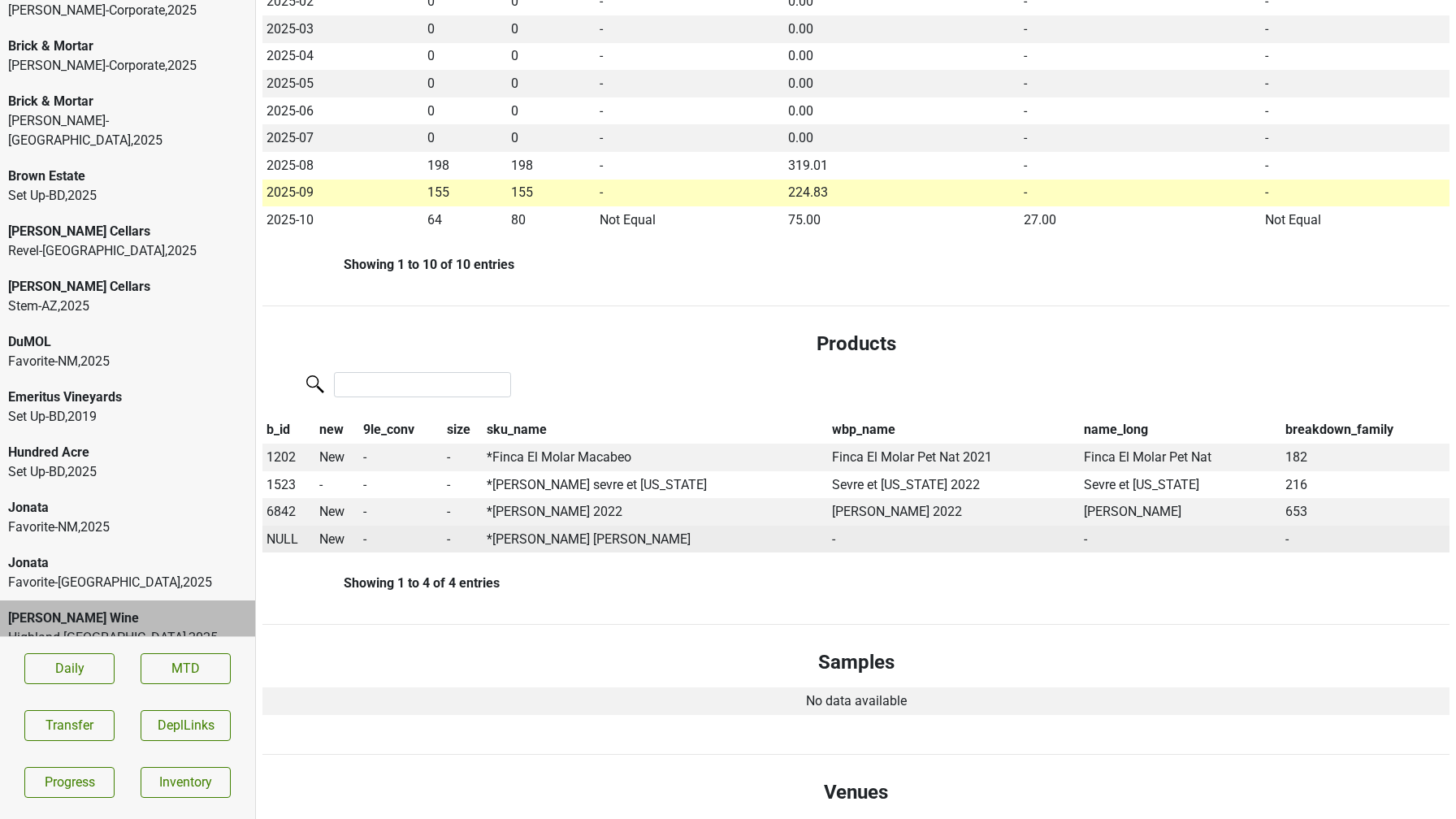
click at [277, 546] on span "NULL" at bounding box center [282, 539] width 32 height 15
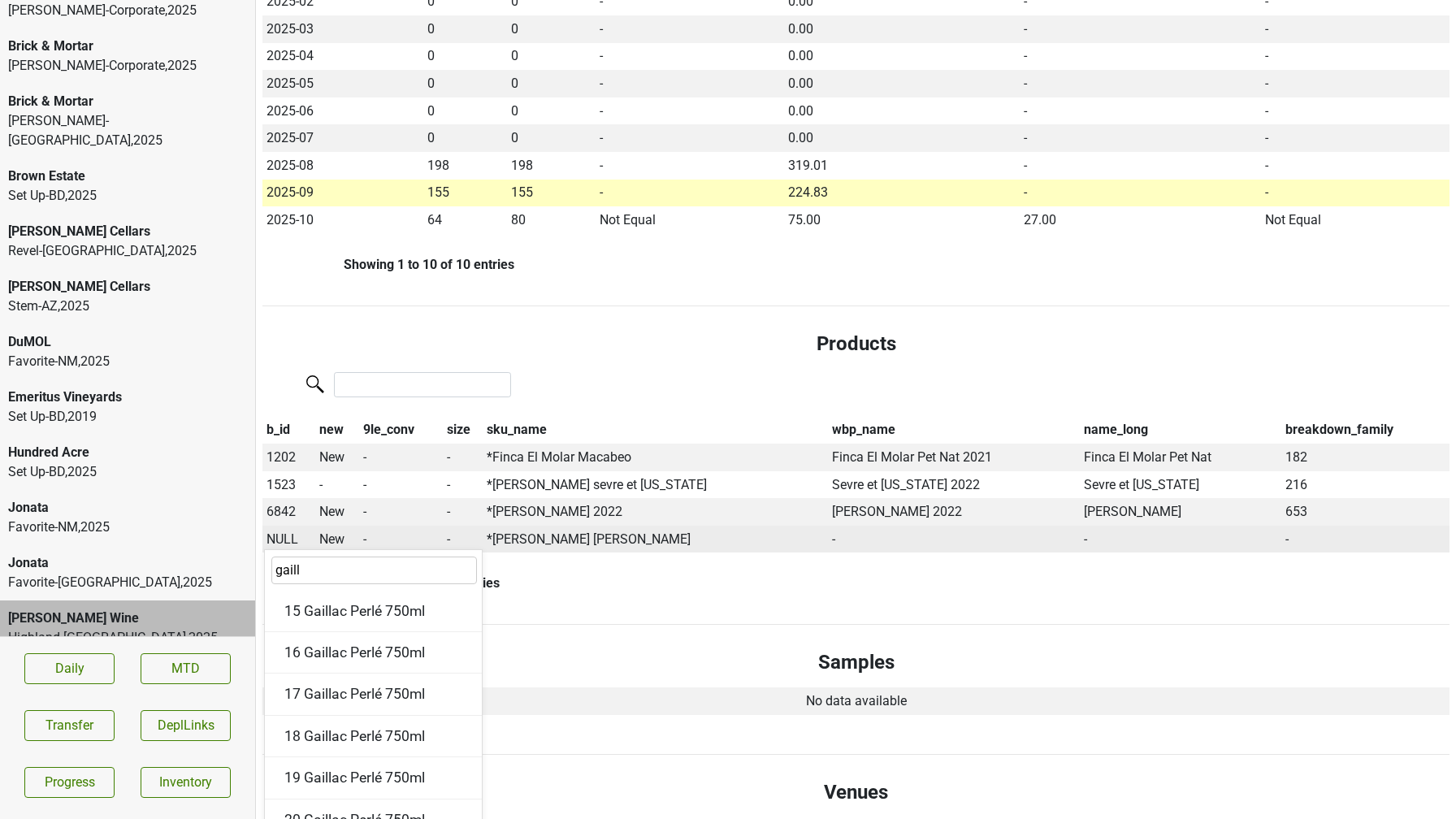
type input "gailla"
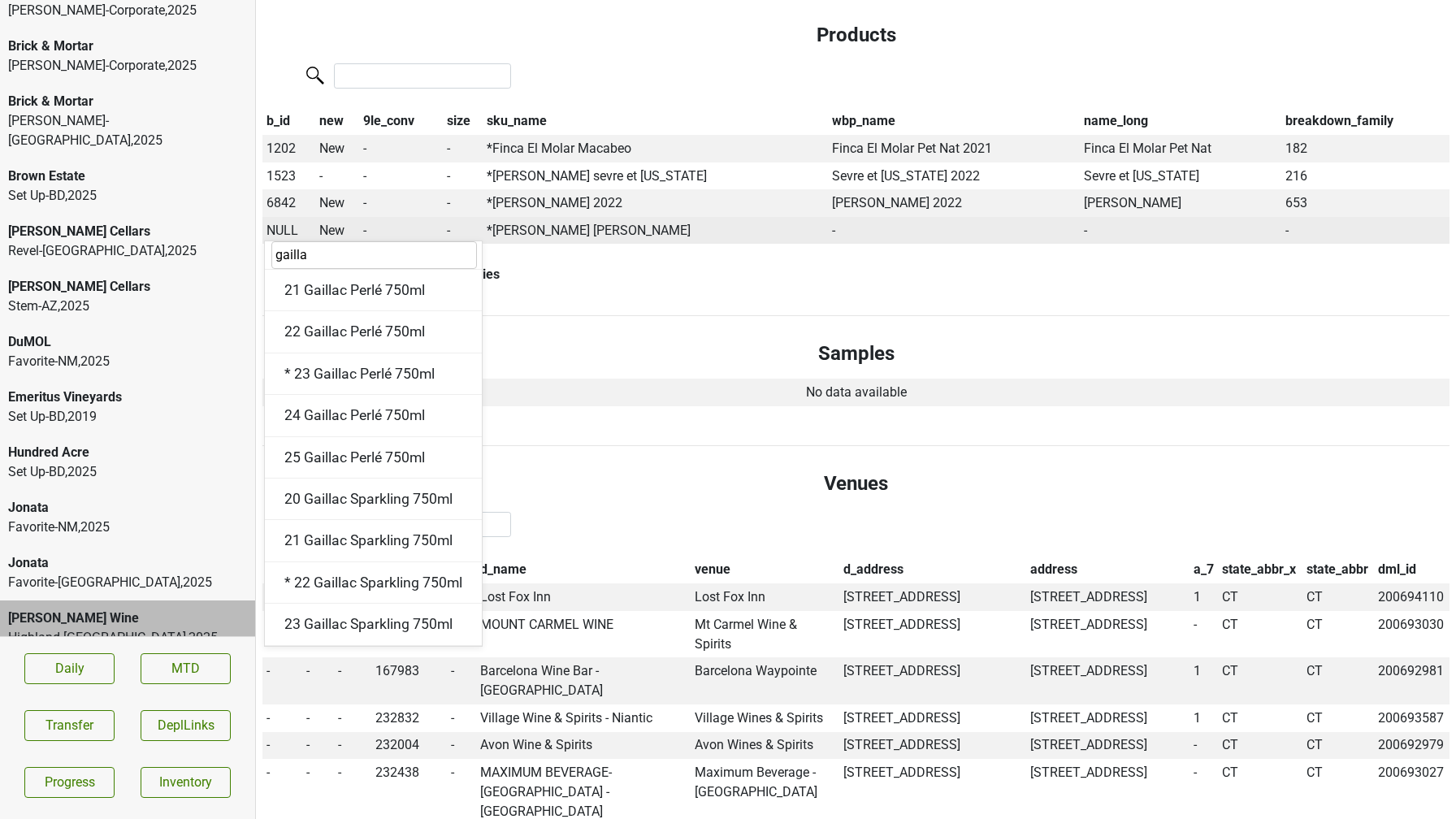
scroll to position [840, 0]
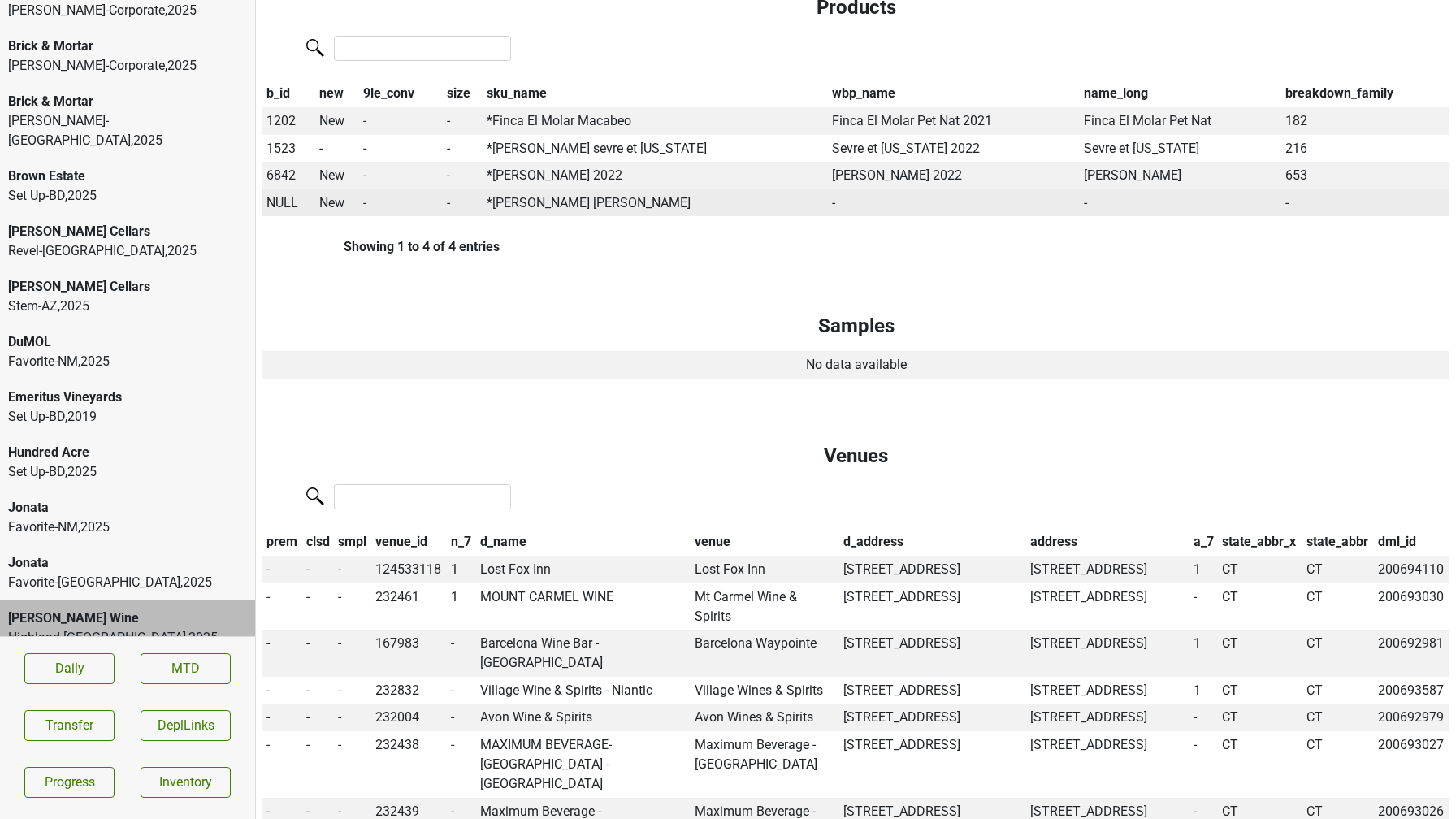
click at [578, 198] on td "*Mary Taylor Gaillac Braucol" at bounding box center [655, 203] width 345 height 27
copy td "*Mary Taylor Gaillac Braucol"
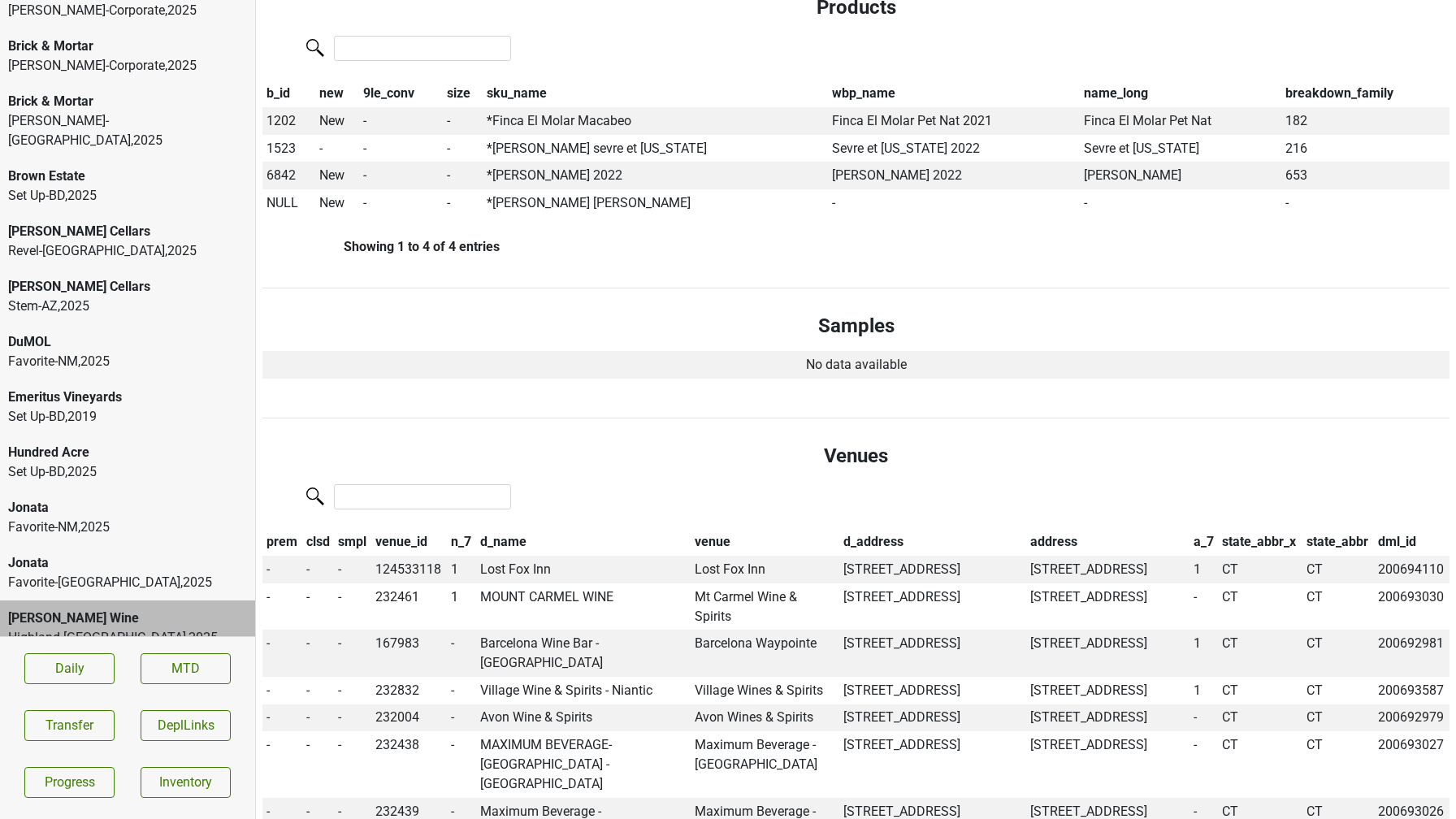
click at [85, 553] on div "Jonata" at bounding box center [127, 563] width 238 height 20
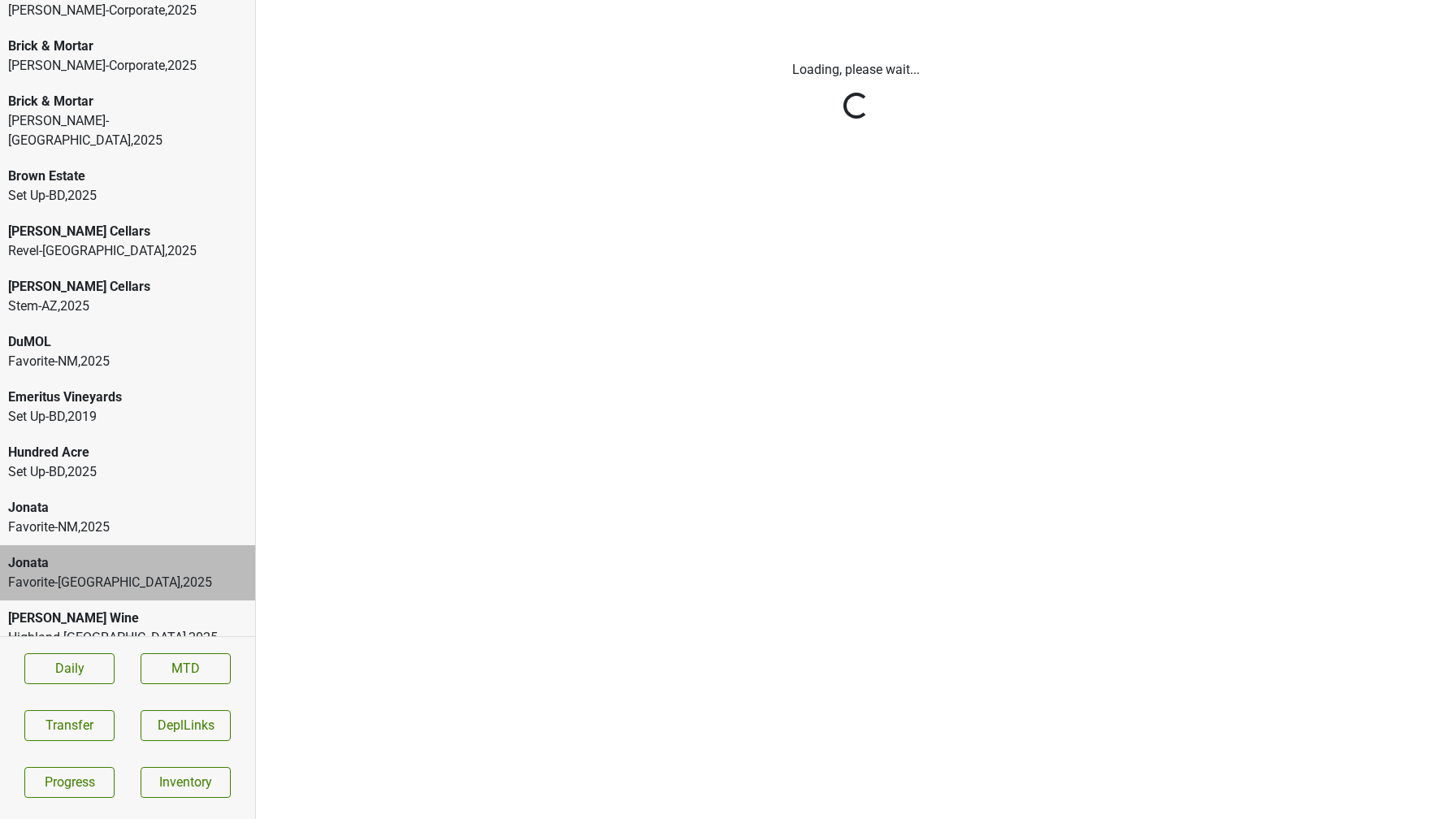
scroll to position [0, 0]
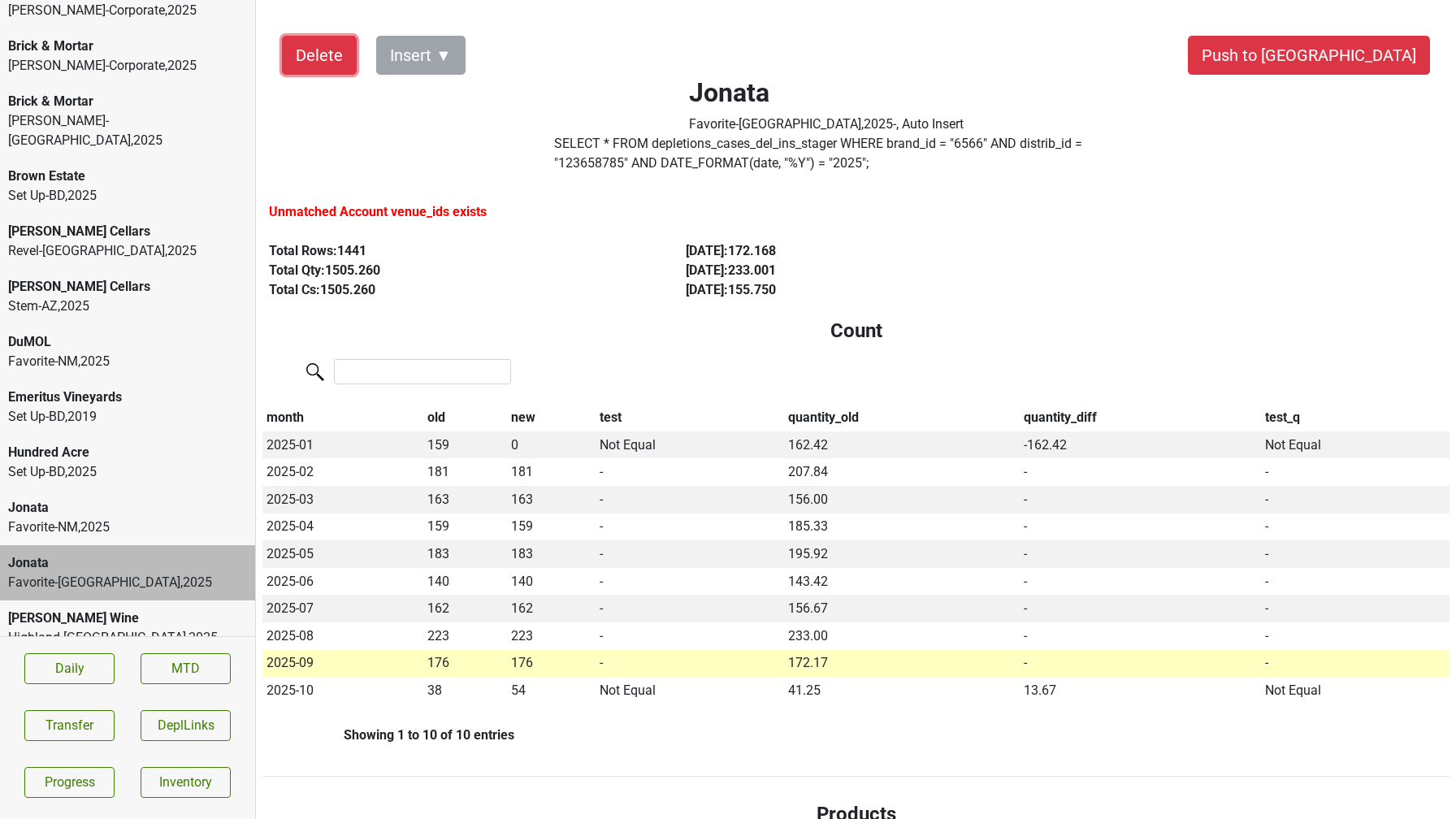
click at [303, 68] on button "Delete" at bounding box center [319, 56] width 74 height 39
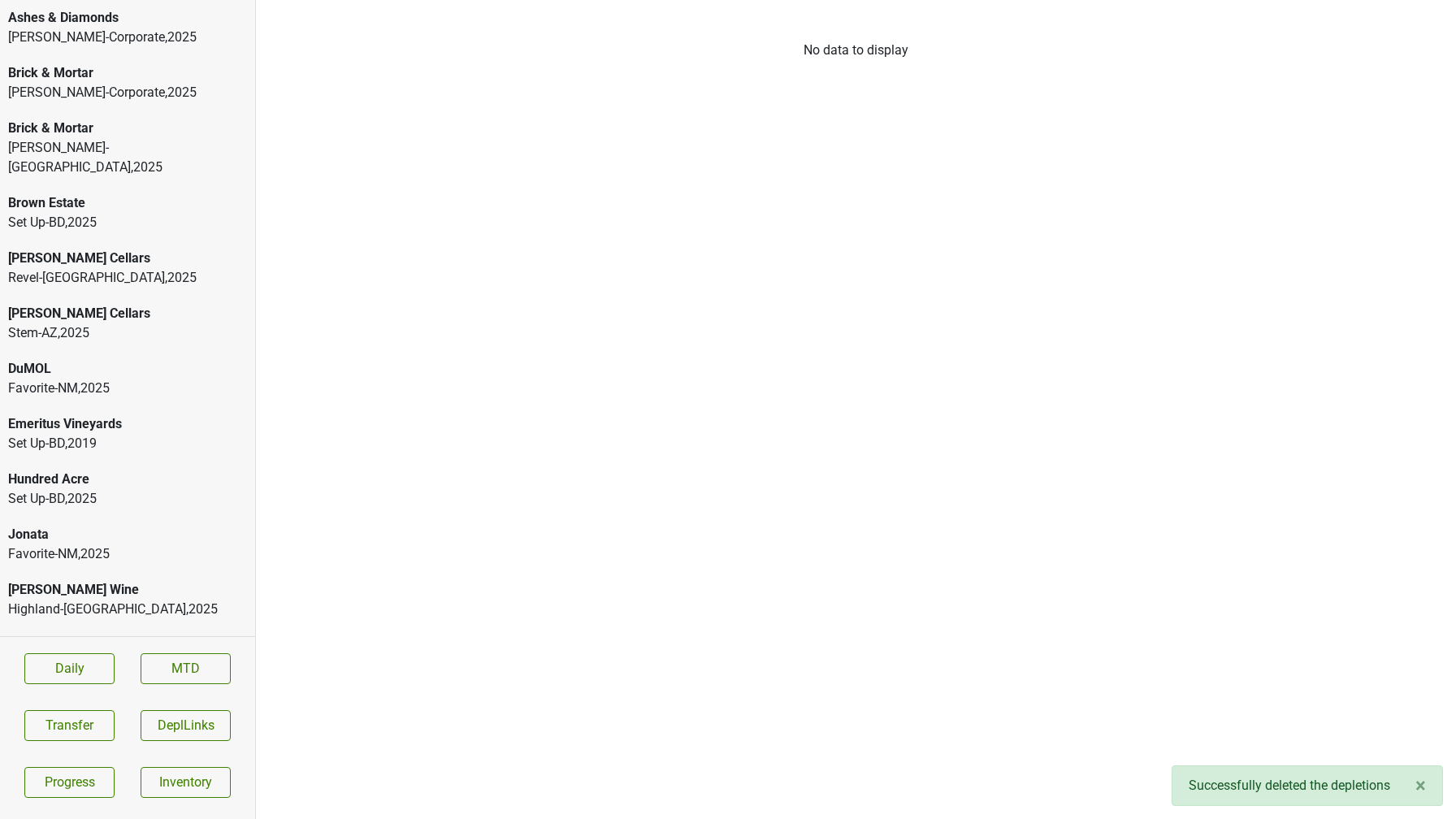
click at [97, 545] on div "Favorite-NM , 2025" at bounding box center [127, 554] width 238 height 20
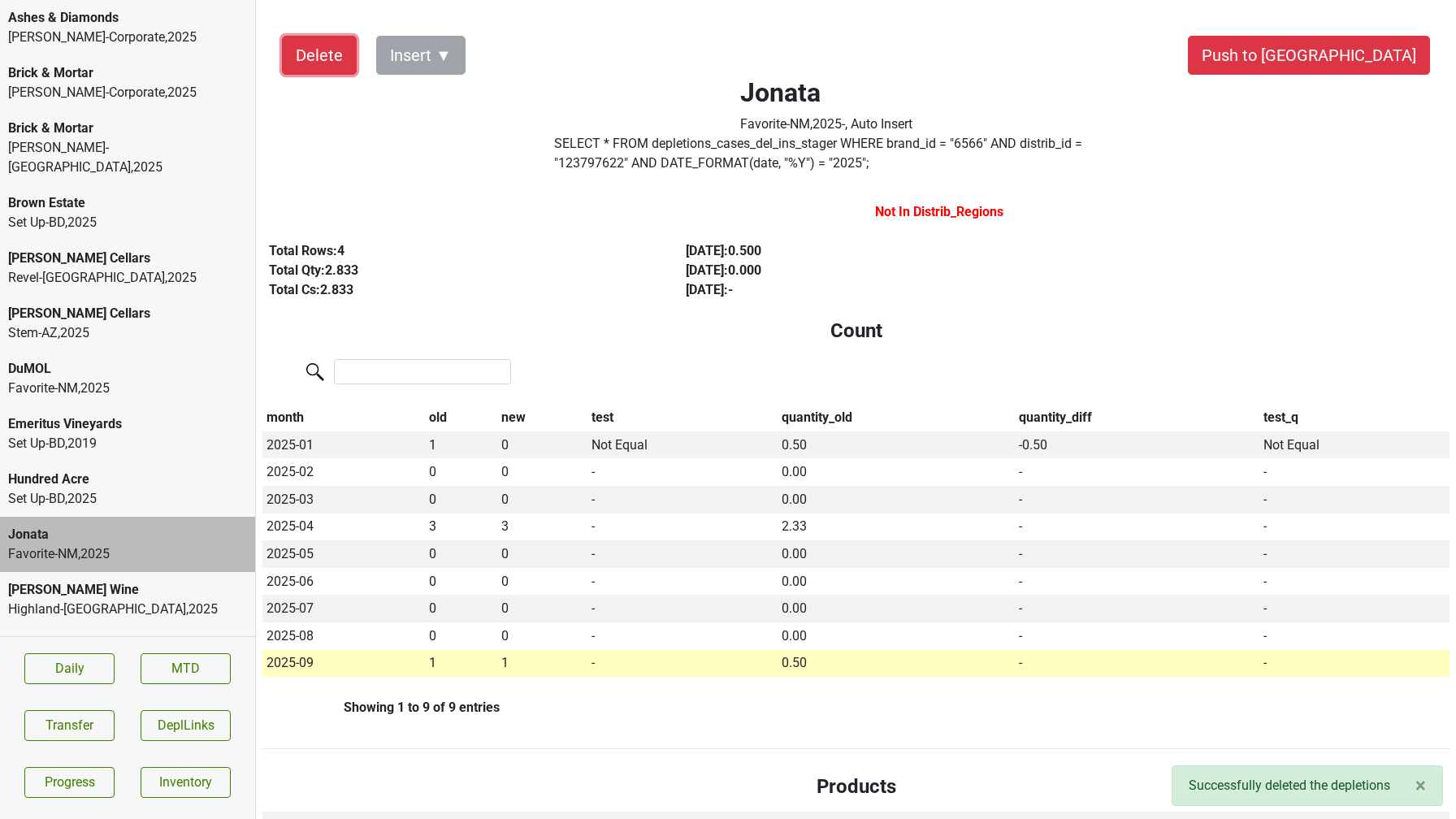
click at [318, 58] on button "Delete" at bounding box center [319, 56] width 74 height 39
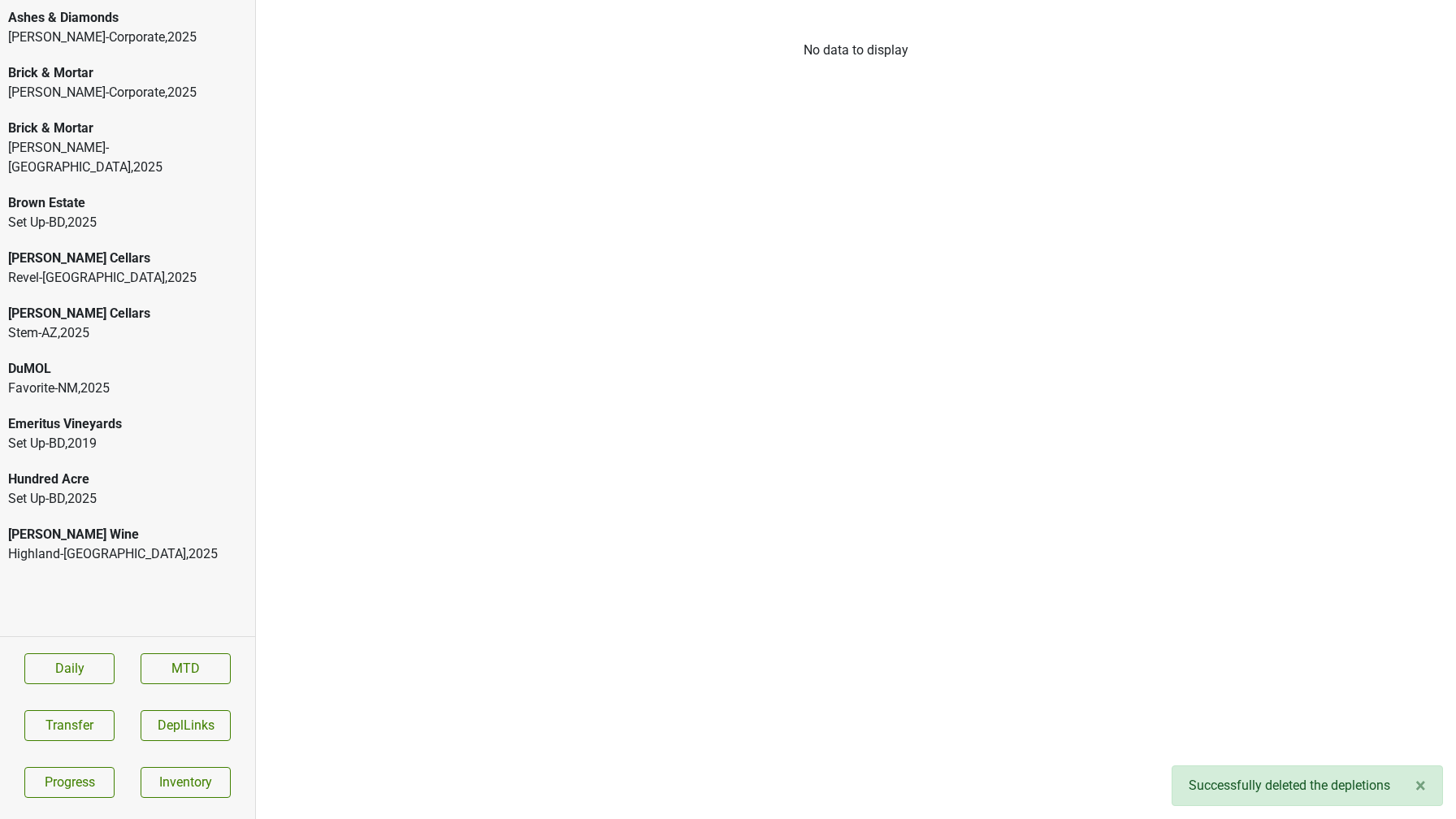
click at [82, 379] on div "Favorite-NM , 2025" at bounding box center [127, 388] width 238 height 20
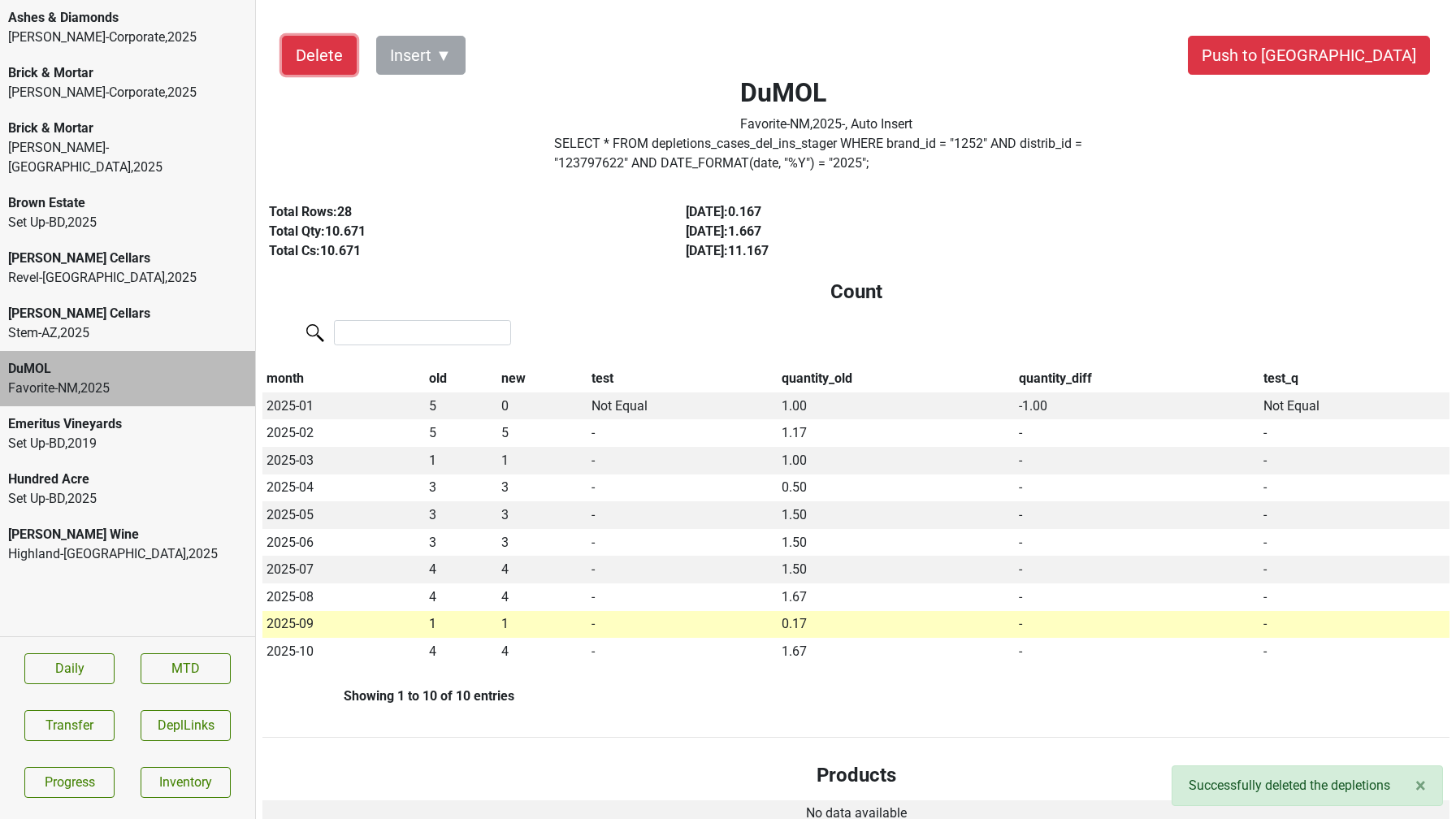
click at [313, 63] on button "Delete" at bounding box center [319, 56] width 74 height 39
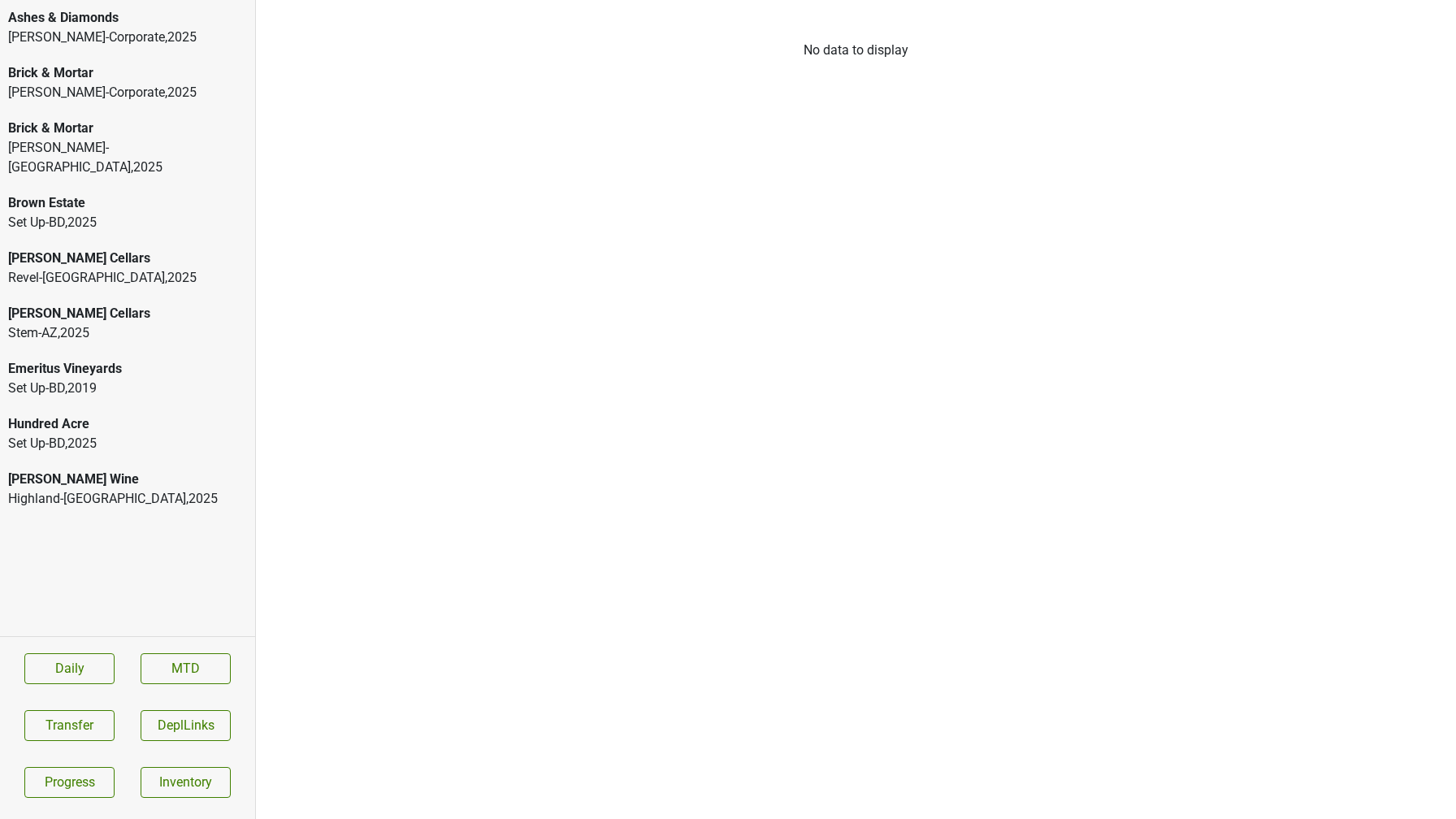
click at [107, 145] on div "Kellogg-NC , 2025" at bounding box center [127, 158] width 238 height 39
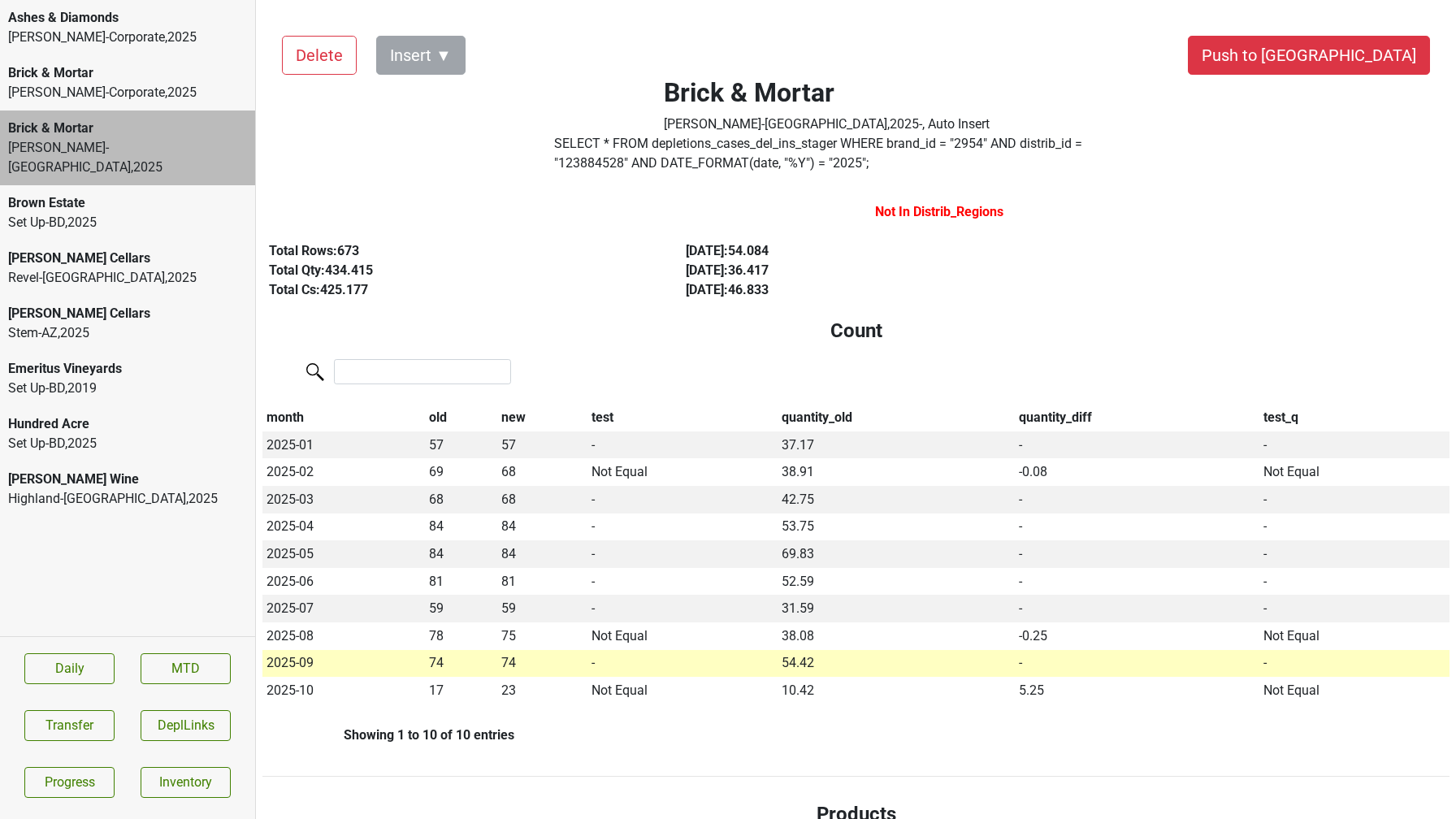
click at [65, 79] on div "Brick & Mortar" at bounding box center [127, 73] width 238 height 20
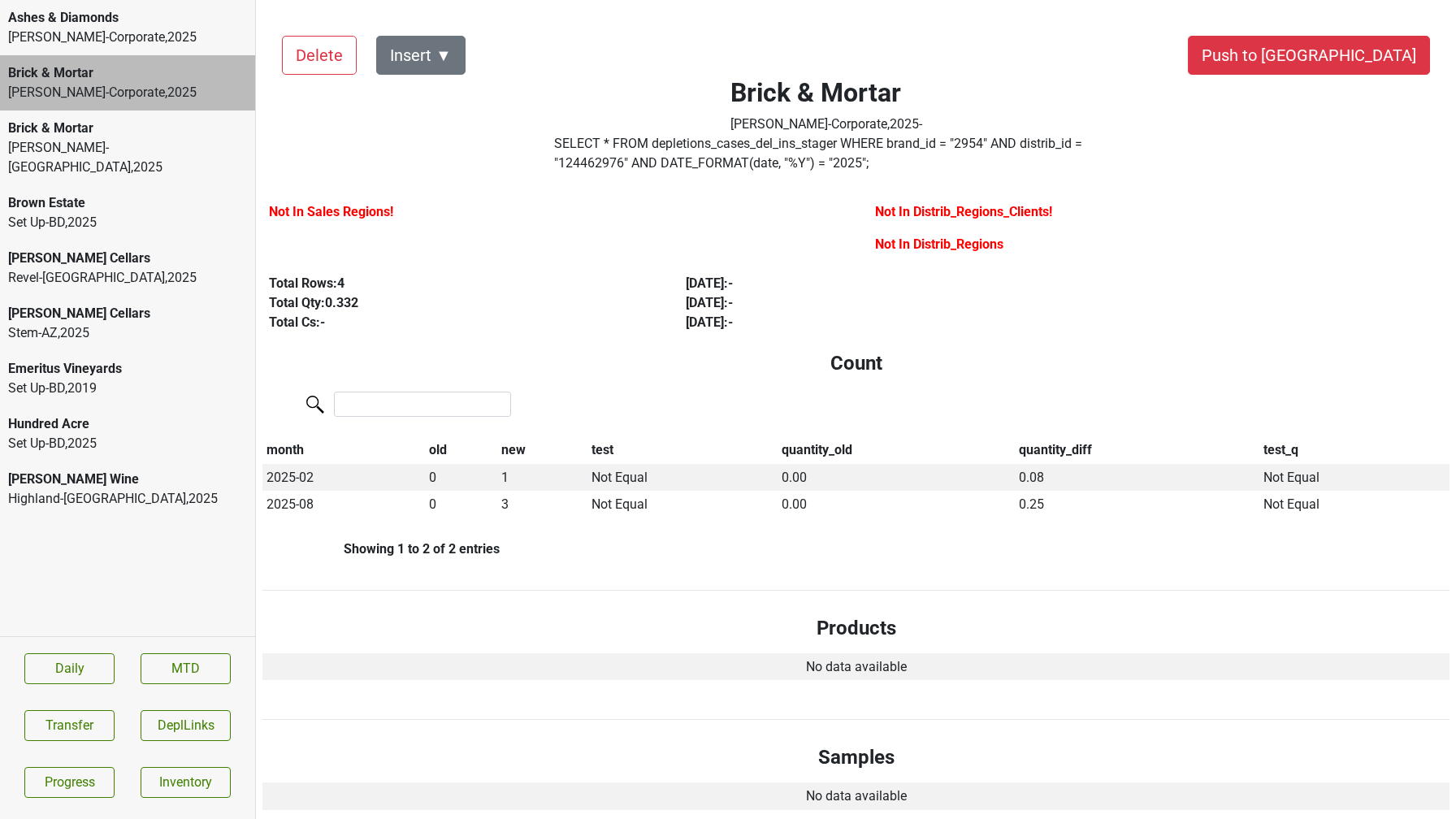
click at [85, 31] on div "Kellogg-Corporate , 2025" at bounding box center [127, 37] width 238 height 20
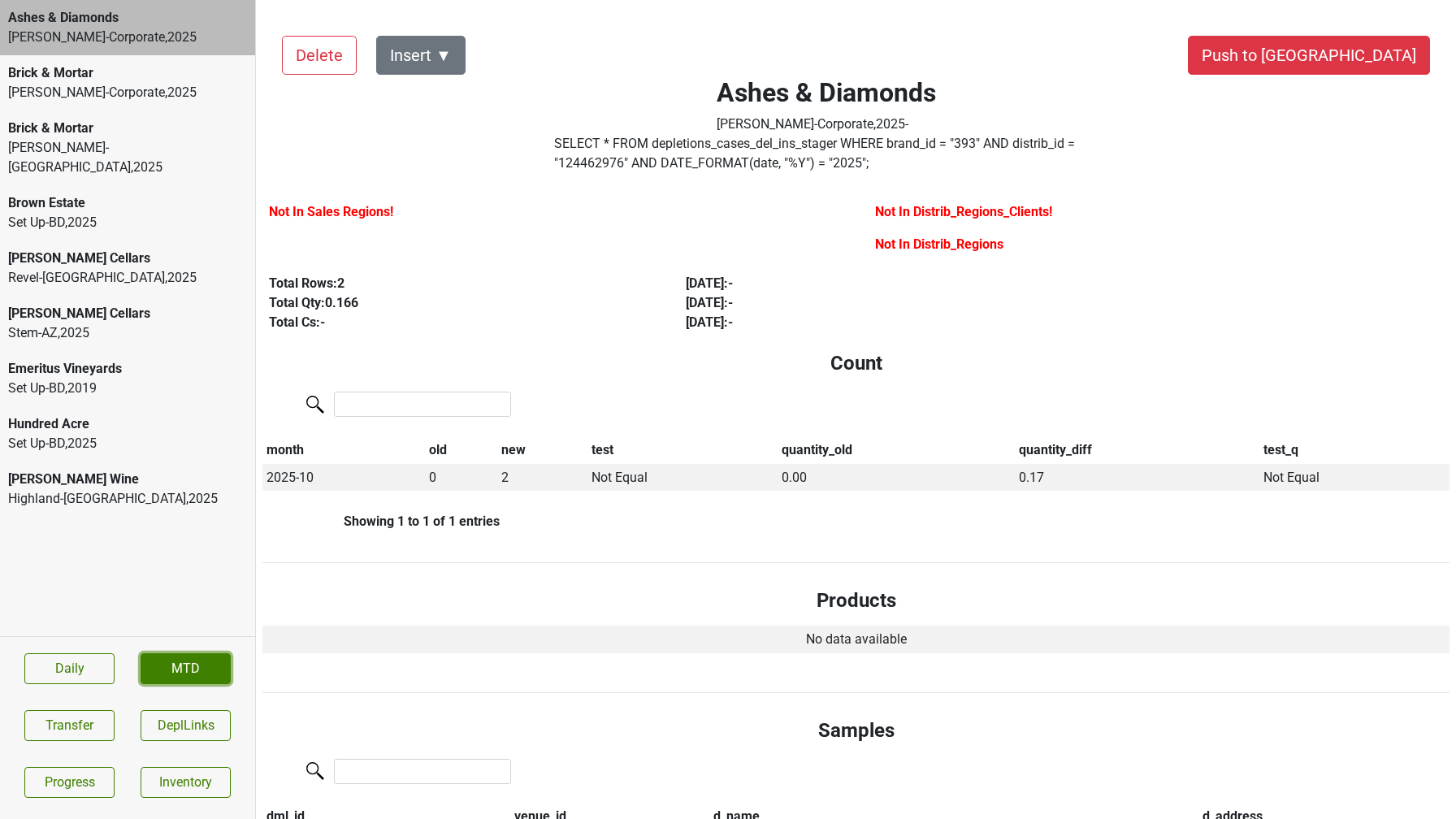
click at [148, 676] on link "MTD" at bounding box center [185, 669] width 91 height 31
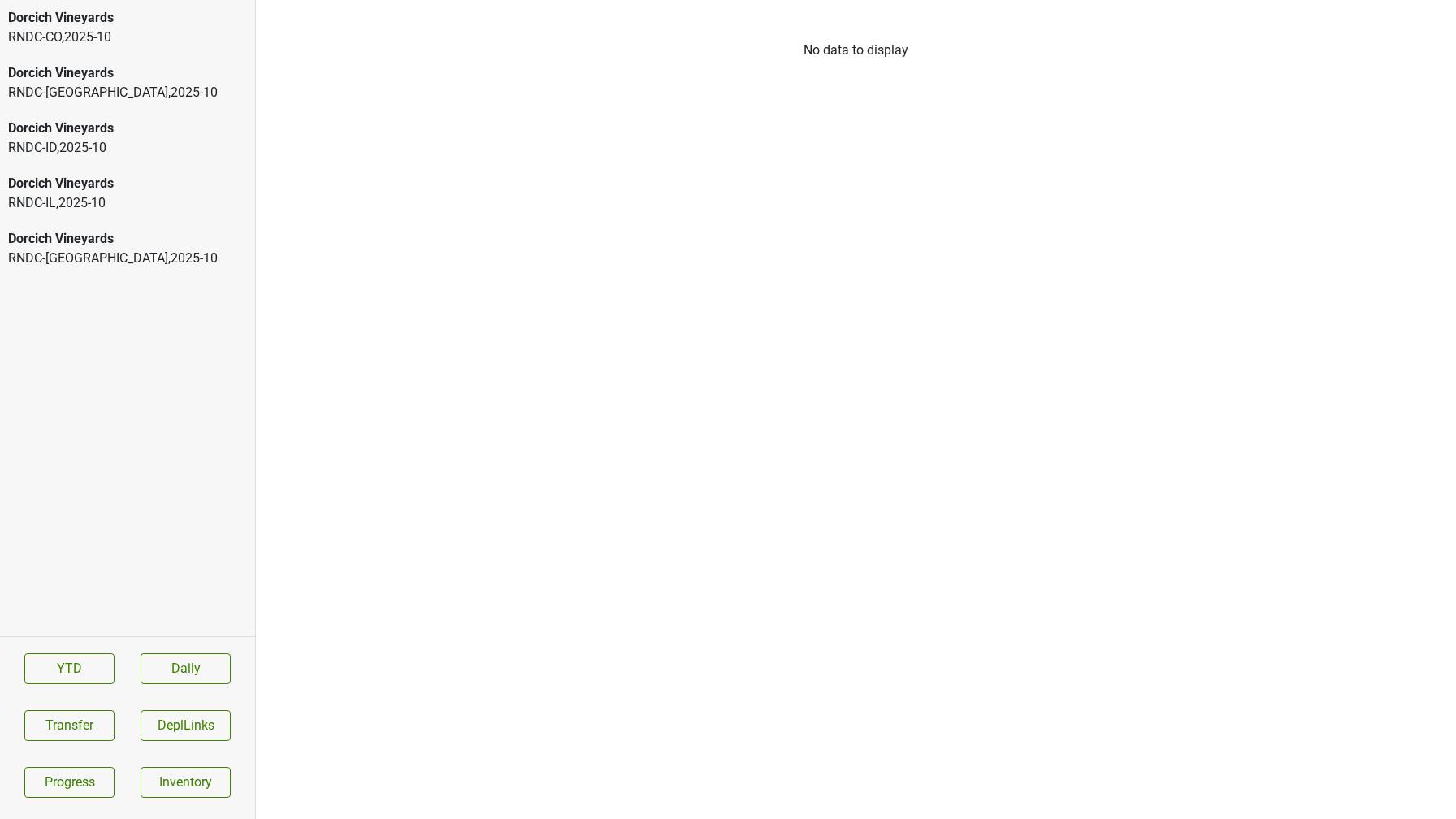
click at [82, 249] on div "RNDC-[GEOGRAPHIC_DATA] , 2025 - 10" at bounding box center [127, 258] width 238 height 20
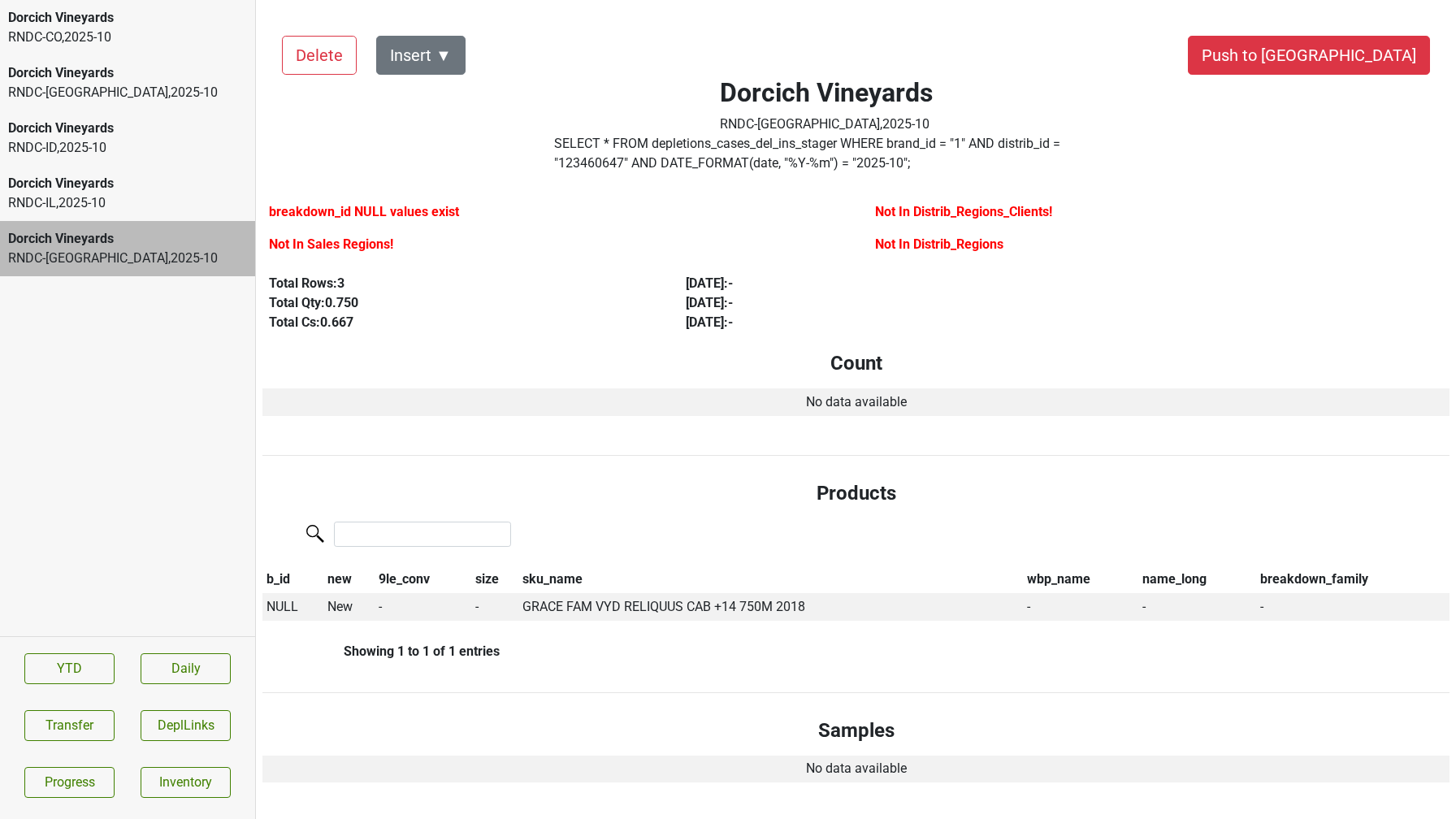
click at [50, 144] on div "RNDC-ID , 2025 - 10" at bounding box center [127, 148] width 238 height 20
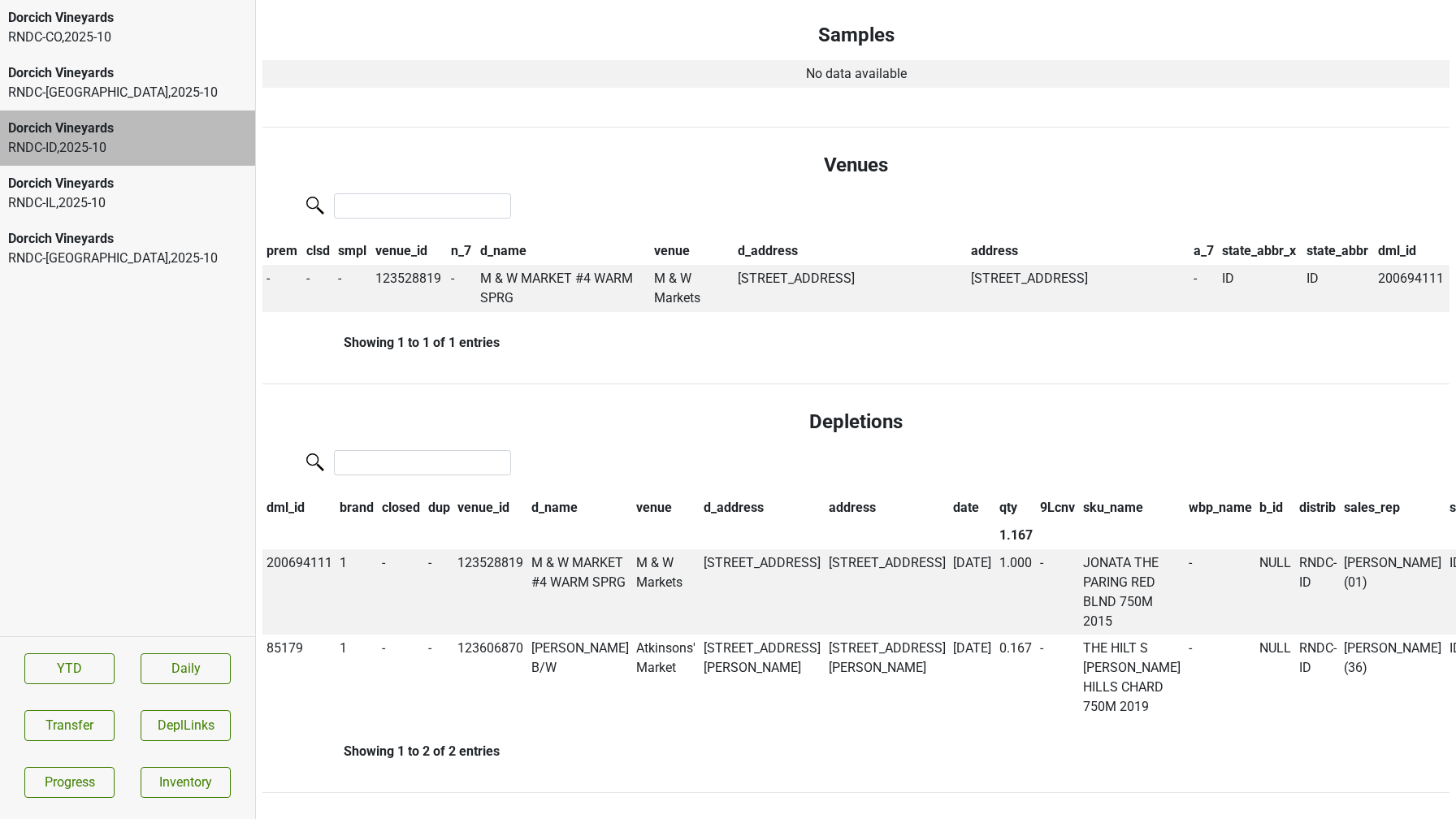
scroll to position [820, 0]
click at [61, 86] on div "RNDC-[GEOGRAPHIC_DATA] , 2025 - 10" at bounding box center [127, 92] width 238 height 20
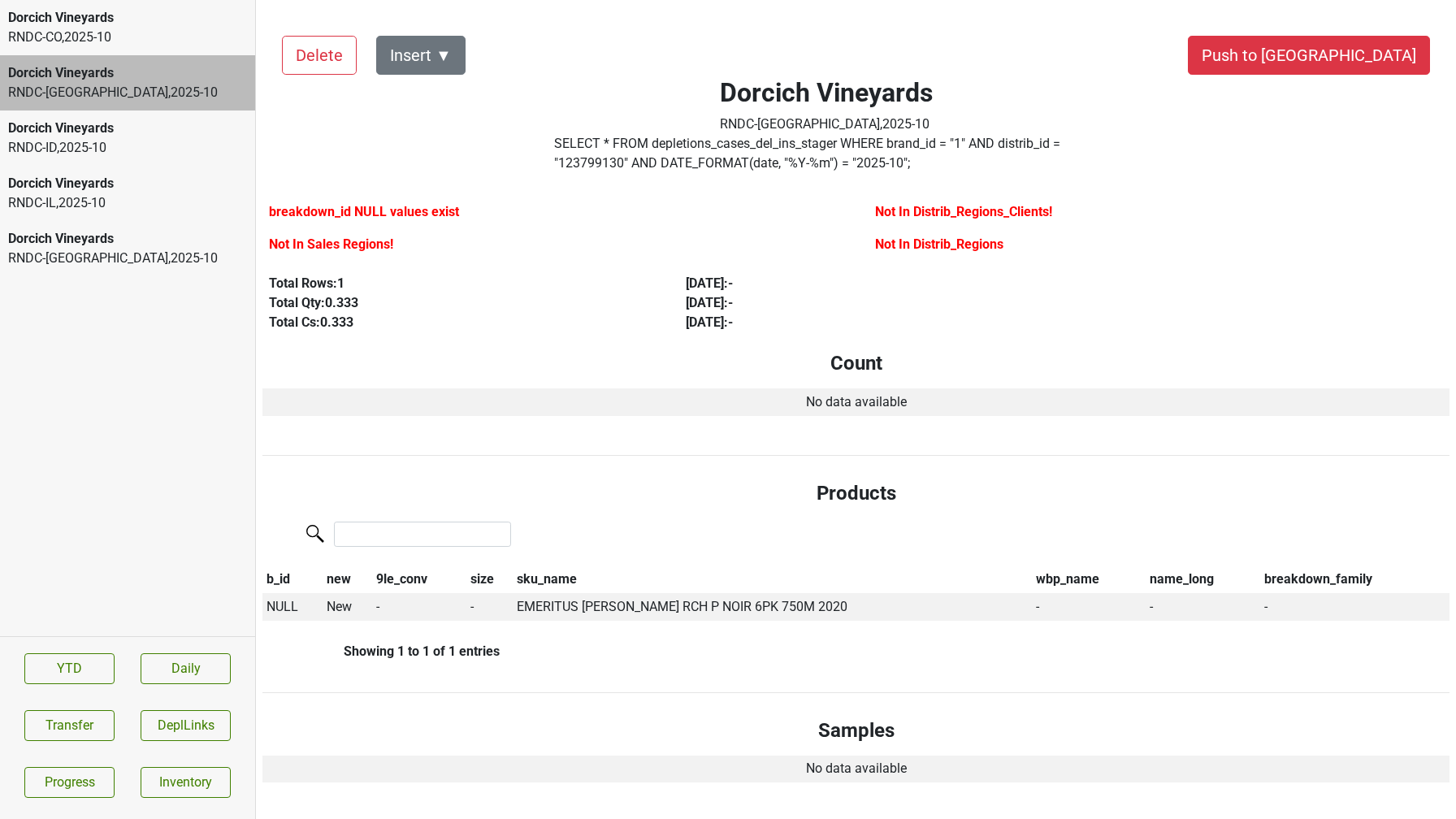
click at [69, 49] on div "Dorcich Vineyards RNDC-CO , 2025 - 10" at bounding box center [127, 27] width 255 height 56
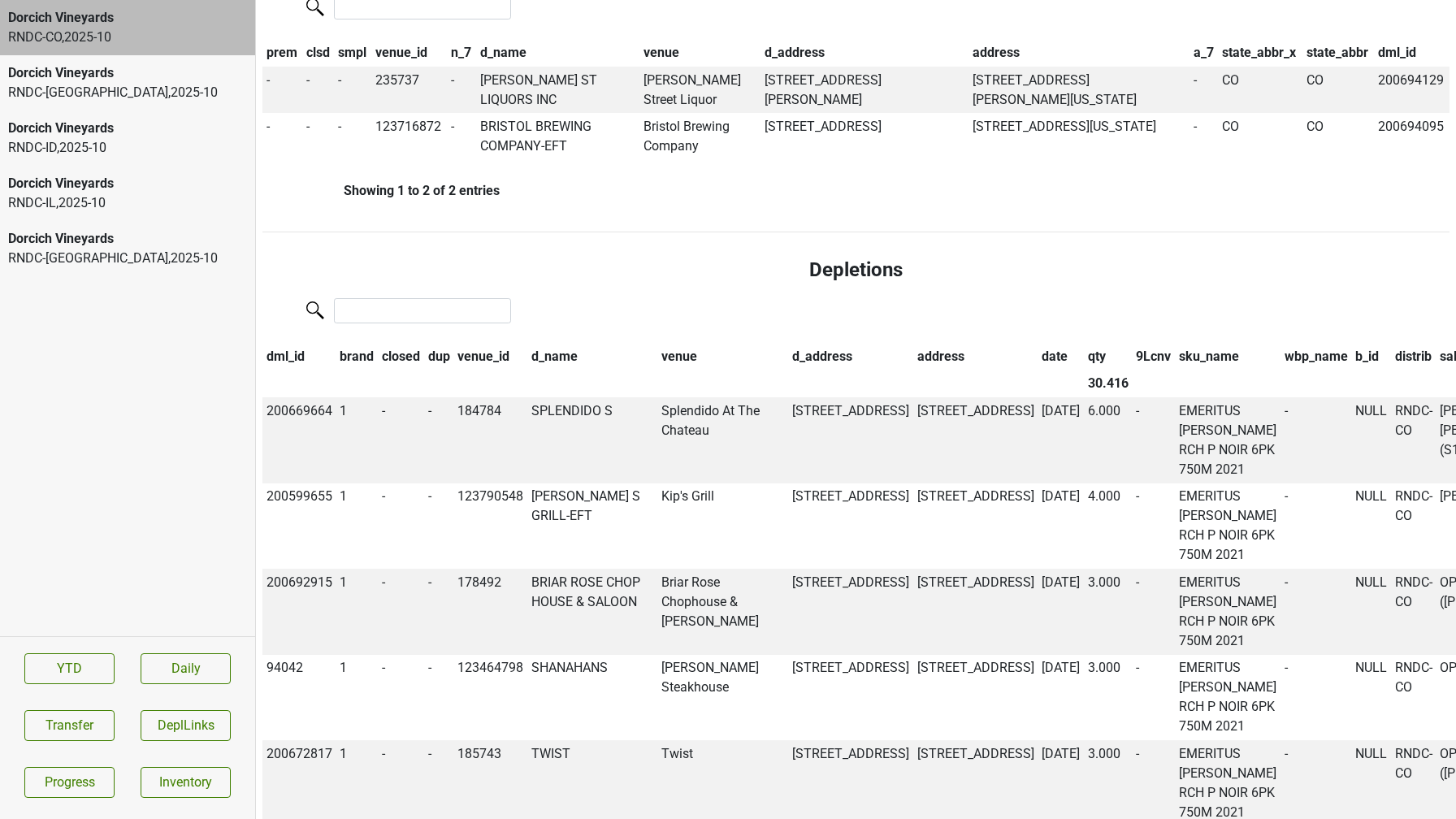
scroll to position [907, 0]
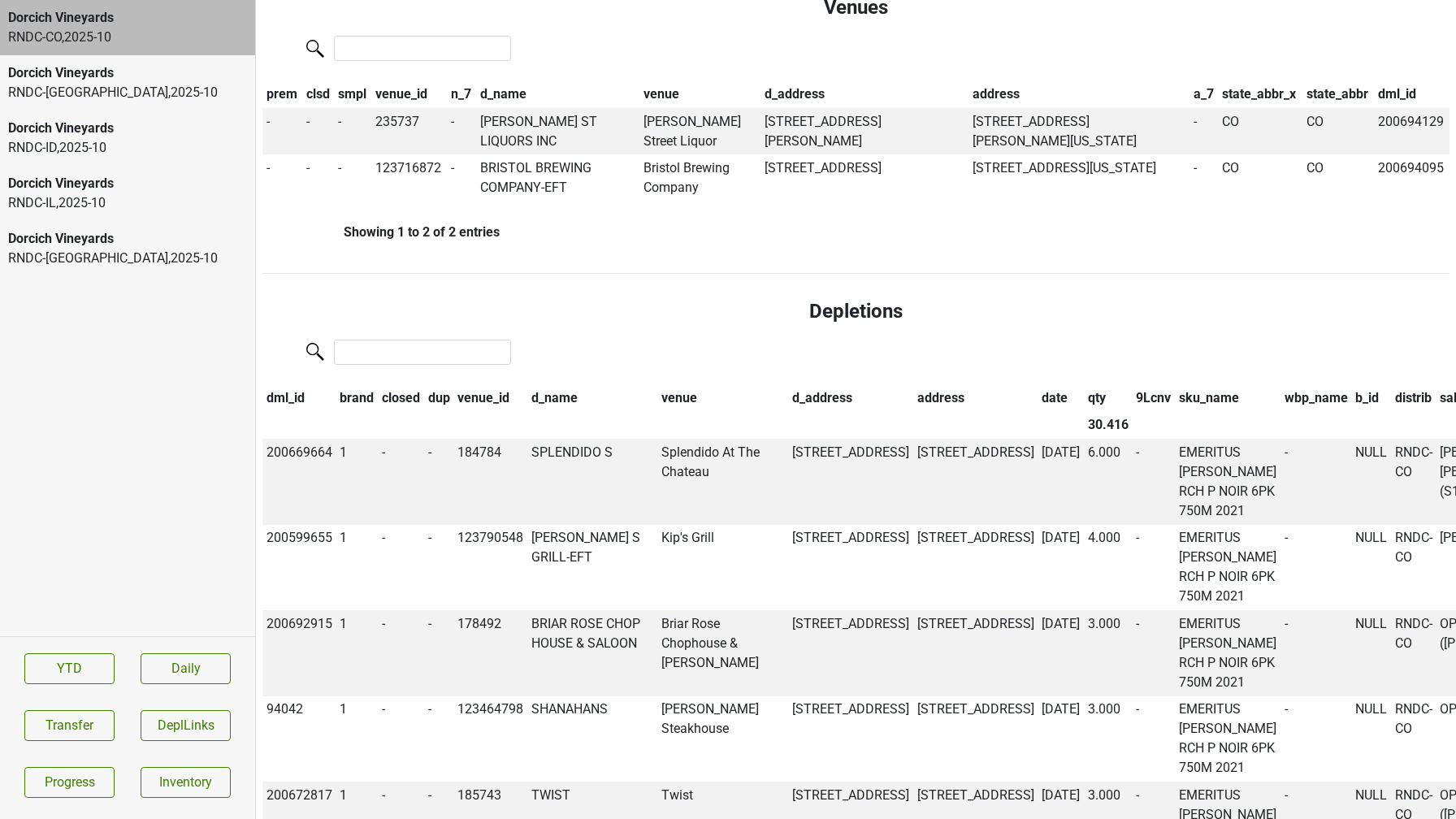
click at [57, 146] on div "RNDC-ID , 2025 - 10" at bounding box center [127, 148] width 238 height 20
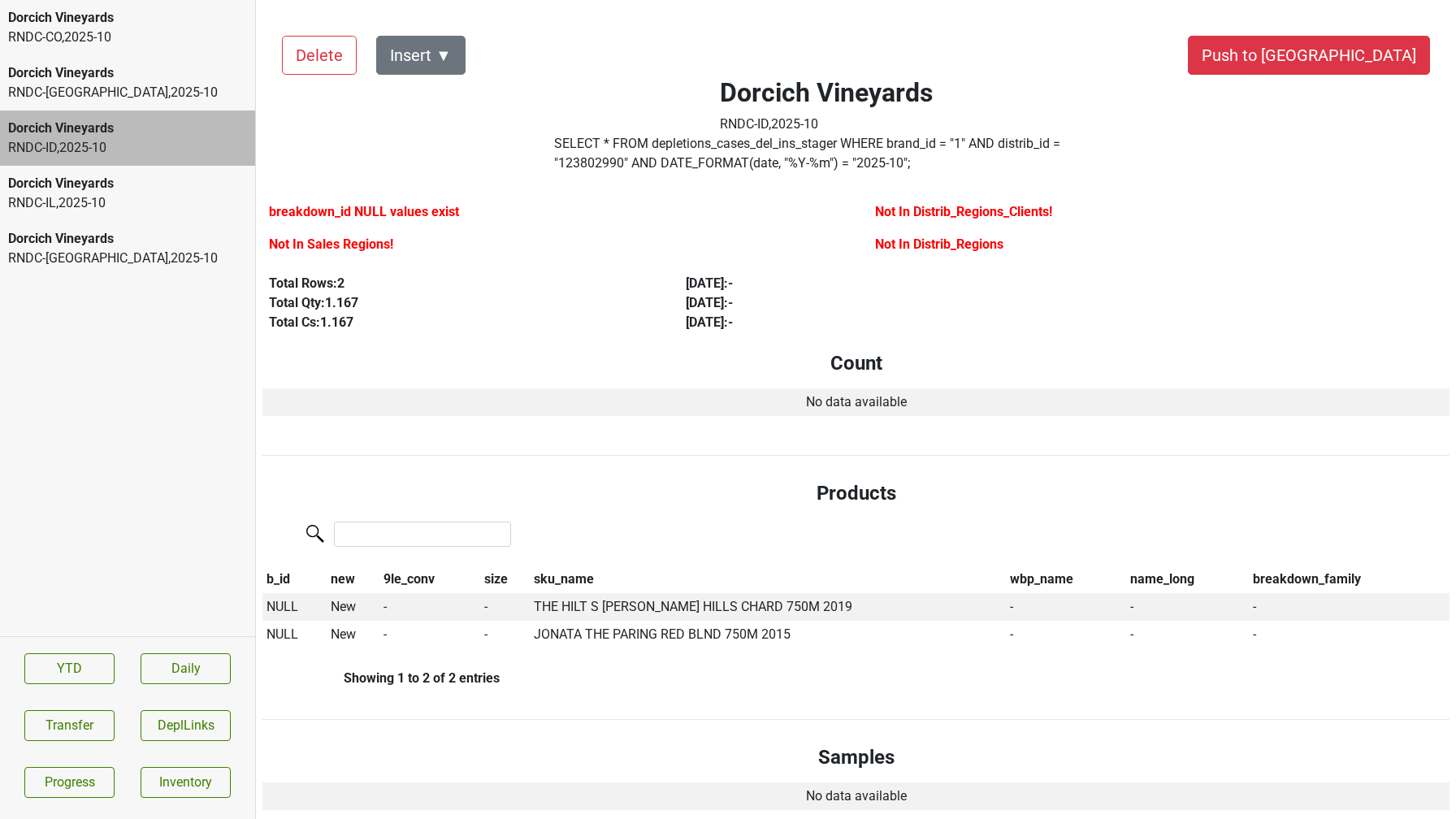
scroll to position [820, 0]
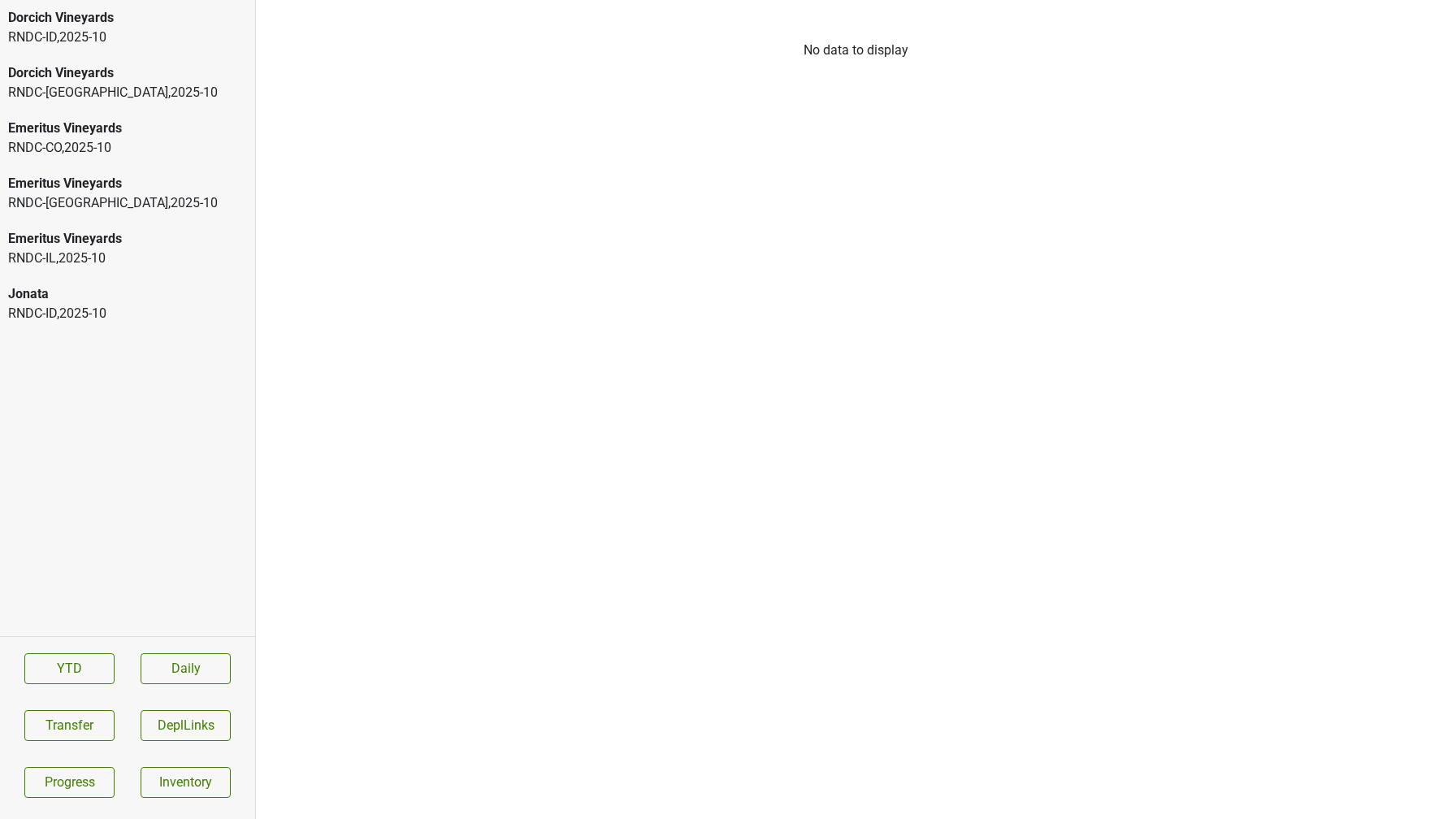
click at [173, 41] on div "RNDC-ID , 2025 - 10" at bounding box center [127, 37] width 238 height 20
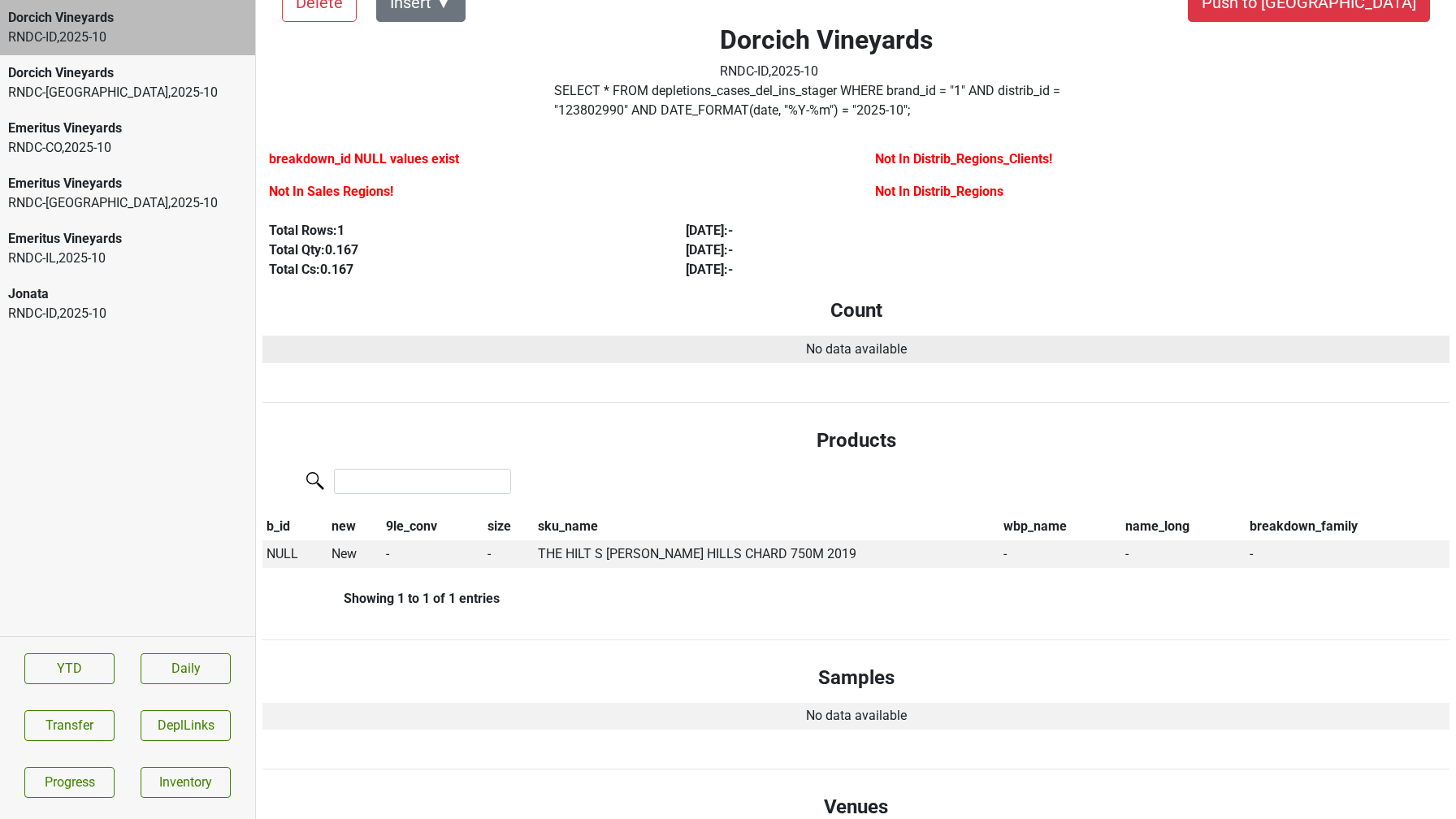
scroll to position [45, 0]
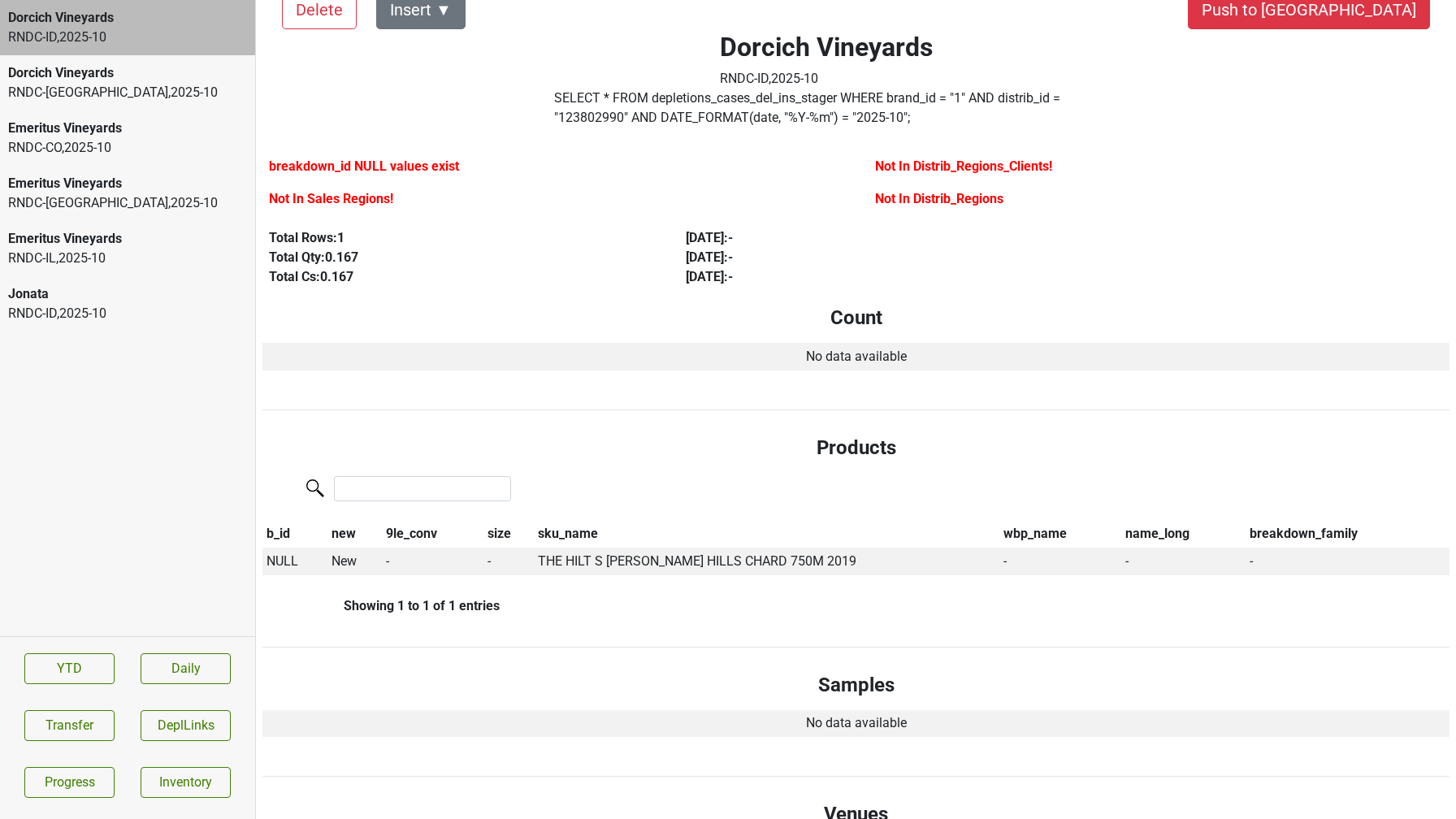
click at [121, 88] on div "RNDC-[GEOGRAPHIC_DATA] , 2025 - 10" at bounding box center [127, 92] width 238 height 20
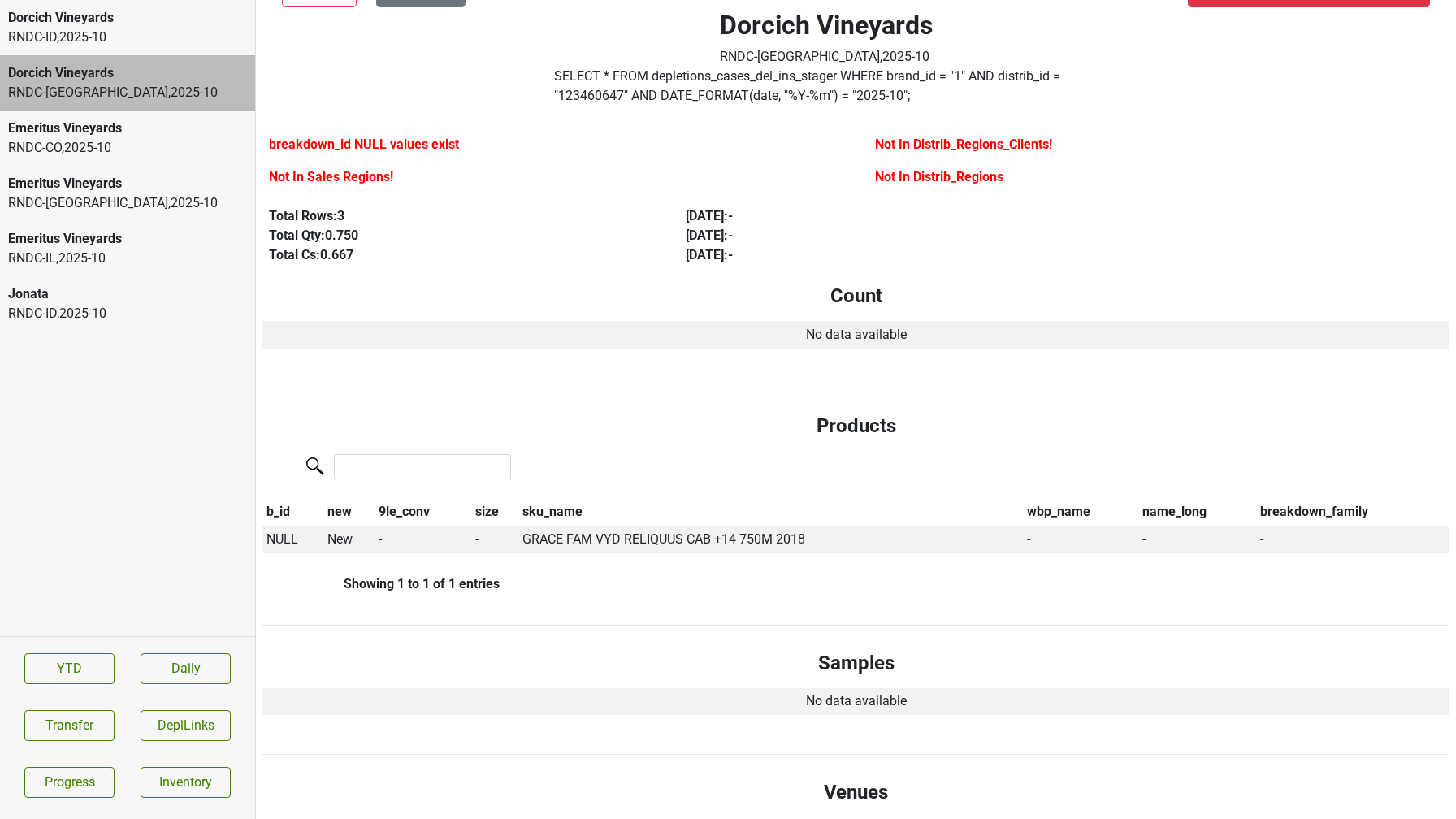
scroll to position [0, 0]
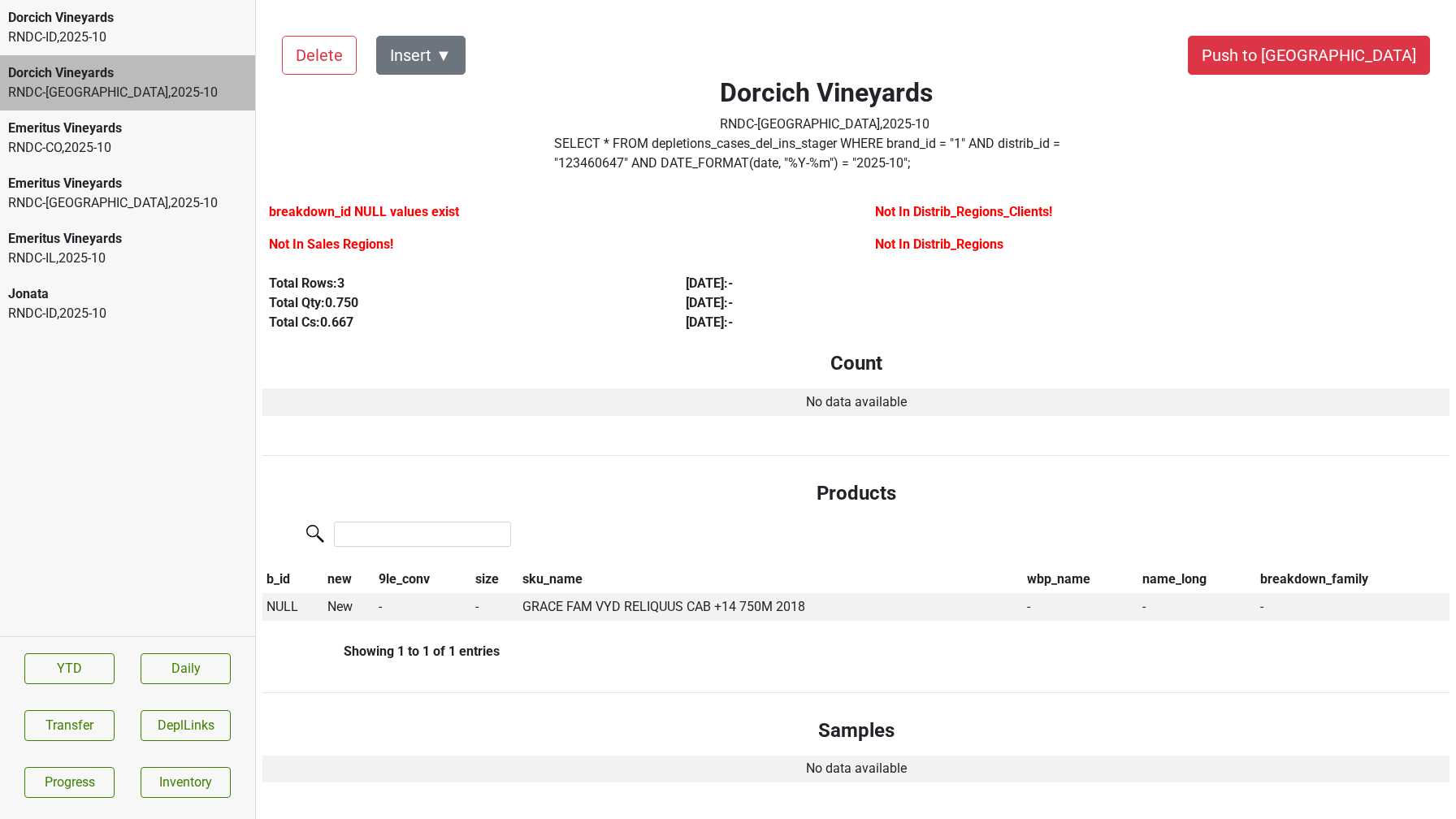
click at [643, 156] on label "SELECT * FROM depletions_cases_del_ins_stager WHERE brand_id = " 1 " AND distri…" at bounding box center [826, 154] width 545 height 39
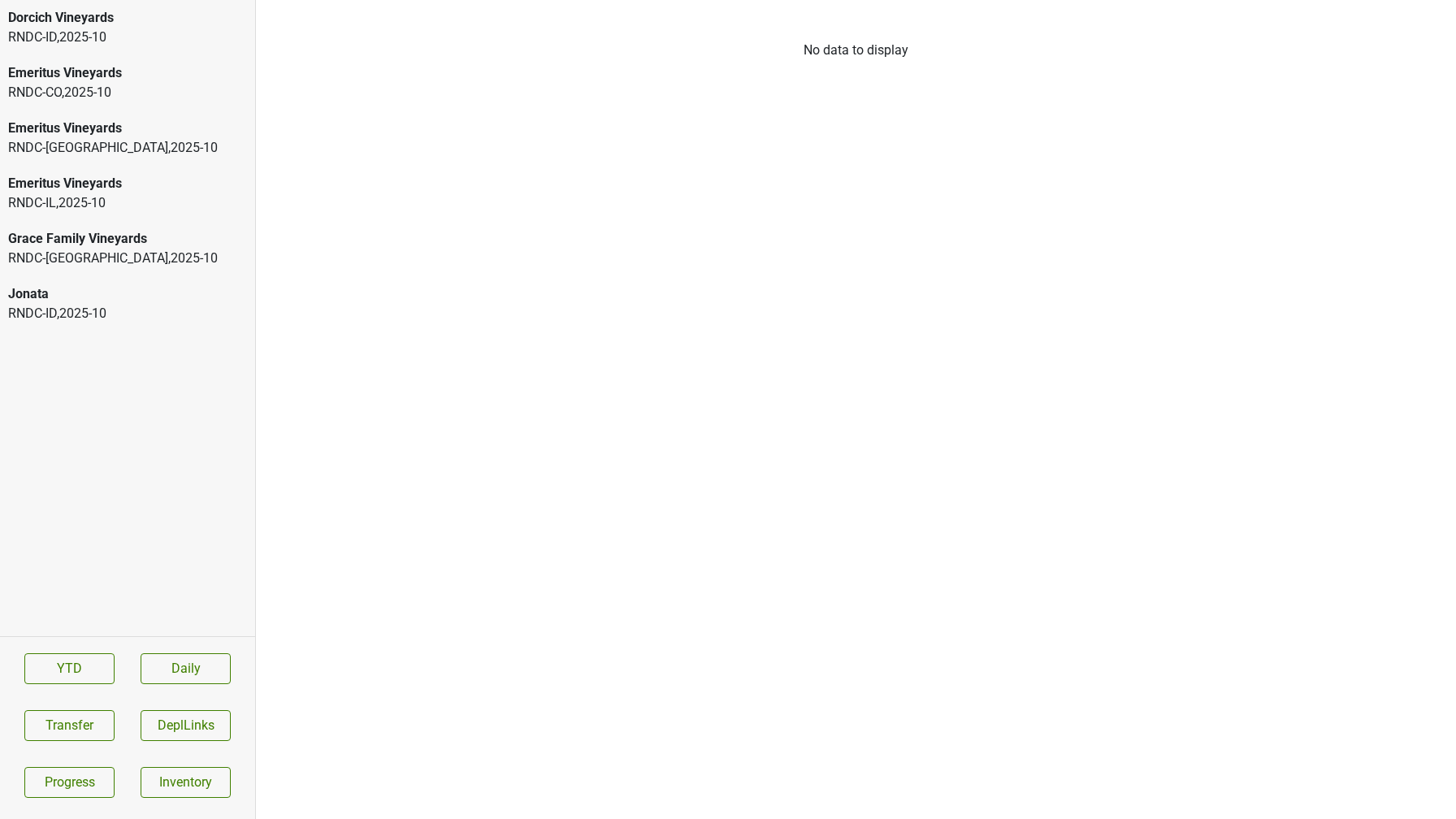
click at [149, 33] on div "RNDC-ID , 2025 - 10" at bounding box center [127, 37] width 238 height 20
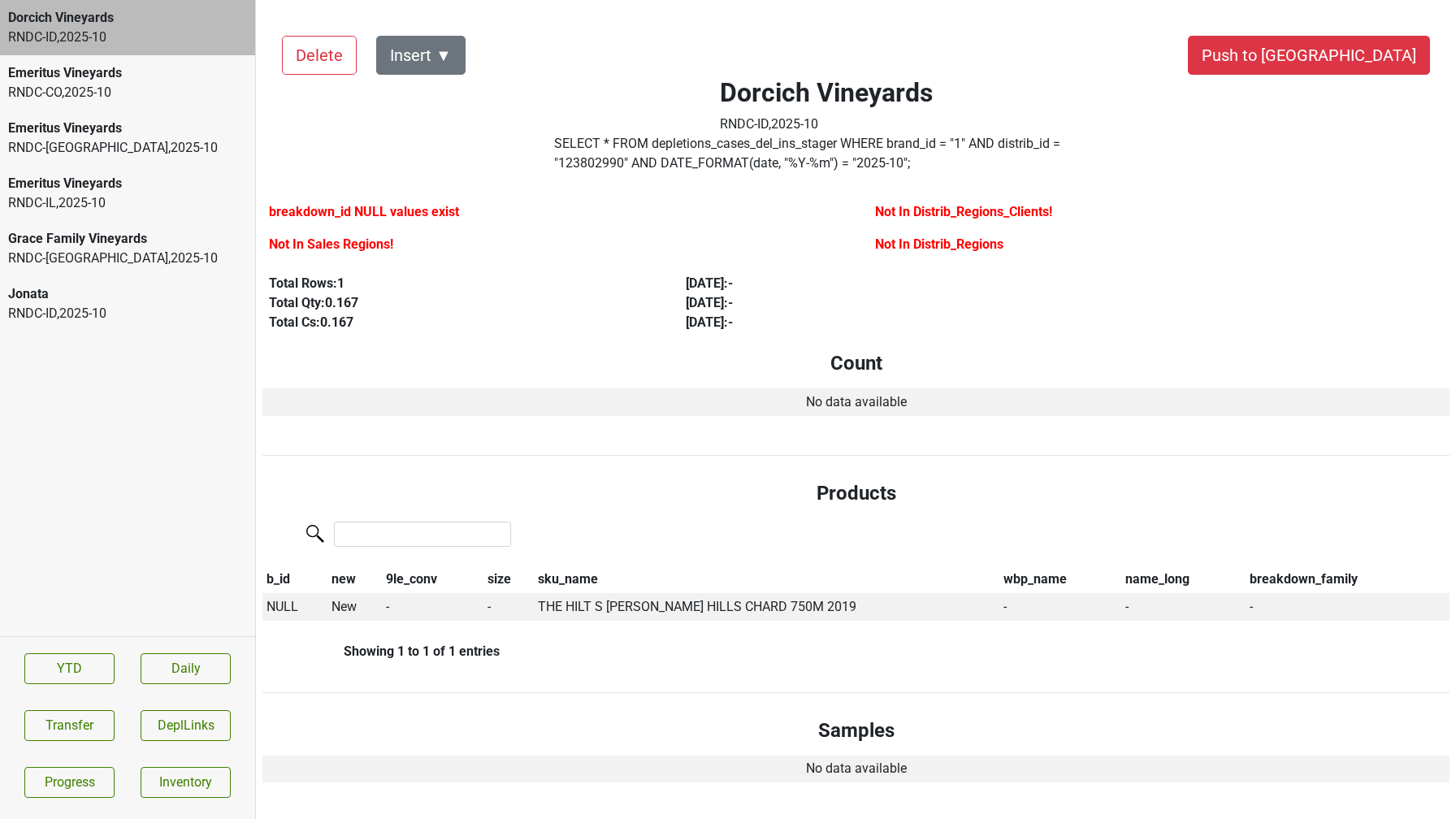
click at [1099, 148] on label "SELECT * FROM depletions_cases_del_ins_stager WHERE brand_id = " 1 " AND distri…" at bounding box center [826, 154] width 545 height 39
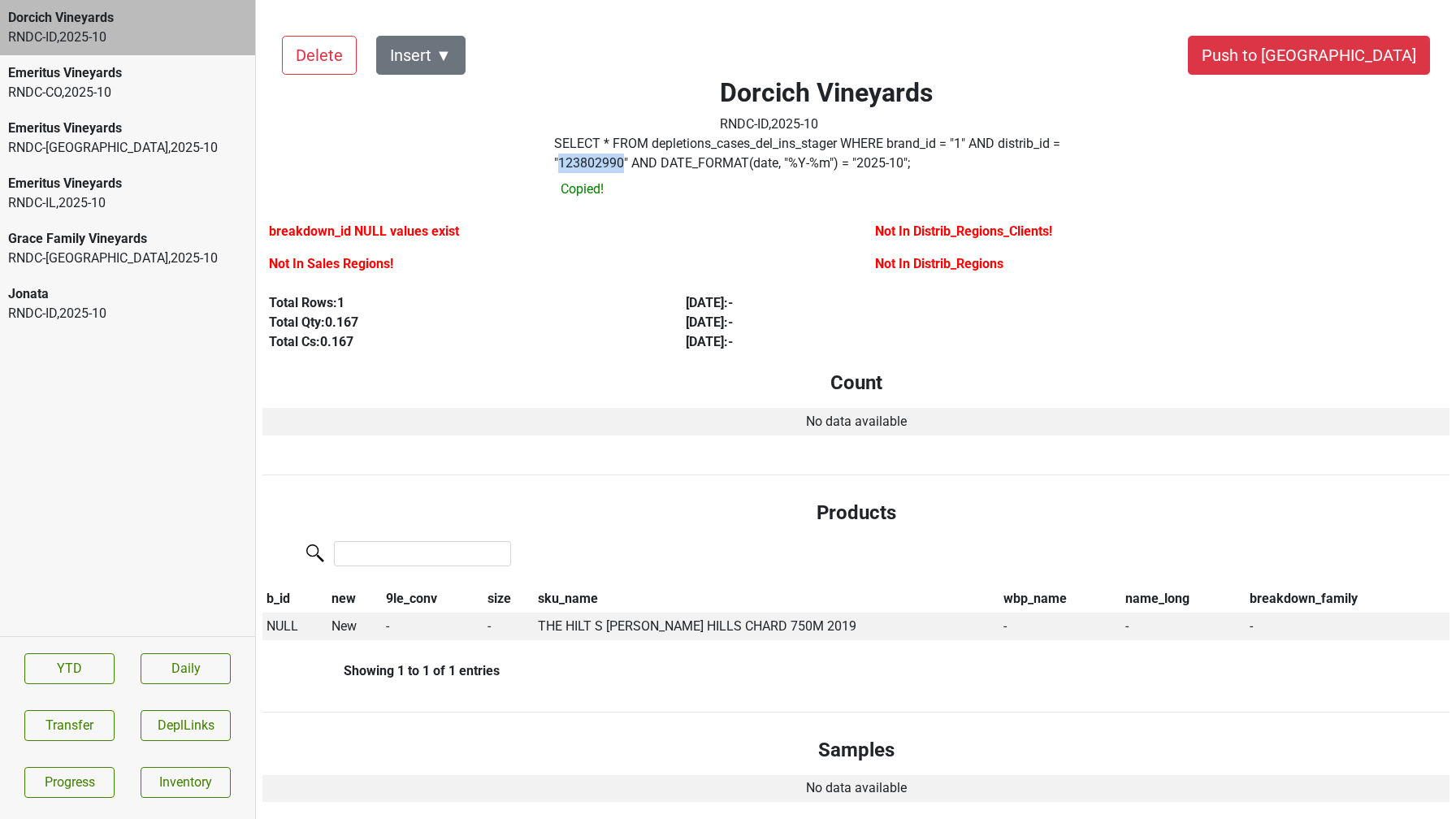
copy label "123802990"
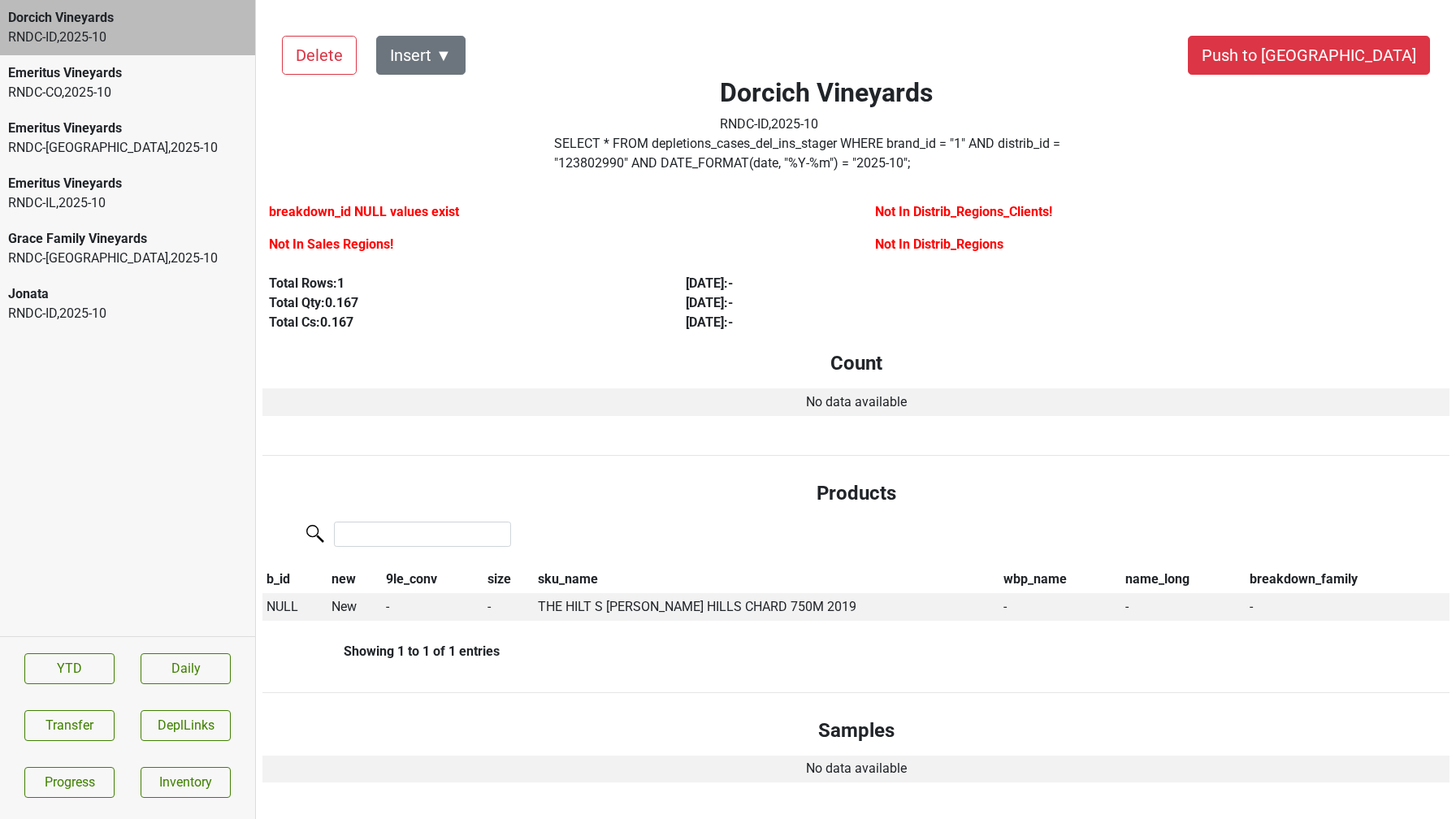
click at [120, 41] on div "RNDC-ID , 2025 - 10" at bounding box center [127, 37] width 238 height 20
click at [133, 78] on div "Emeritus Vineyards" at bounding box center [127, 73] width 238 height 20
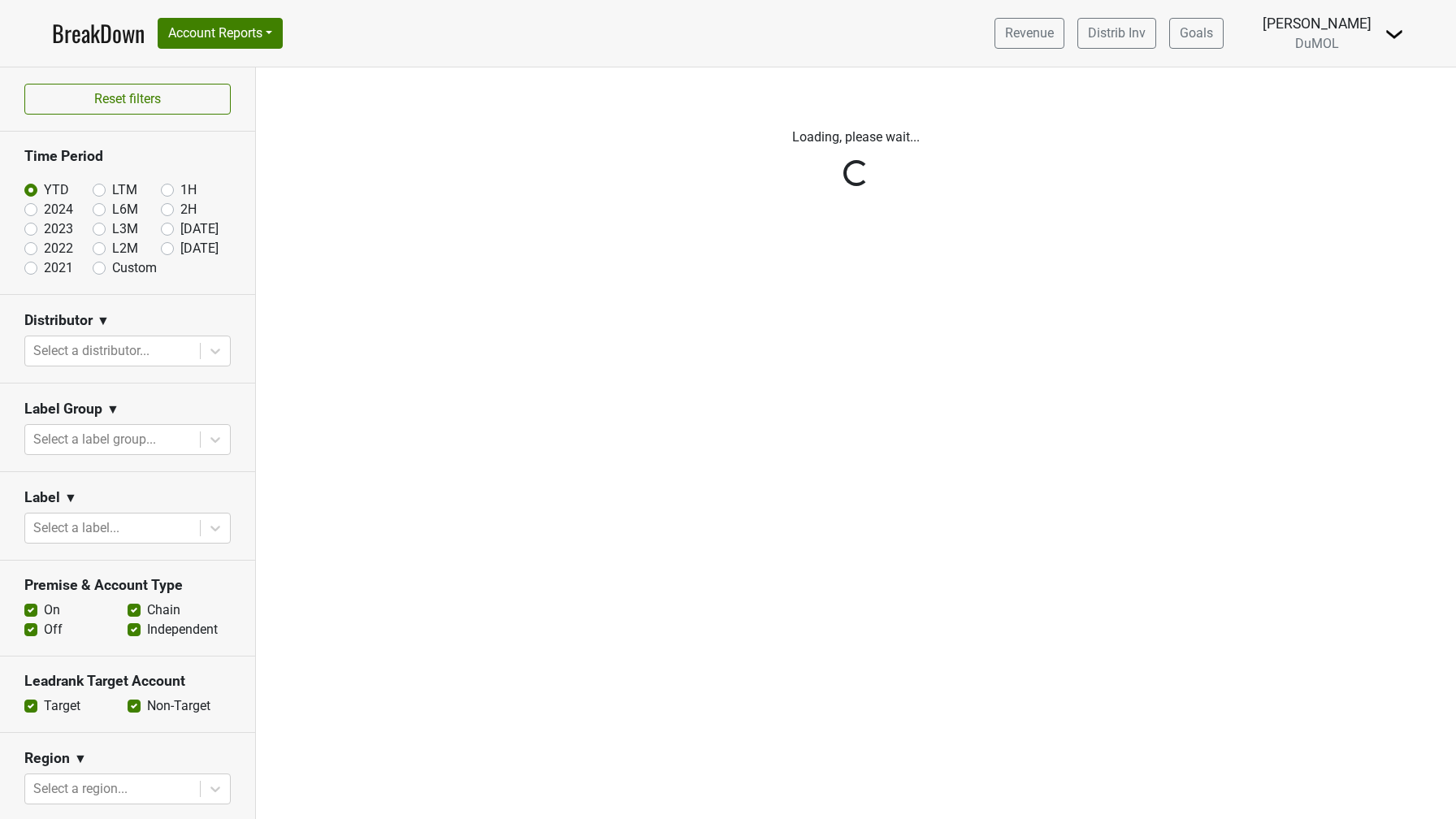
click at [1394, 42] on img at bounding box center [1394, 34] width 20 height 20
click at [1351, 111] on link "Logout" at bounding box center [1339, 118] width 128 height 26
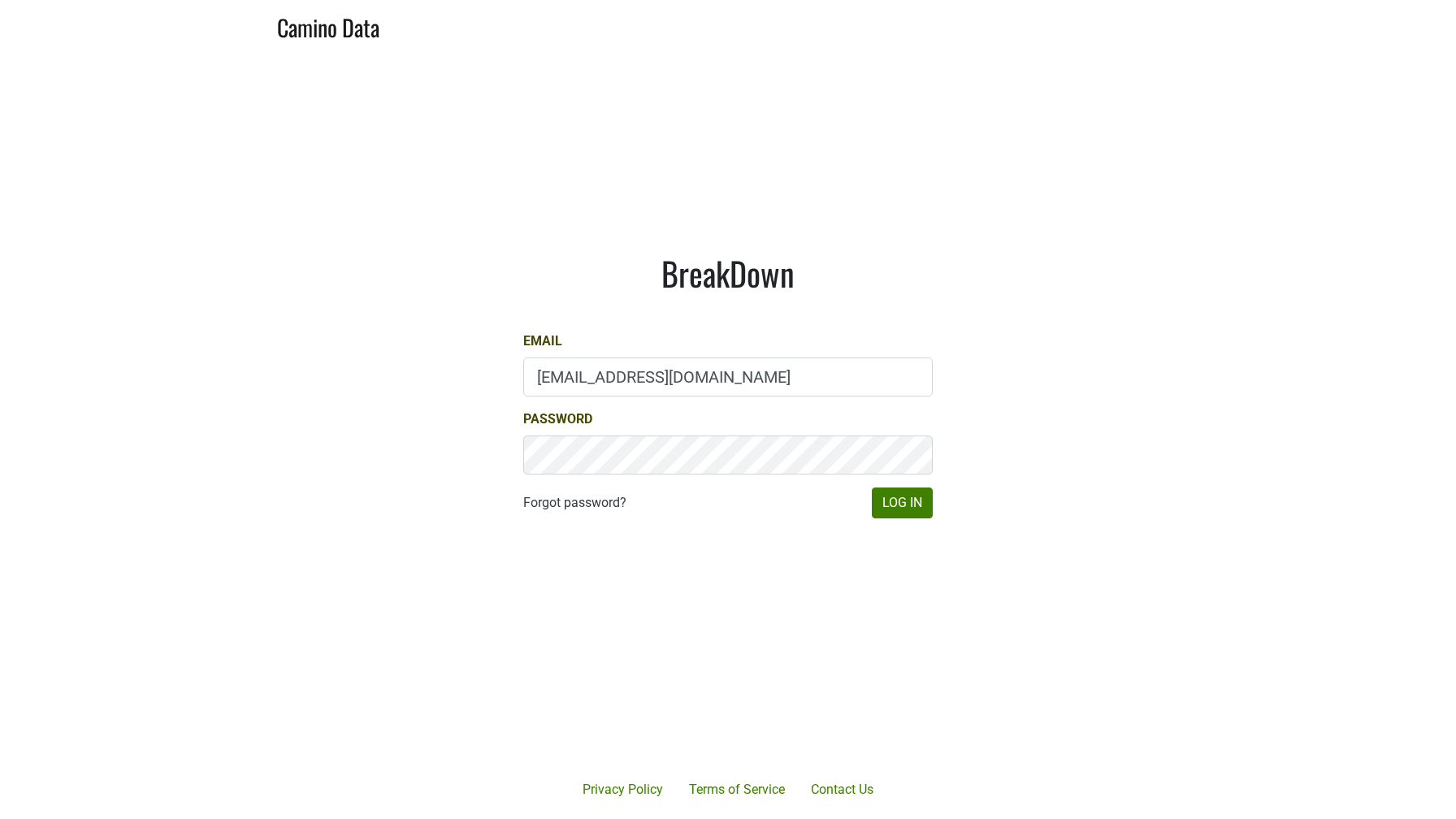
click at [622, 386] on input "marc@dumol.com" at bounding box center [727, 377] width 409 height 39
type input "mari@emeritusvineyards.com"
click at [901, 501] on button "Log In" at bounding box center [901, 503] width 61 height 31
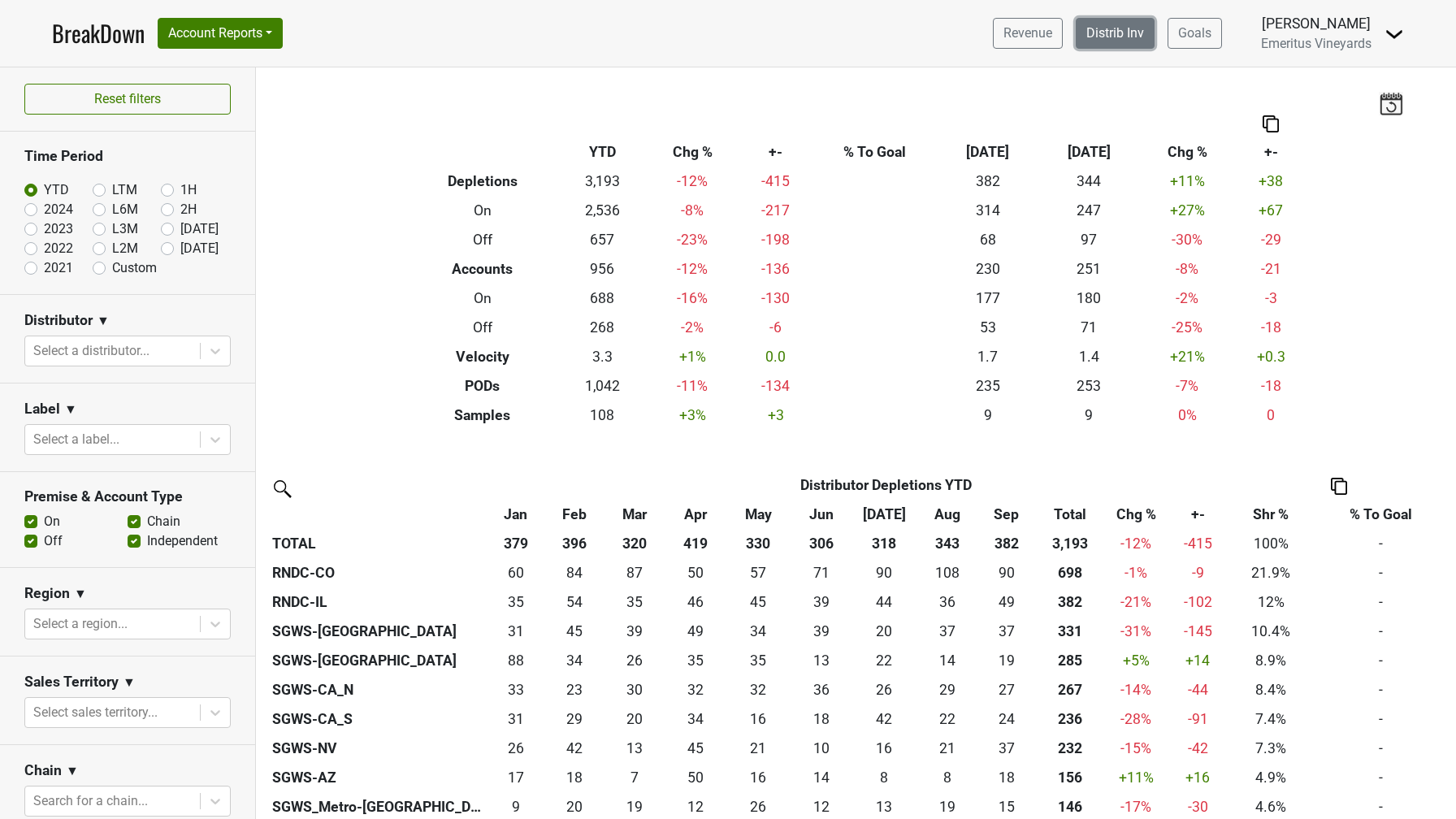
click at [1103, 38] on link "Distrib Inv" at bounding box center [1115, 33] width 79 height 31
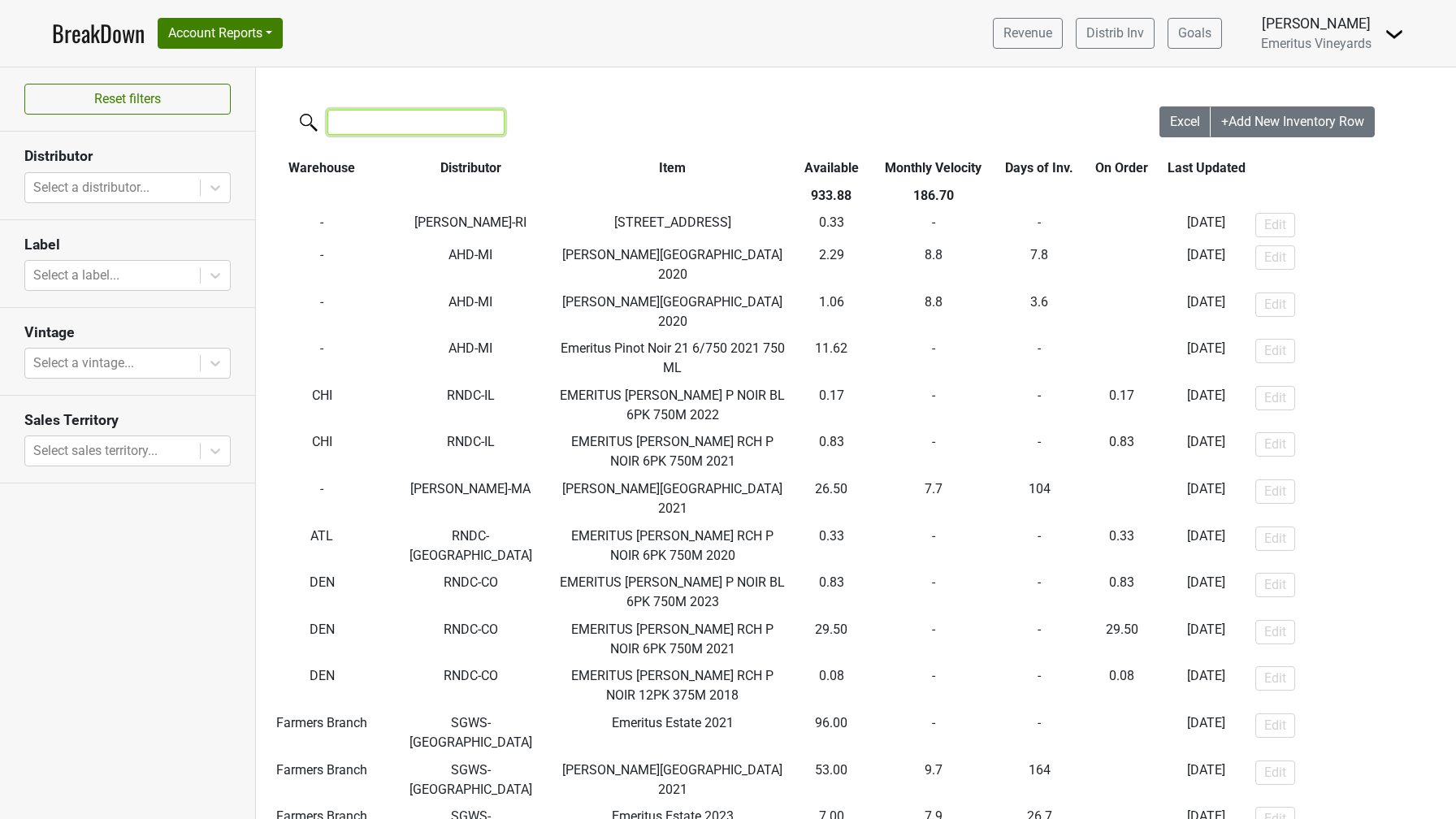
click at [436, 123] on input "search" at bounding box center [415, 121] width 177 height 25
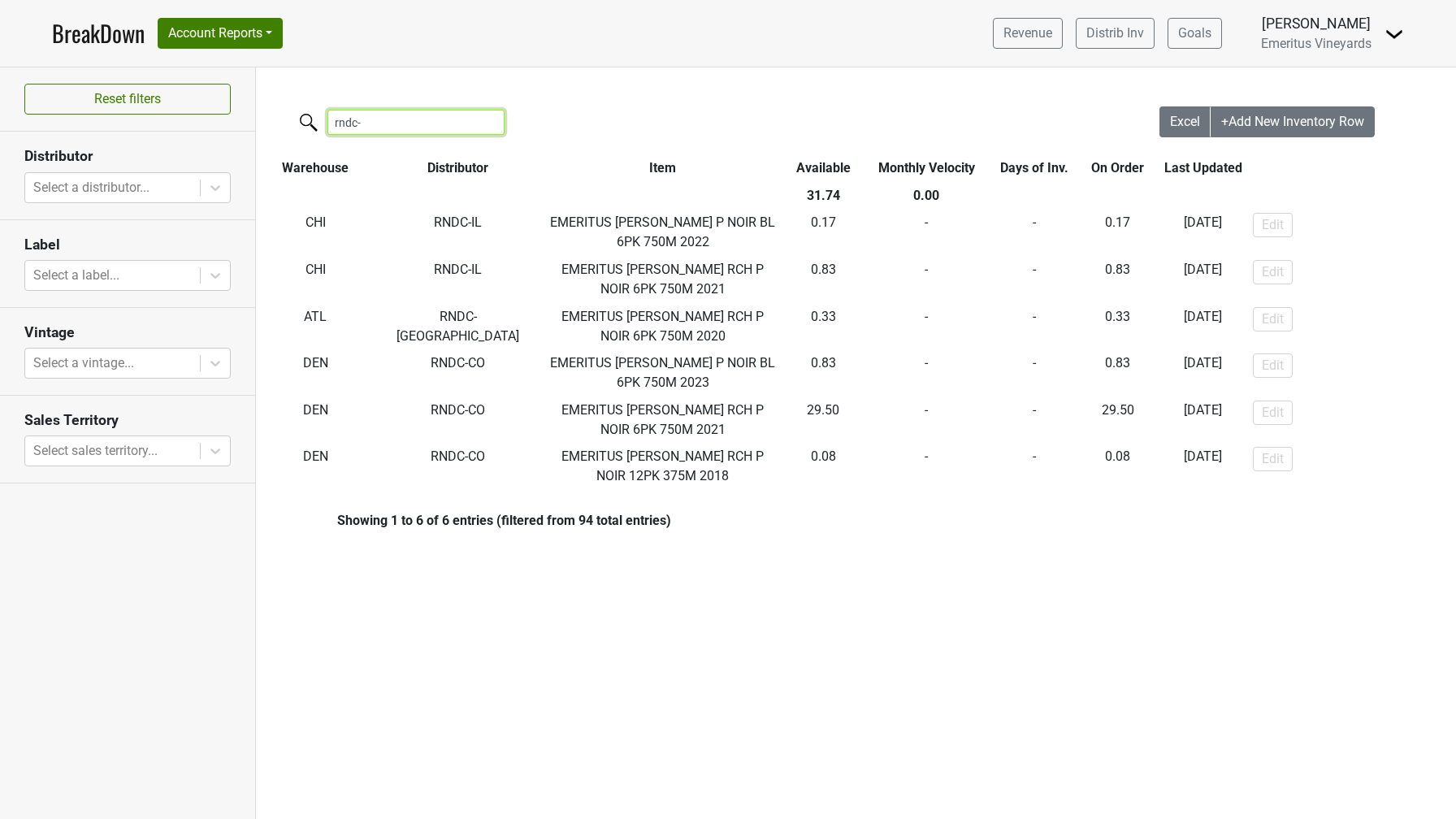
type input "rndc-"
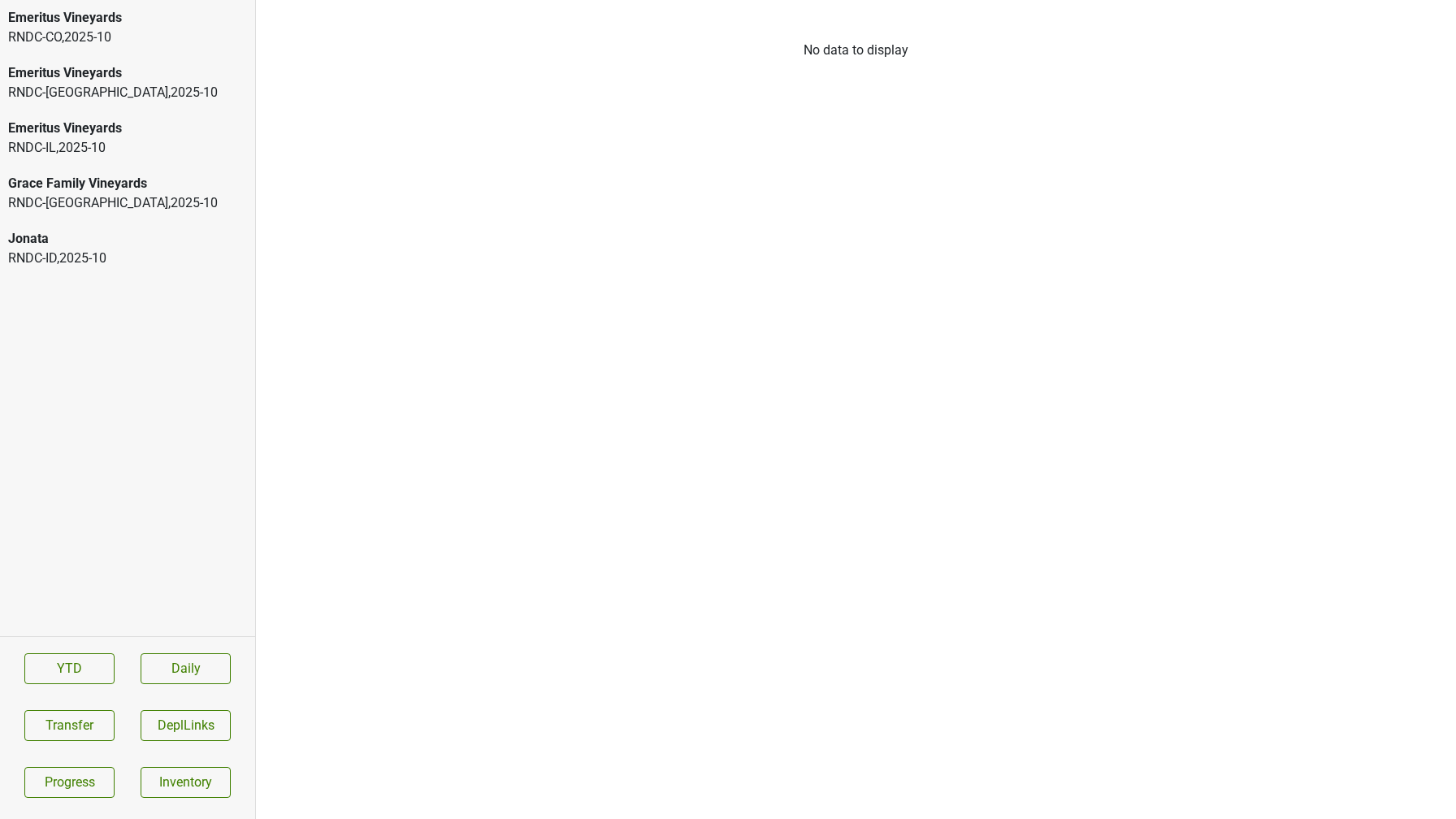
click at [114, 36] on div "RNDC-CO , 2025 - 10" at bounding box center [127, 37] width 238 height 20
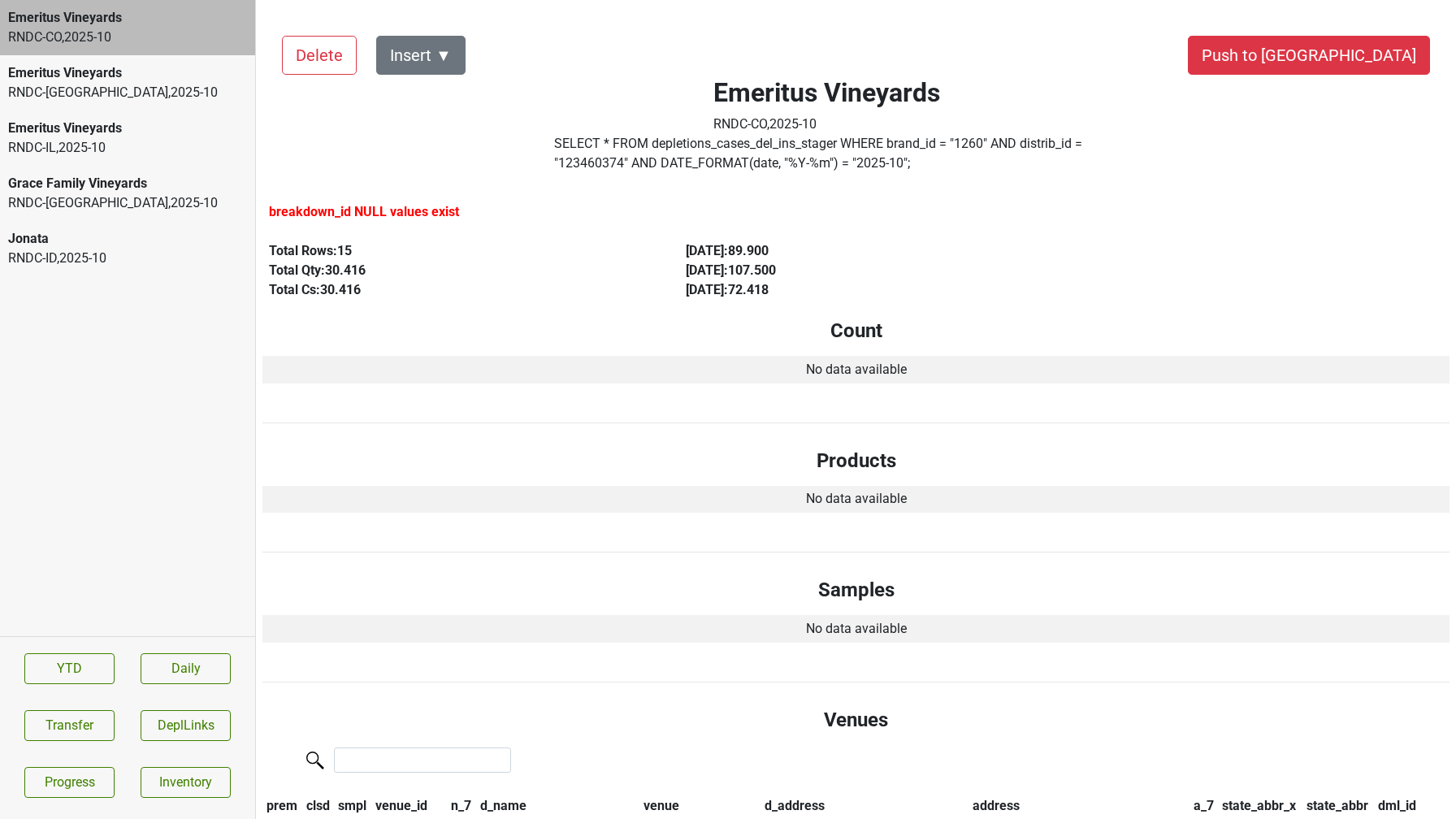
click at [169, 97] on div "RNDC-GA , 2025 - 10" at bounding box center [127, 92] width 238 height 20
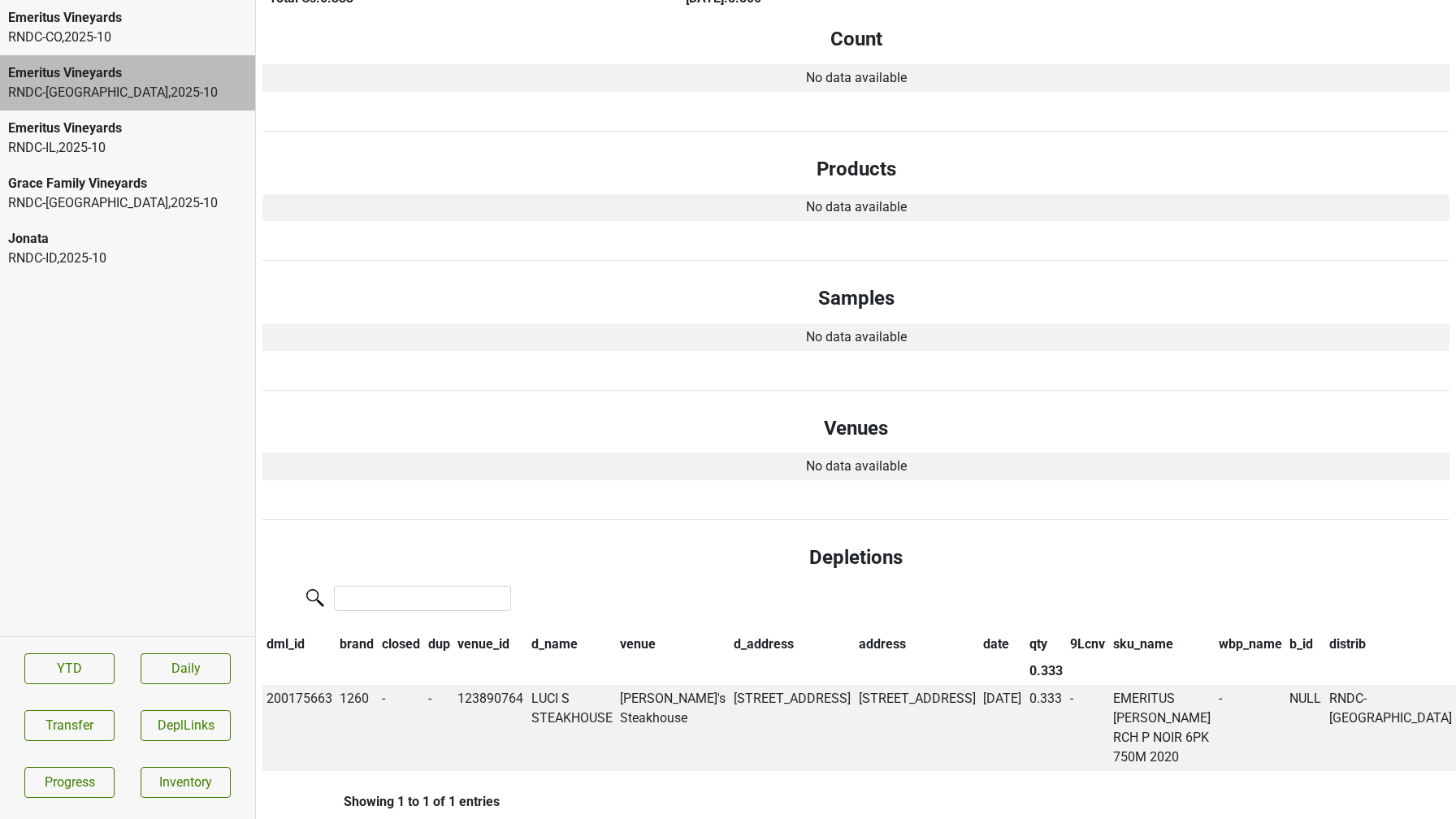
scroll to position [380, 0]
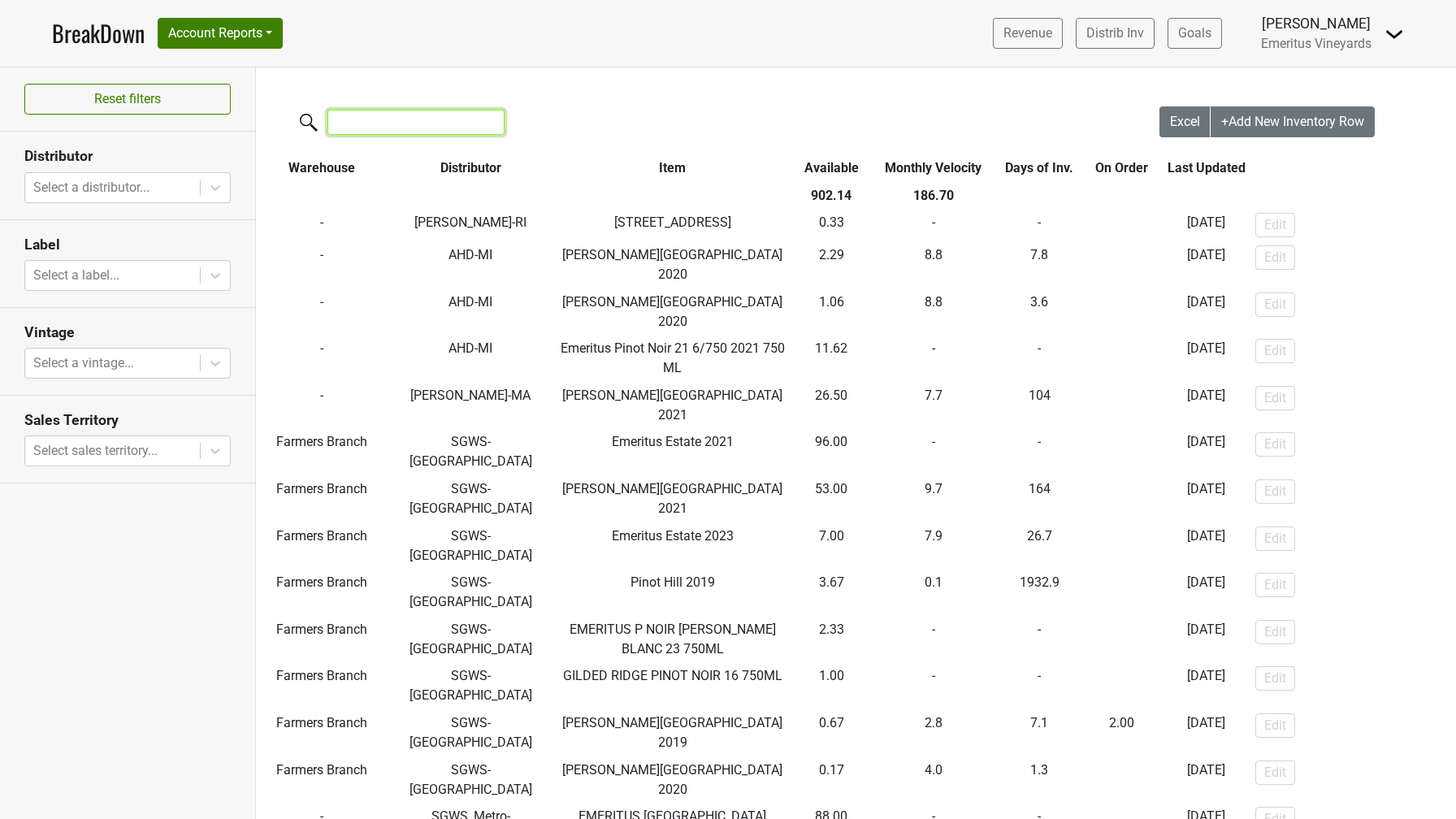
click at [389, 119] on input "search" at bounding box center [415, 121] width 177 height 25
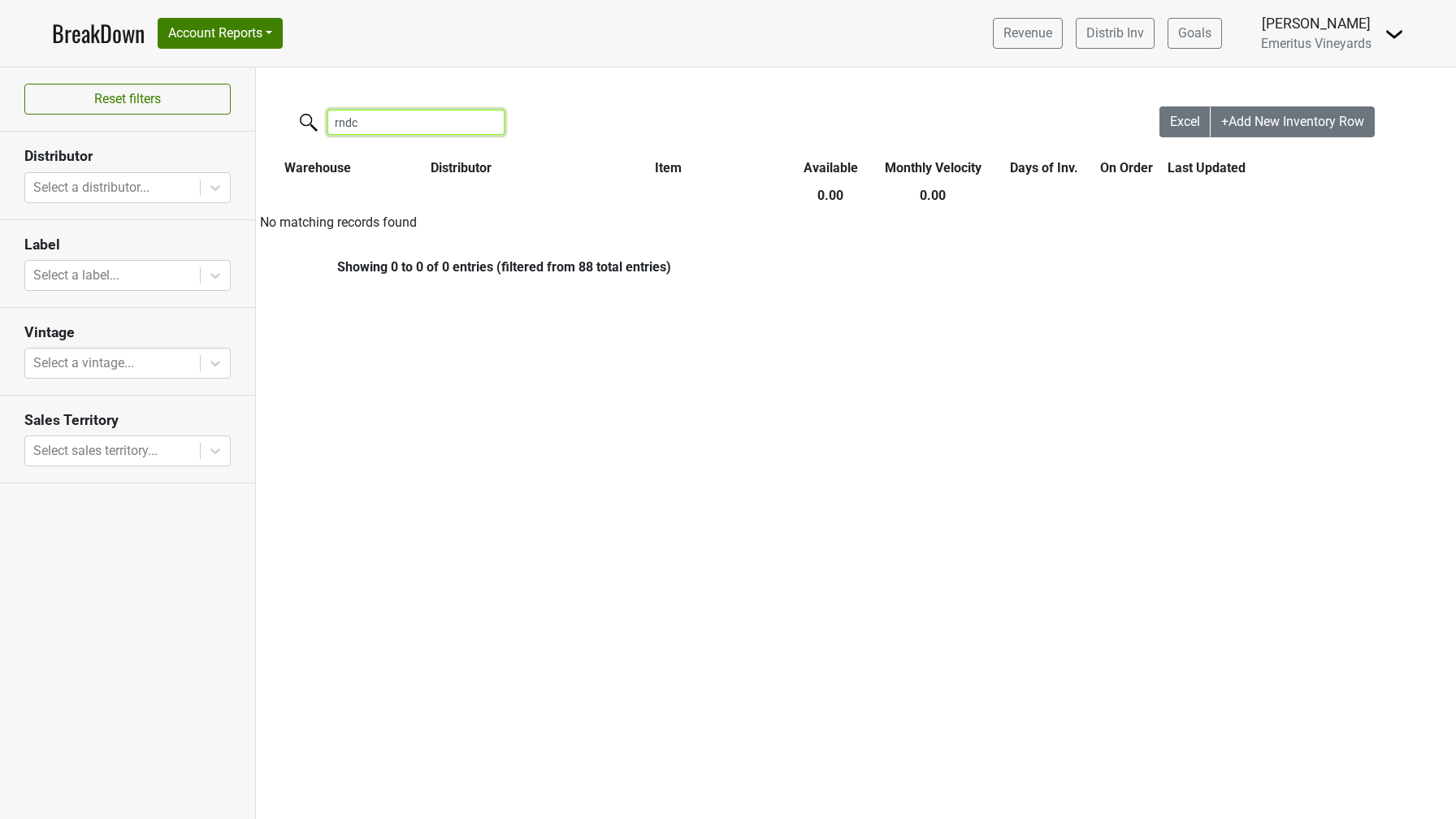
type input "rndc"
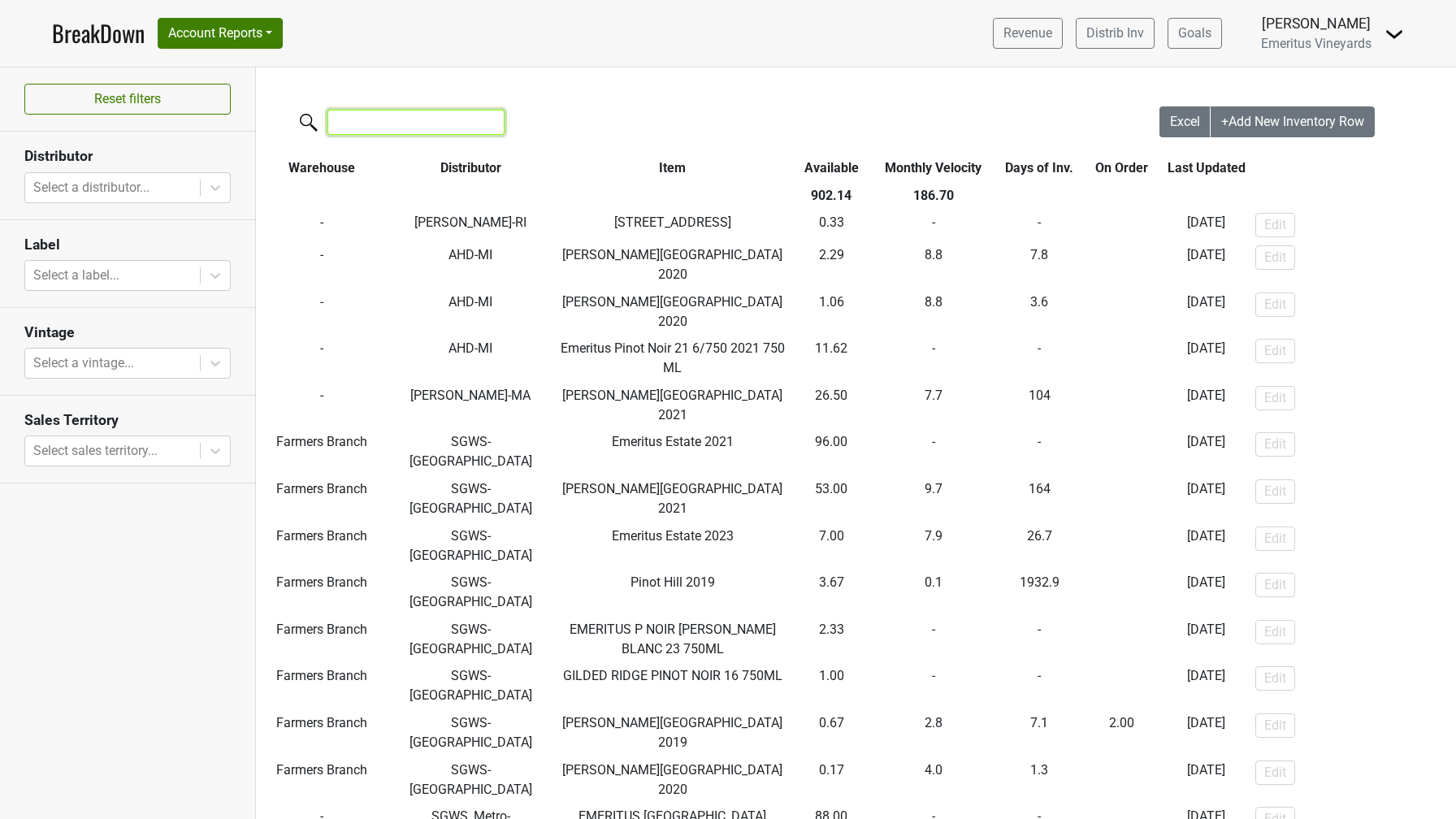
click at [393, 122] on input "search" at bounding box center [415, 121] width 177 height 25
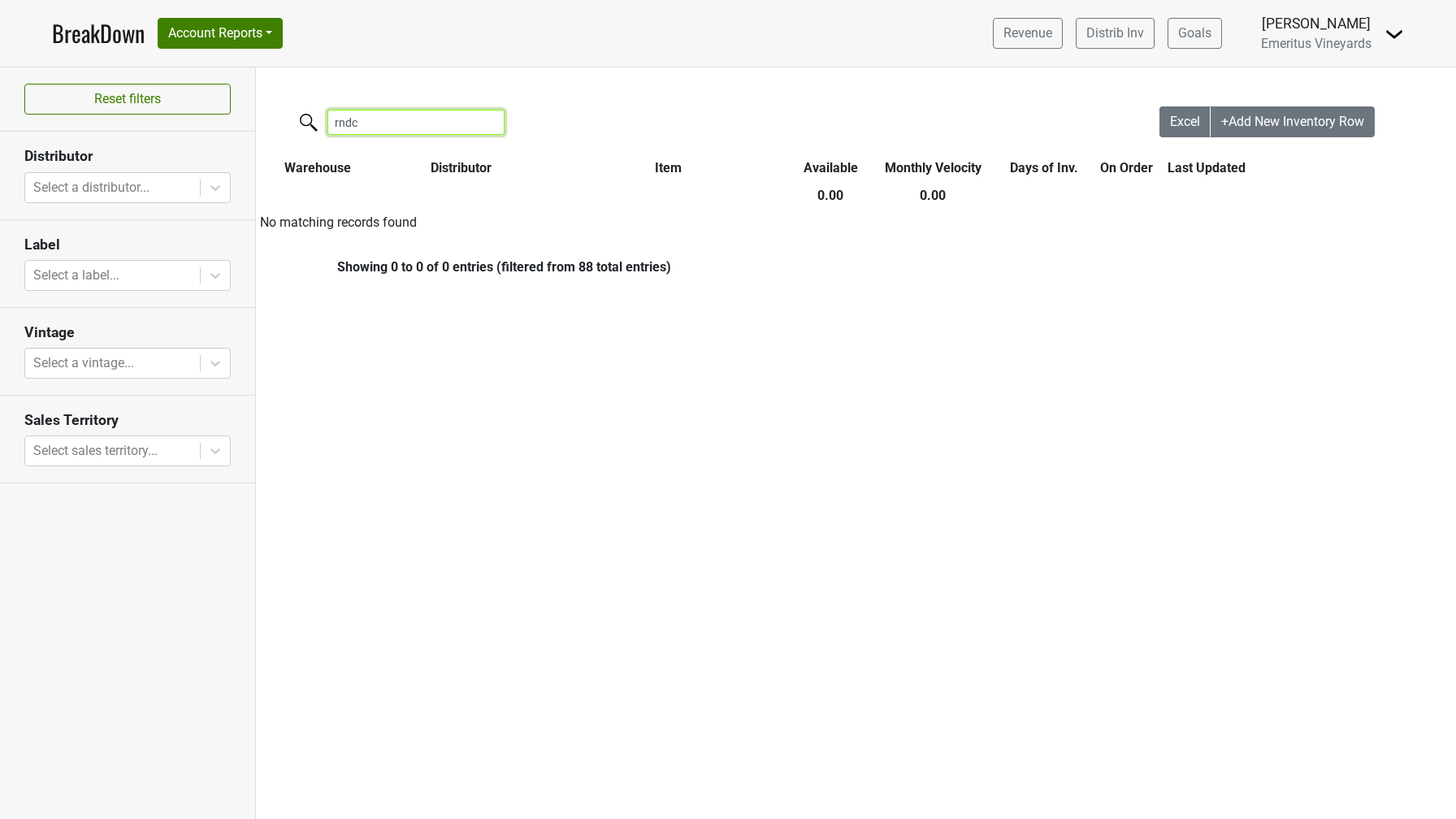
type input "rndc"
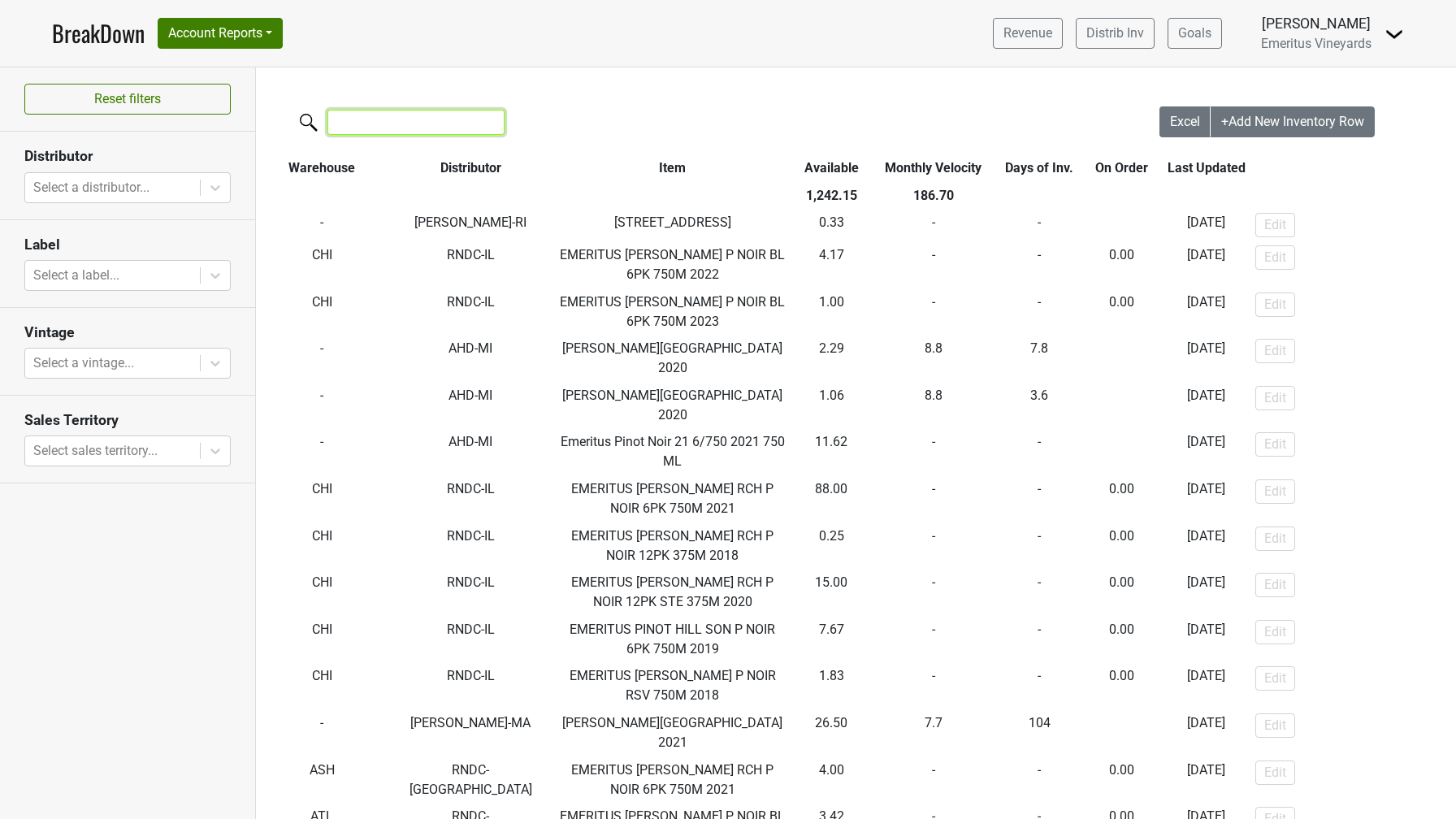
click at [356, 124] on input "search" at bounding box center [415, 121] width 177 height 25
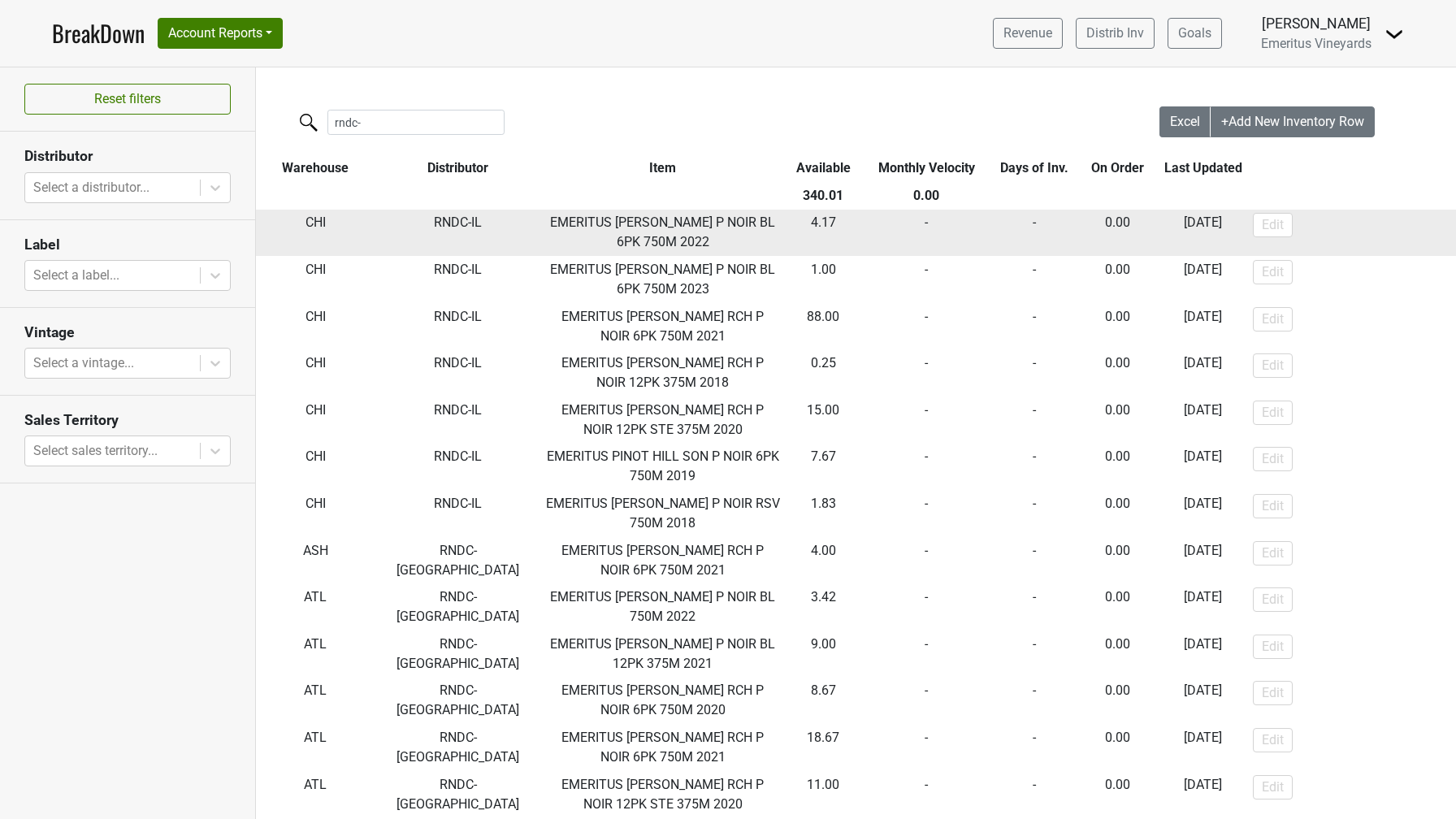
click at [483, 238] on td "RNDC-IL" at bounding box center [457, 233] width 167 height 47
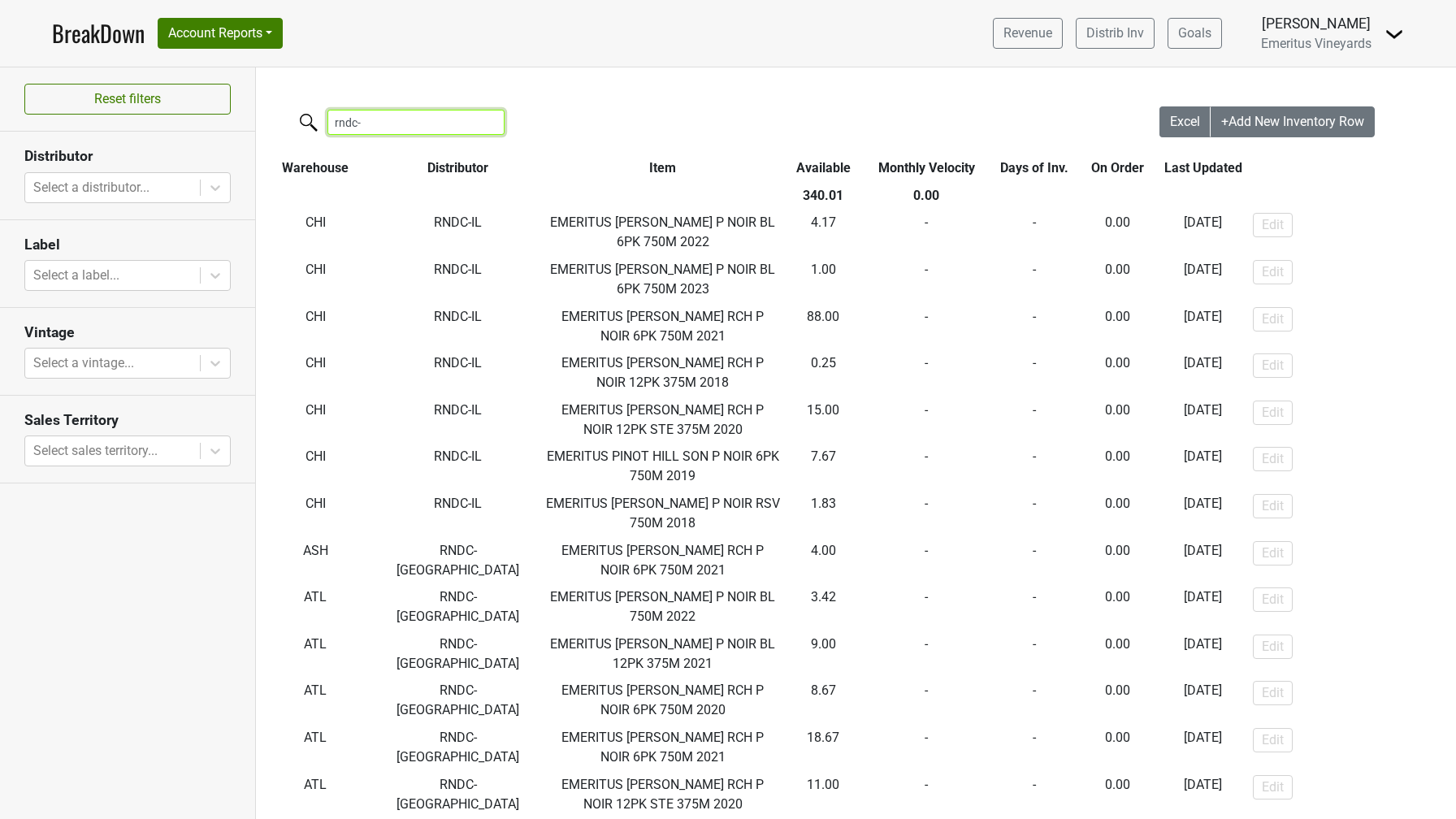
drag, startPoint x: 391, startPoint y: 125, endPoint x: 240, endPoint y: 122, distance: 151.0
click at [239, 122] on div "Reset filters Distributor Select a distributor... Label Select a label... Vinta…" at bounding box center [728, 443] width 1456 height 751
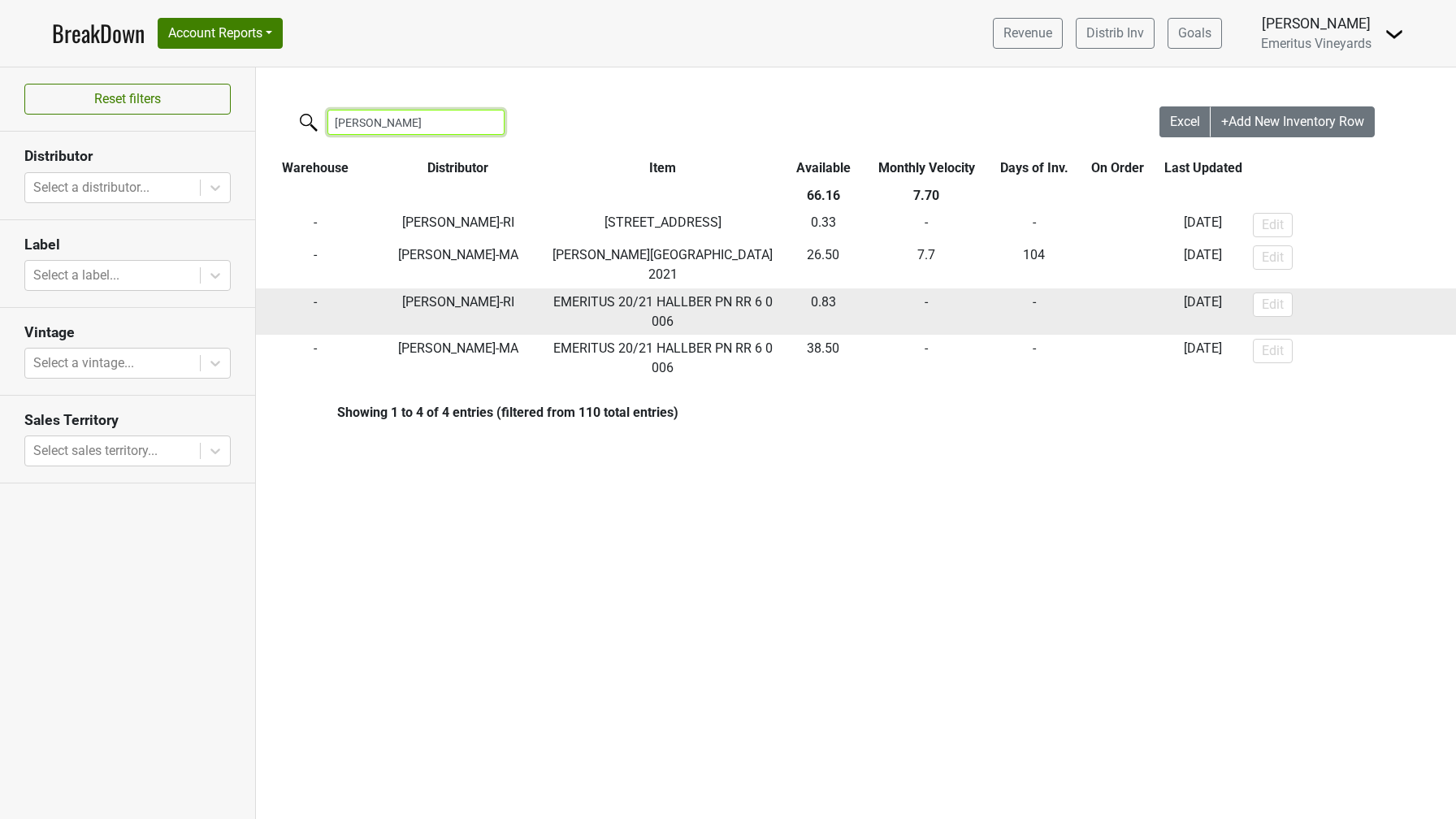
type input "walker"
click at [1265, 292] on button "Edit" at bounding box center [1272, 304] width 40 height 25
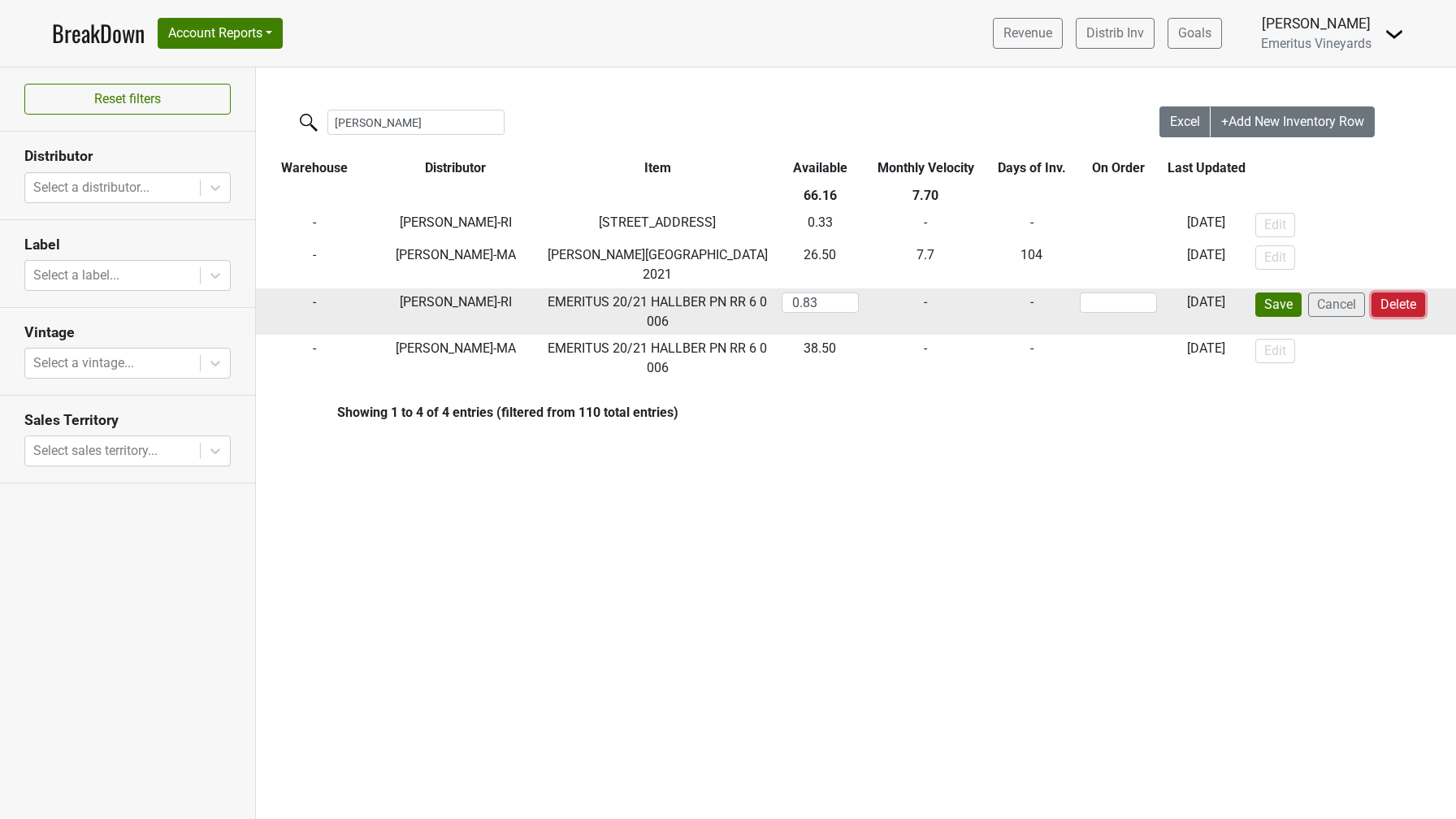
click at [1386, 305] on button "Delete" at bounding box center [1398, 304] width 54 height 25
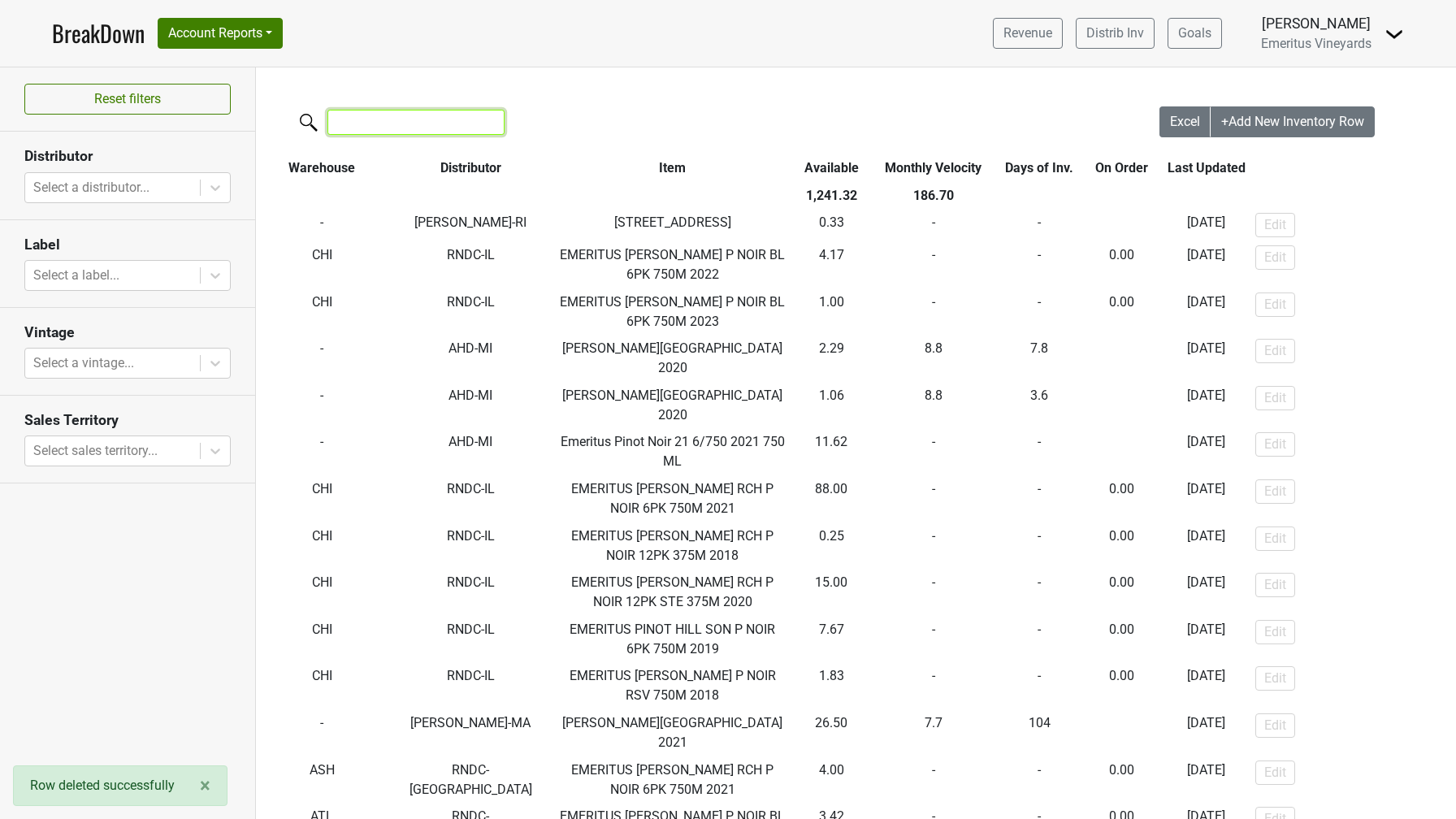
click at [403, 128] on input "search" at bounding box center [415, 121] width 177 height 25
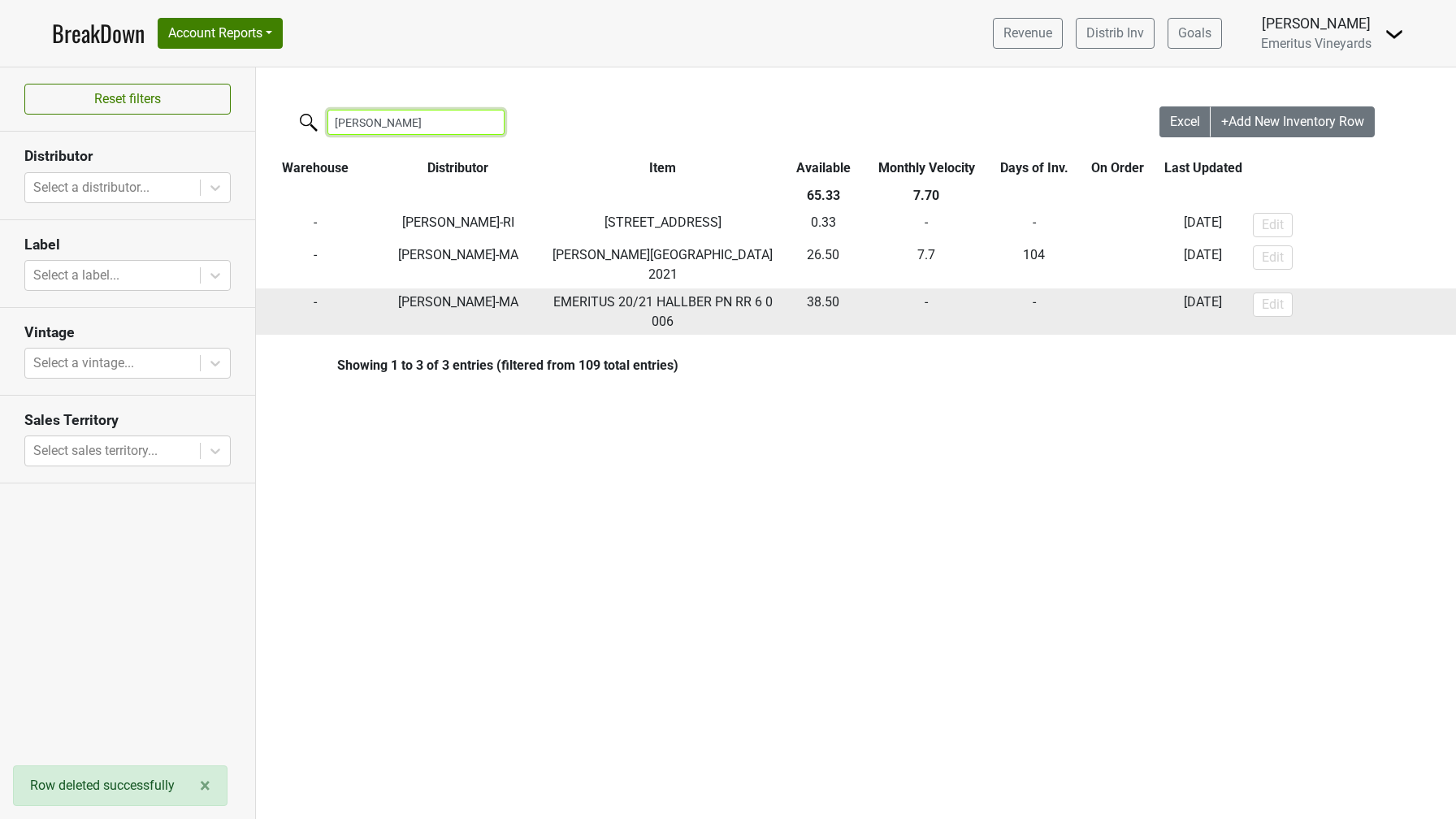
type input "walker"
click at [1267, 298] on button "Edit" at bounding box center [1272, 304] width 40 height 25
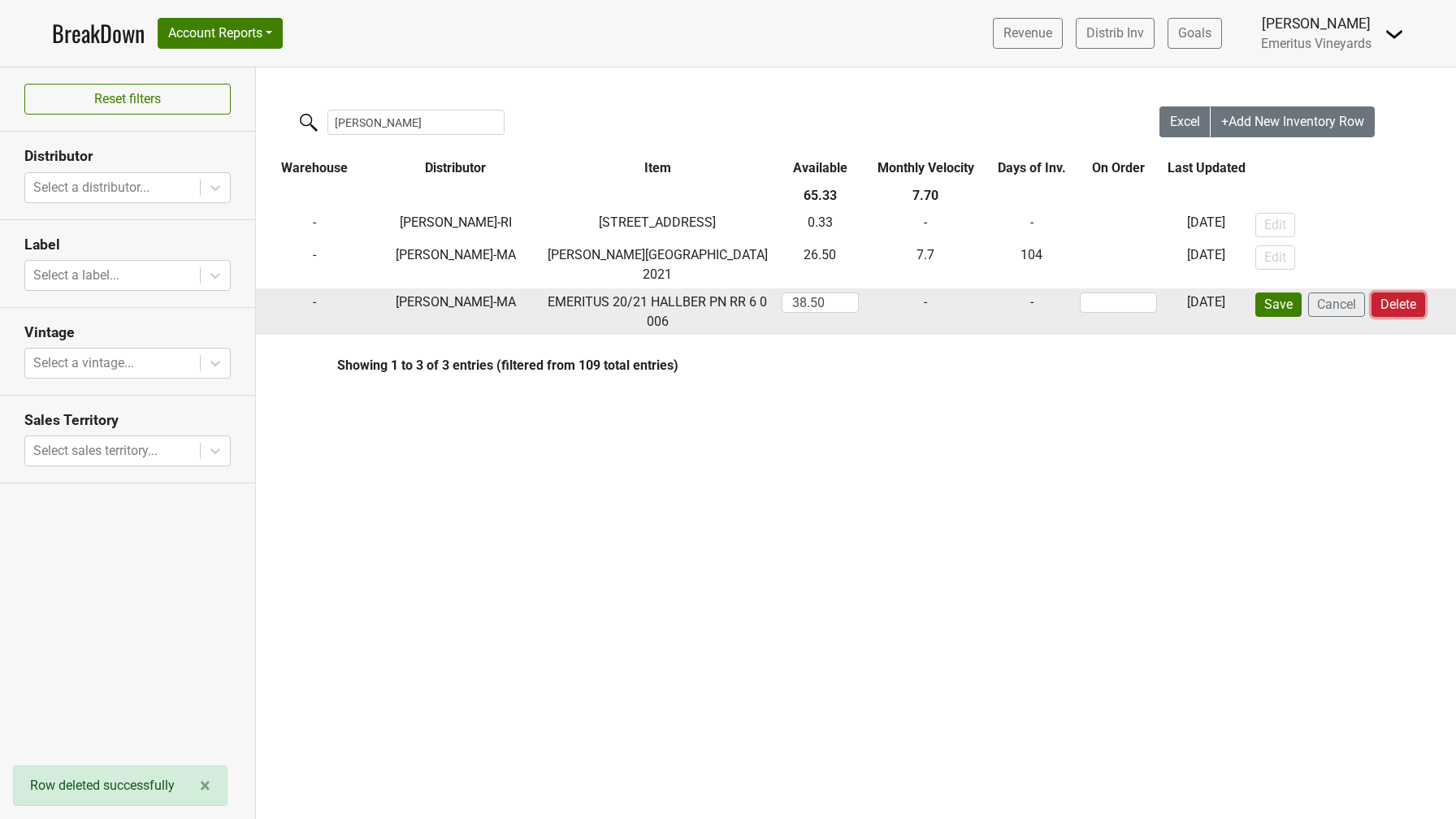
click at [1400, 304] on button "Delete" at bounding box center [1398, 304] width 54 height 25
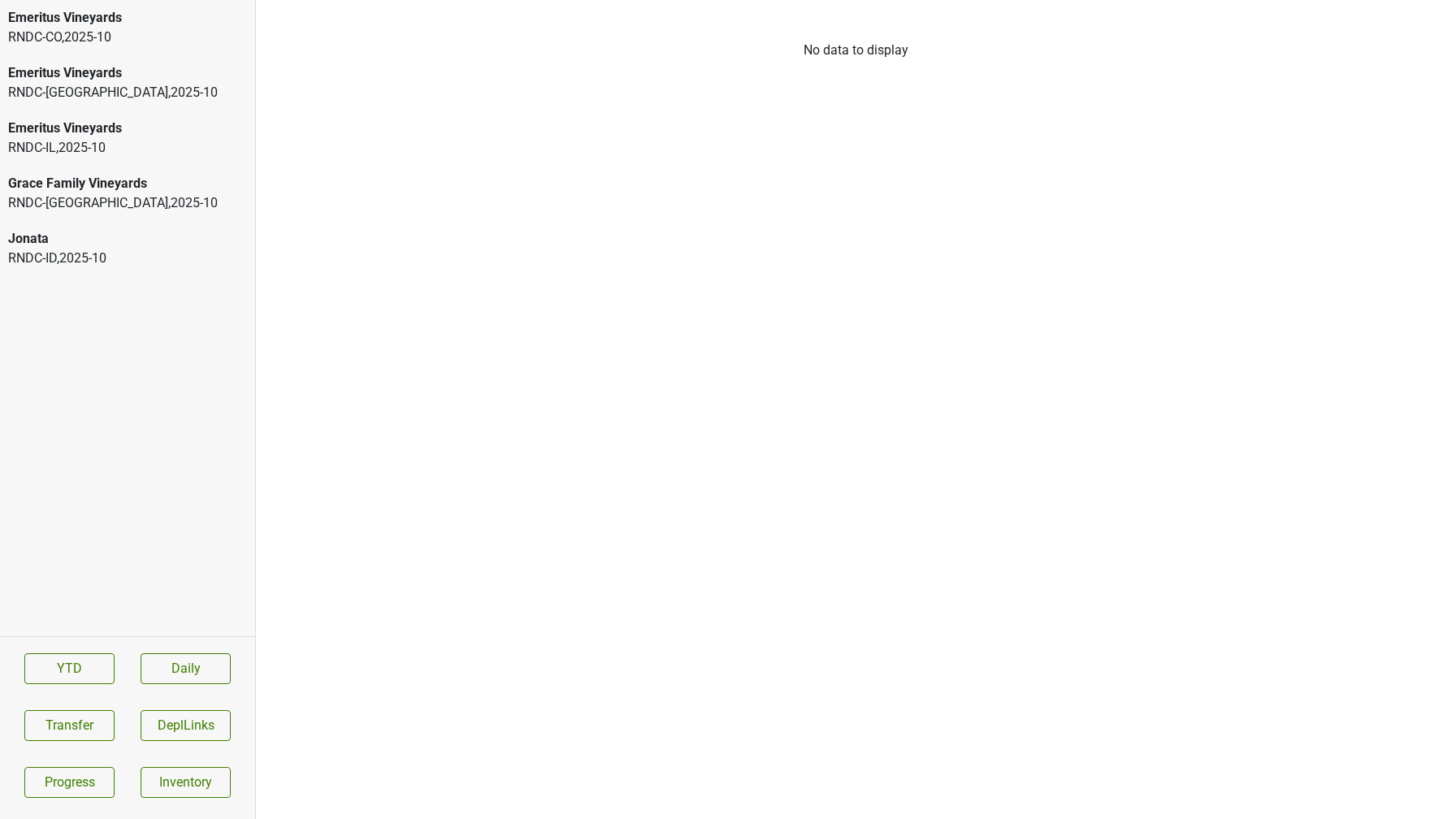
click at [127, 94] on div "RNDC-[GEOGRAPHIC_DATA] , 2025 - 10" at bounding box center [127, 92] width 238 height 20
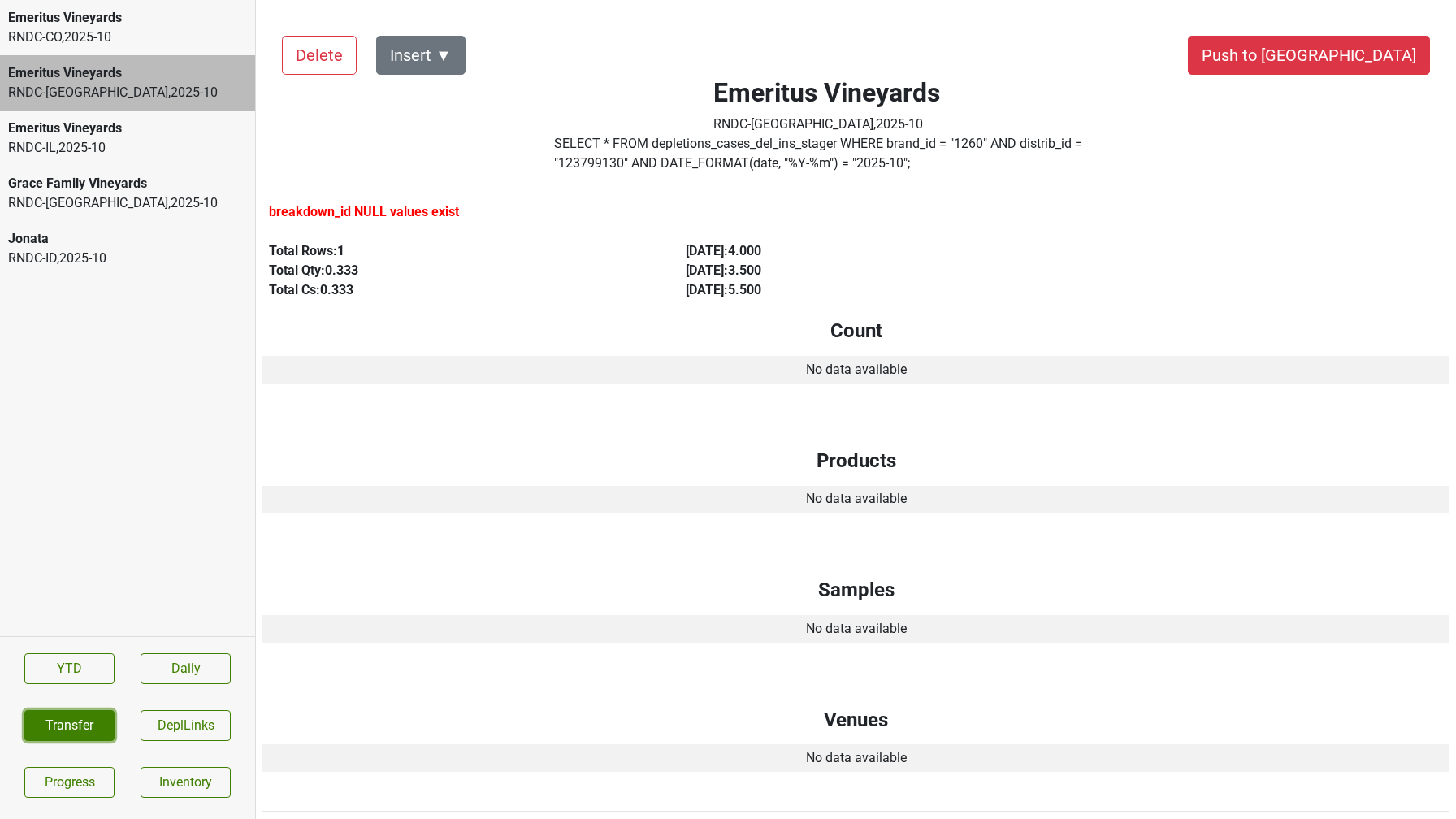
click at [78, 724] on button "Transfer" at bounding box center [70, 726] width 91 height 31
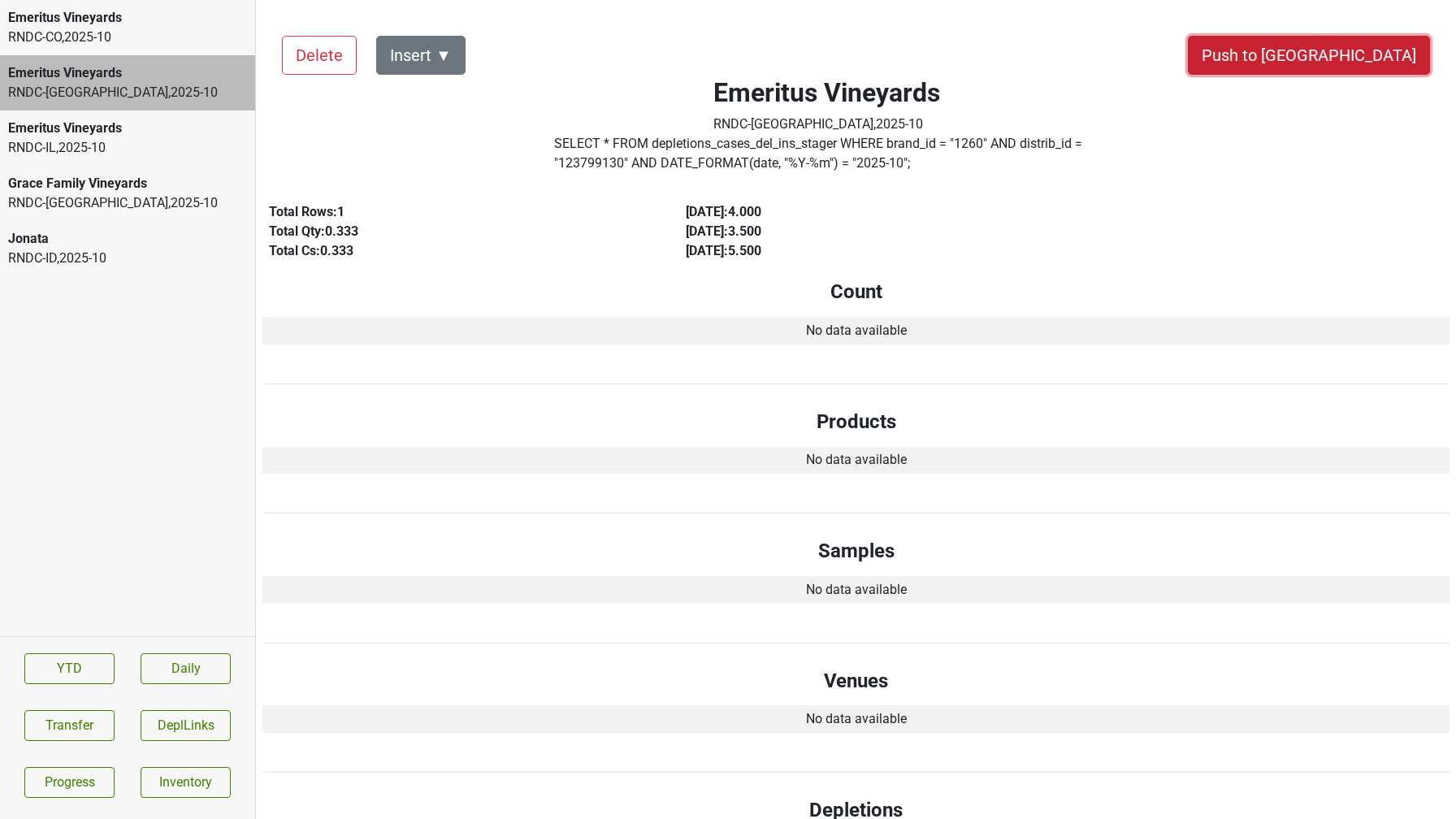
click at [1360, 54] on button "Push to DC" at bounding box center [1308, 56] width 242 height 39
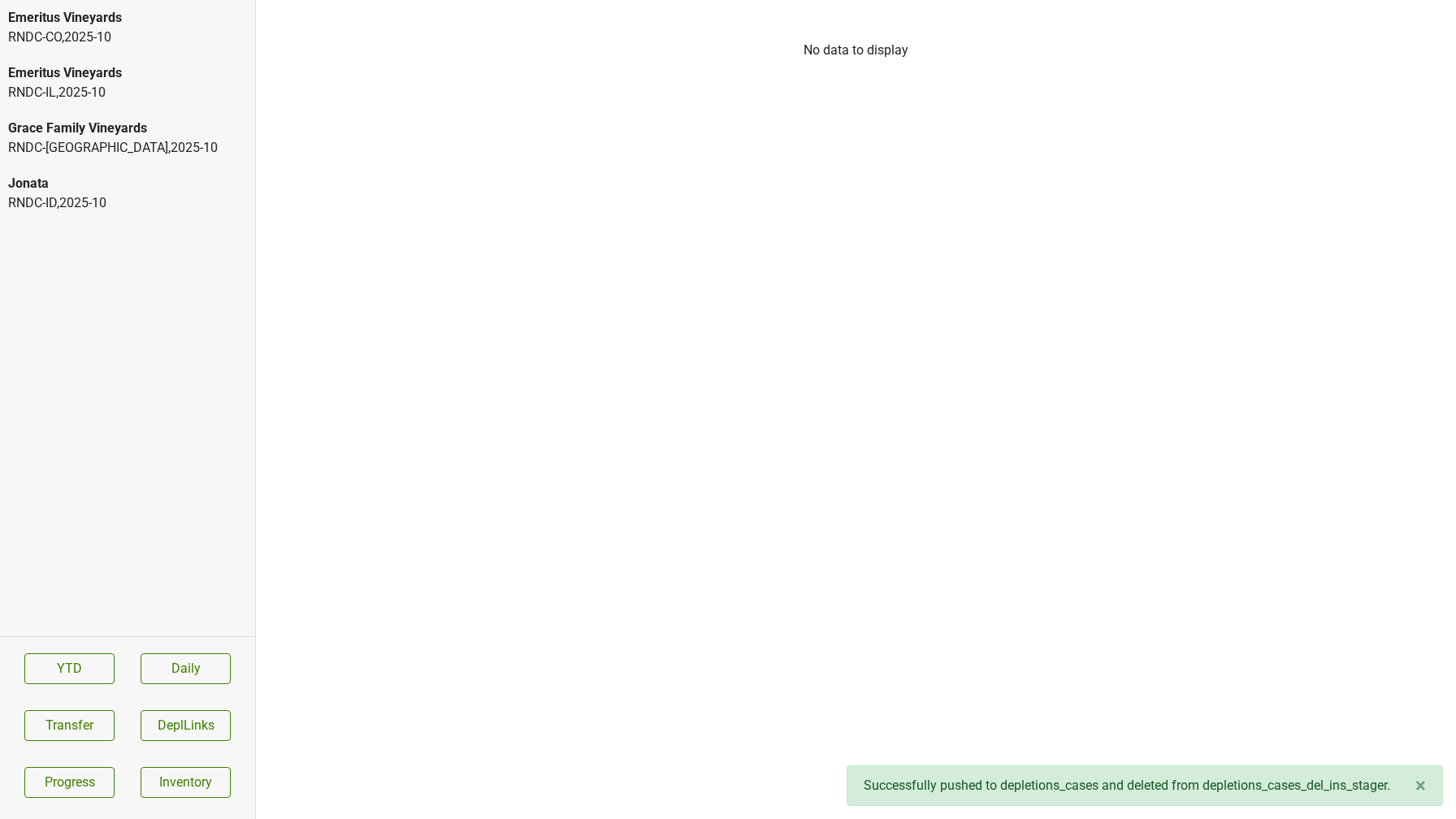
click at [144, 33] on div "RNDC-CO , 2025 - 10" at bounding box center [127, 37] width 238 height 20
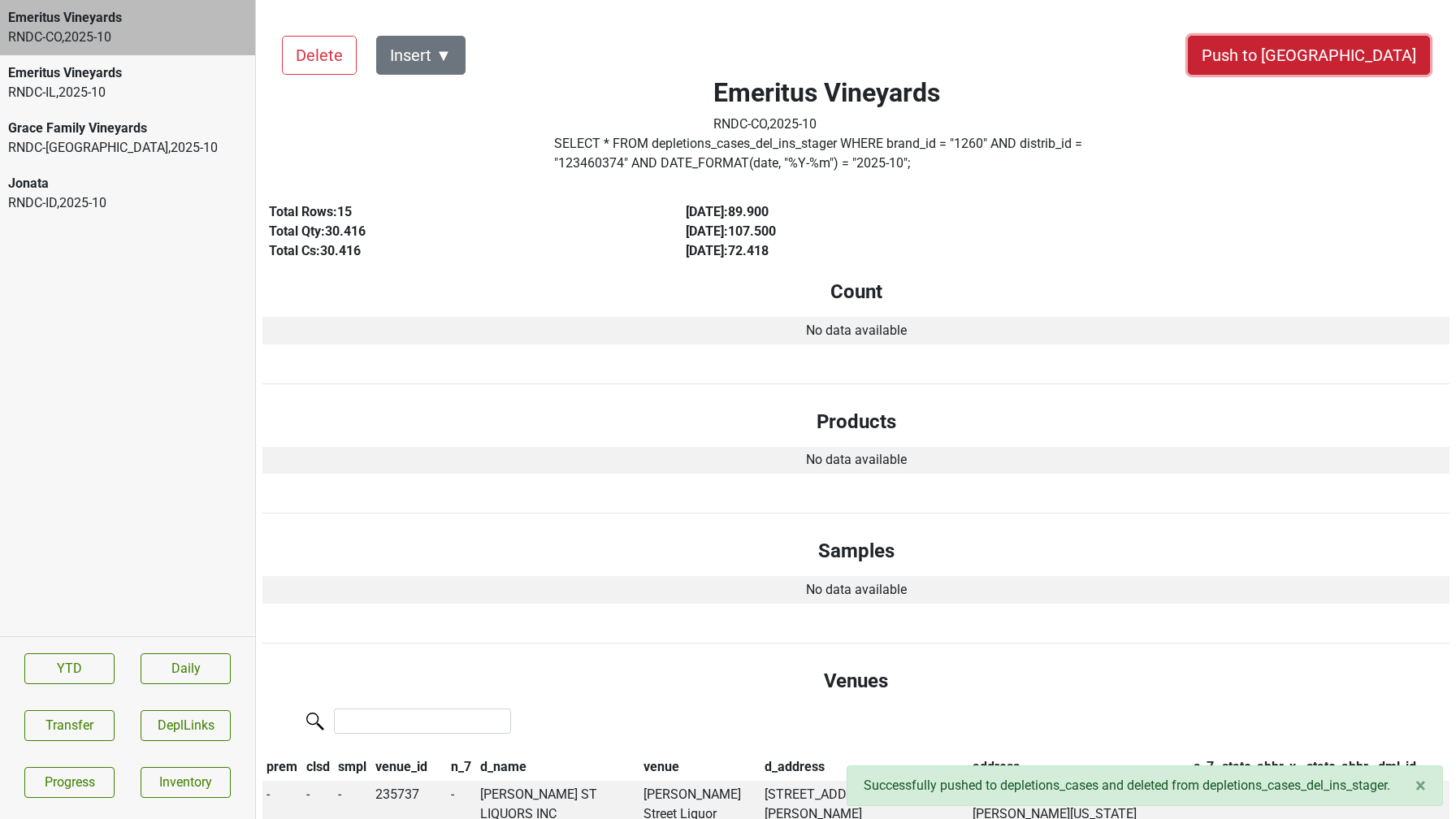
click at [1365, 64] on button "Push to DC" at bounding box center [1308, 56] width 242 height 39
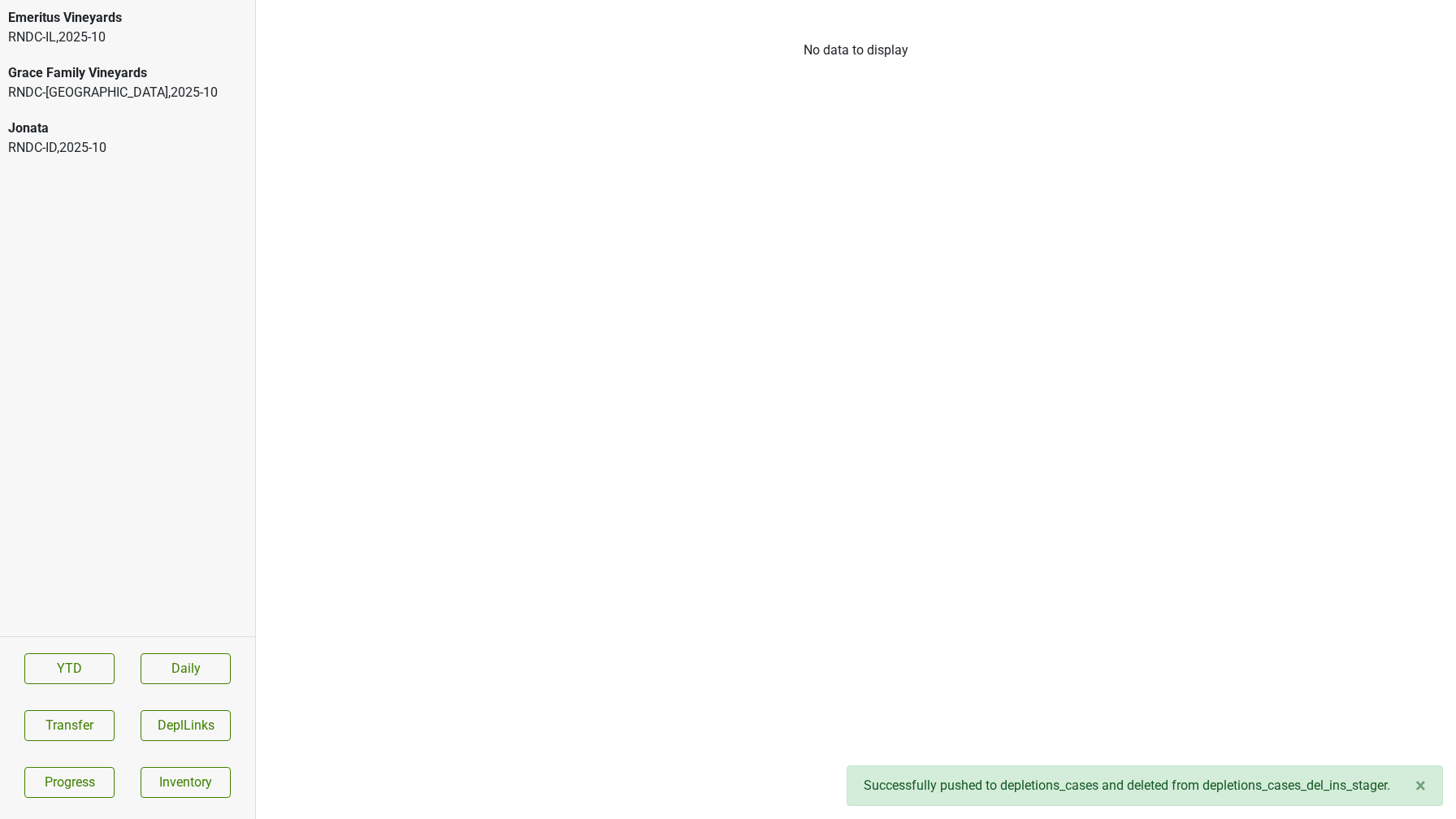
click at [116, 54] on div "Emeritus Vineyards RNDC-IL , 2025 - 10" at bounding box center [127, 27] width 255 height 56
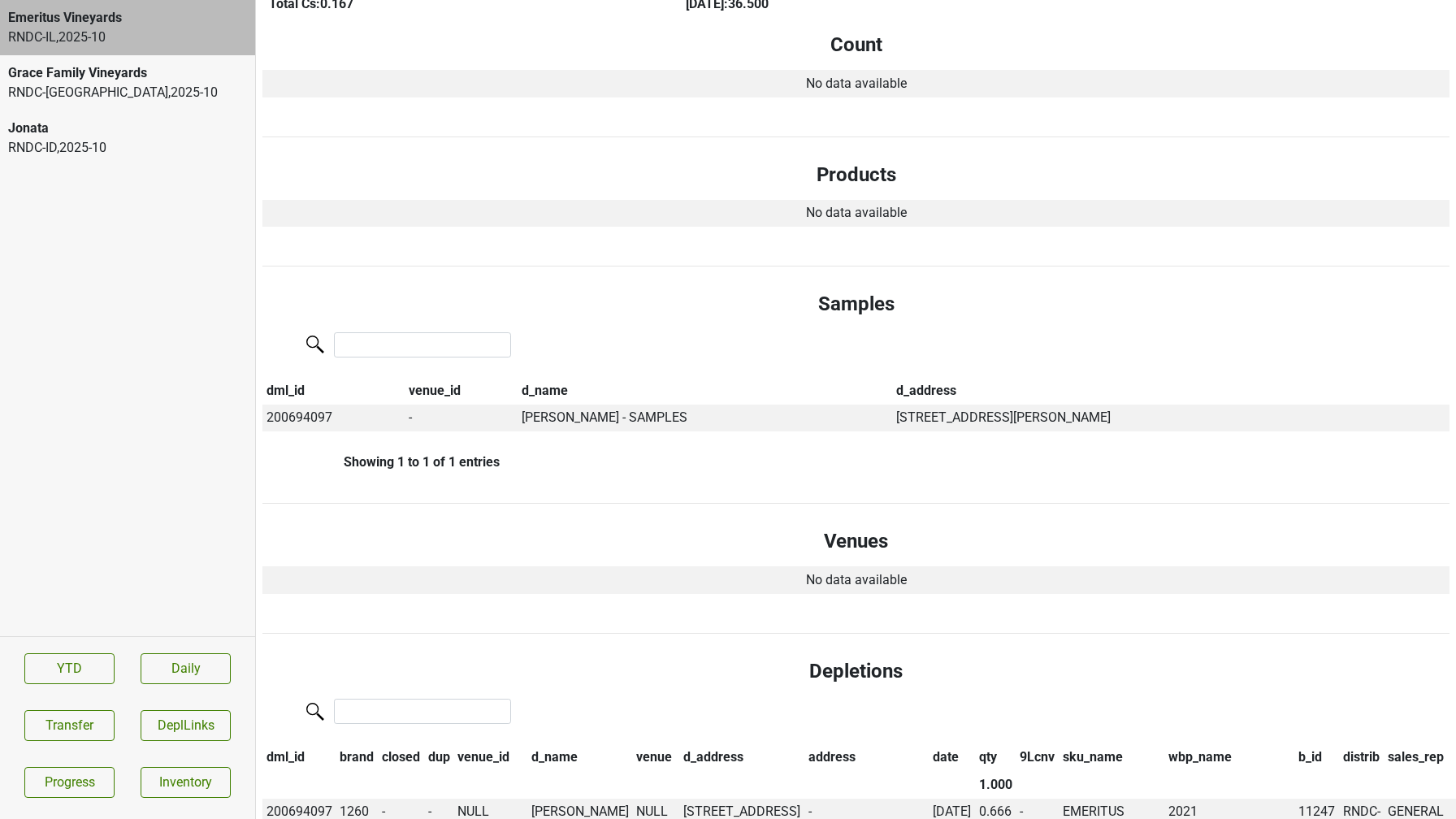
scroll to position [699, 0]
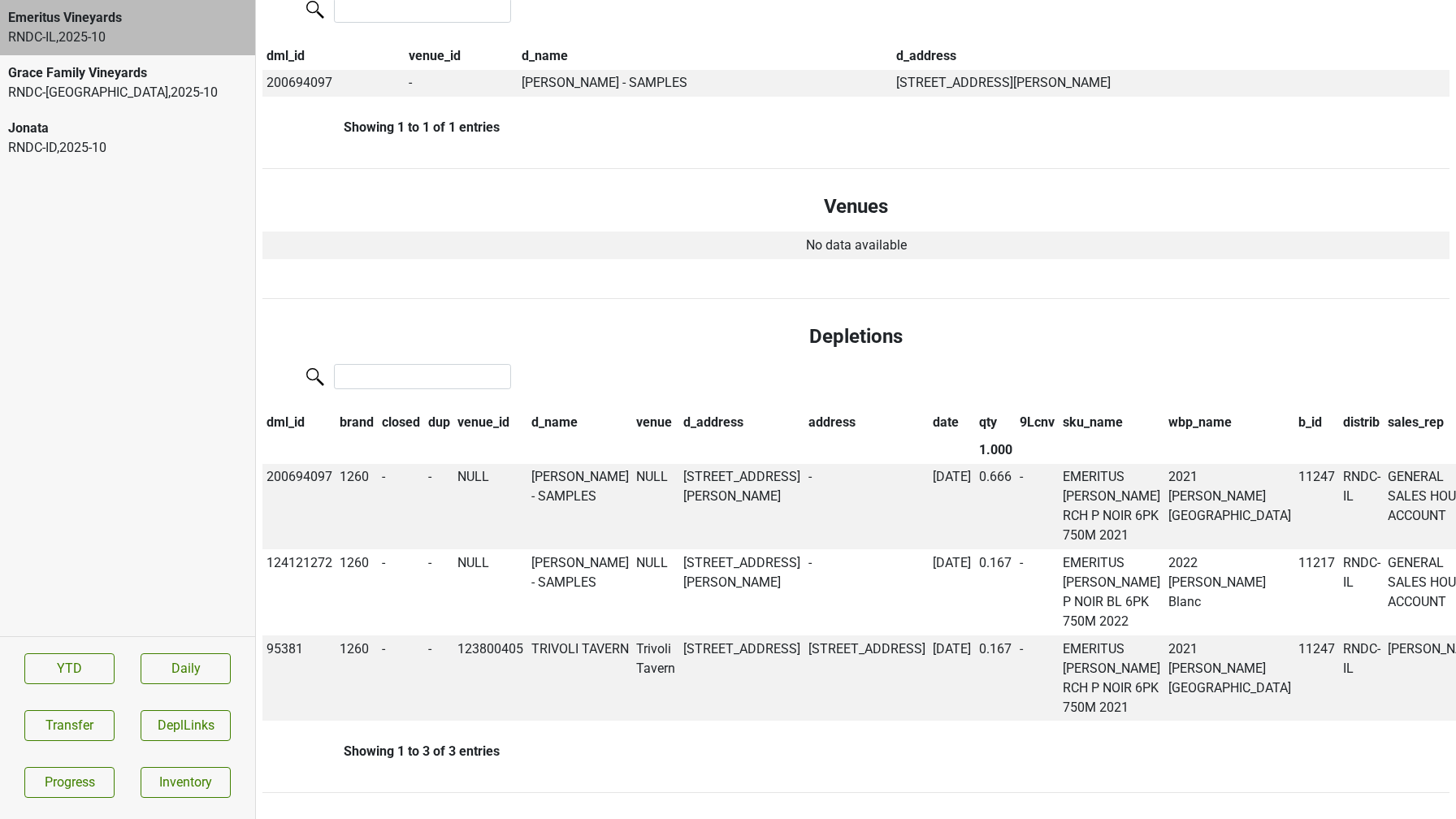
click at [156, 101] on div "RNDC-TX , 2025 - 10" at bounding box center [127, 92] width 238 height 20
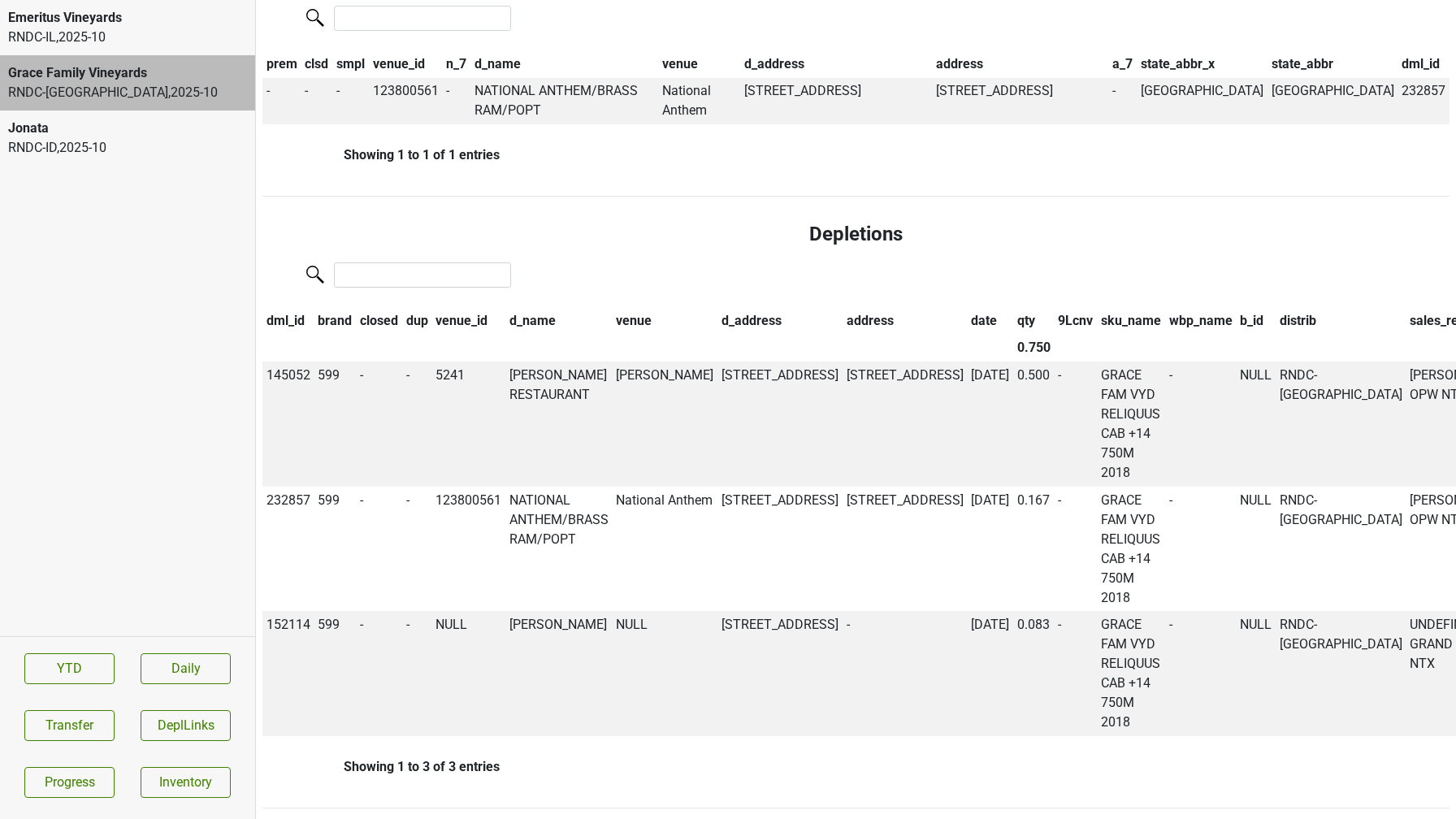
scroll to position [865, 0]
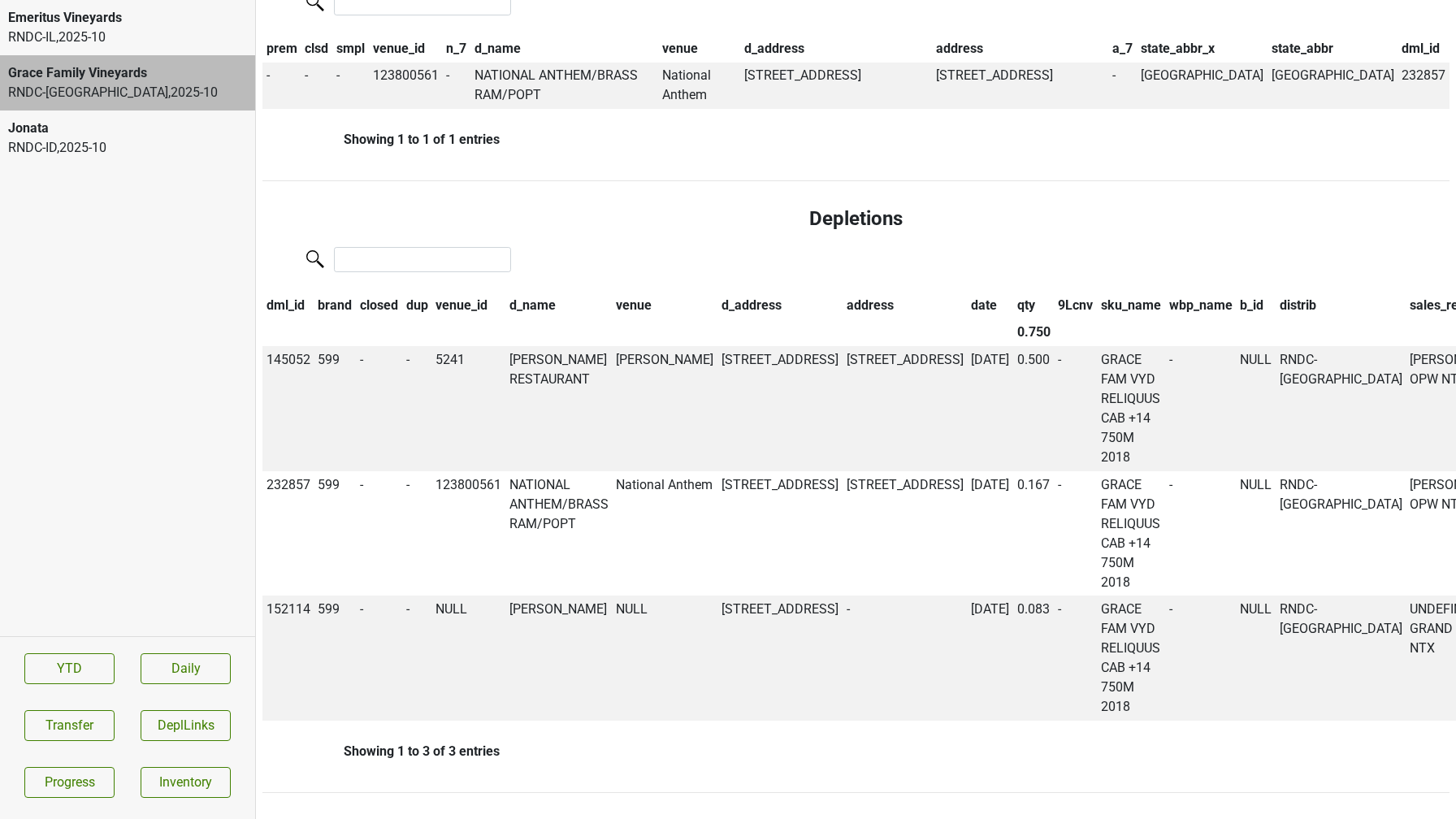
click at [154, 150] on div "RNDC-ID , 2025 - 10" at bounding box center [127, 148] width 238 height 20
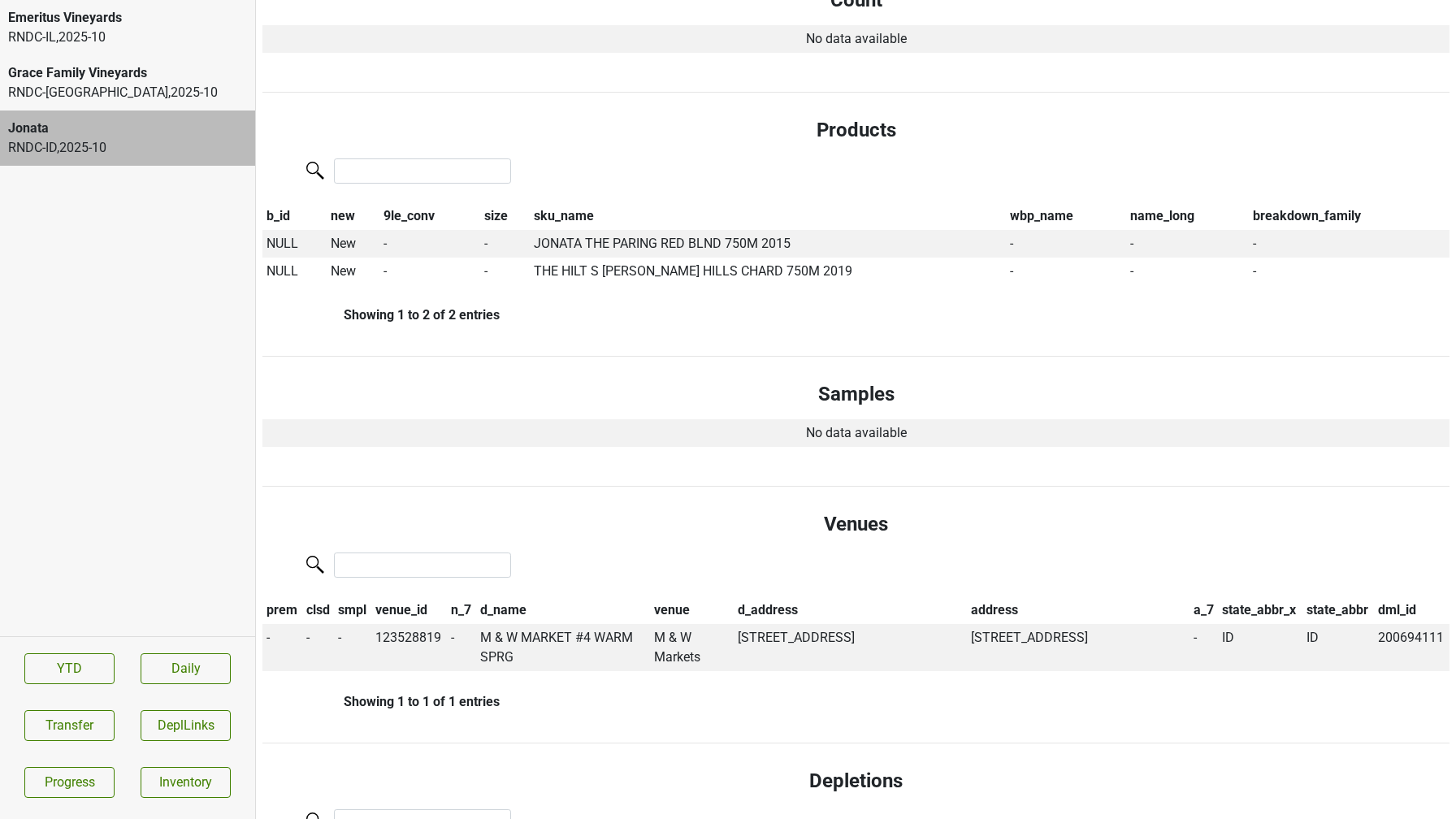
scroll to position [0, 0]
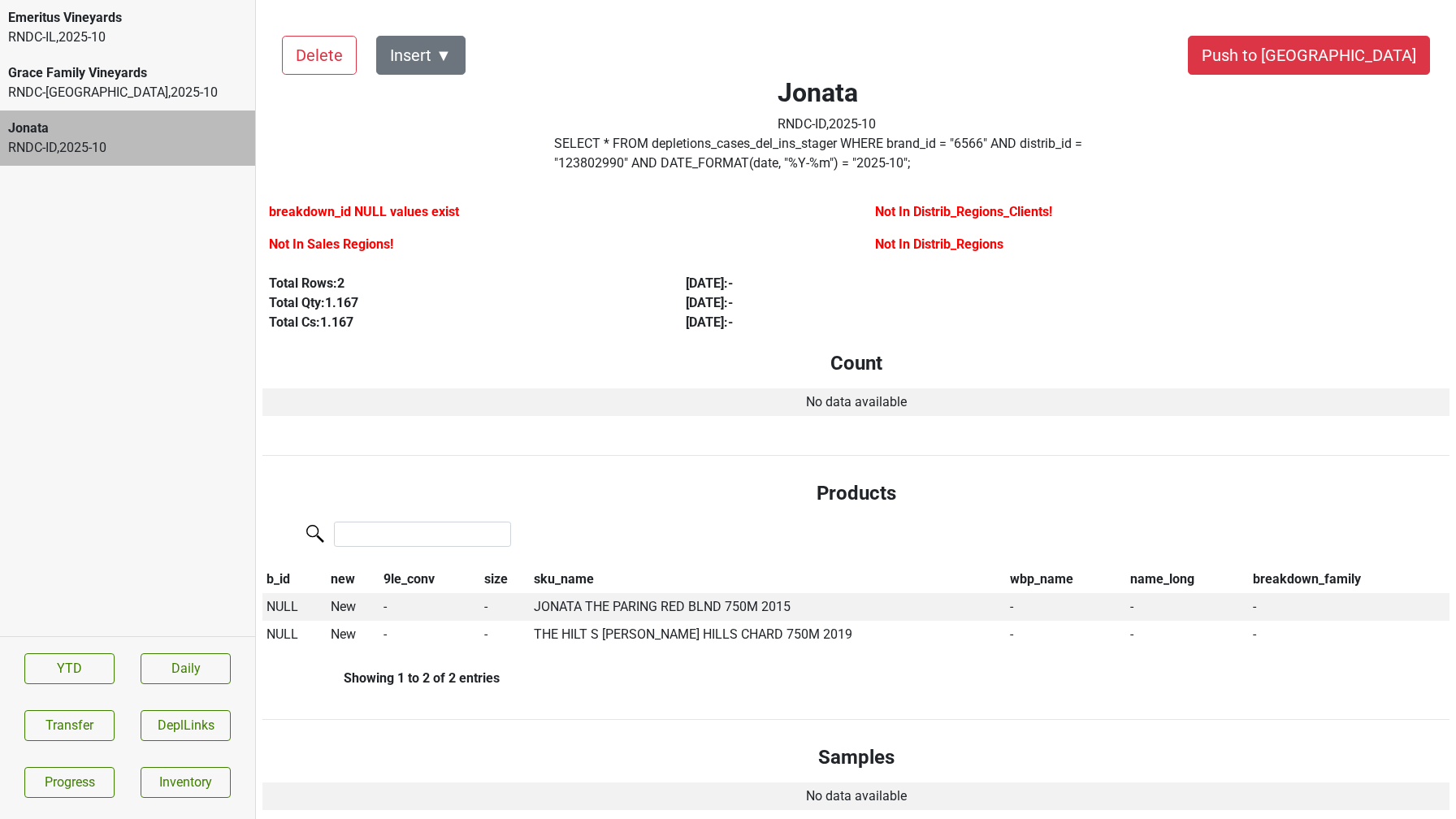
click at [153, 33] on div "RNDC-IL , 2025 - 10" at bounding box center [127, 37] width 238 height 20
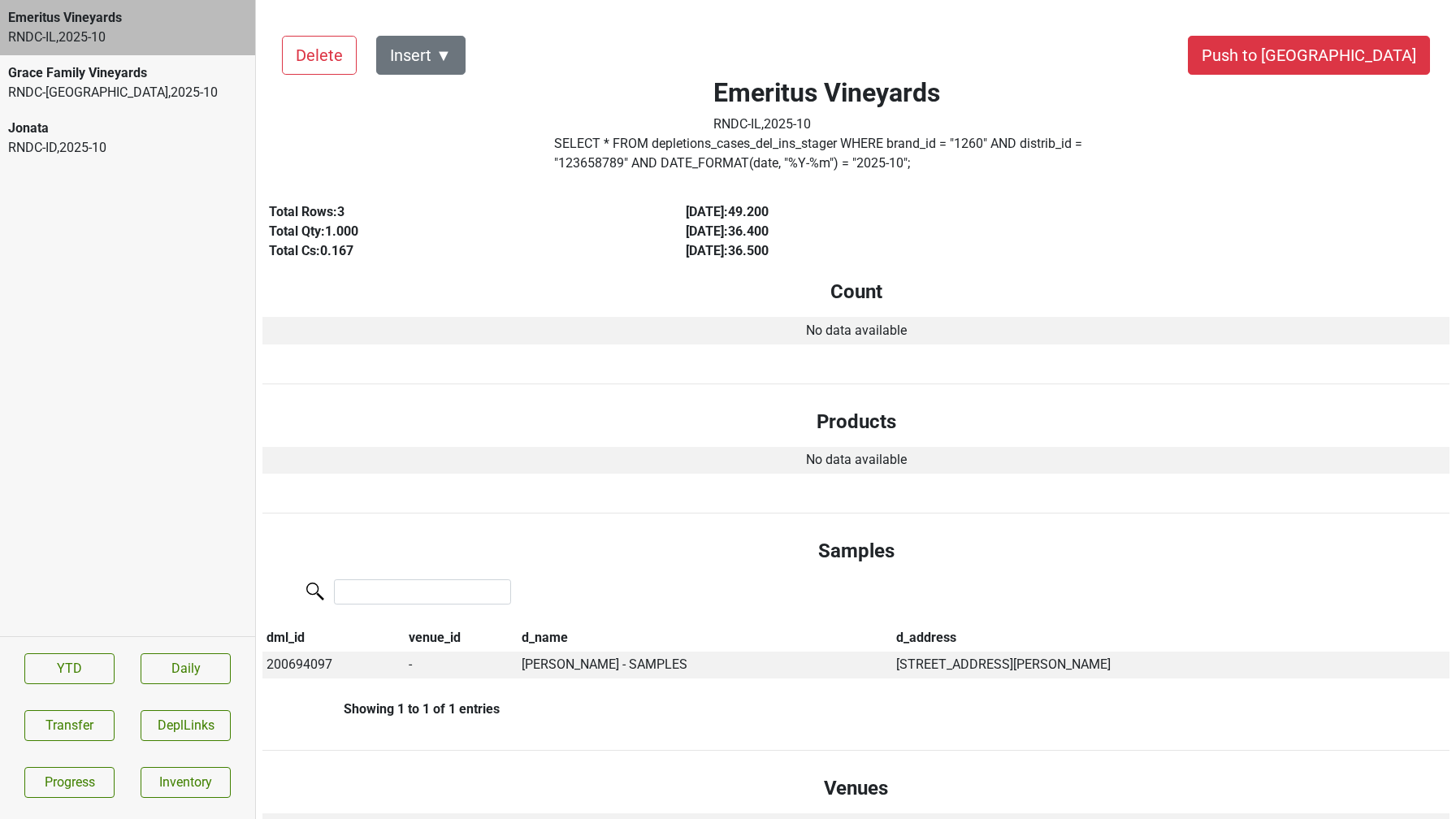
click at [42, 23] on div "Emeritus Vineyards" at bounding box center [127, 18] width 238 height 20
click at [1369, 58] on button "Push to DC" at bounding box center [1308, 56] width 242 height 39
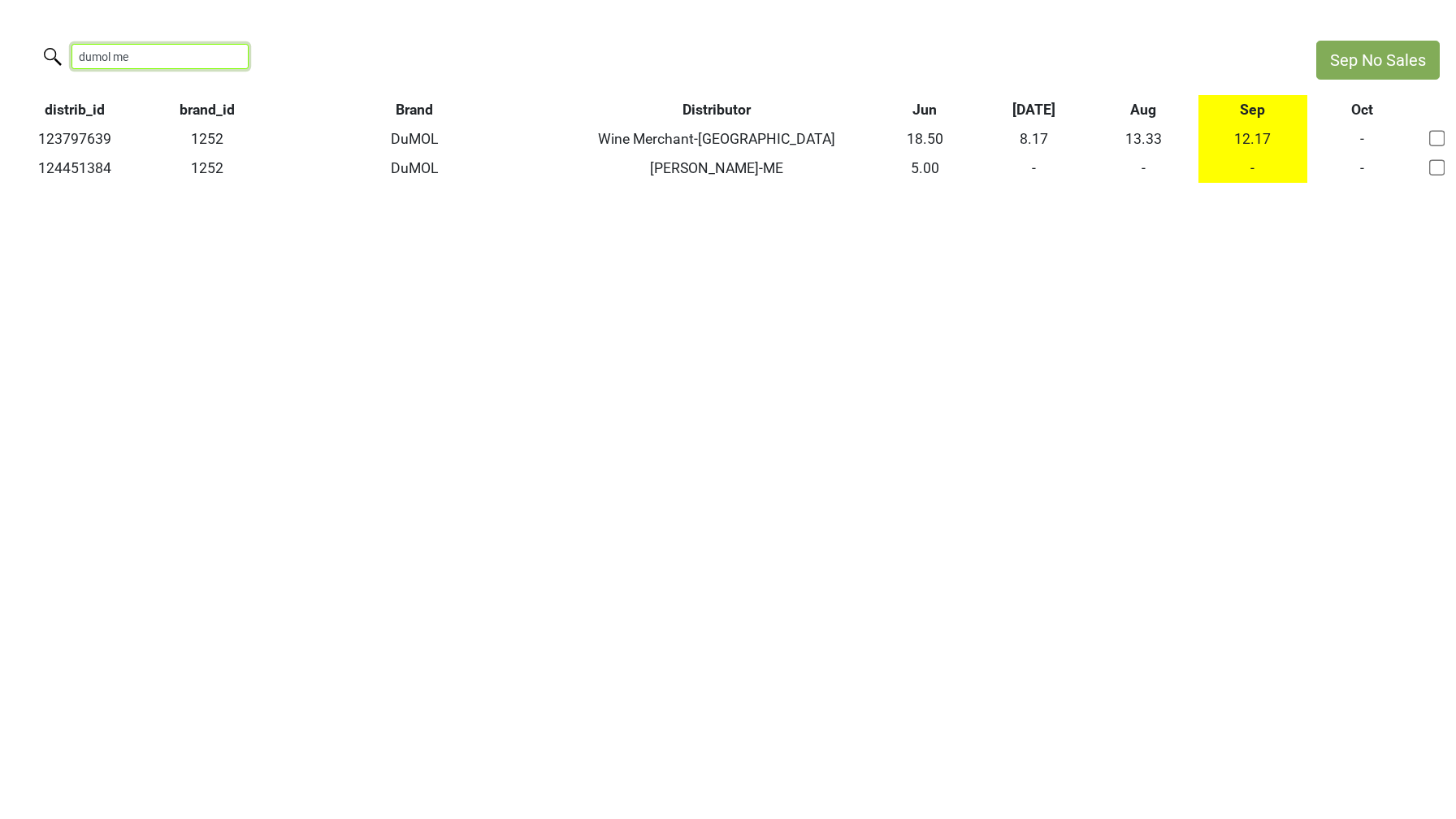
drag, startPoint x: 183, startPoint y: 60, endPoint x: 0, endPoint y: 35, distance: 184.7
click at [0, 35] on html "Sep No Sales dumol me distrib_id brand_id Brand Distributor Jun [DATE] Aug Sep …" at bounding box center [728, 111] width 1456 height 223
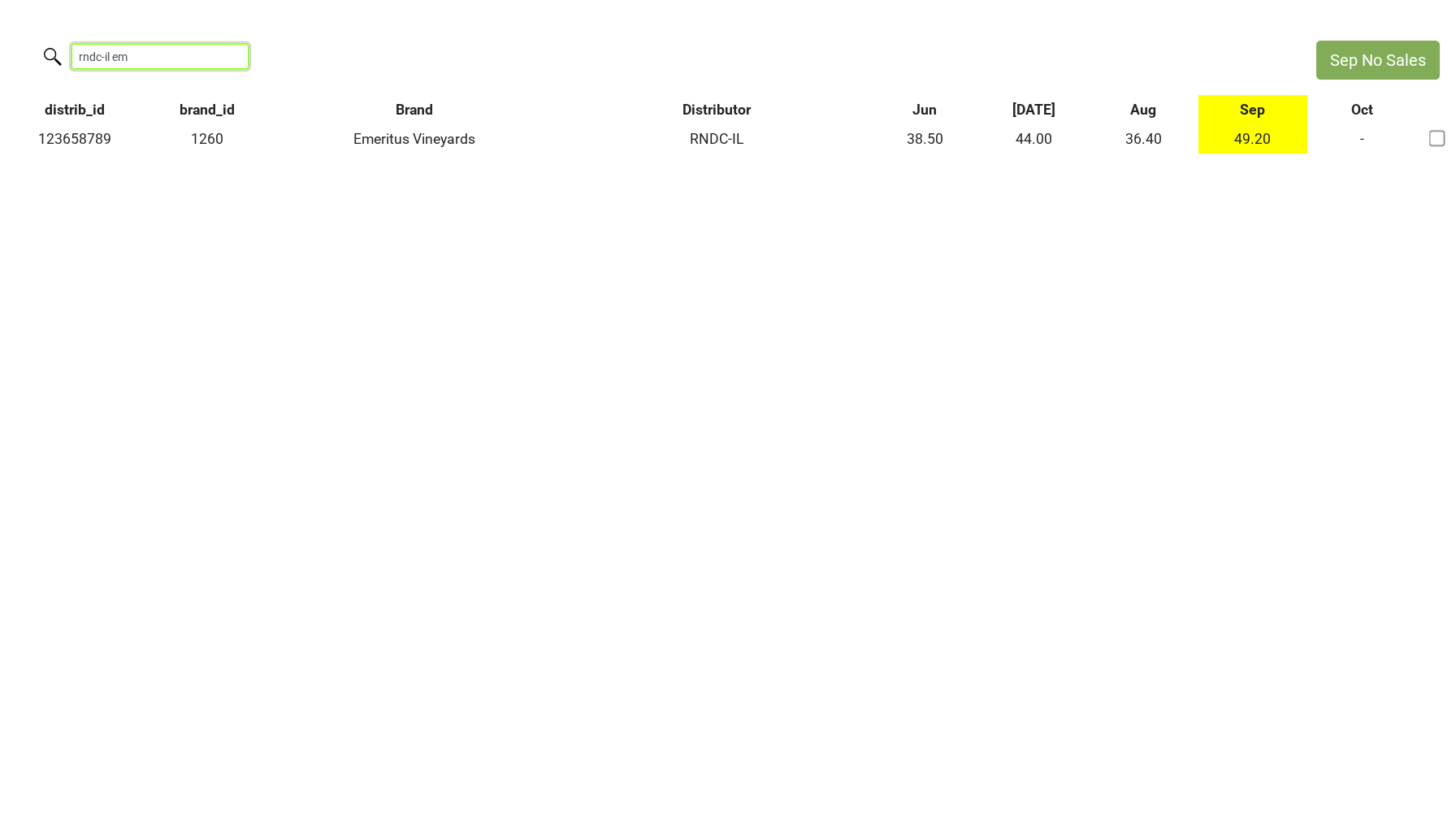
type input "rndc-il em"
